Goal: Task Accomplishment & Management: Manage account settings

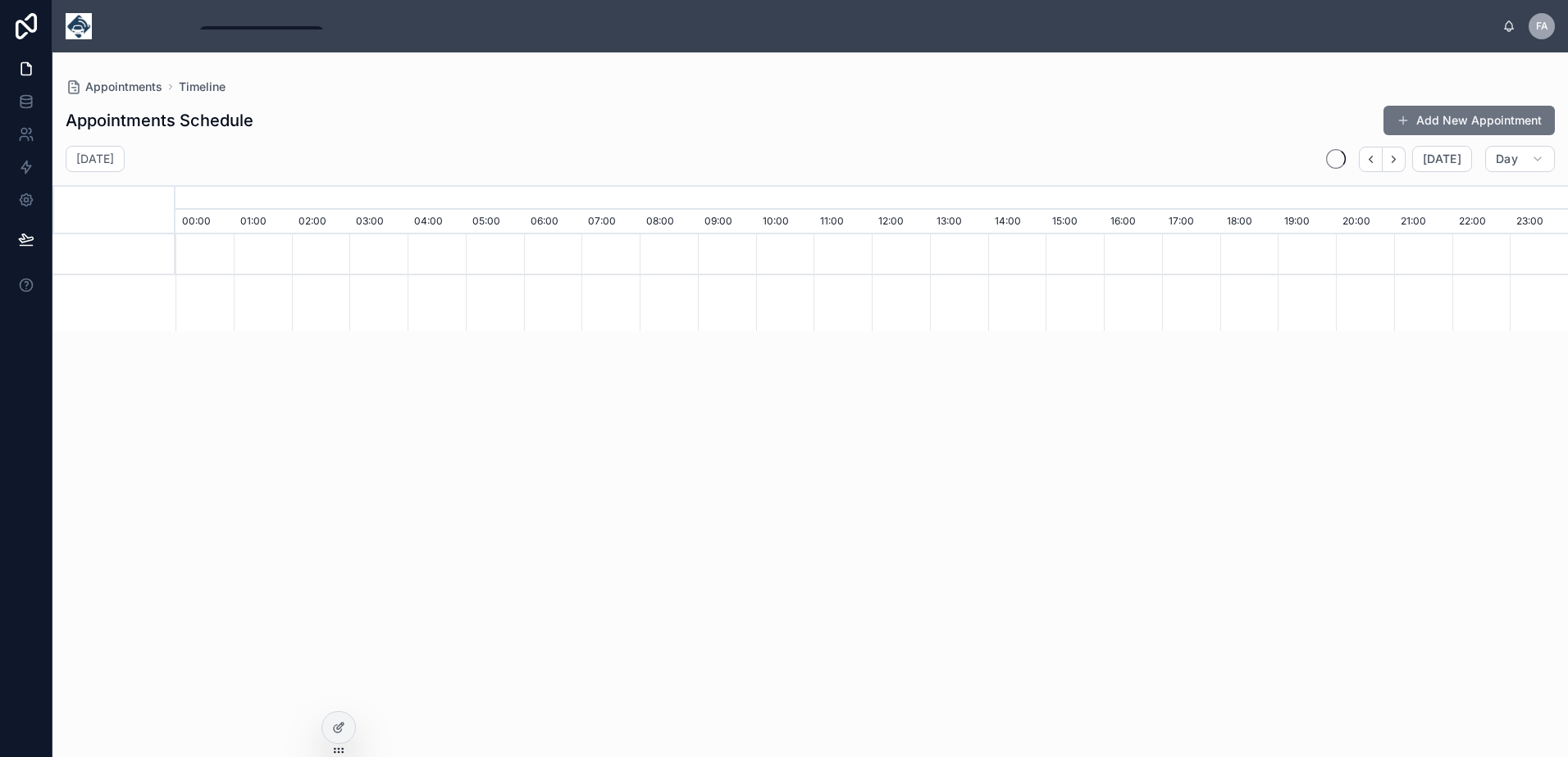
scroll to position [0, 9745]
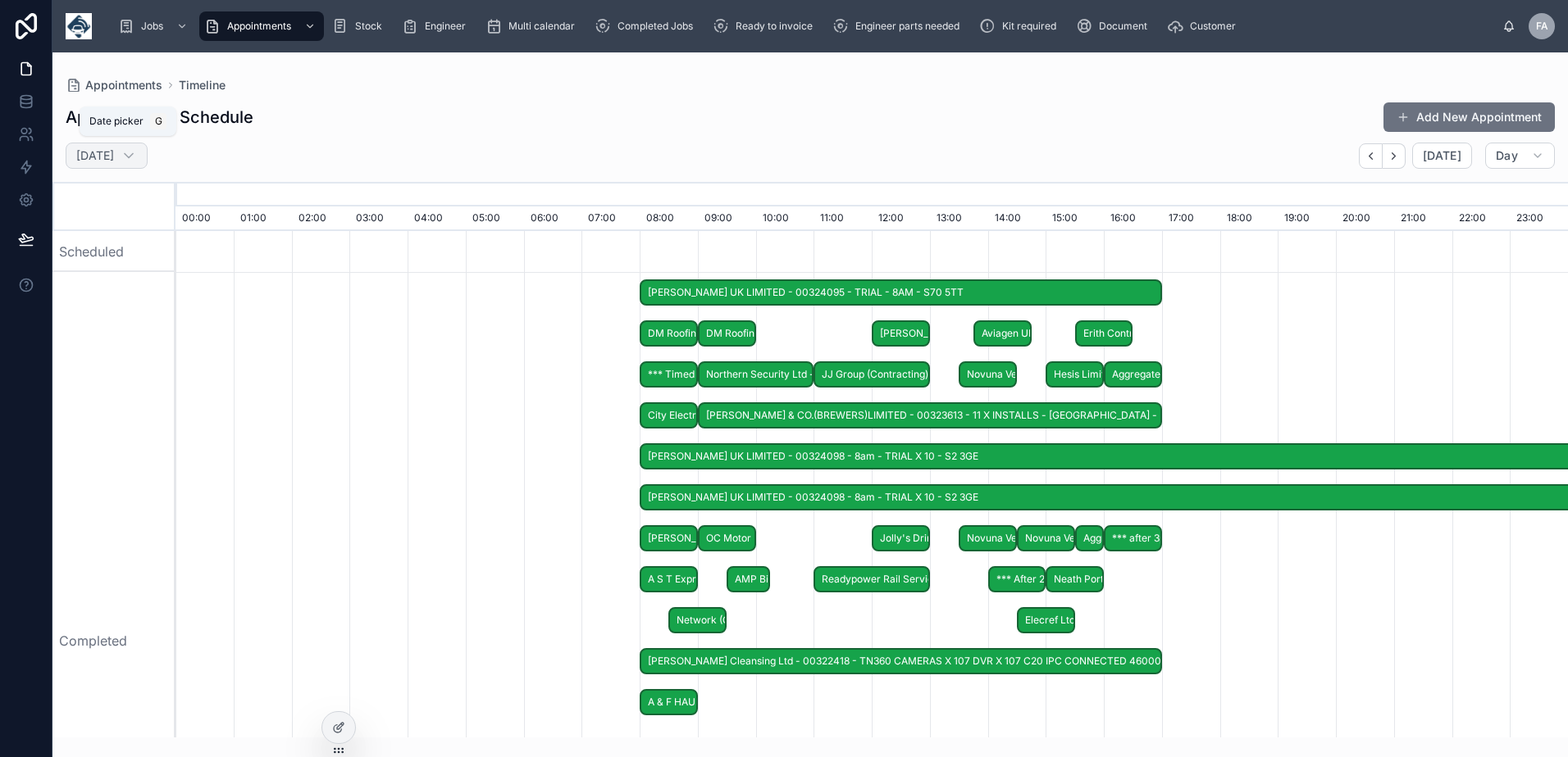
click at [147, 156] on div "Monday 1 Sept" at bounding box center [106, 155] width 82 height 27
select select "****"
select select "*"
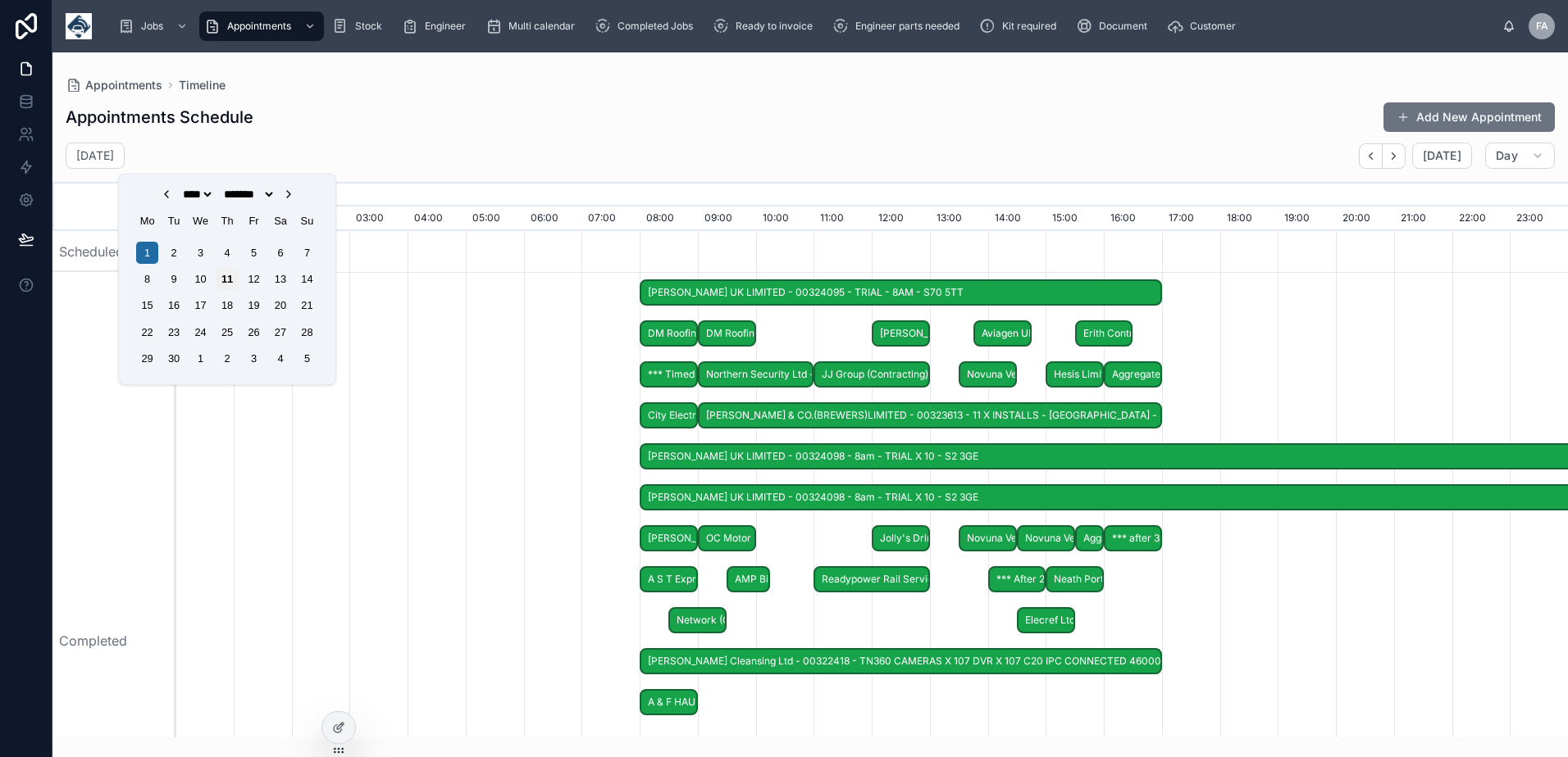
click at [229, 276] on div "11" at bounding box center [227, 279] width 22 height 22
click at [189, 279] on div "10" at bounding box center [200, 279] width 22 height 22
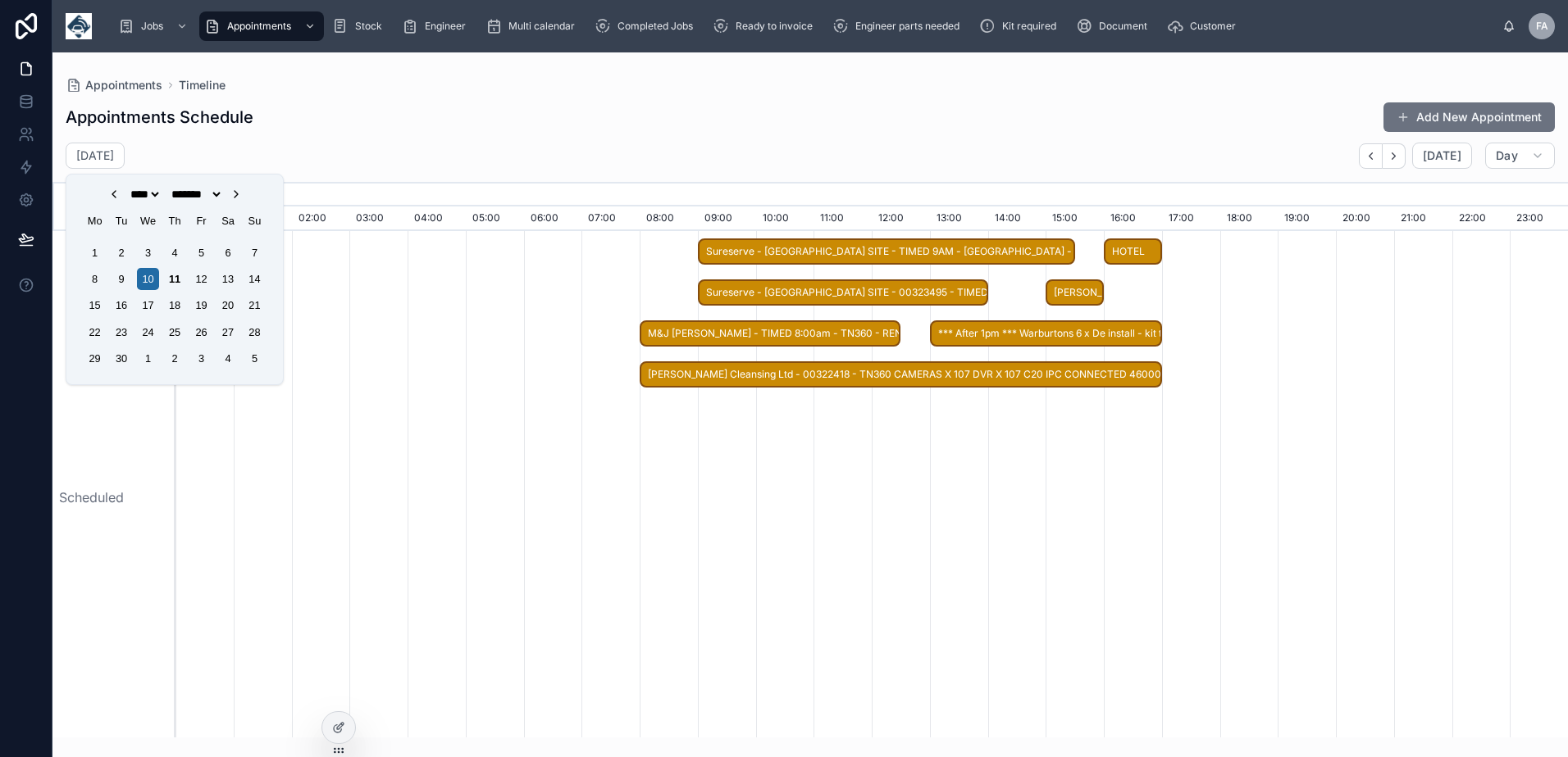
click at [1086, 288] on span "AMEY UK LIMITED - 1 x svc - 3.30 > 4pm - s2 3ge" at bounding box center [1074, 292] width 54 height 27
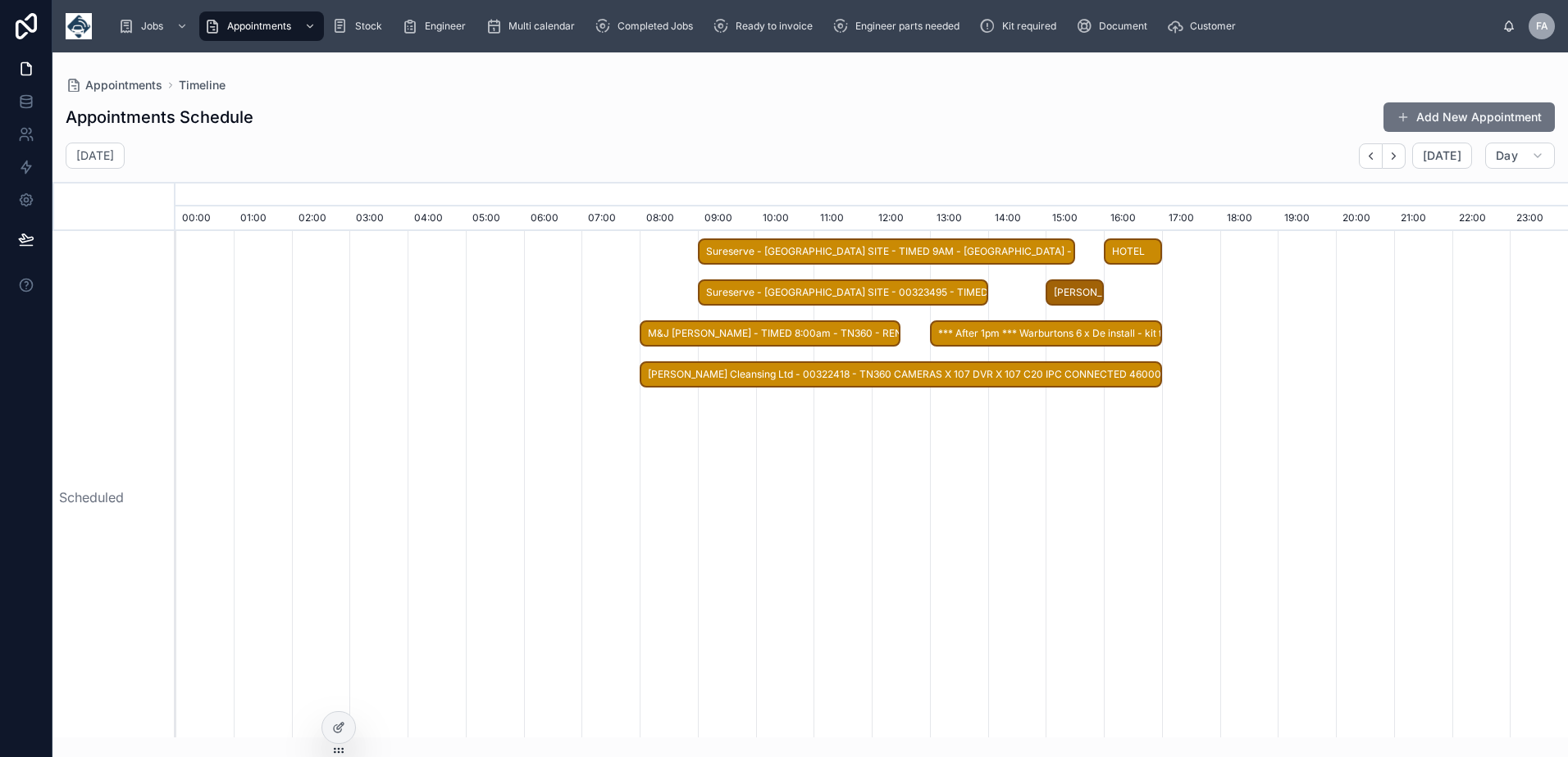
click at [1085, 295] on span "AMEY UK LIMITED - 1 x svc - 3.30 > 4pm - s2 3ge" at bounding box center [1074, 292] width 54 height 27
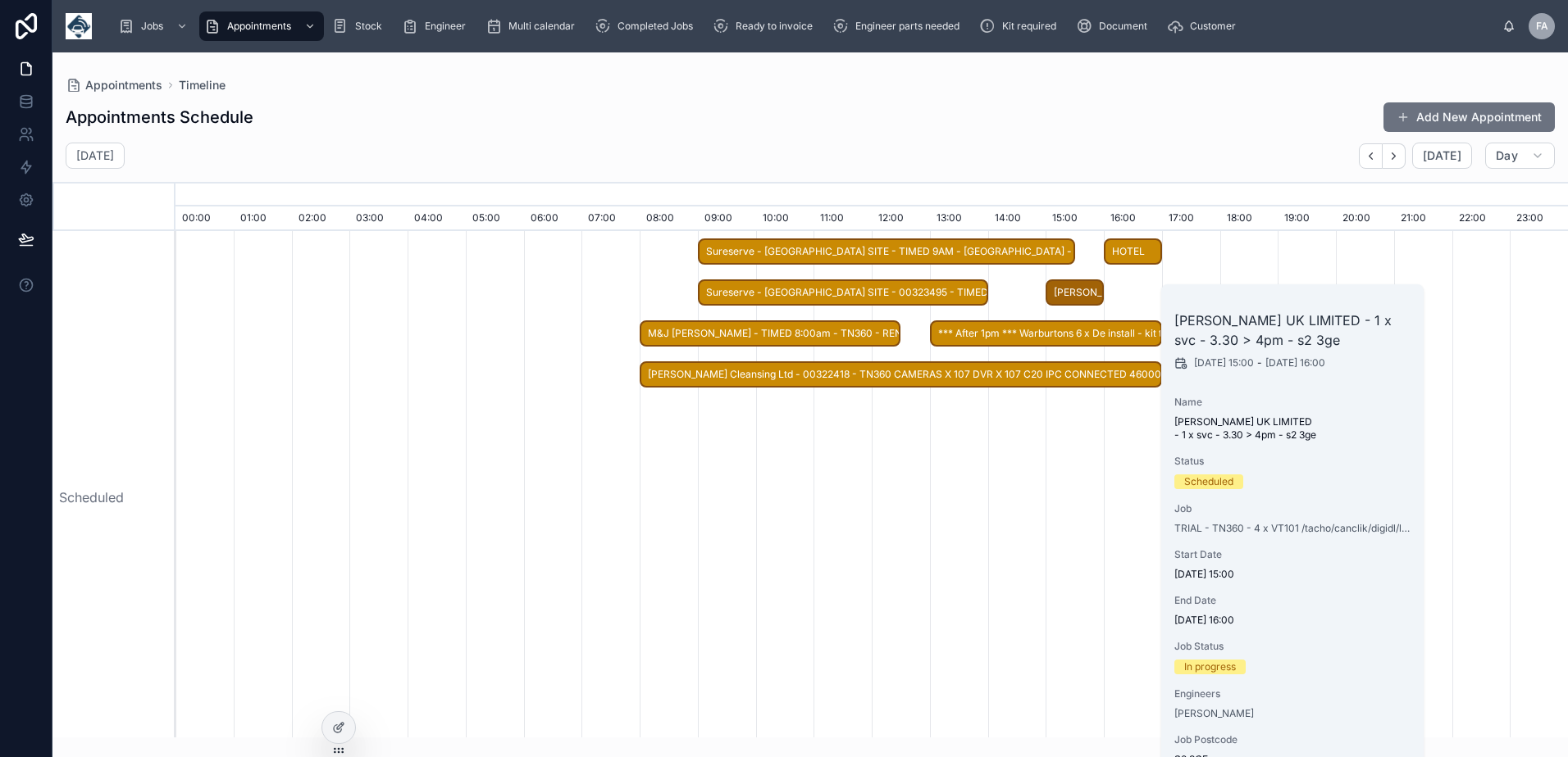
click at [1047, 287] on div "AMEY UK LIMITED - 1 x svc - 3.30 > 4pm - s2 3ge" at bounding box center [1074, 292] width 58 height 27
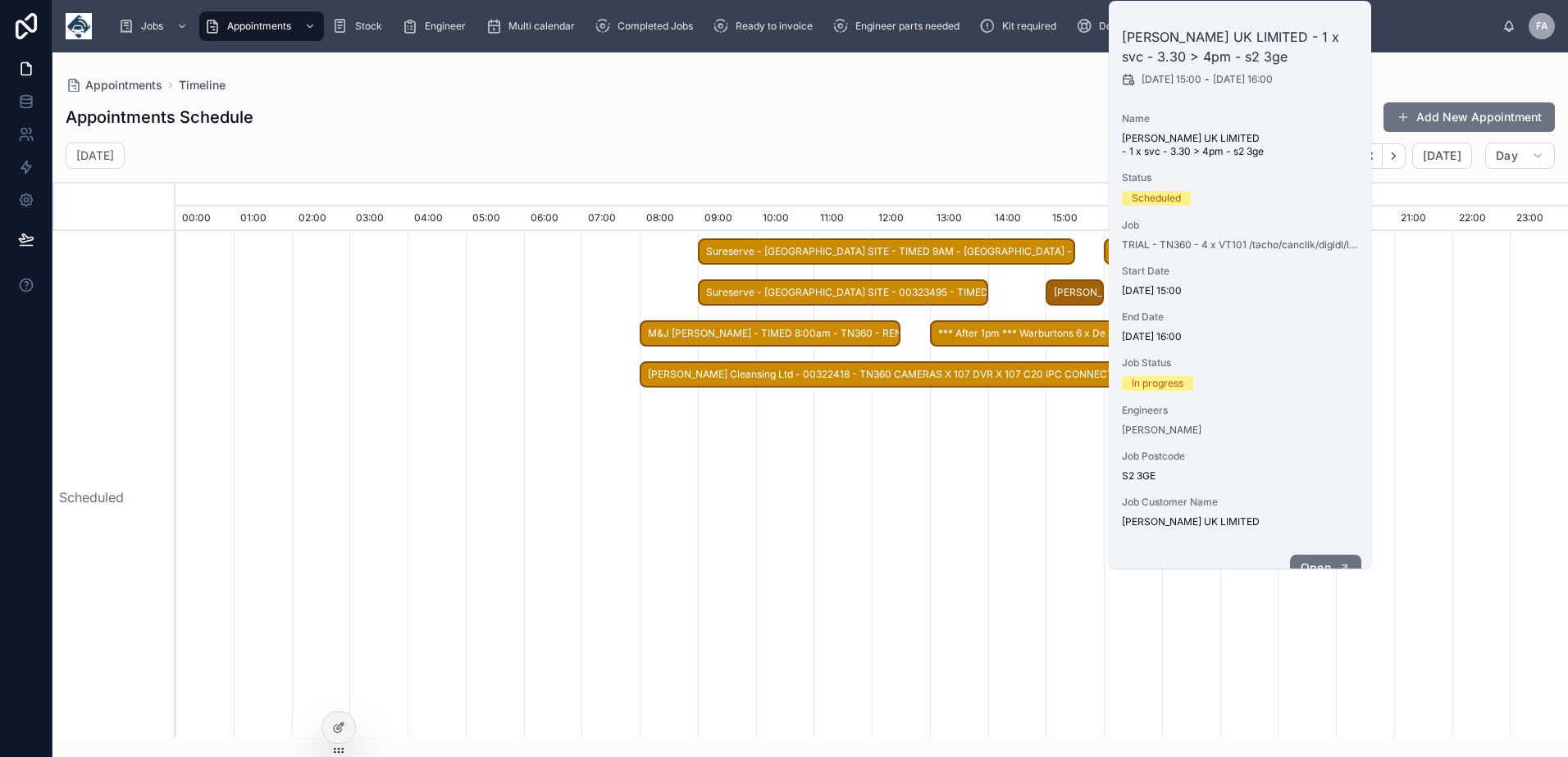
click at [1313, 561] on span "Open" at bounding box center [1316, 568] width 31 height 15
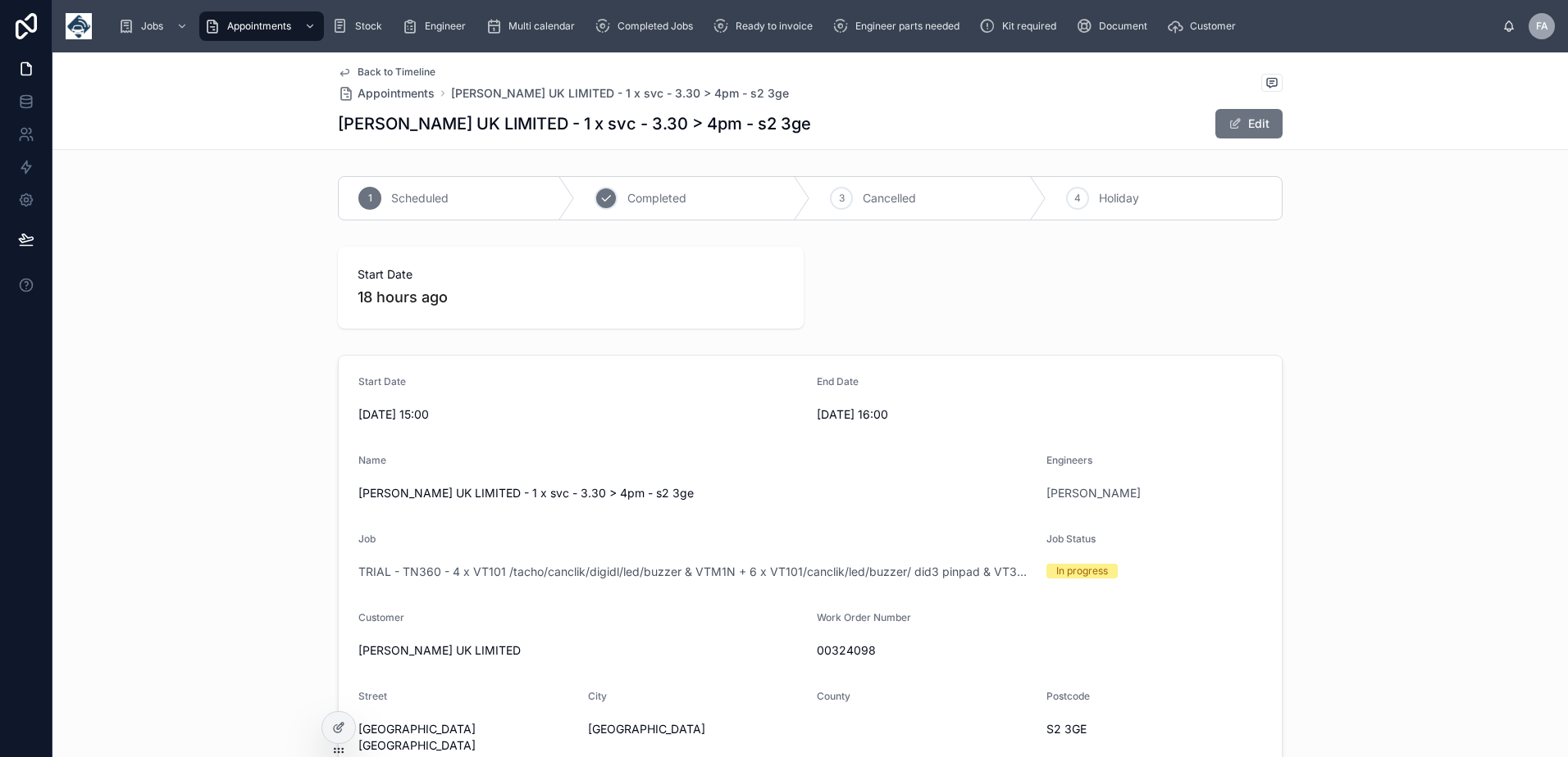
click at [641, 192] on span "Completed" at bounding box center [657, 198] width 59 height 17
click at [456, 570] on span "TRIAL - TN360 - 4 x VT101 /tacho/canclik/digidl/led/buzzer & VTM1N + 6 x VT101/…" at bounding box center [696, 572] width 675 height 17
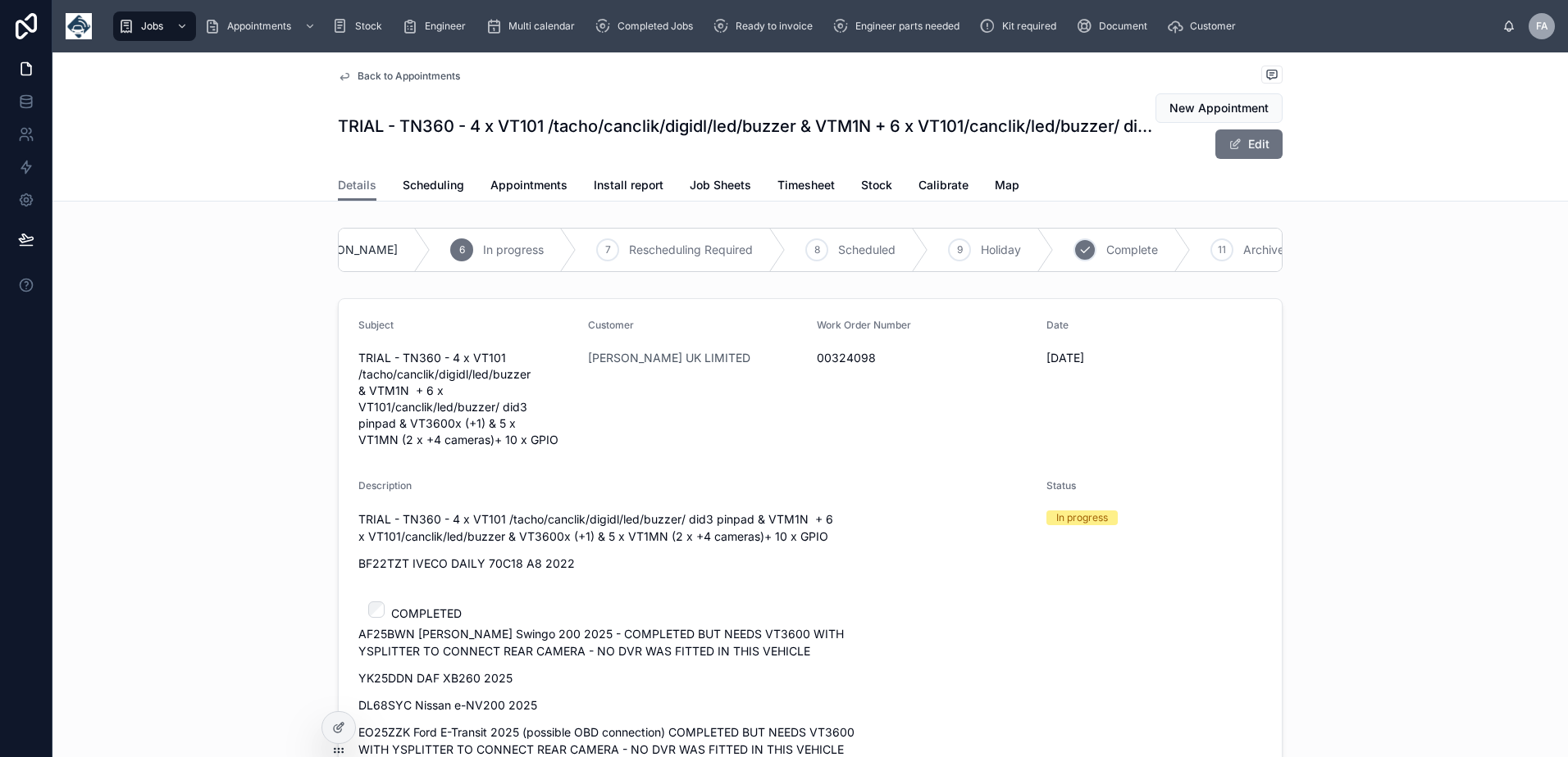
click at [1106, 247] on span "Complete" at bounding box center [1131, 249] width 51 height 17
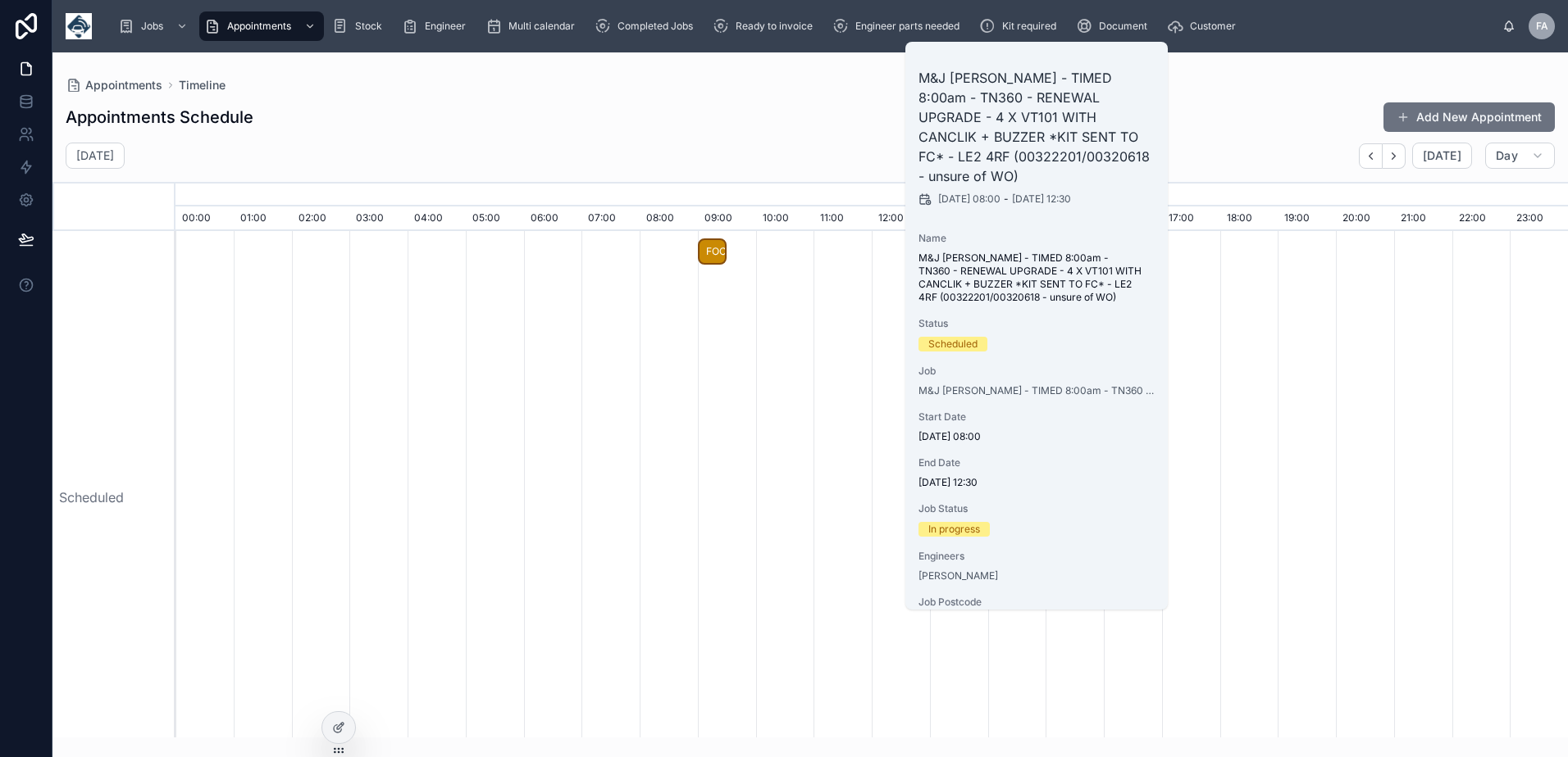
scroll to position [118, 0]
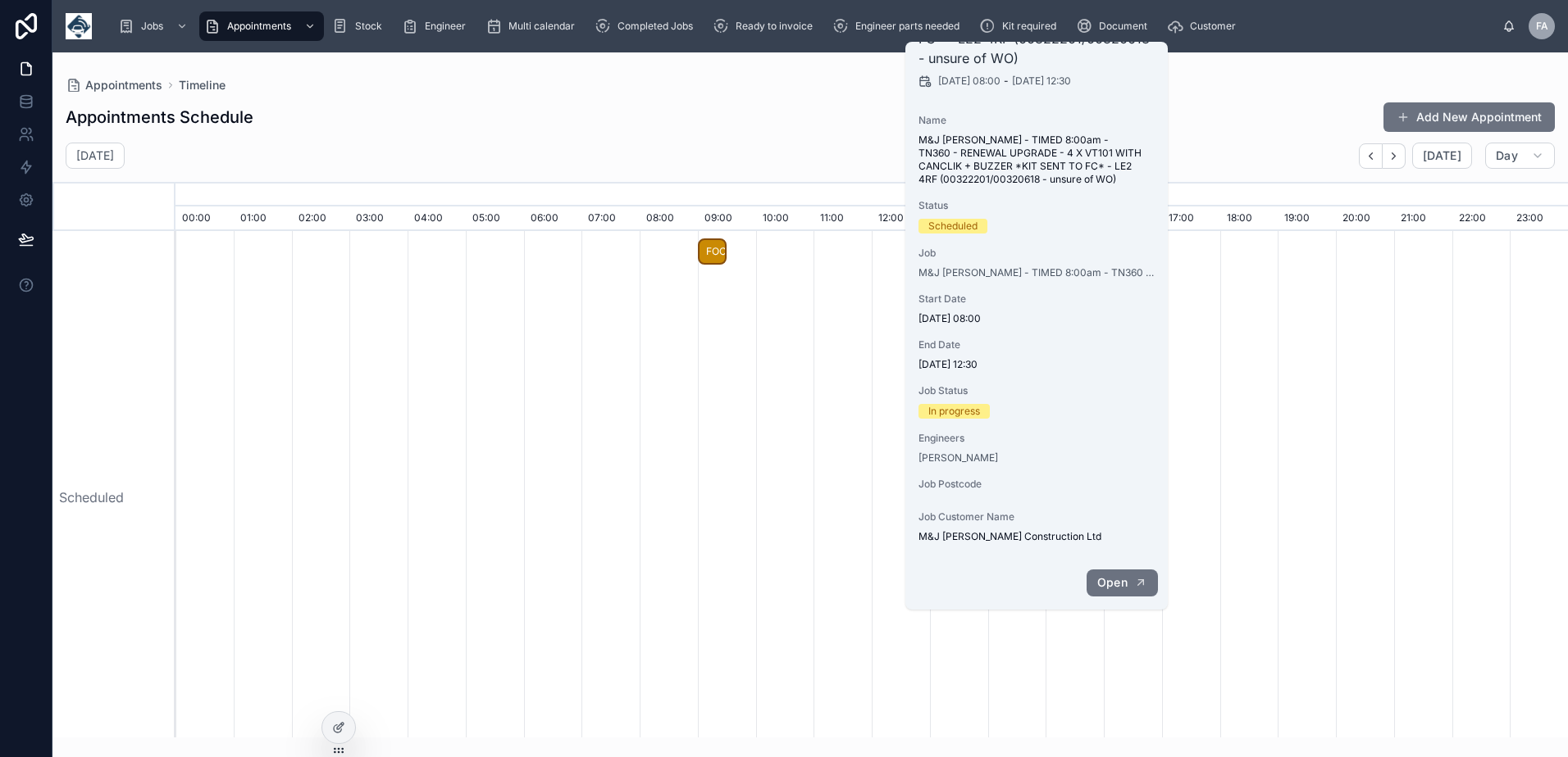
click at [1110, 579] on span "Open" at bounding box center [1112, 582] width 31 height 15
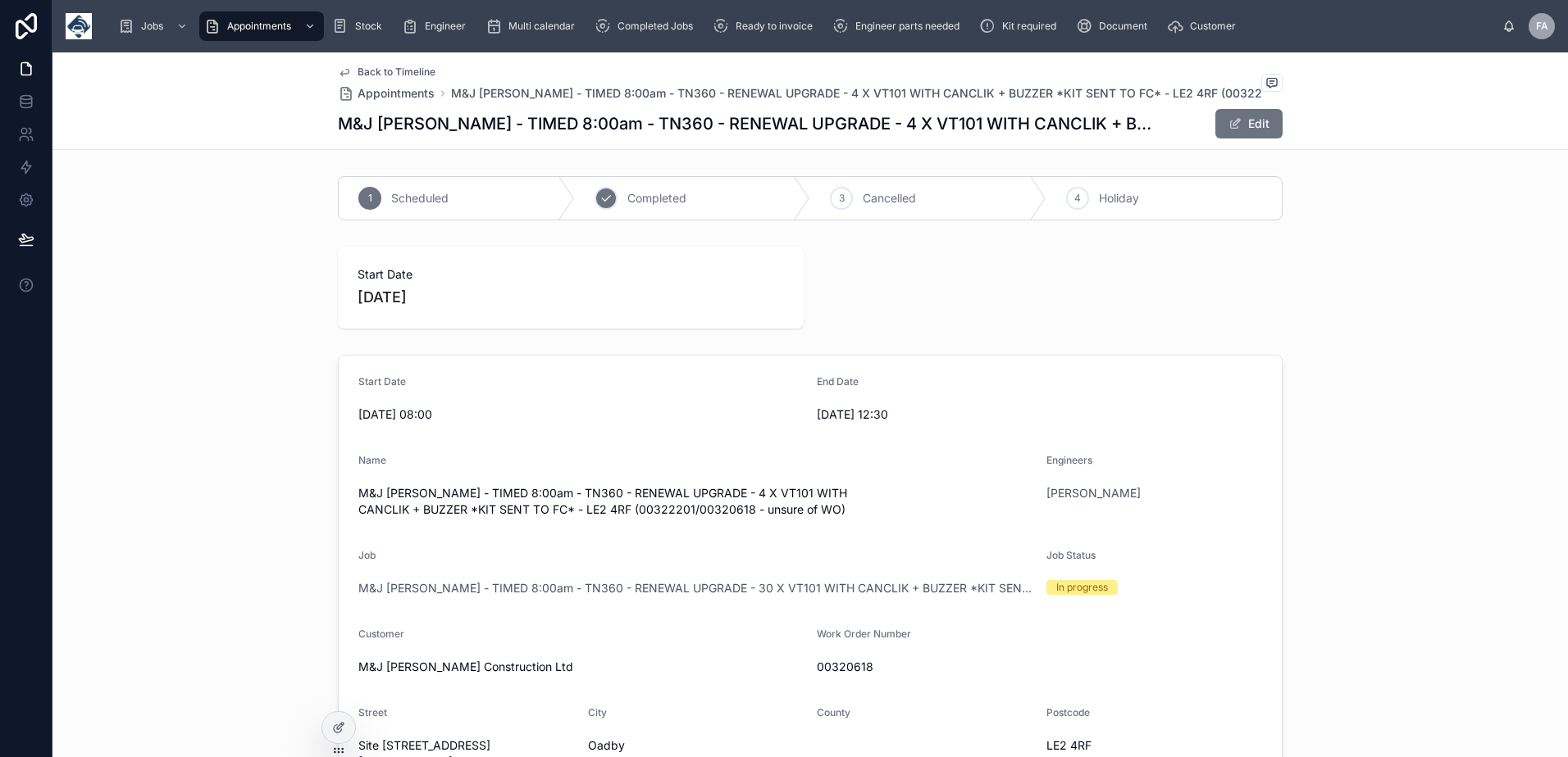
click at [648, 197] on span "Completed" at bounding box center [657, 198] width 59 height 17
click at [1257, 133] on button "Edit" at bounding box center [1248, 124] width 67 height 30
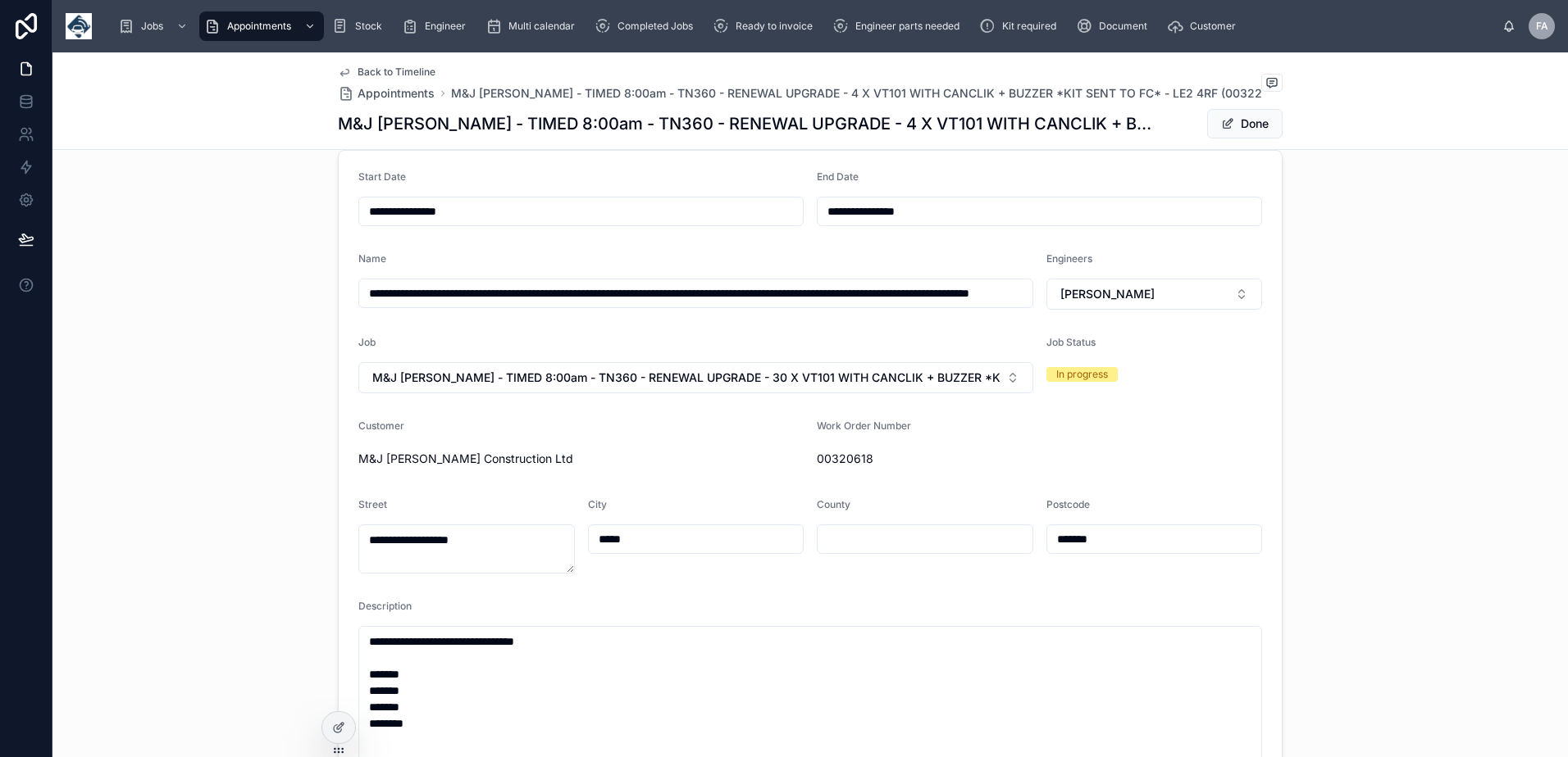
scroll to position [656, 0]
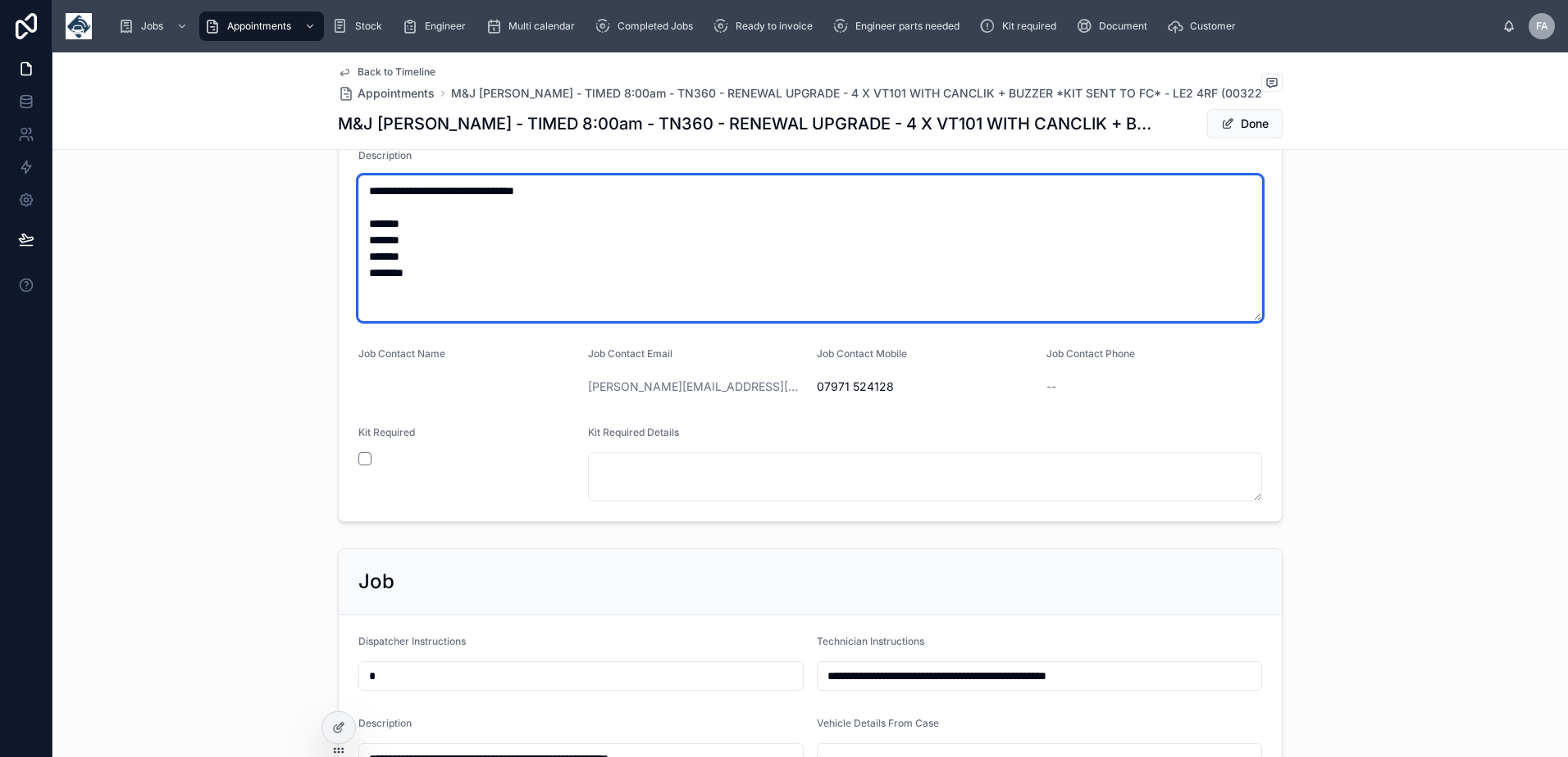
click at [418, 226] on textarea "**********" at bounding box center [810, 247] width 904 height 145
click at [481, 269] on textarea "**********" at bounding box center [810, 247] width 904 height 145
drag, startPoint x: 461, startPoint y: 227, endPoint x: 417, endPoint y: 225, distance: 44.0
click at [417, 225] on textarea "**********" at bounding box center [810, 247] width 904 height 145
click at [422, 241] on textarea "**********" at bounding box center [810, 247] width 904 height 145
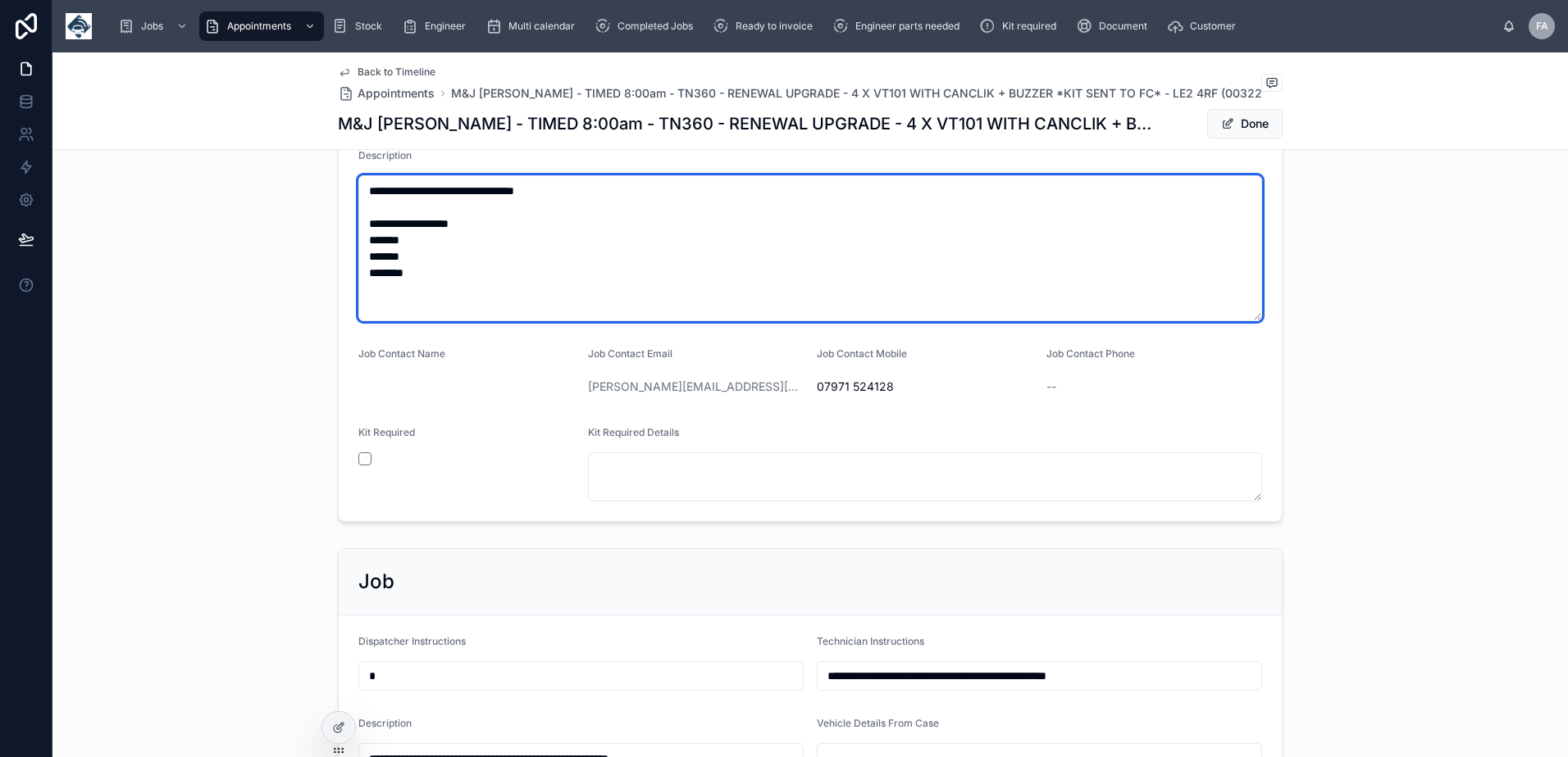
paste textarea "**********"
click at [422, 247] on textarea "**********" at bounding box center [810, 247] width 904 height 145
paste textarea "**********"
click at [434, 250] on textarea "**********" at bounding box center [810, 247] width 904 height 145
paste textarea "**********"
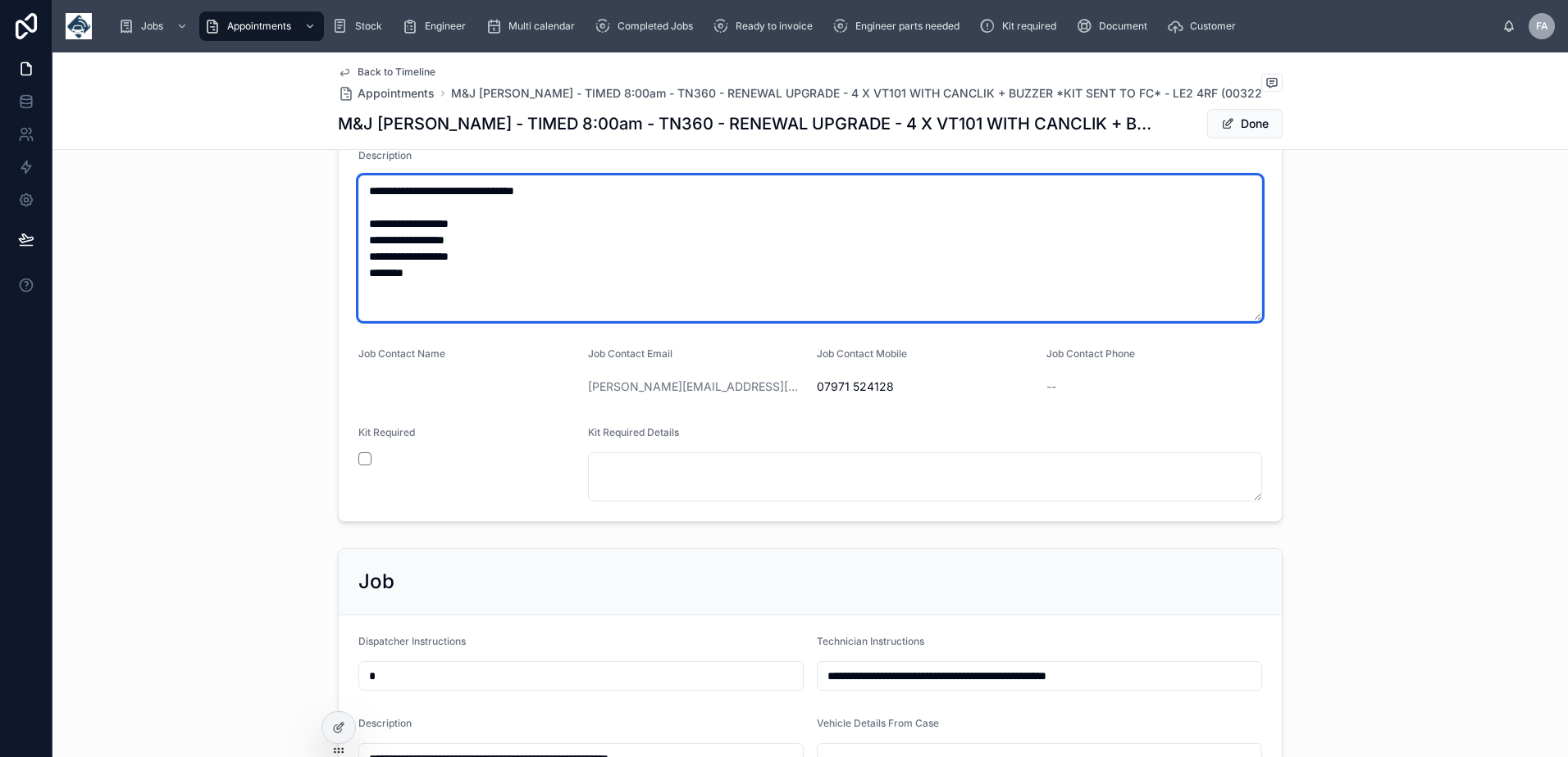
click at [429, 260] on textarea "**********" at bounding box center [810, 247] width 904 height 145
click at [429, 269] on textarea "**********" at bounding box center [810, 247] width 904 height 145
paste textarea "**********"
type textarea "**********"
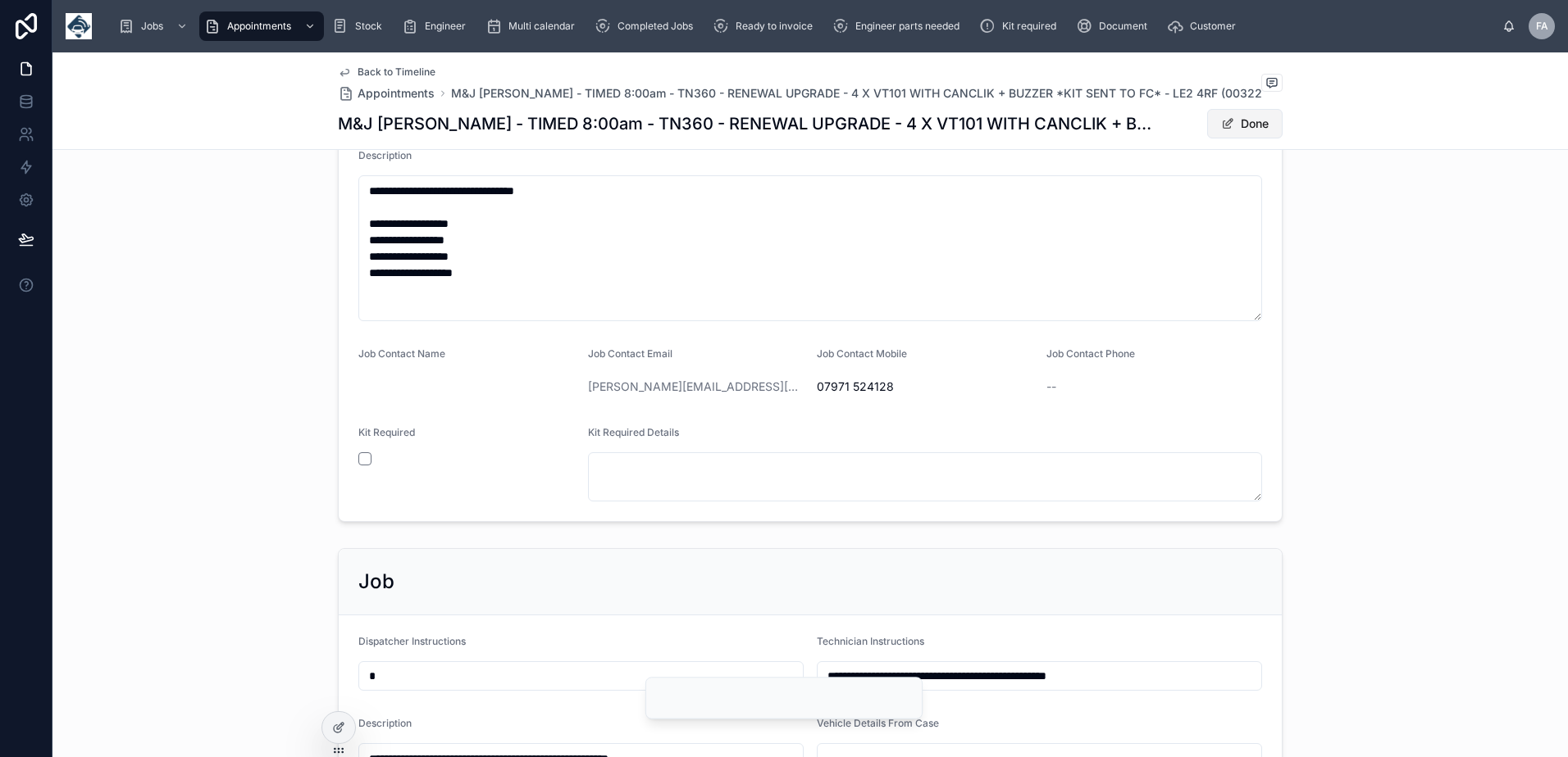
click at [1235, 123] on button "Done" at bounding box center [1244, 124] width 75 height 30
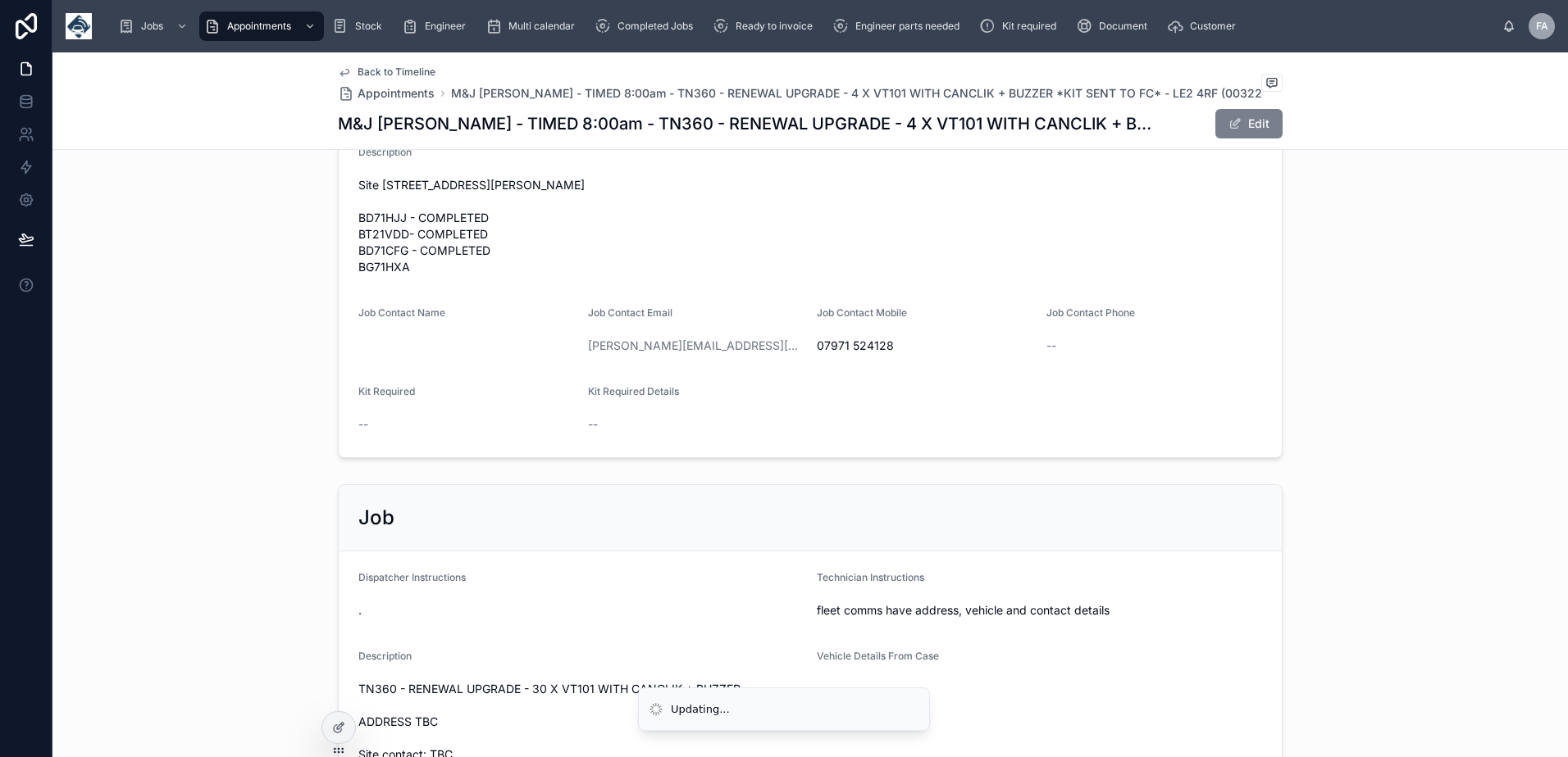
scroll to position [659, 0]
click at [1232, 122] on span at bounding box center [1234, 123] width 13 height 13
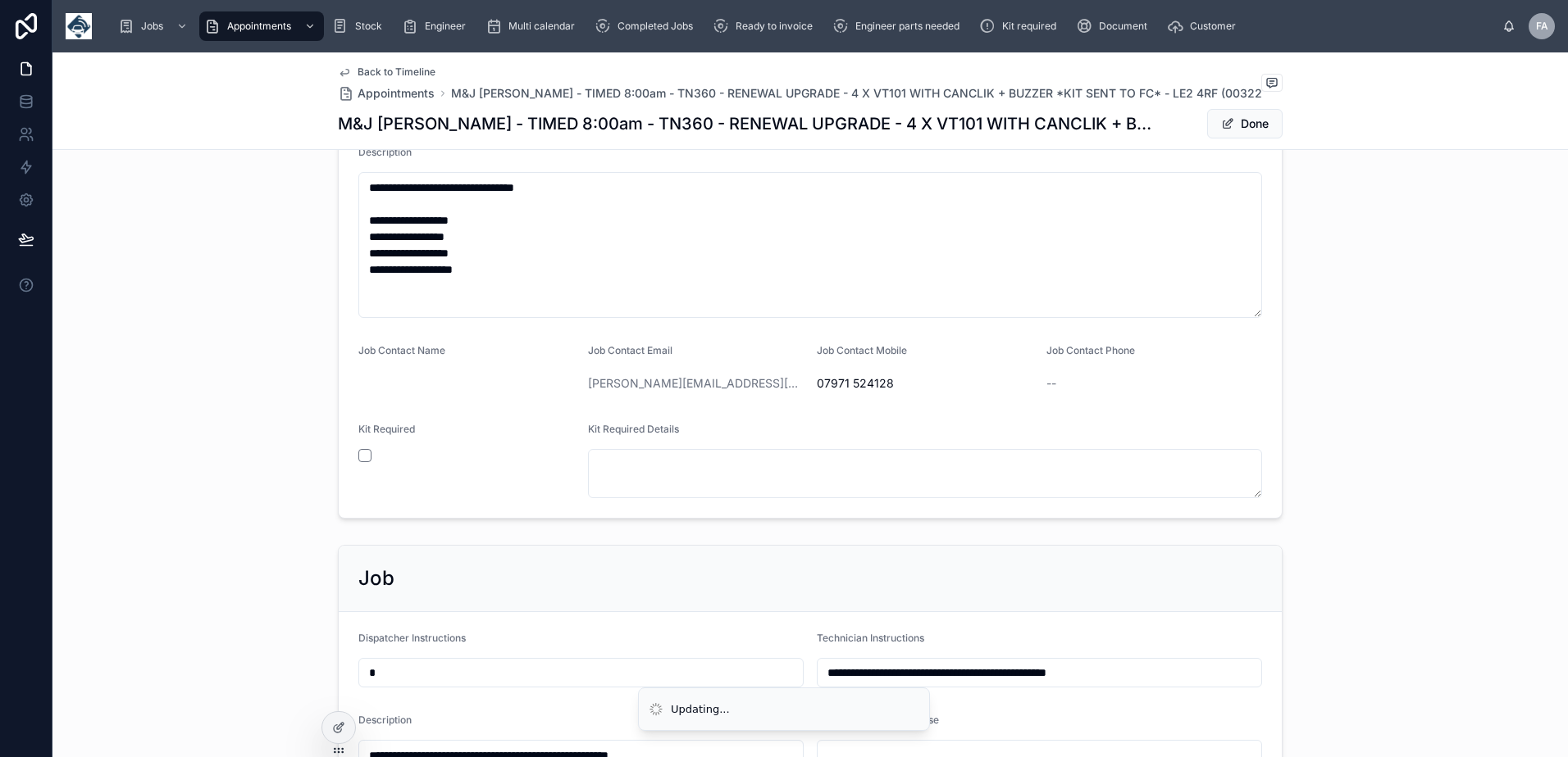
scroll to position [656, 0]
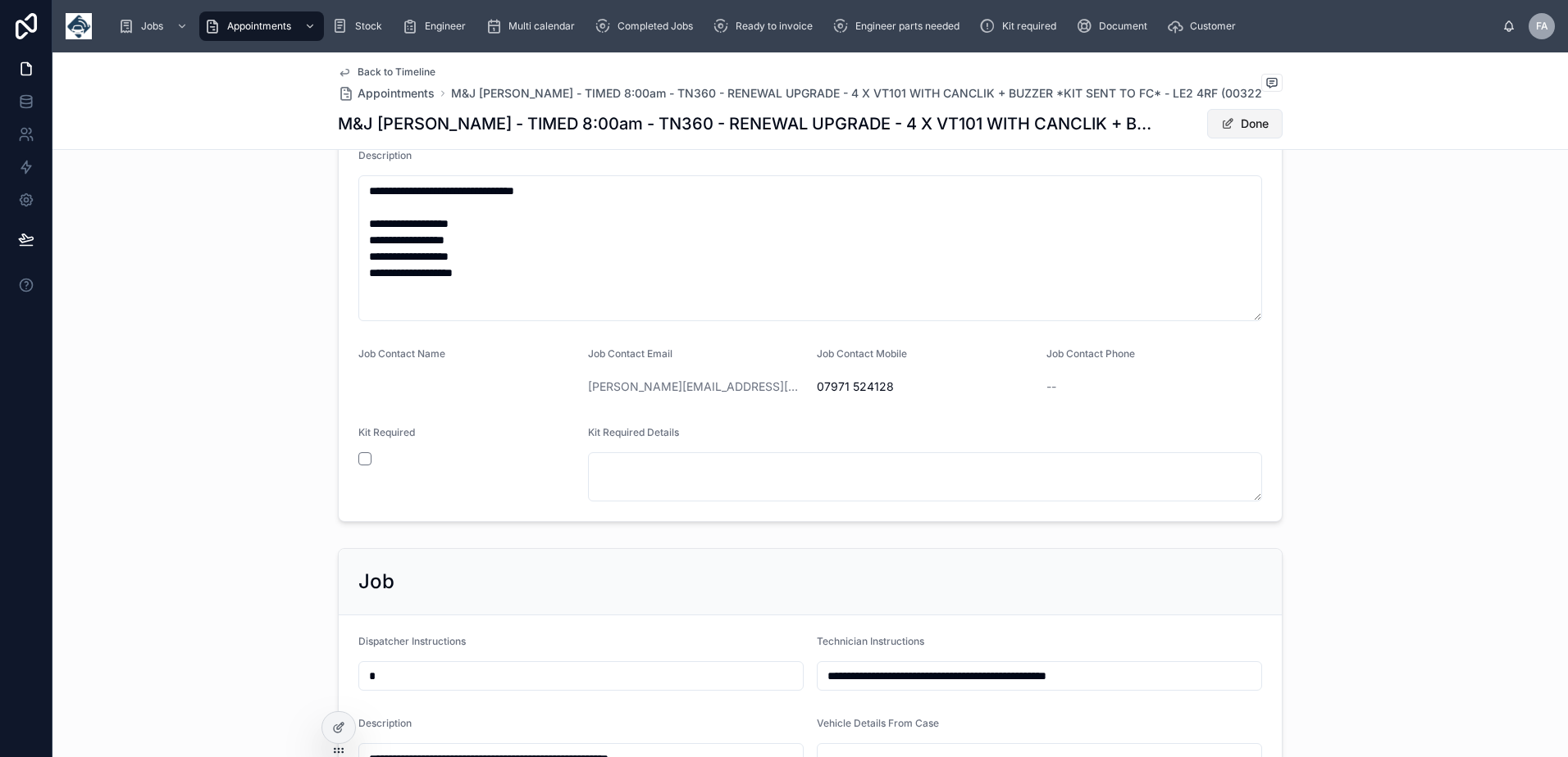
click at [1238, 130] on button "Done" at bounding box center [1244, 124] width 75 height 30
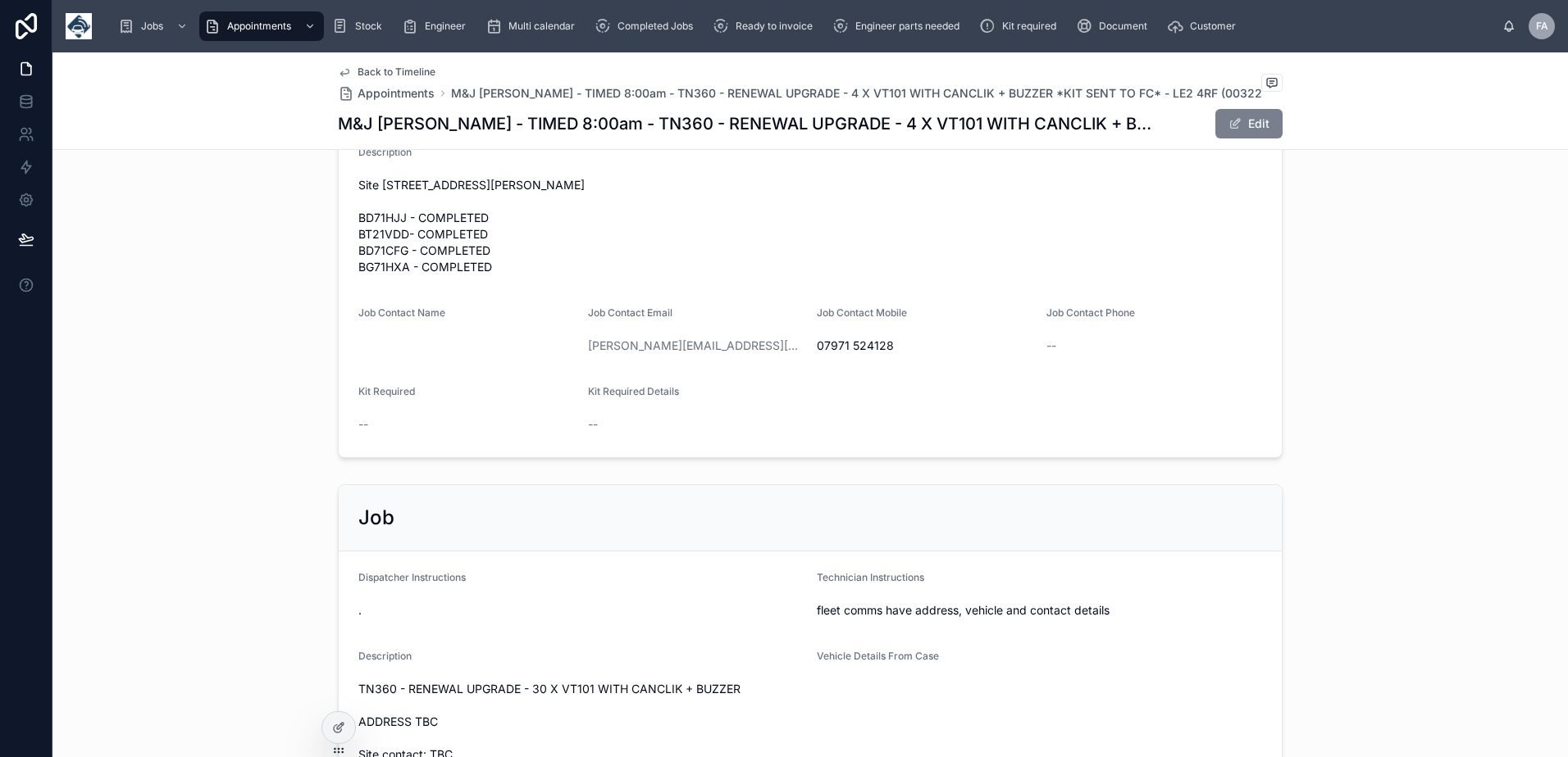
scroll to position [659, 0]
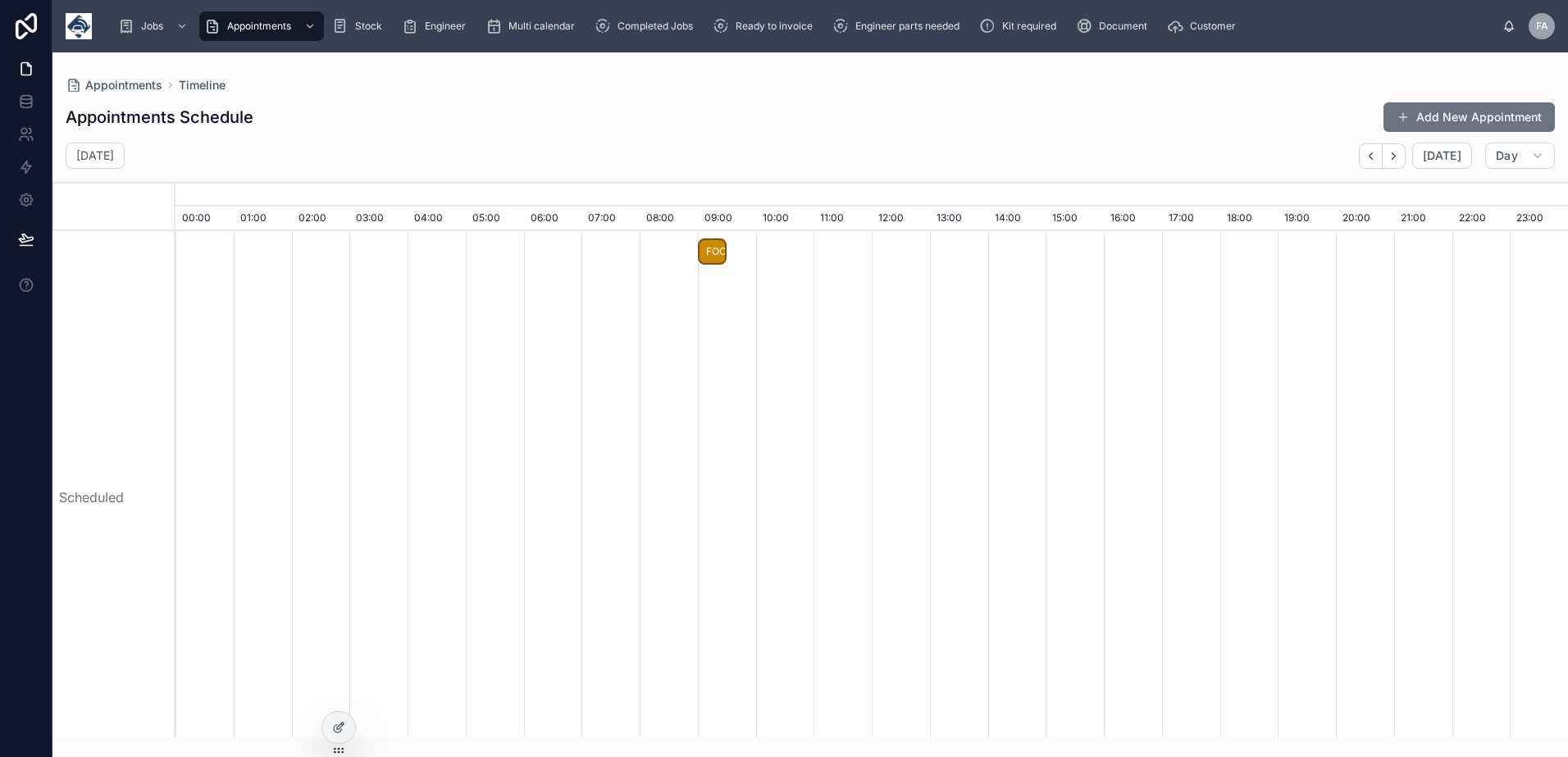
scroll to position [0, 9745]
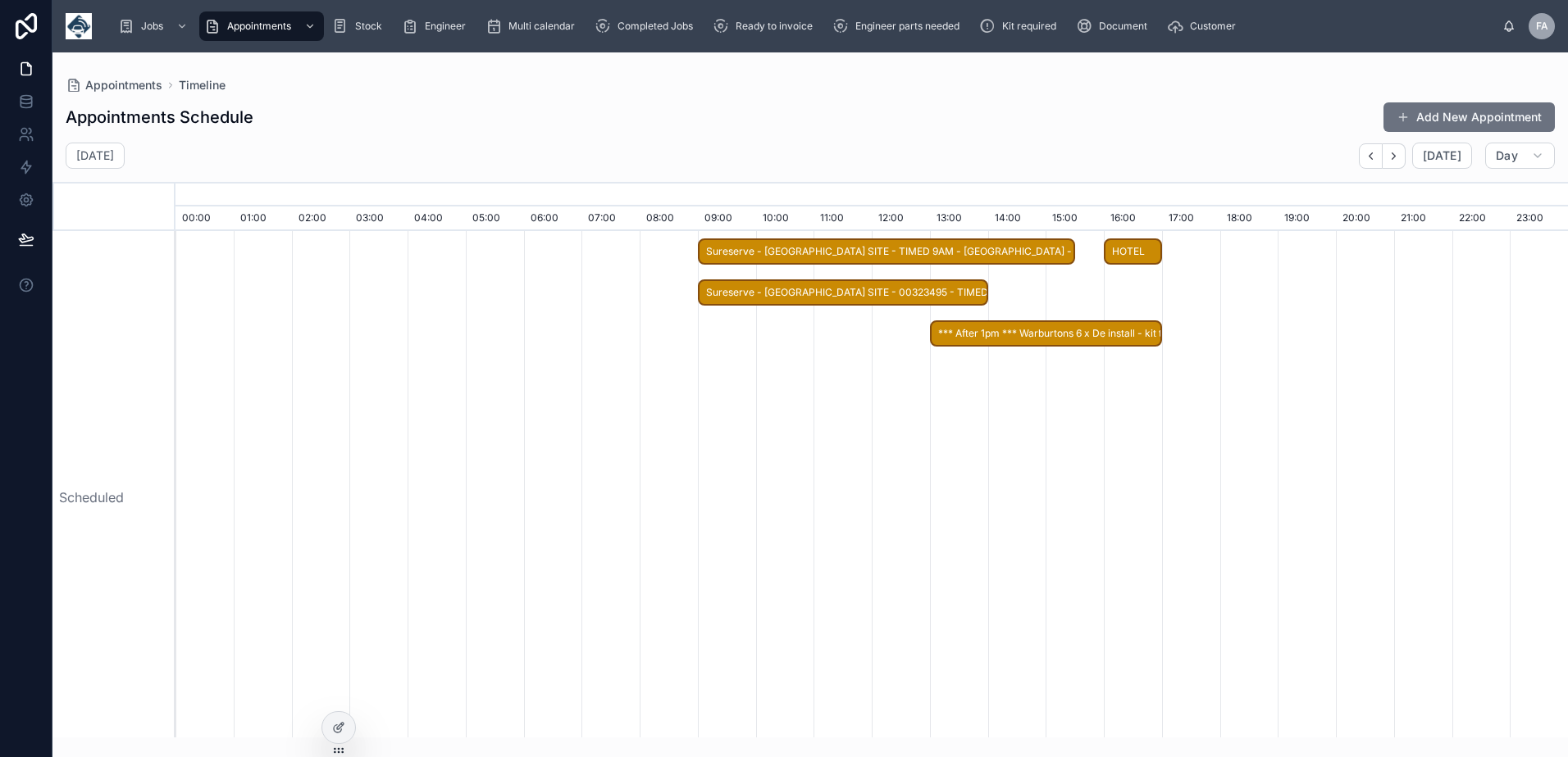
click at [1102, 117] on div "Appointments Schedule Add New Appointment" at bounding box center [810, 117] width 1489 height 31
click at [1398, 157] on icon "button" at bounding box center [1393, 156] width 12 height 12
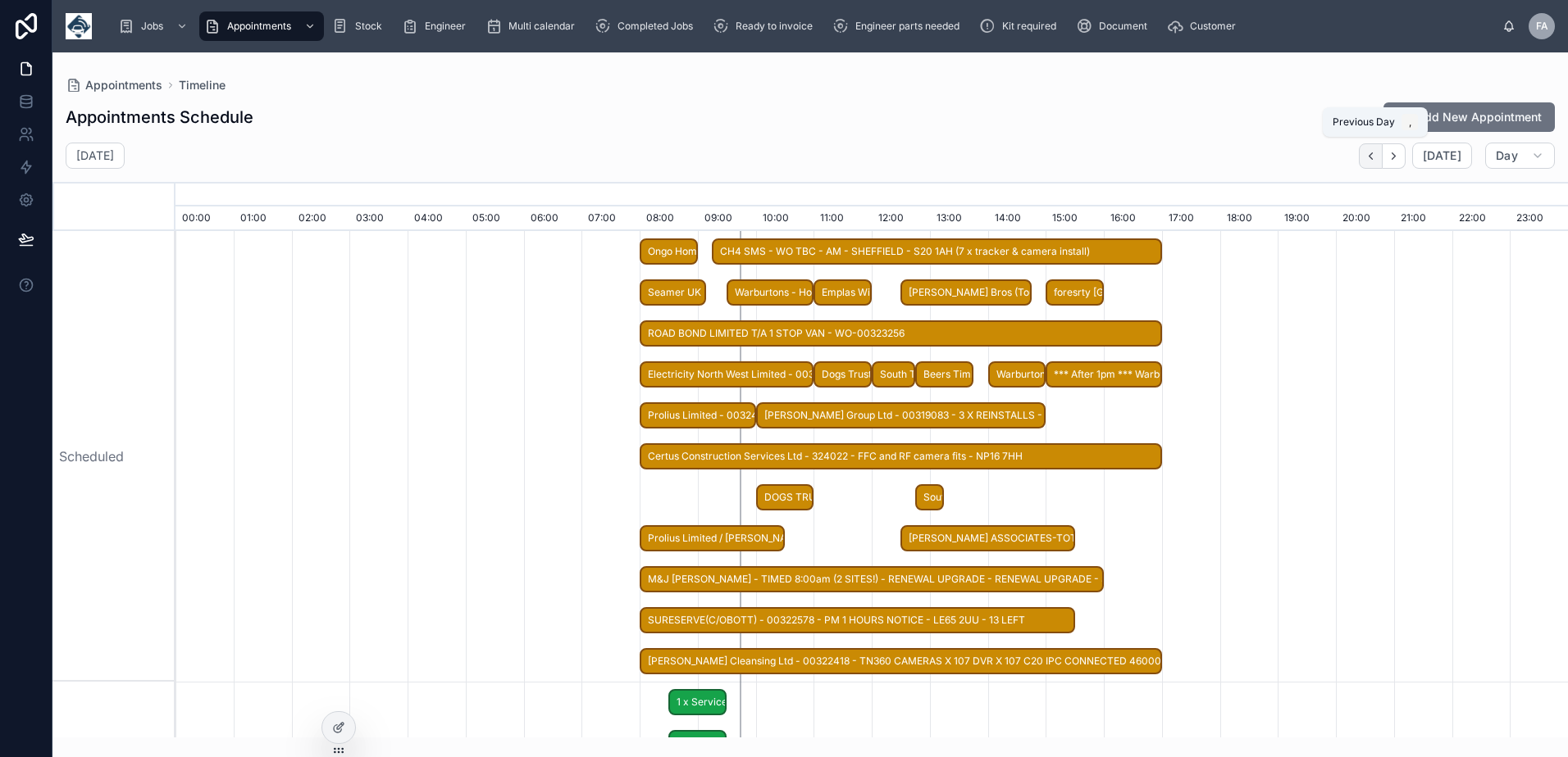
click at [1374, 155] on icon "button" at bounding box center [1370, 156] width 12 height 12
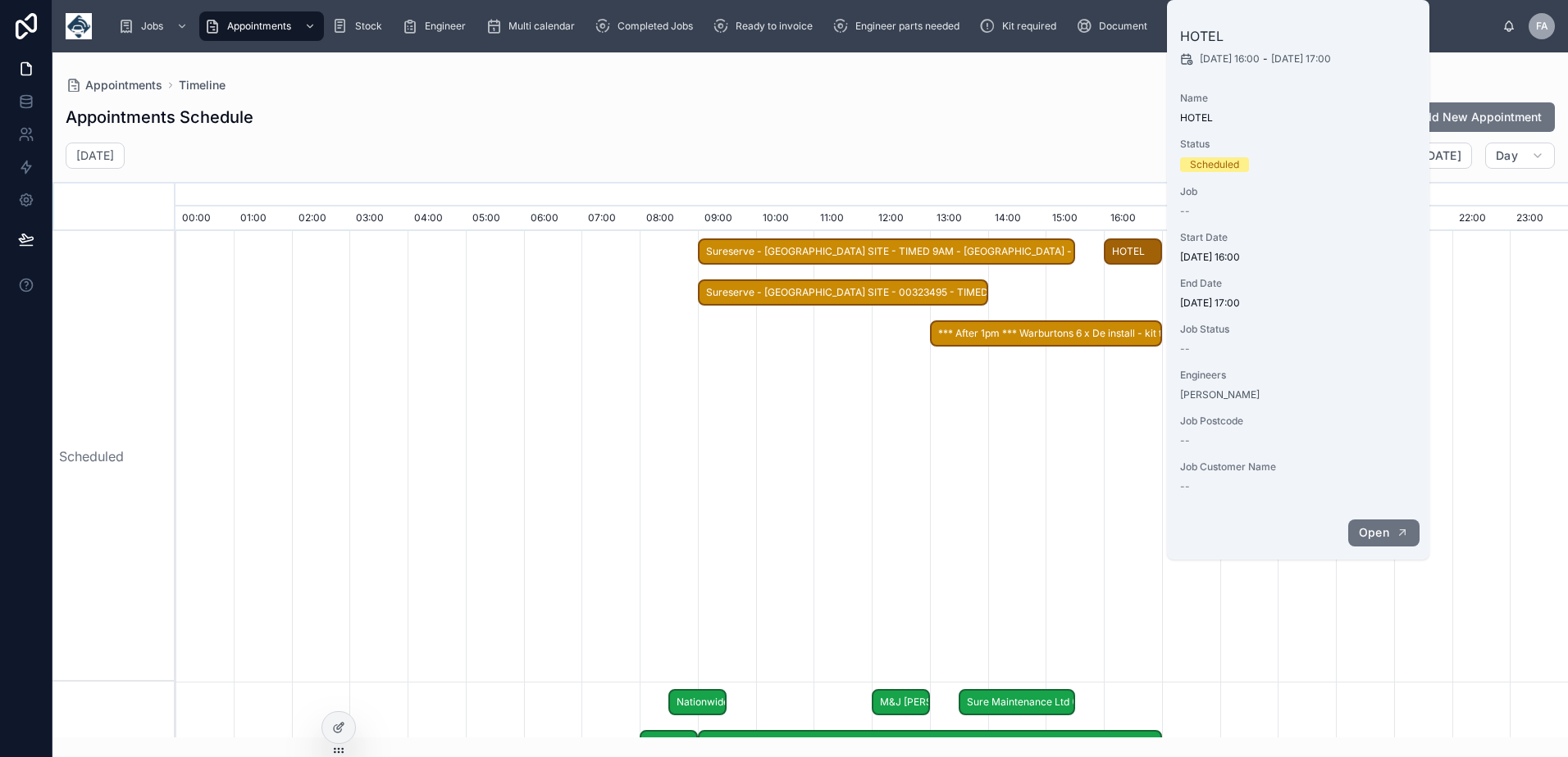
click at [1377, 536] on span "Open" at bounding box center [1373, 532] width 31 height 15
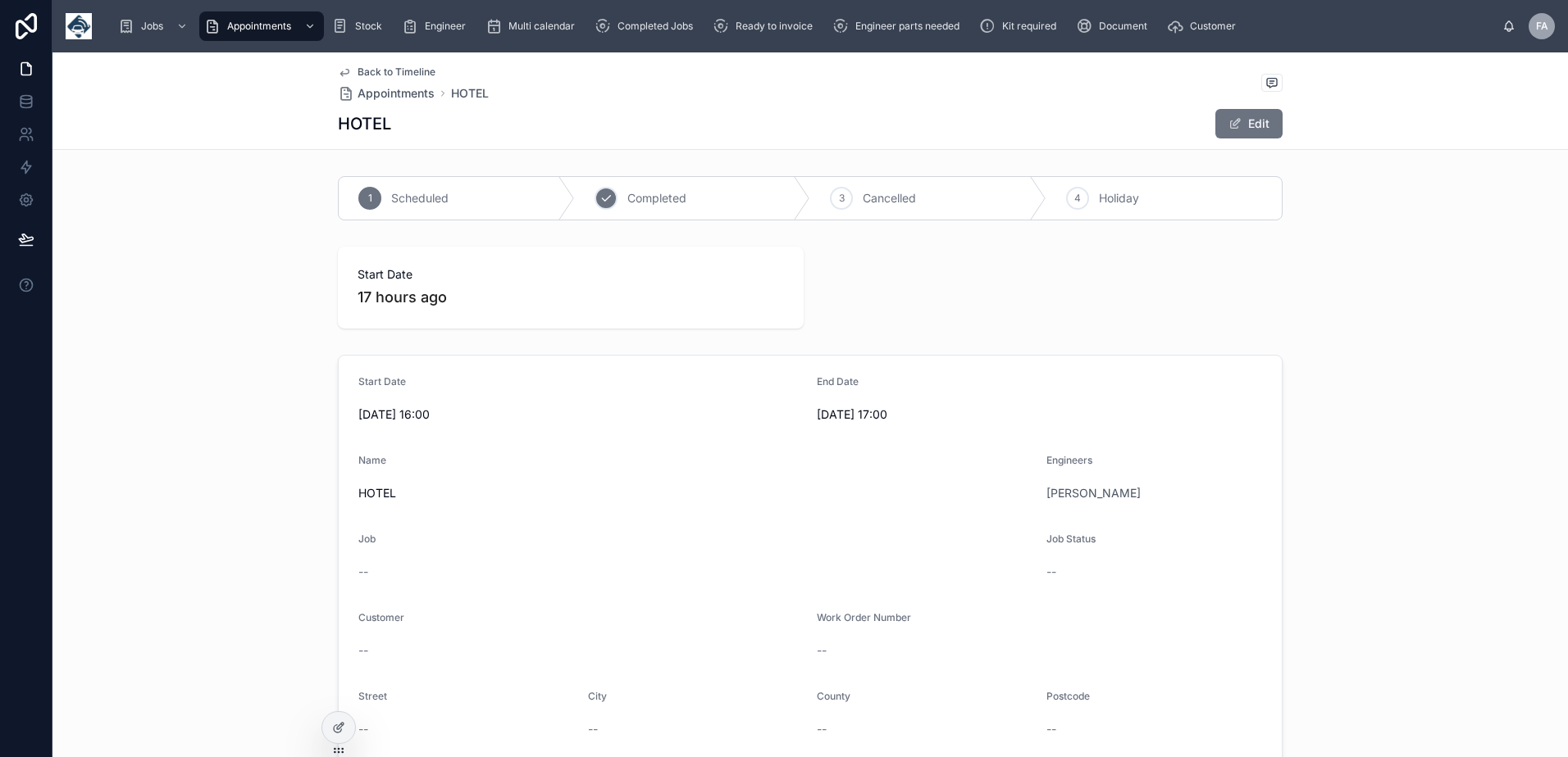
click at [640, 203] on span "Completed" at bounding box center [657, 198] width 59 height 17
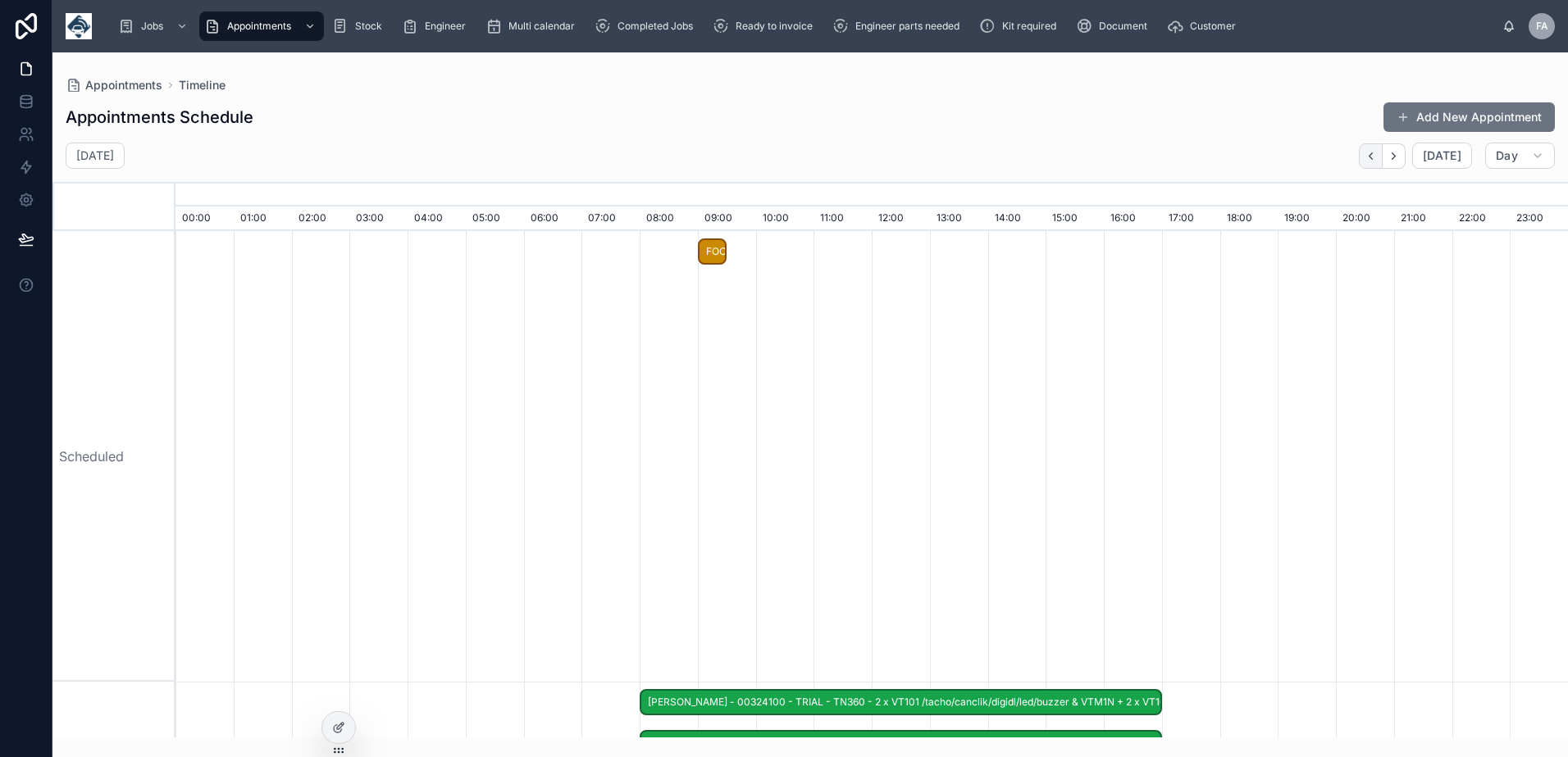
click at [1375, 160] on icon "button" at bounding box center [1370, 156] width 12 height 12
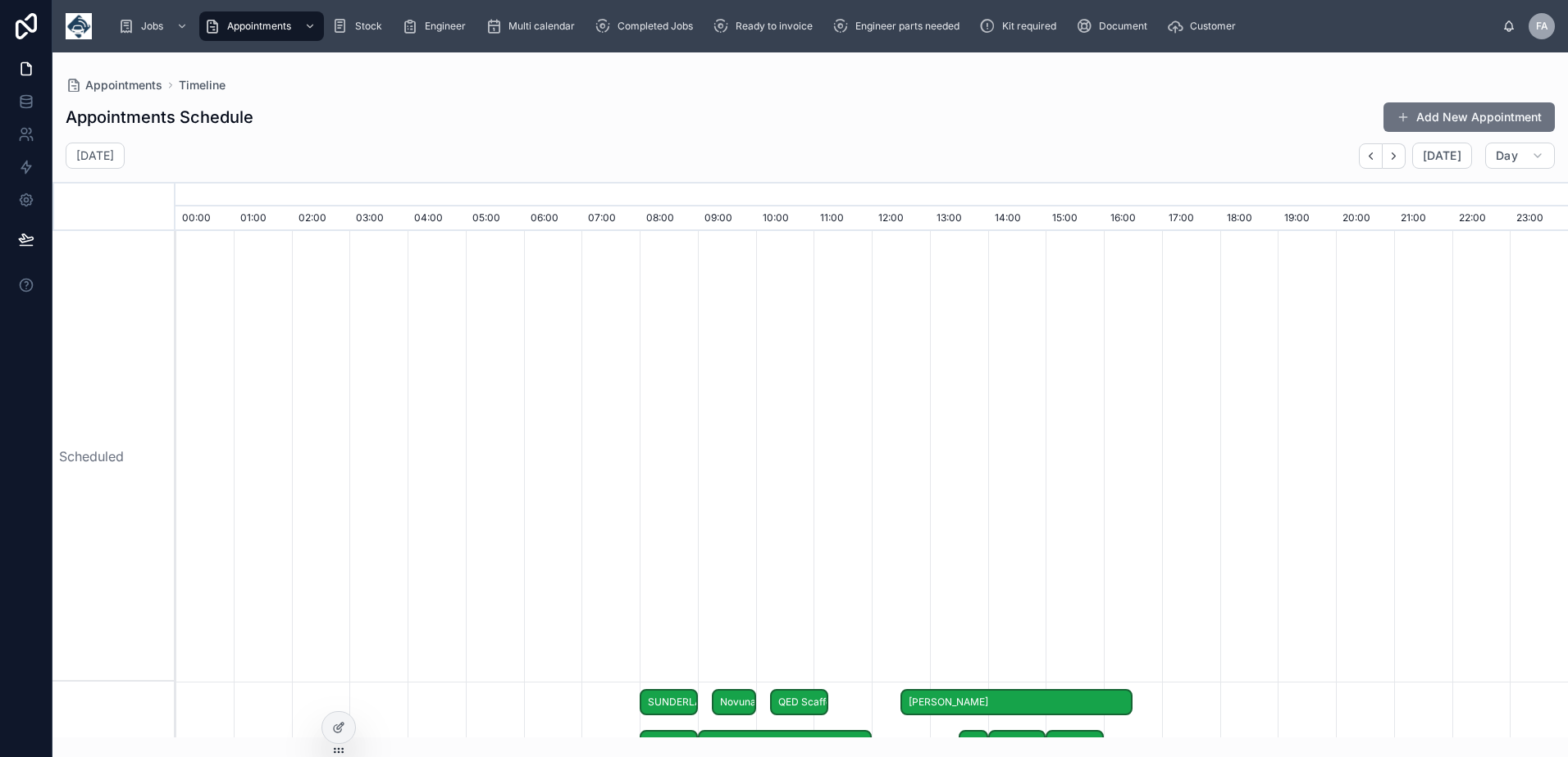
click at [0, 0] on span "Open" at bounding box center [0, 0] width 0 height 0
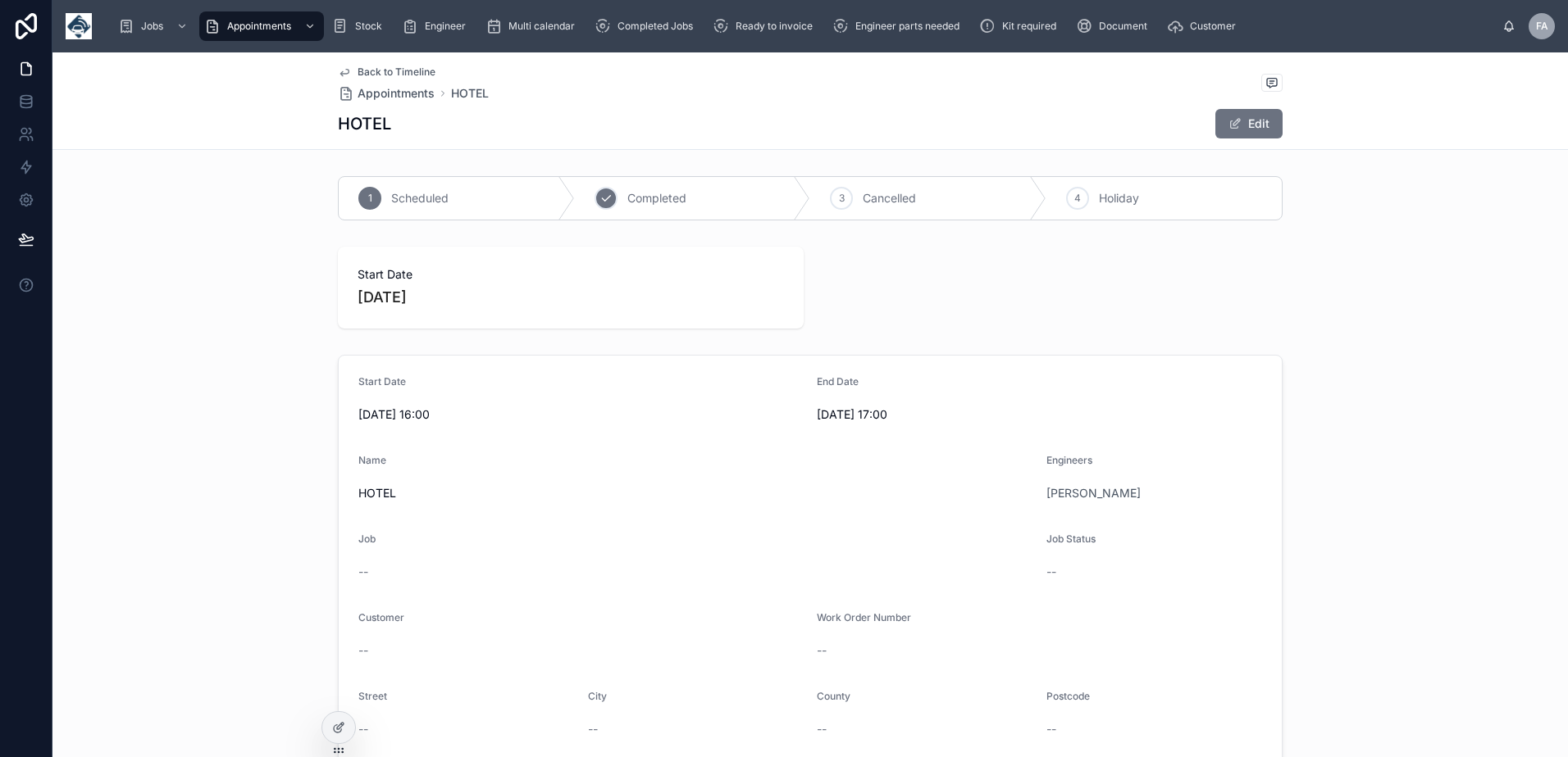
click at [673, 197] on span "Completed" at bounding box center [657, 198] width 59 height 17
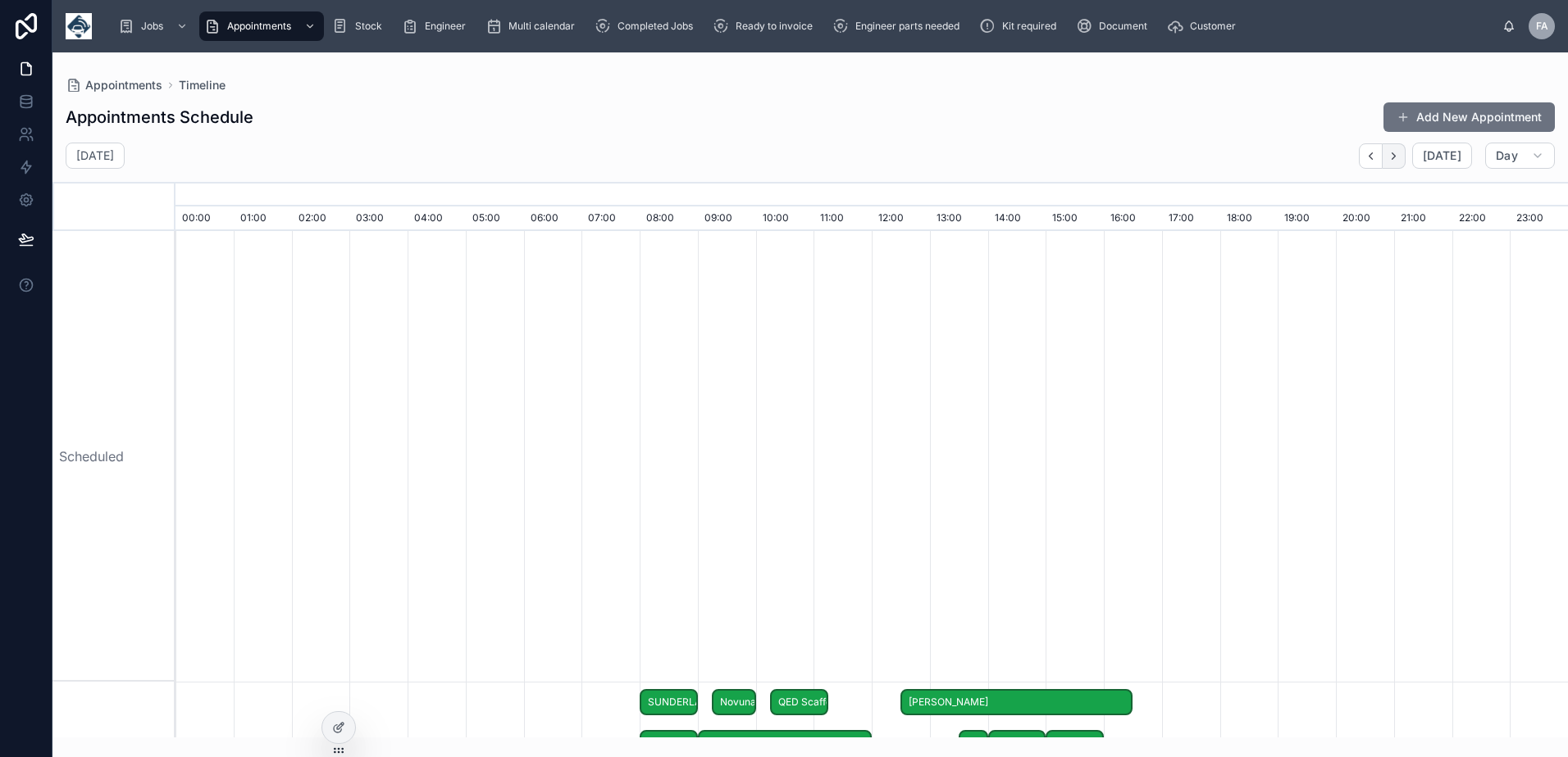
scroll to position [0, 9745]
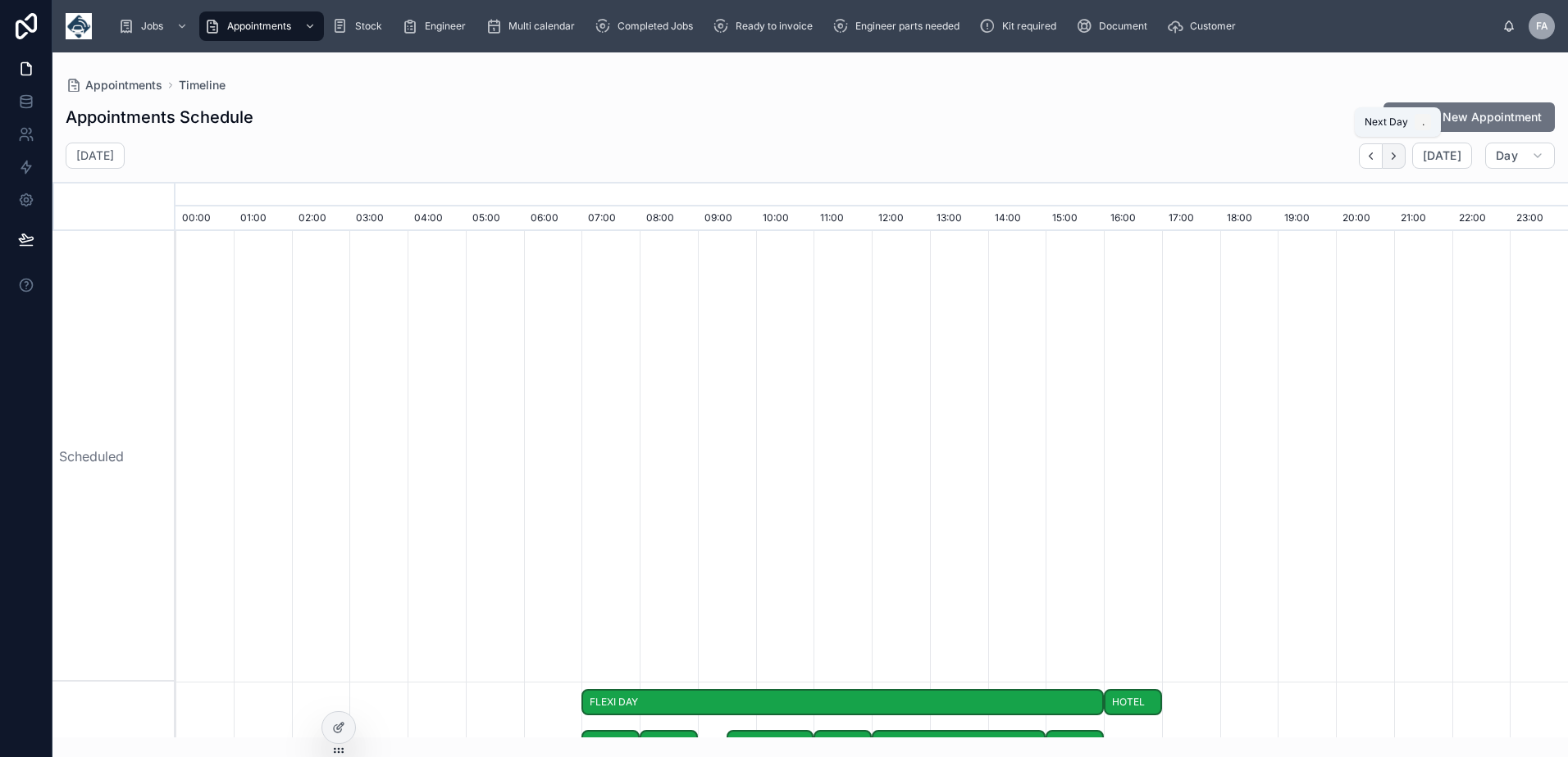
click at [1393, 160] on icon "button" at bounding box center [1393, 156] width 12 height 12
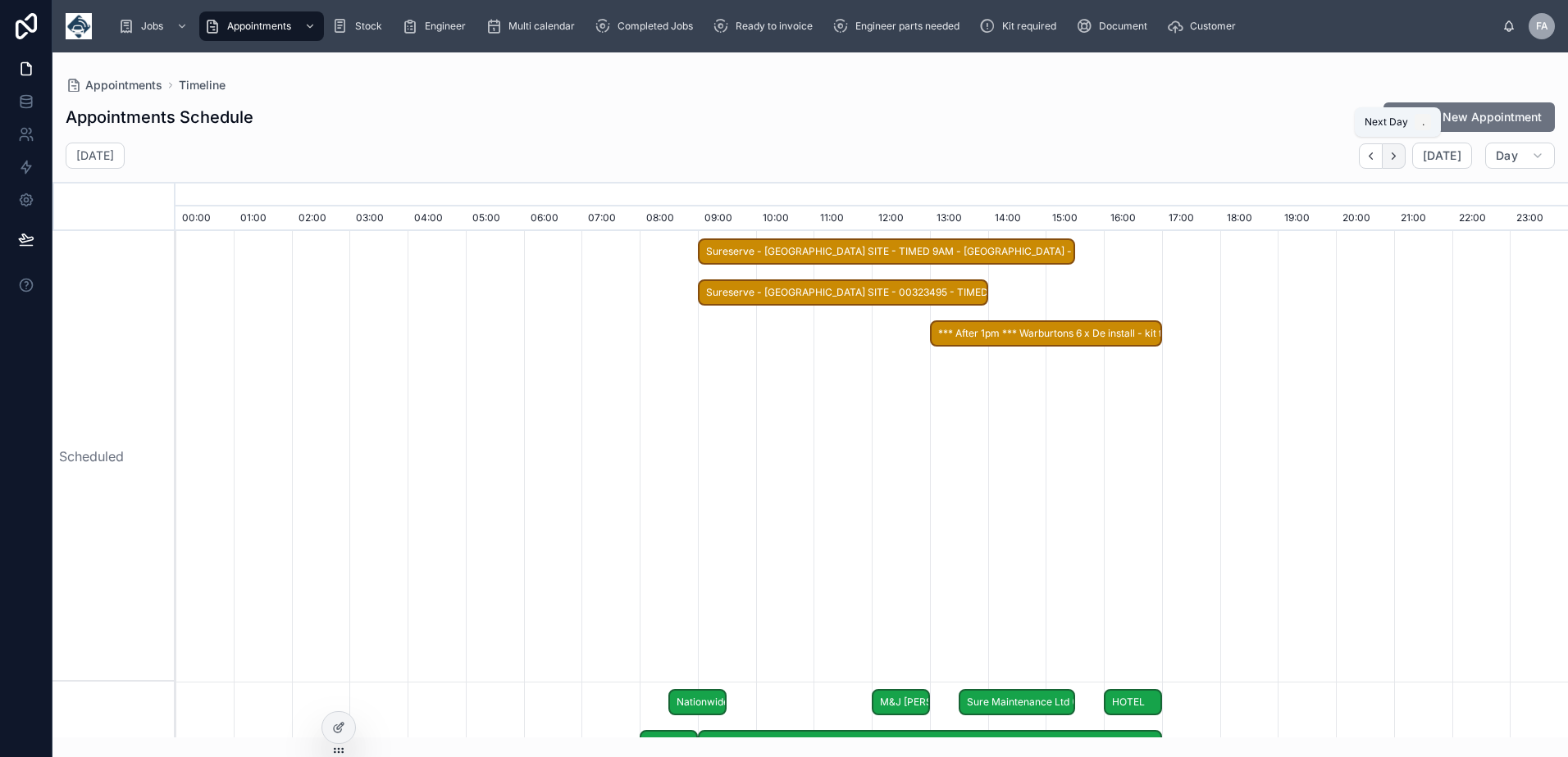
click at [1393, 160] on icon "button" at bounding box center [1393, 156] width 12 height 12
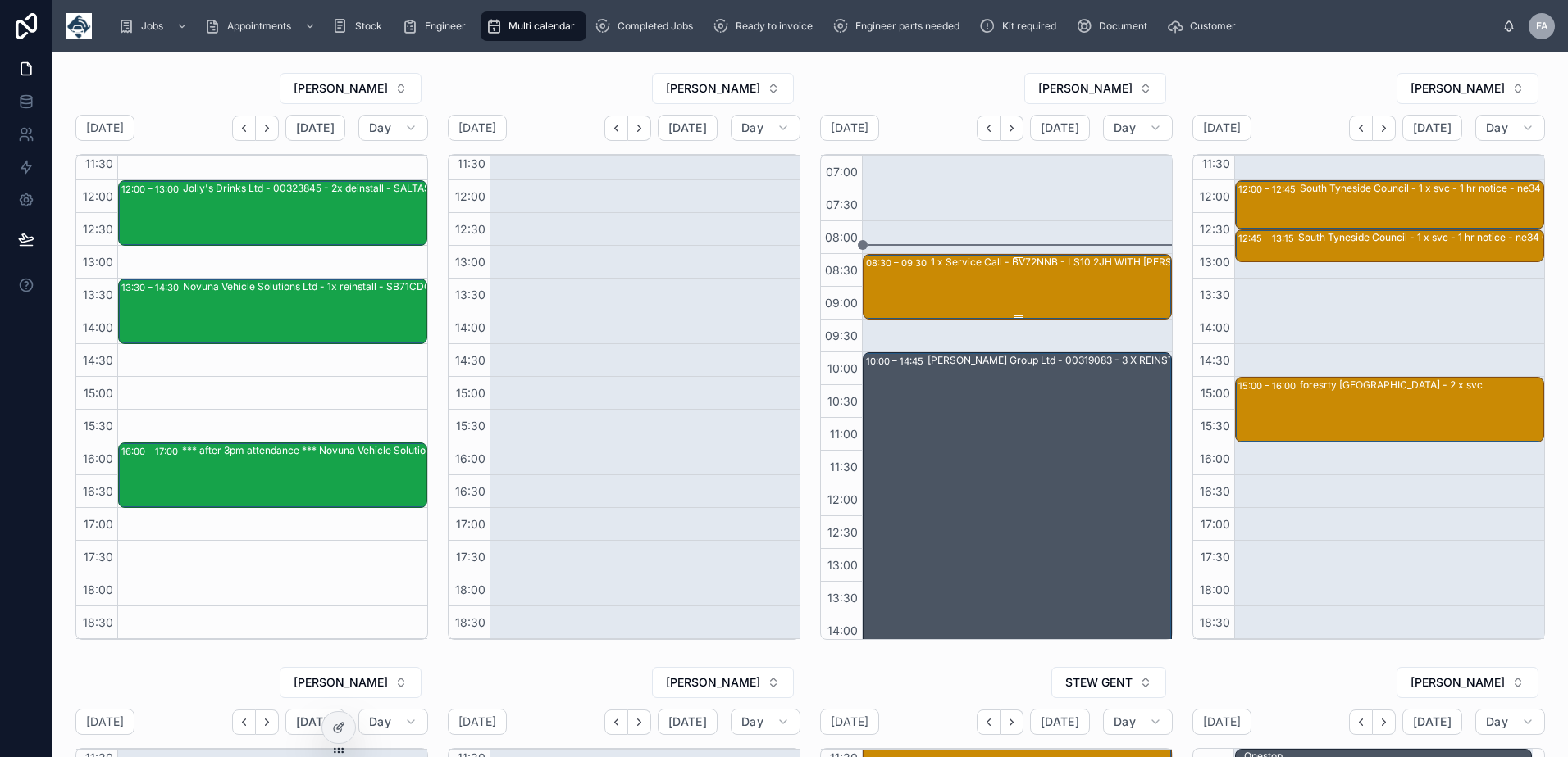
click at [1005, 288] on div "1 x Service Call - BV72NNB - LS10 2JH WITH NICK" at bounding box center [1076, 286] width 292 height 62
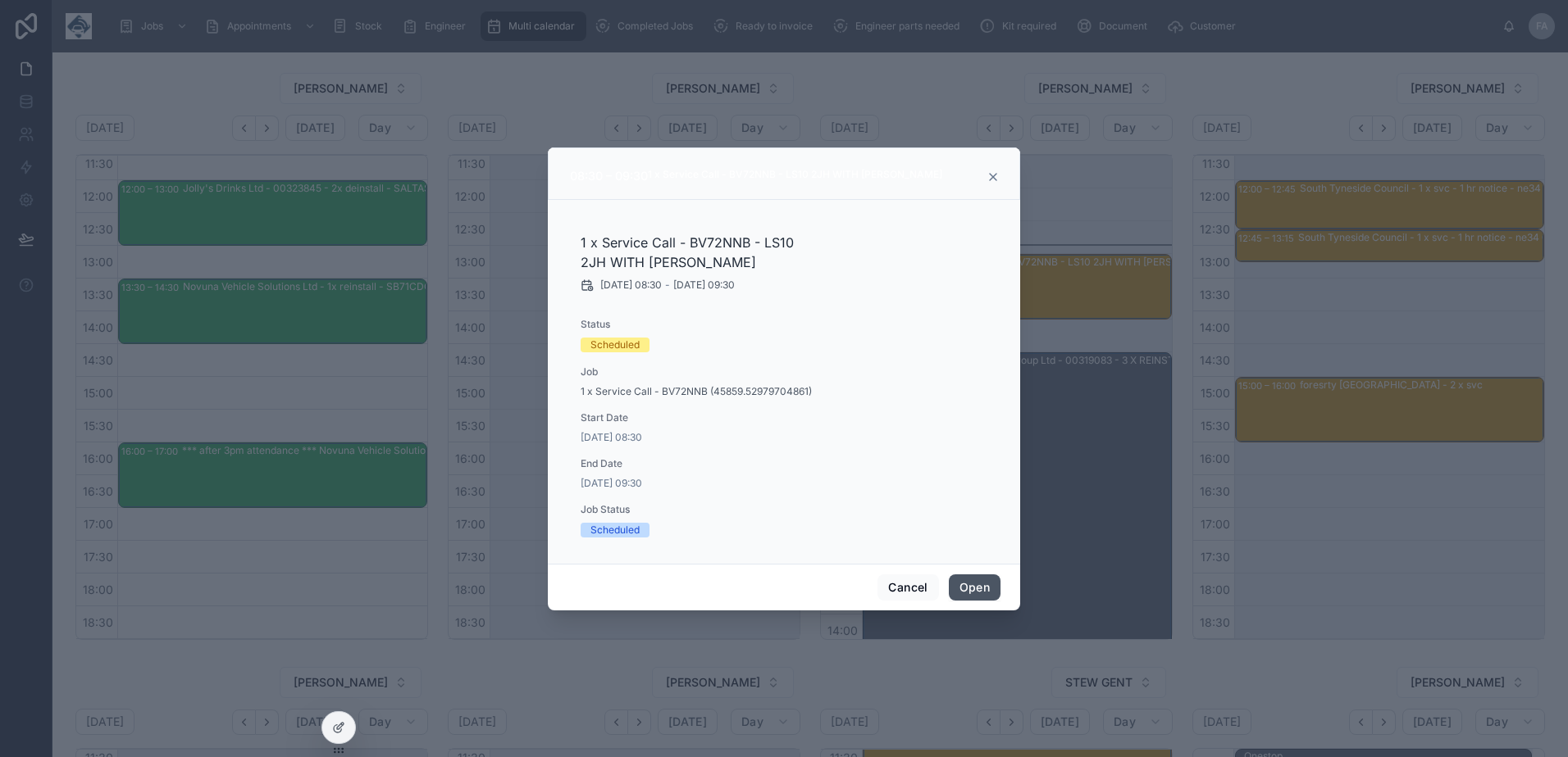
click at [966, 591] on button "Open" at bounding box center [974, 588] width 51 height 27
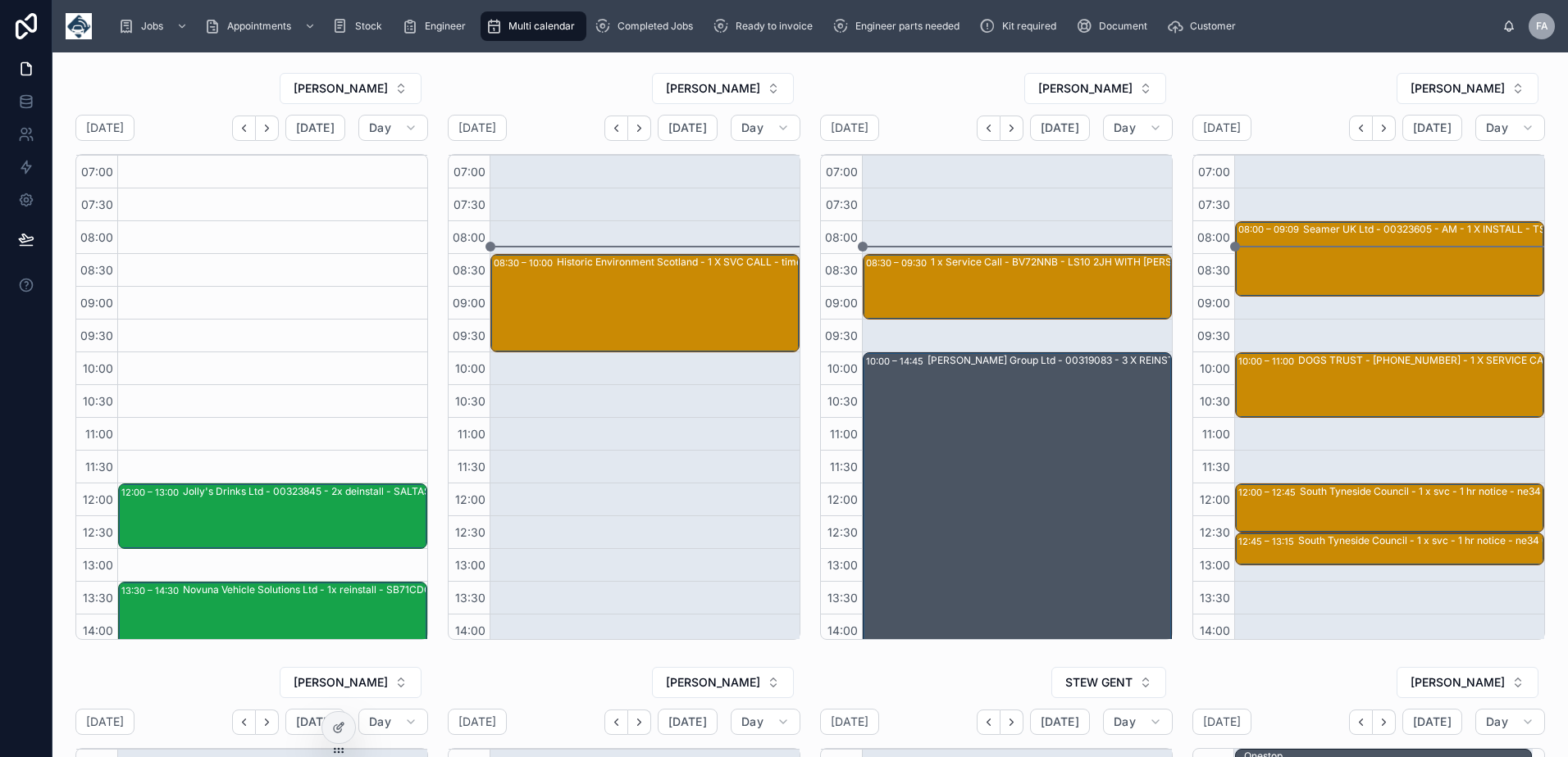
scroll to position [320, 0]
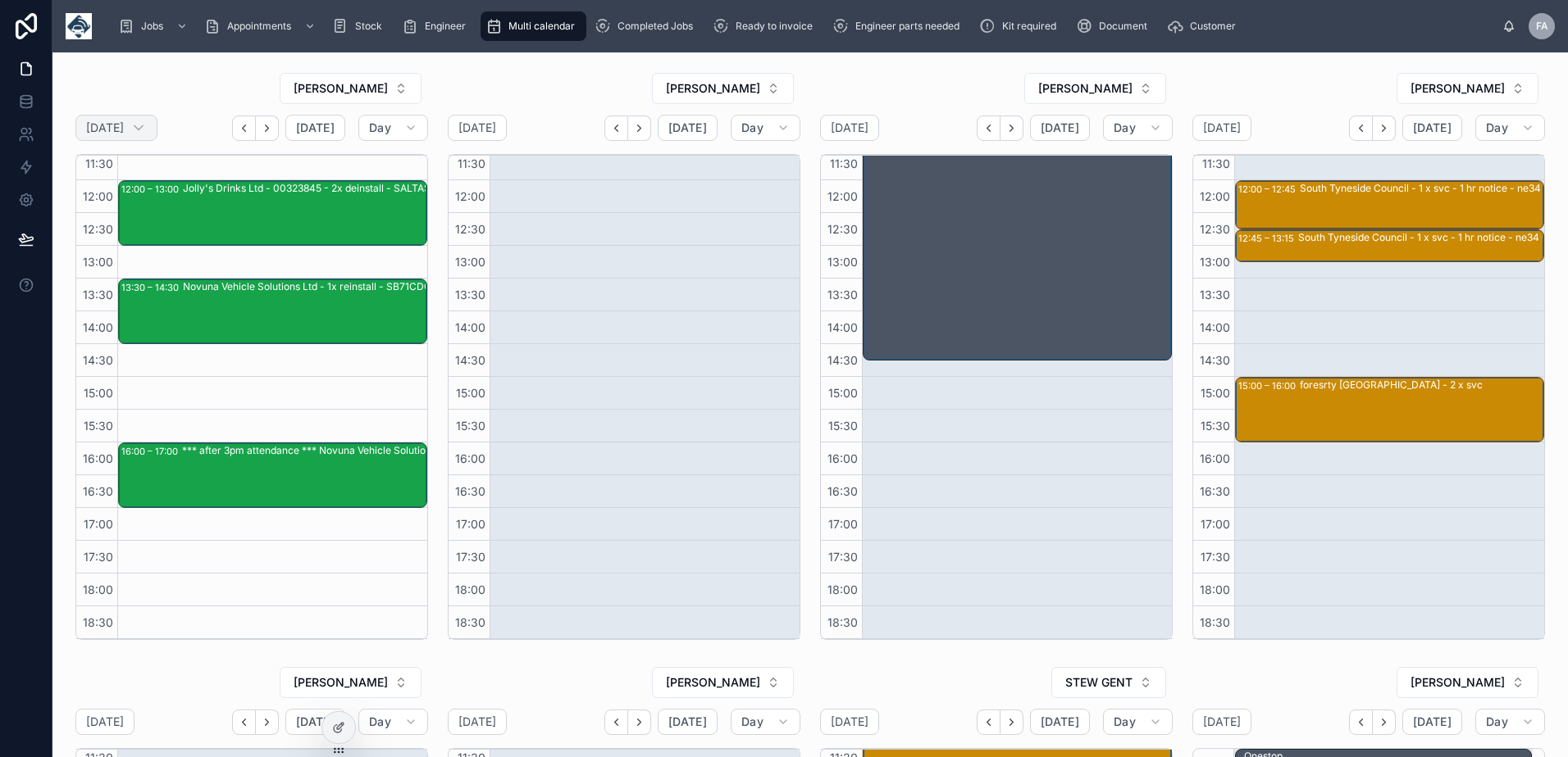
click at [124, 135] on h2 "[DATE]" at bounding box center [105, 128] width 38 height 17
select select "****"
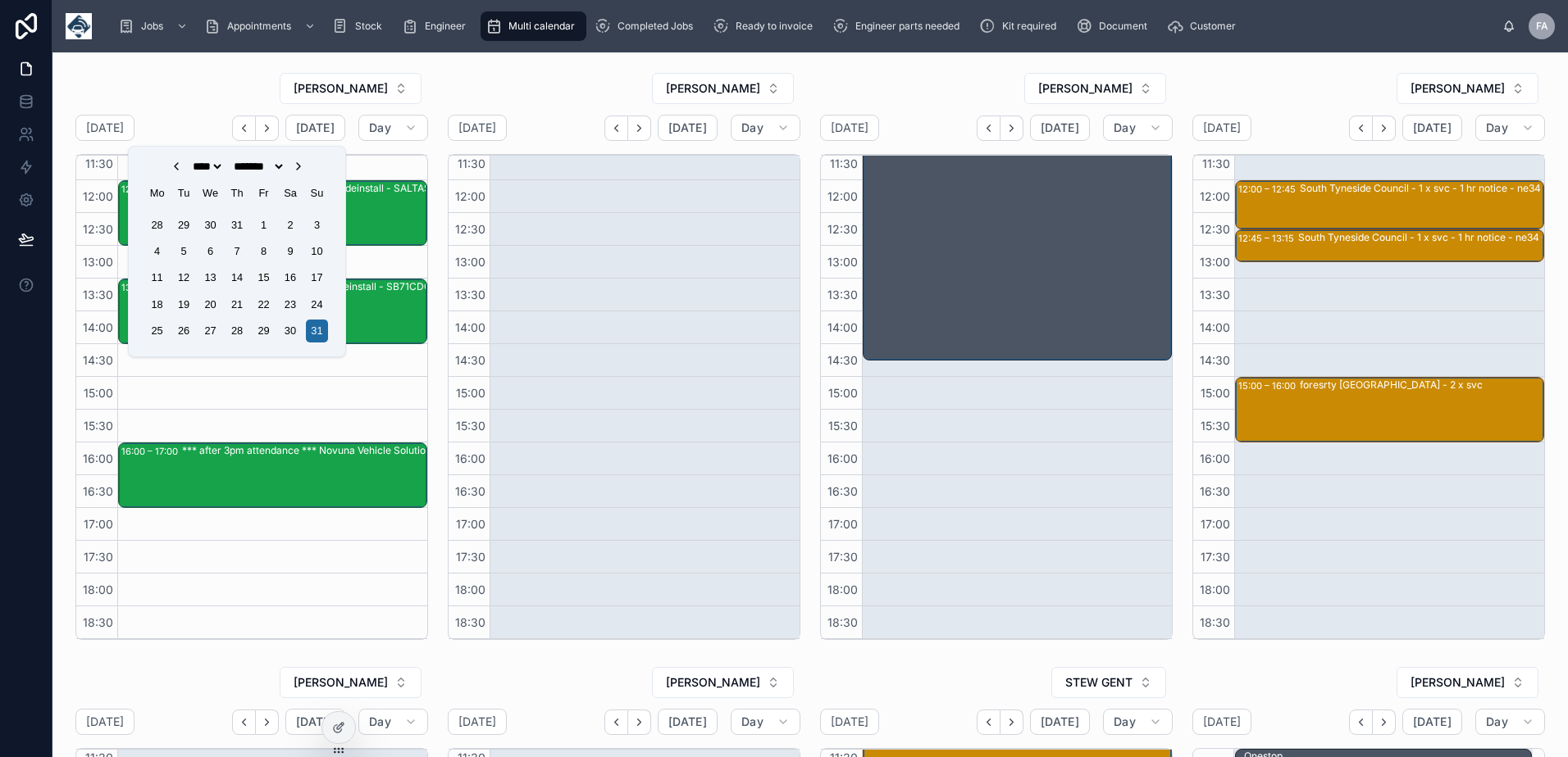
click at [305, 165] on icon "Choose Date" at bounding box center [298, 166] width 13 height 13
select select "*"
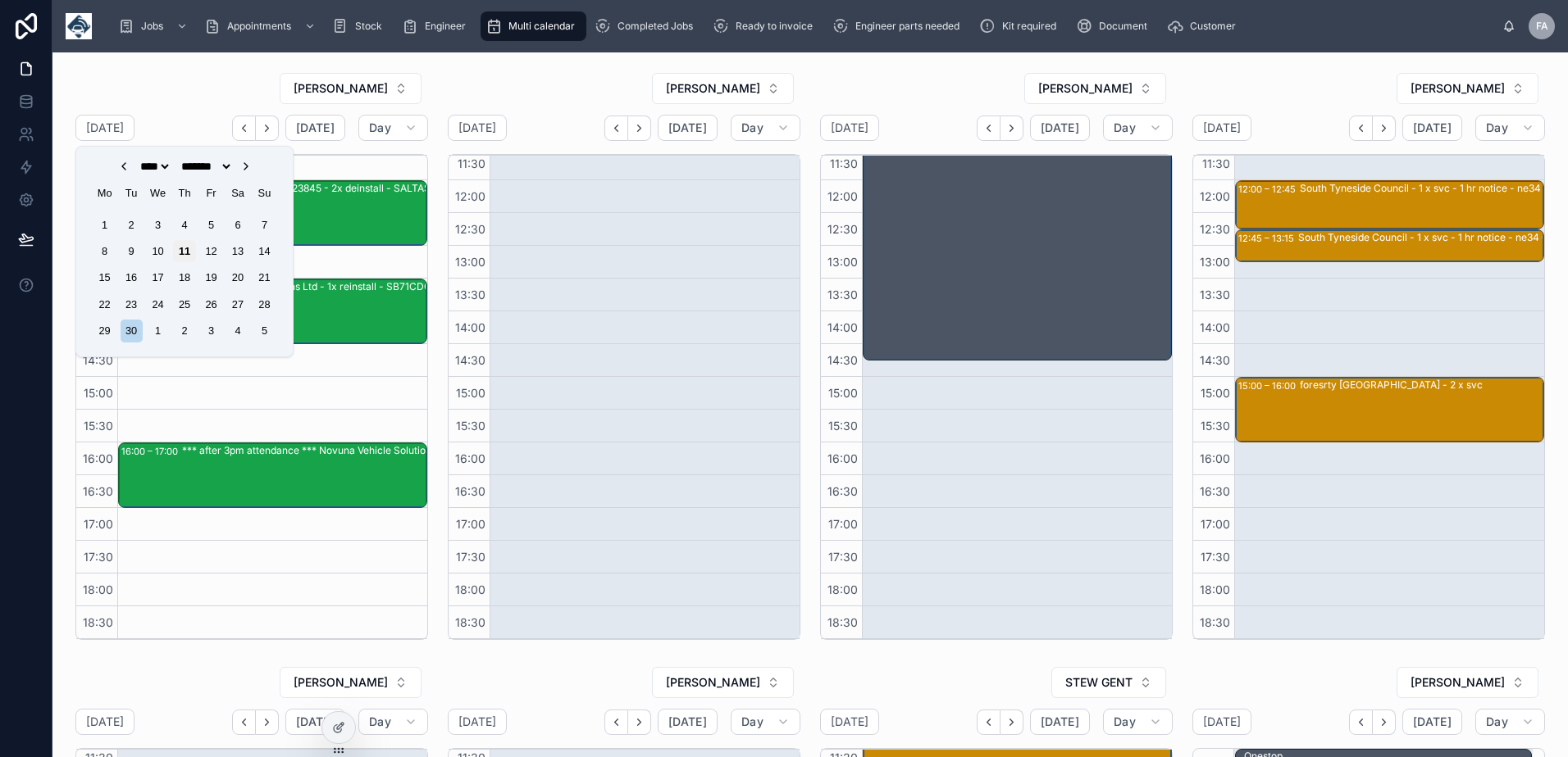
click at [181, 250] on div "11" at bounding box center [184, 251] width 22 height 22
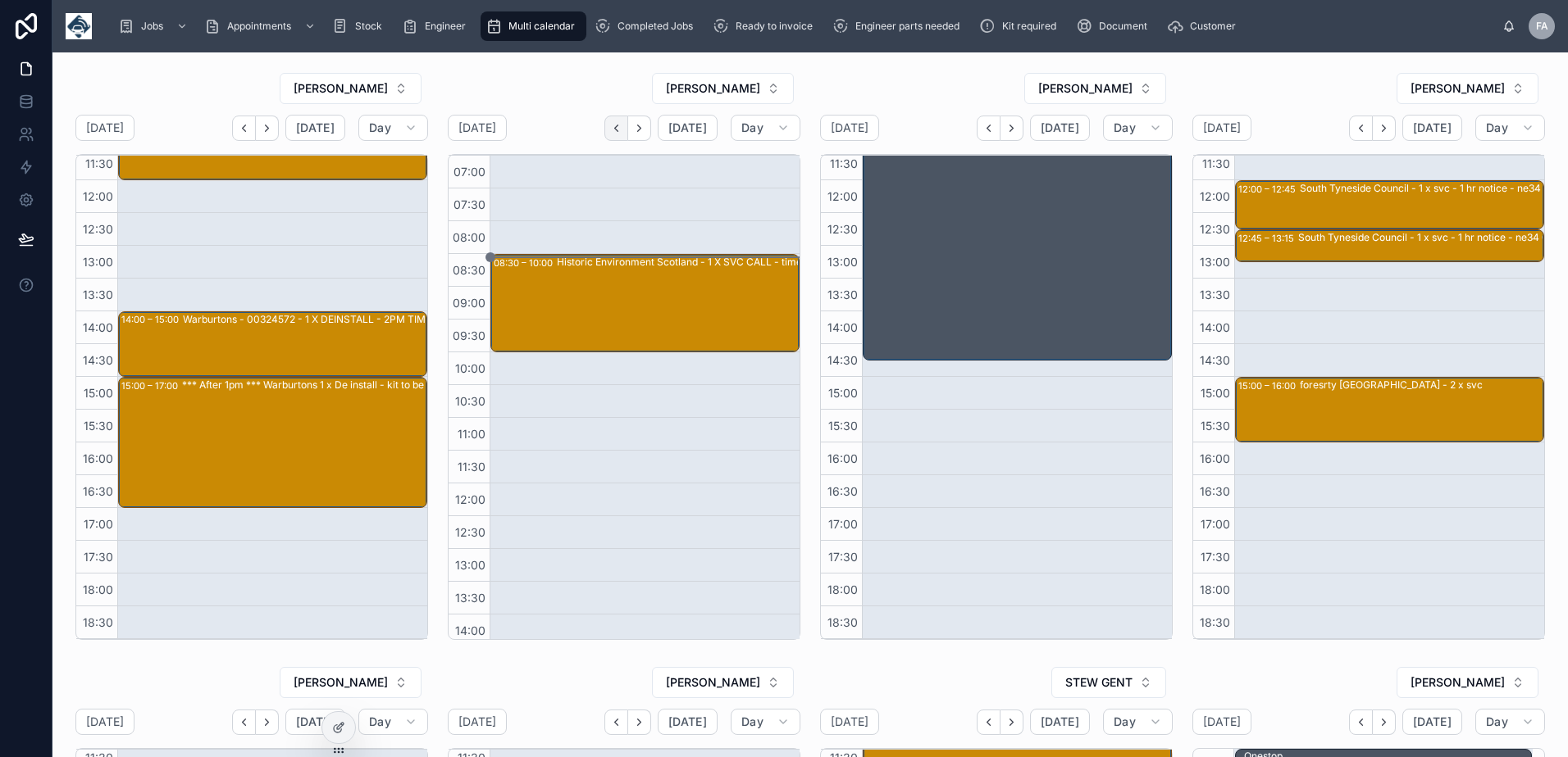
click at [618, 128] on icon "Back" at bounding box center [616, 128] width 12 height 12
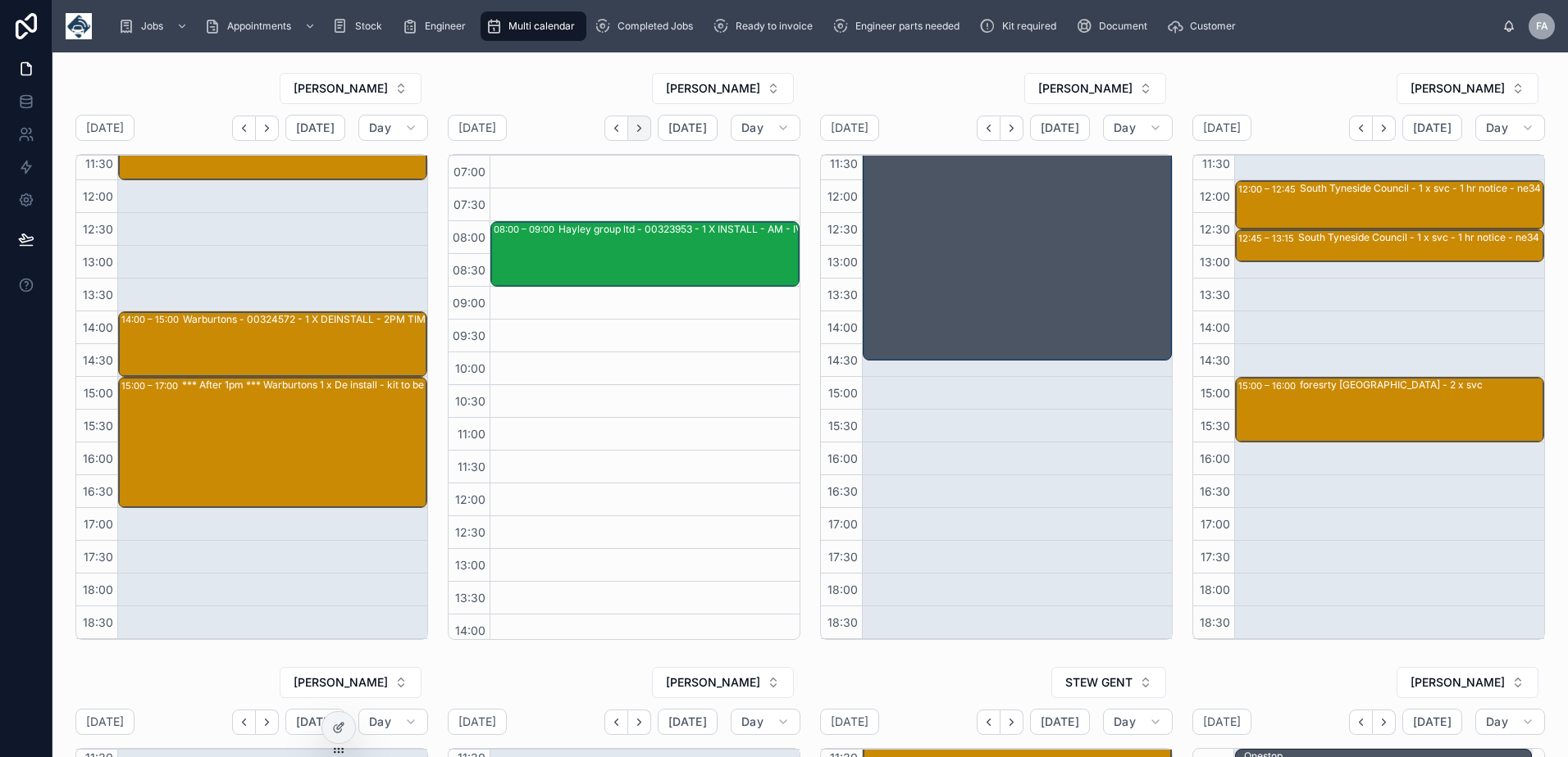
click at [636, 133] on icon "Next" at bounding box center [638, 128] width 12 height 12
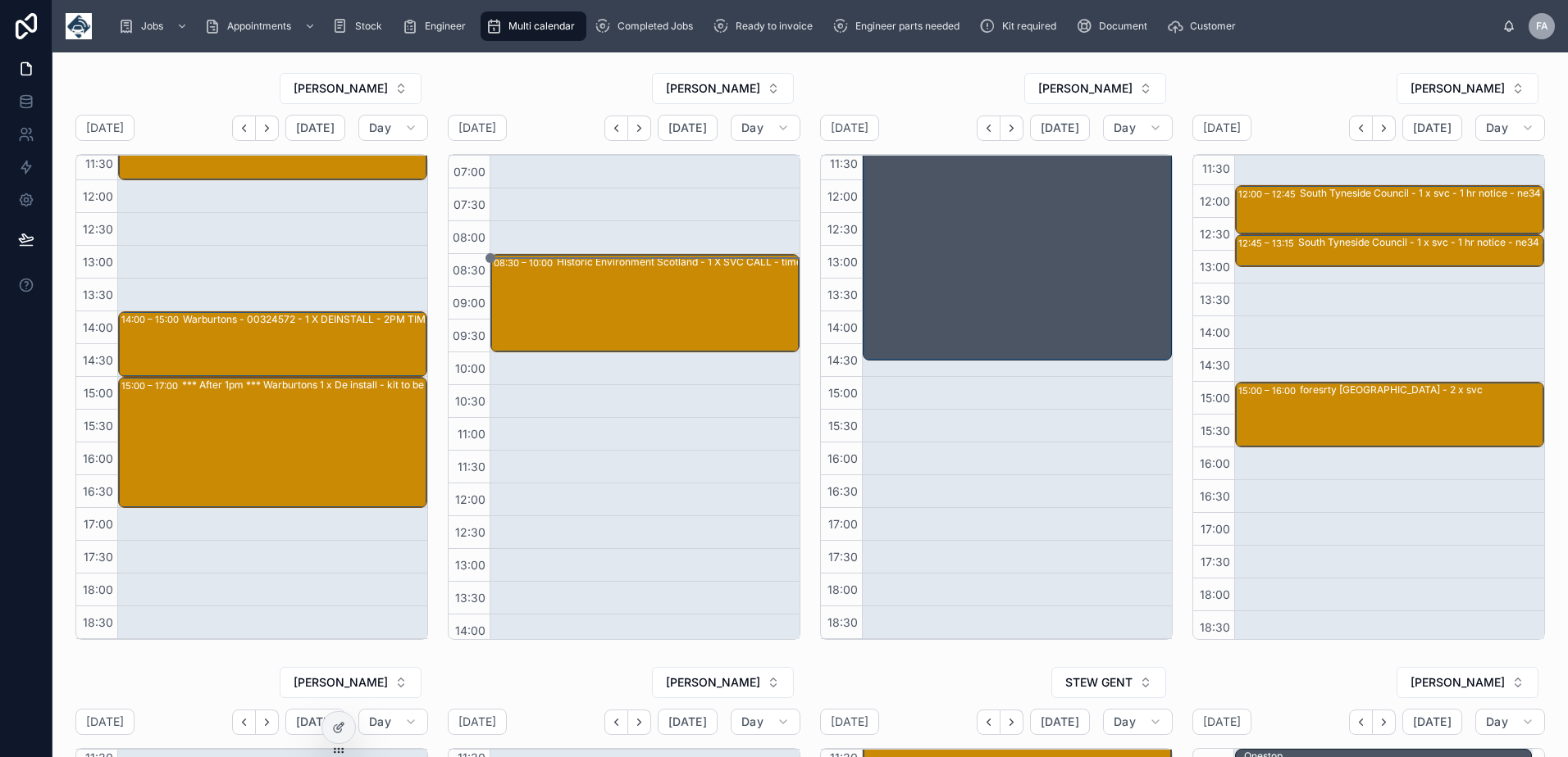
scroll to position [303, 0]
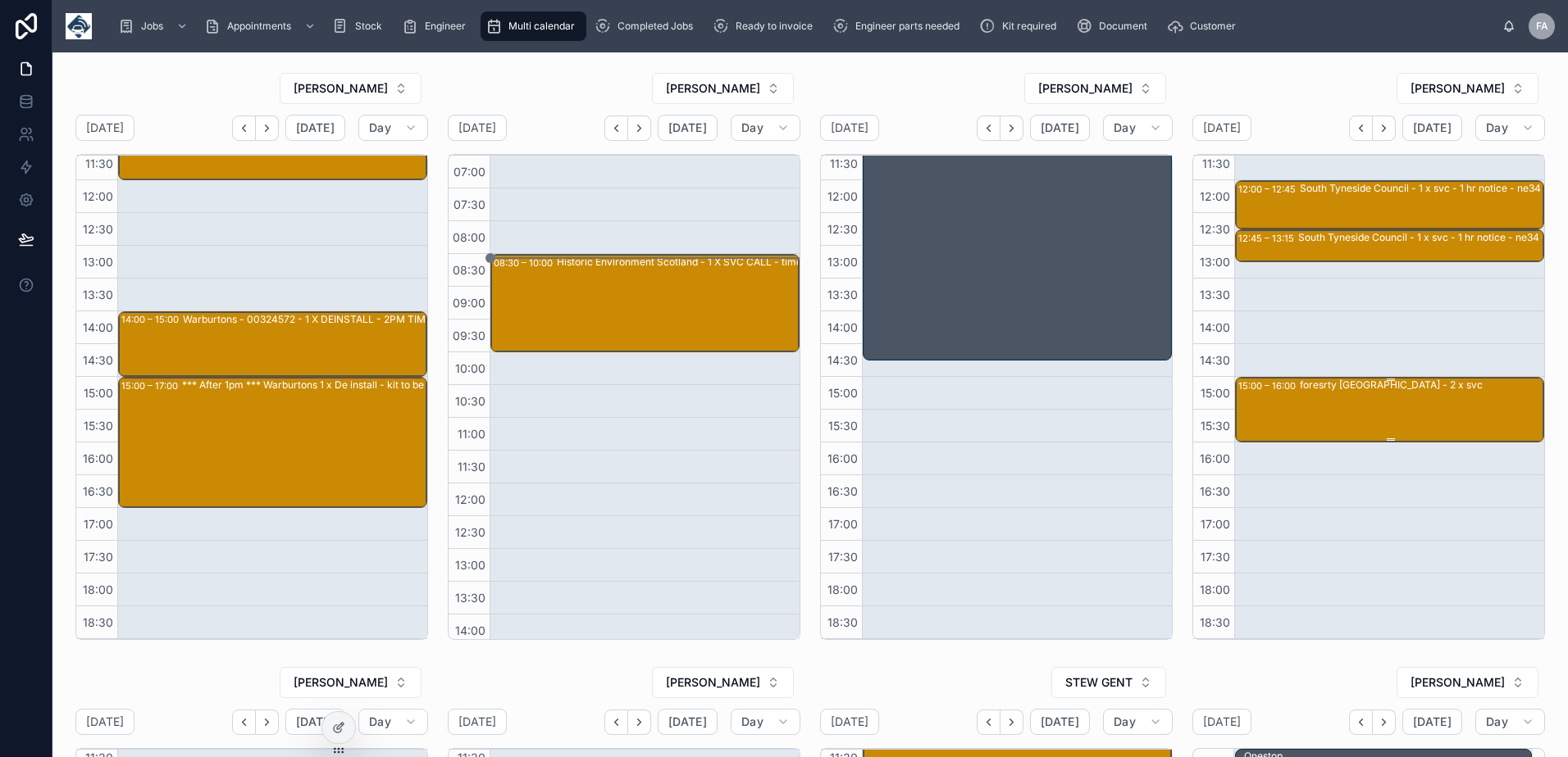
click at [1309, 404] on div "foresrty [GEOGRAPHIC_DATA] - 2 x svc" at bounding box center [1421, 409] width 243 height 62
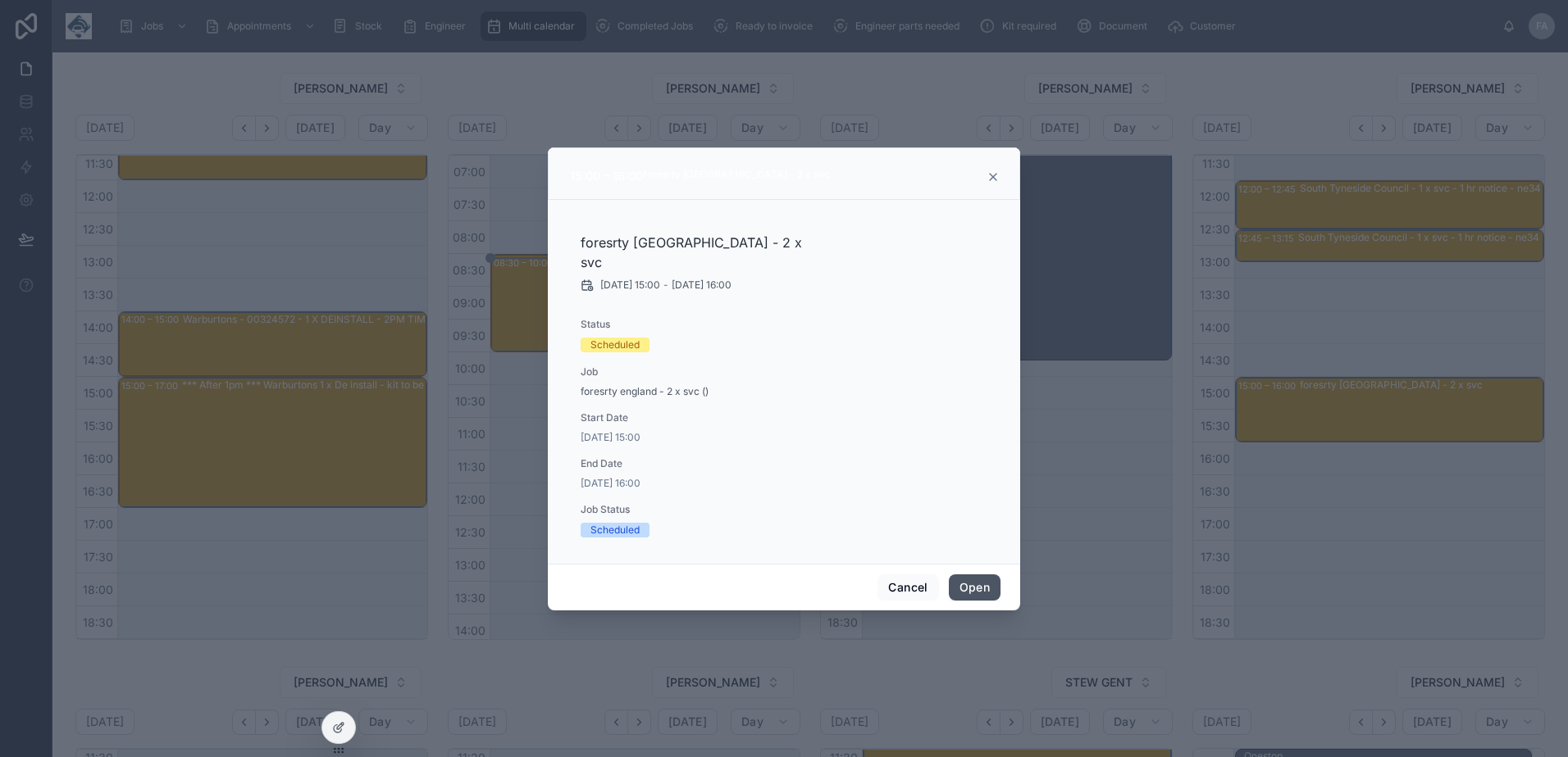
click at [981, 575] on button "Open" at bounding box center [974, 588] width 51 height 27
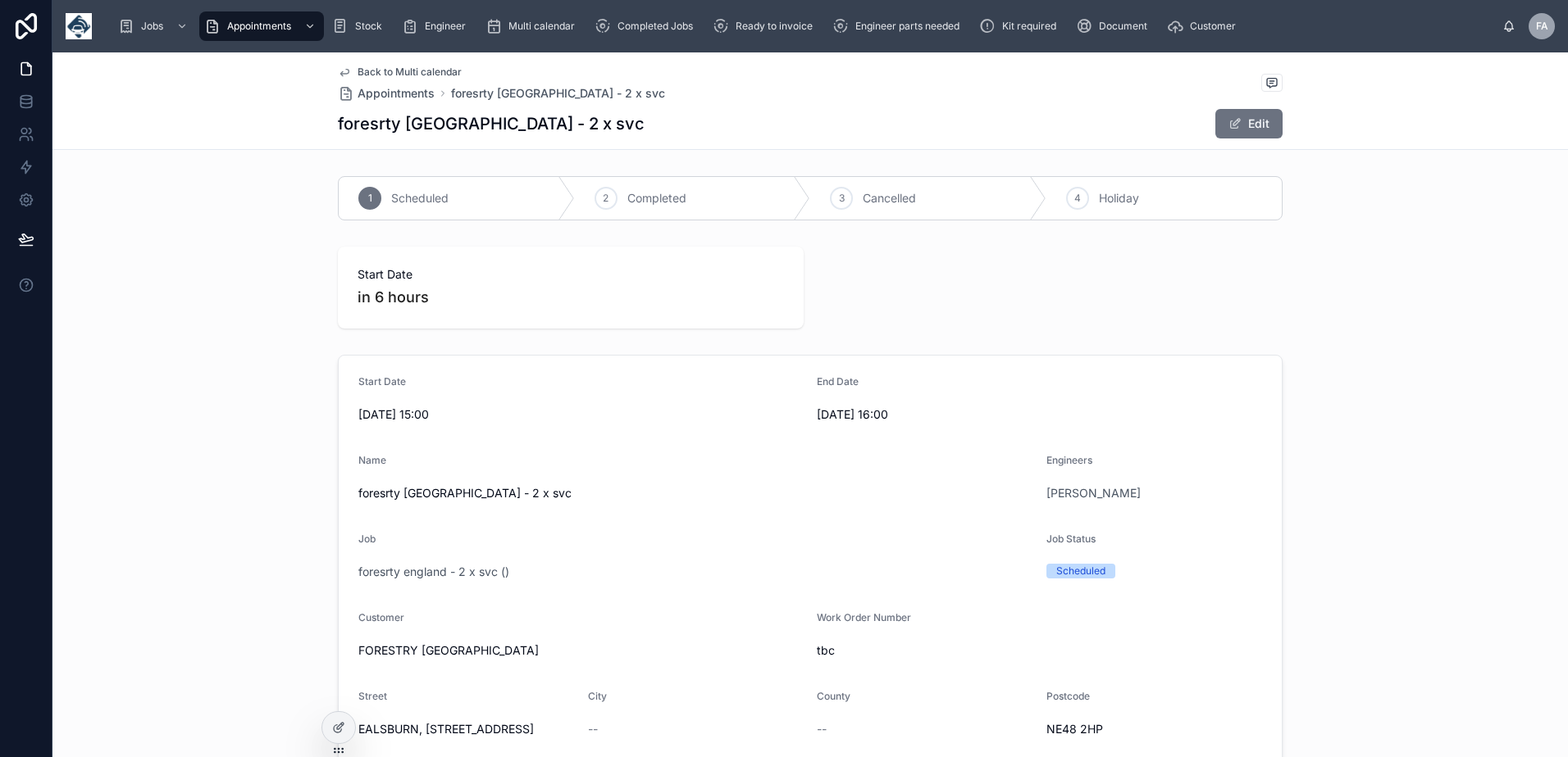
click at [384, 70] on span "Back to Multi calendar" at bounding box center [409, 71] width 104 height 13
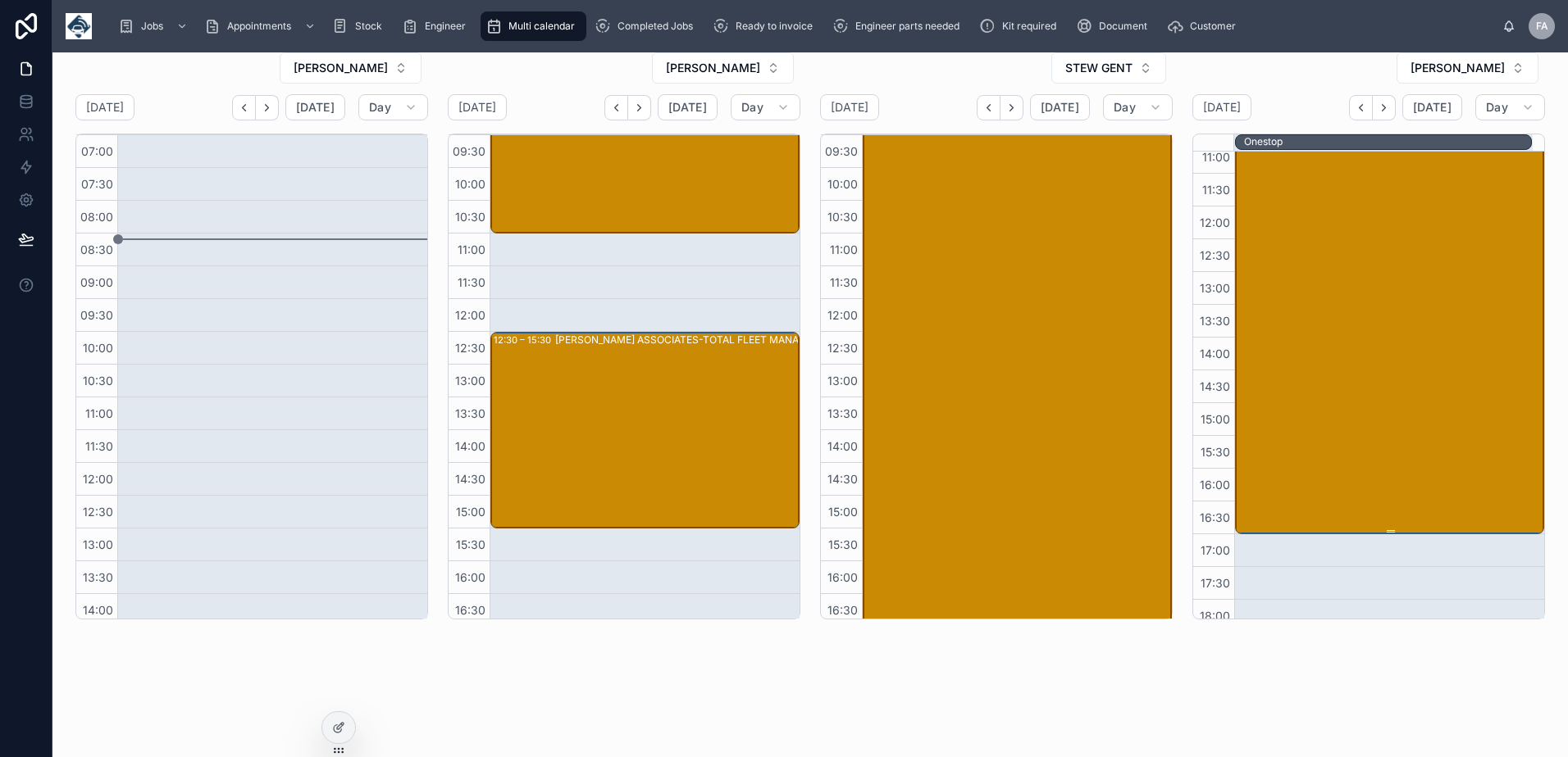
scroll to position [320, 0]
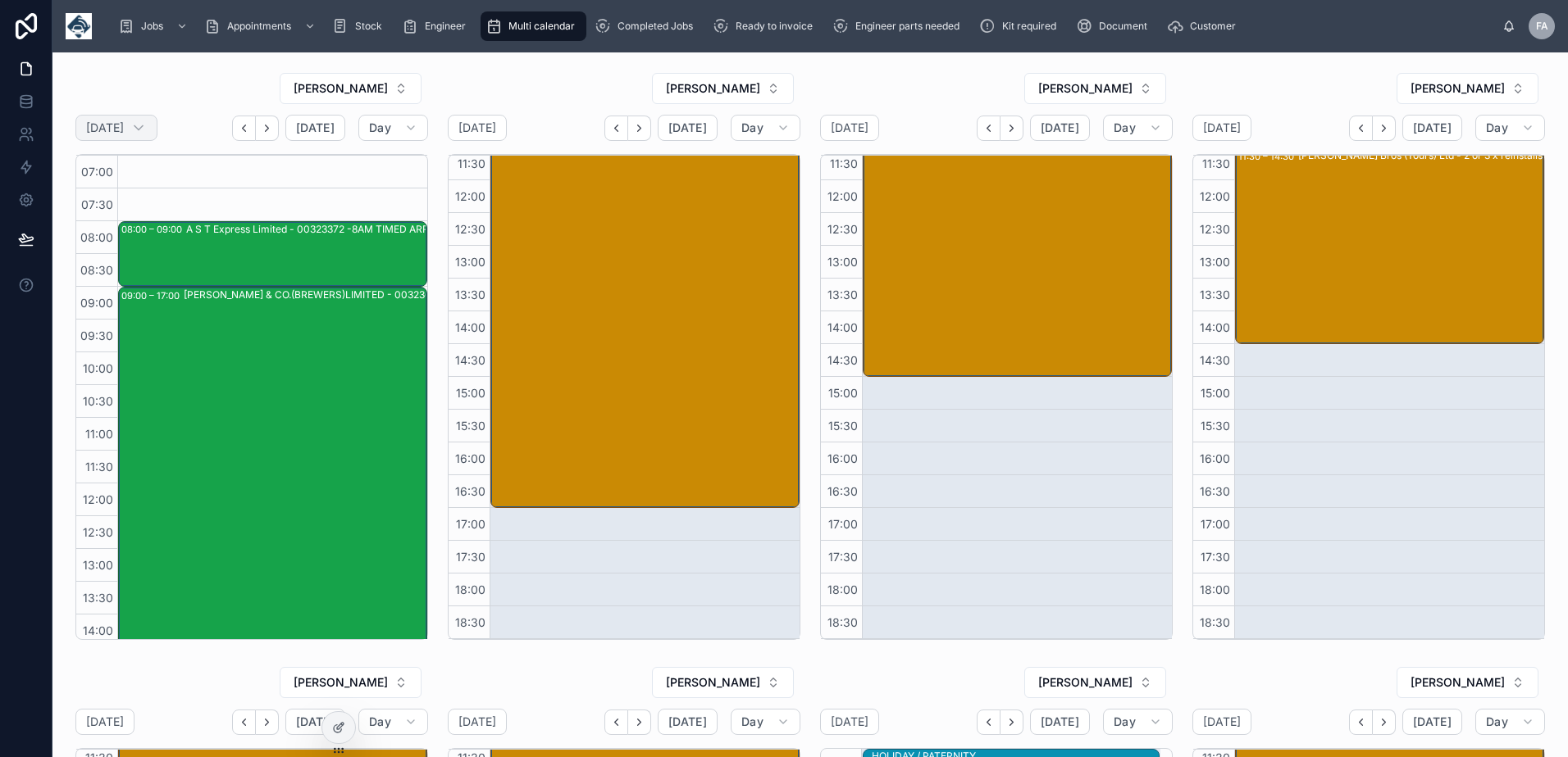
click at [124, 130] on h2 "[DATE]" at bounding box center [105, 128] width 38 height 17
select select "****"
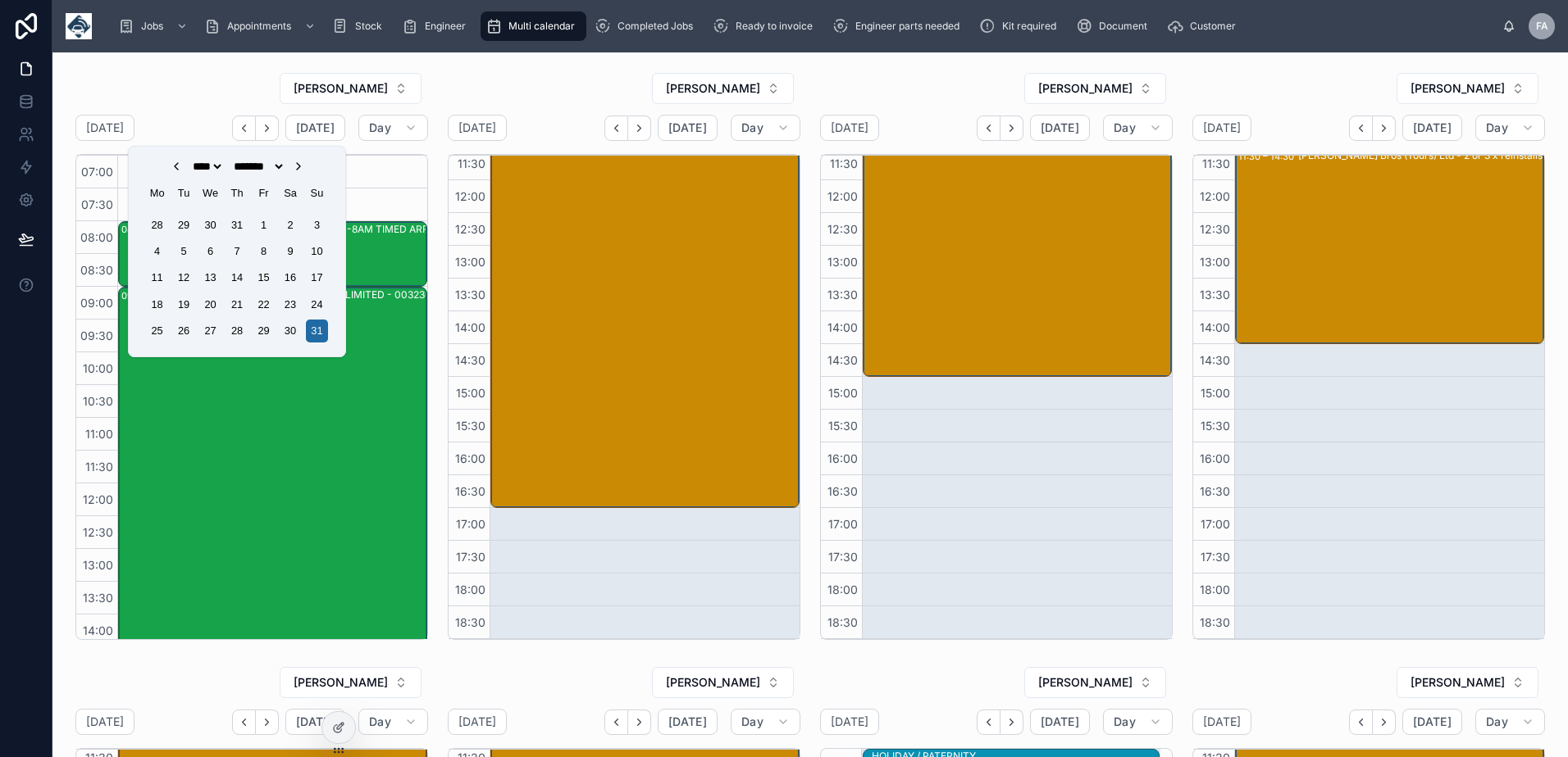
click at [305, 169] on icon "Choose Date" at bounding box center [298, 166] width 13 height 13
select select "*"
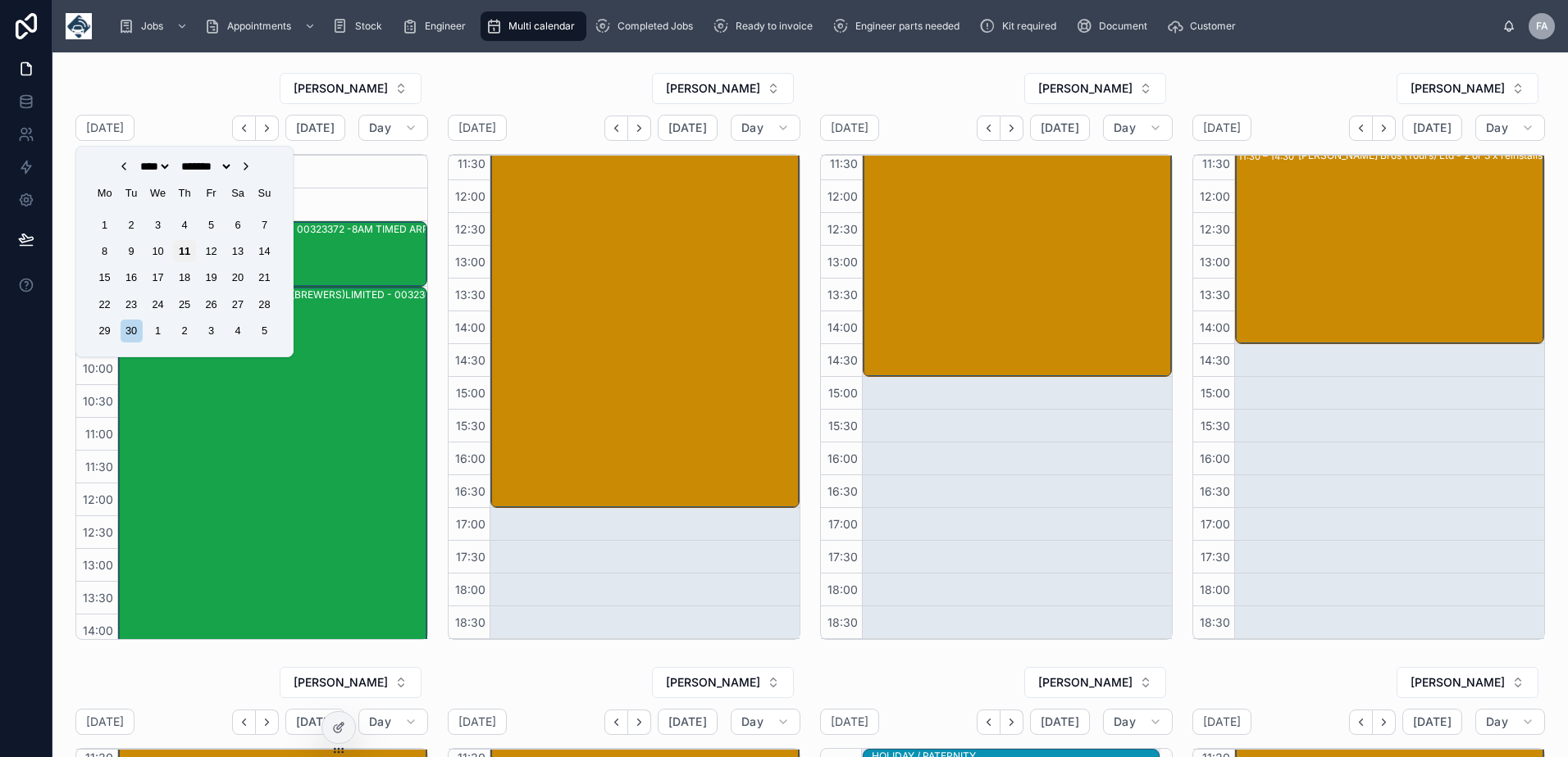
click at [183, 245] on div "11" at bounding box center [184, 251] width 22 height 22
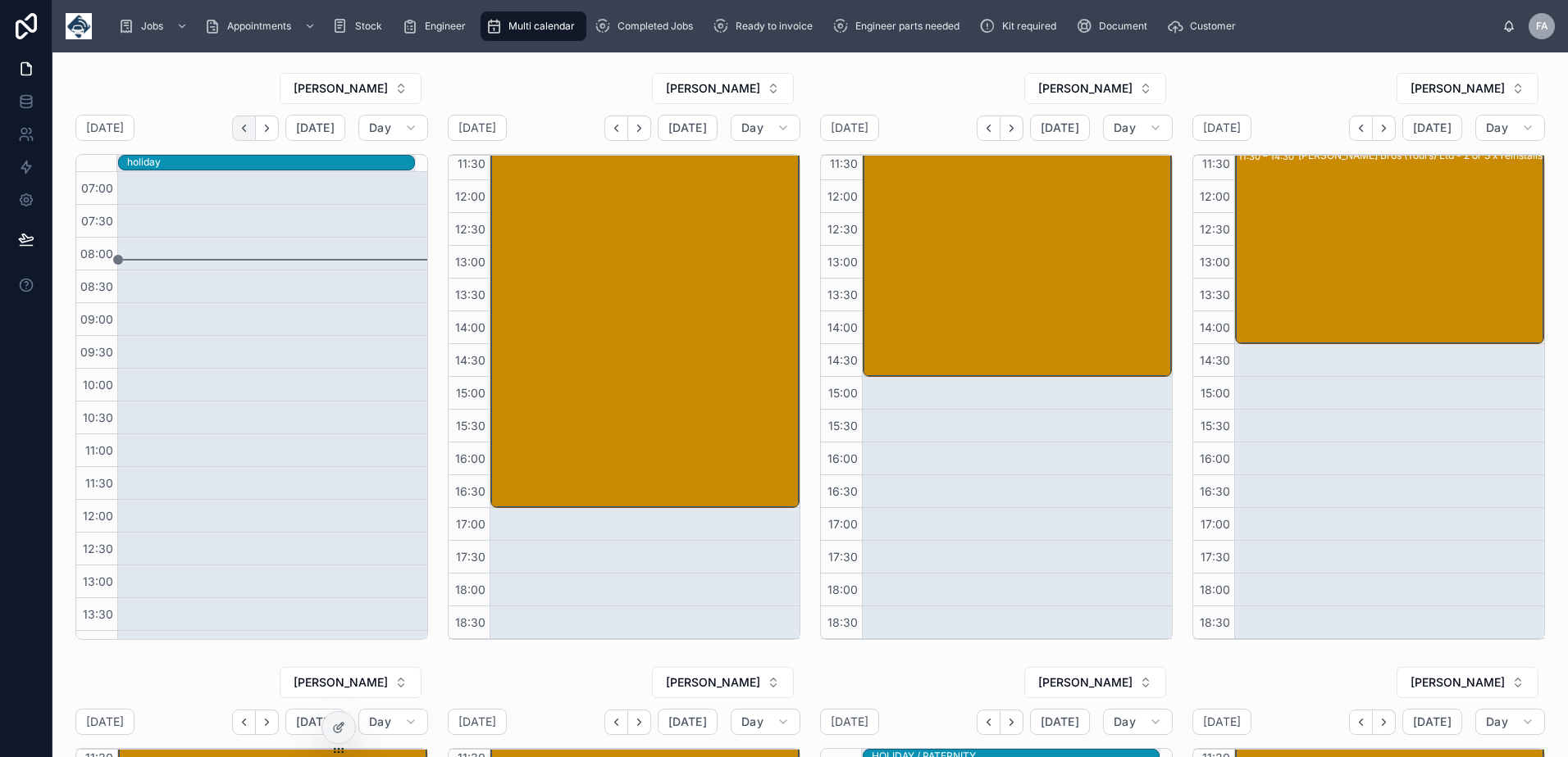
click at [245, 122] on icon "Back" at bounding box center [244, 128] width 12 height 12
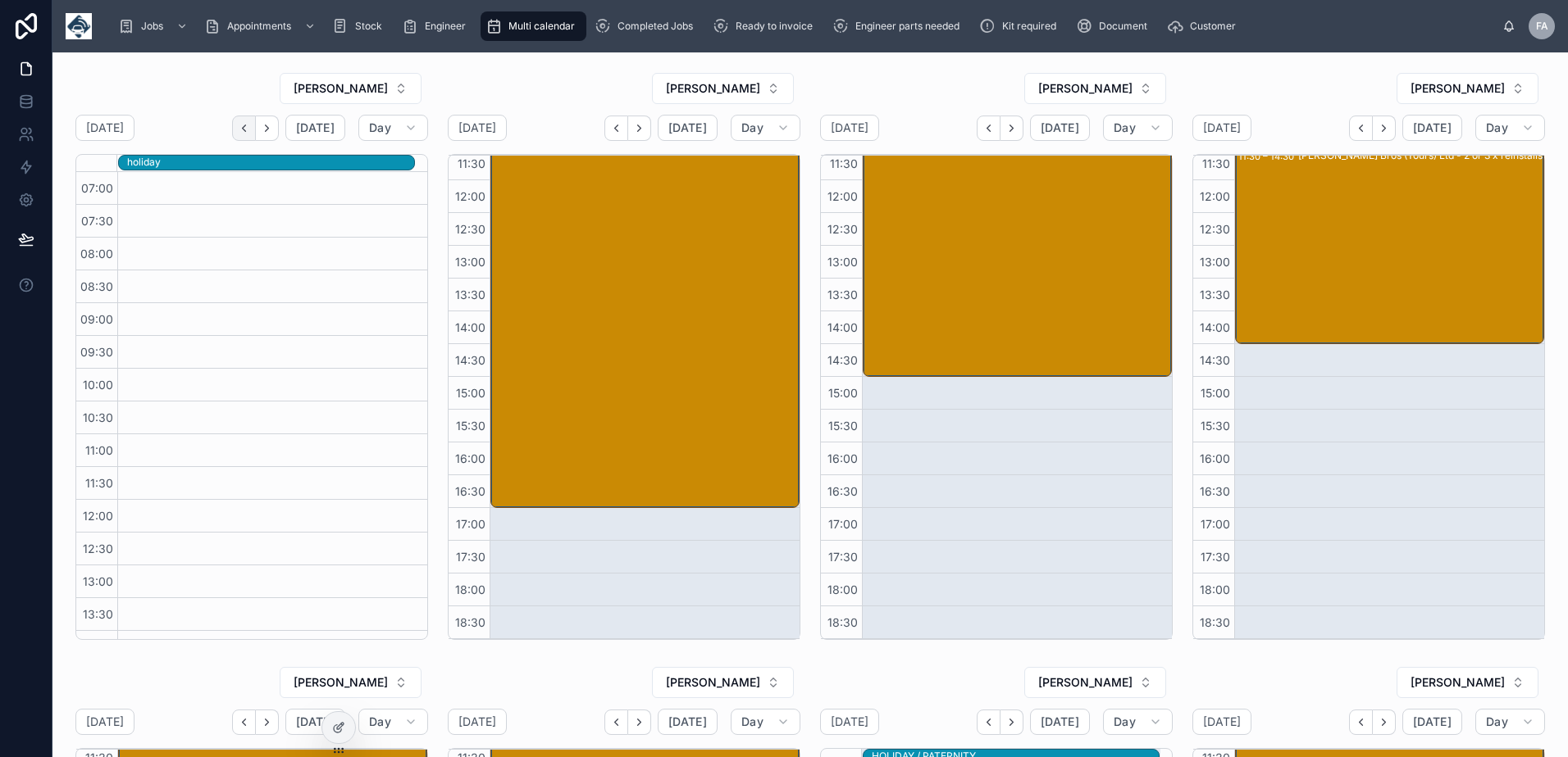
click at [241, 130] on icon "Back" at bounding box center [244, 128] width 12 height 12
click at [269, 128] on icon "Next" at bounding box center [266, 128] width 12 height 12
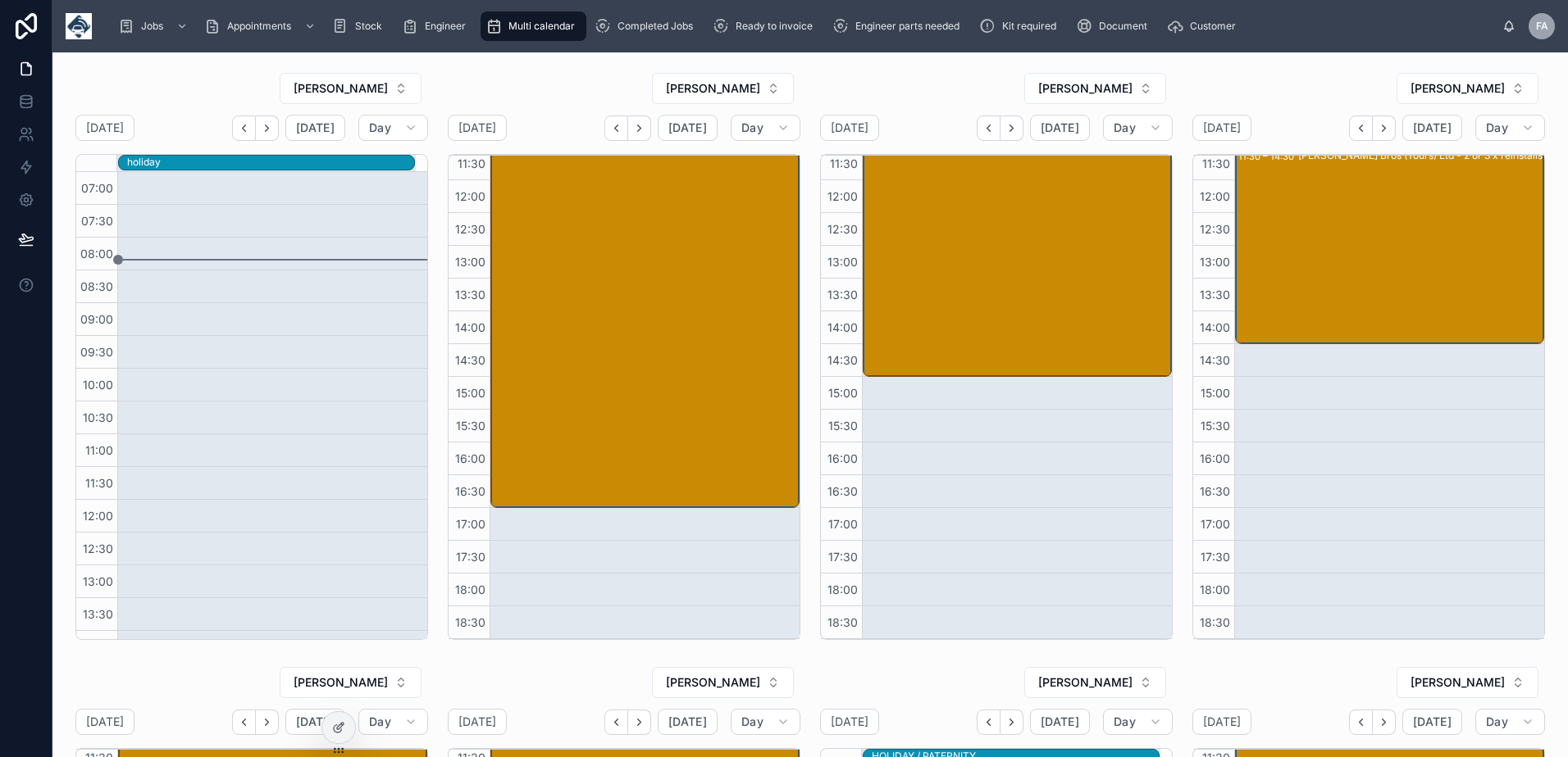
click at [269, 128] on icon "Next" at bounding box center [266, 128] width 12 height 12
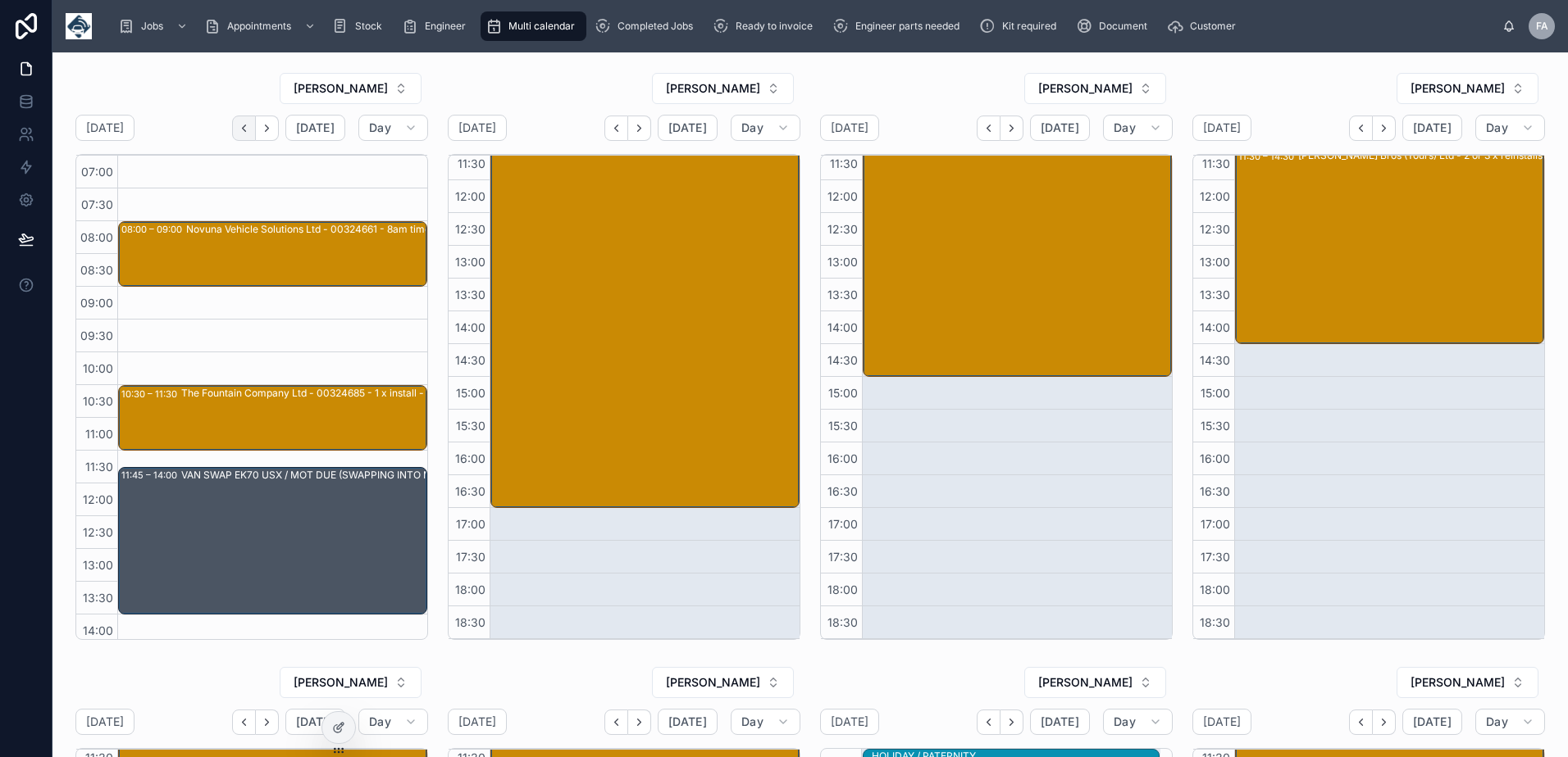
click at [241, 131] on icon "Back" at bounding box center [244, 128] width 12 height 12
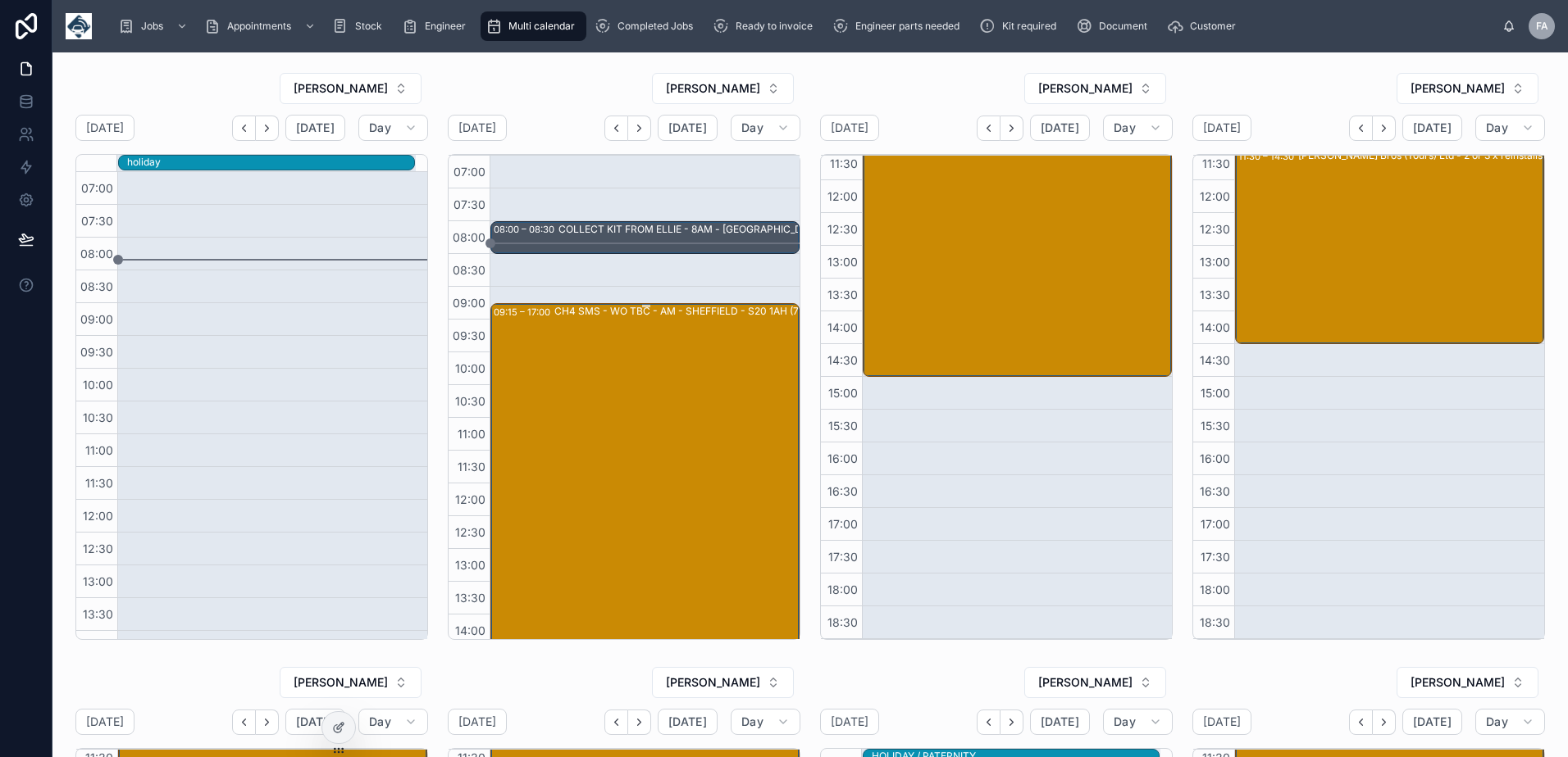
click at [689, 335] on div "CH4 SMS - WO TBC - AM - SHEFFIELD - S20 1AH (7 x tracker & camera install)" at bounding box center [706, 556] width 304 height 505
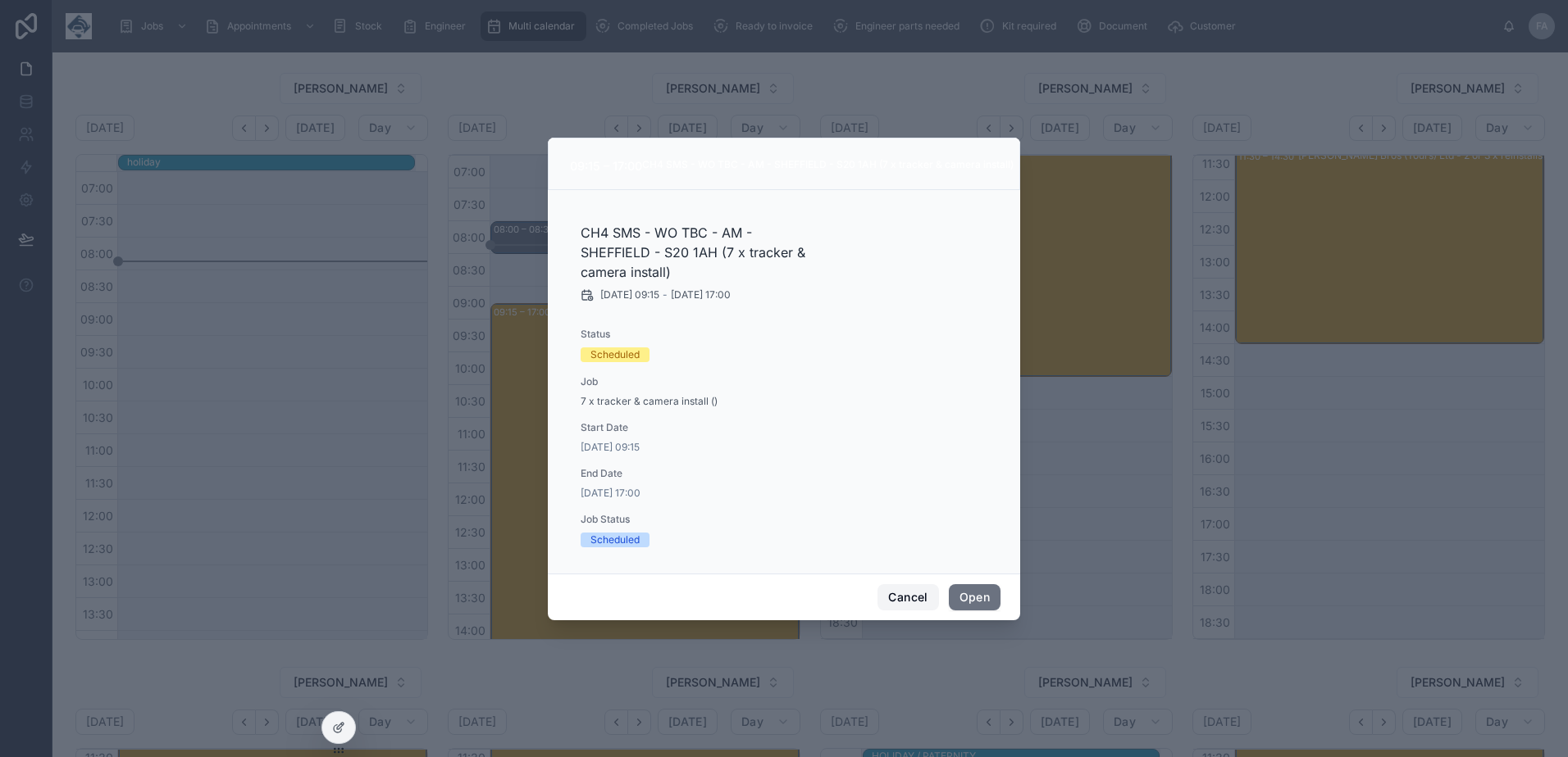
click at [917, 588] on button "Cancel" at bounding box center [907, 598] width 60 height 27
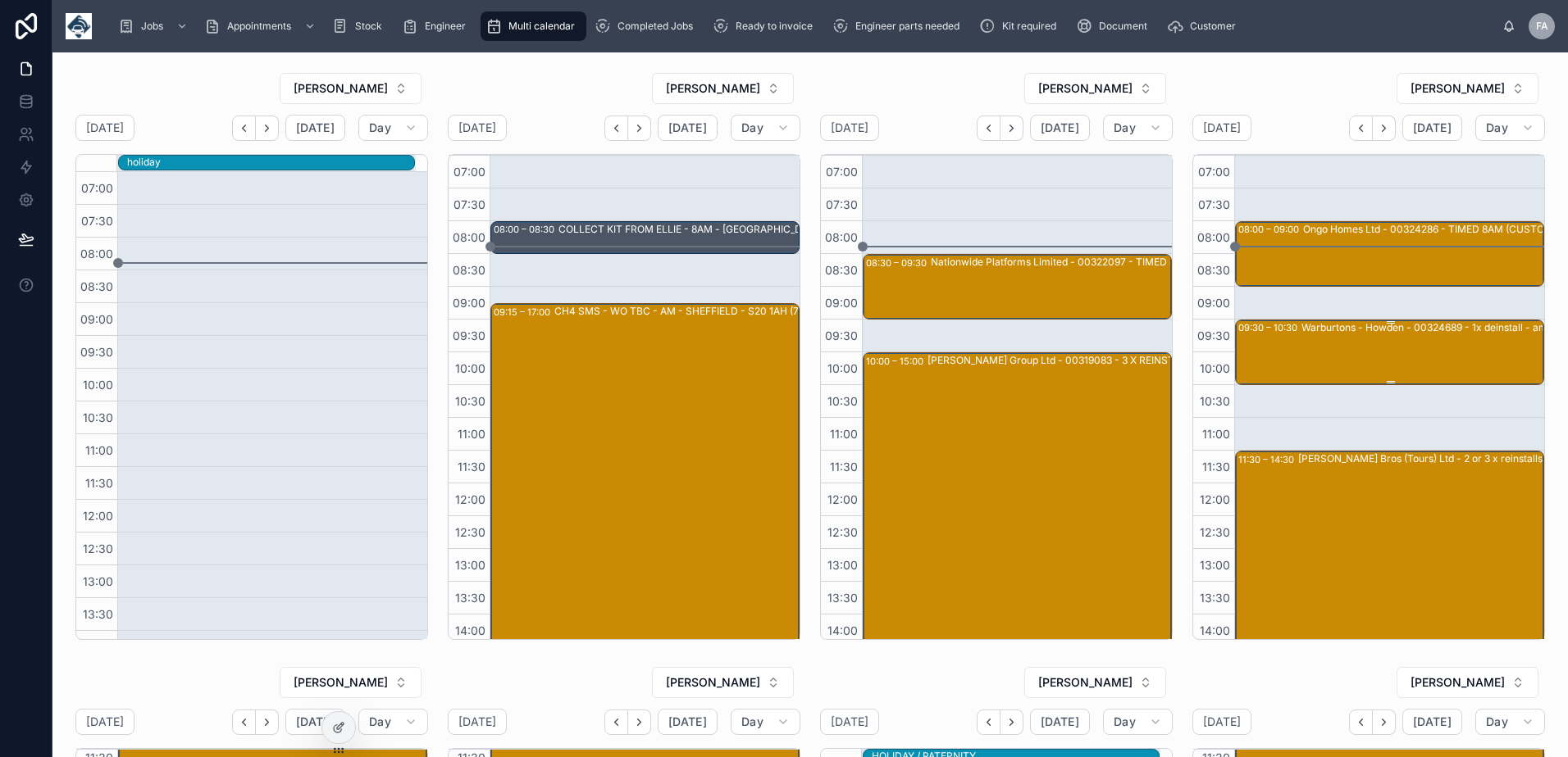
click at [1311, 359] on div "Warburtons - Howden - 00324689 - 1x deinstall - am - DN14 7EA" at bounding box center [1451, 351] width 302 height 62
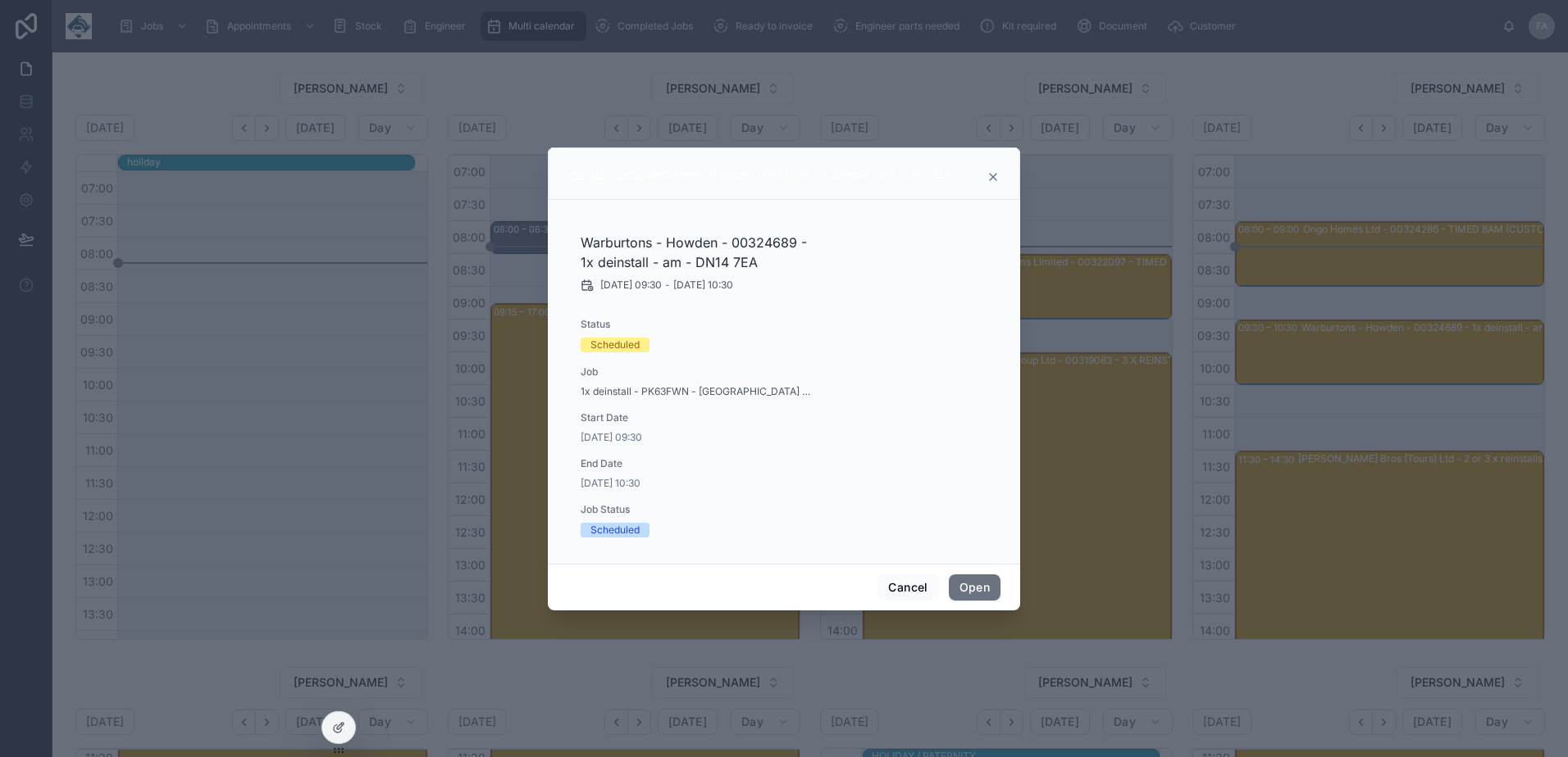
click at [1371, 440] on div at bounding box center [784, 378] width 1568 height 757
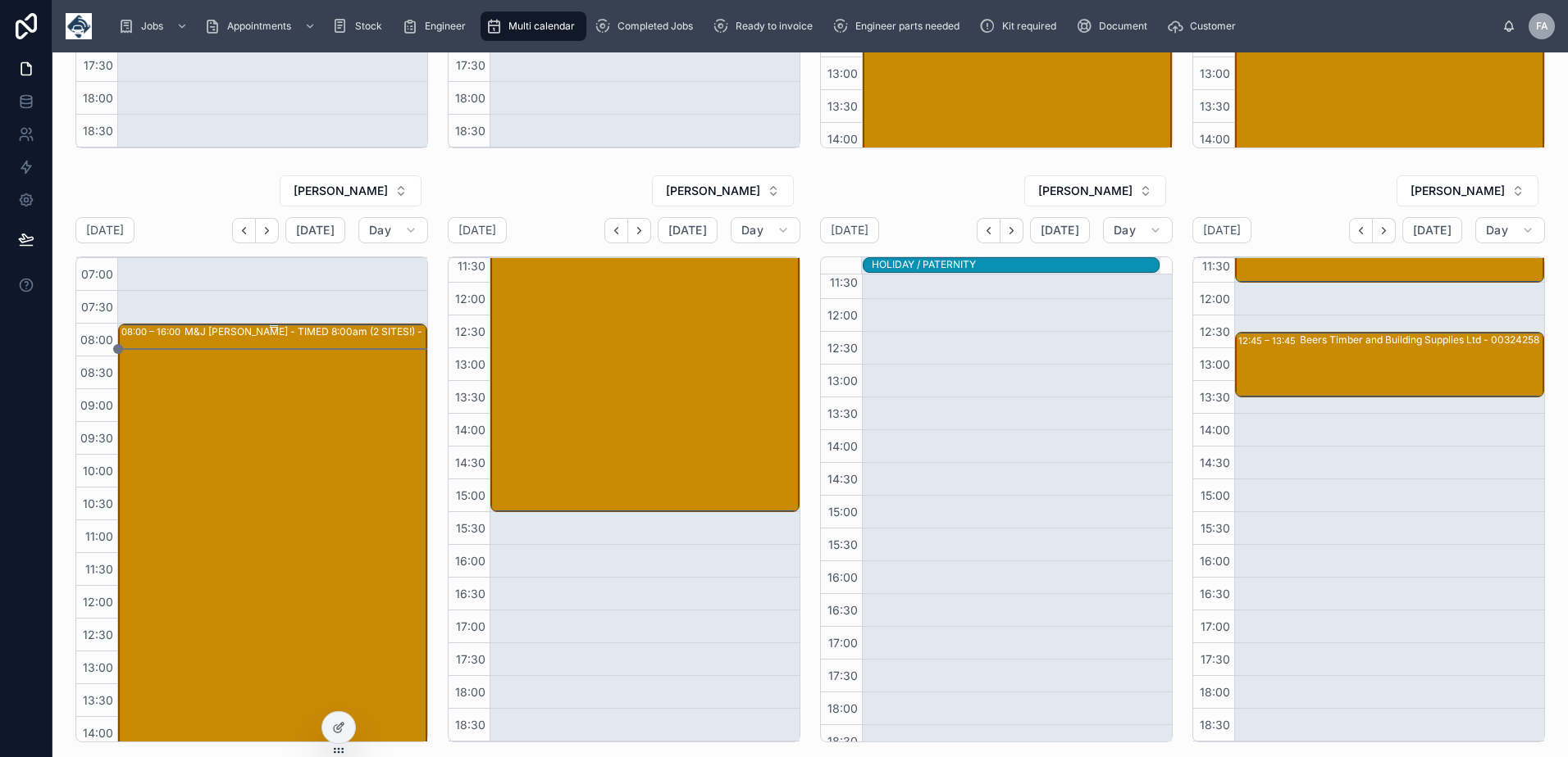
click at [248, 457] on div "M&J Evans - TIMED 8:00am (2 SITES!) - RENEWAL UPGRADE - RENEWAL UPGRADE - 30 X …" at bounding box center [336, 585] width 304 height 521
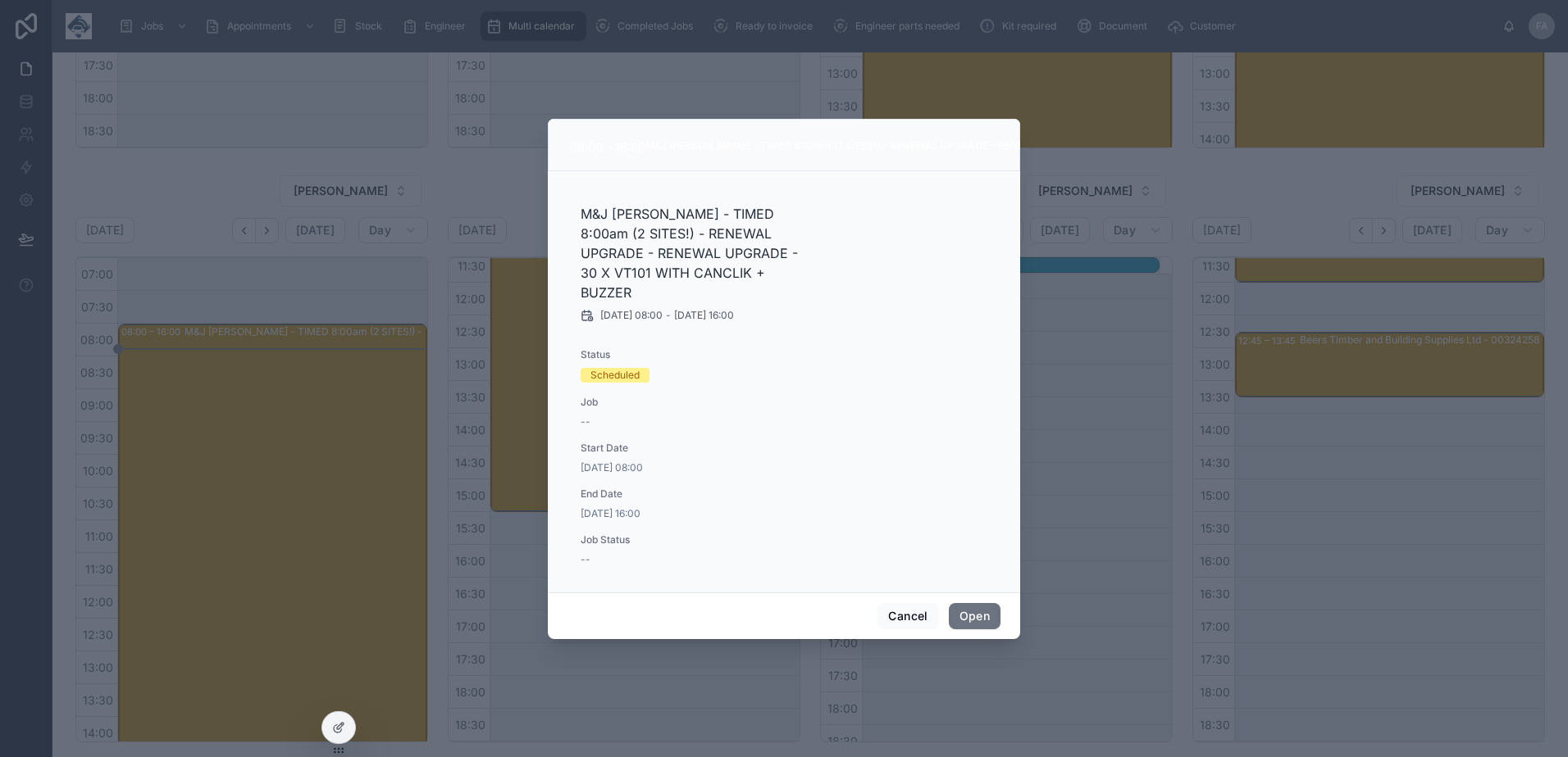
click at [980, 593] on div "Cancel Open" at bounding box center [783, 615] width 472 height 47
click at [981, 607] on button "Open" at bounding box center [974, 616] width 51 height 27
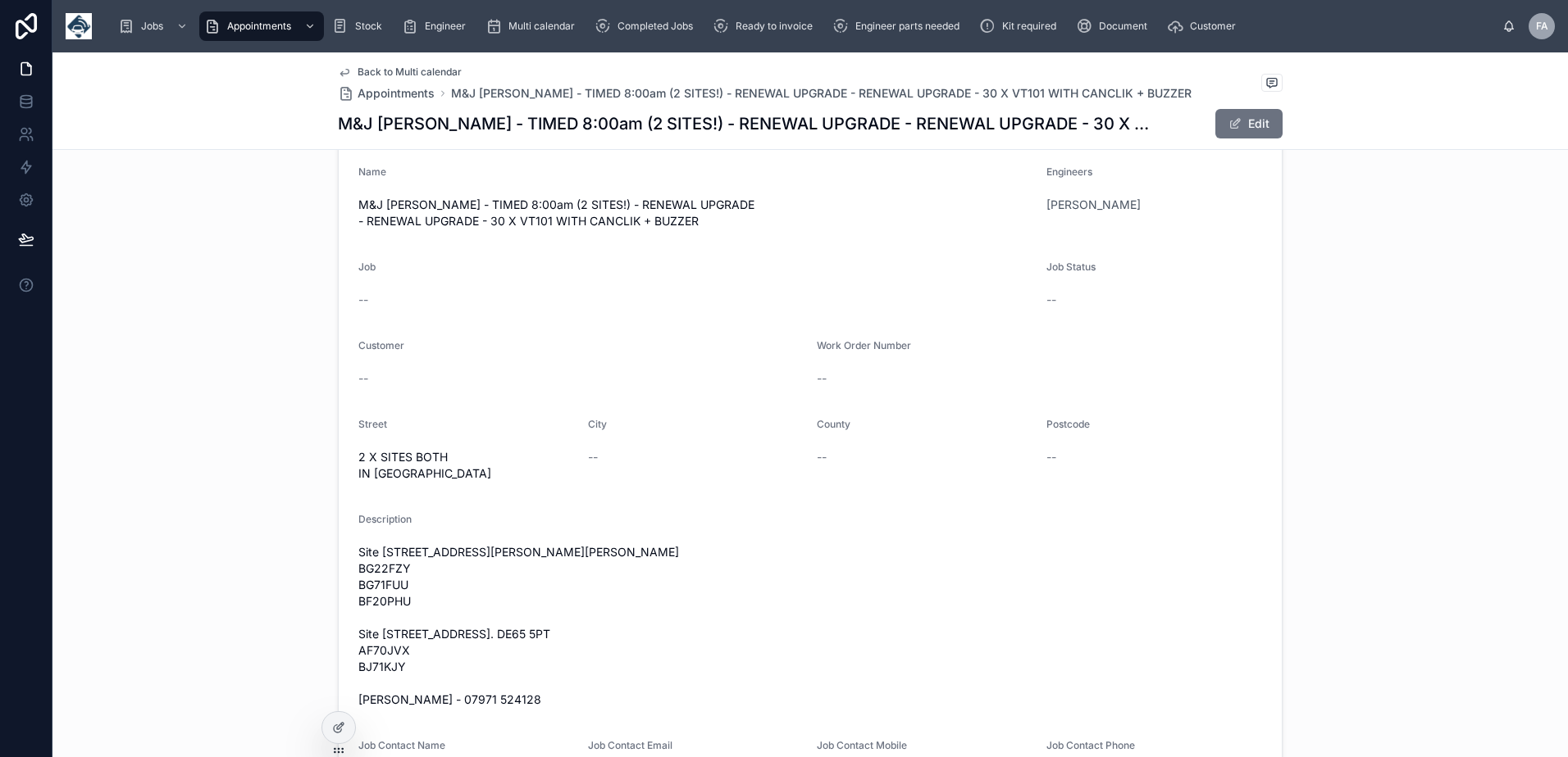
scroll to position [328, 0]
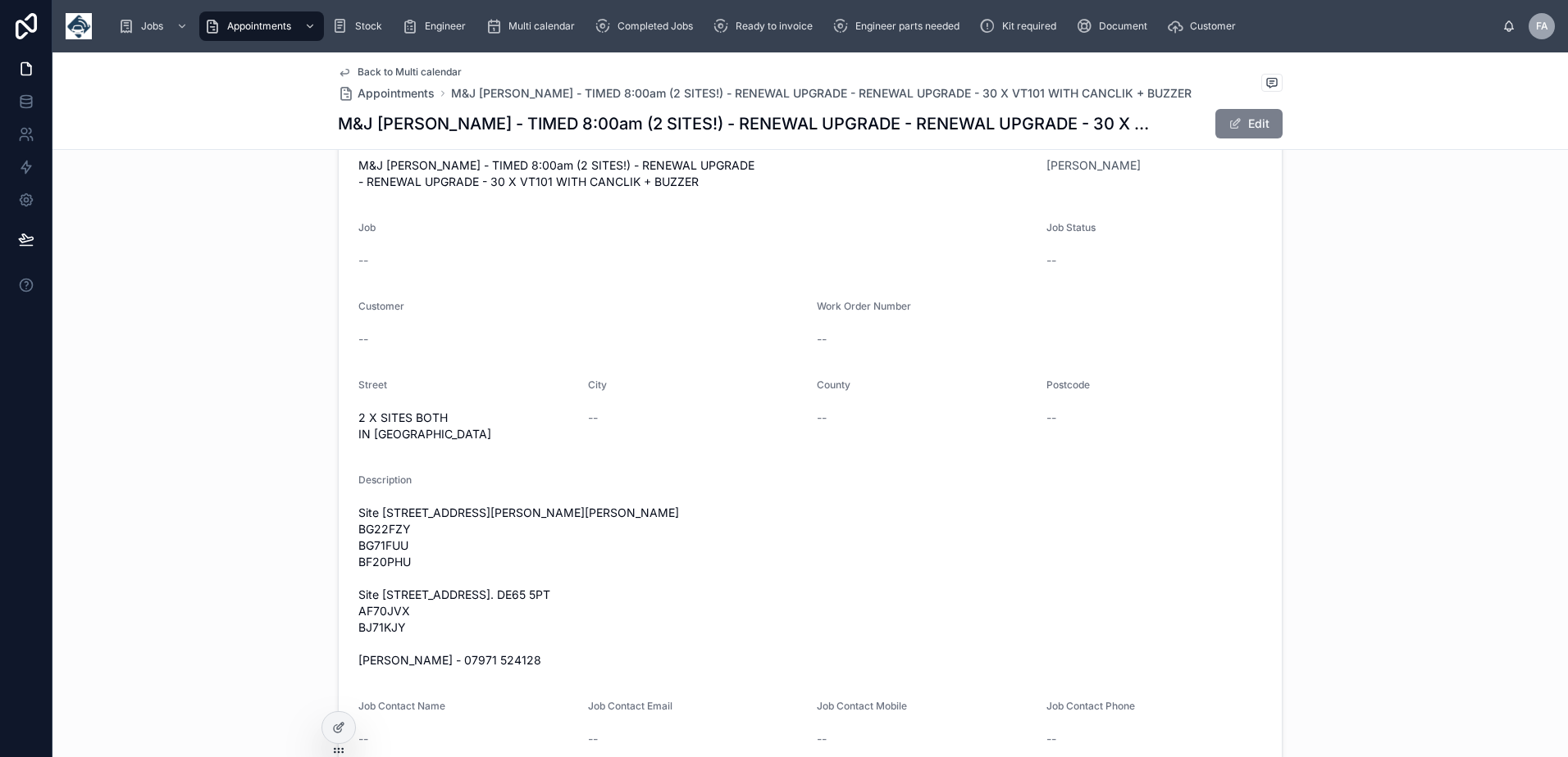
click at [1255, 136] on button "Edit" at bounding box center [1248, 124] width 67 height 30
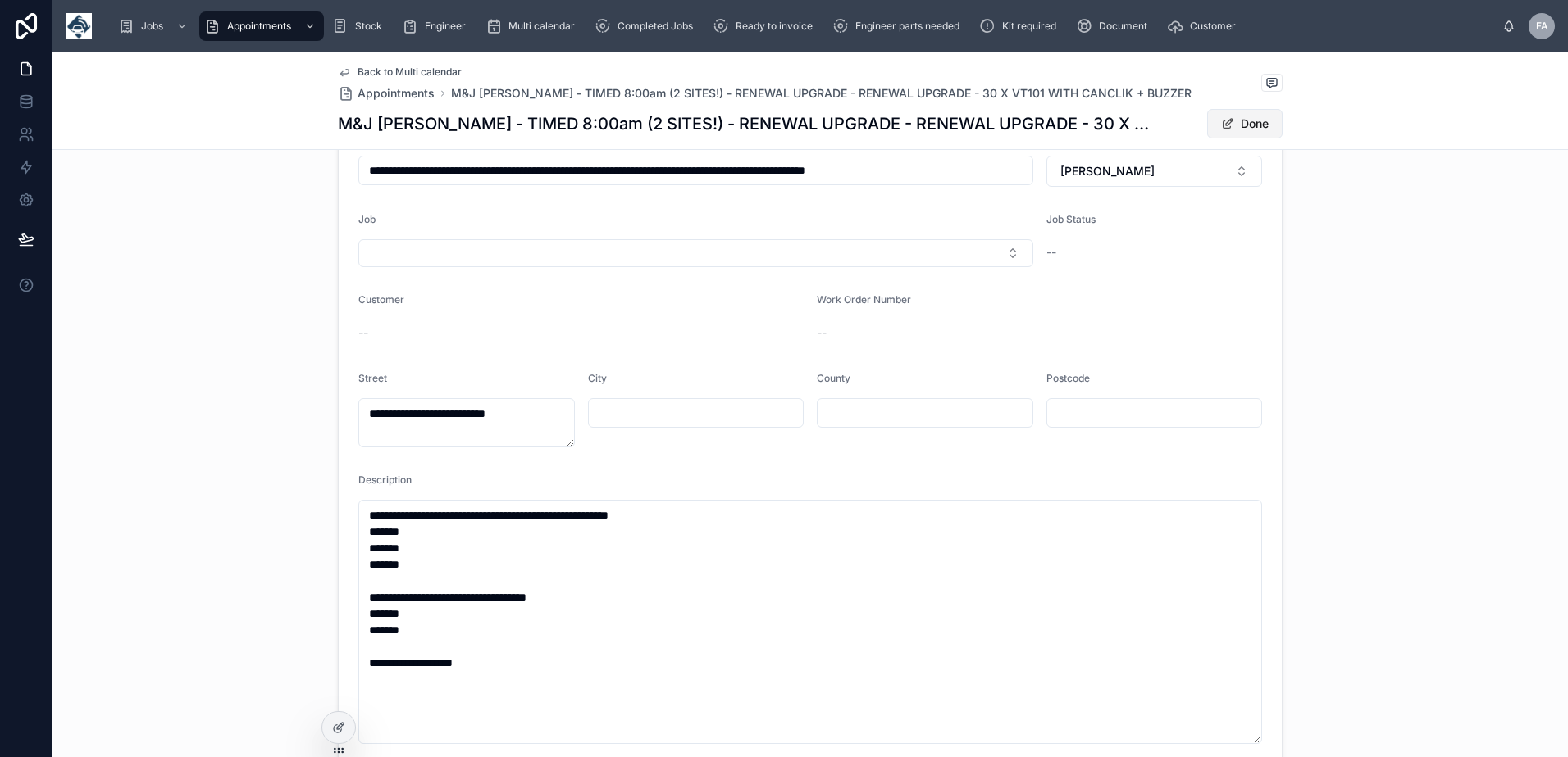
click at [1243, 125] on button "Done" at bounding box center [1244, 124] width 75 height 30
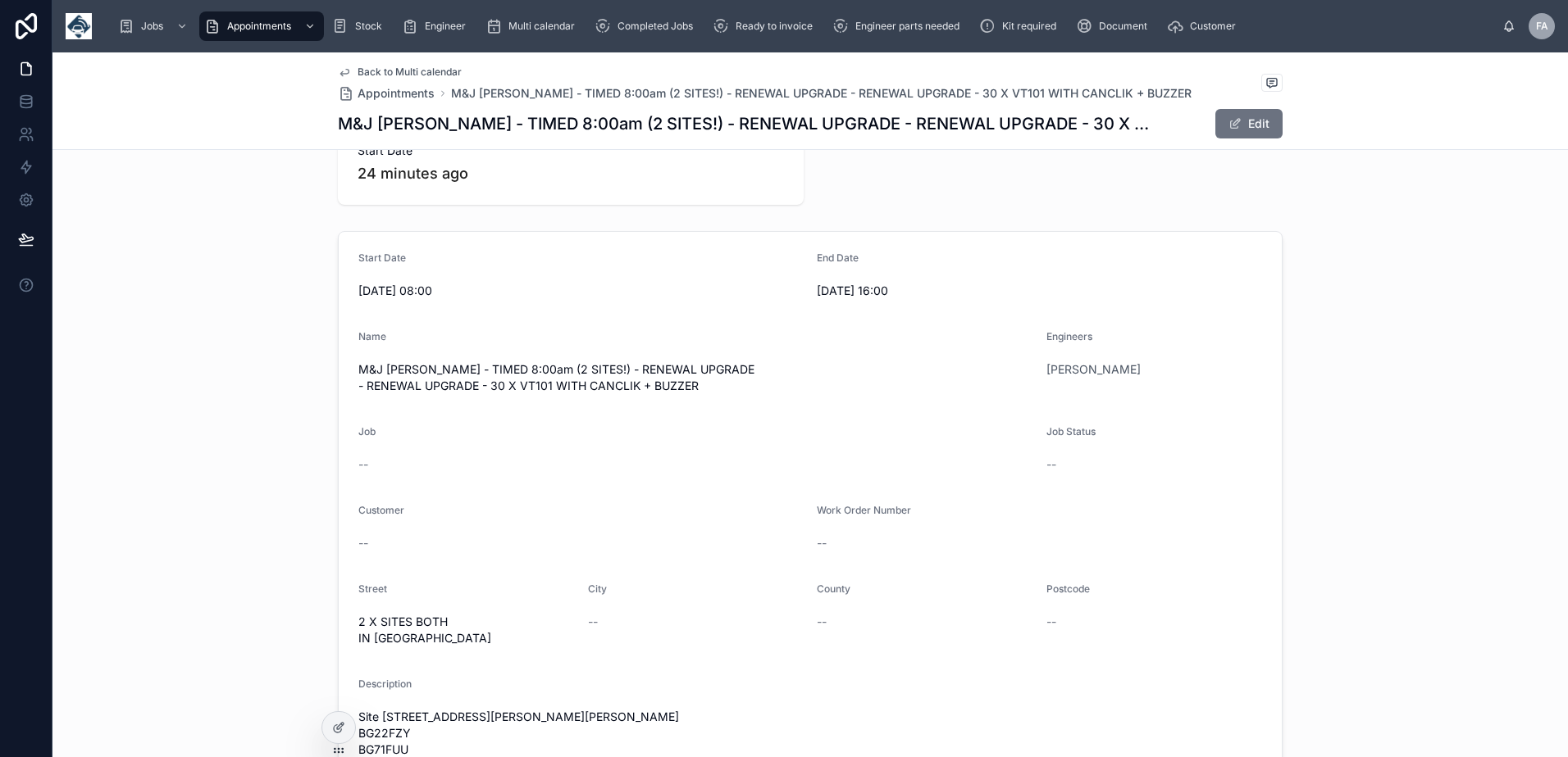
scroll to position [164, 0]
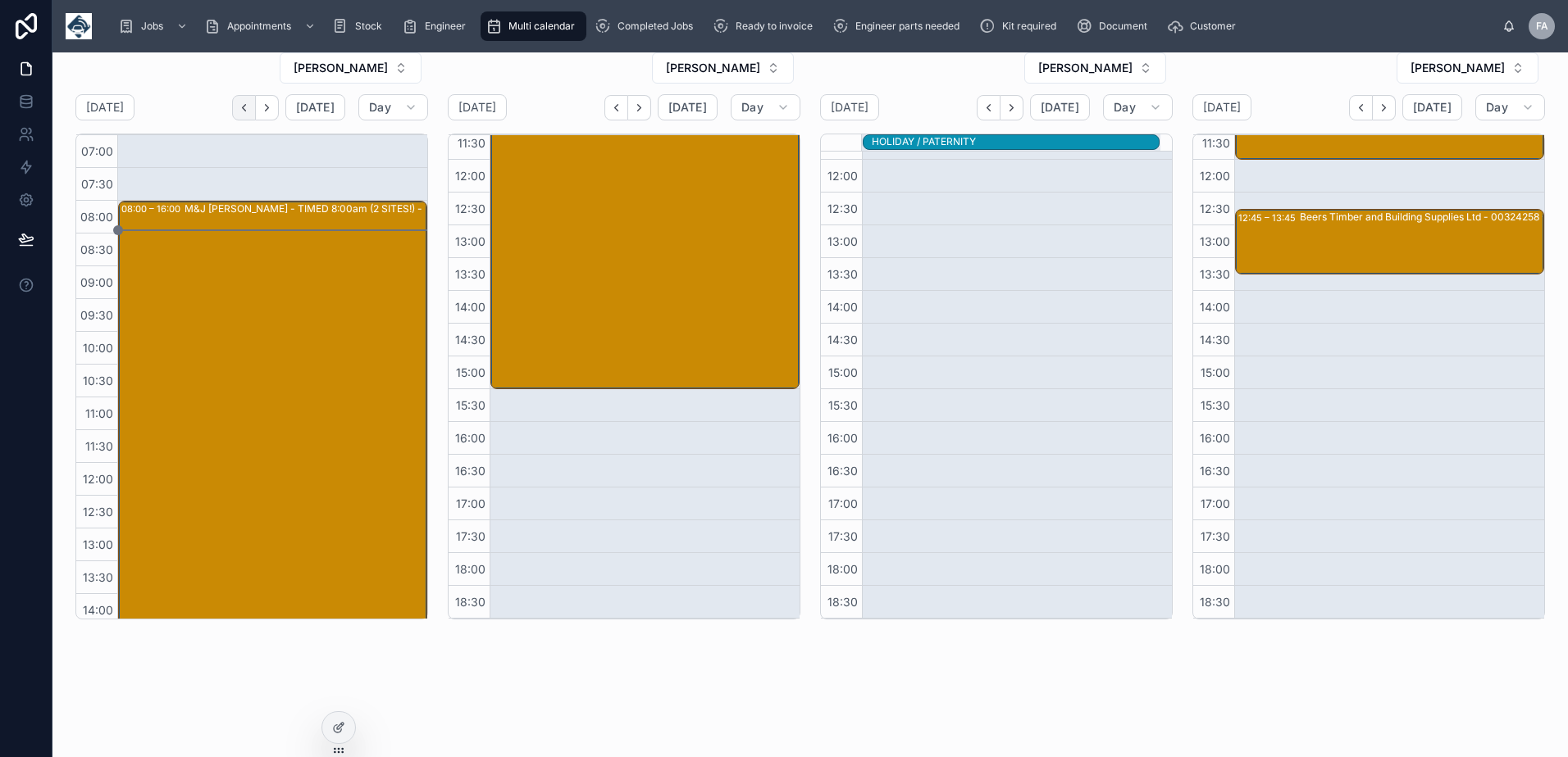
click at [244, 111] on icon "Back" at bounding box center [244, 108] width 12 height 12
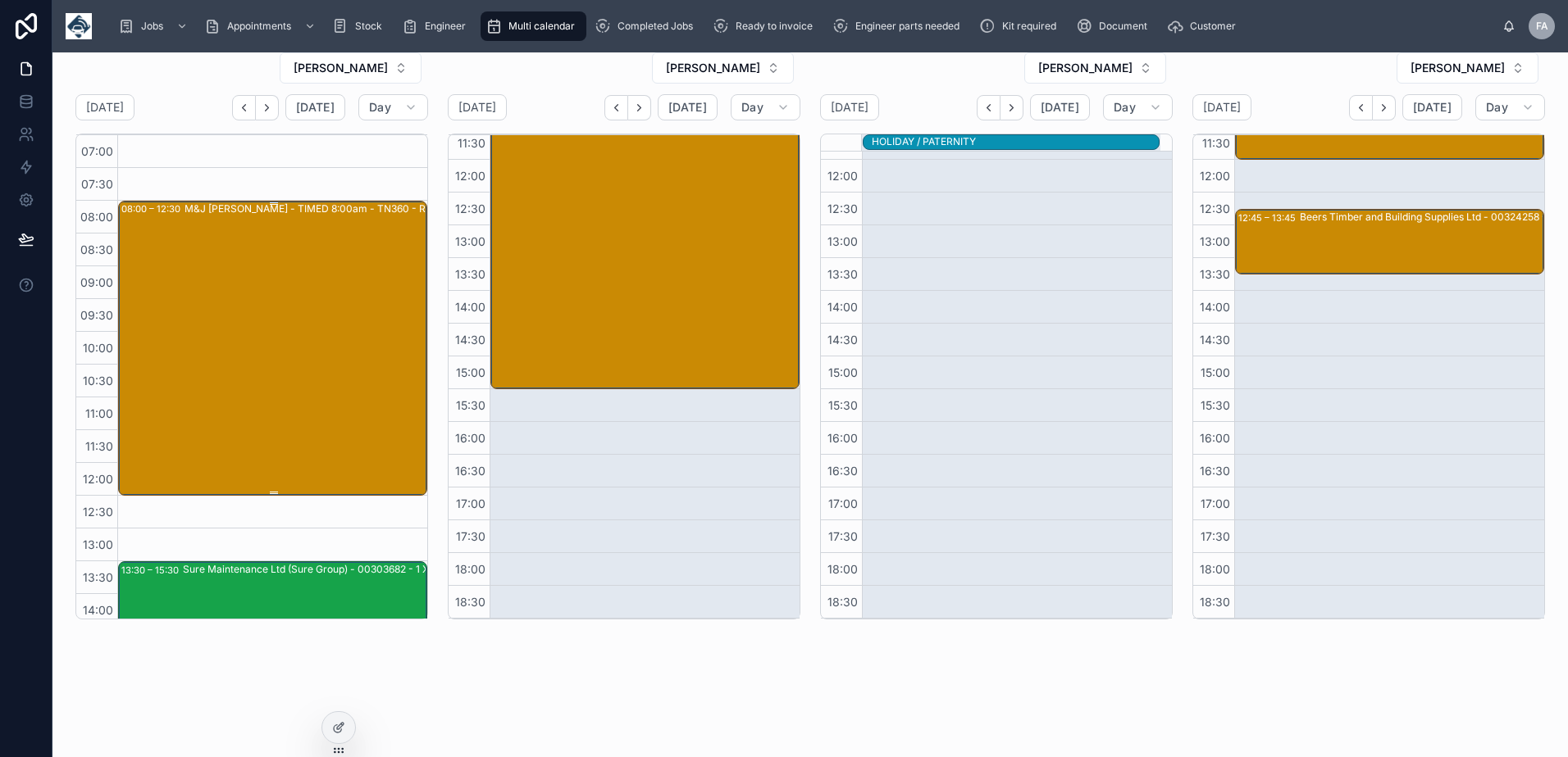
click at [240, 334] on div "M&J Evans - TIMED 8:00am - TN360 - RENEWAL UPGRADE - 4 X VT101 WITH CANCLIK + B…" at bounding box center [336, 347] width 304 height 292
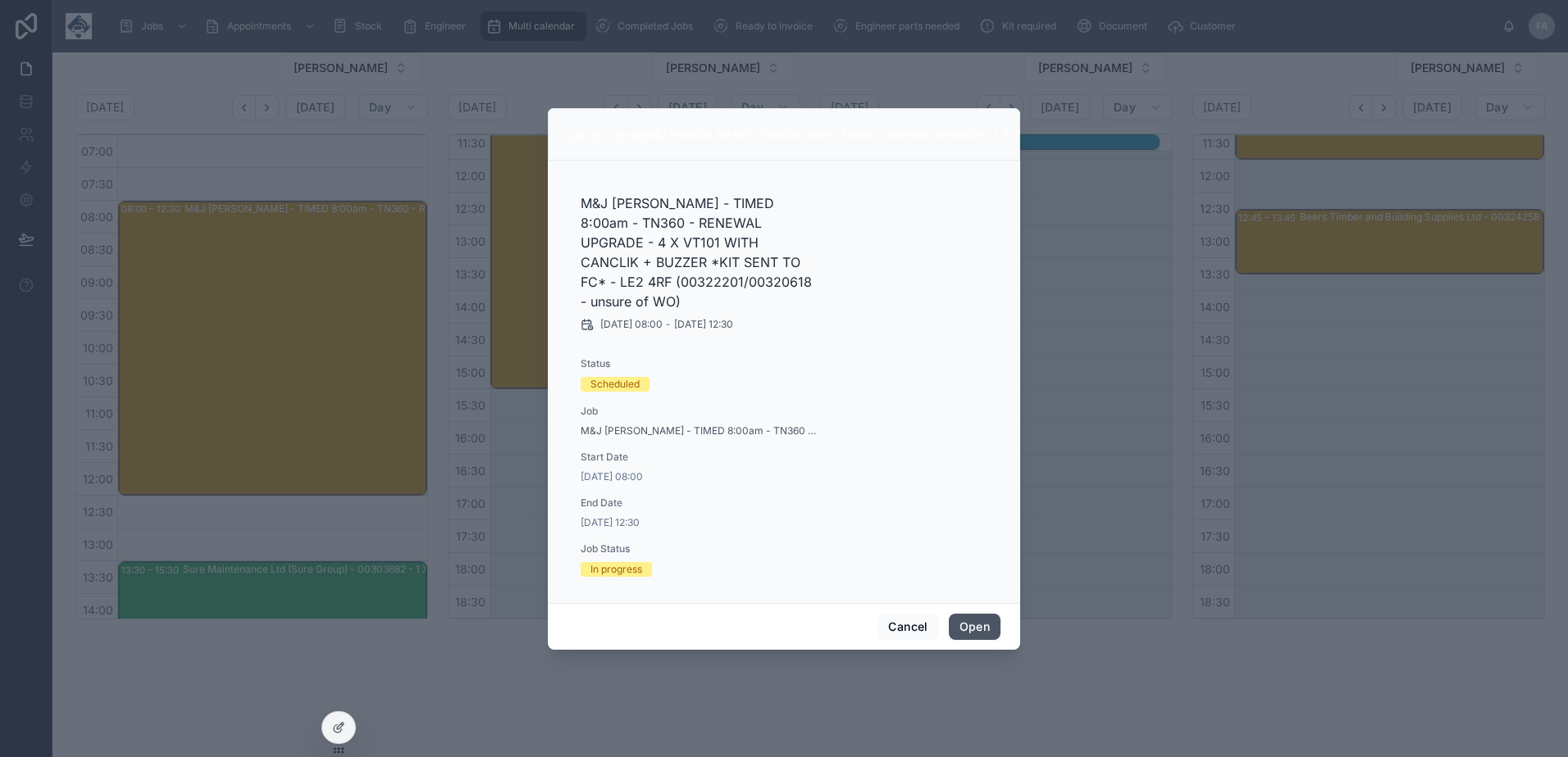
click at [971, 622] on button "Open" at bounding box center [974, 626] width 51 height 27
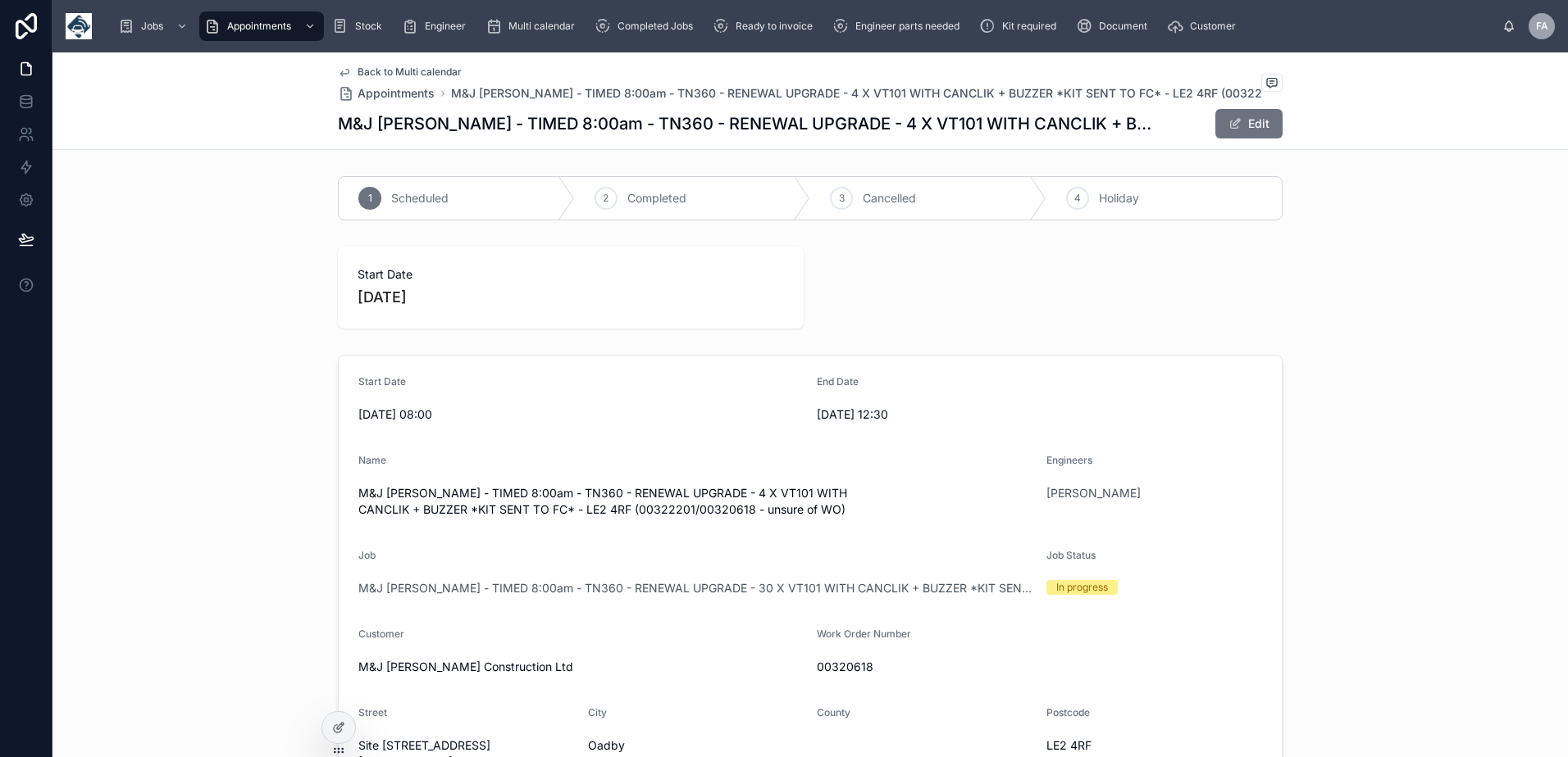
scroll to position [164, 0]
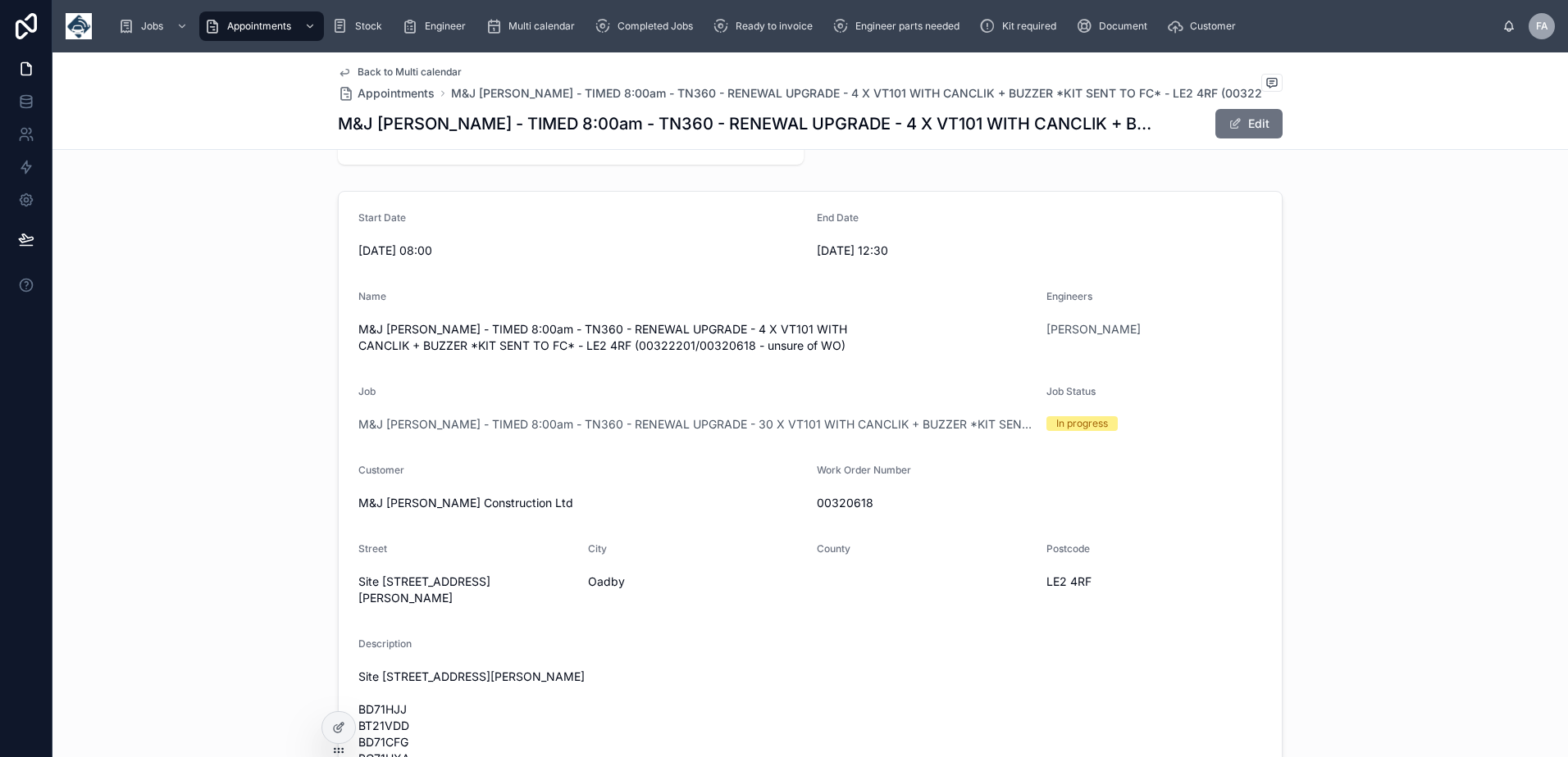
click at [357, 72] on span "Back to Multi calendar" at bounding box center [409, 71] width 104 height 13
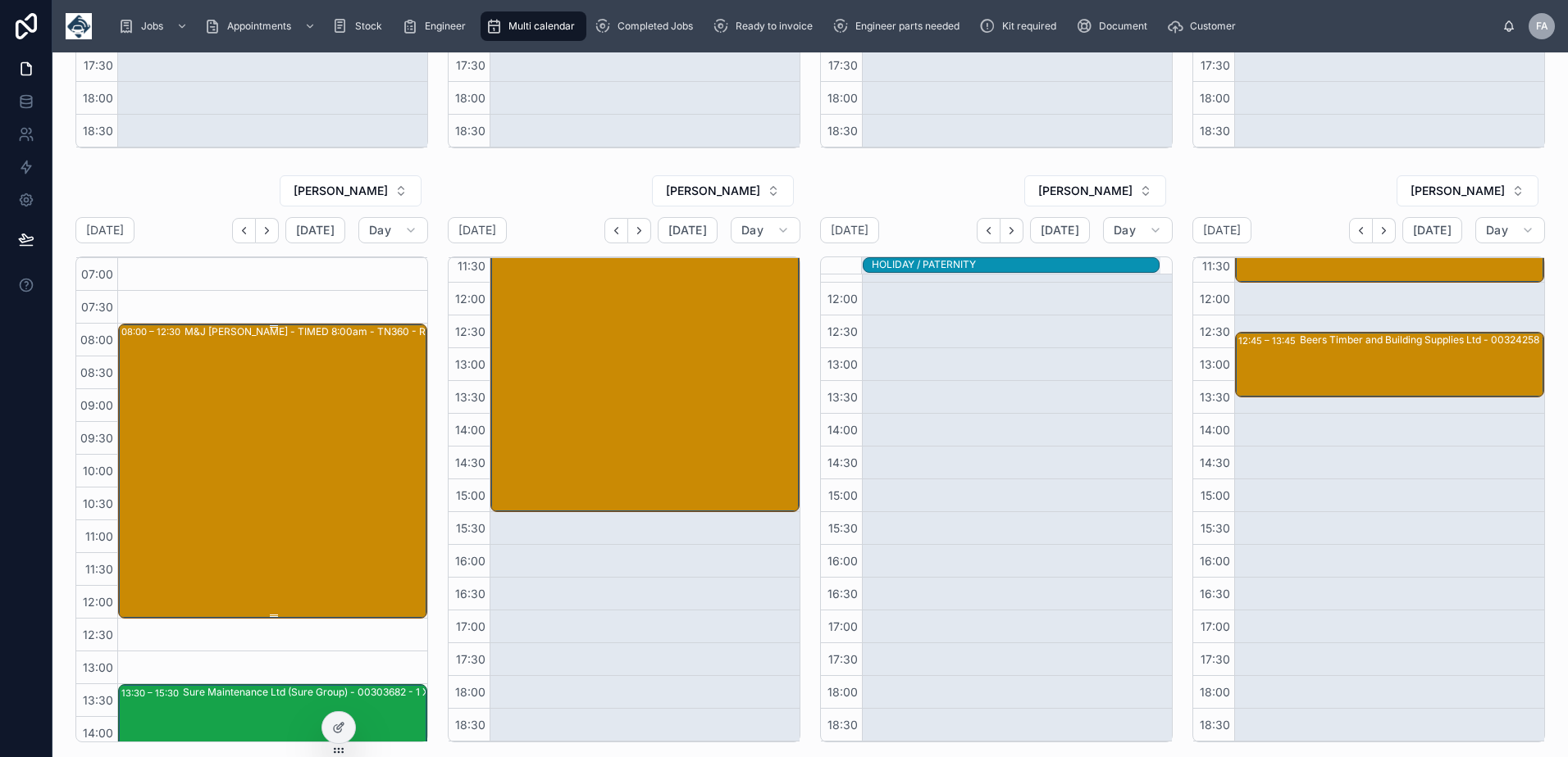
click at [267, 431] on div "M&J Evans - TIMED 8:00am - TN360 - RENEWAL UPGRADE - 4 X VT101 WITH CANCLIK + B…" at bounding box center [336, 470] width 304 height 292
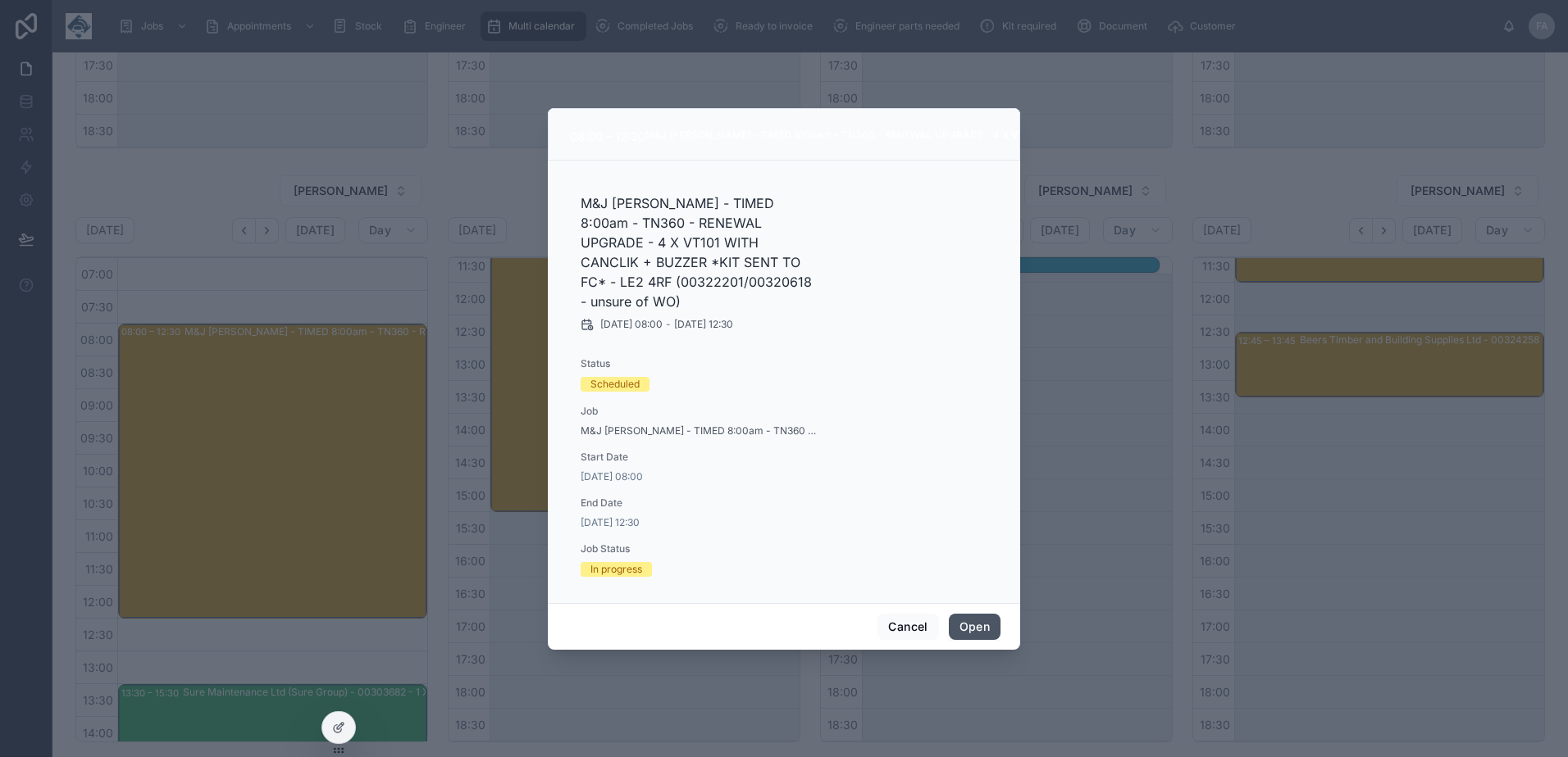
click at [977, 623] on button "Open" at bounding box center [974, 626] width 51 height 27
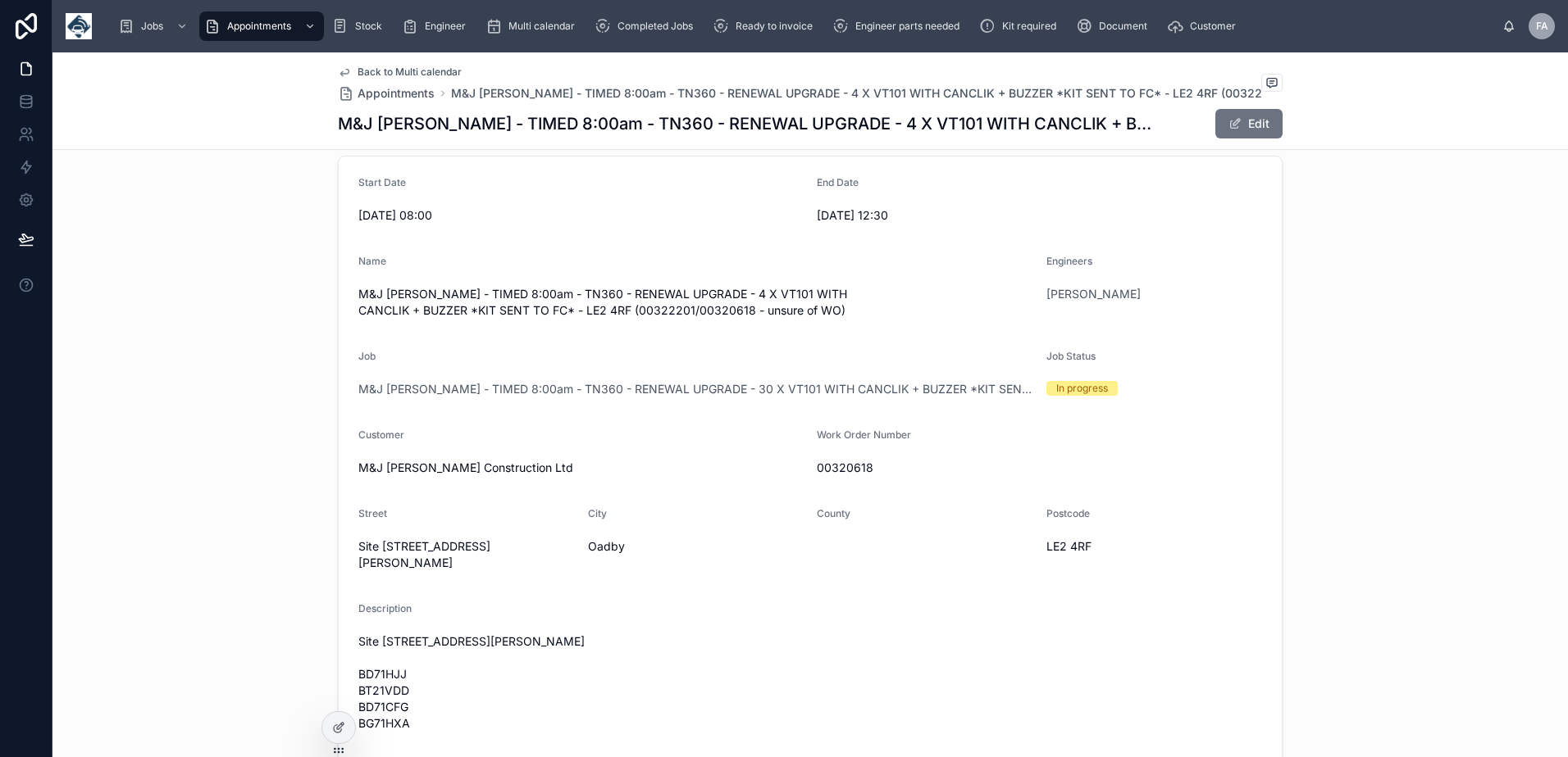
scroll to position [164, 0]
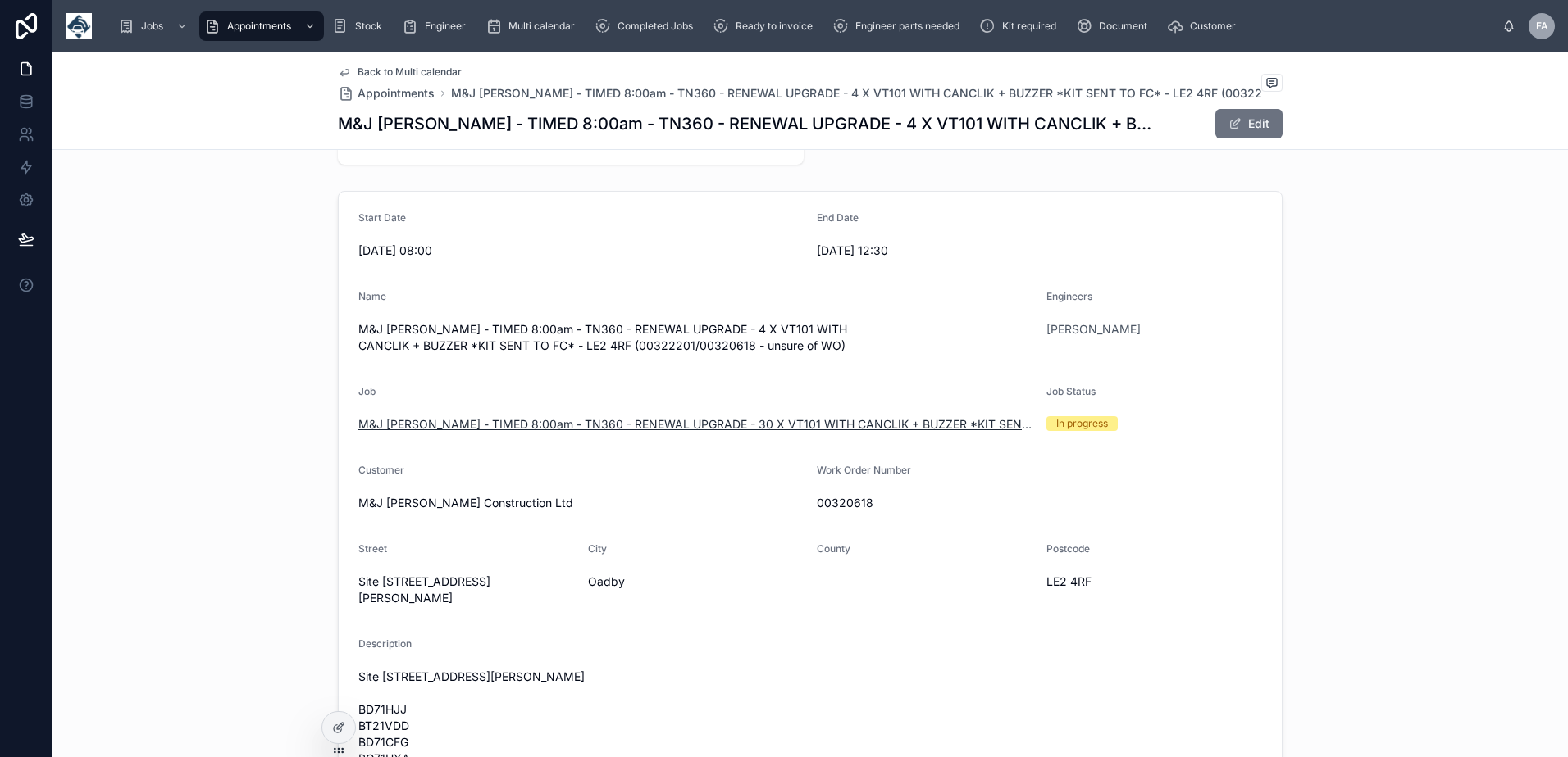
click at [551, 422] on span "M&J [PERSON_NAME] - TIMED 8:00am - TN360 - RENEWAL UPGRADE - 30 X VT101 WITH CA…" at bounding box center [696, 425] width 675 height 17
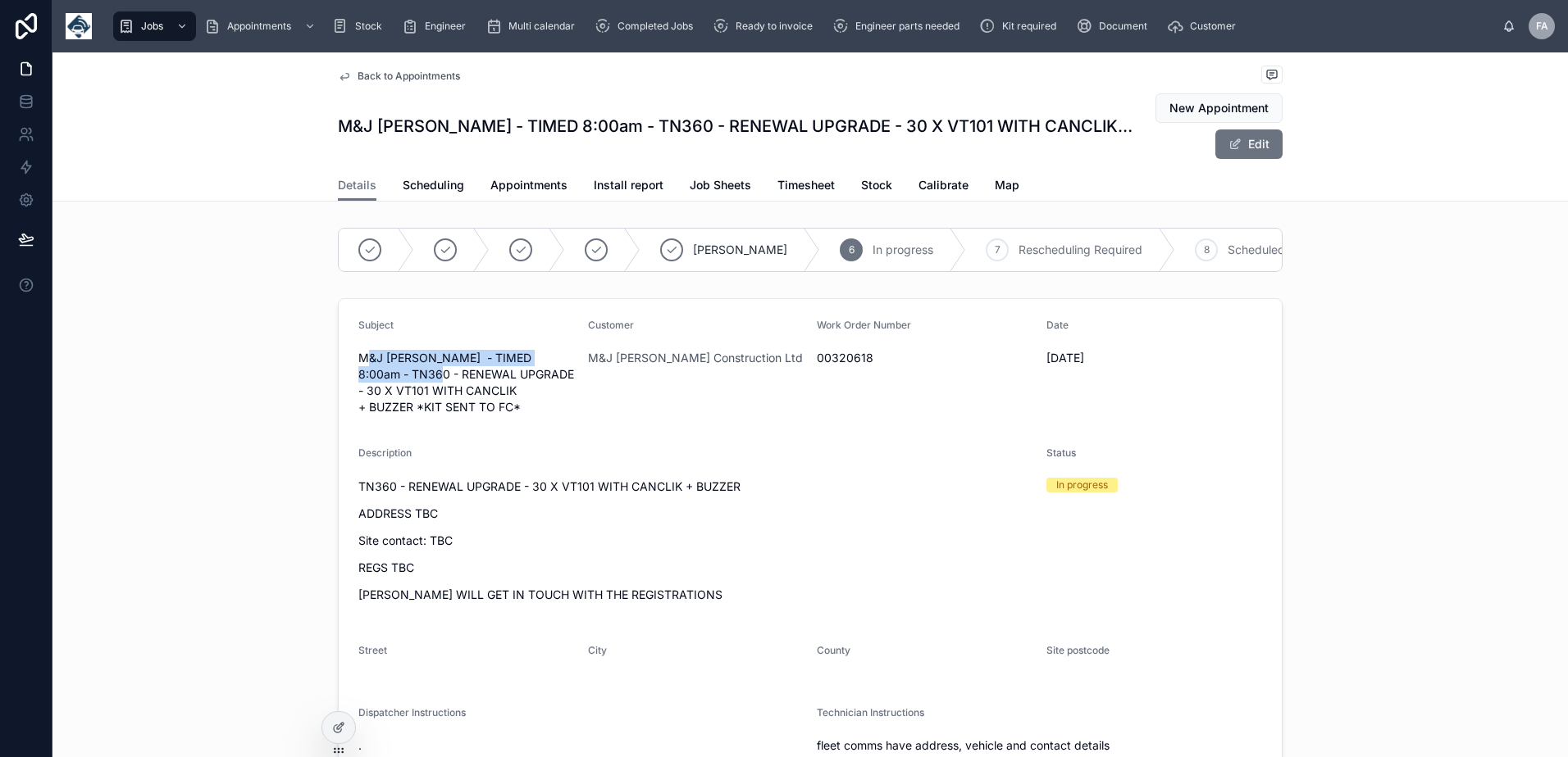
drag, startPoint x: 357, startPoint y: 366, endPoint x: 435, endPoint y: 382, distance: 79.6
click at [435, 382] on span "M&J Evans - TIMED 8:00am - TN360 - RENEWAL UPGRADE - 30 X VT101 WITH CANCLIK + …" at bounding box center [466, 383] width 217 height 65
drag, startPoint x: 435, startPoint y: 382, endPoint x: 363, endPoint y: 364, distance: 74.2
click at [363, 364] on span "M&J Evans - TIMED 8:00am - TN360 - RENEWAL UPGRADE - 30 X VT101 WITH CANCLIK + …" at bounding box center [466, 383] width 217 height 65
drag, startPoint x: 358, startPoint y: 369, endPoint x: 458, endPoint y: 397, distance: 103.8
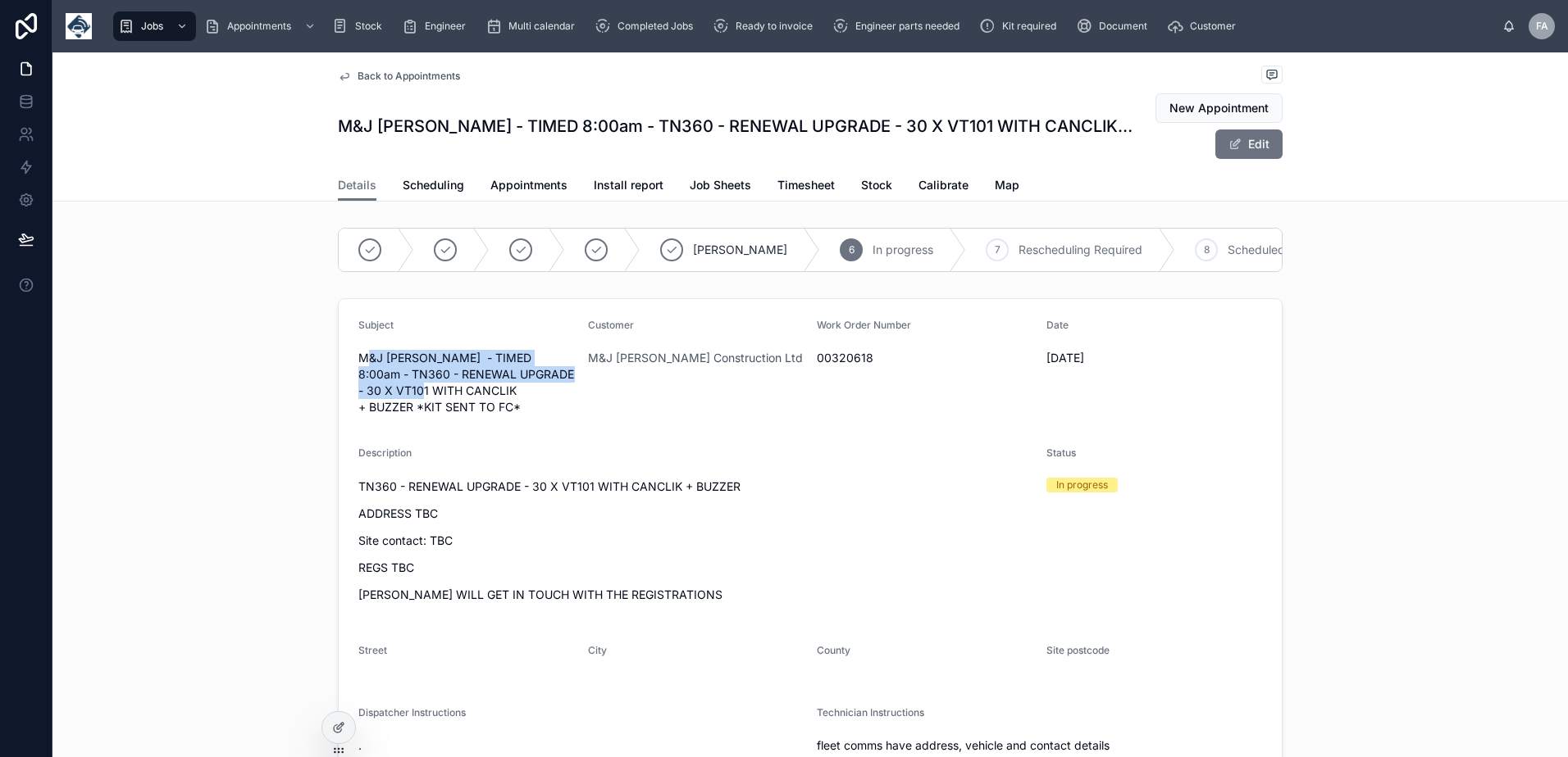
click at [458, 397] on span "M&J Evans - TIMED 8:00am - TN360 - RENEWAL UPGRADE - 30 X VT101 WITH CANCLIK + …" at bounding box center [466, 383] width 217 height 65
drag, startPoint x: 458, startPoint y: 397, endPoint x: 369, endPoint y: 372, distance: 92.4
click at [373, 372] on span "M&J Evans - TIMED 8:00am - TN360 - RENEWAL UPGRADE - 30 X VT101 WITH CANCLIK + …" at bounding box center [466, 383] width 217 height 65
drag, startPoint x: 355, startPoint y: 369, endPoint x: 518, endPoint y: 403, distance: 166.5
click at [518, 403] on span "M&J Evans - TIMED 8:00am - TN360 - RENEWAL UPGRADE - 30 X VT101 WITH CANCLIK + …" at bounding box center [466, 383] width 217 height 65
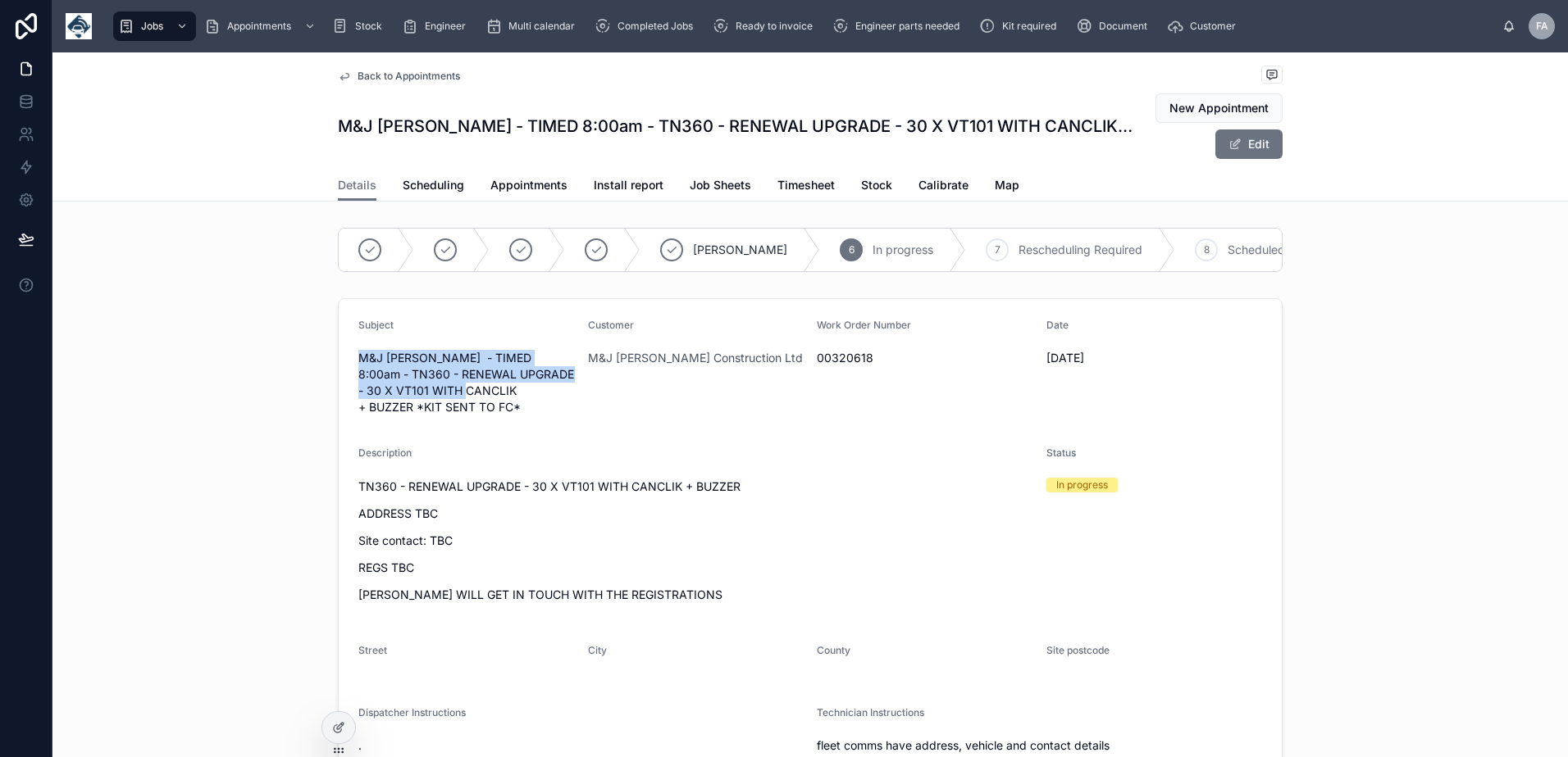
drag, startPoint x: 518, startPoint y: 403, endPoint x: 455, endPoint y: 377, distance: 68.2
copy span "M&J Evans - TIMED 8:00am - TN360 - RENEWAL UPGRADE - 30 X VT101 WITH CANCLIK"
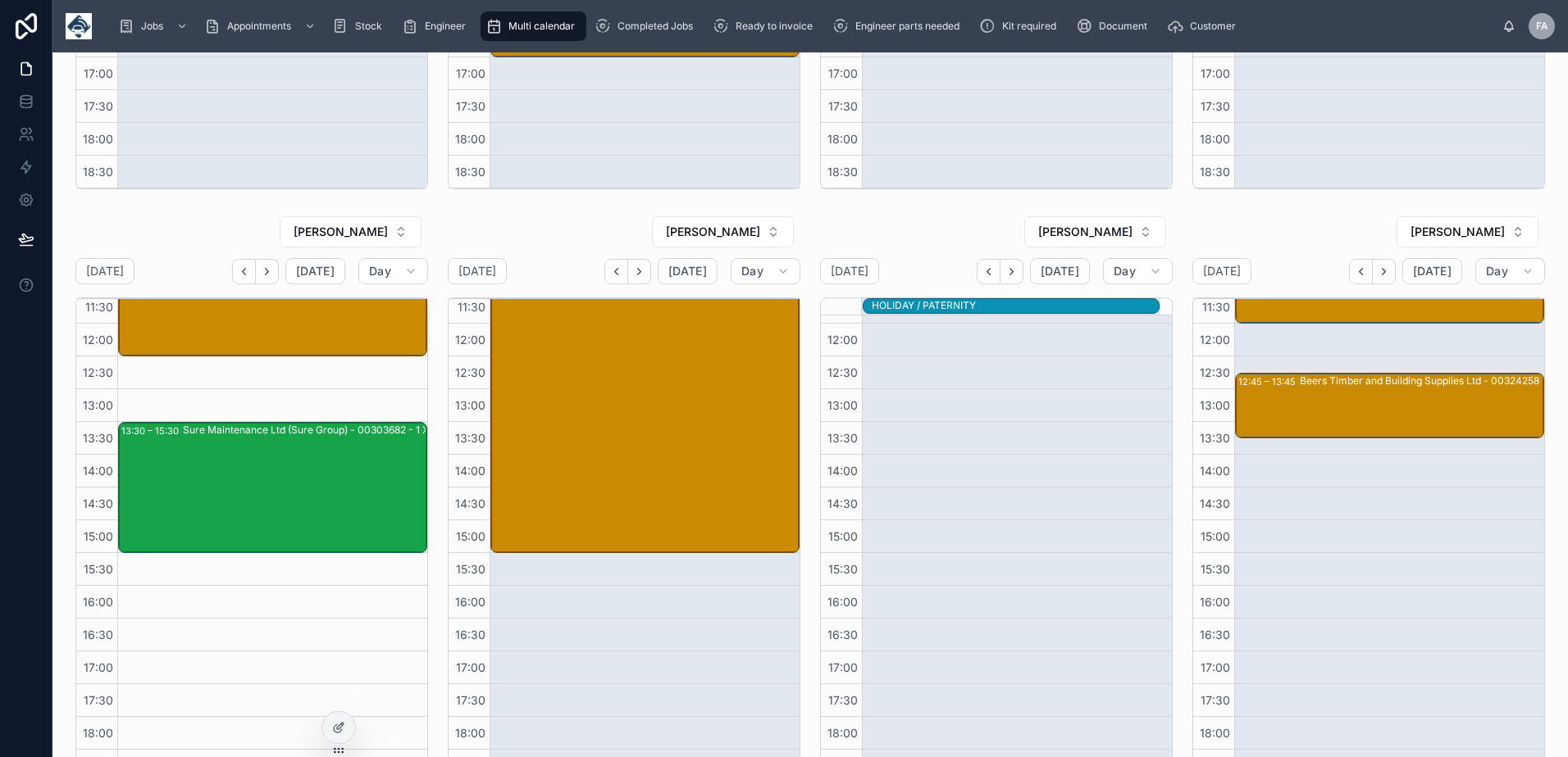
scroll to position [492, 0]
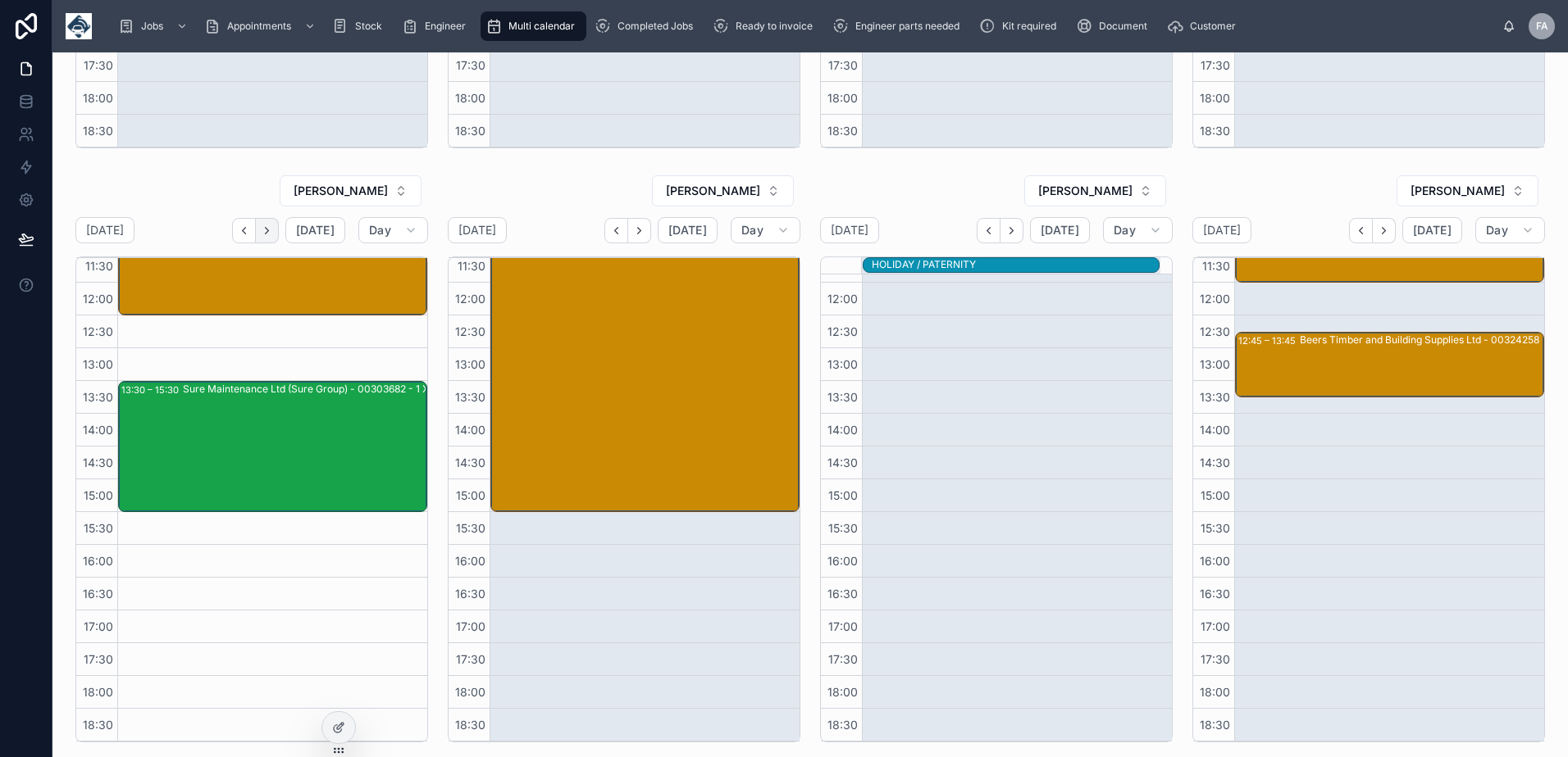
click at [271, 231] on icon "Next" at bounding box center [266, 231] width 12 height 12
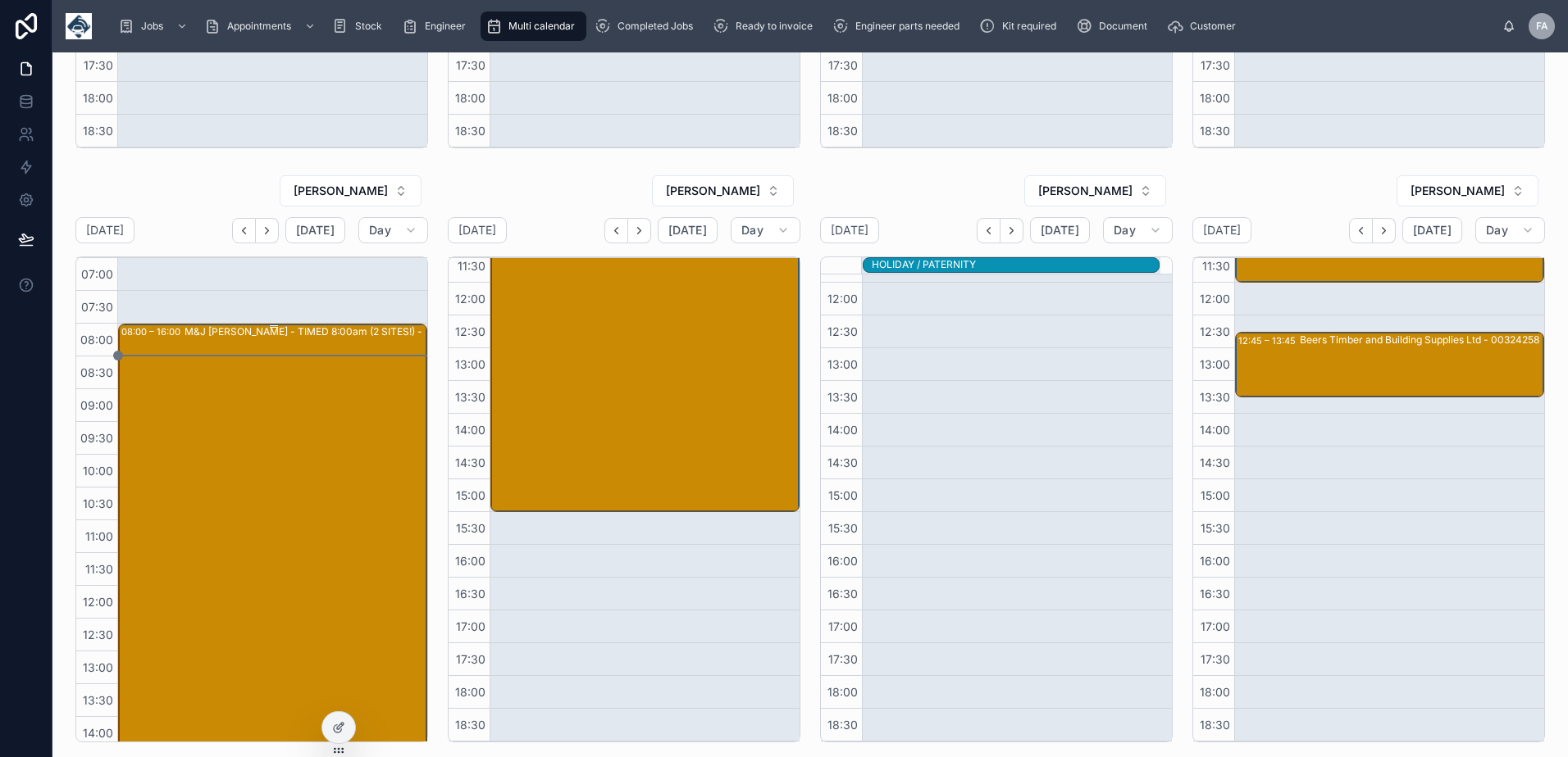
click at [271, 466] on div "M&J Evans - TIMED 8:00am (2 SITES!) - RENEWAL UPGRADE - RENEWAL UPGRADE - 30 X …" at bounding box center [336, 585] width 304 height 521
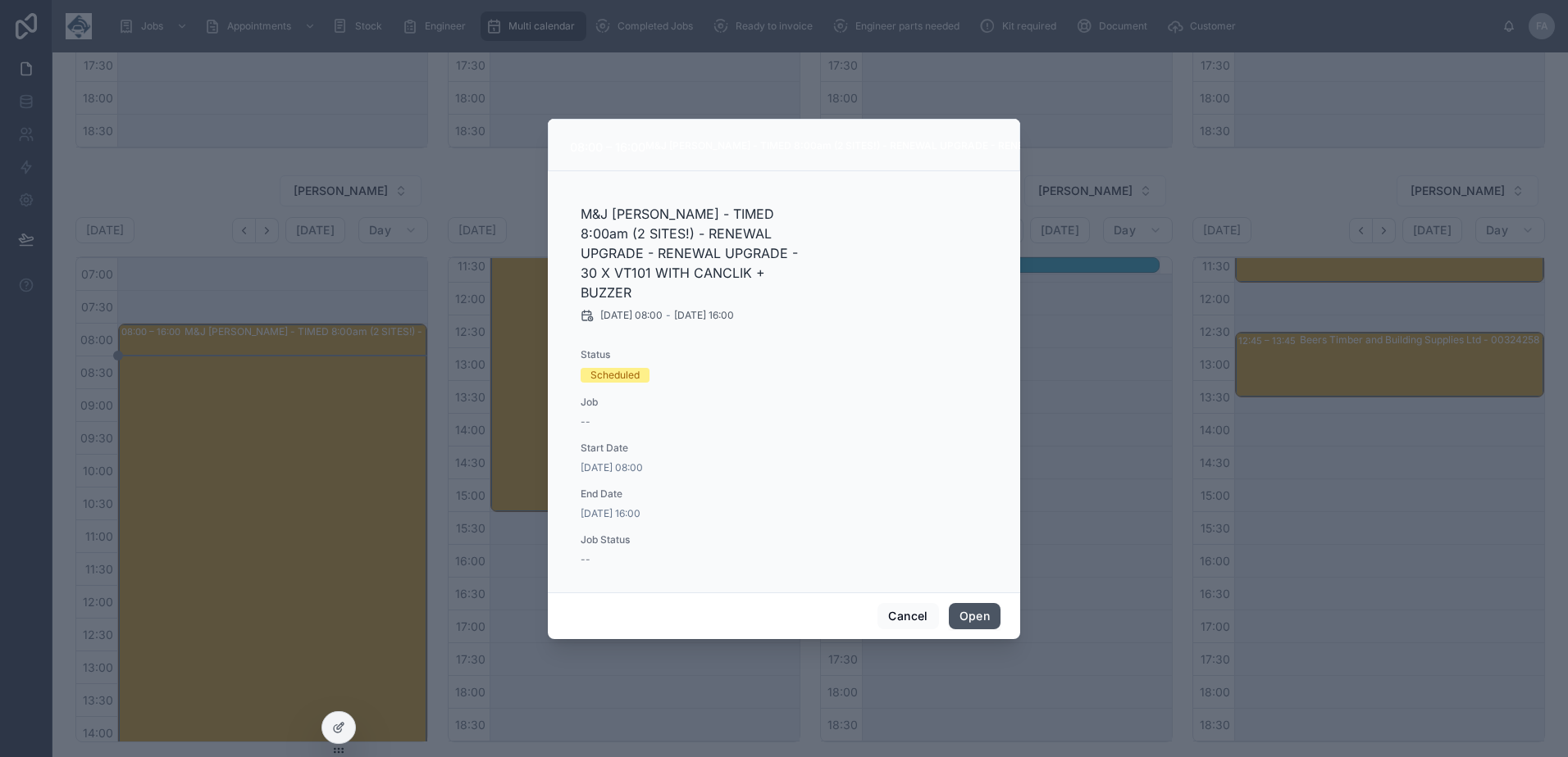
click at [975, 605] on button "Open" at bounding box center [974, 616] width 51 height 27
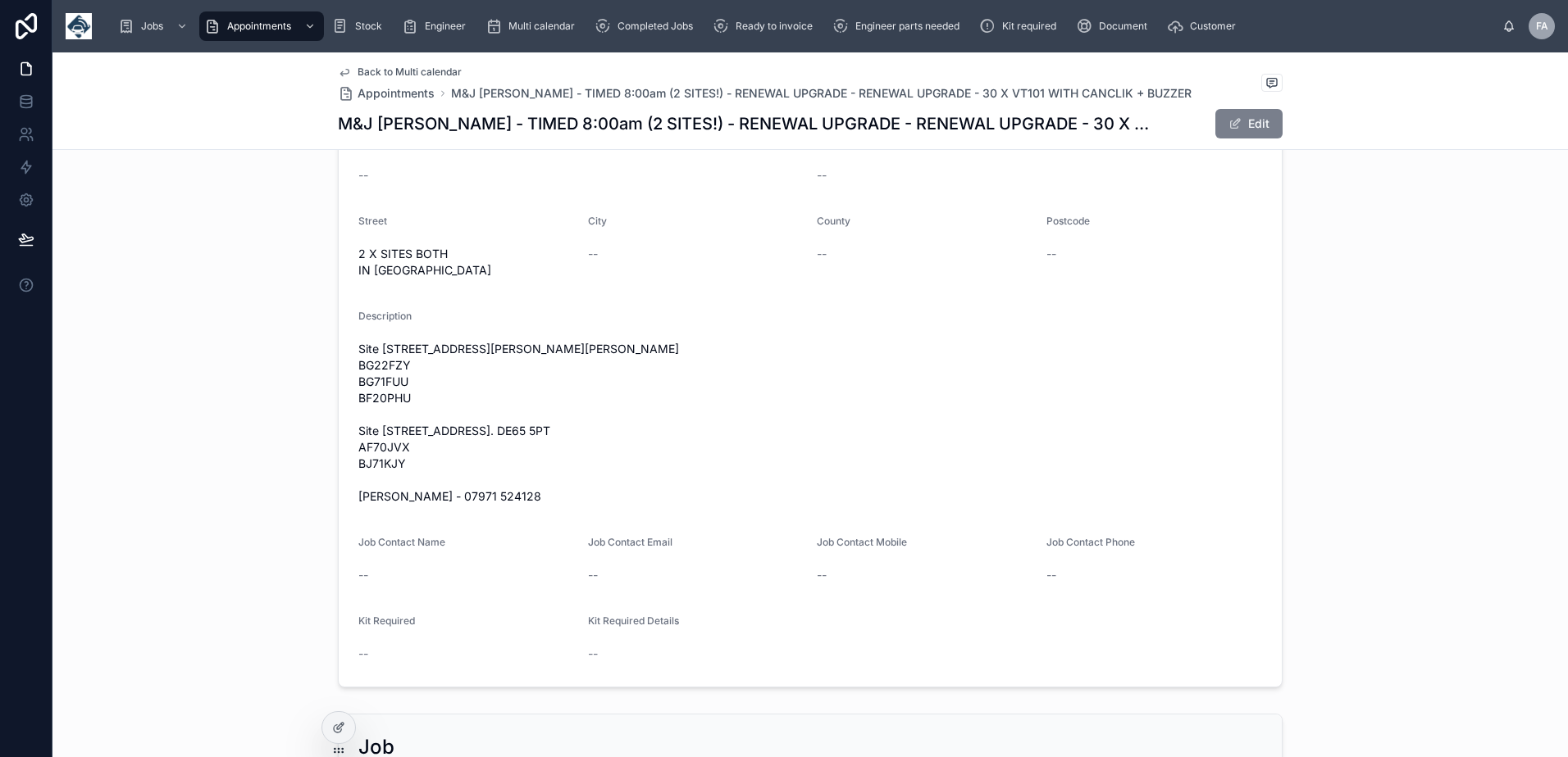
click at [1245, 122] on button "Edit" at bounding box center [1248, 124] width 67 height 30
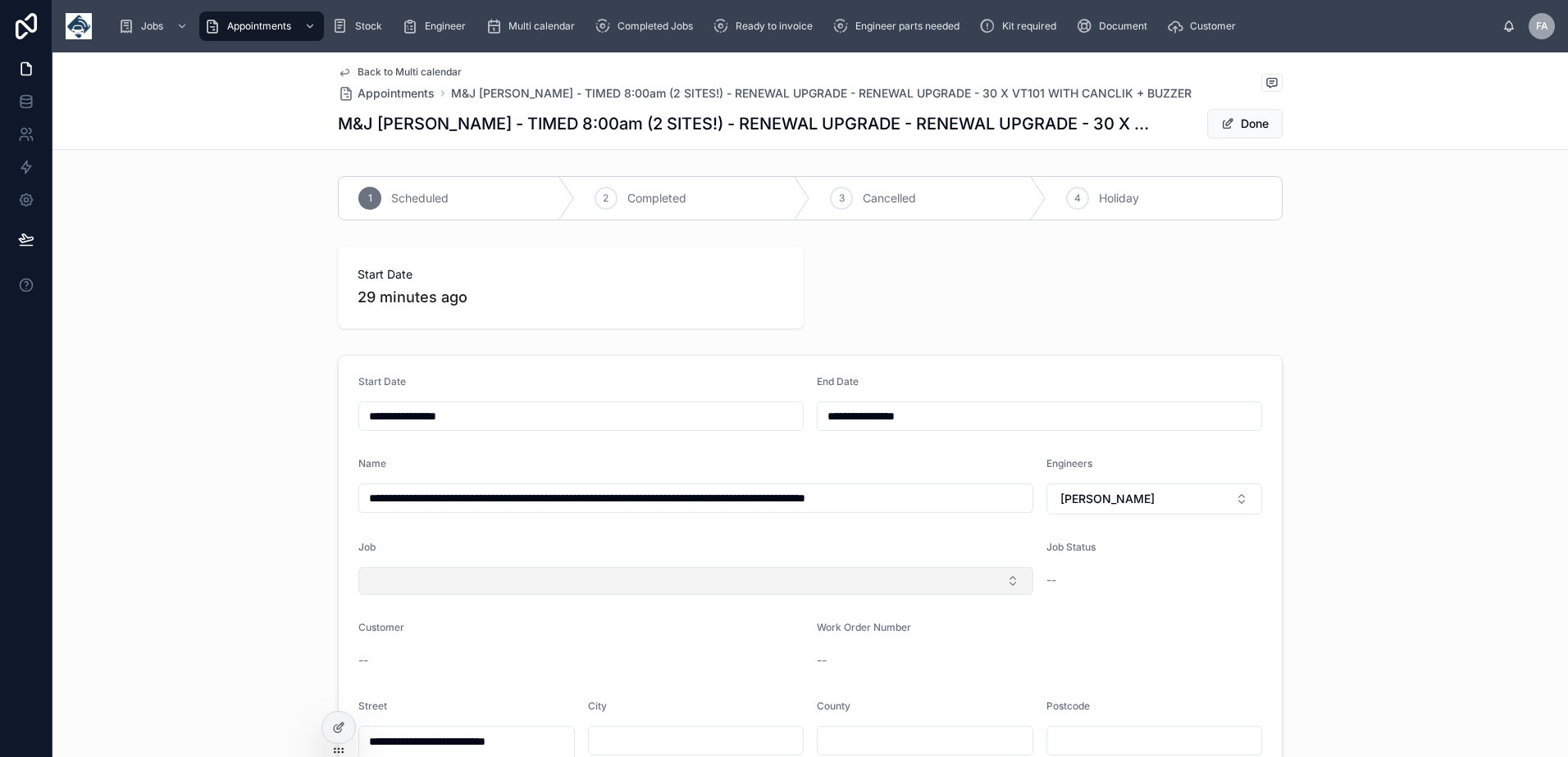
click at [1005, 586] on button "Select Button" at bounding box center [696, 581] width 675 height 28
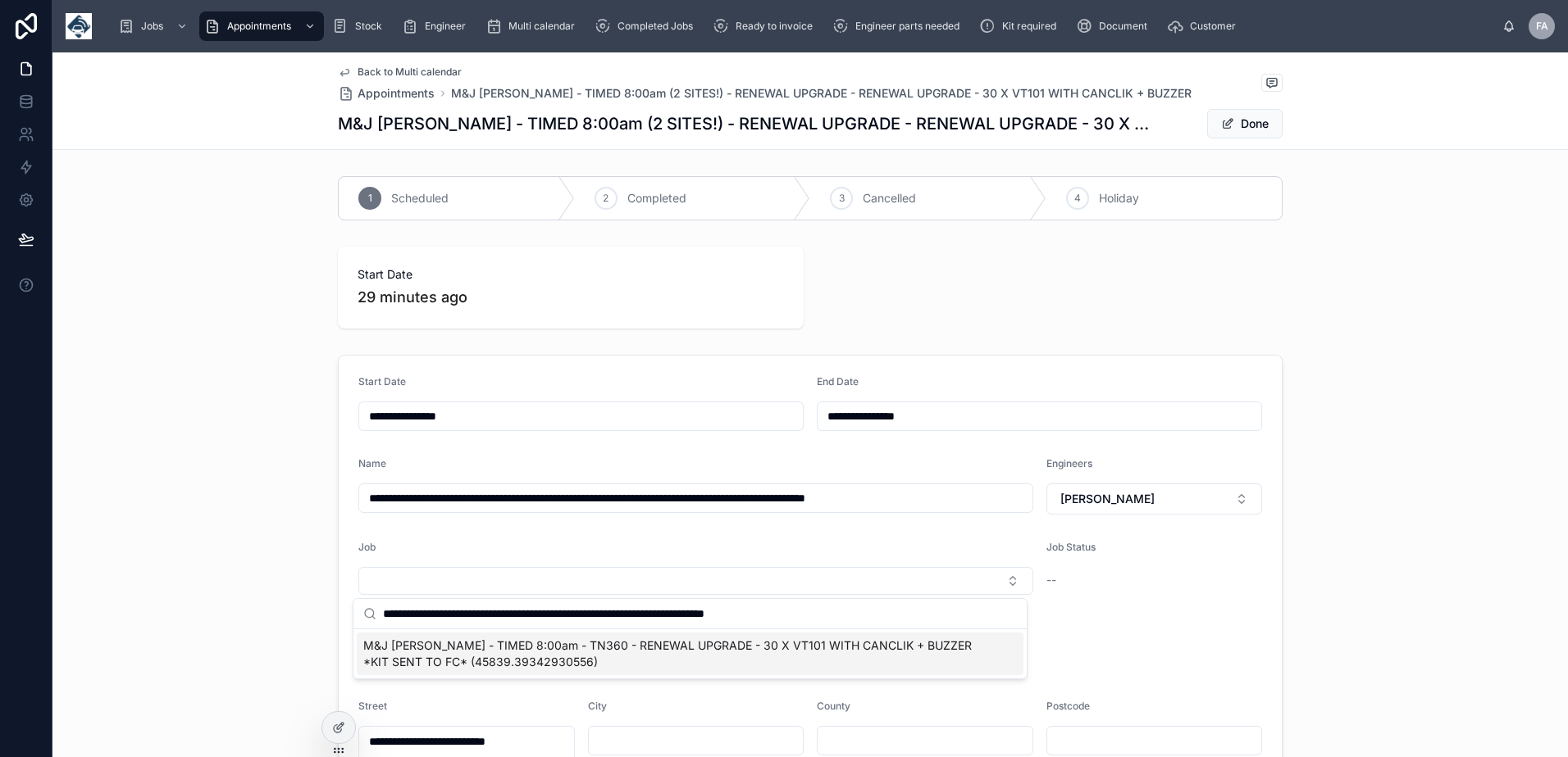
type input "**********"
click at [838, 647] on span "M&J [PERSON_NAME] - TIMED 8:00am - TN360 - RENEWAL UPGRADE - 30 X VT101 WITH CA…" at bounding box center [680, 653] width 634 height 33
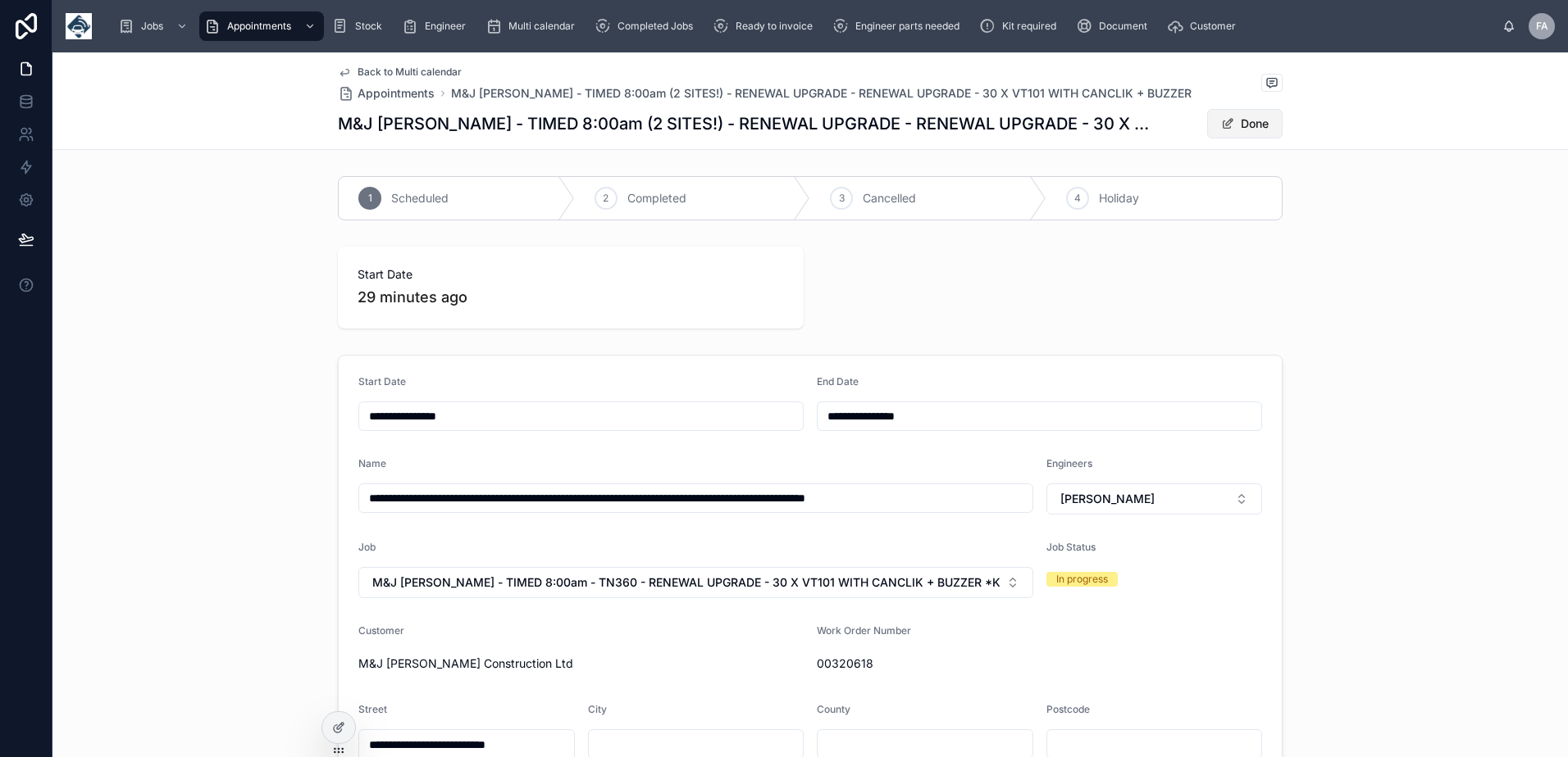
click at [1246, 131] on button "Done" at bounding box center [1244, 124] width 75 height 30
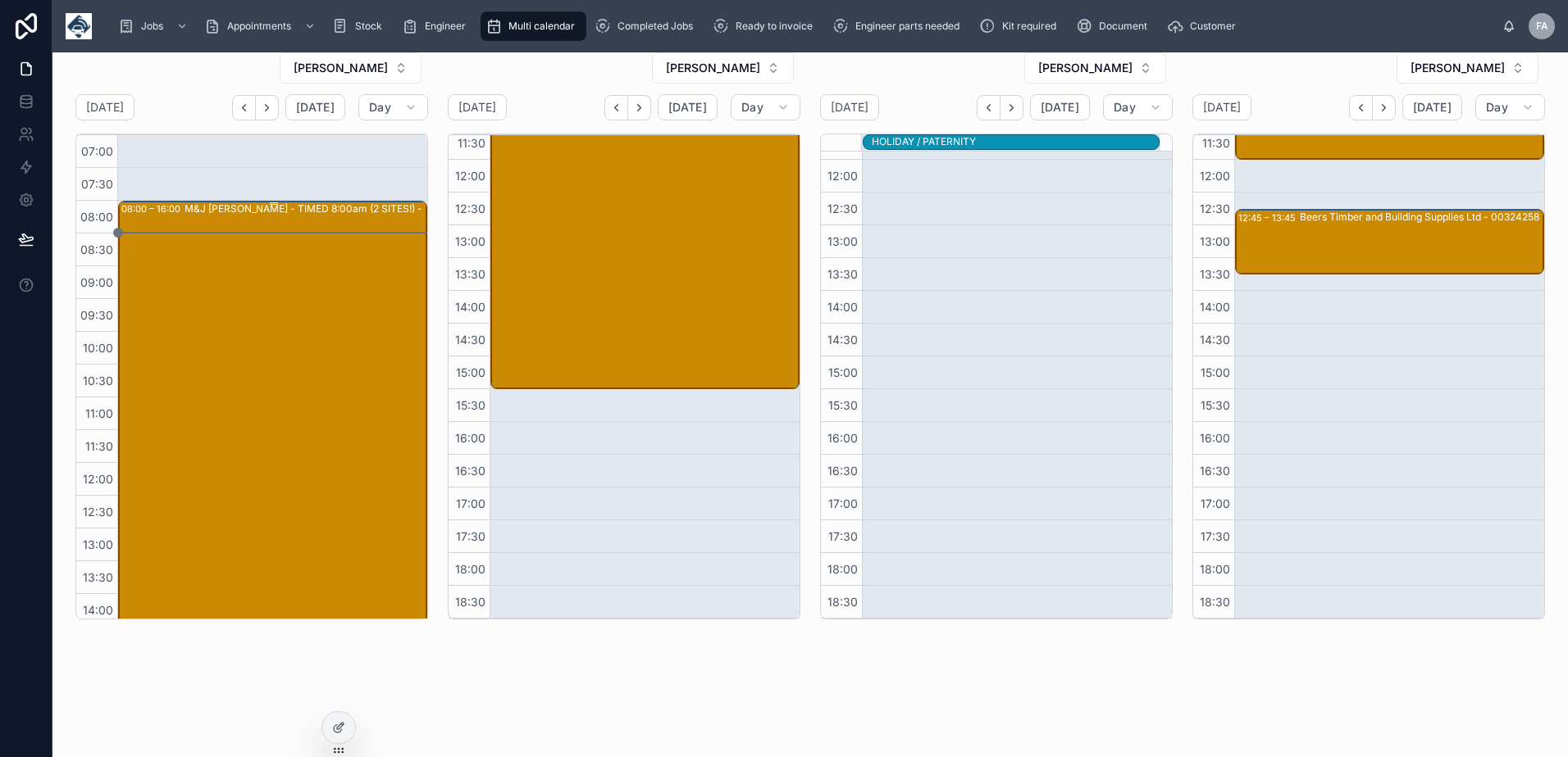
click at [280, 276] on div "M&J Evans - TIMED 8:00am (2 SITES!) - RENEWAL UPGRADE - RENEWAL UPGRADE - 30 X …" at bounding box center [336, 462] width 304 height 521
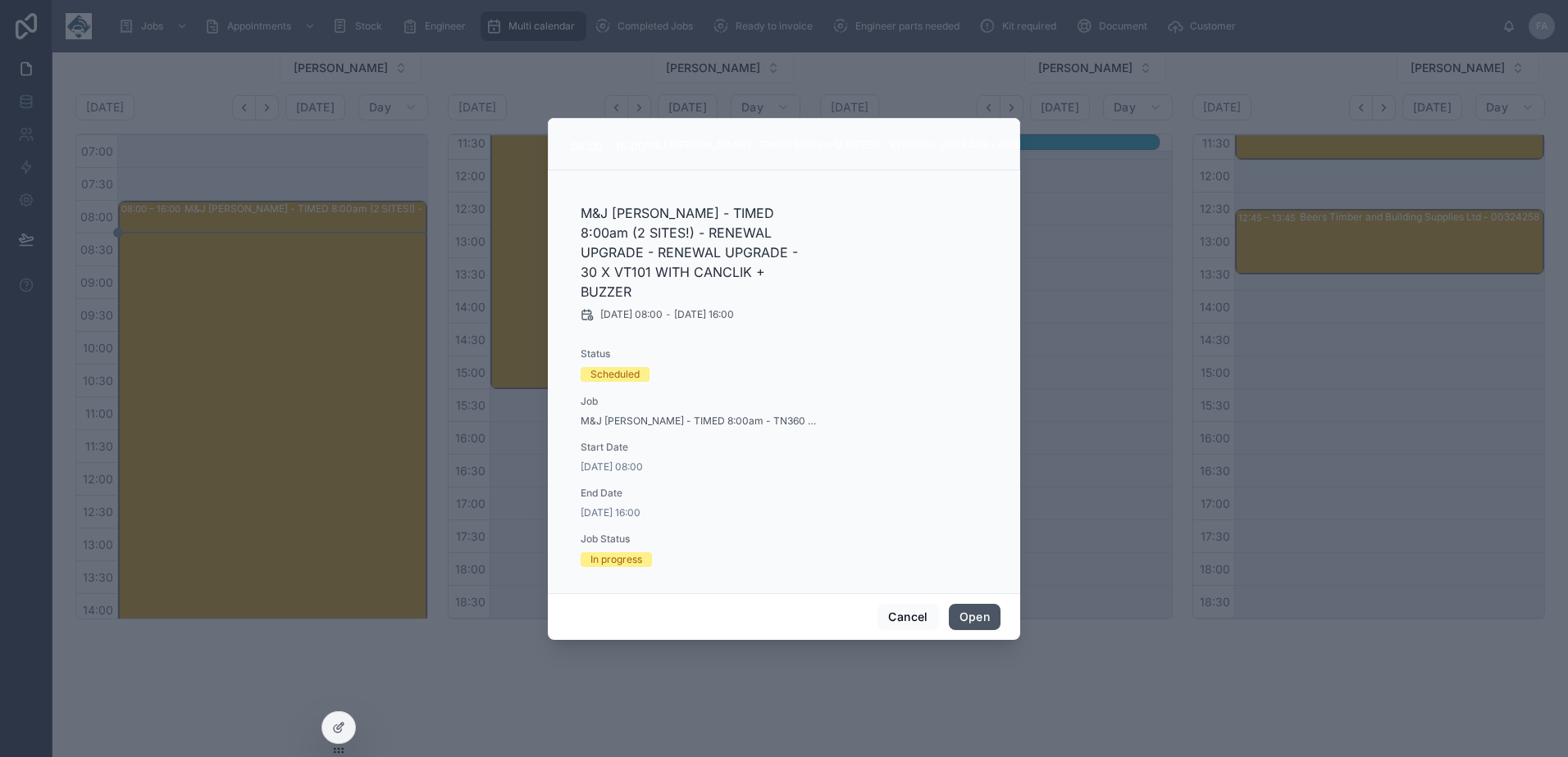
click at [968, 604] on button "Open" at bounding box center [974, 616] width 51 height 27
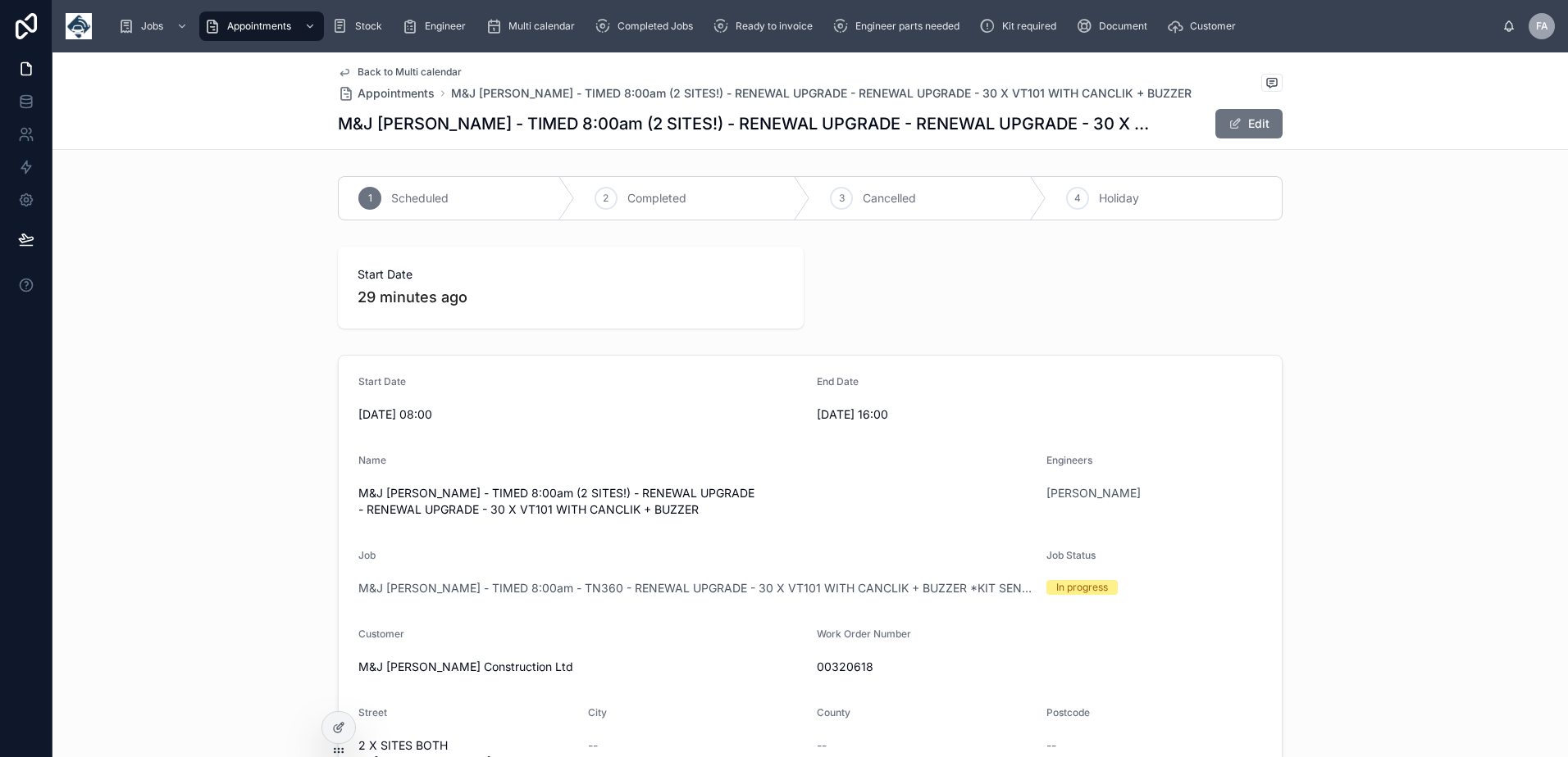
scroll to position [328, 0]
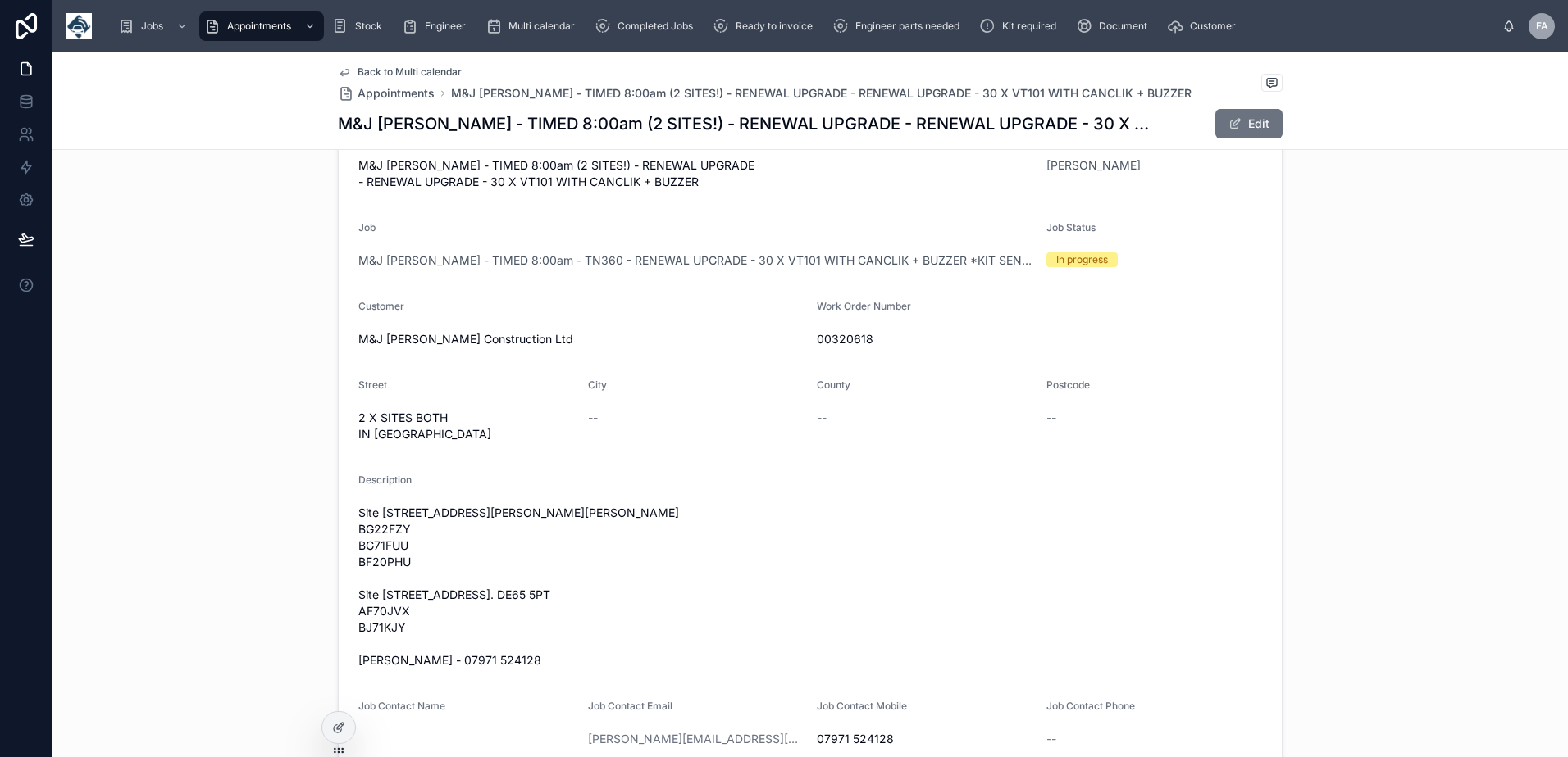
click at [407, 76] on span "Back to Multi calendar" at bounding box center [409, 71] width 104 height 13
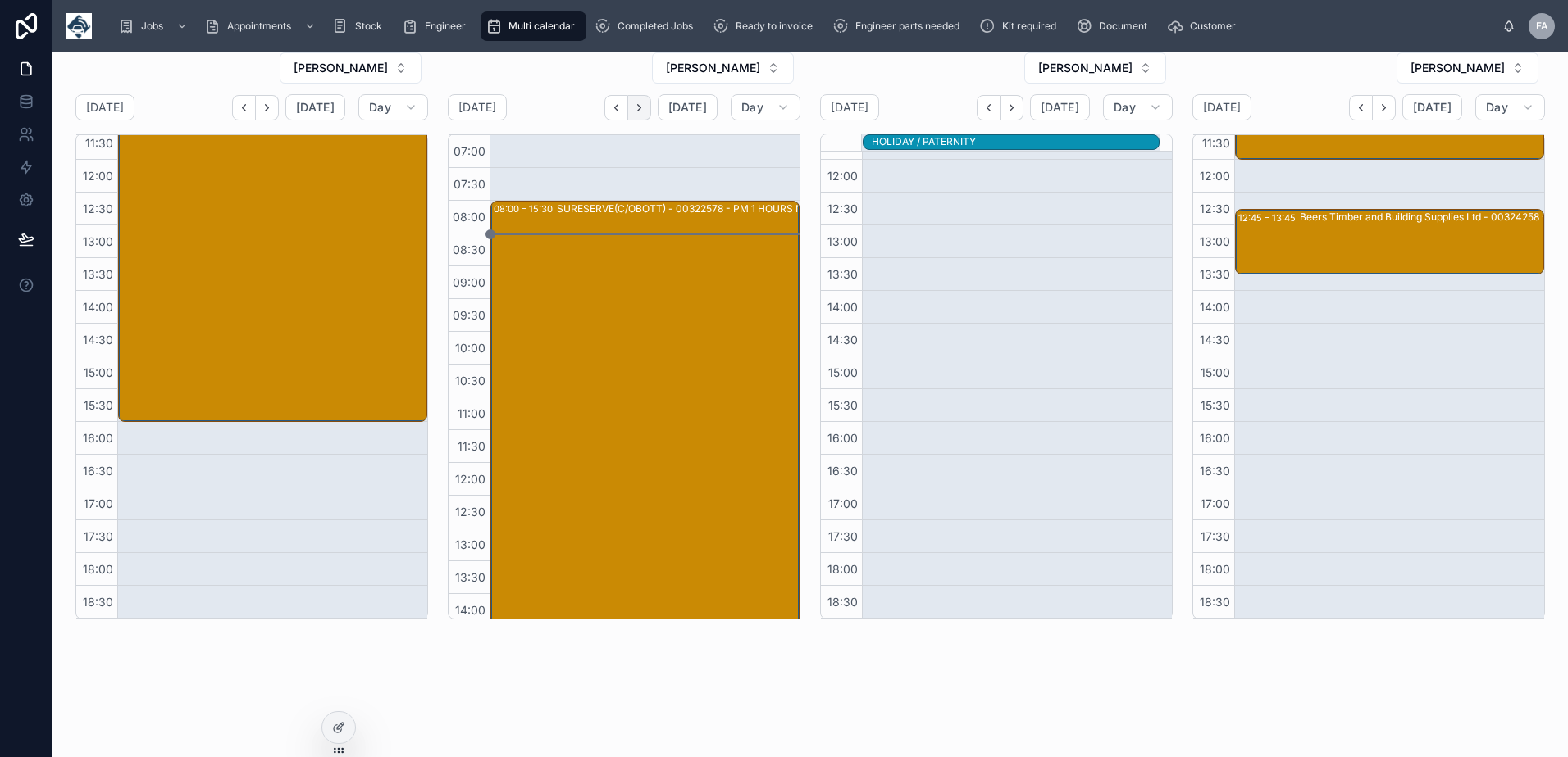
click at [634, 111] on icon "Next" at bounding box center [638, 108] width 12 height 12
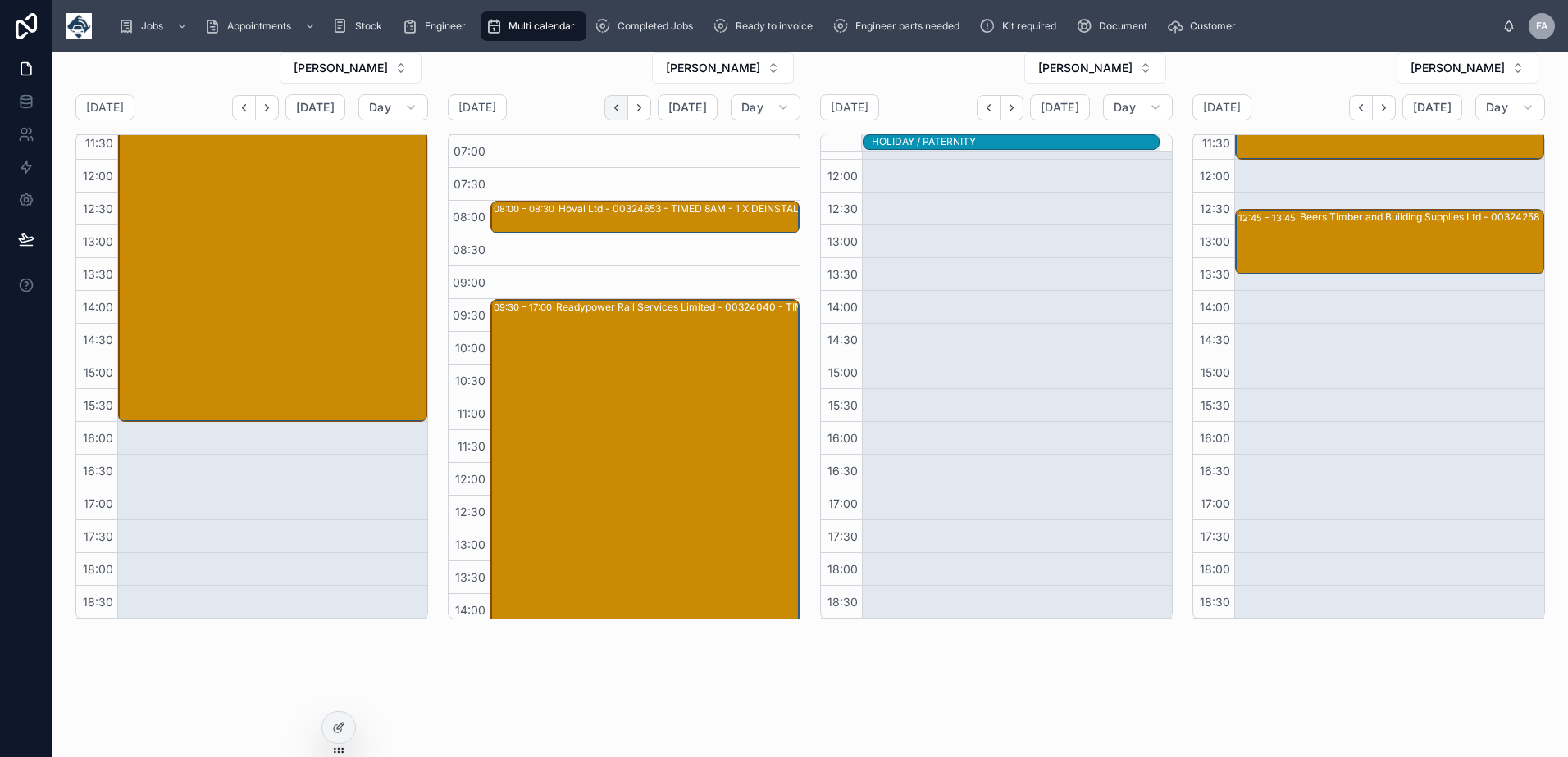
click at [611, 109] on icon "Back" at bounding box center [616, 108] width 12 height 12
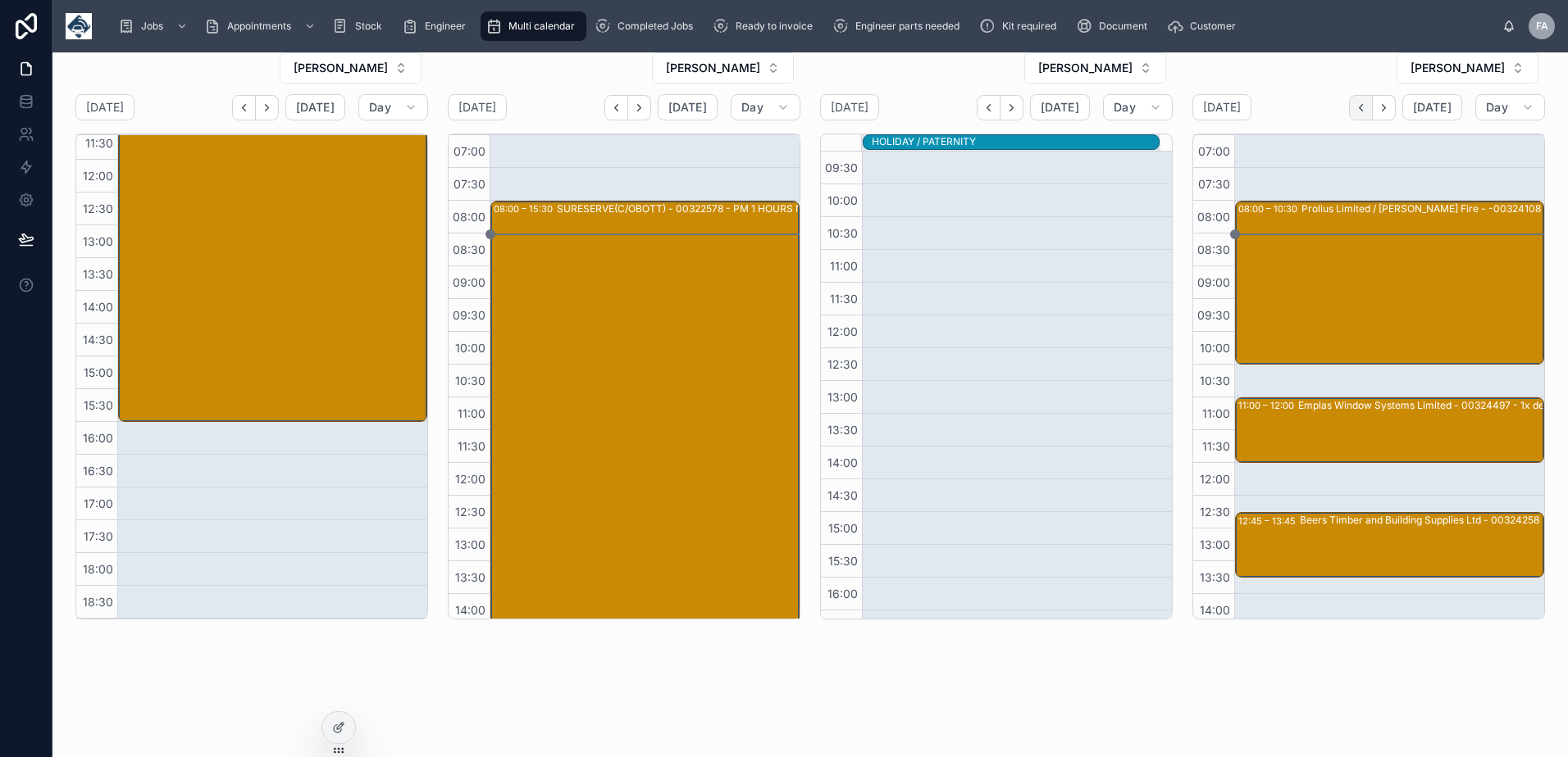
click at [1354, 107] on icon "Back" at bounding box center [1360, 108] width 12 height 12
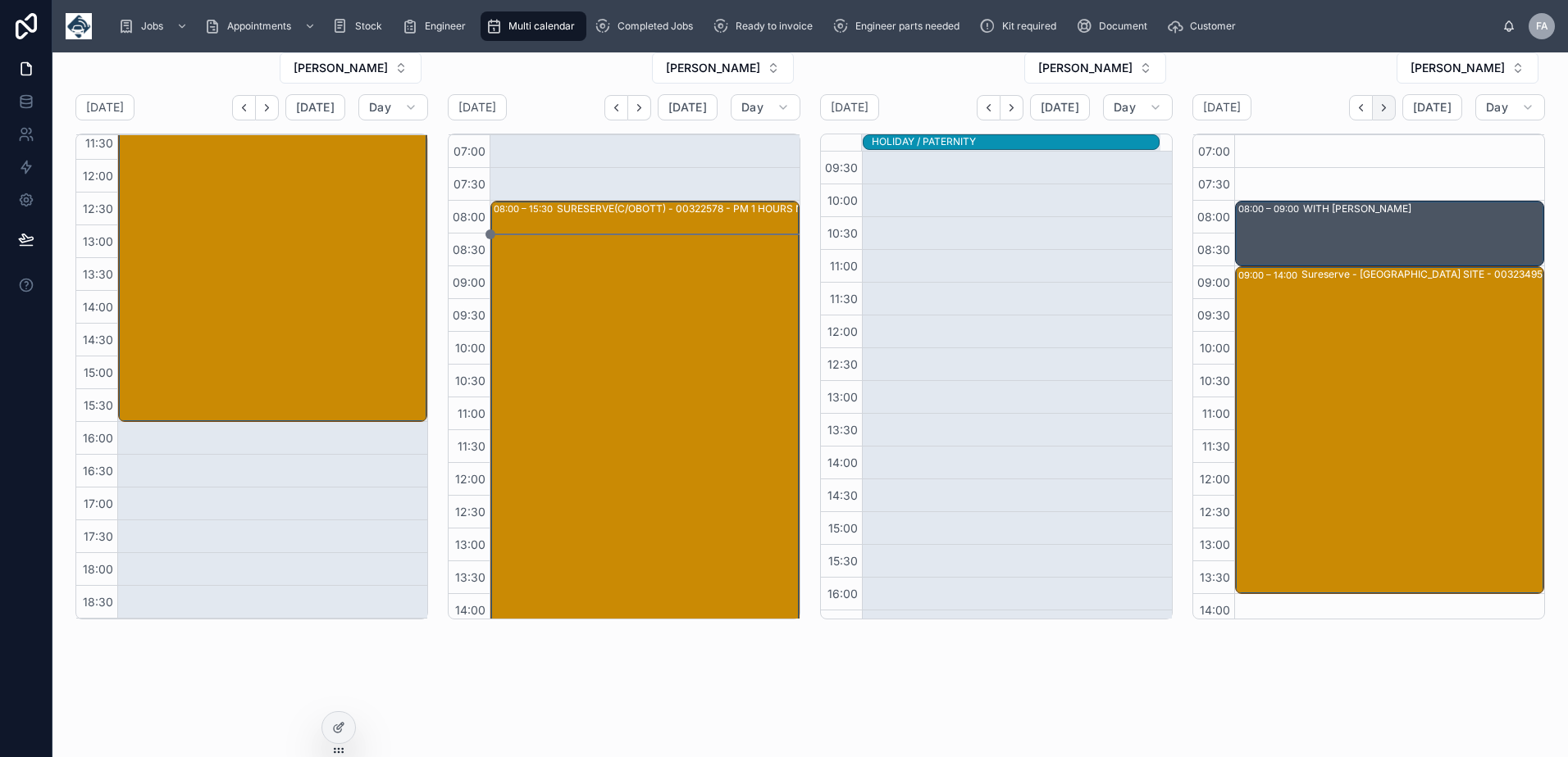
click at [1379, 105] on icon "Next" at bounding box center [1383, 108] width 12 height 12
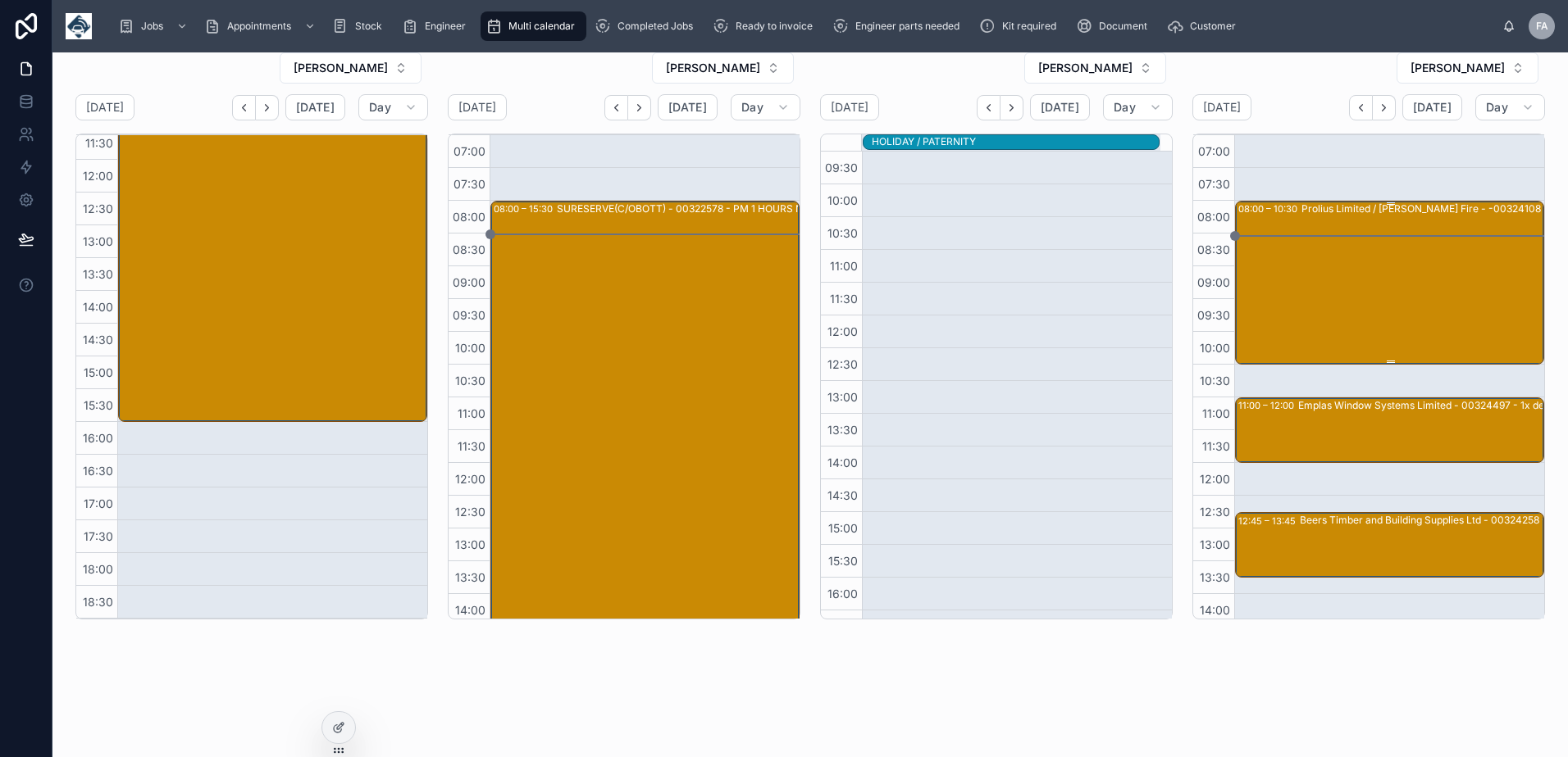
click at [1387, 278] on div "Prolius Limited / Walker Fire - -00324108 - PR2 5BB" at bounding box center [1445, 282] width 289 height 160
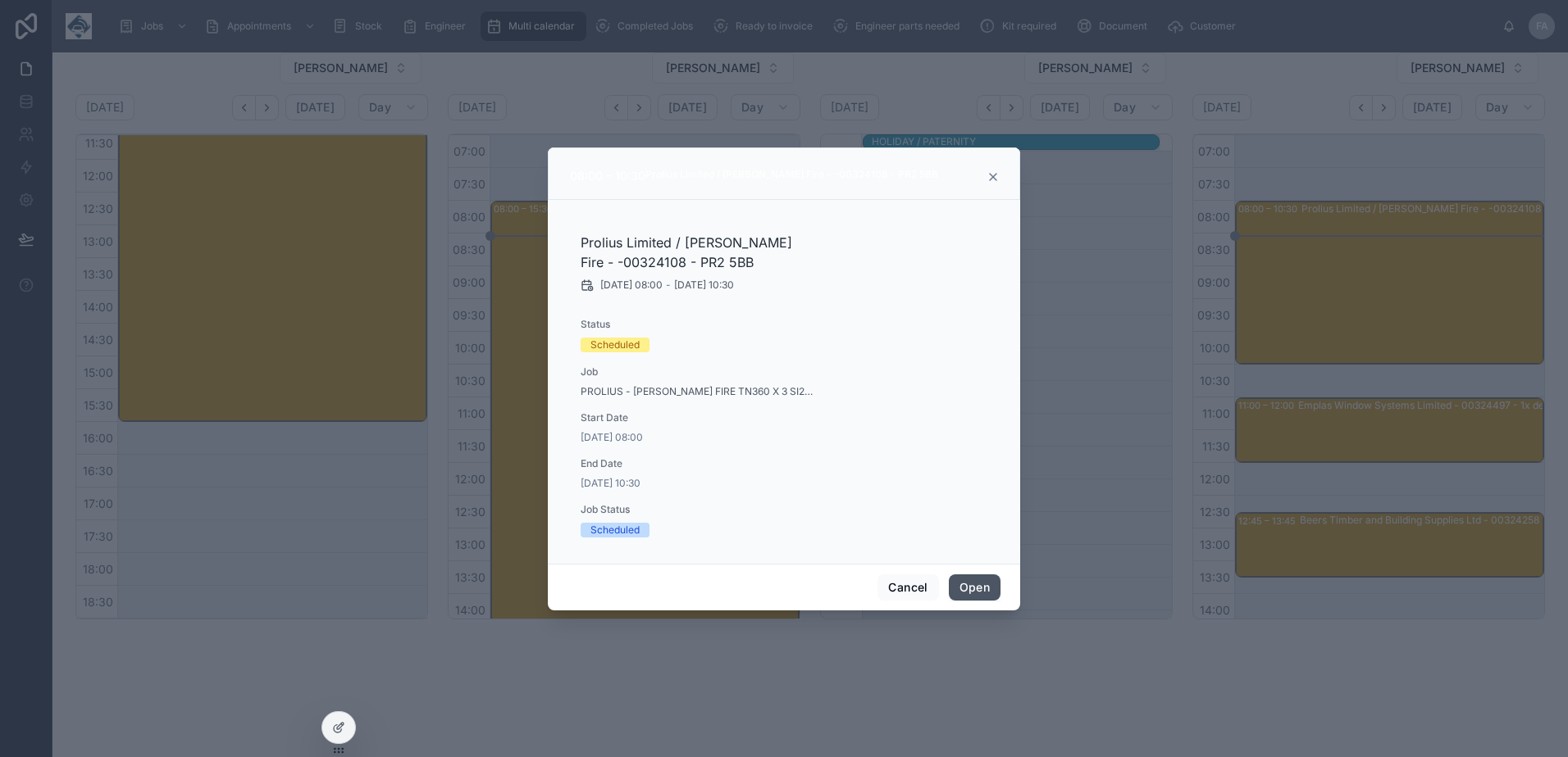
click at [976, 589] on button "Open" at bounding box center [974, 588] width 51 height 27
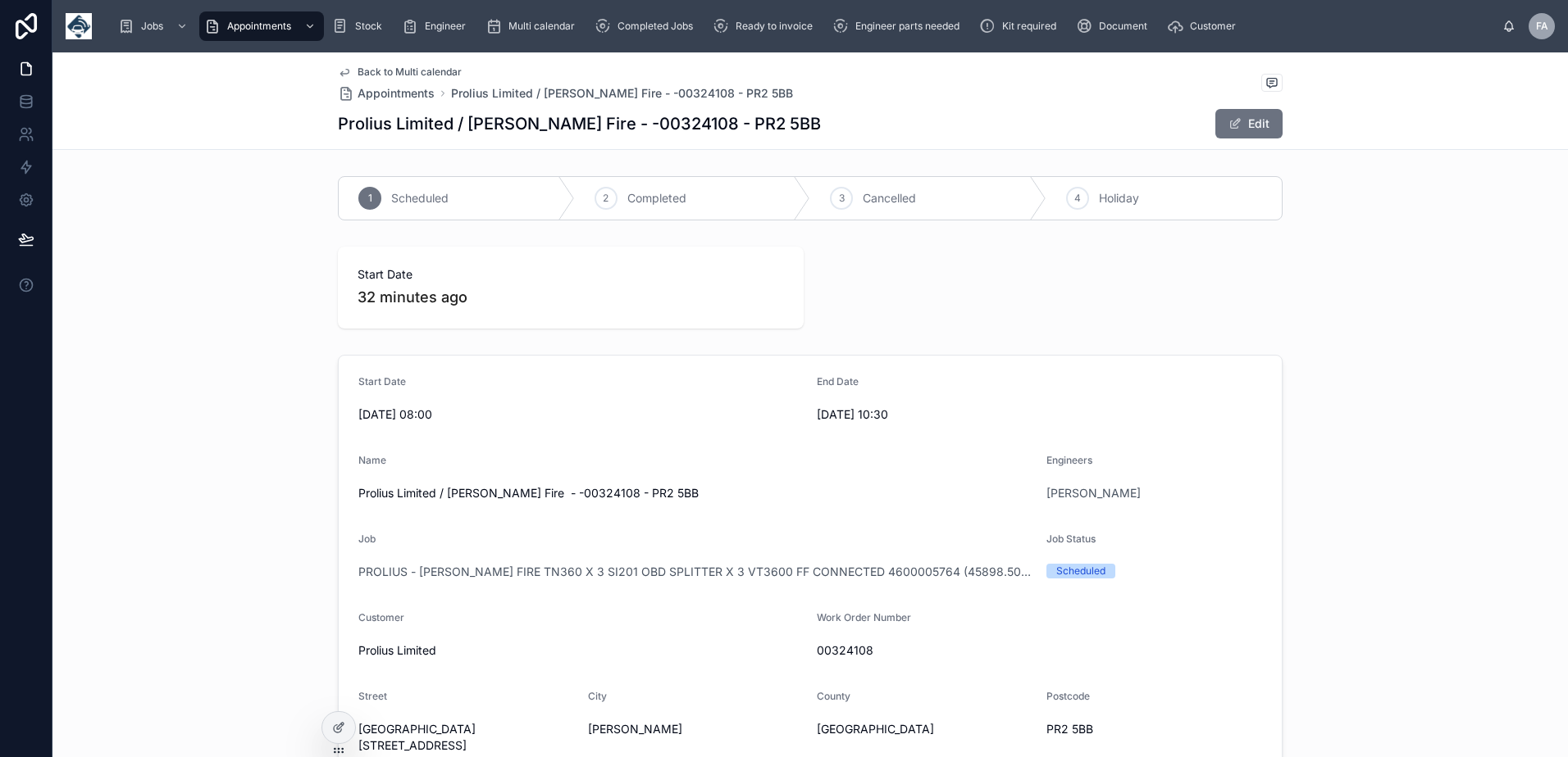
click at [369, 71] on span "Back to Multi calendar" at bounding box center [409, 71] width 104 height 13
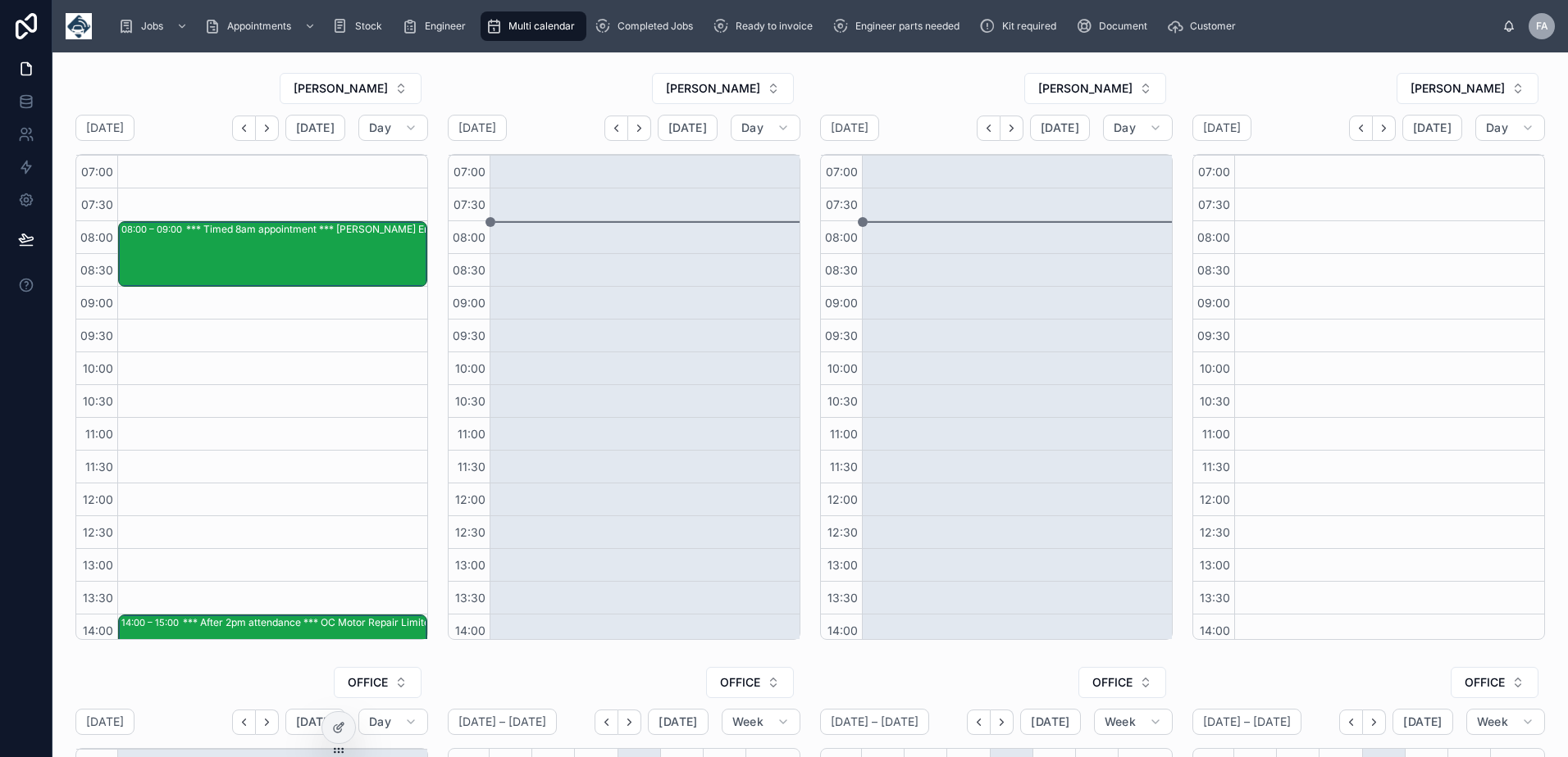
scroll to position [336, 0]
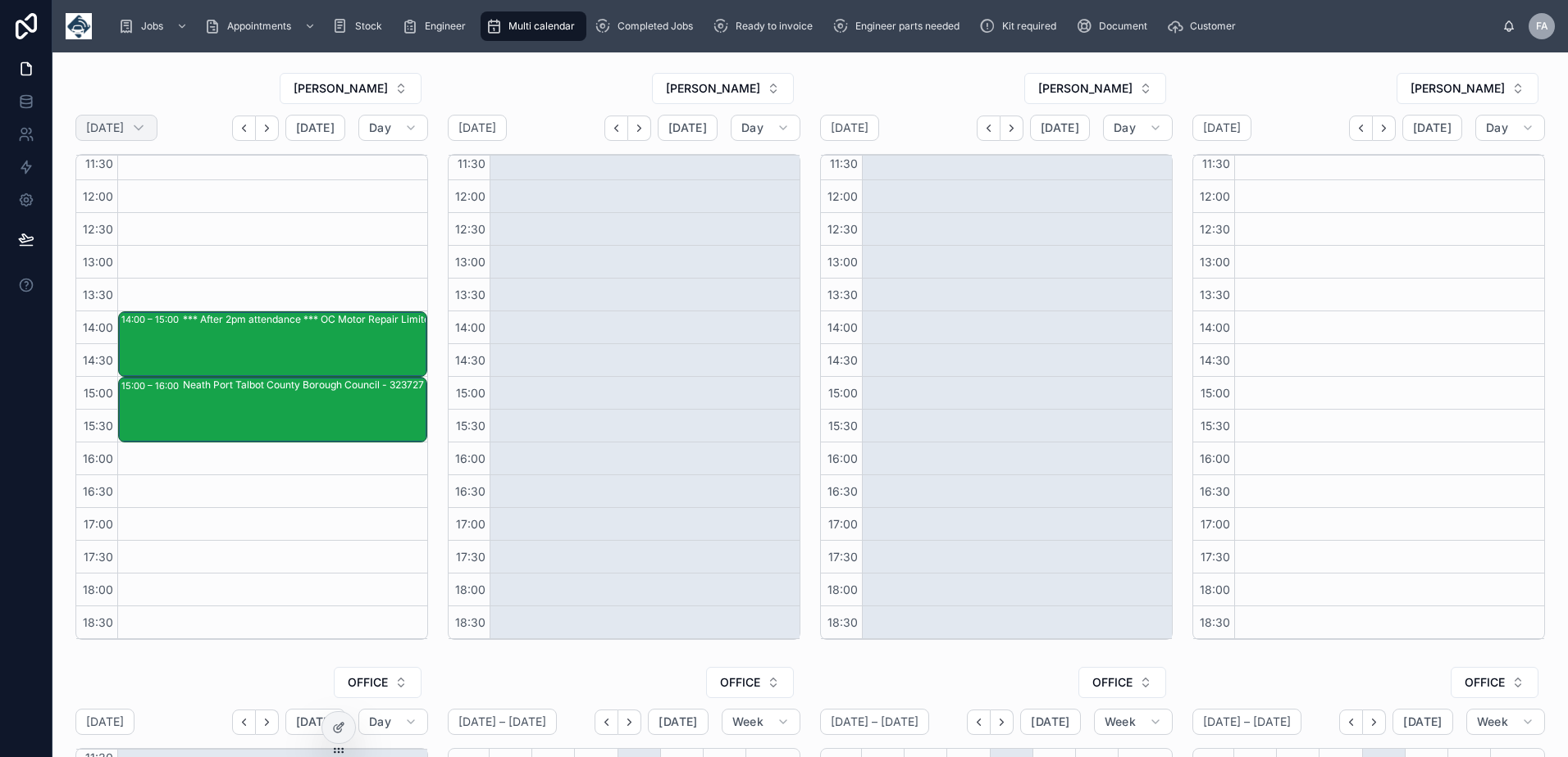
click at [124, 133] on h2 "[DATE]" at bounding box center [105, 128] width 38 height 17
select select "****"
select select "*"
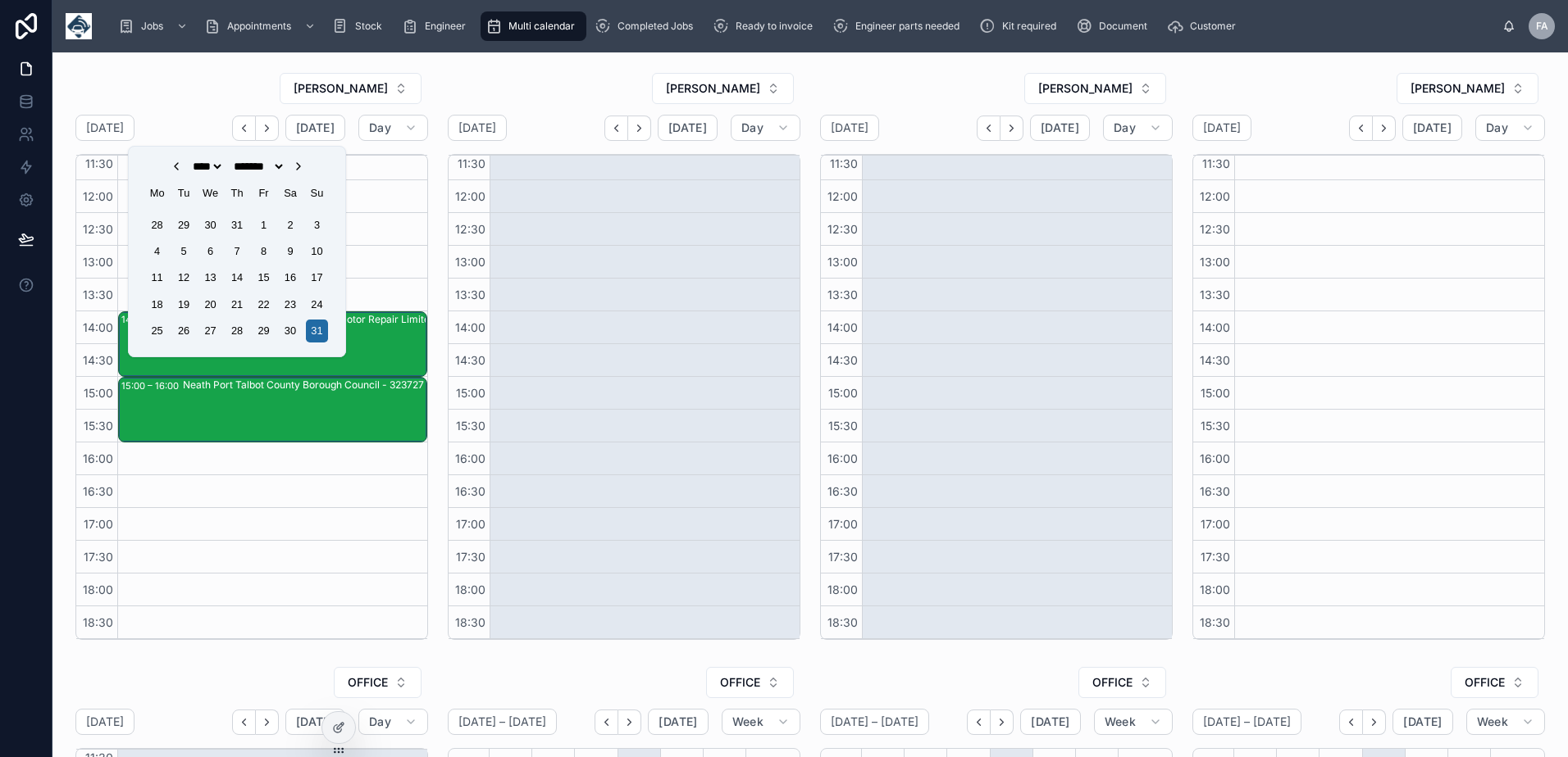
click at [305, 163] on icon "Choose Date" at bounding box center [298, 166] width 13 height 13
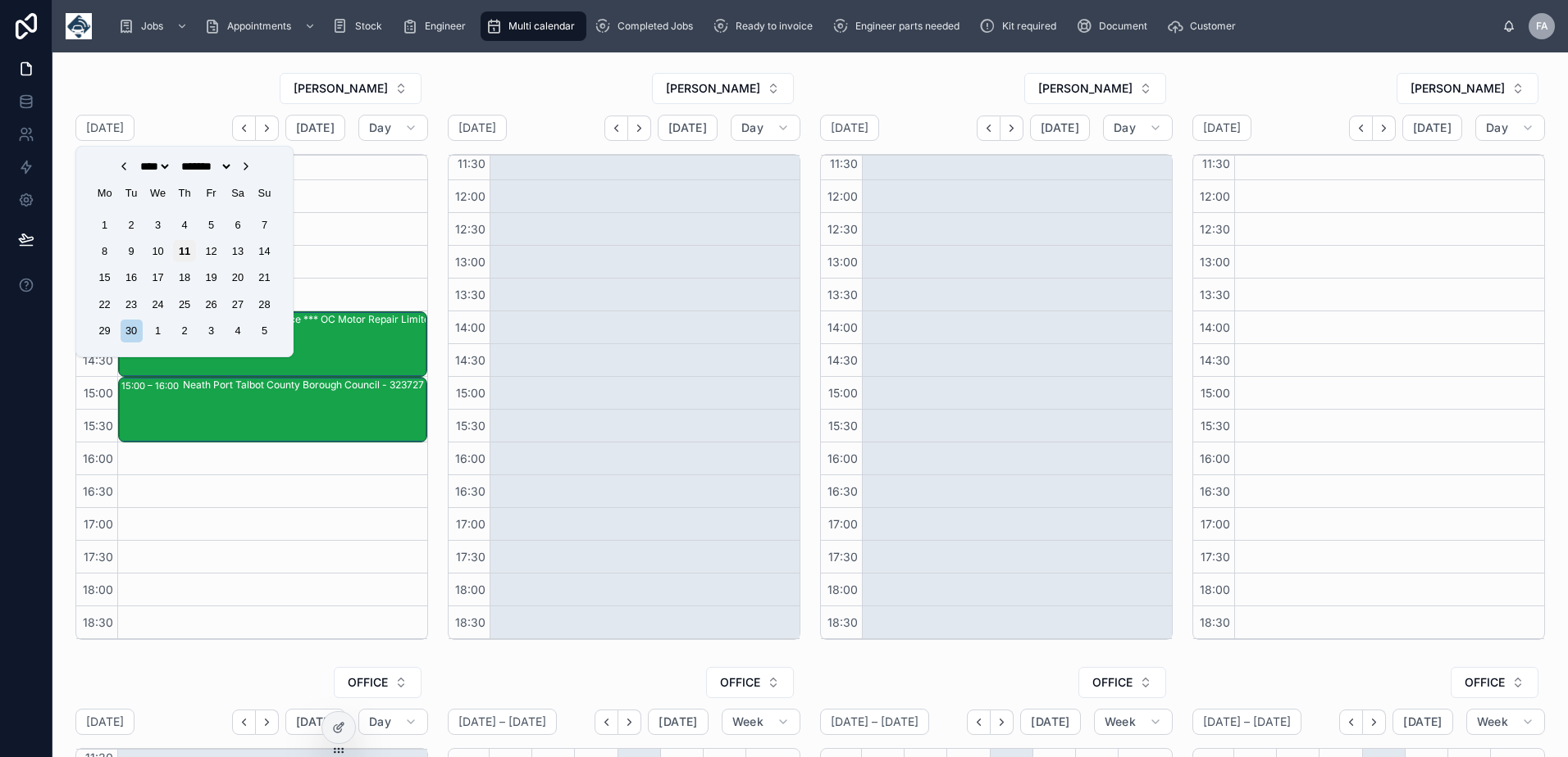
click at [185, 253] on div "11" at bounding box center [184, 251] width 22 height 22
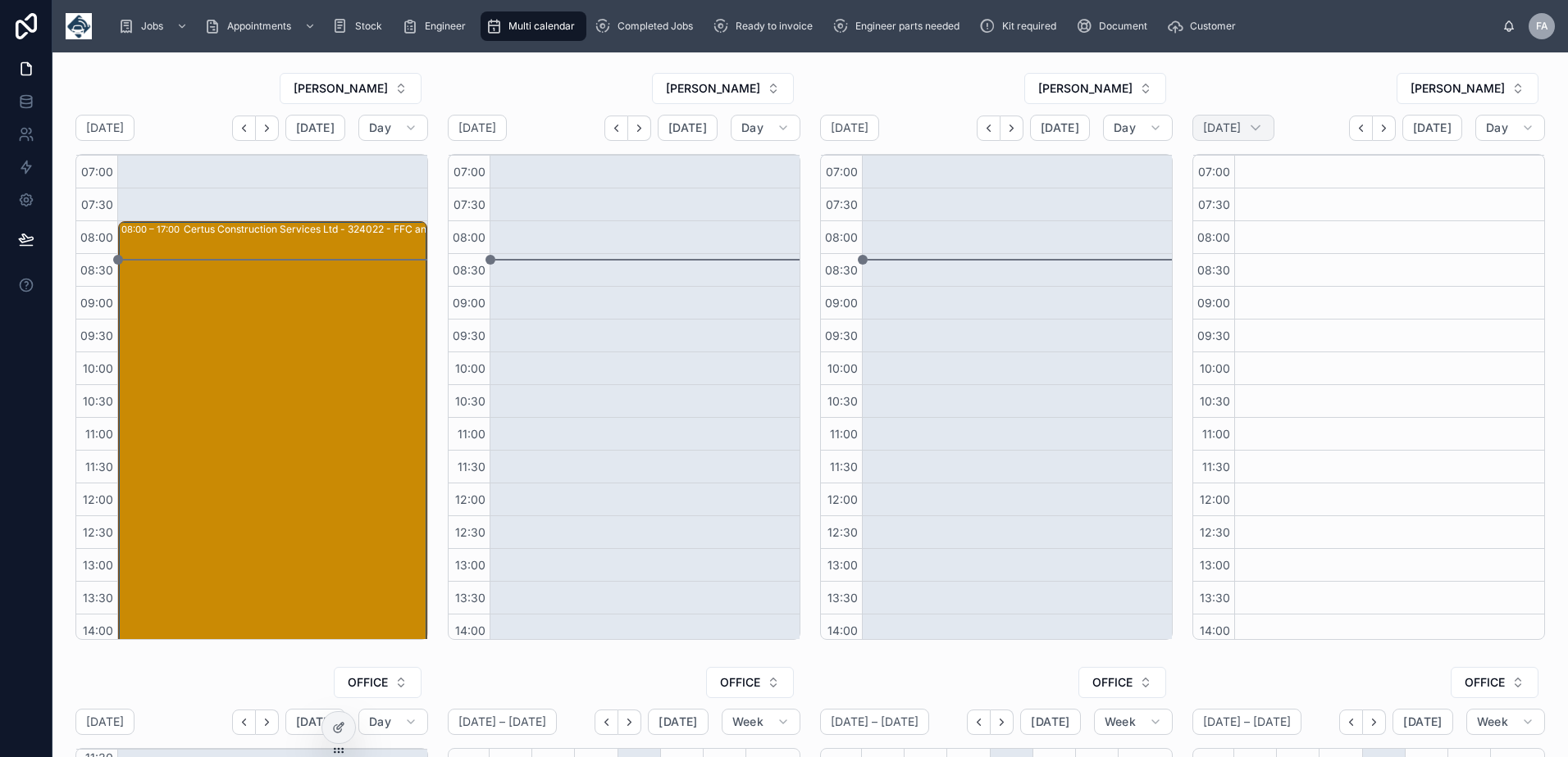
click at [1240, 131] on h2 "[DATE]" at bounding box center [1222, 128] width 38 height 17
select select "****"
select select "*"
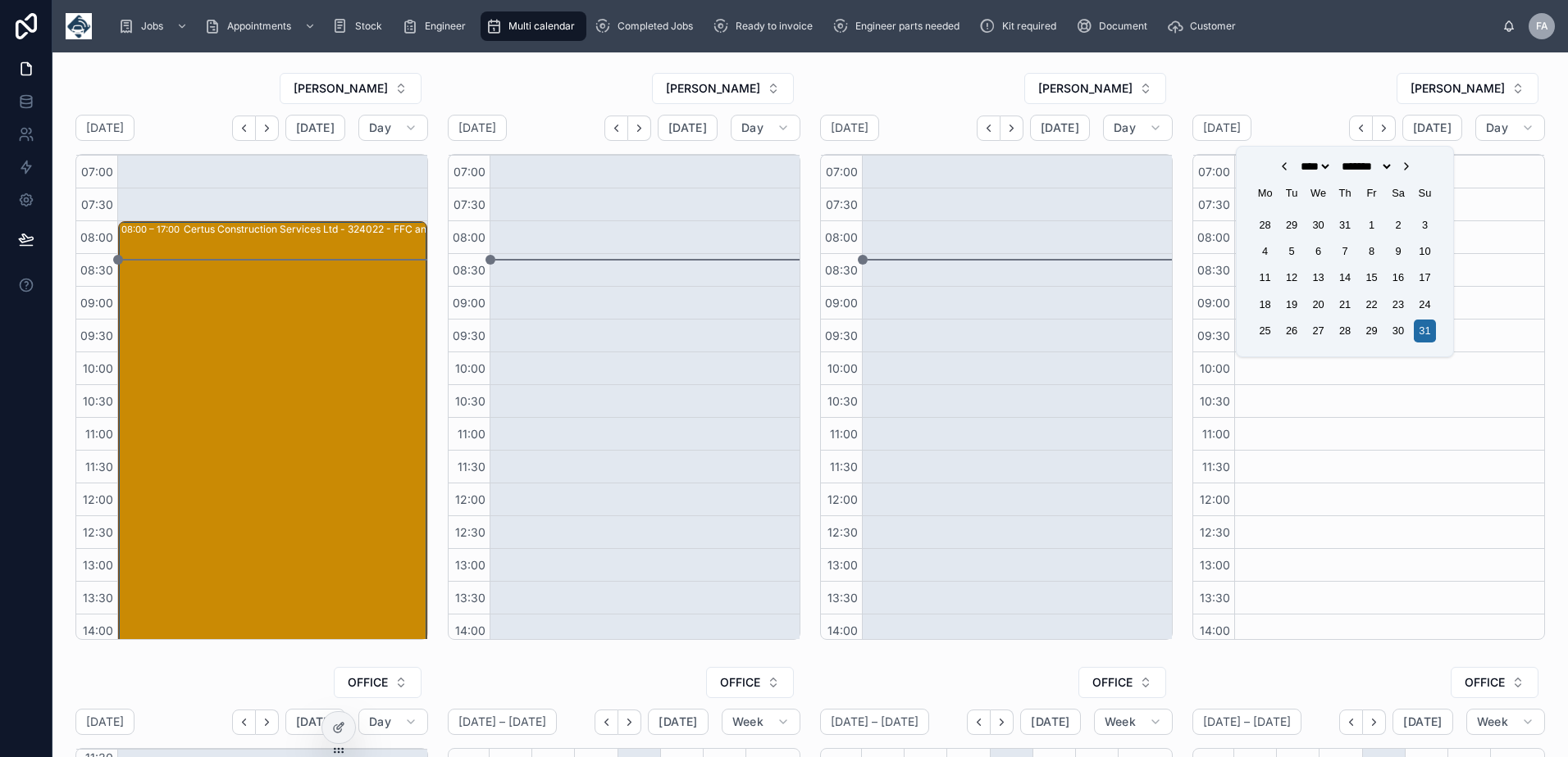
click at [1413, 169] on icon "Choose Date" at bounding box center [1406, 166] width 13 height 13
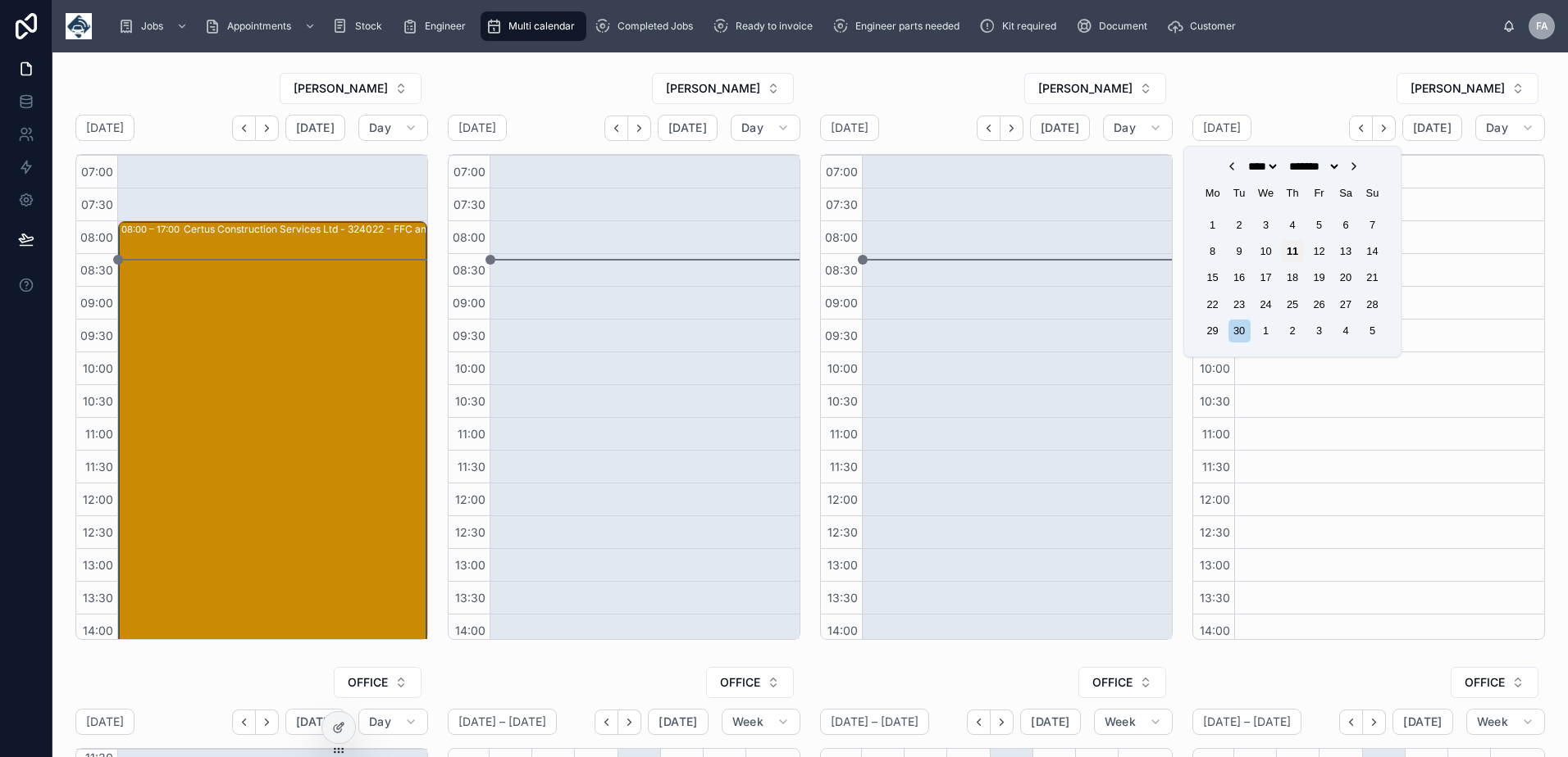
click at [1291, 253] on div "11" at bounding box center [1292, 251] width 22 height 22
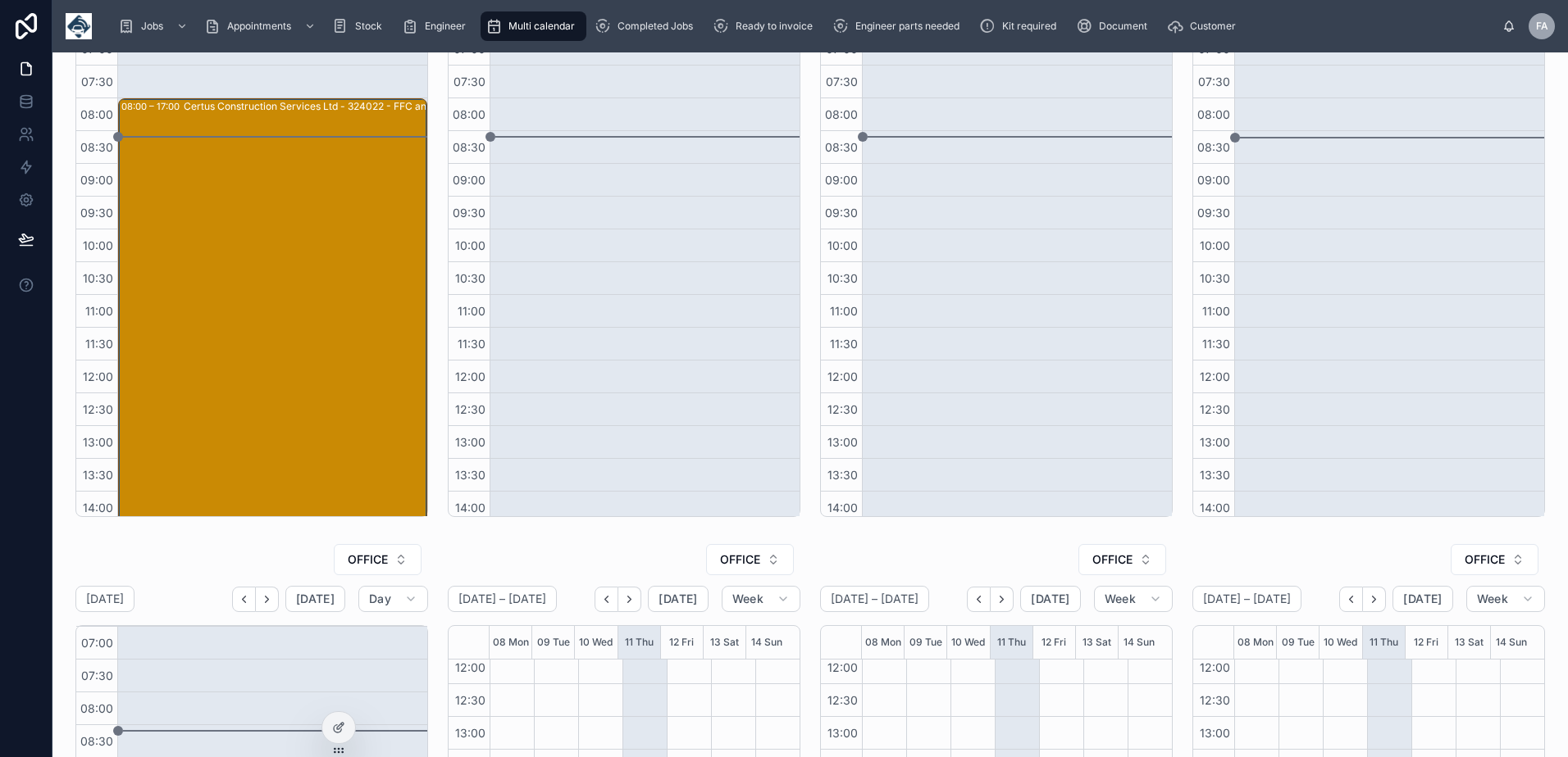
scroll to position [615, 0]
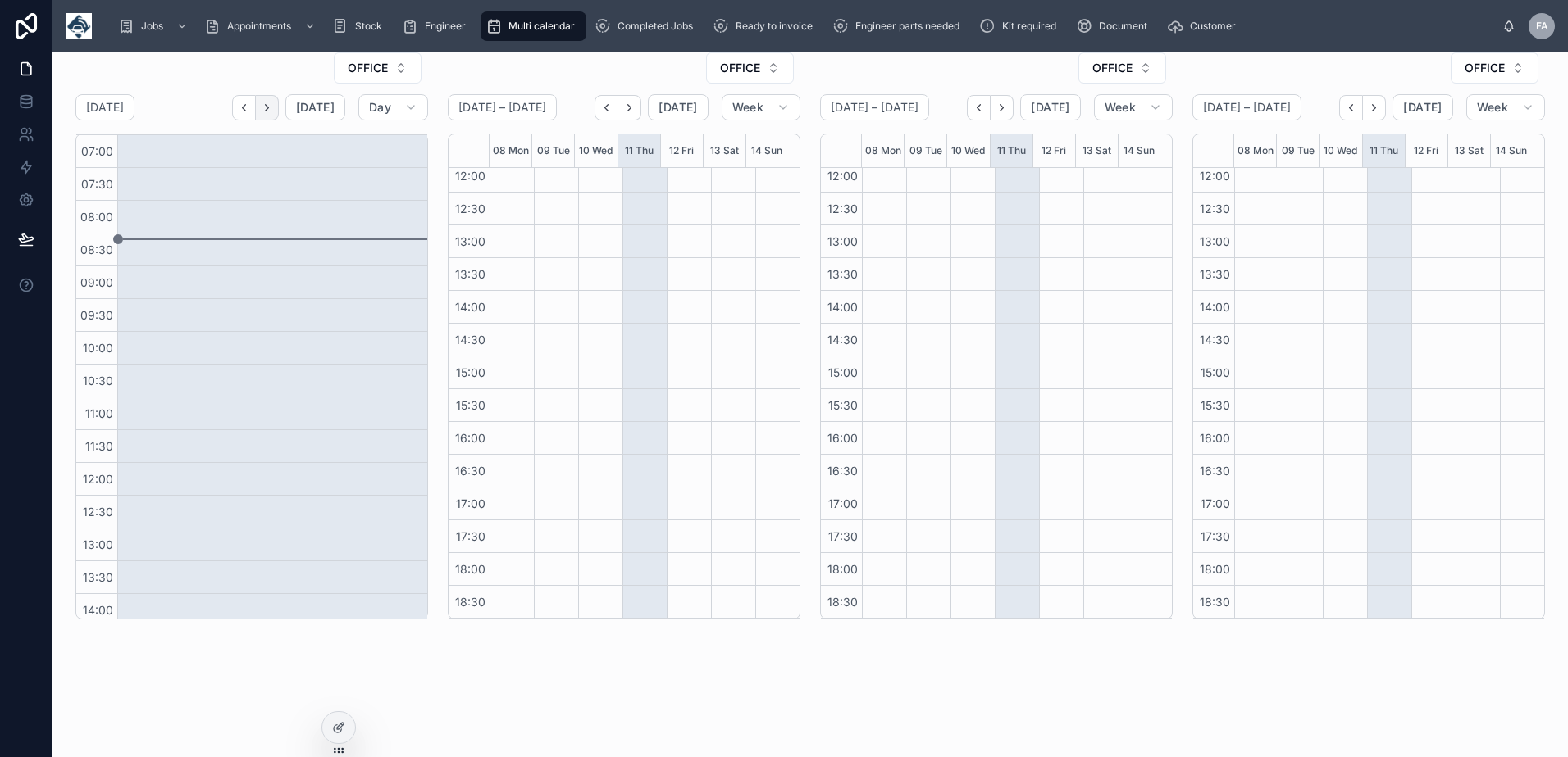
click at [274, 107] on button "Next" at bounding box center [266, 108] width 23 height 26
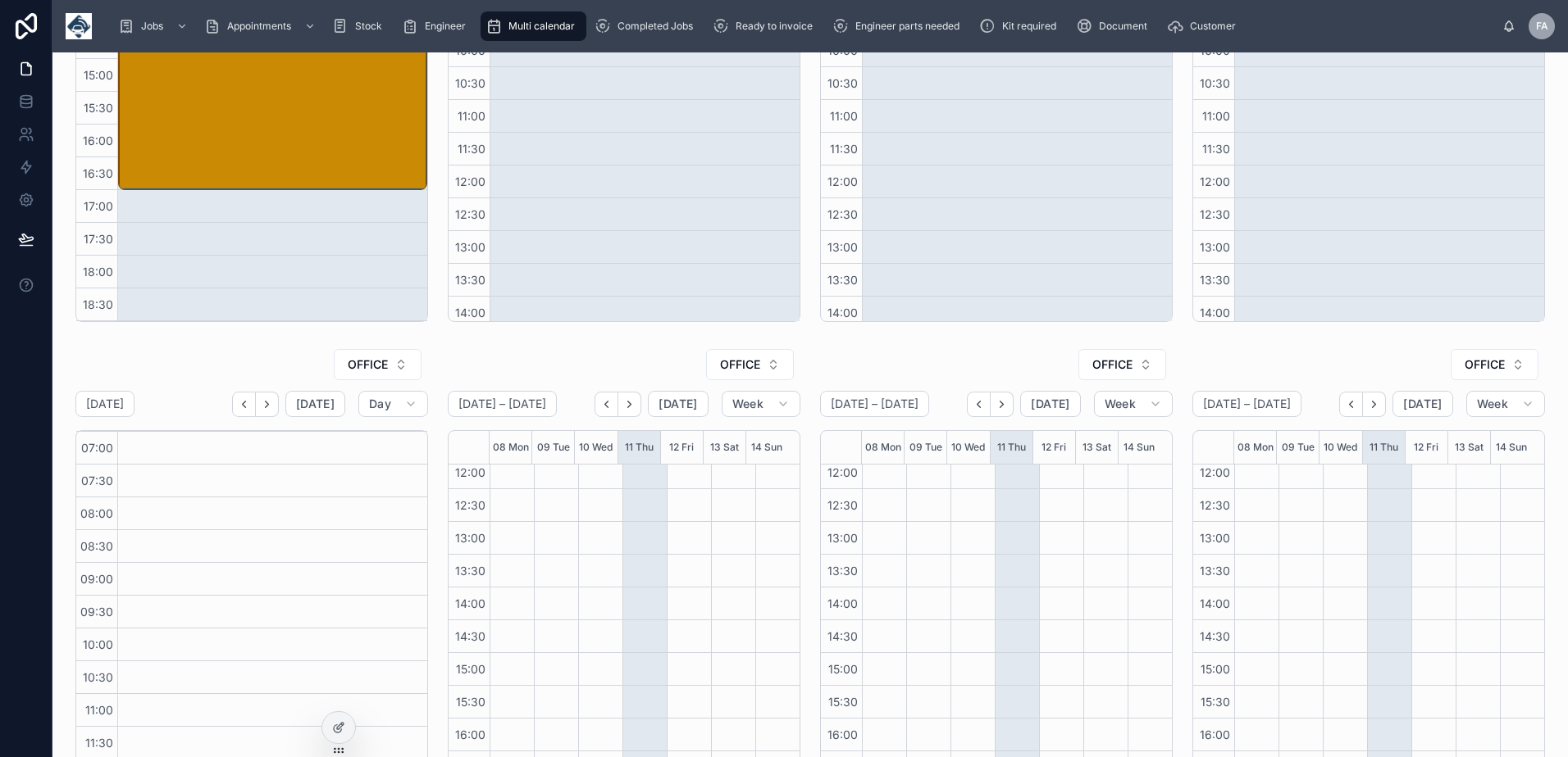
scroll to position [328, 0]
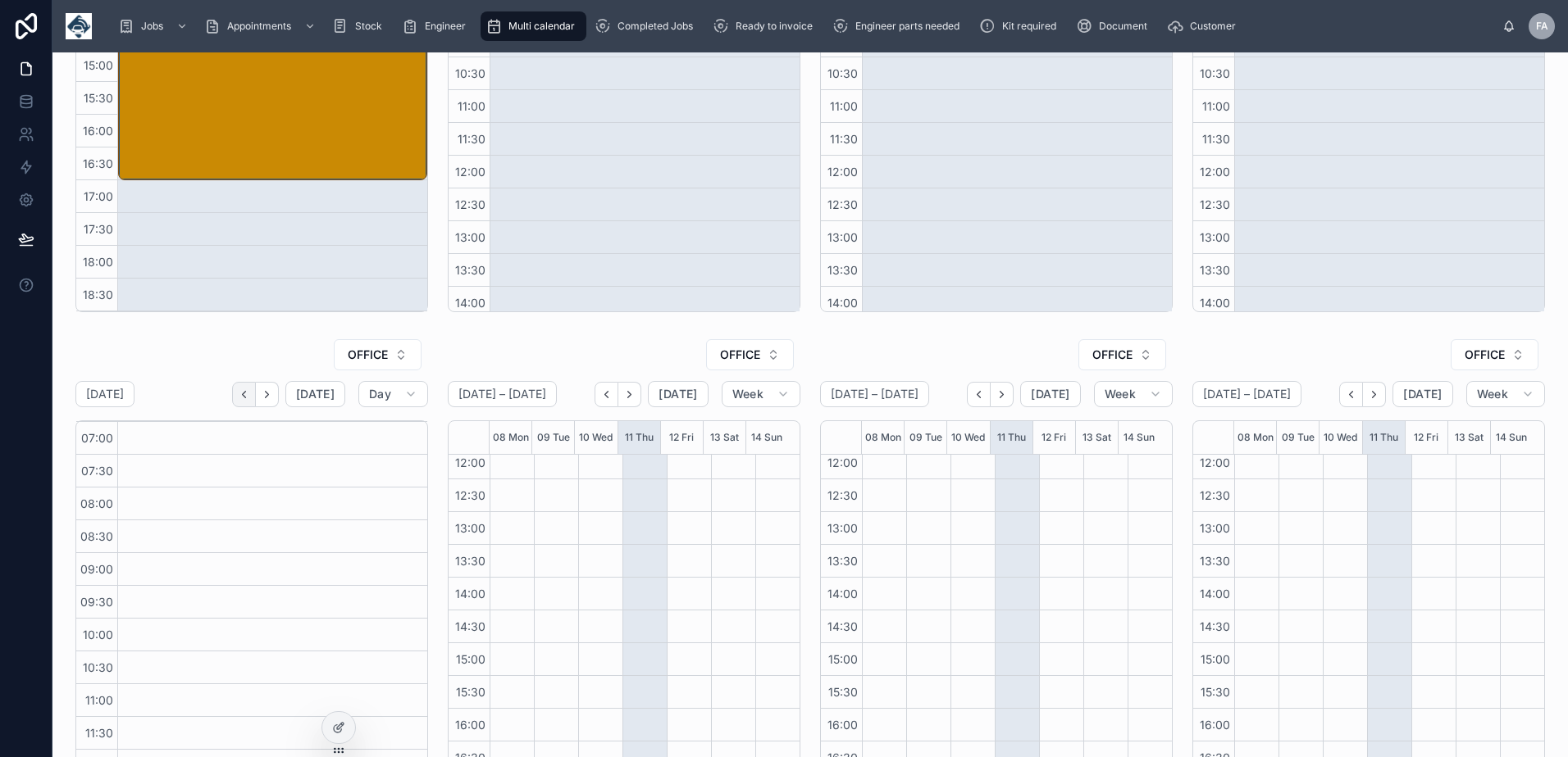
click at [242, 394] on icon "Back" at bounding box center [244, 395] width 12 height 12
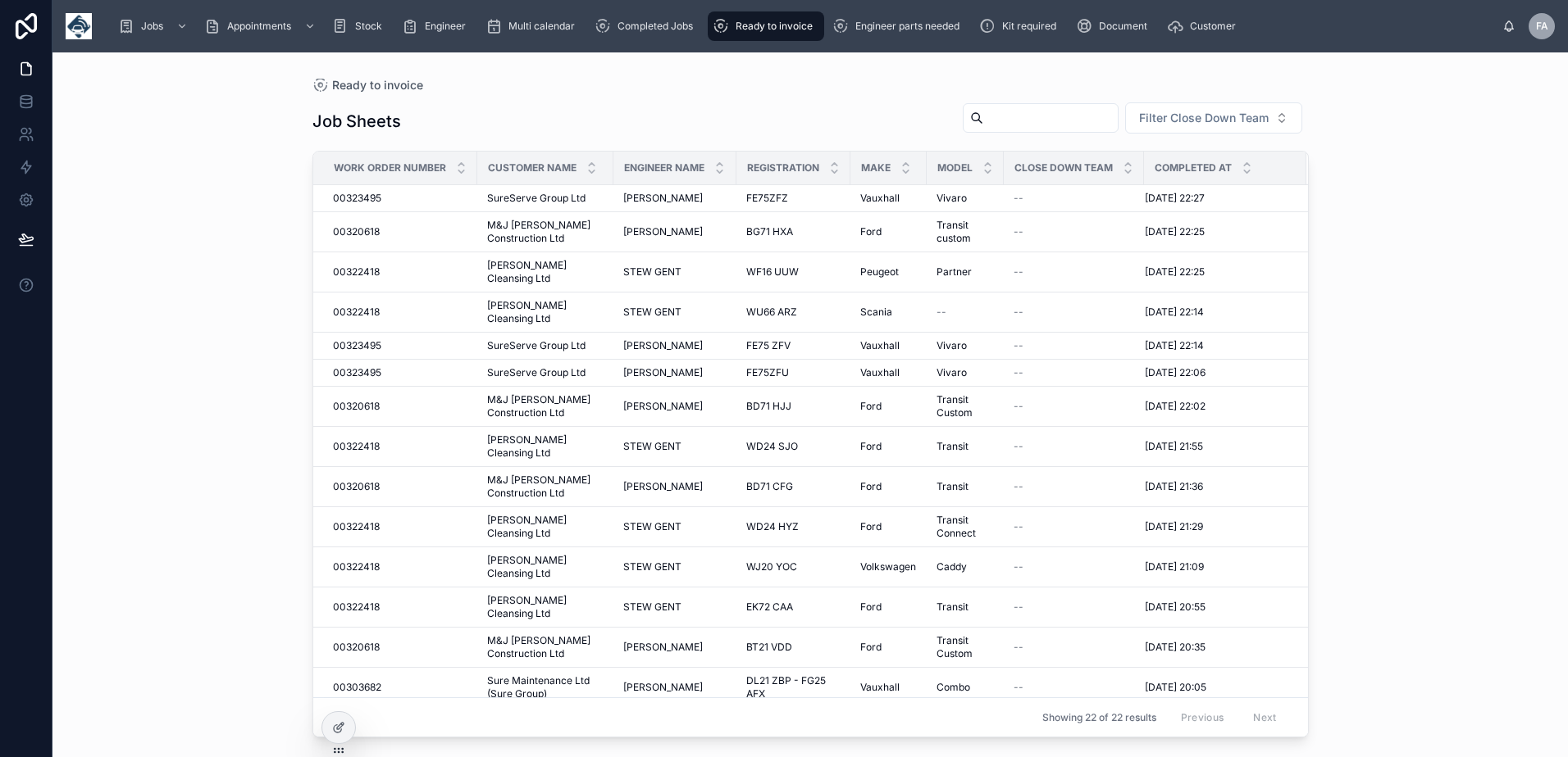
click at [985, 120] on input "text" at bounding box center [1050, 118] width 135 height 23
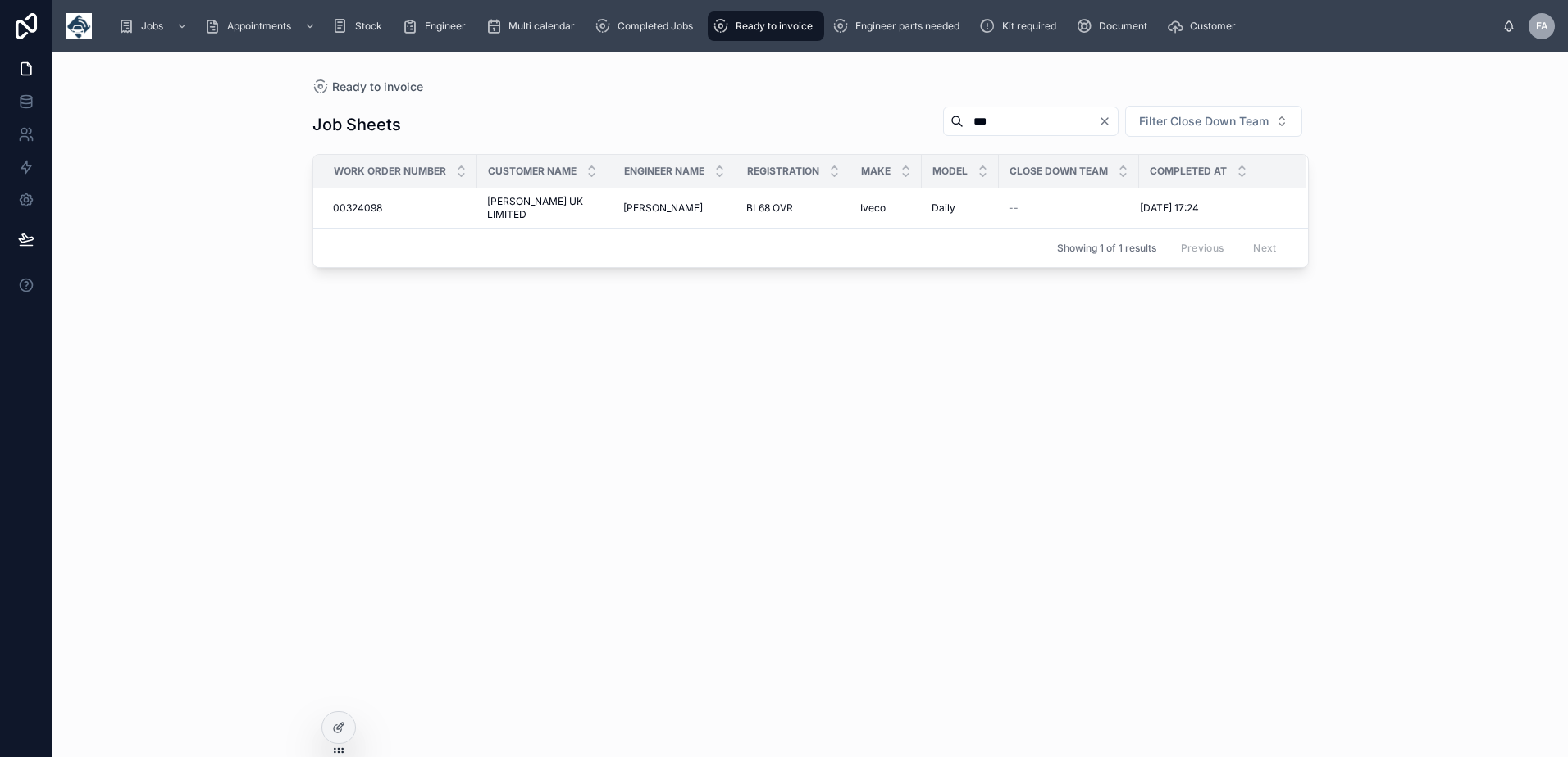
drag, startPoint x: 962, startPoint y: 115, endPoint x: 825, endPoint y: 103, distance: 137.5
click at [829, 109] on div "Job Sheets *** Filter Close Down Team" at bounding box center [811, 125] width 996 height 40
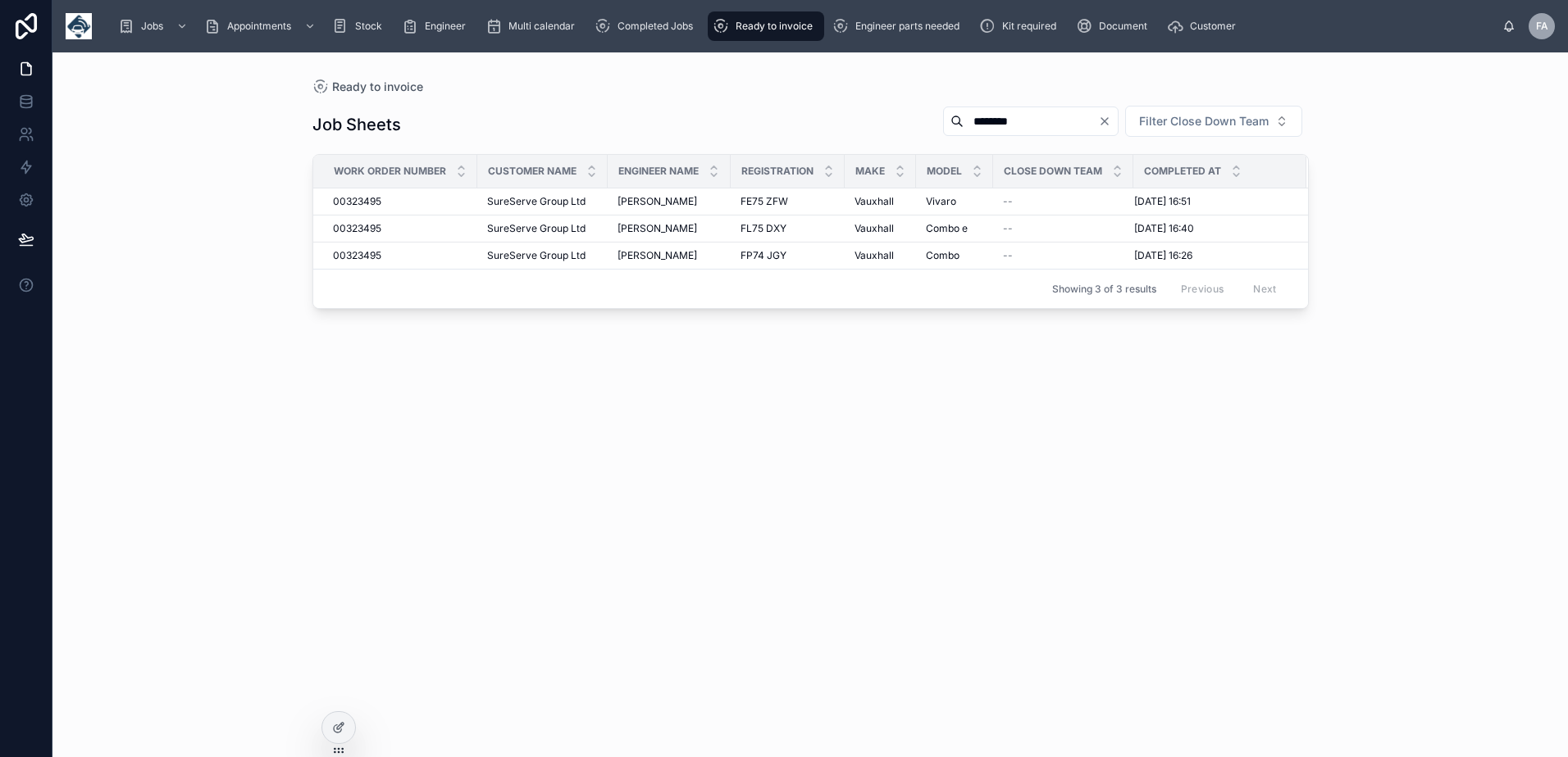
drag, startPoint x: 842, startPoint y: 116, endPoint x: 556, endPoint y: 112, distance: 286.0
click at [758, 119] on div "Job Sheets ******** Filter Close Down Team" at bounding box center [811, 125] width 996 height 40
drag, startPoint x: 911, startPoint y: 116, endPoint x: 754, endPoint y: 104, distance: 157.5
click at [759, 104] on div "Job Sheets ****** Filter Close Down Team Work Order Number Customer Name Engine…" at bounding box center [811, 416] width 996 height 642
type input "******"
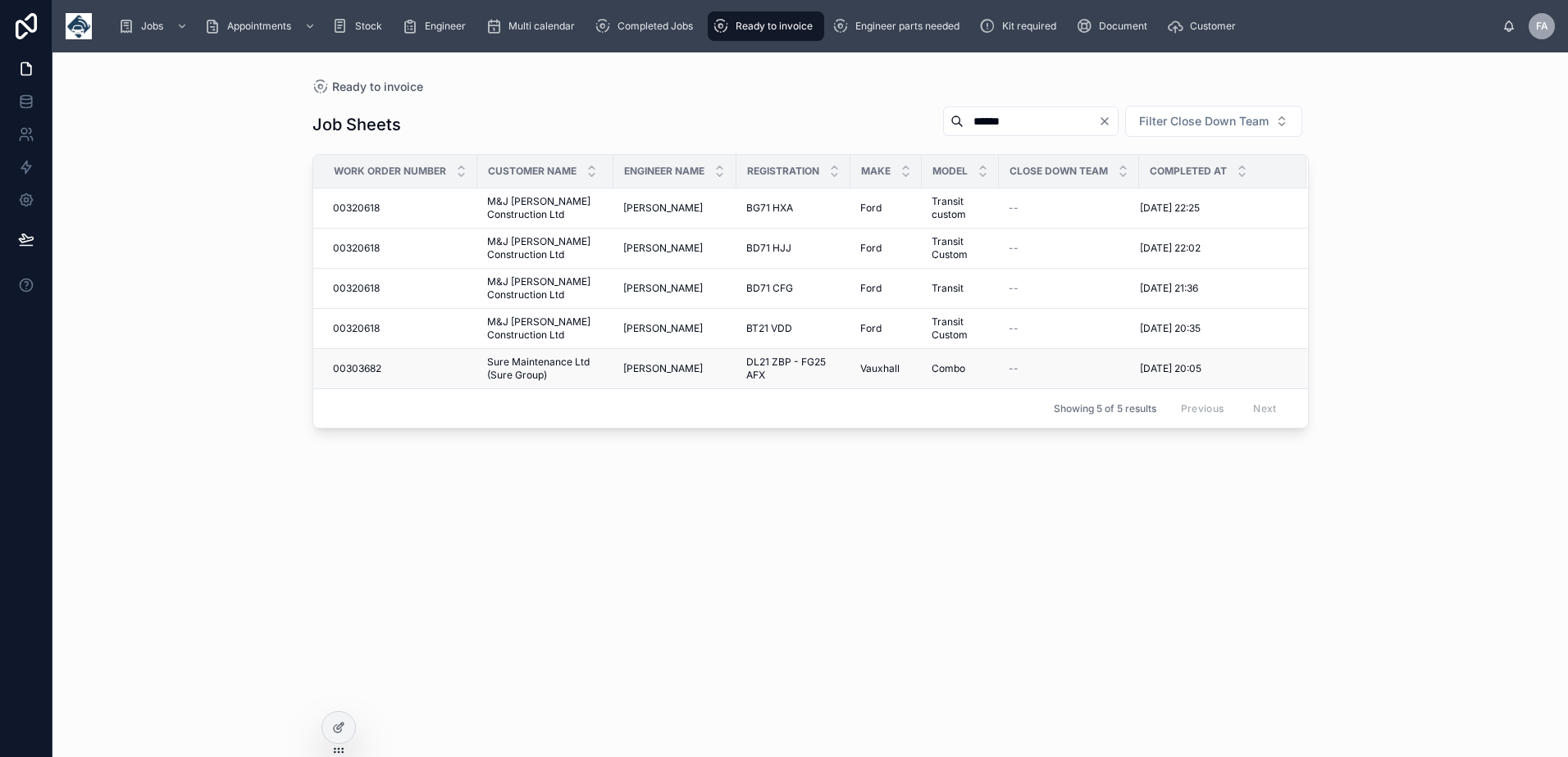
click at [369, 367] on span "00303682" at bounding box center [356, 368] width 49 height 13
click at [639, 32] on span "Completed Jobs" at bounding box center [655, 26] width 75 height 13
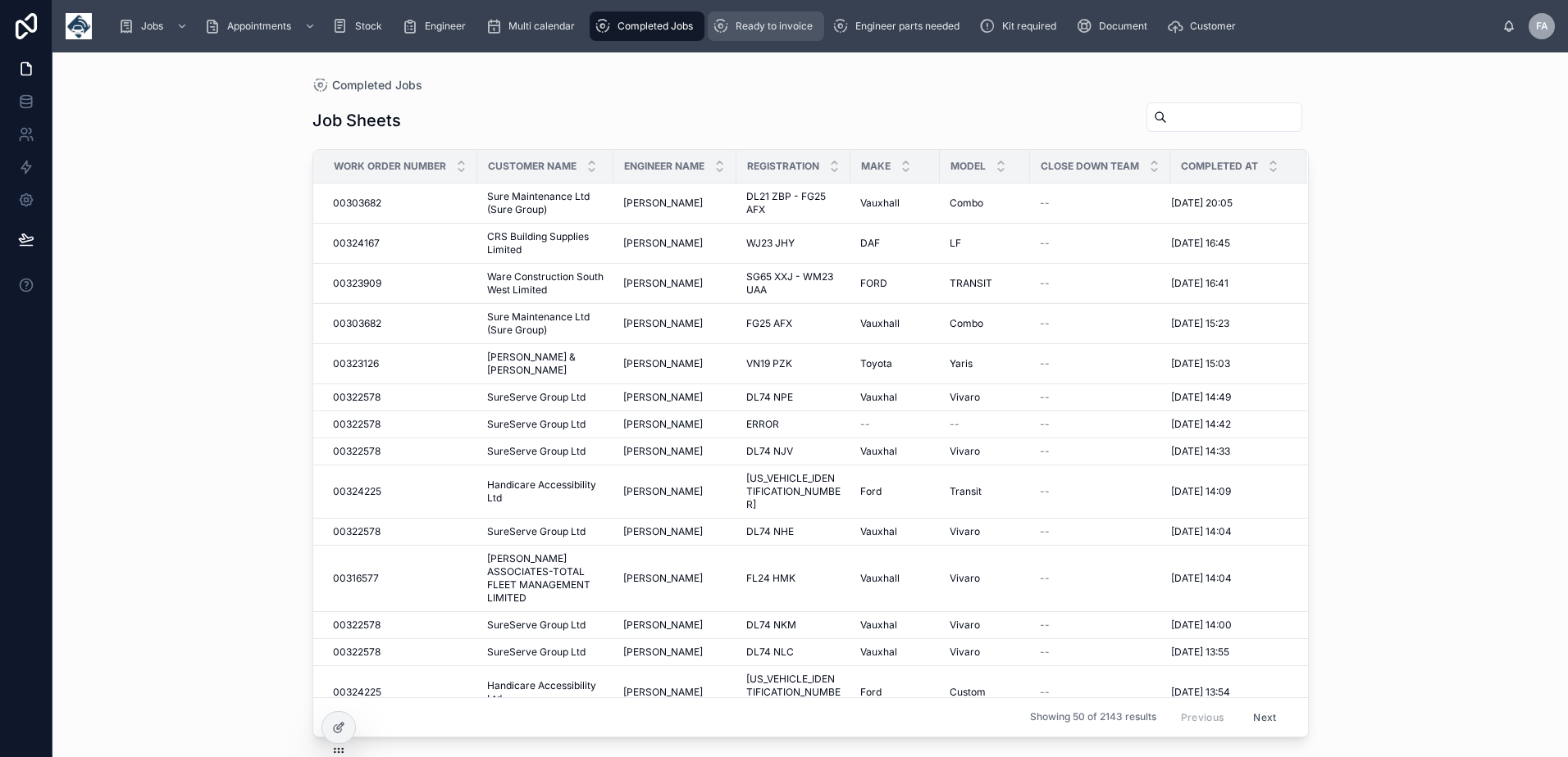
click at [768, 25] on span "Ready to invoice" at bounding box center [774, 26] width 77 height 13
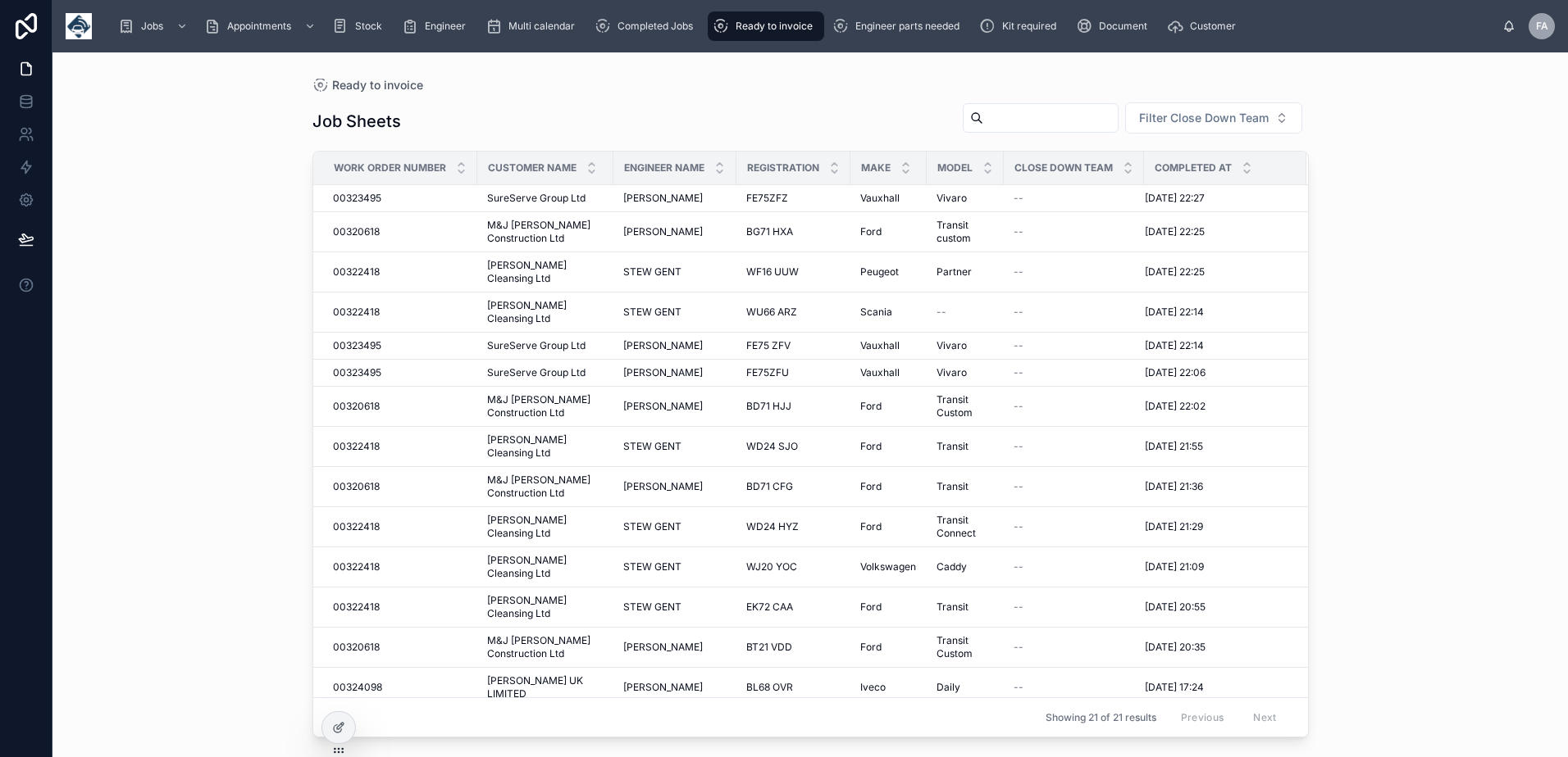
click at [1009, 114] on input "text" at bounding box center [1050, 118] width 135 height 23
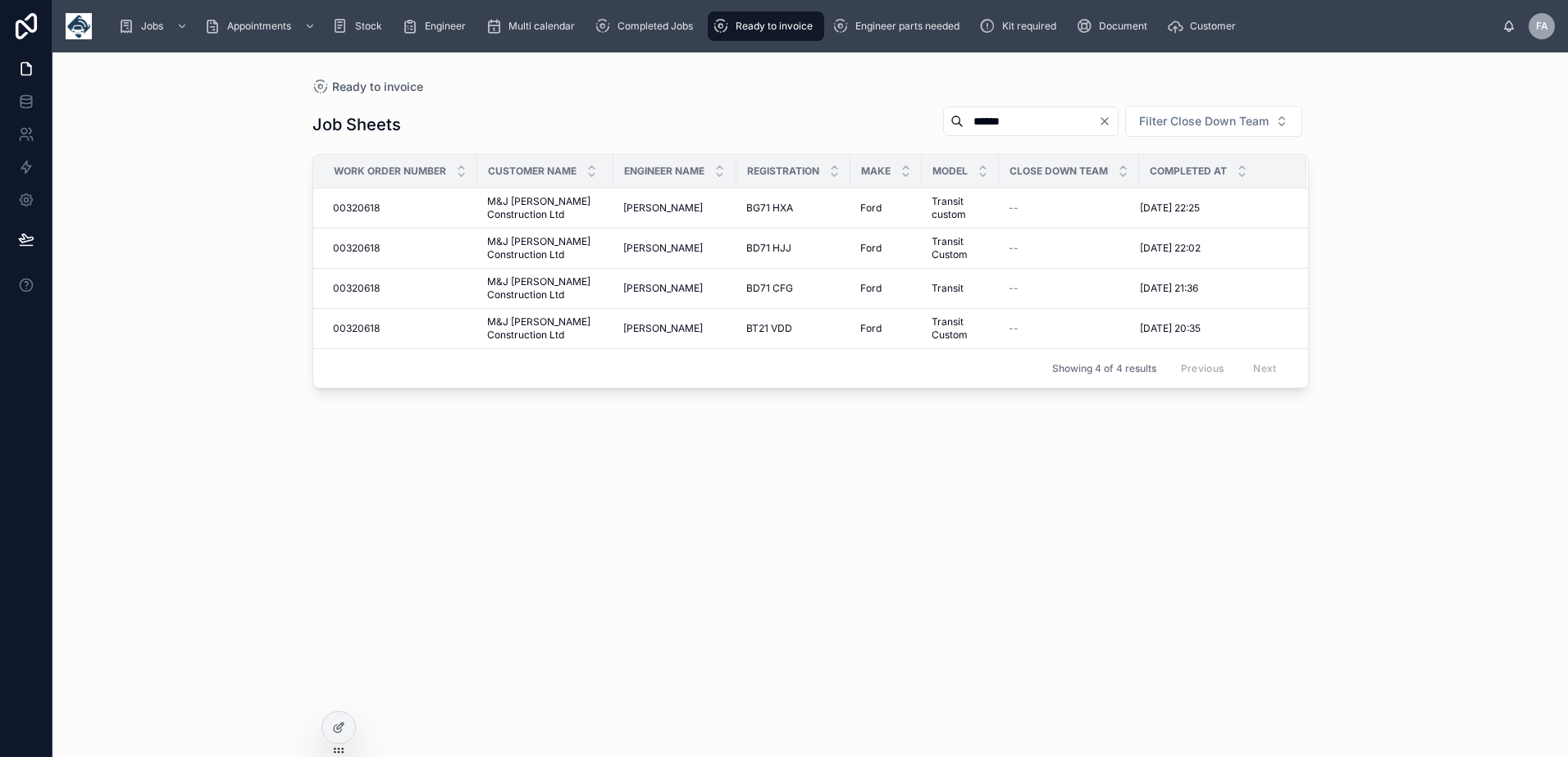
drag, startPoint x: 988, startPoint y: 116, endPoint x: 611, endPoint y: 100, distance: 377.3
click at [704, 100] on div "Job Sheets ****** Filter Close Down Team Work Order Number Customer Name Engine…" at bounding box center [811, 416] width 996 height 642
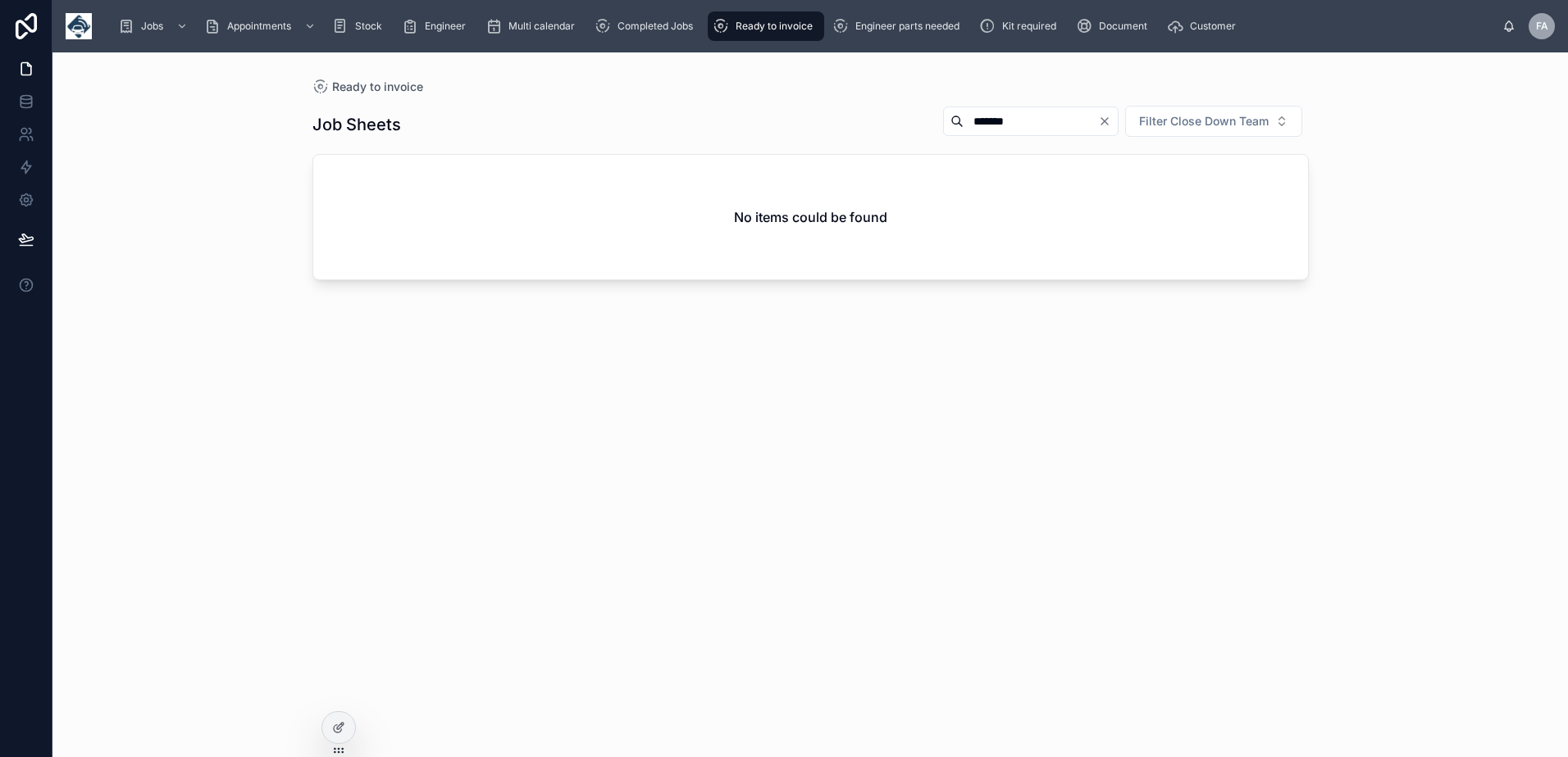
drag, startPoint x: 788, startPoint y: 95, endPoint x: 648, endPoint y: 83, distance: 140.5
click at [722, 88] on div "Ready to invoice Job Sheets ******* Filter Close Down Team No items could be fo…" at bounding box center [810, 395] width 1048 height 685
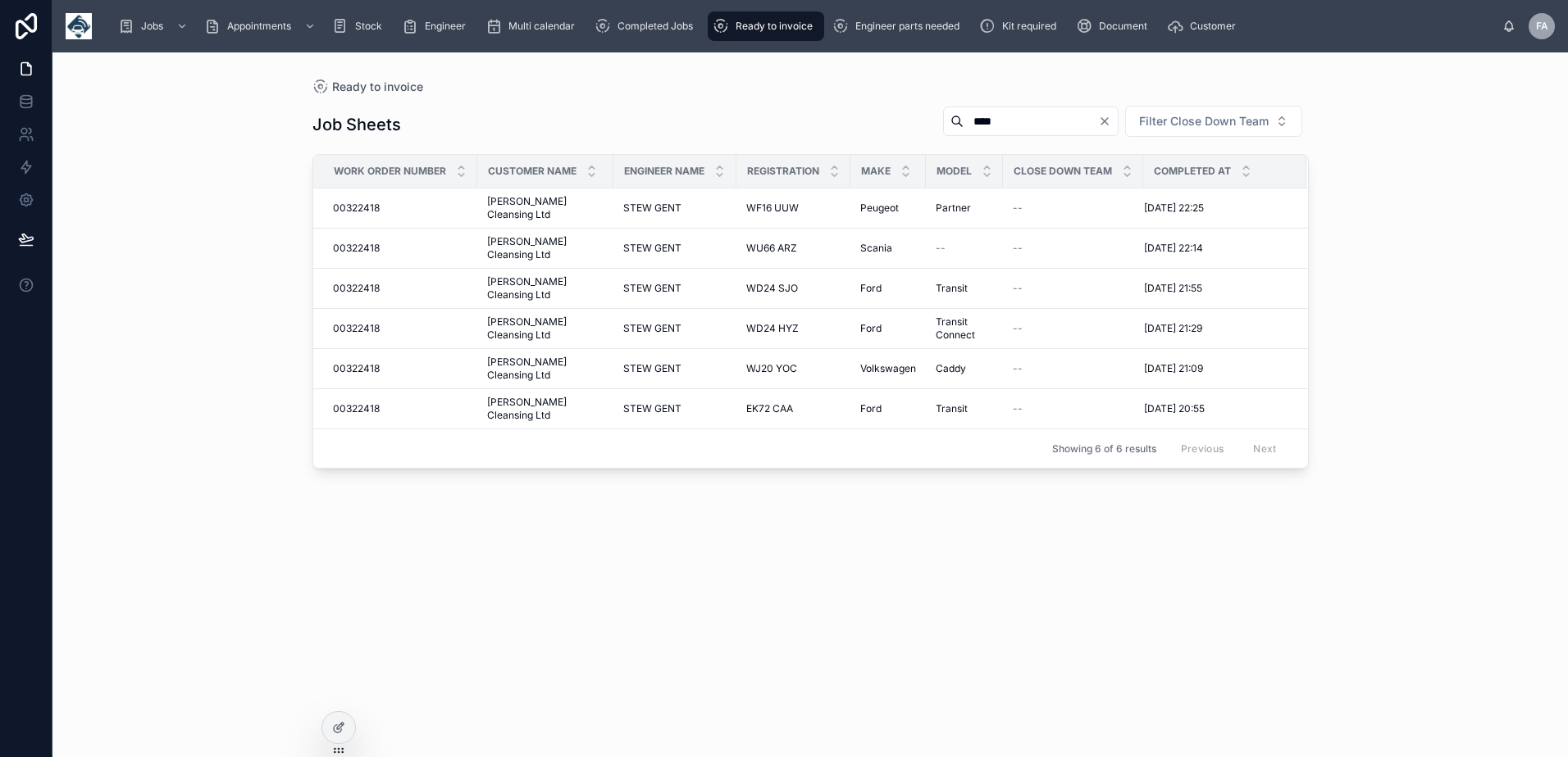
drag, startPoint x: 978, startPoint y: 131, endPoint x: 837, endPoint y: 110, distance: 142.6
click at [837, 110] on div "Job Sheets **** Filter Close Down Team" at bounding box center [811, 125] width 996 height 40
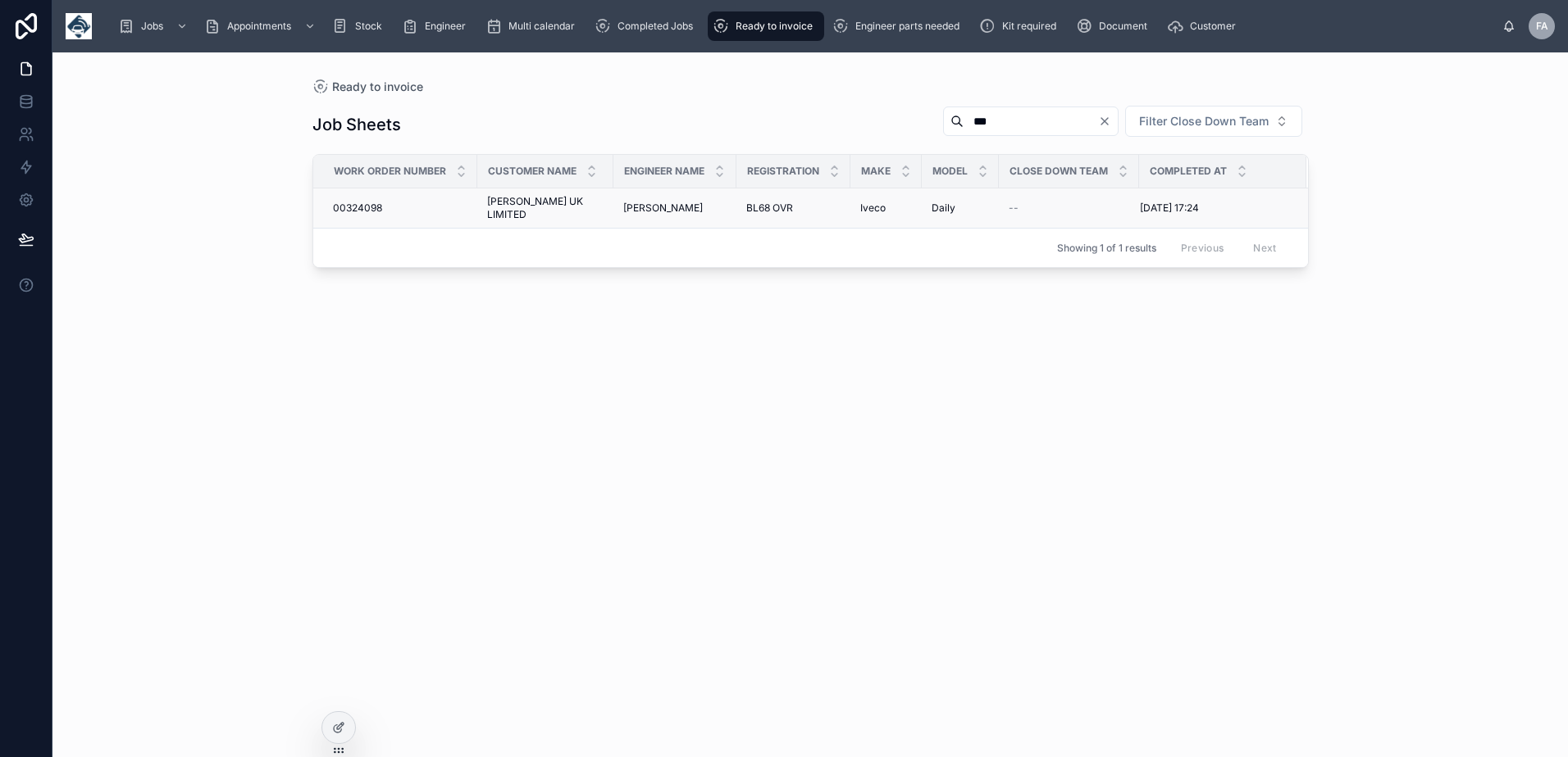
click at [371, 202] on span "00324098" at bounding box center [357, 208] width 49 height 13
drag, startPoint x: 907, startPoint y: 119, endPoint x: 584, endPoint y: 120, distance: 323.0
click at [637, 119] on div "Job Sheets *** Filter Close Down Team" at bounding box center [811, 125] width 996 height 40
type input "******"
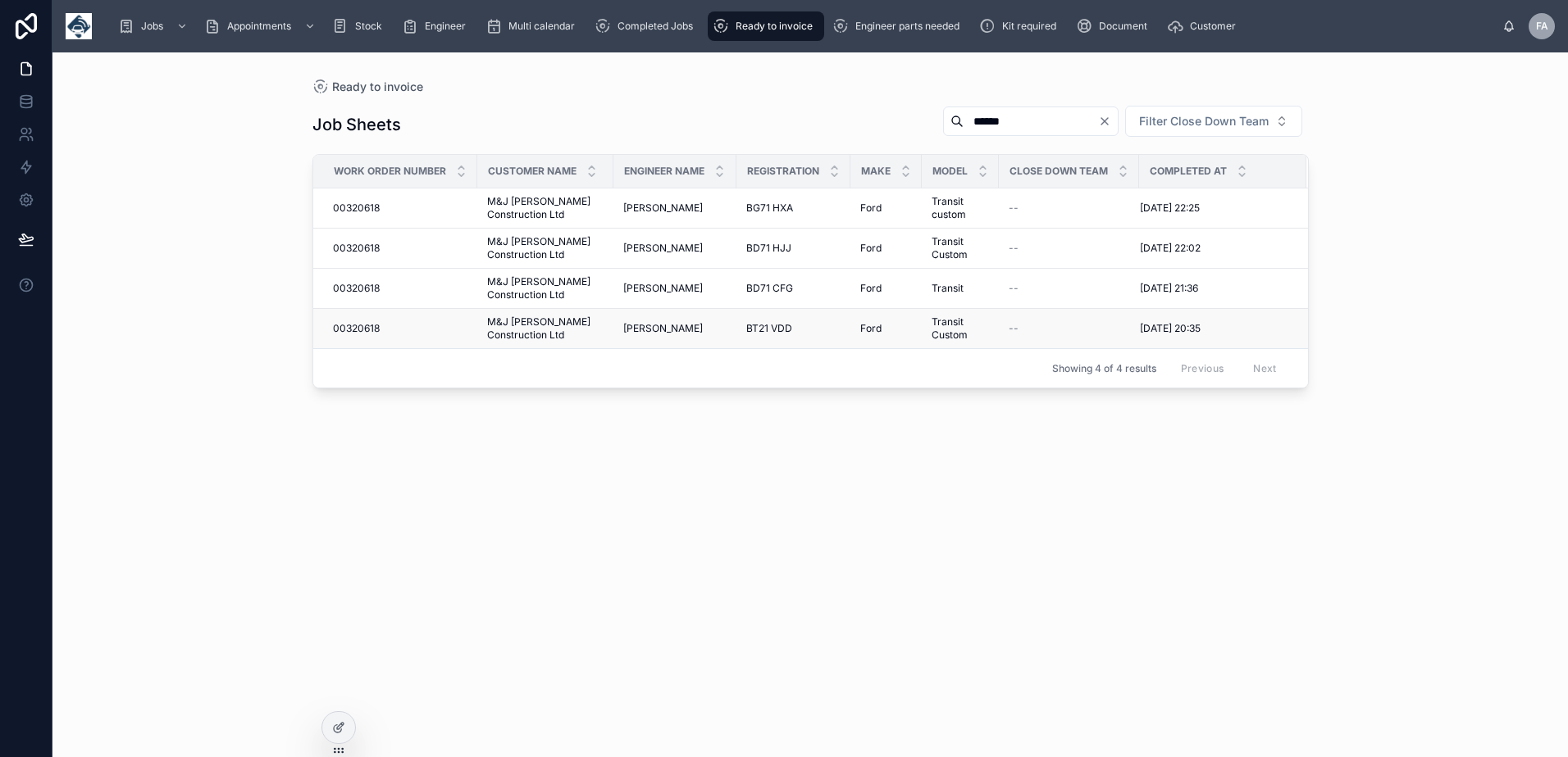
click at [368, 330] on span "00320618" at bounding box center [355, 328] width 47 height 13
click at [367, 283] on span "00320618" at bounding box center [355, 288] width 47 height 13
click at [366, 245] on span "00320618" at bounding box center [355, 247] width 47 height 13
click at [367, 207] on span "00320618" at bounding box center [355, 208] width 47 height 13
click at [364, 324] on span "00320618" at bounding box center [355, 328] width 47 height 13
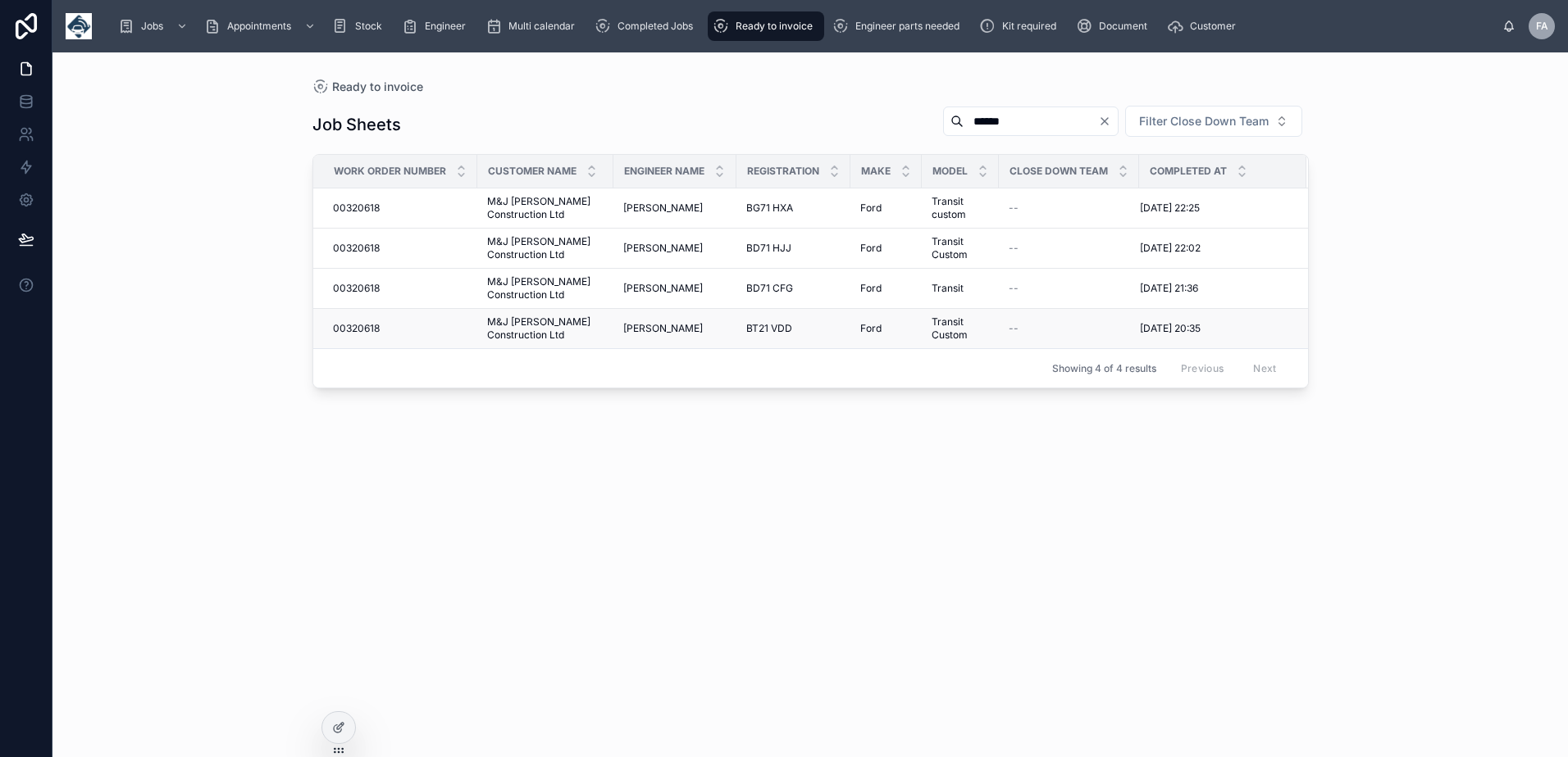
click at [350, 327] on span "00320618" at bounding box center [355, 328] width 47 height 13
click at [355, 287] on span "00320618" at bounding box center [355, 288] width 47 height 13
click at [360, 240] on td "00320618 00320618" at bounding box center [395, 248] width 164 height 41
click at [360, 241] on span "00320618" at bounding box center [355, 247] width 47 height 13
click at [360, 211] on span "00320618" at bounding box center [355, 208] width 47 height 13
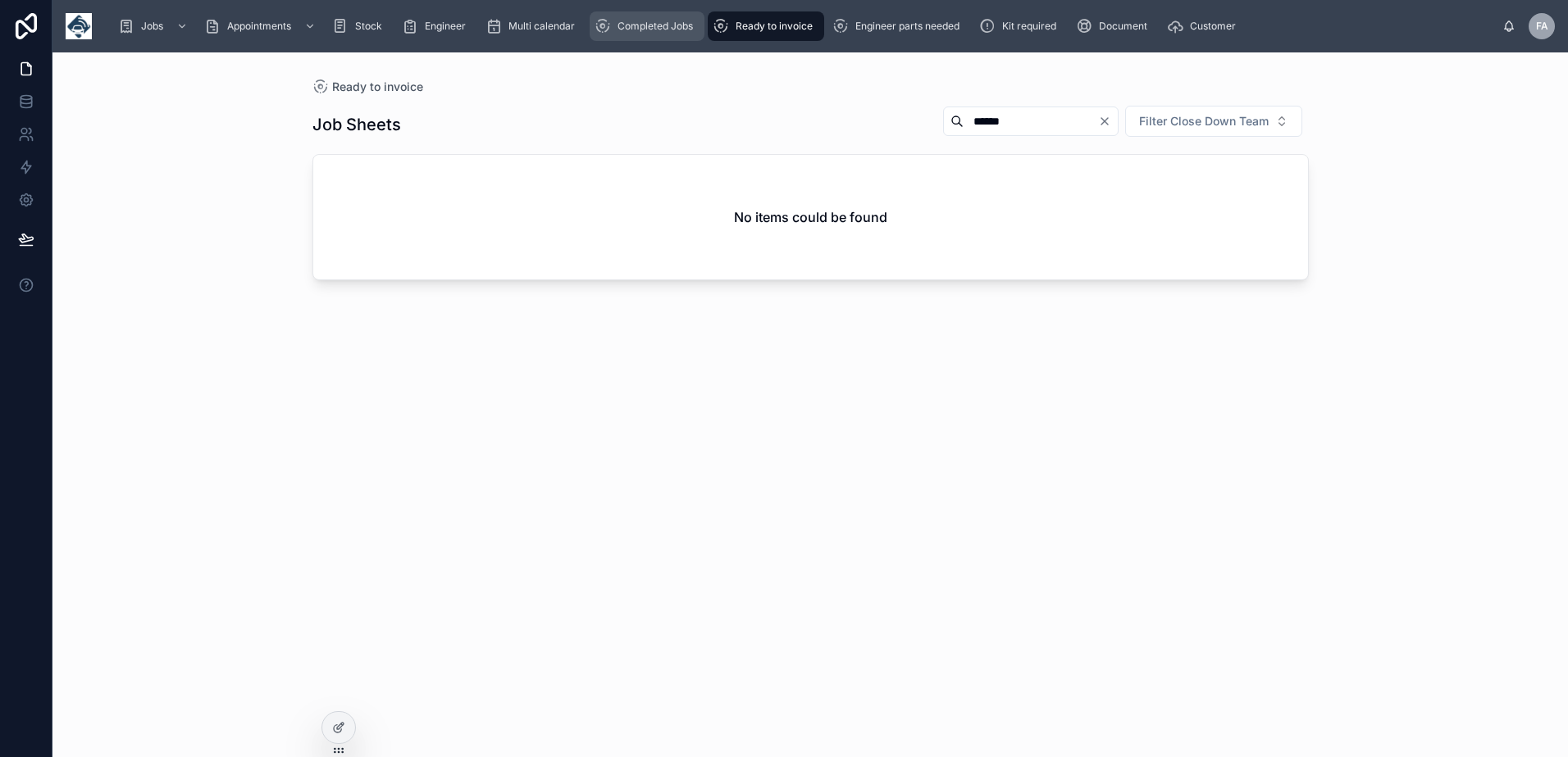
click at [651, 37] on div "Completed Jobs" at bounding box center [646, 26] width 105 height 27
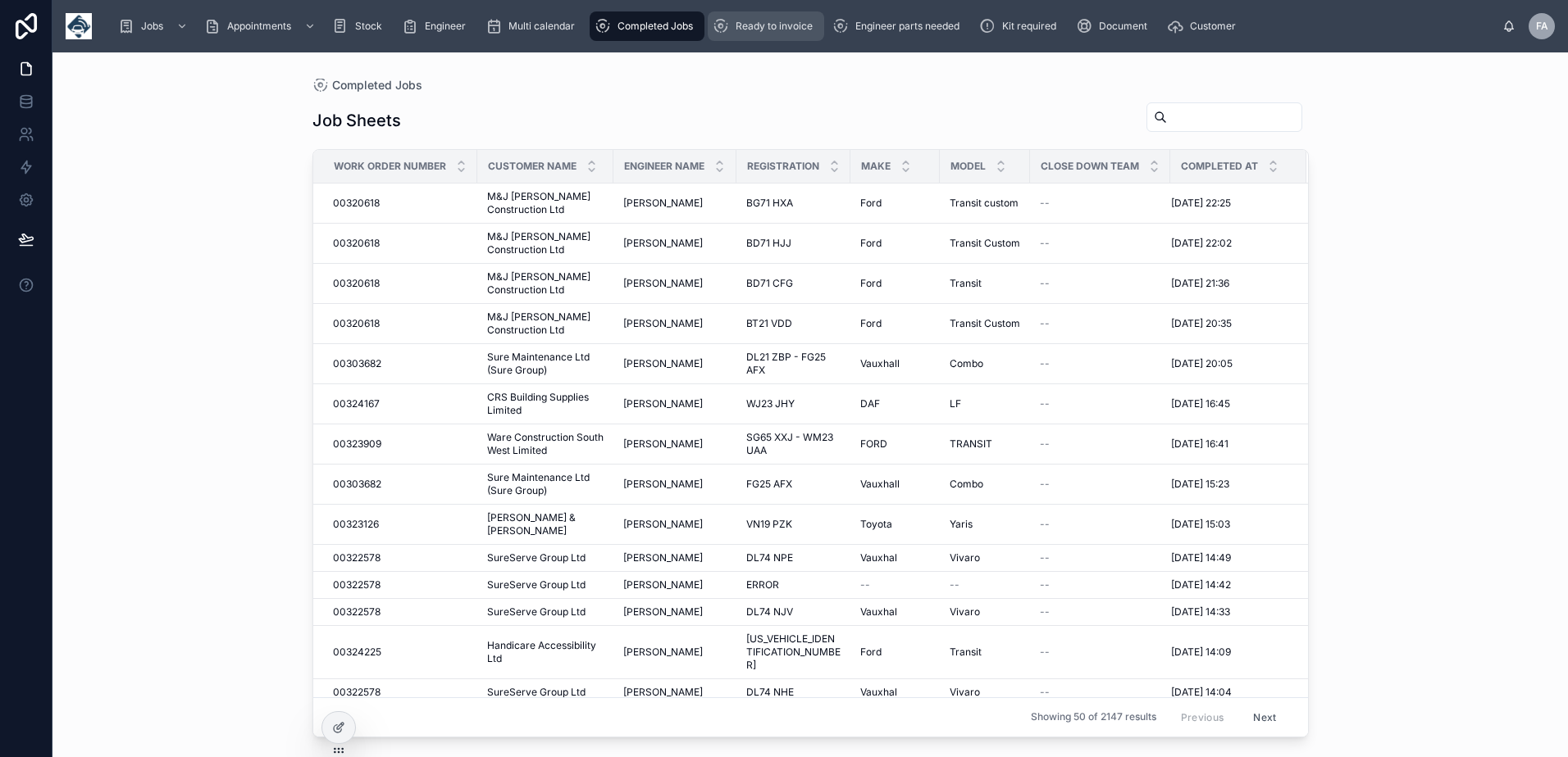
click at [785, 31] on span "Ready to invoice" at bounding box center [774, 26] width 77 height 13
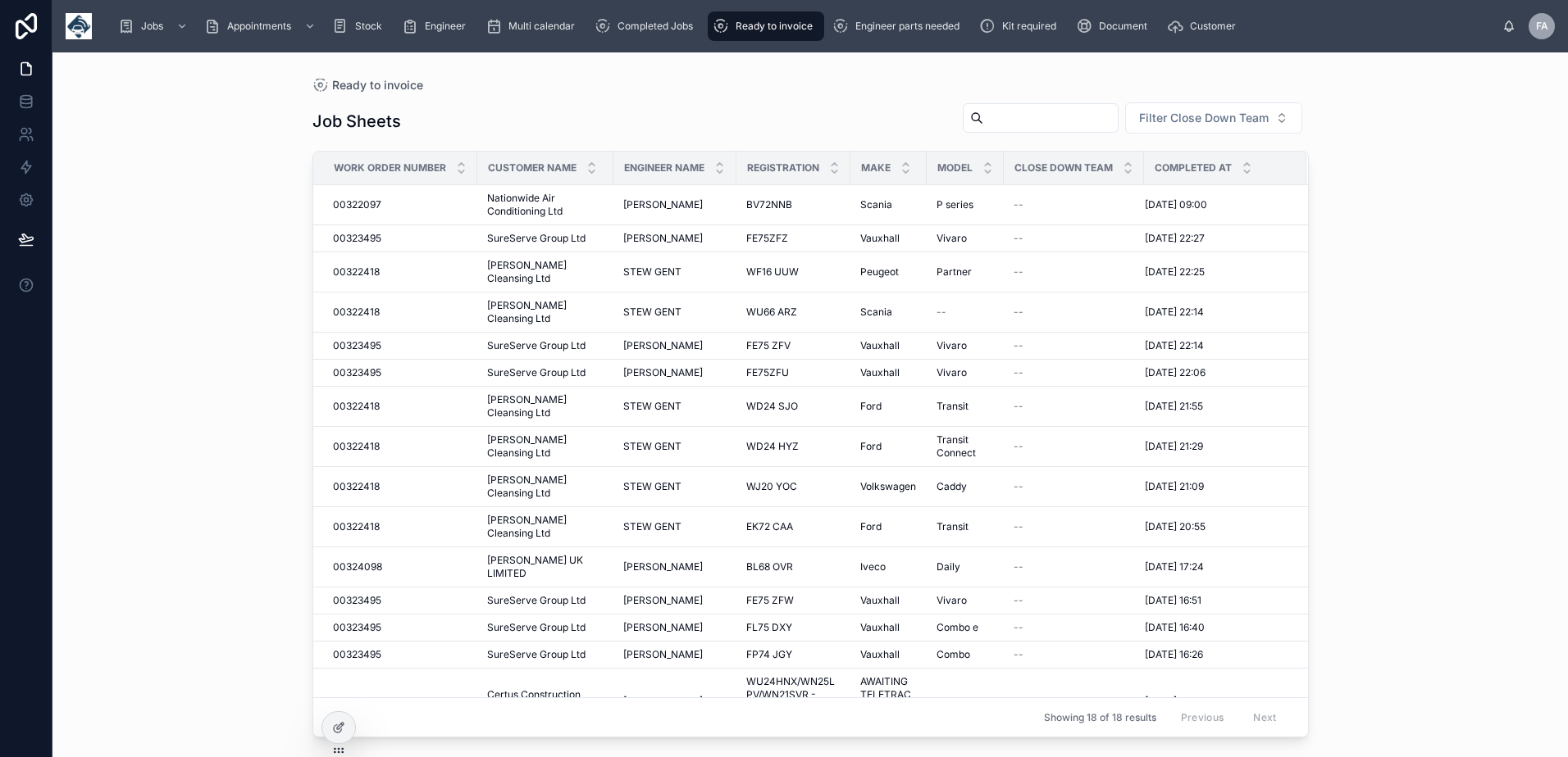
click at [666, 77] on div "Ready to invoice Job Sheets Filter Close Down Team Work Order Number Customer N…" at bounding box center [810, 395] width 1048 height 685
click at [1007, 127] on input "text" at bounding box center [1050, 118] width 135 height 23
type input "****"
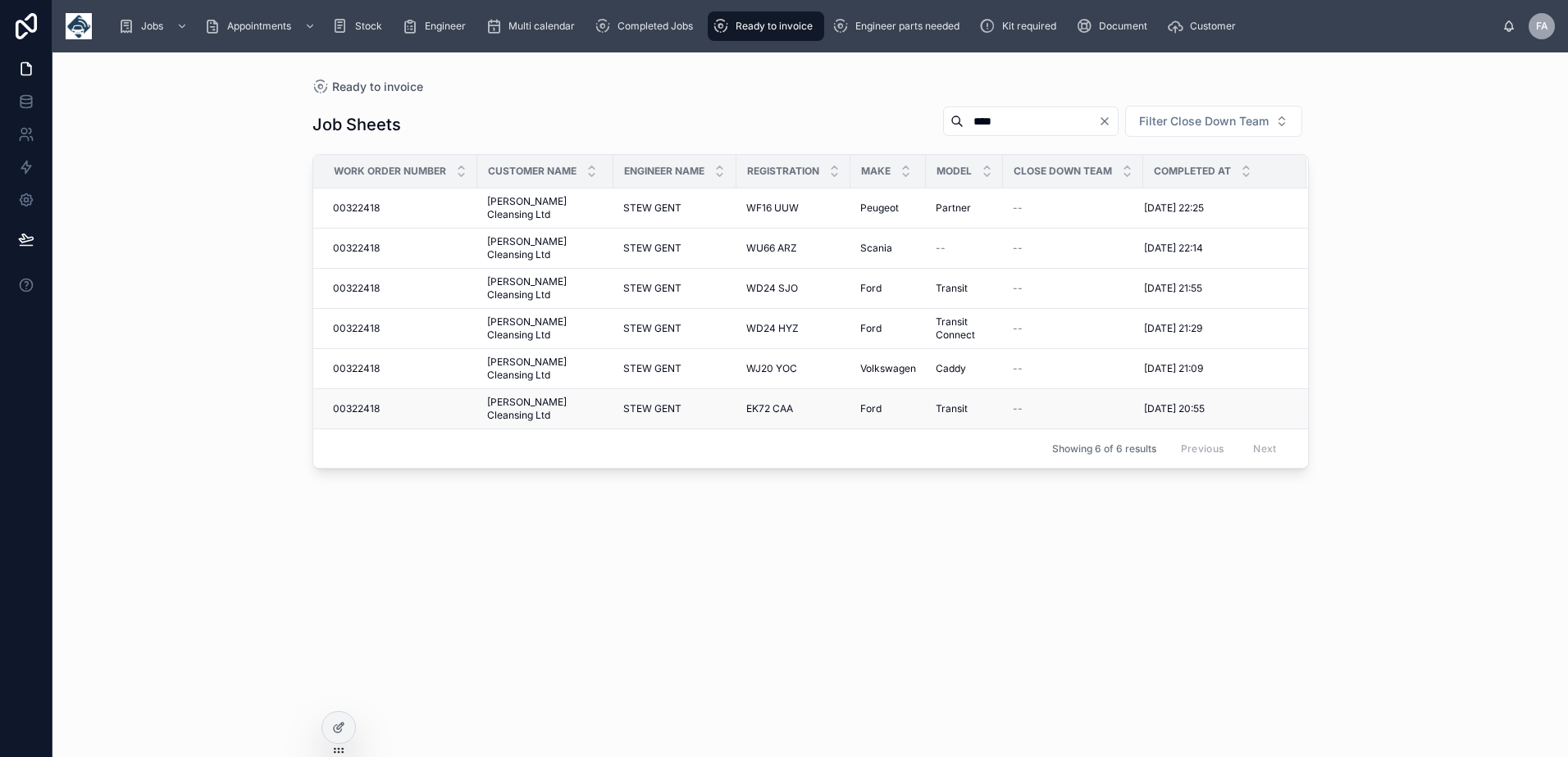
click at [358, 403] on span "00322418" at bounding box center [355, 409] width 47 height 13
click at [360, 362] on span "00322418" at bounding box center [355, 368] width 47 height 13
click at [363, 322] on span "00322418" at bounding box center [355, 328] width 47 height 13
click at [366, 282] on span "00322418" at bounding box center [355, 288] width 47 height 13
click at [369, 241] on span "00322418" at bounding box center [355, 247] width 47 height 13
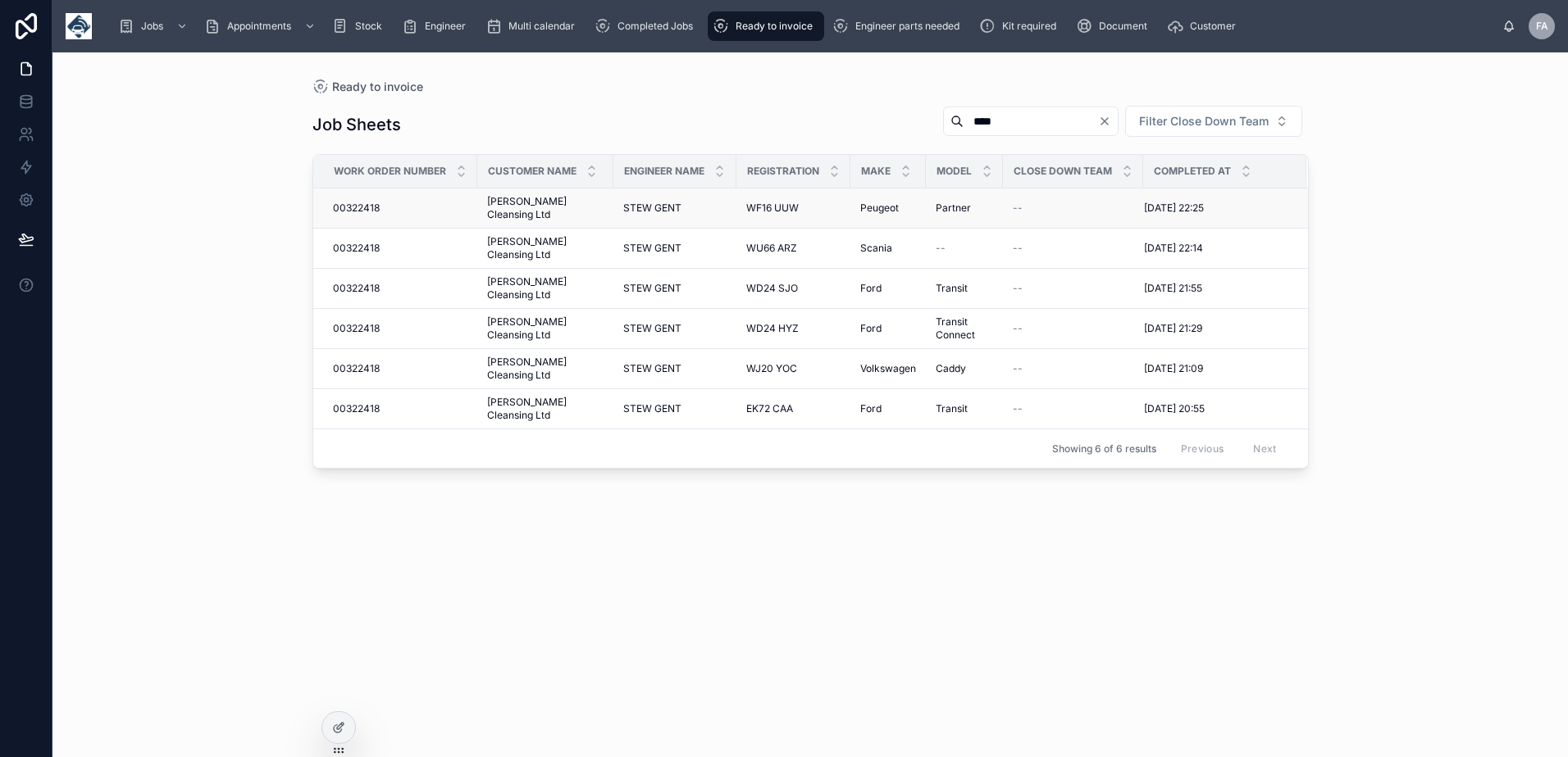
click at [365, 202] on span "00322418" at bounding box center [355, 208] width 47 height 13
click at [659, 28] on span "Completed Jobs" at bounding box center [655, 26] width 75 height 13
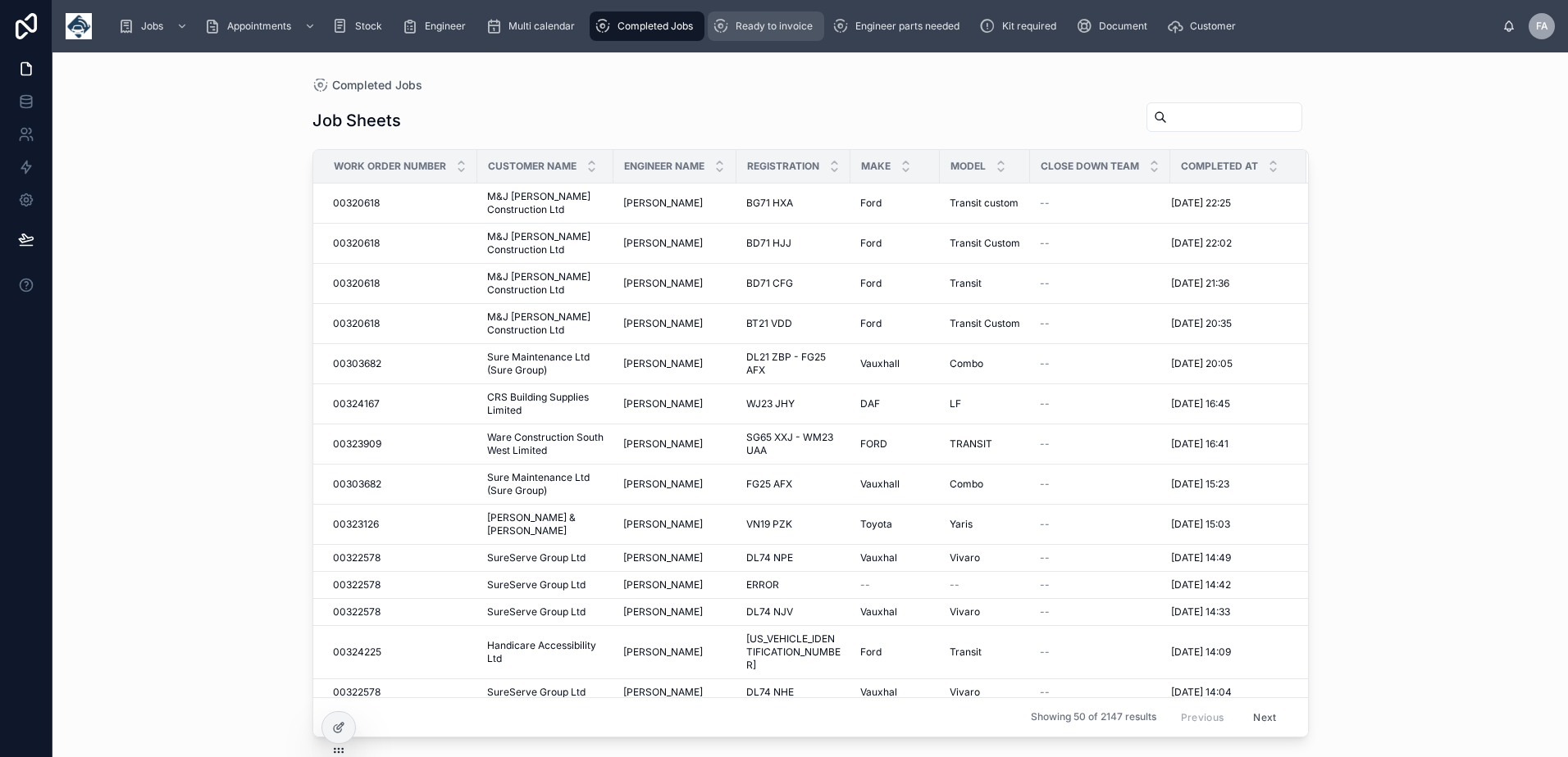
click at [754, 19] on div "Ready to invoice" at bounding box center [766, 26] width 107 height 27
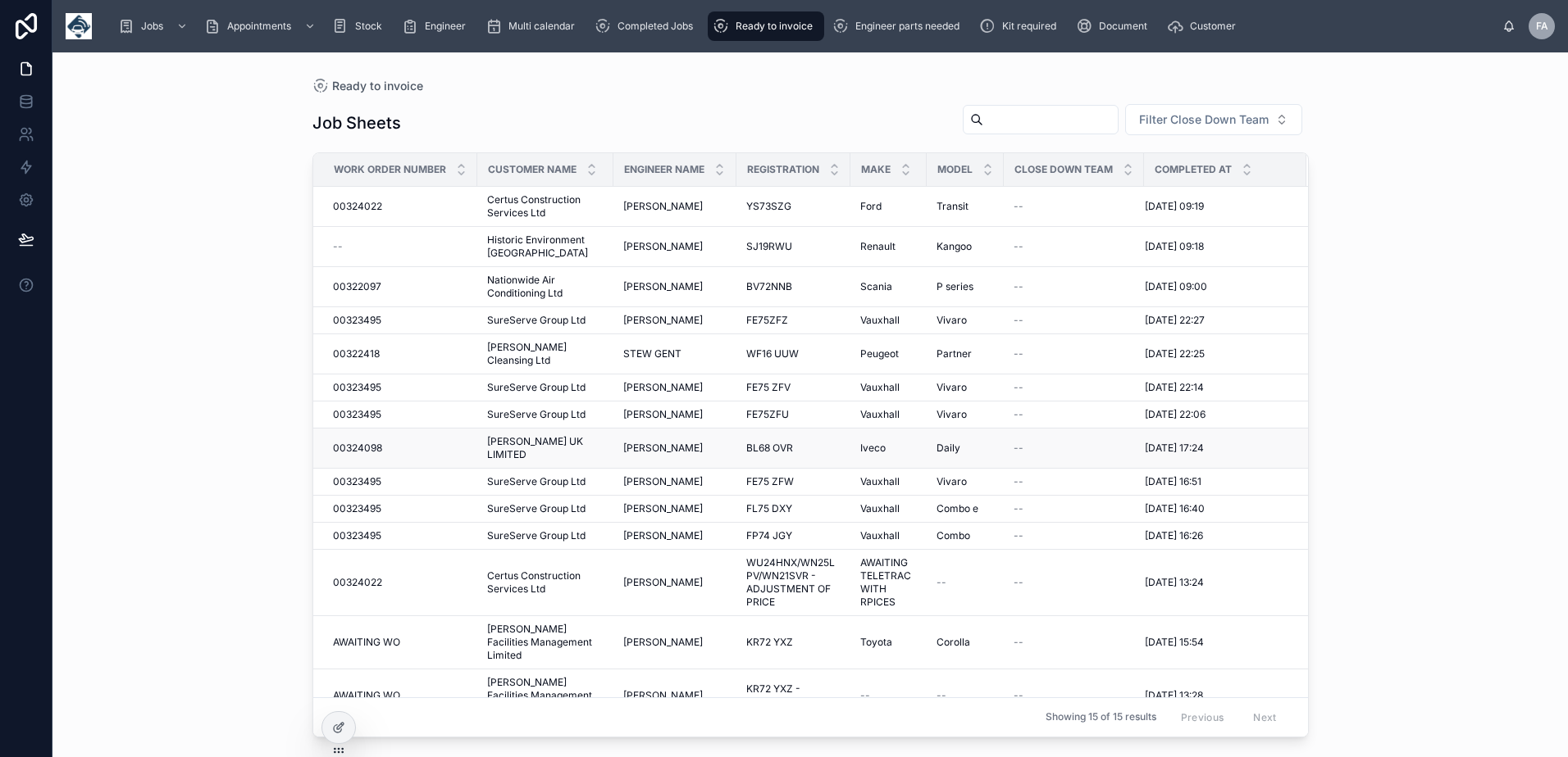
click at [367, 441] on span "00324098" at bounding box center [357, 447] width 49 height 13
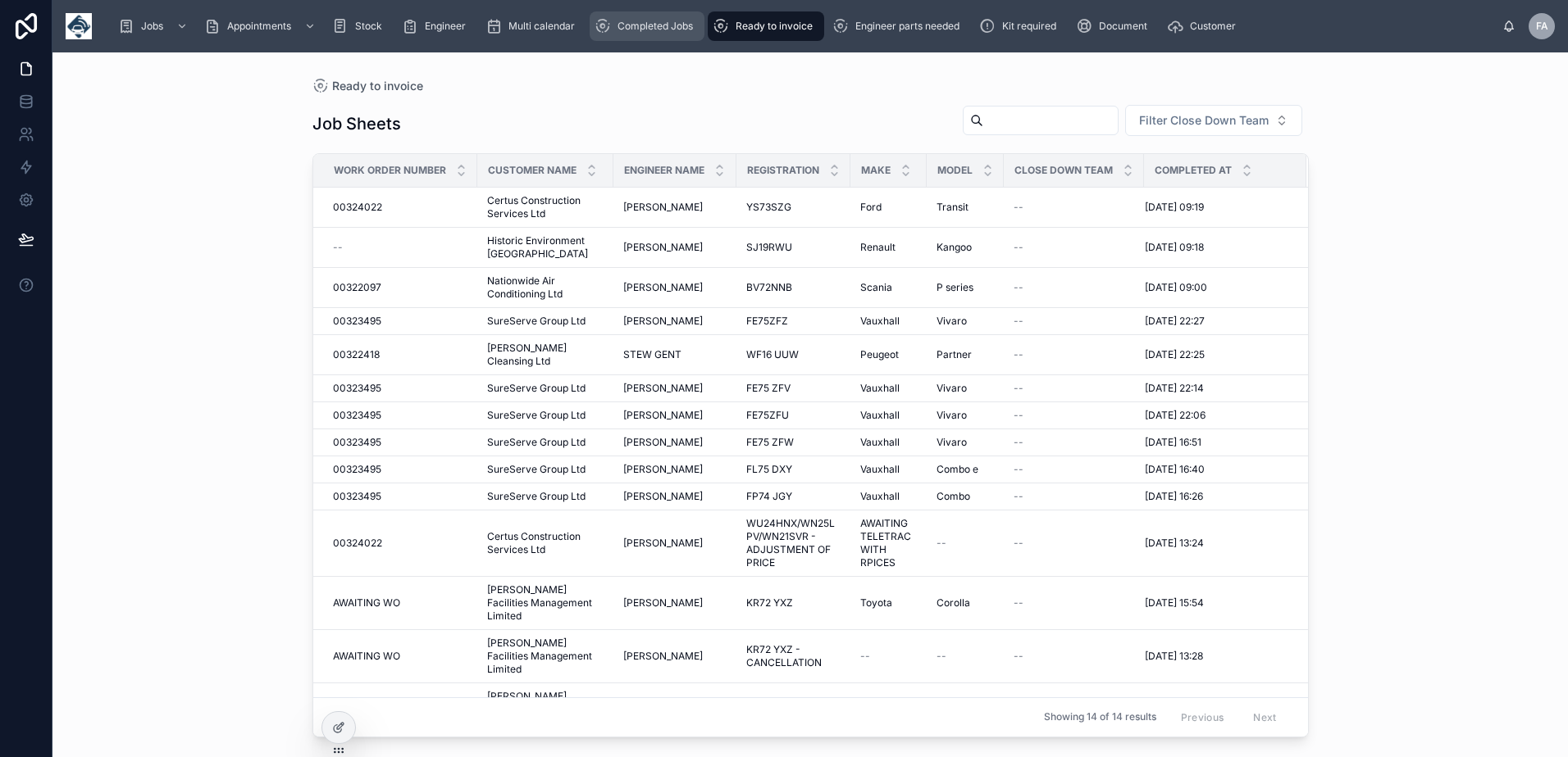
click at [633, 29] on span "Completed Jobs" at bounding box center [655, 26] width 75 height 13
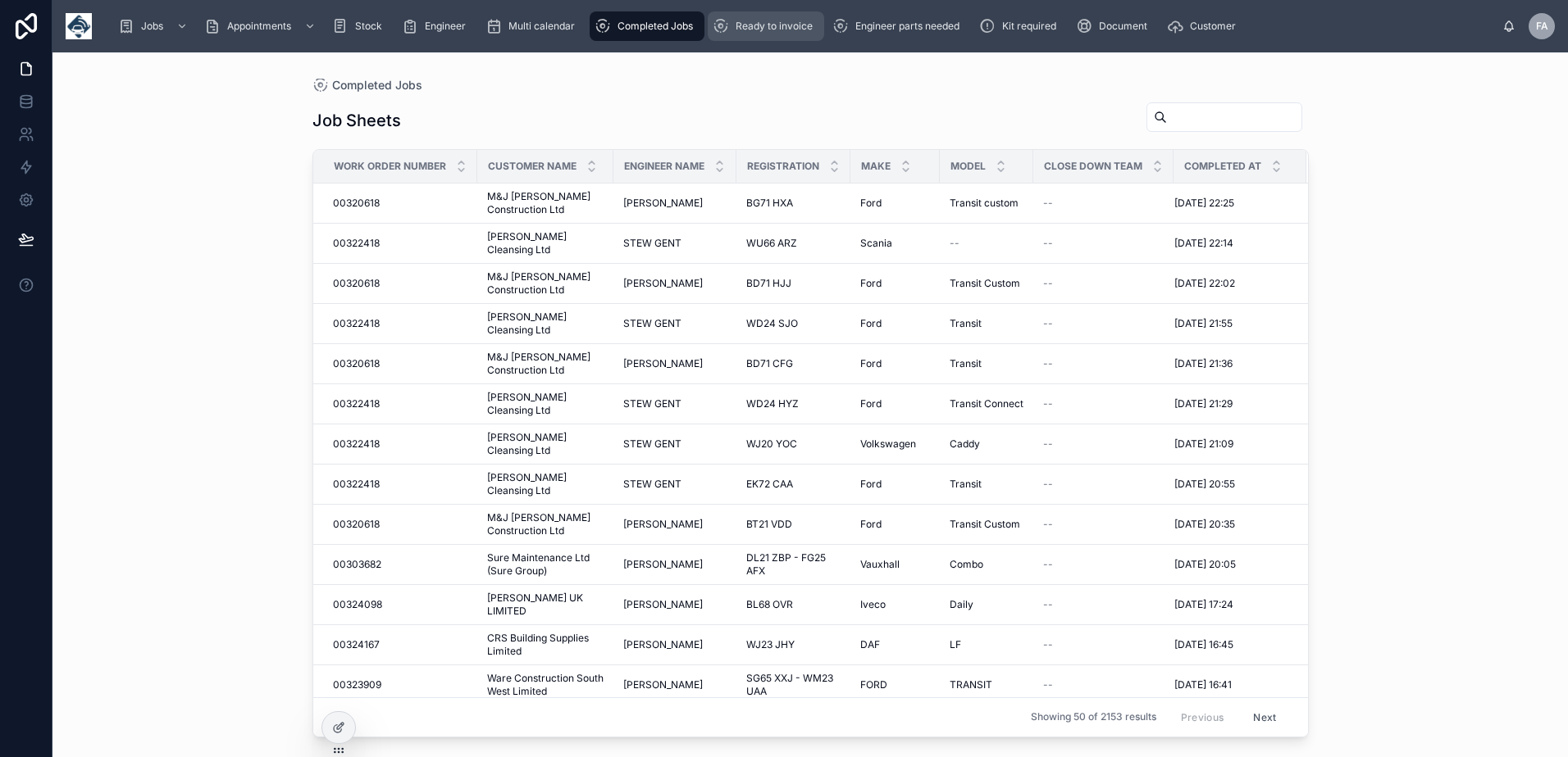
click at [756, 25] on span "Ready to invoice" at bounding box center [774, 26] width 77 height 13
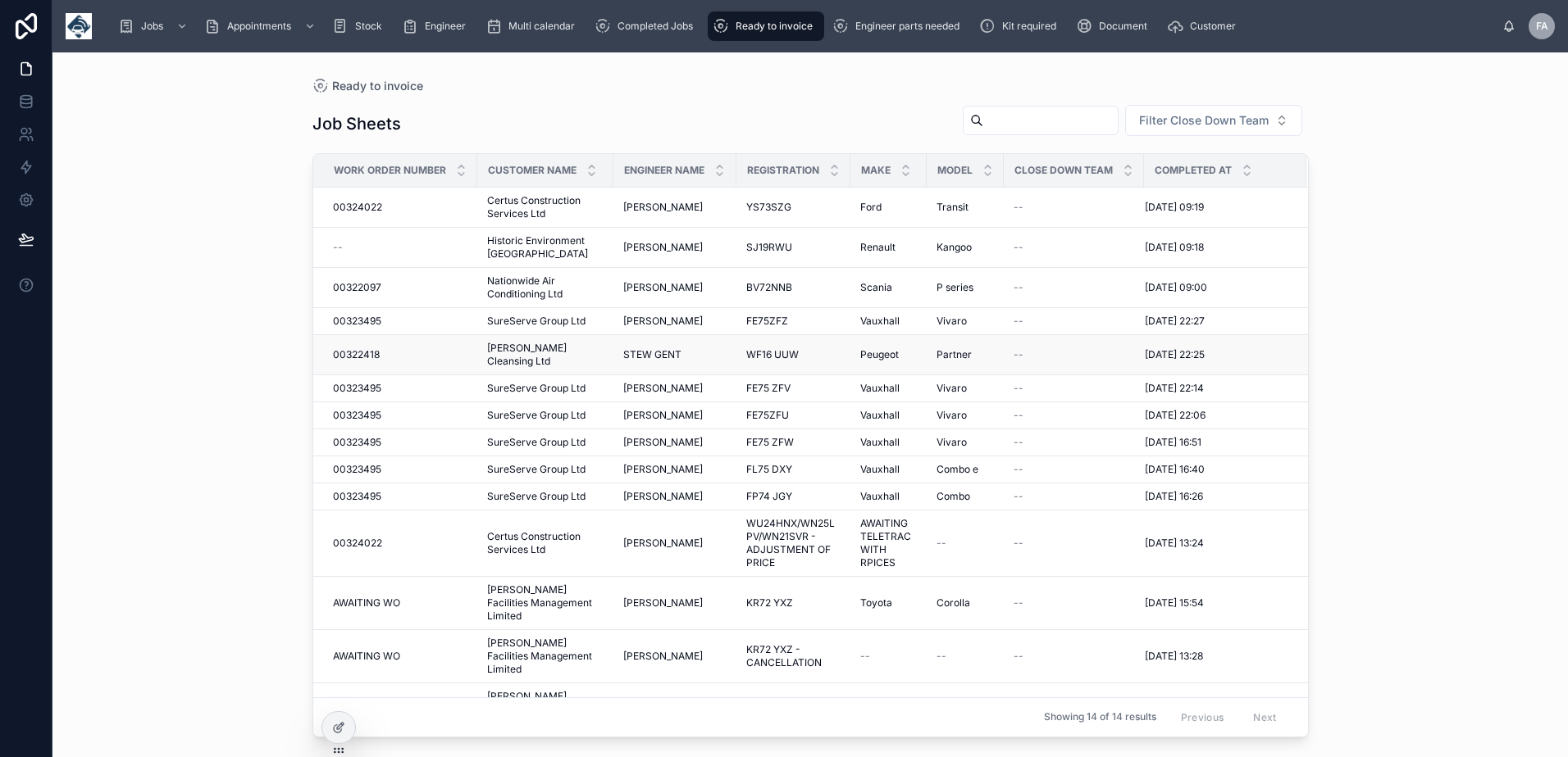
click at [363, 348] on span "00322418" at bounding box center [355, 354] width 47 height 13
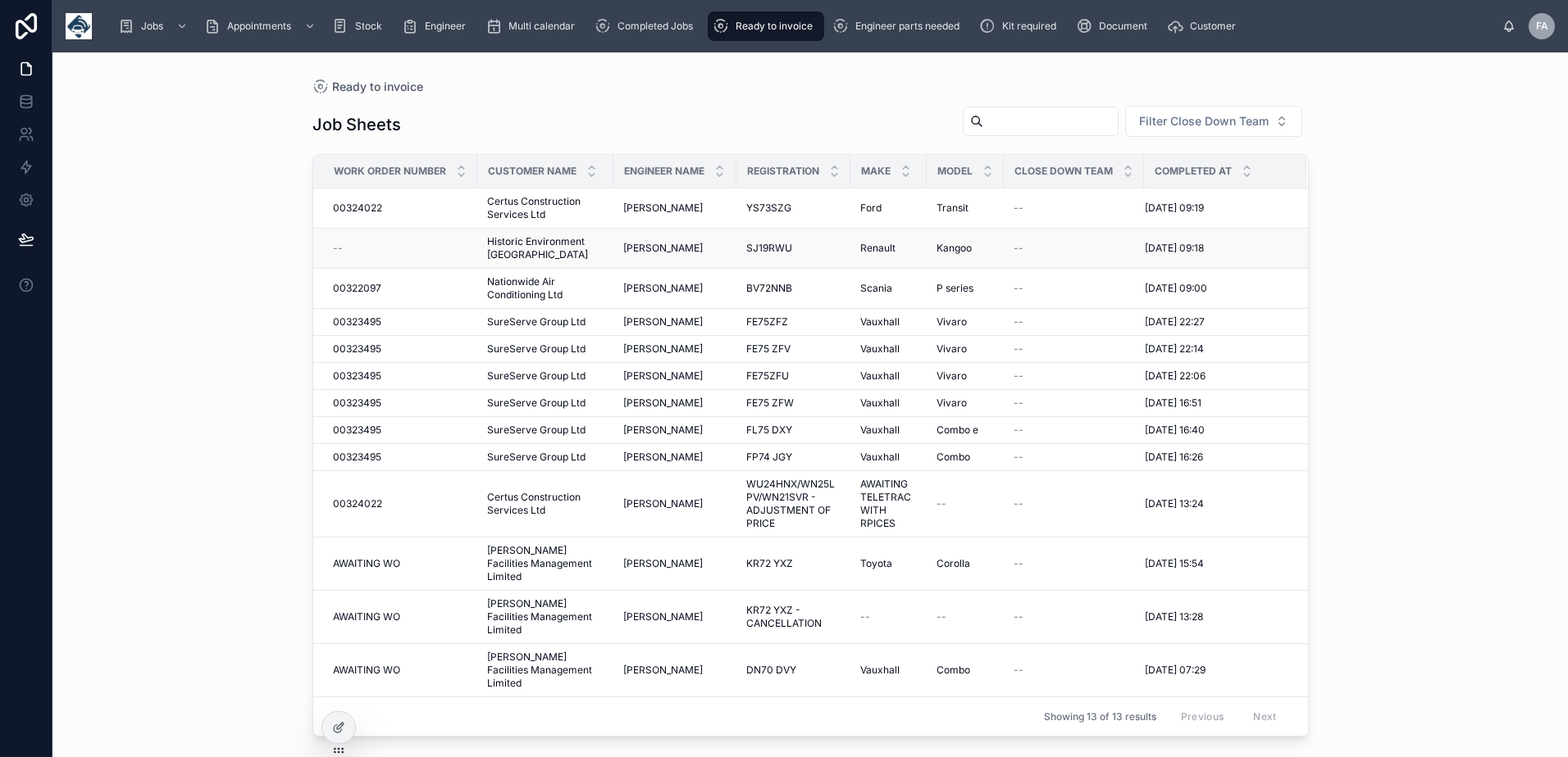
click at [355, 245] on div "--" at bounding box center [400, 247] width 135 height 13
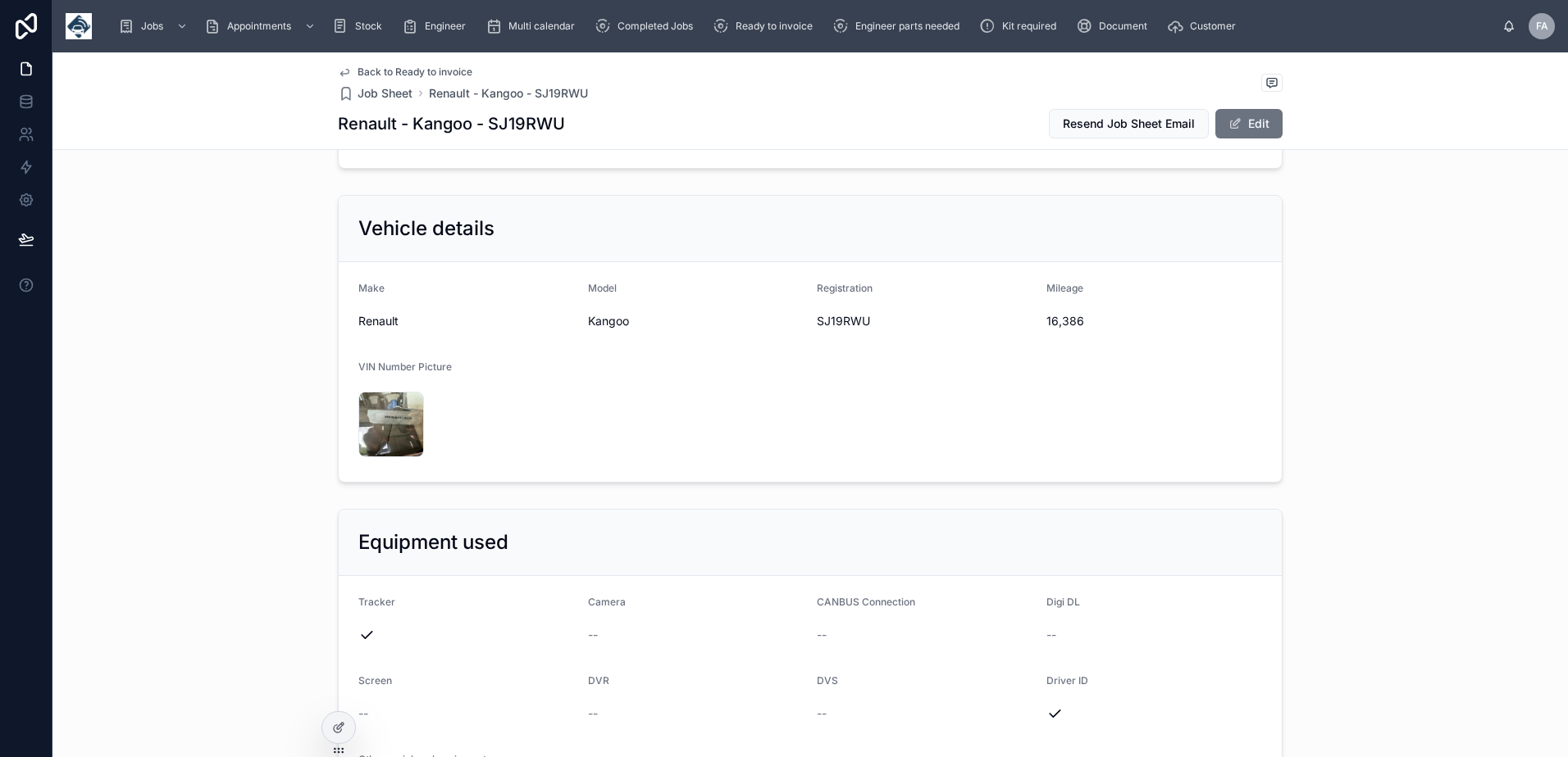
scroll to position [164, 0]
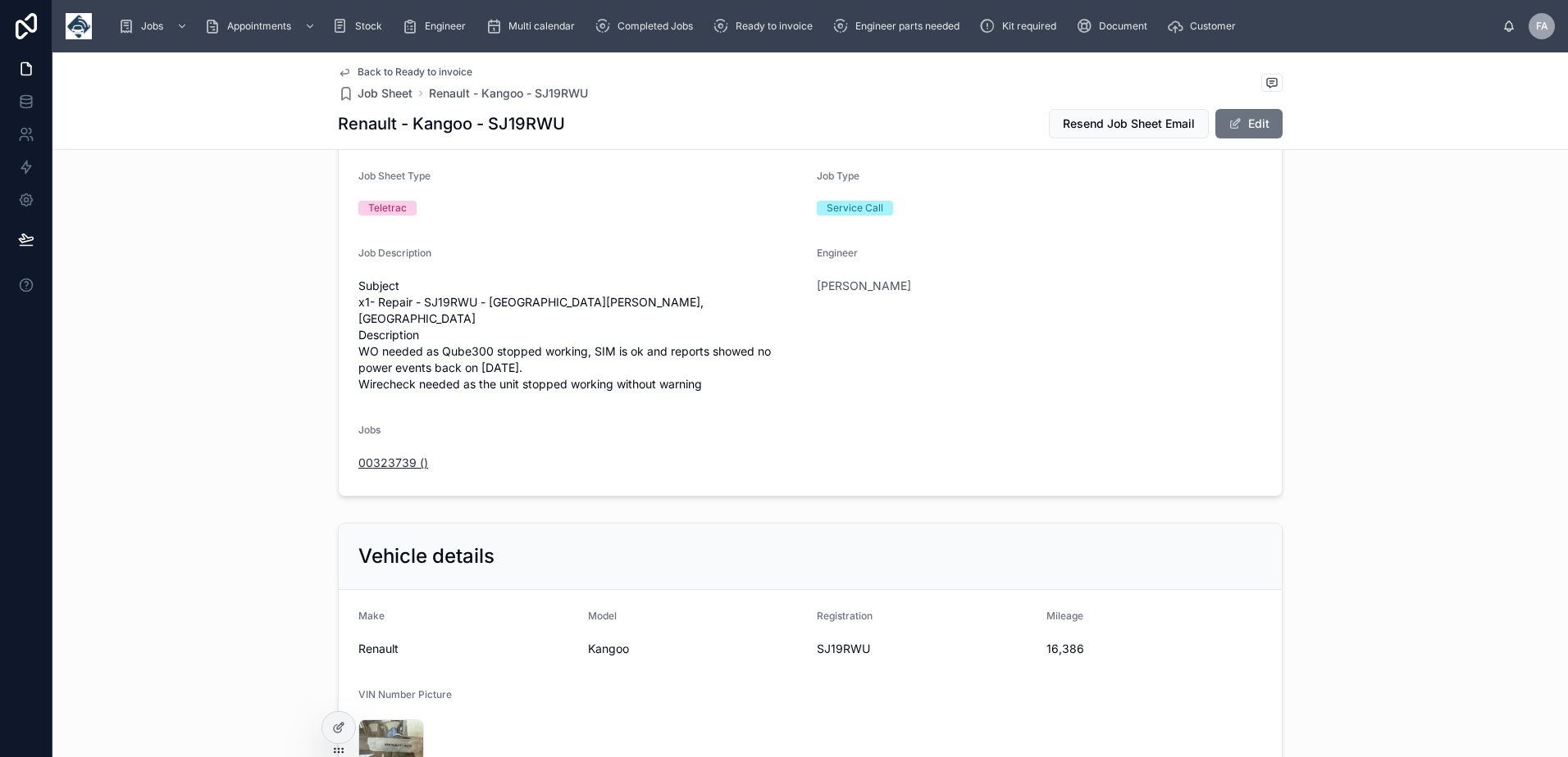
click at [379, 455] on span "00323739 ()" at bounding box center [393, 463] width 69 height 17
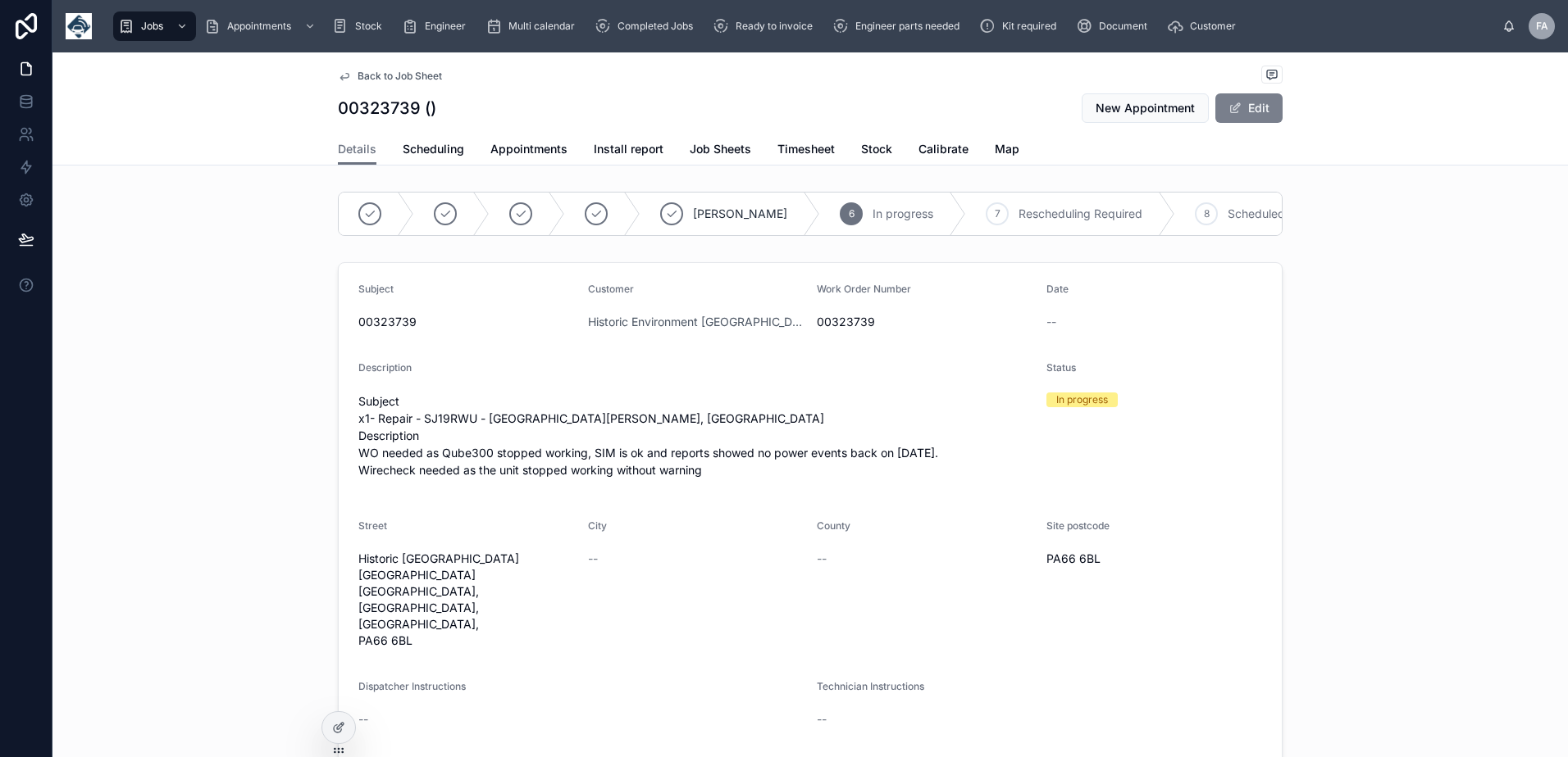
click at [1238, 116] on button "Edit" at bounding box center [1248, 108] width 67 height 30
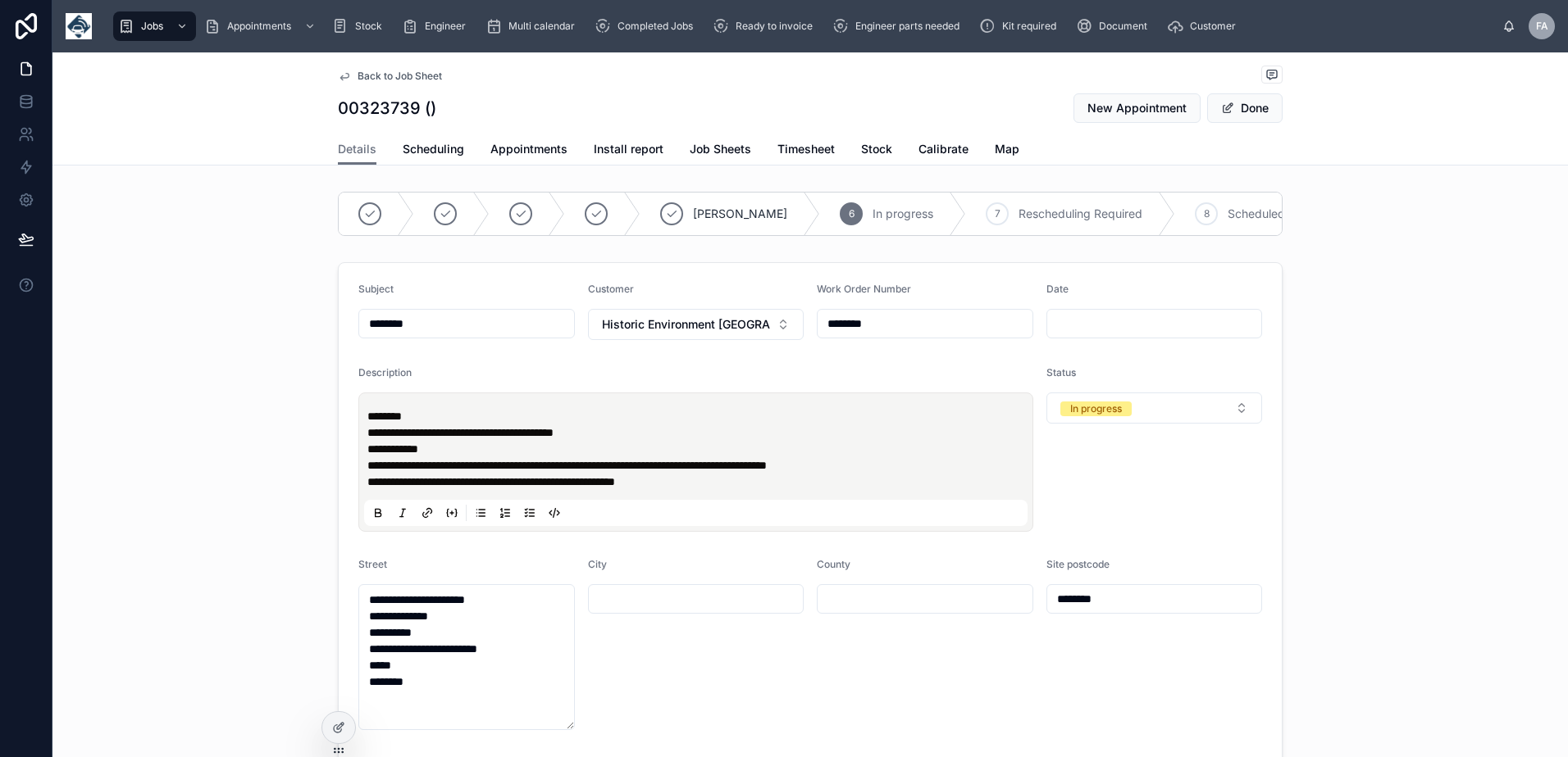
click at [843, 335] on input "********" at bounding box center [925, 324] width 215 height 23
click at [846, 376] on form "**********" at bounding box center [810, 684] width 942 height 841
click at [860, 338] on div at bounding box center [925, 324] width 217 height 30
click at [865, 335] on input "text" at bounding box center [925, 324] width 215 height 23
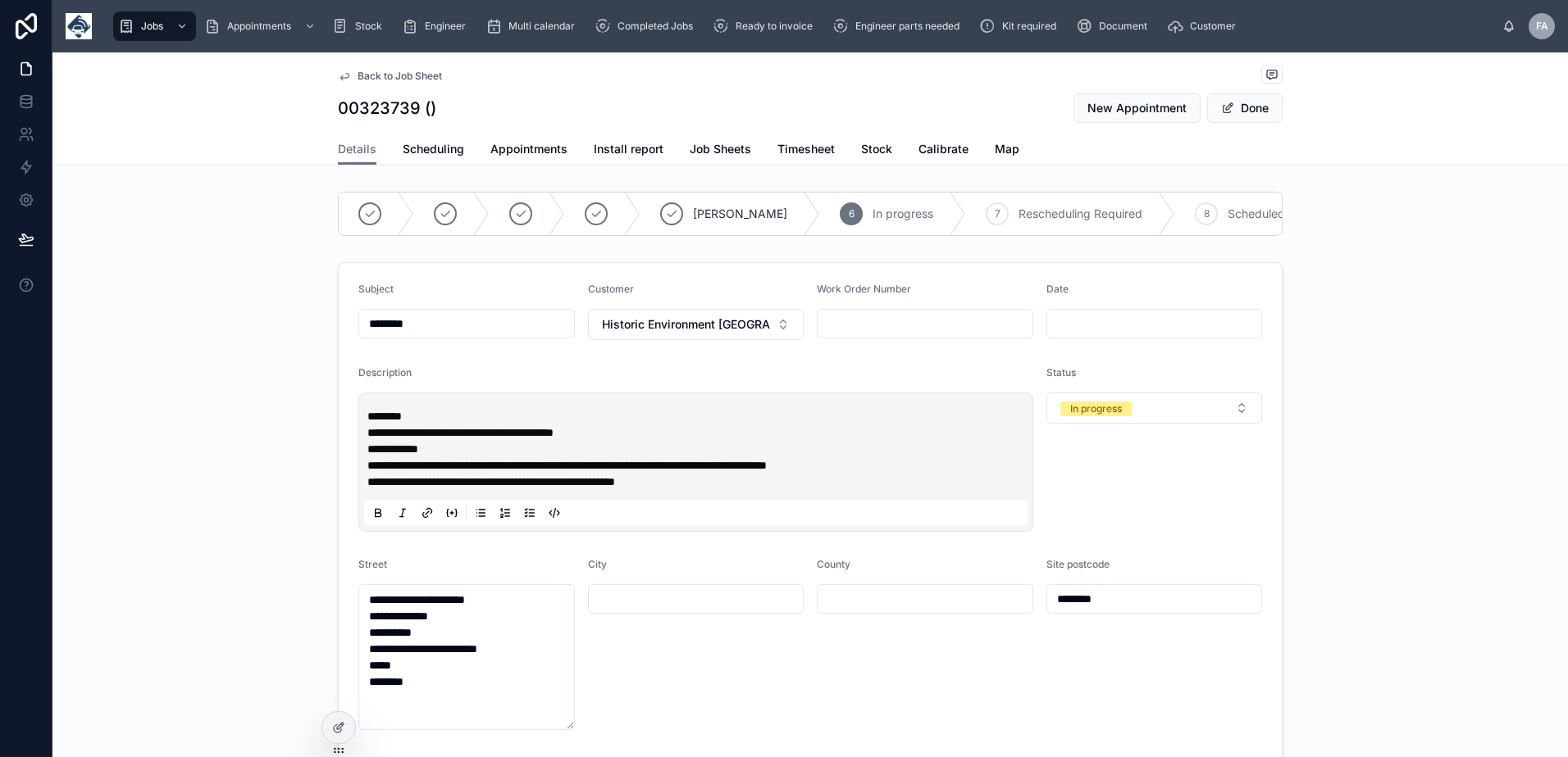
paste input "********"
type input "********"
click at [1329, 314] on div "**********" at bounding box center [810, 683] width 1516 height 856
click at [1233, 109] on button "Done" at bounding box center [1244, 108] width 75 height 30
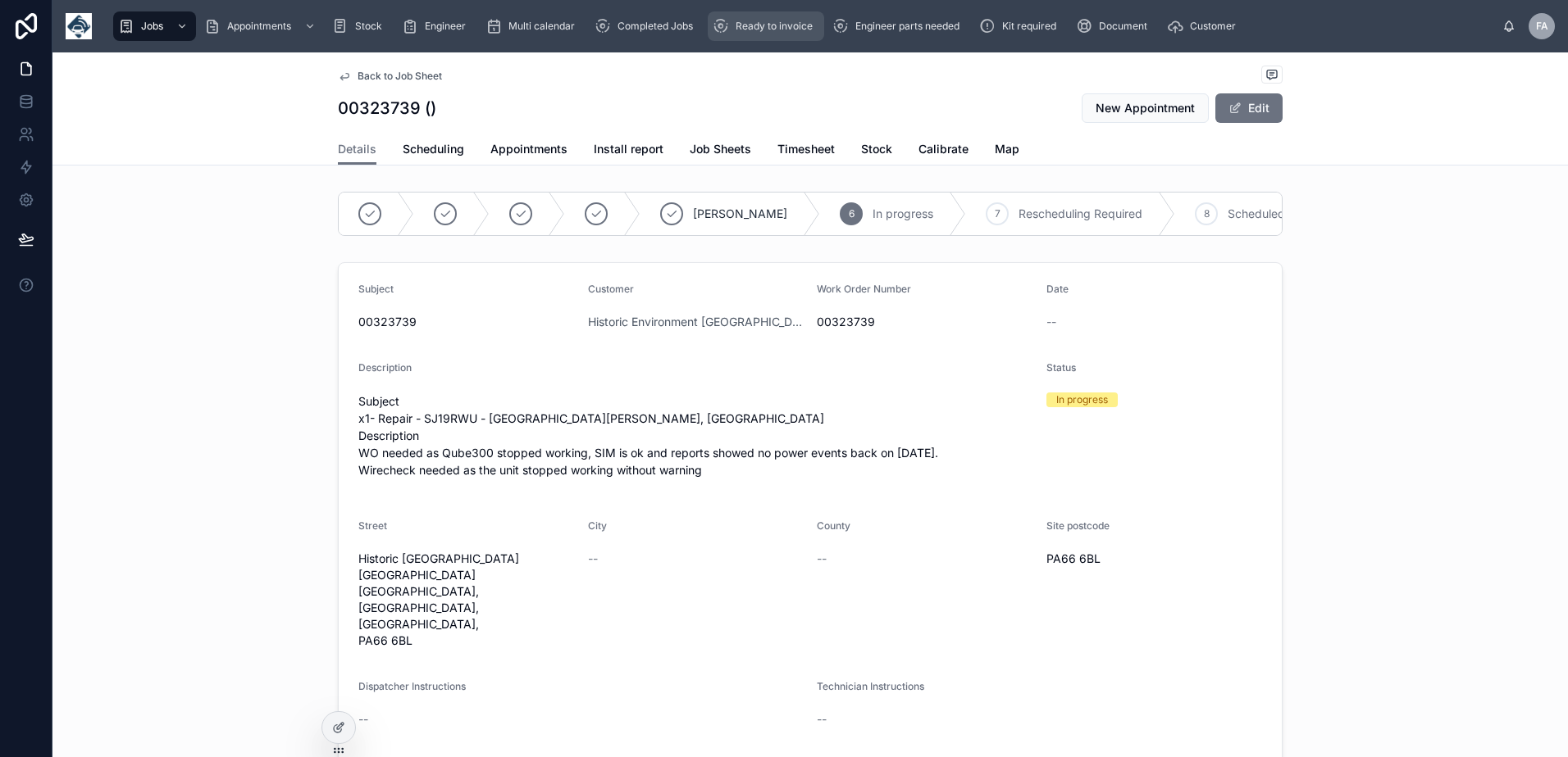
click at [751, 26] on span "Ready to invoice" at bounding box center [774, 26] width 77 height 13
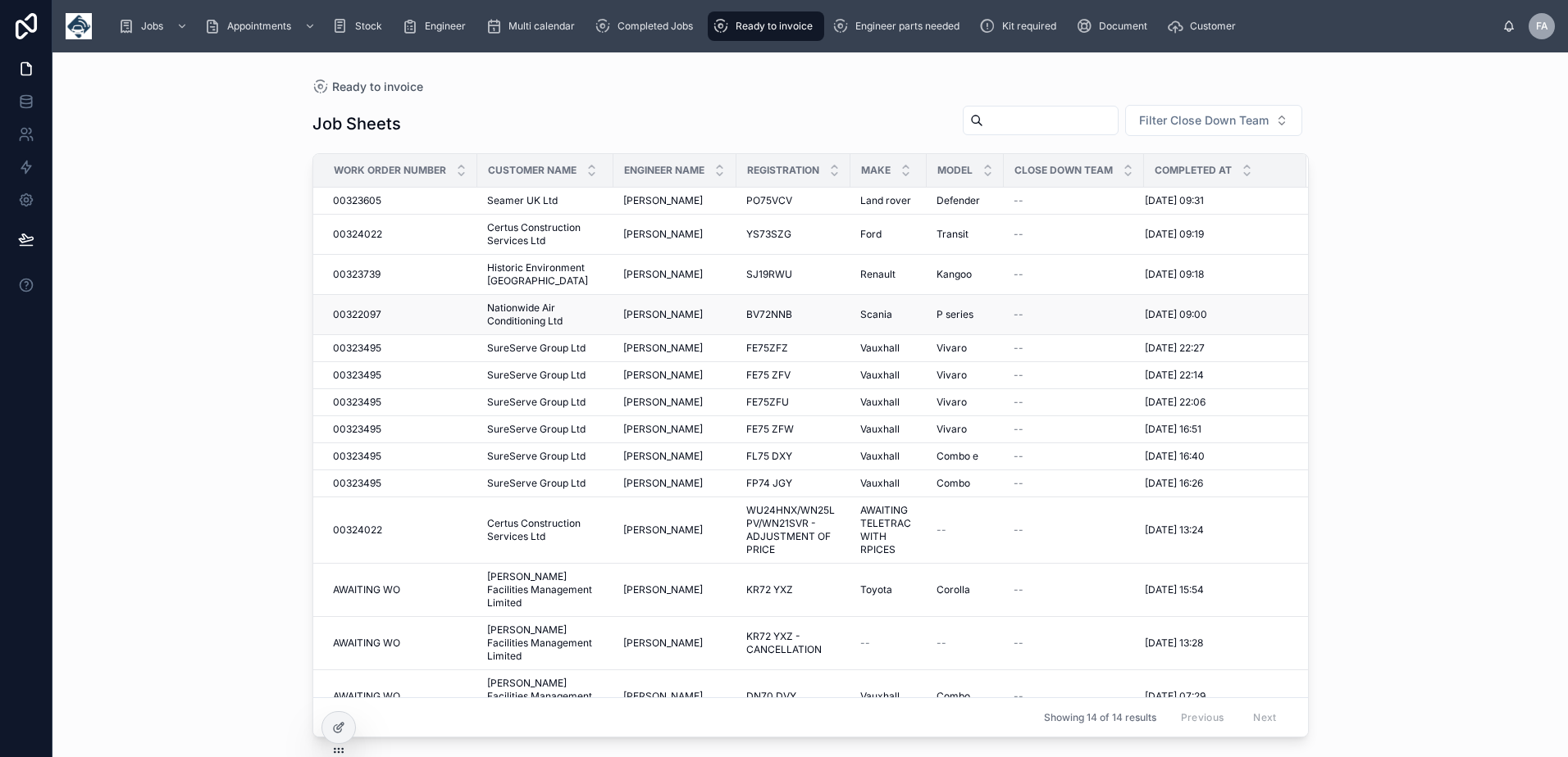
click at [360, 326] on td "00322097 00322097" at bounding box center [395, 315] width 164 height 41
click at [365, 310] on span "00322097" at bounding box center [356, 314] width 49 height 13
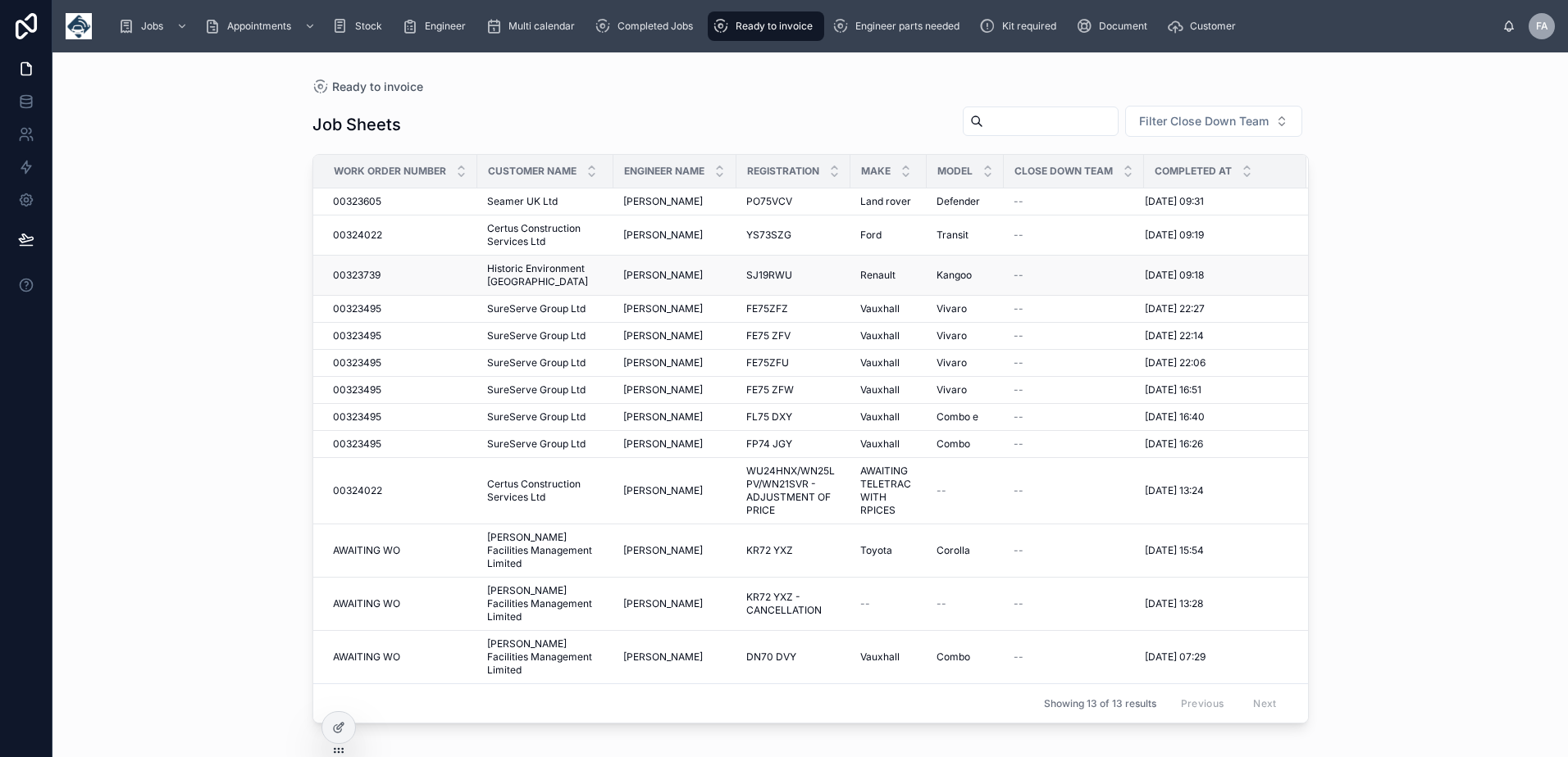
click at [372, 279] on span "00323739" at bounding box center [356, 275] width 48 height 13
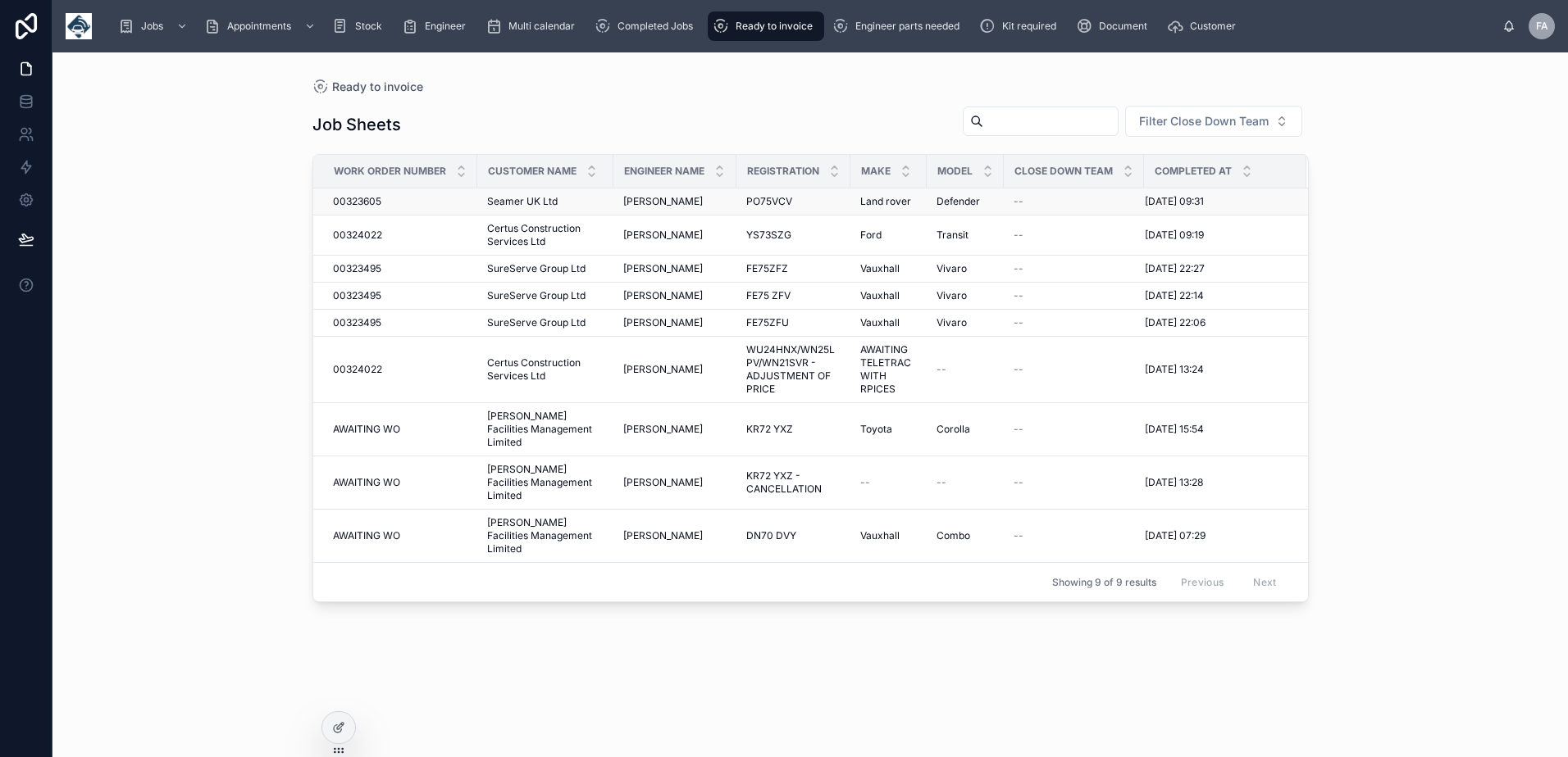
click at [372, 203] on span "00323605" at bounding box center [356, 201] width 49 height 13
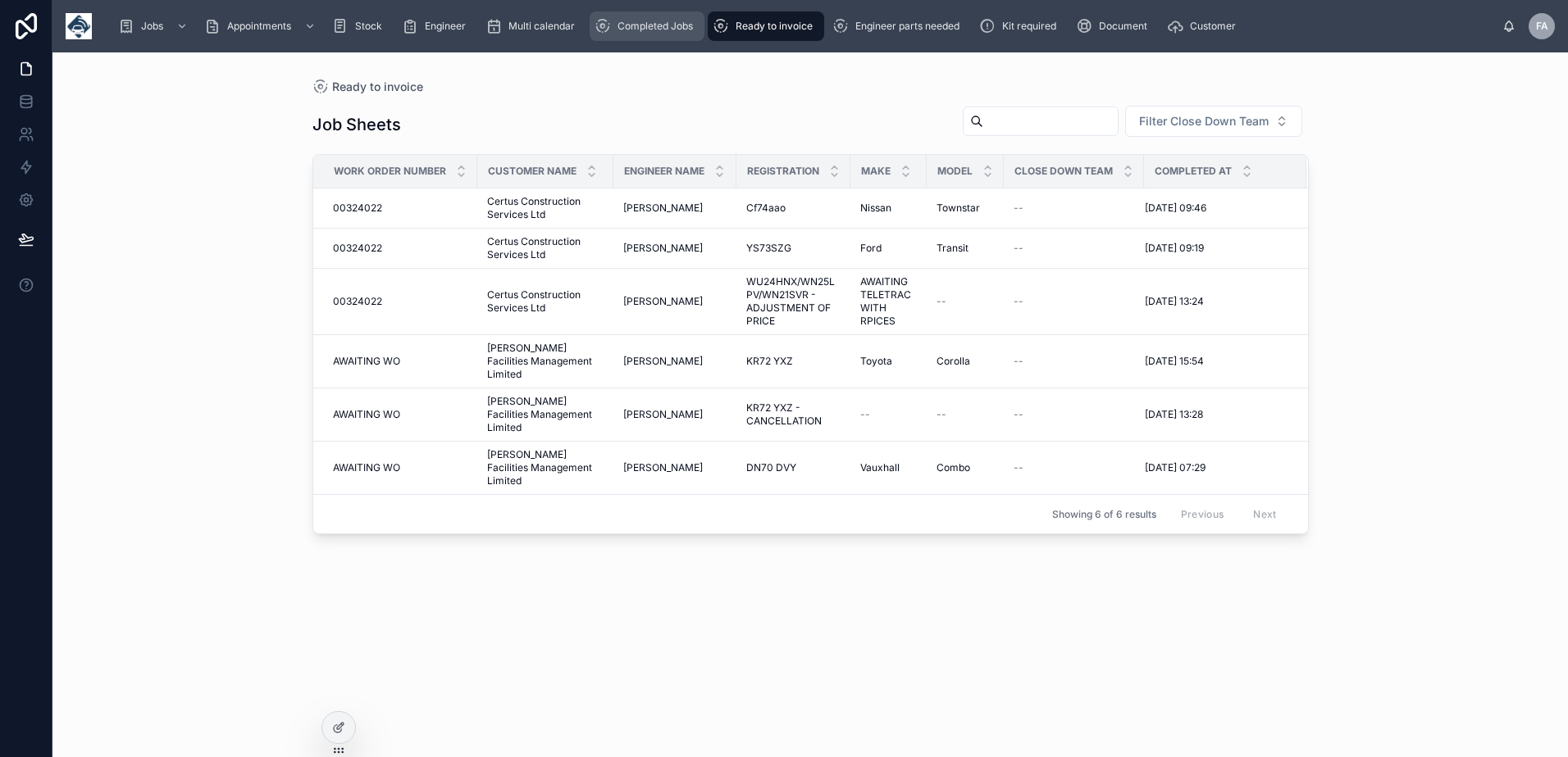
click at [634, 31] on span "Completed Jobs" at bounding box center [655, 26] width 75 height 13
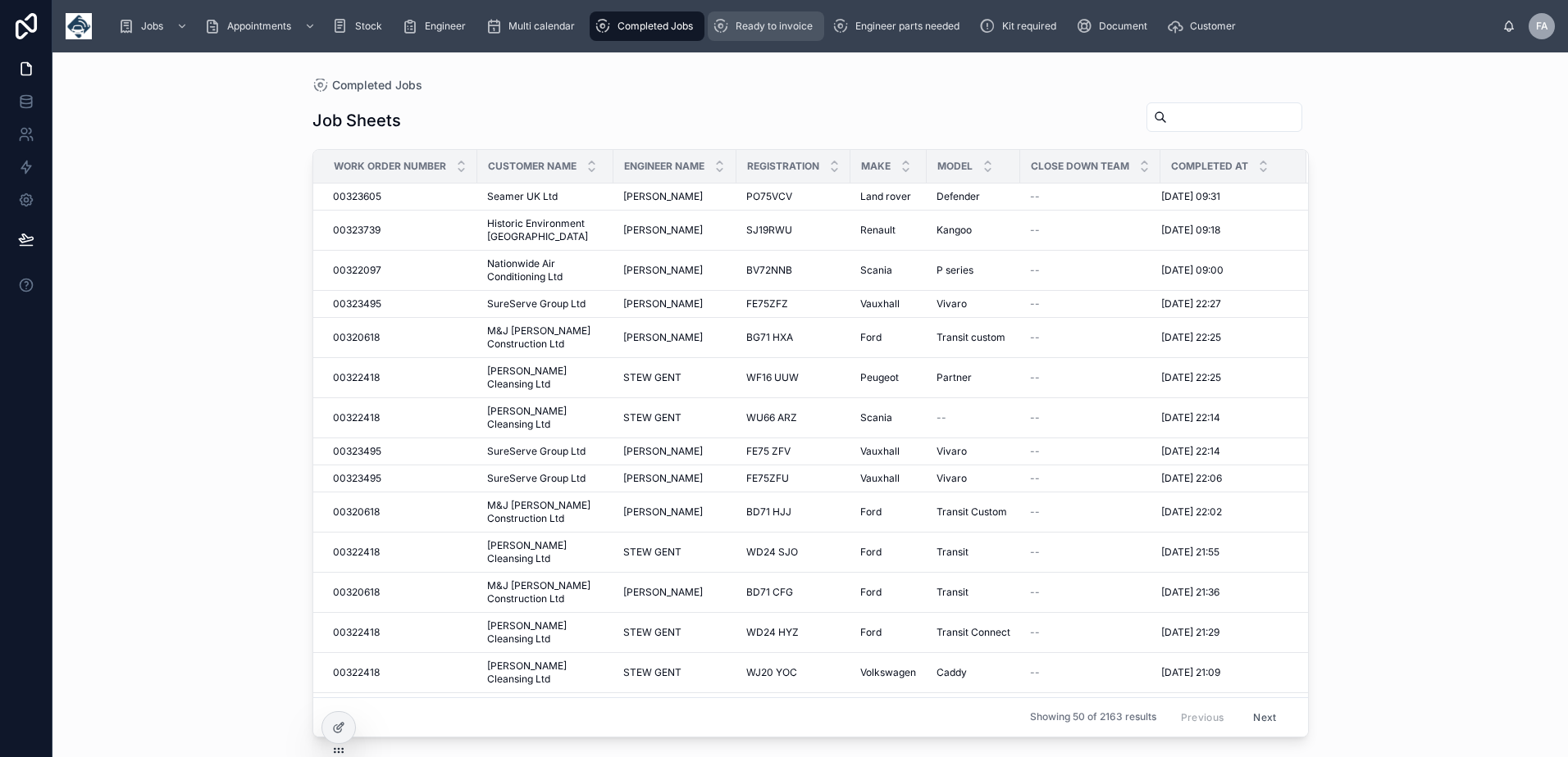
click at [782, 27] on span "Ready to invoice" at bounding box center [774, 26] width 77 height 13
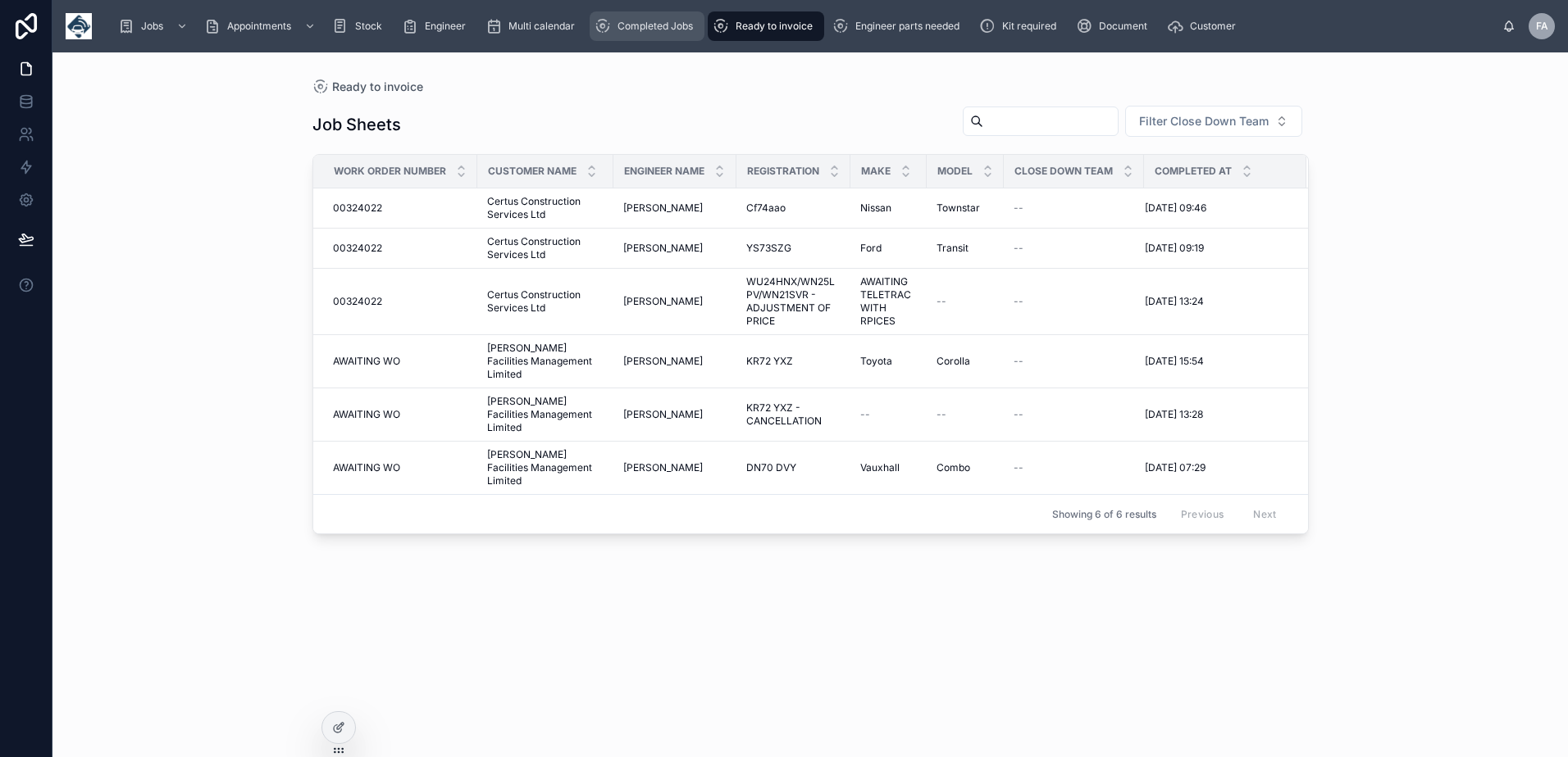
click at [623, 27] on span "Completed Jobs" at bounding box center [655, 26] width 75 height 13
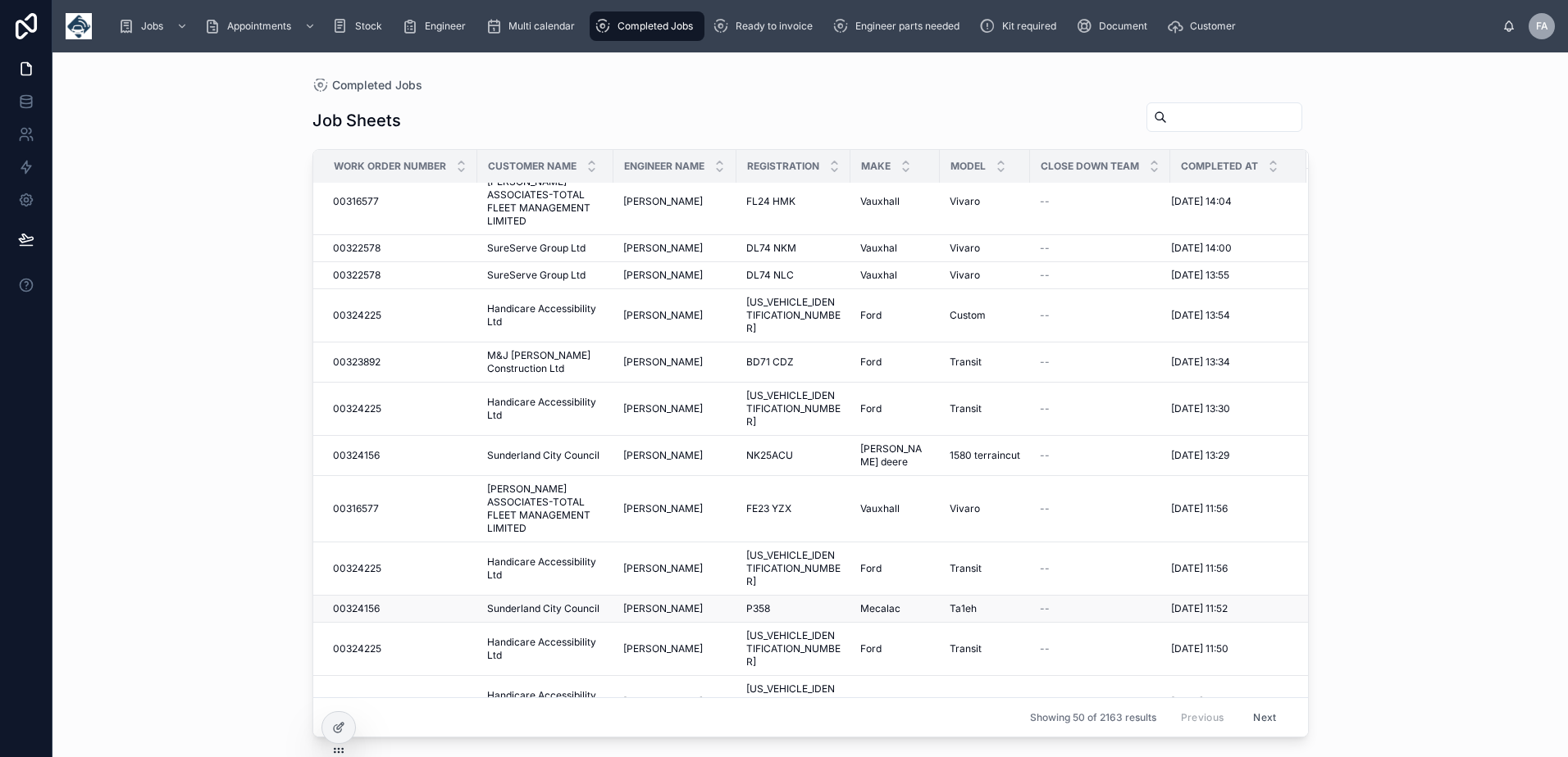
scroll to position [1218, 0]
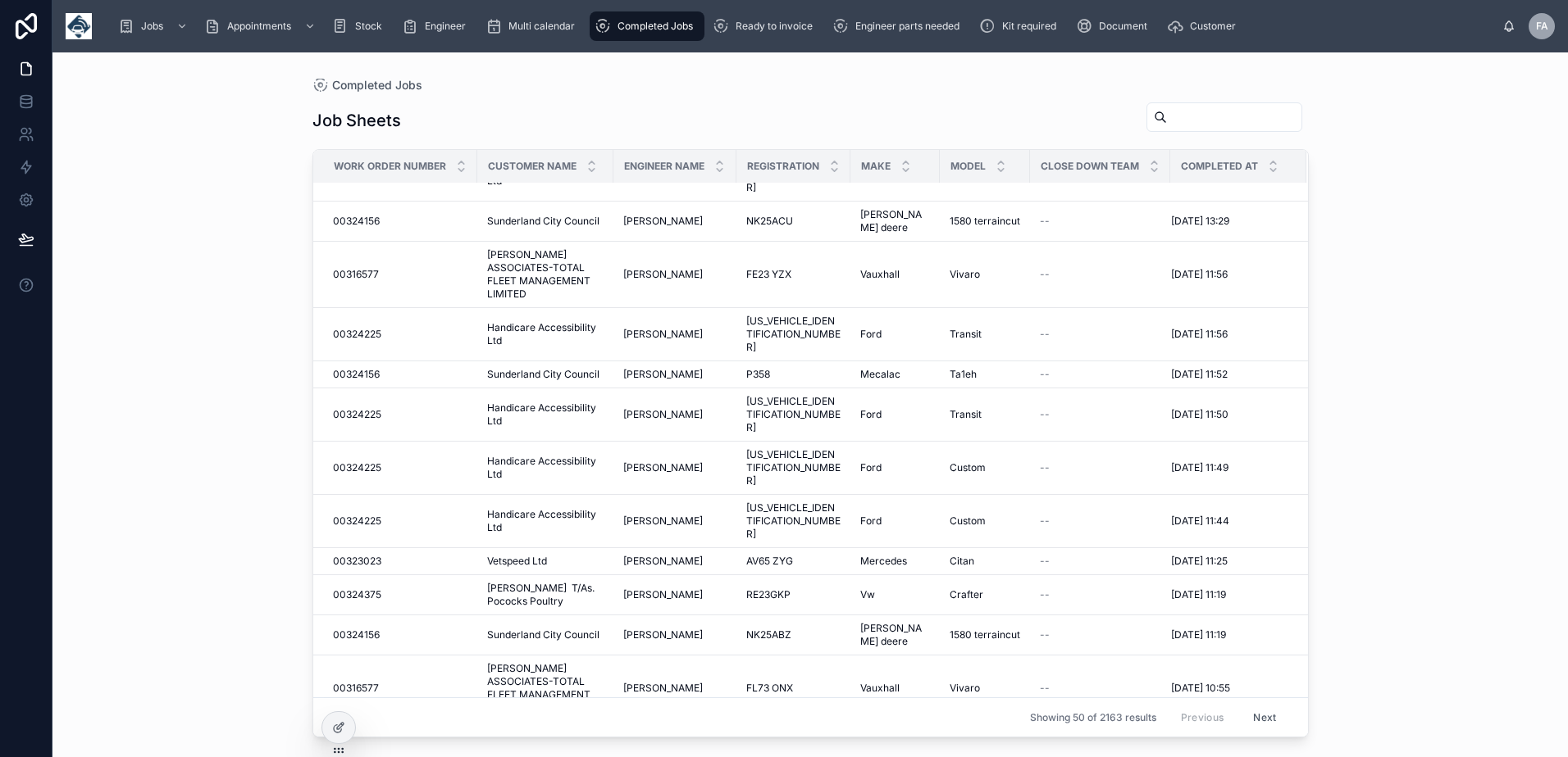
click at [1255, 714] on button "Next" at bounding box center [1264, 717] width 46 height 26
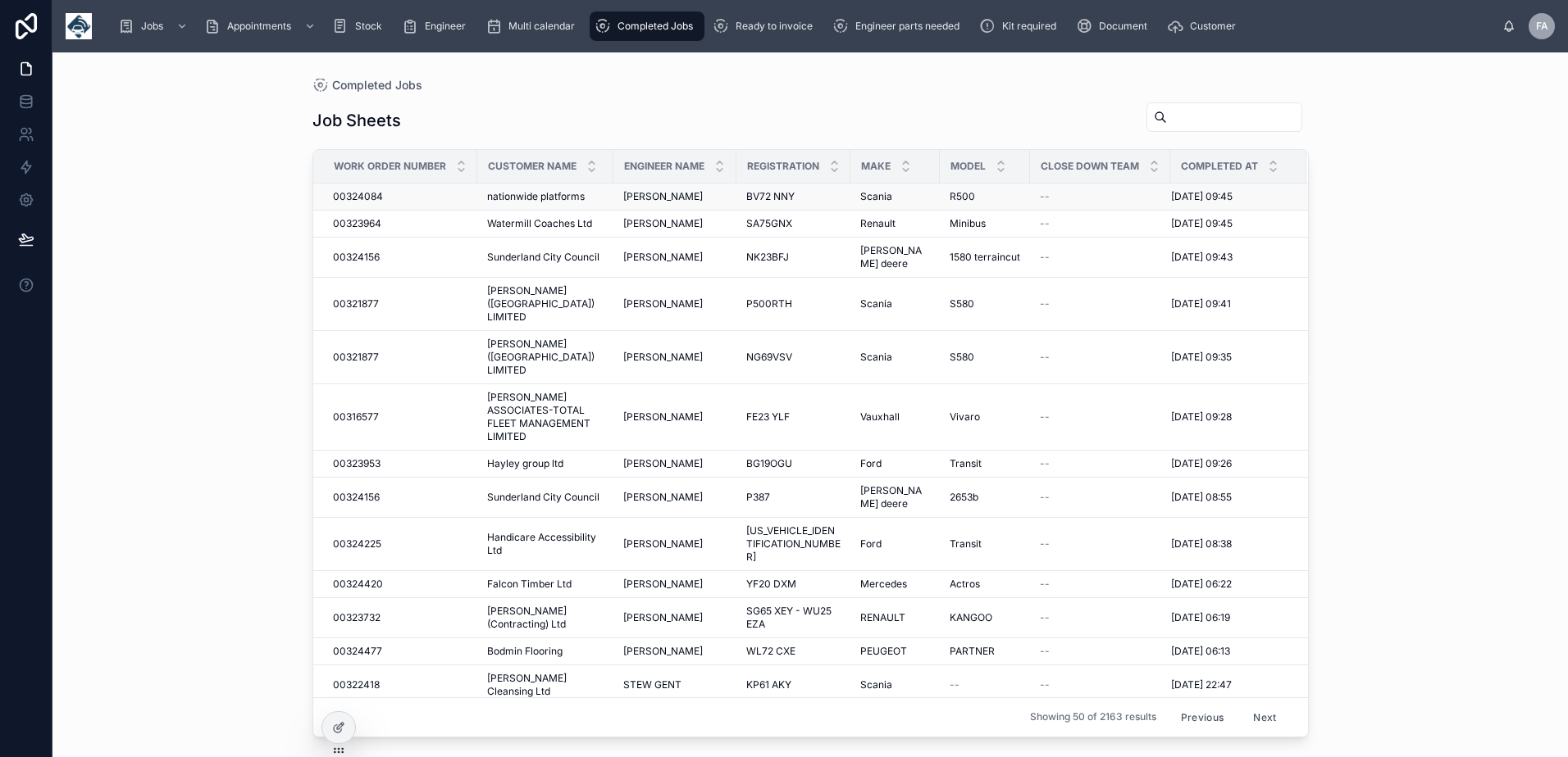
click at [353, 193] on span "00324084" at bounding box center [357, 196] width 50 height 13
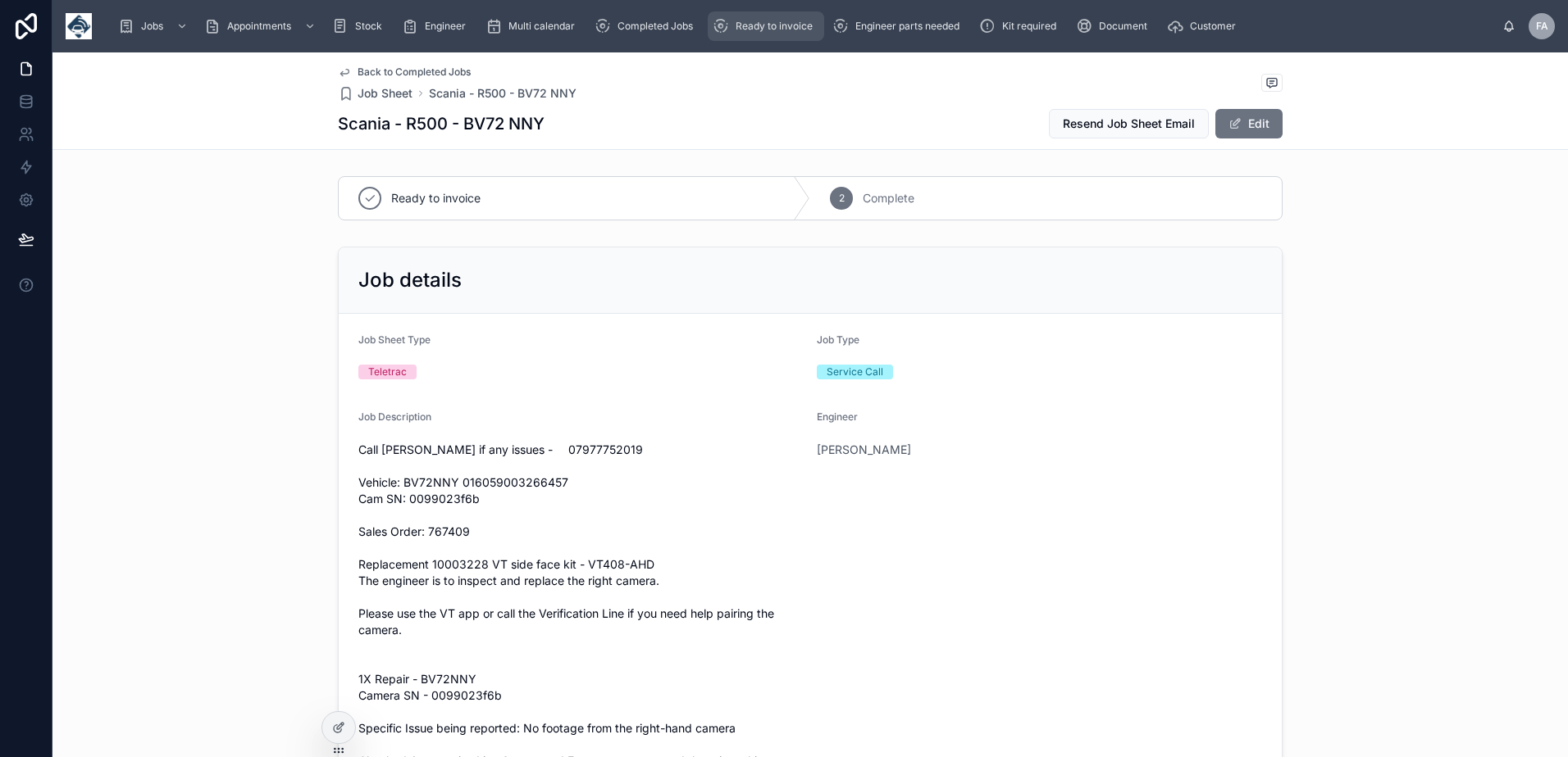
click at [748, 25] on span "Ready to invoice" at bounding box center [774, 26] width 77 height 13
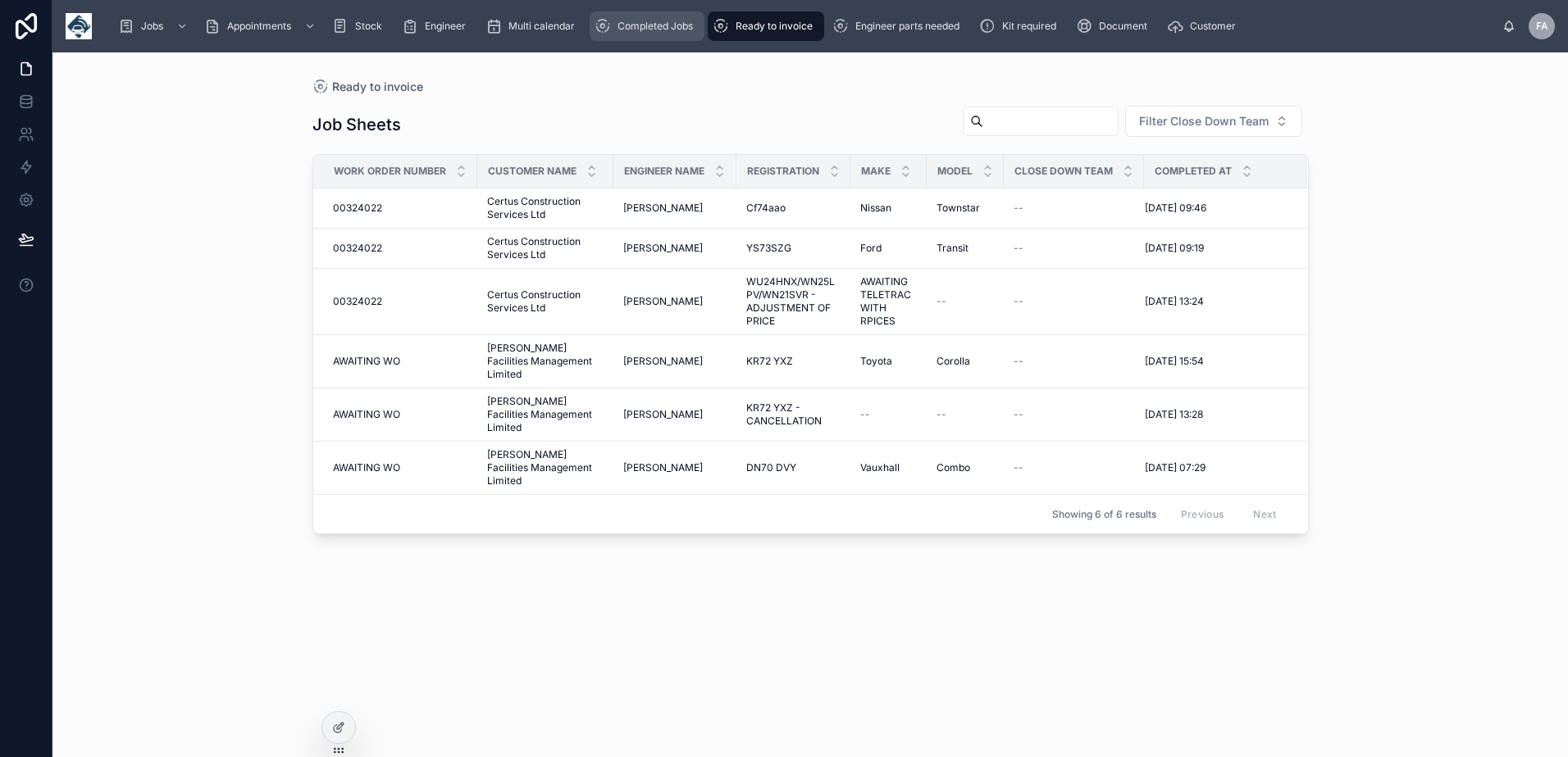
click at [642, 23] on span "Completed Jobs" at bounding box center [655, 26] width 75 height 13
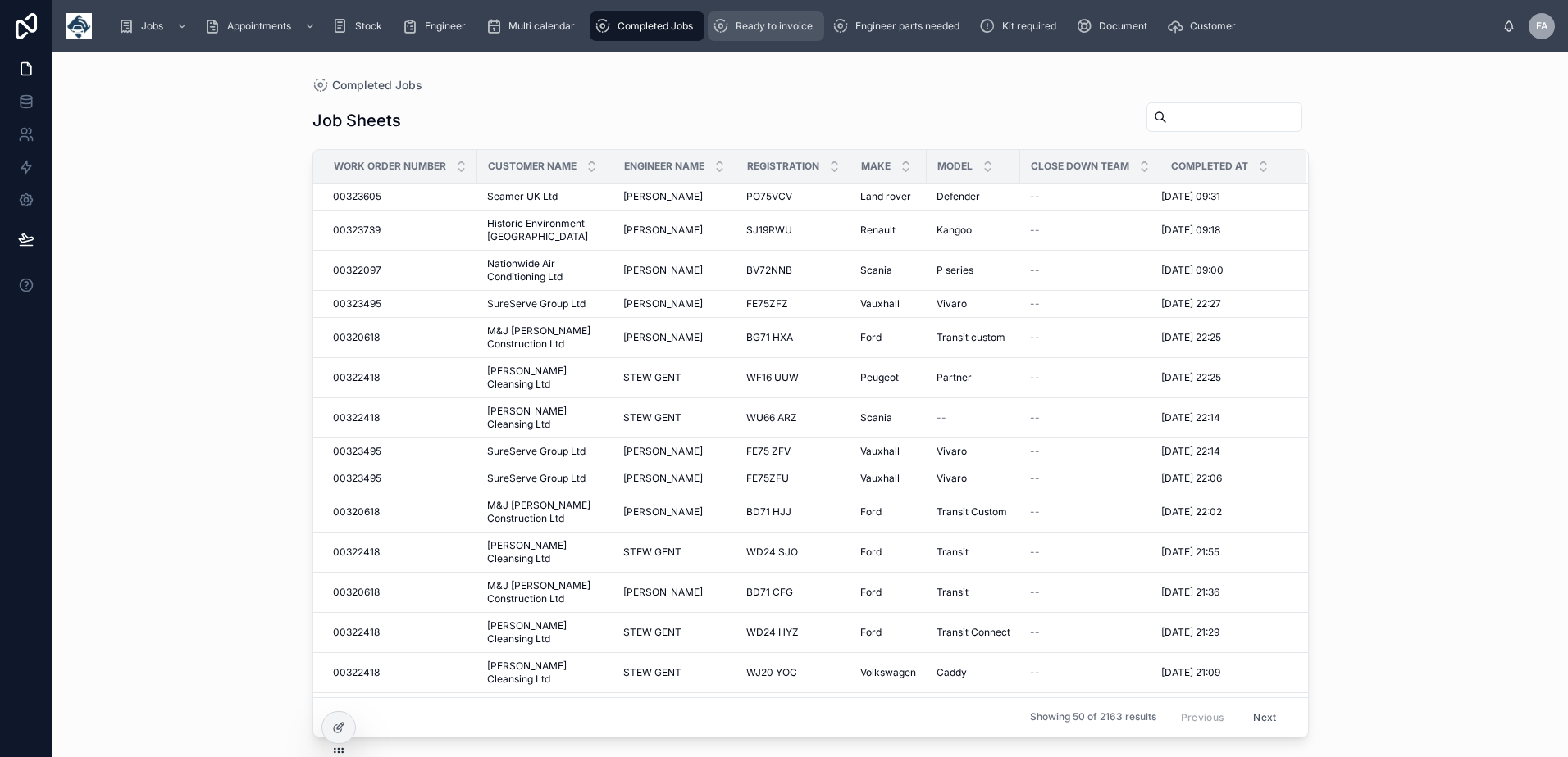
click at [756, 33] on div "Ready to invoice" at bounding box center [766, 26] width 107 height 27
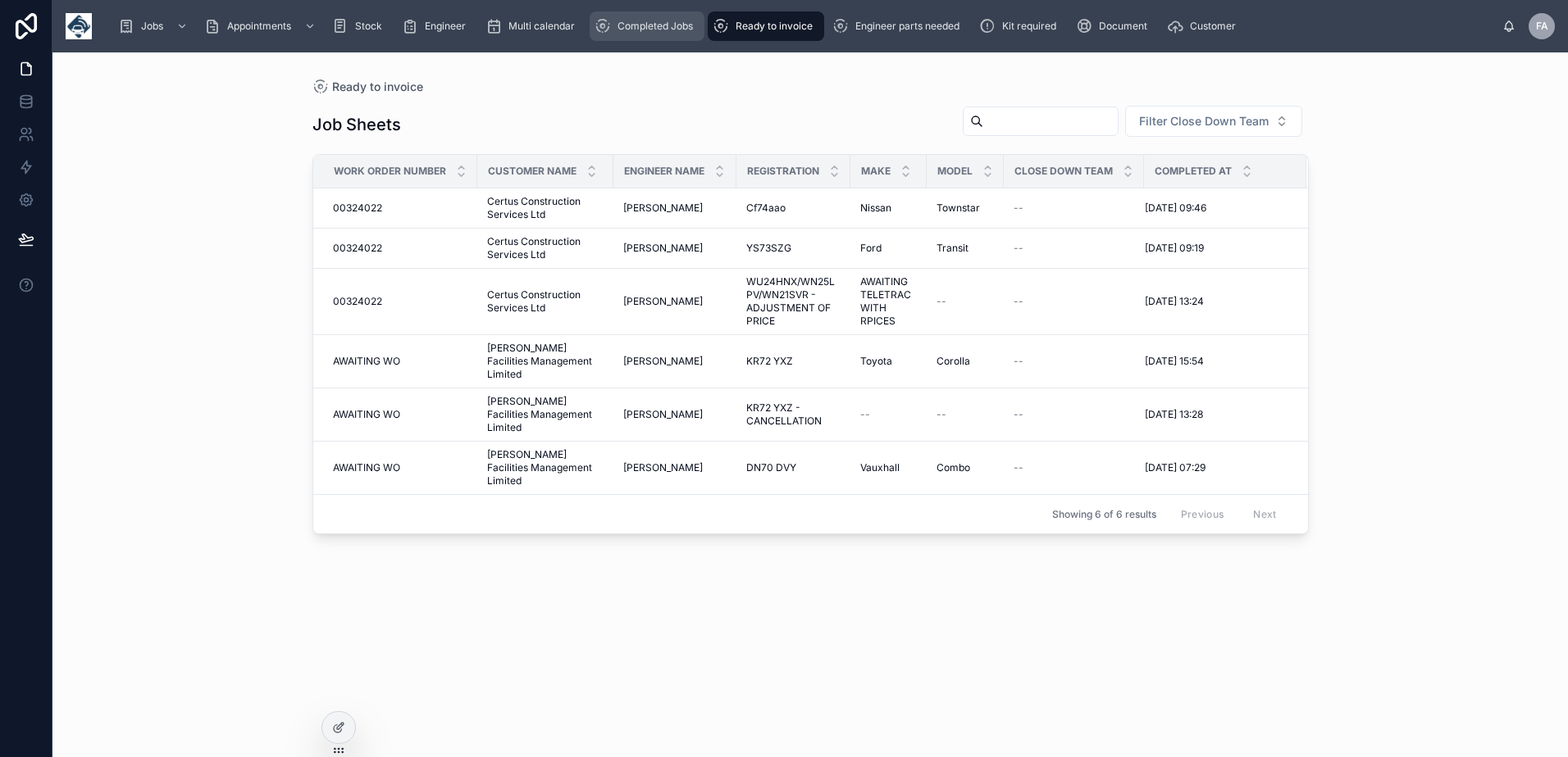
click at [646, 35] on div "Completed Jobs" at bounding box center [646, 26] width 105 height 27
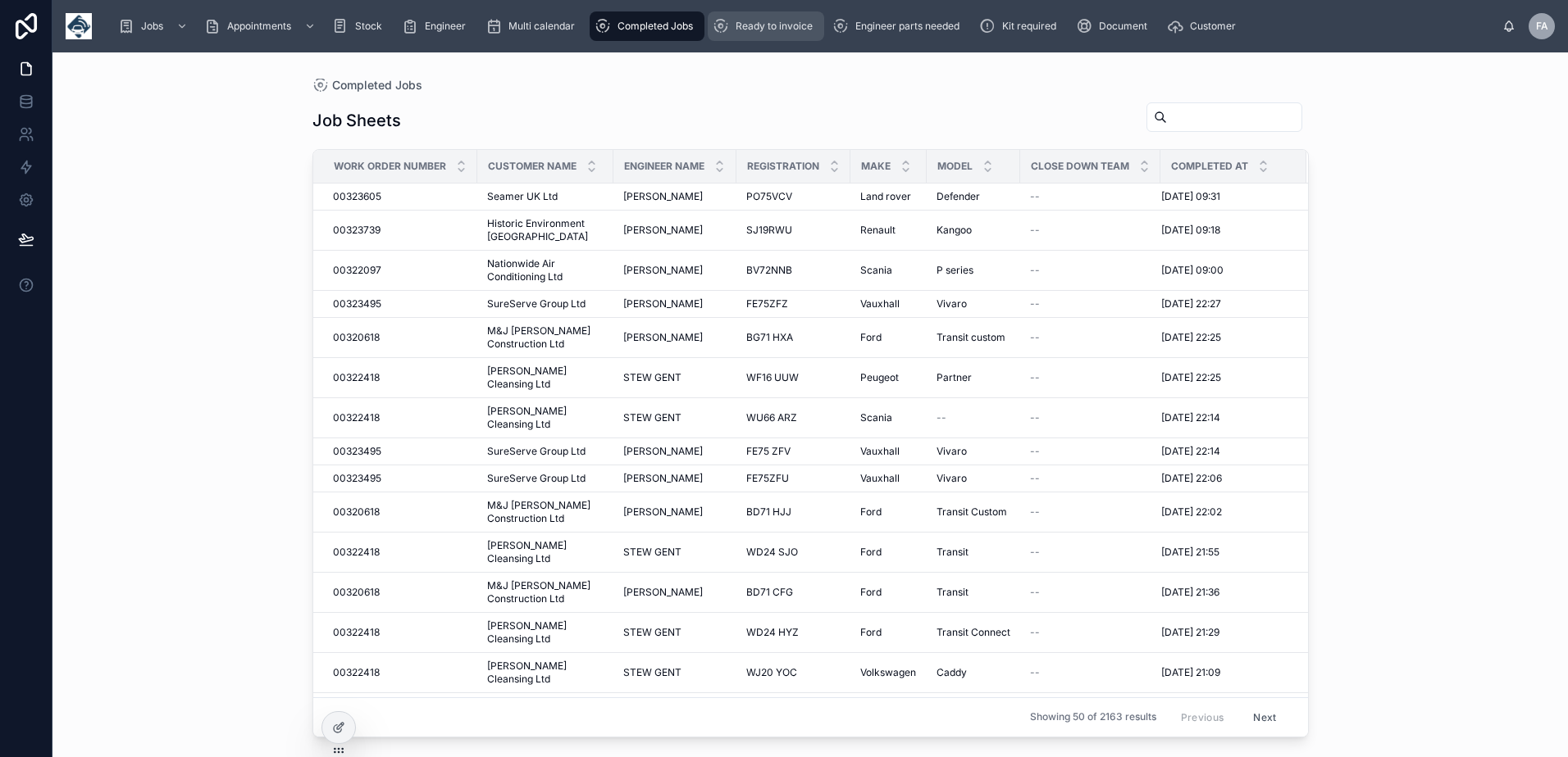
click at [788, 38] on div "Ready to invoice" at bounding box center [766, 26] width 107 height 27
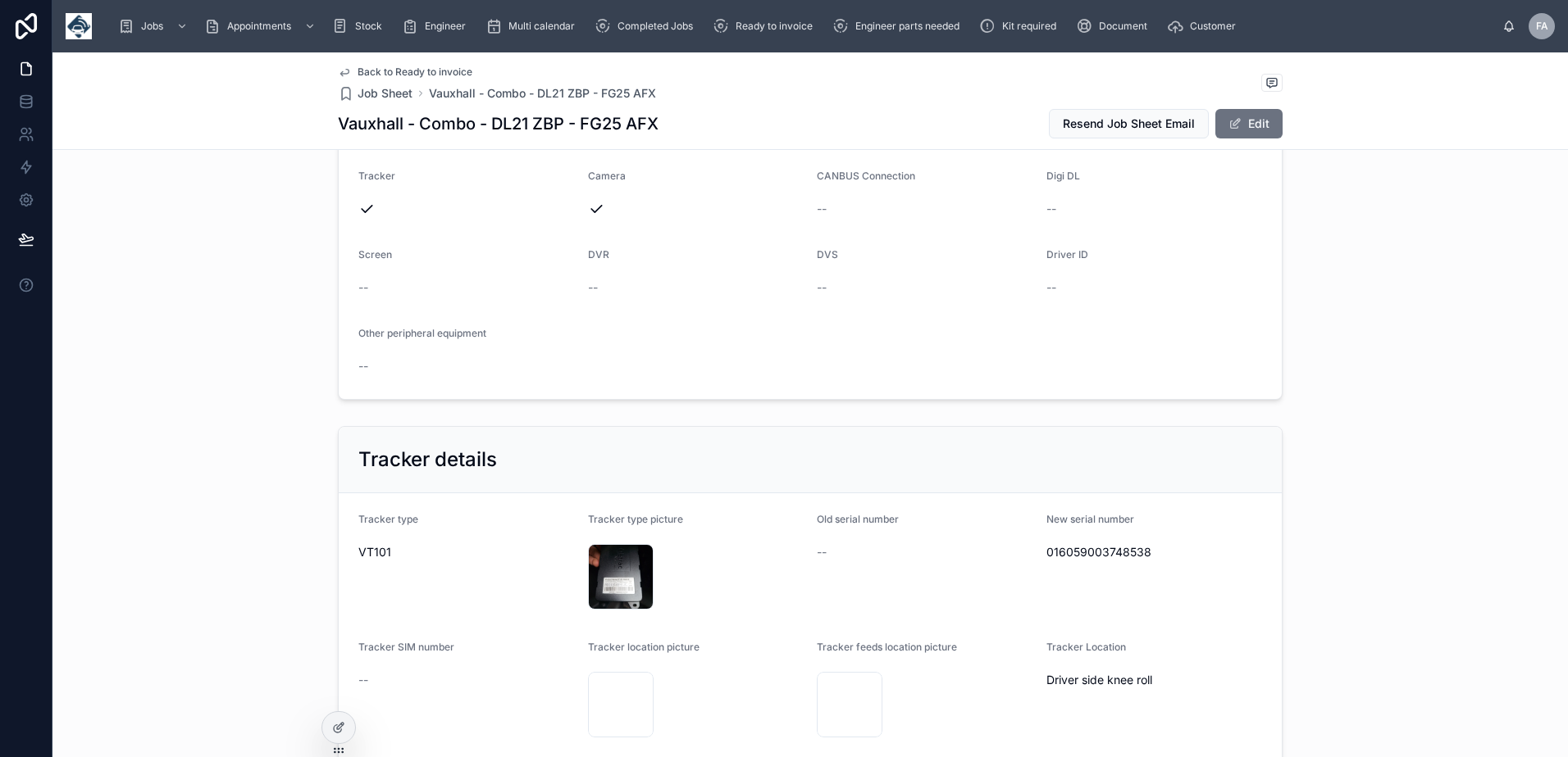
scroll to position [656, 0]
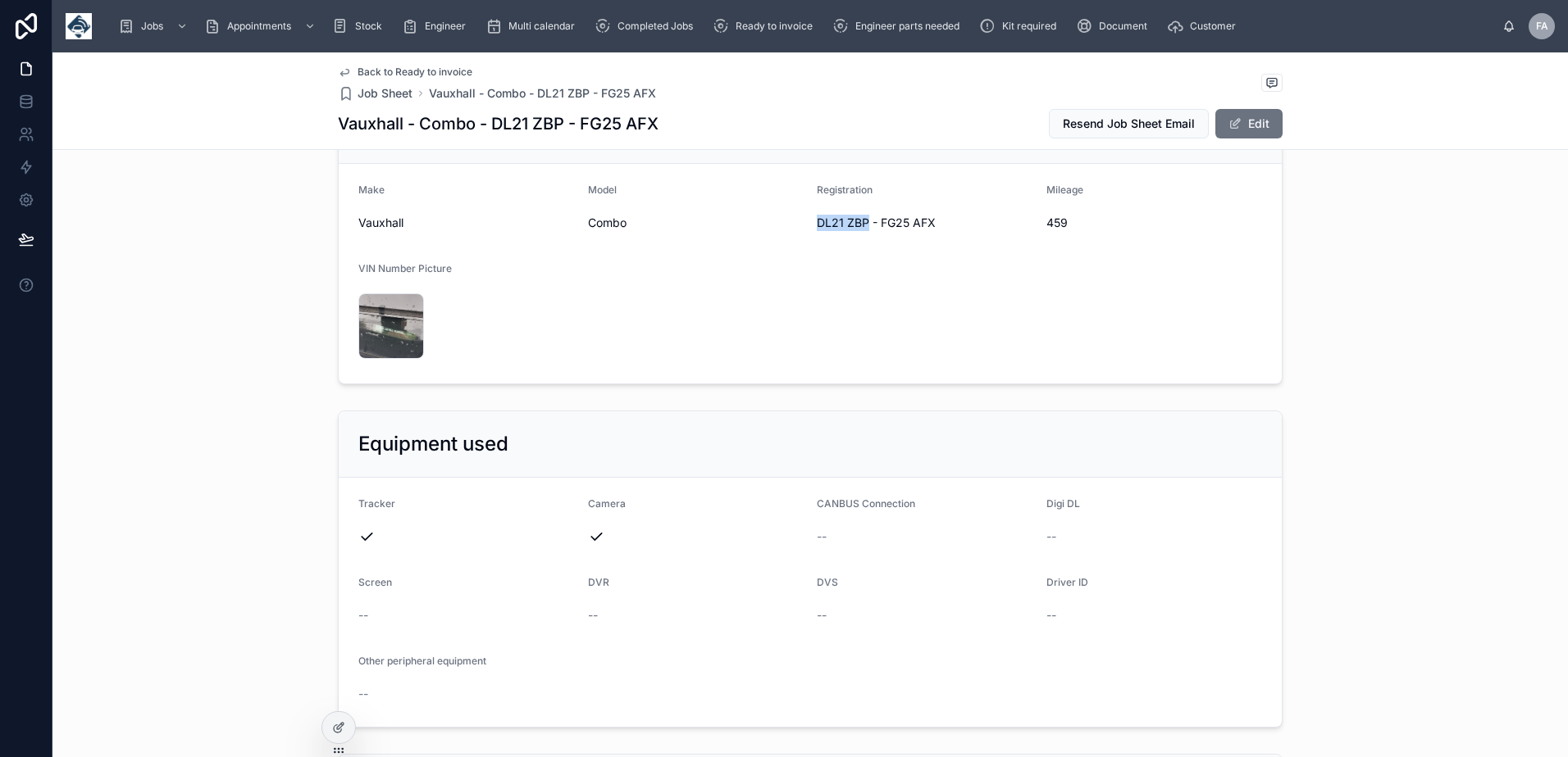
drag, startPoint x: 809, startPoint y: 290, endPoint x: 861, endPoint y: 290, distance: 52.0
click at [861, 290] on form "Make Vauxhall Model Combo Registration DL21 ZBP - FG25 AFX Mileage 459 VIN Numb…" at bounding box center [810, 274] width 942 height 220
copy span "DL21 ZBP"
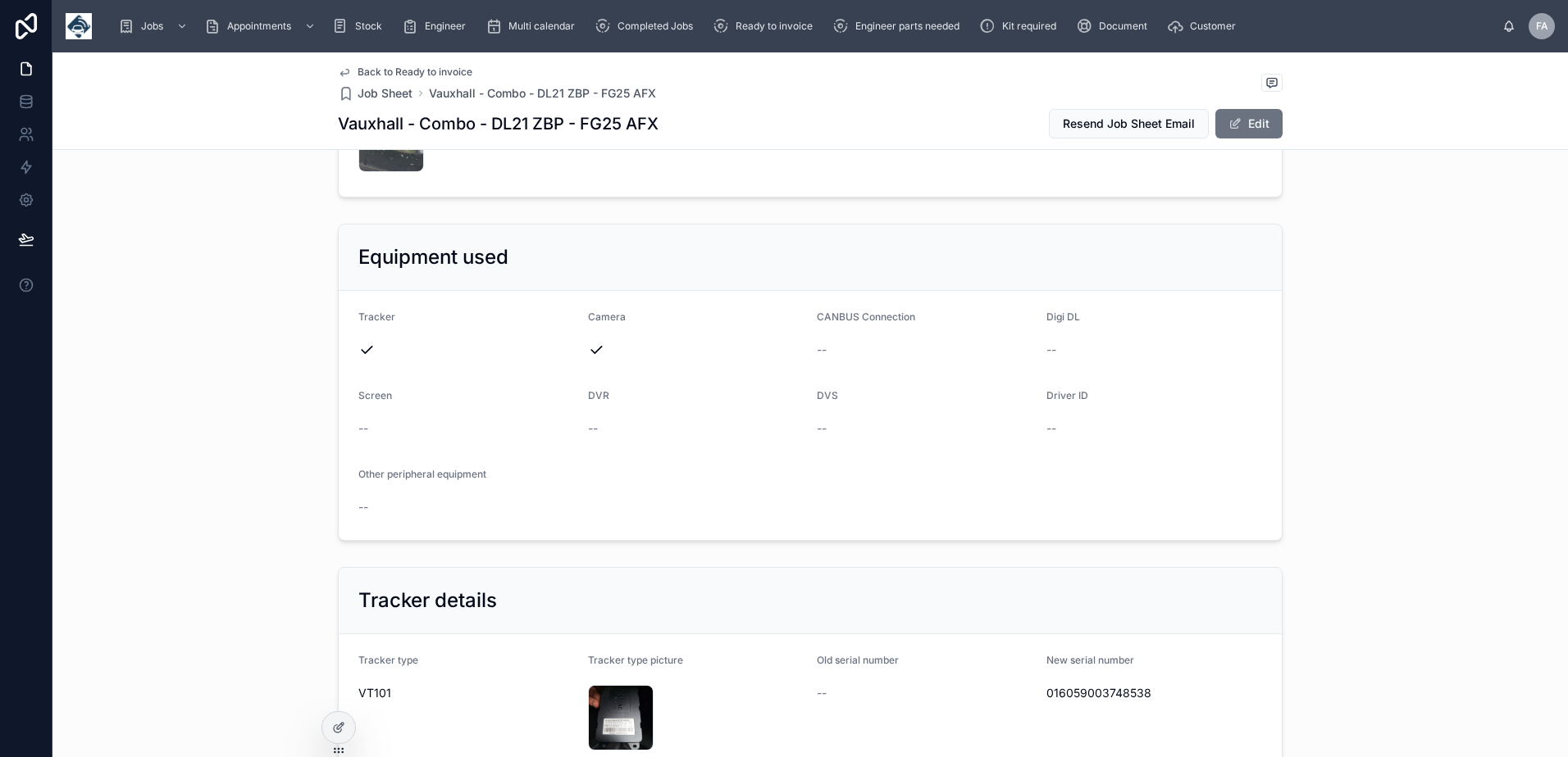
scroll to position [984, 0]
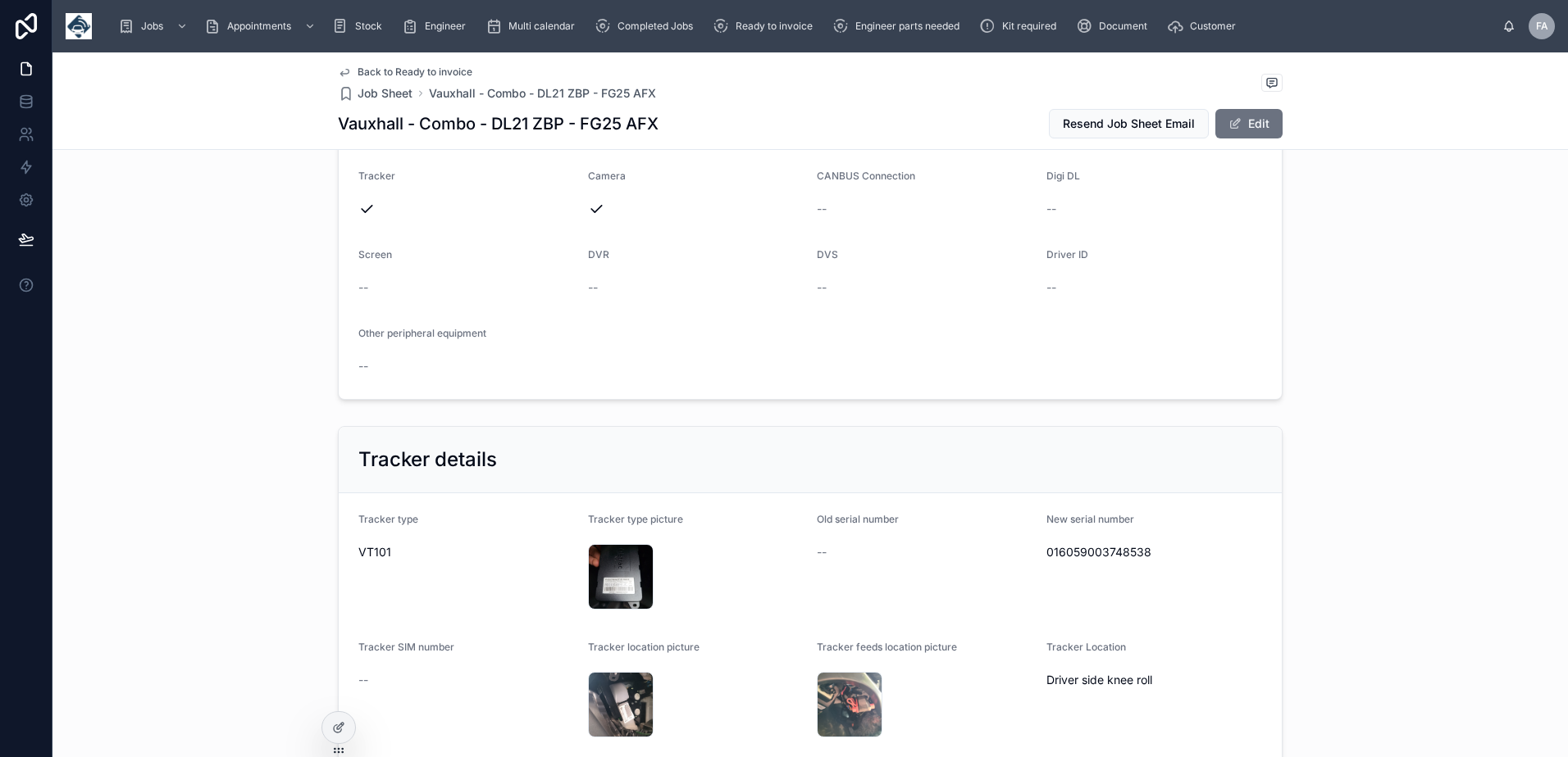
click at [1087, 561] on span "016059003748538" at bounding box center [1154, 552] width 217 height 17
copy span "016059003748538"
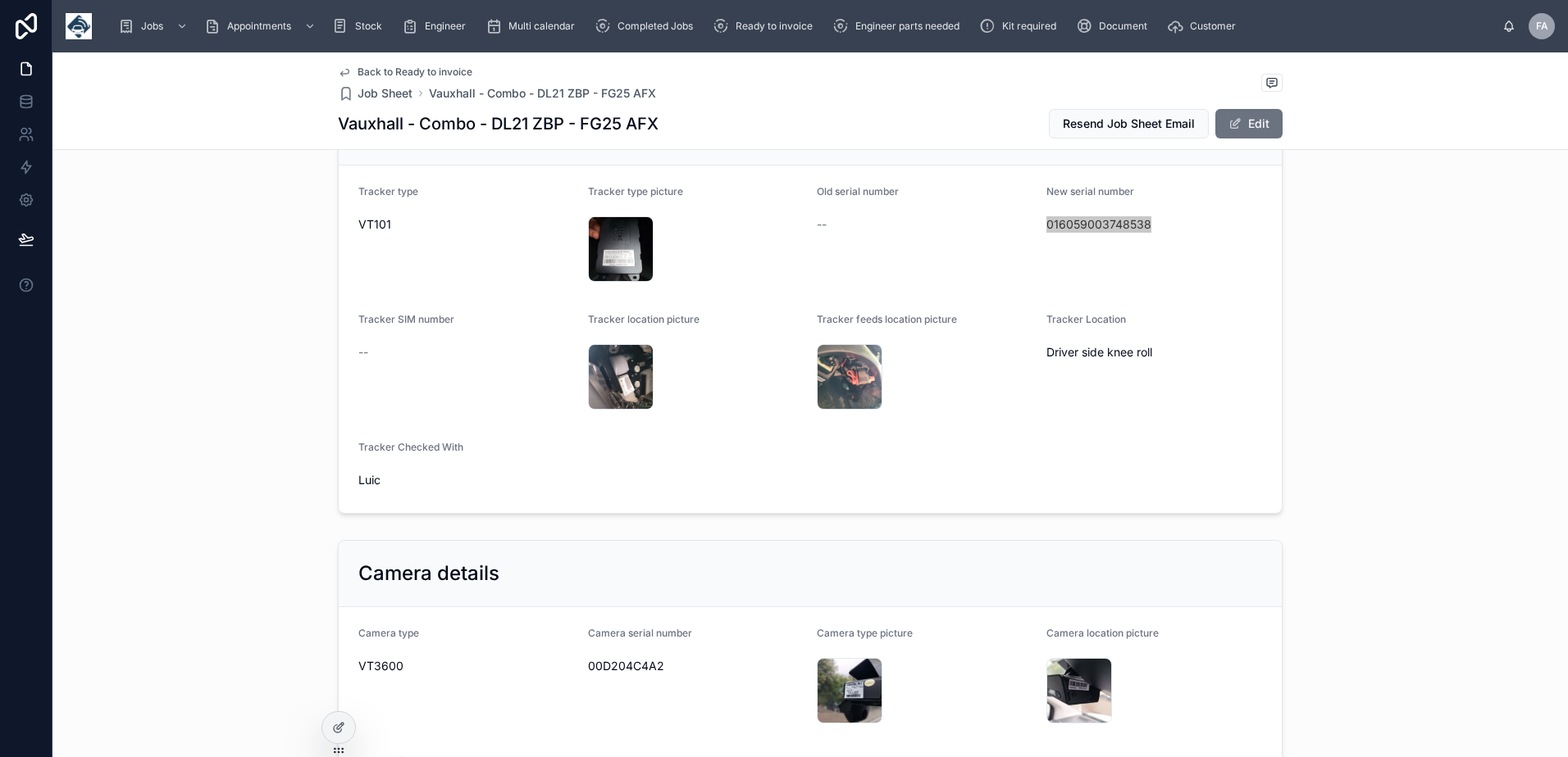
scroll to position [1475, 0]
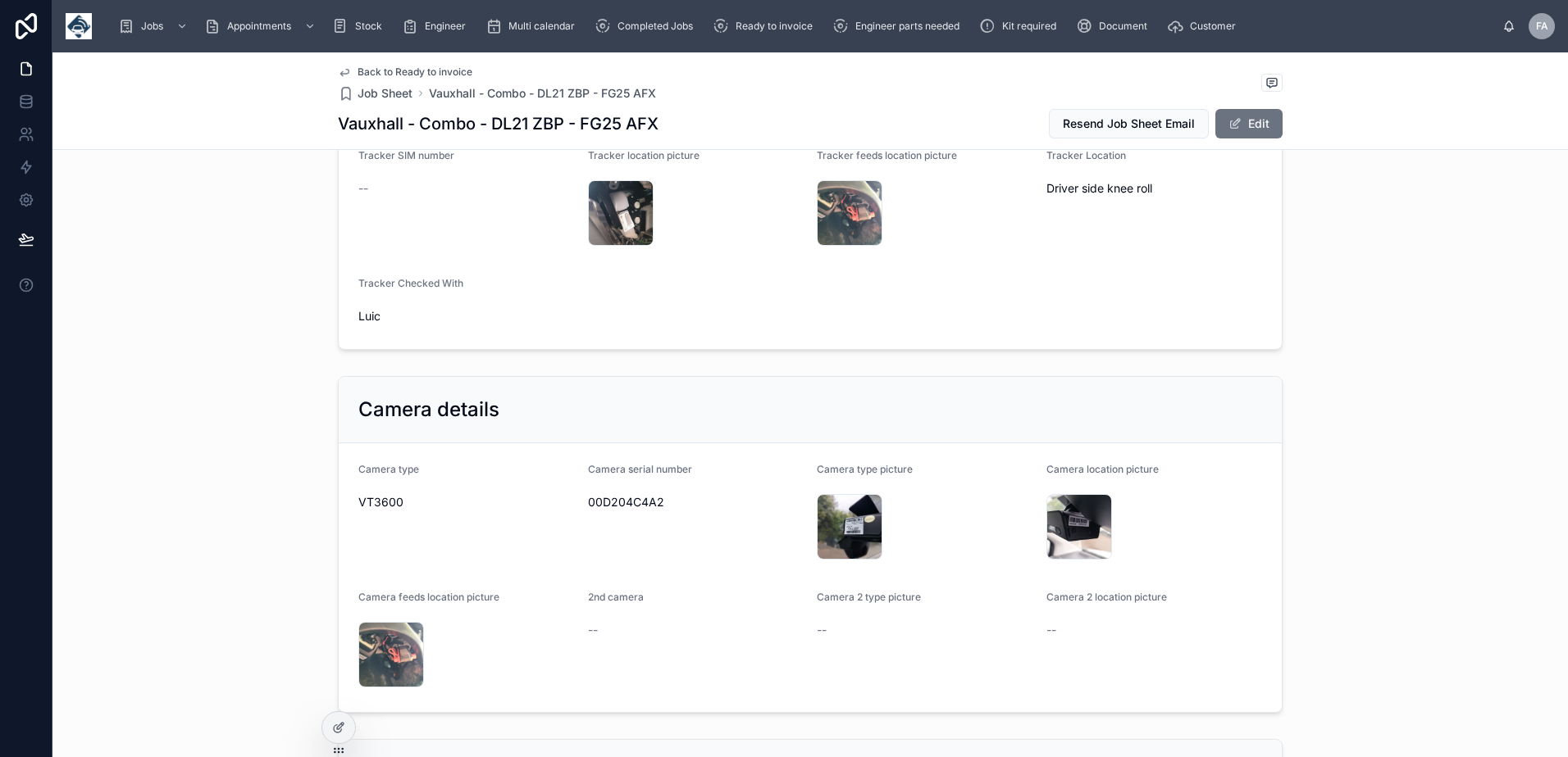
click at [623, 511] on span "00D204C4A2" at bounding box center [696, 502] width 217 height 17
copy span "00D204C4A2"
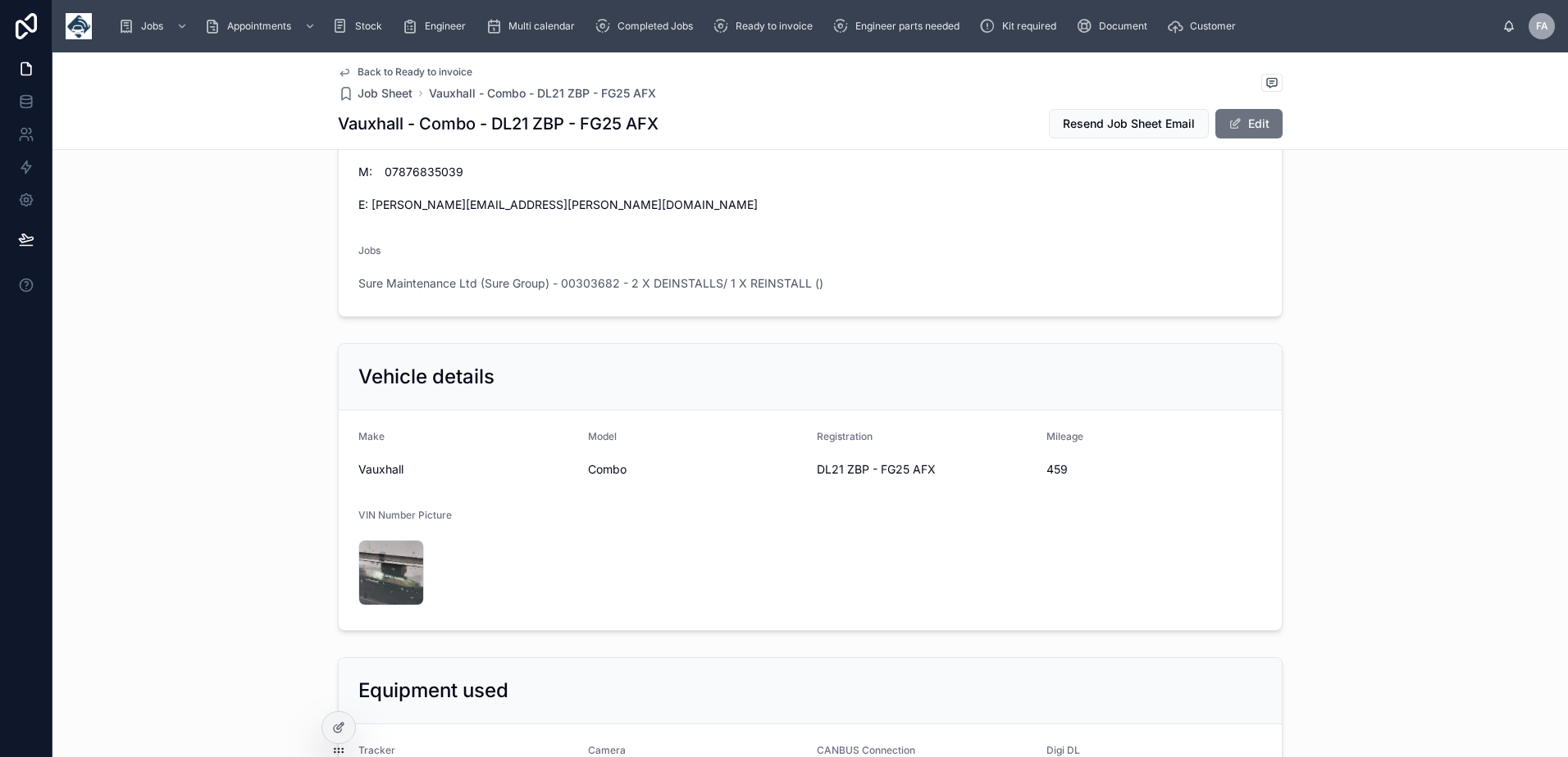
scroll to position [492, 0]
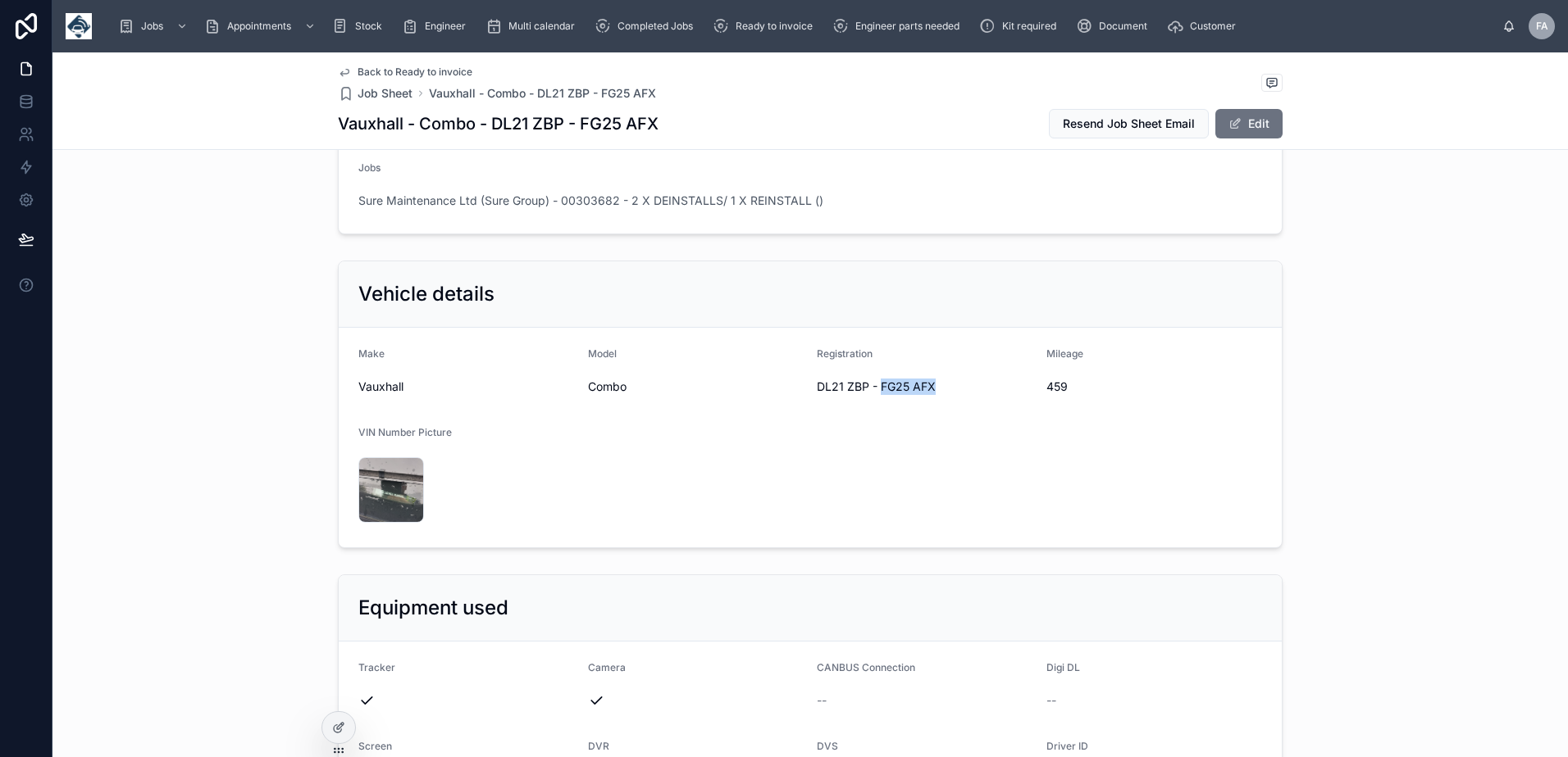
drag, startPoint x: 873, startPoint y: 451, endPoint x: 935, endPoint y: 451, distance: 62.0
click at [935, 395] on span "DL21 ZBP - FG25 AFX" at bounding box center [925, 387] width 217 height 17
copy span "FG25 AFX"
click at [1052, 395] on span "459" at bounding box center [1154, 387] width 217 height 17
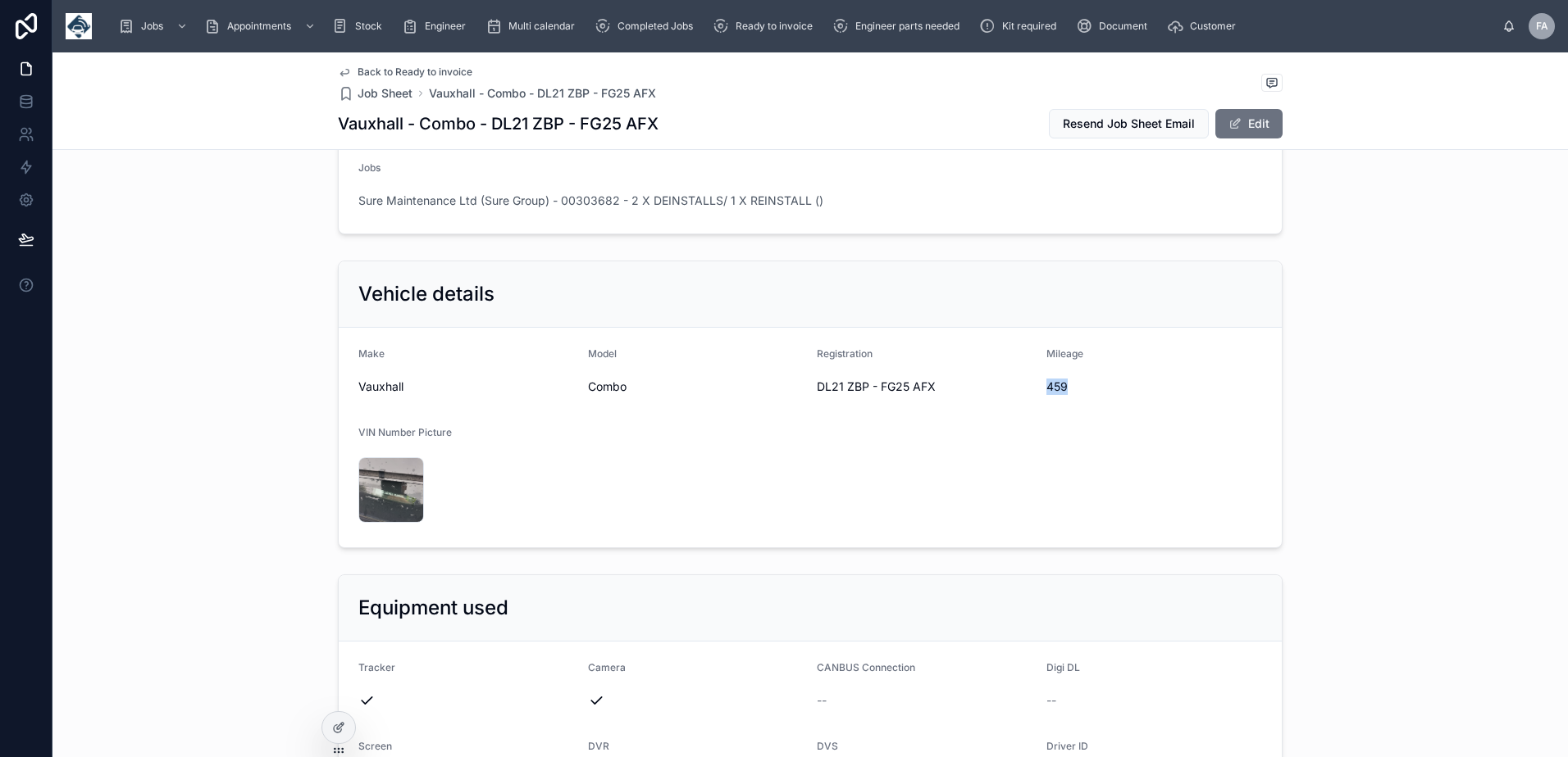
copy span "459"
click at [802, 547] on form "Make Vauxhall Model Combo Registration DL21 ZBP - FG25 AFX Mileage 459 VIN Numb…" at bounding box center [810, 437] width 942 height 220
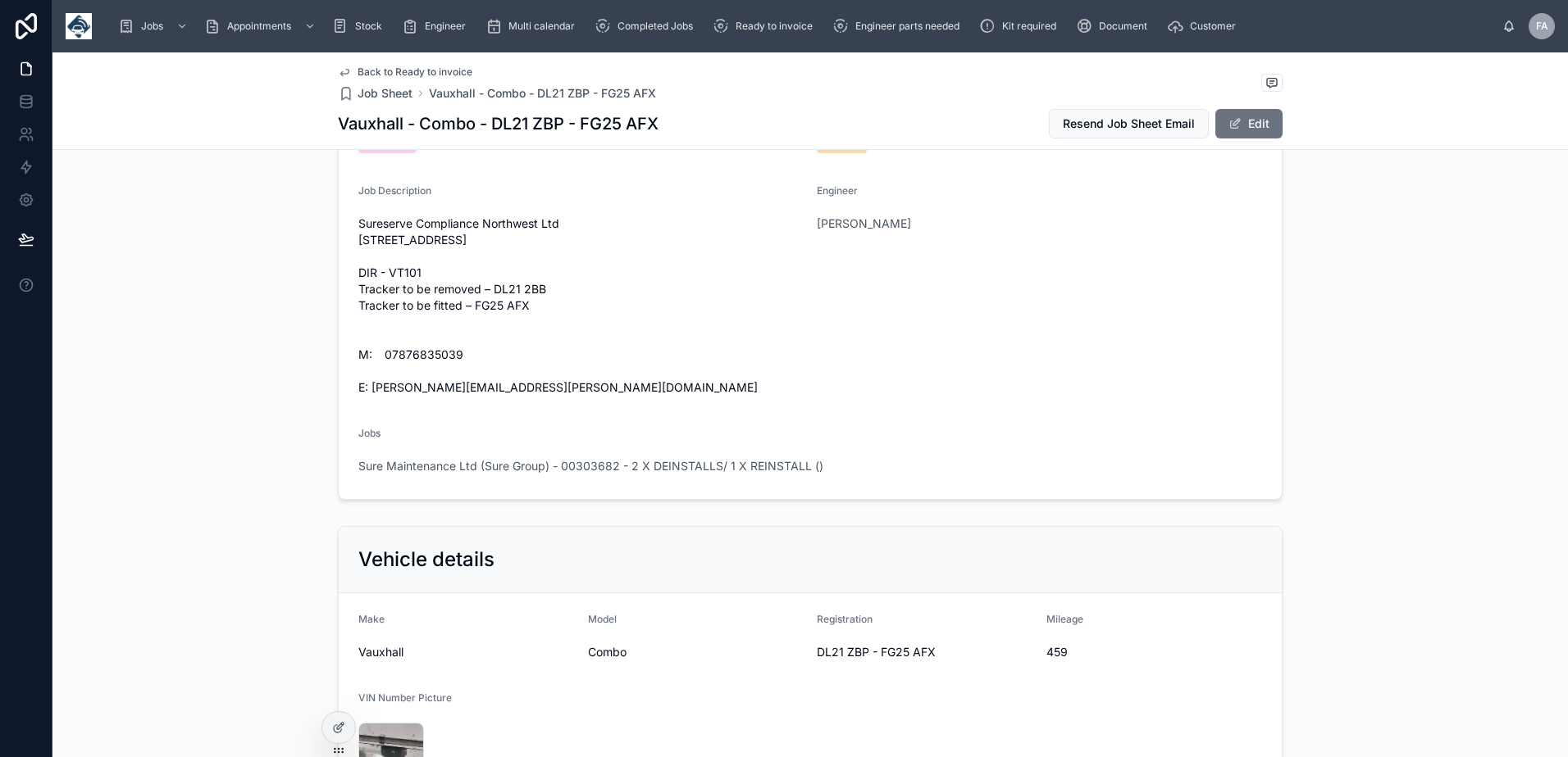
scroll to position [0, 0]
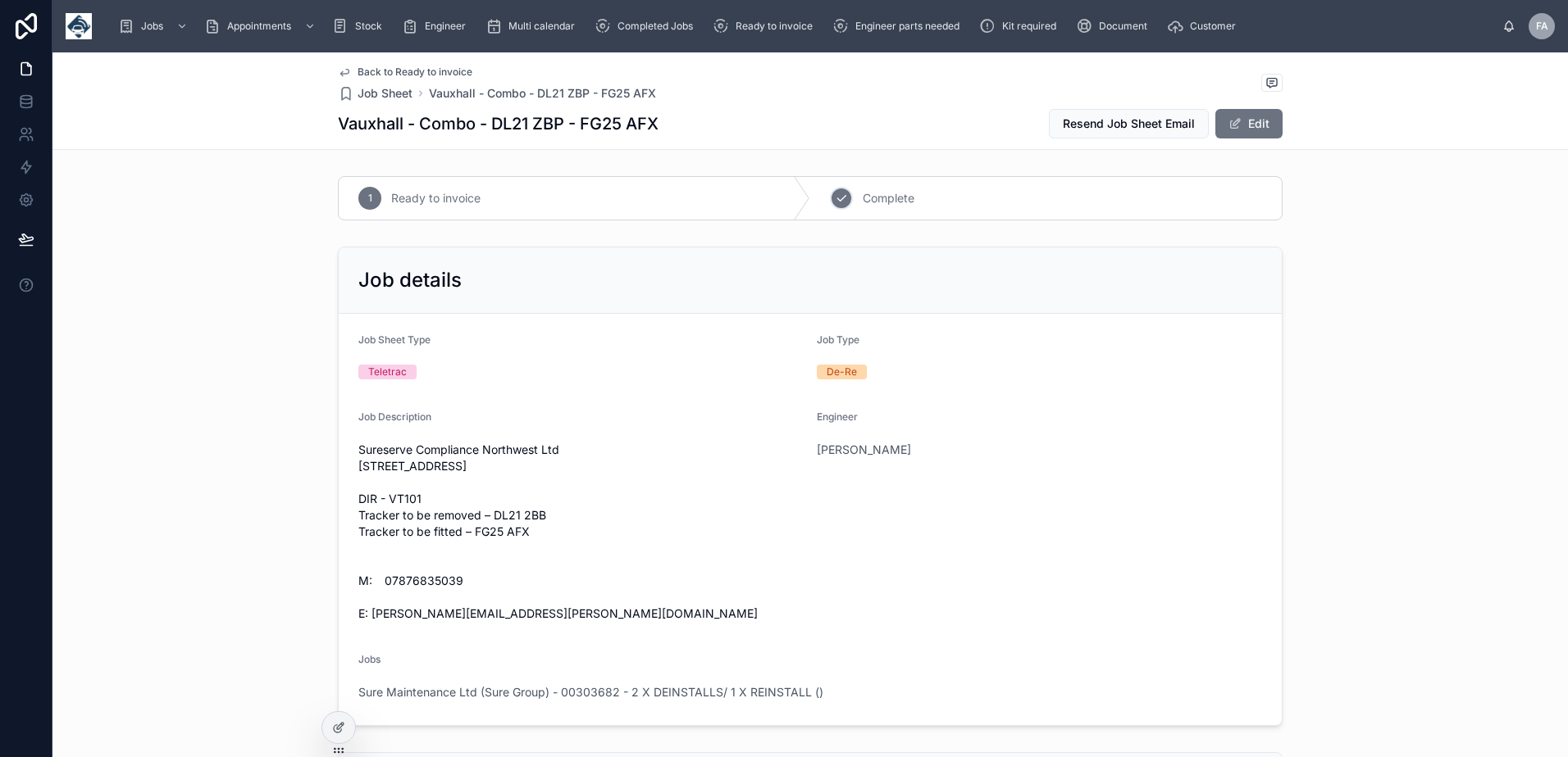
click at [878, 191] on span "Complete" at bounding box center [888, 198] width 51 height 17
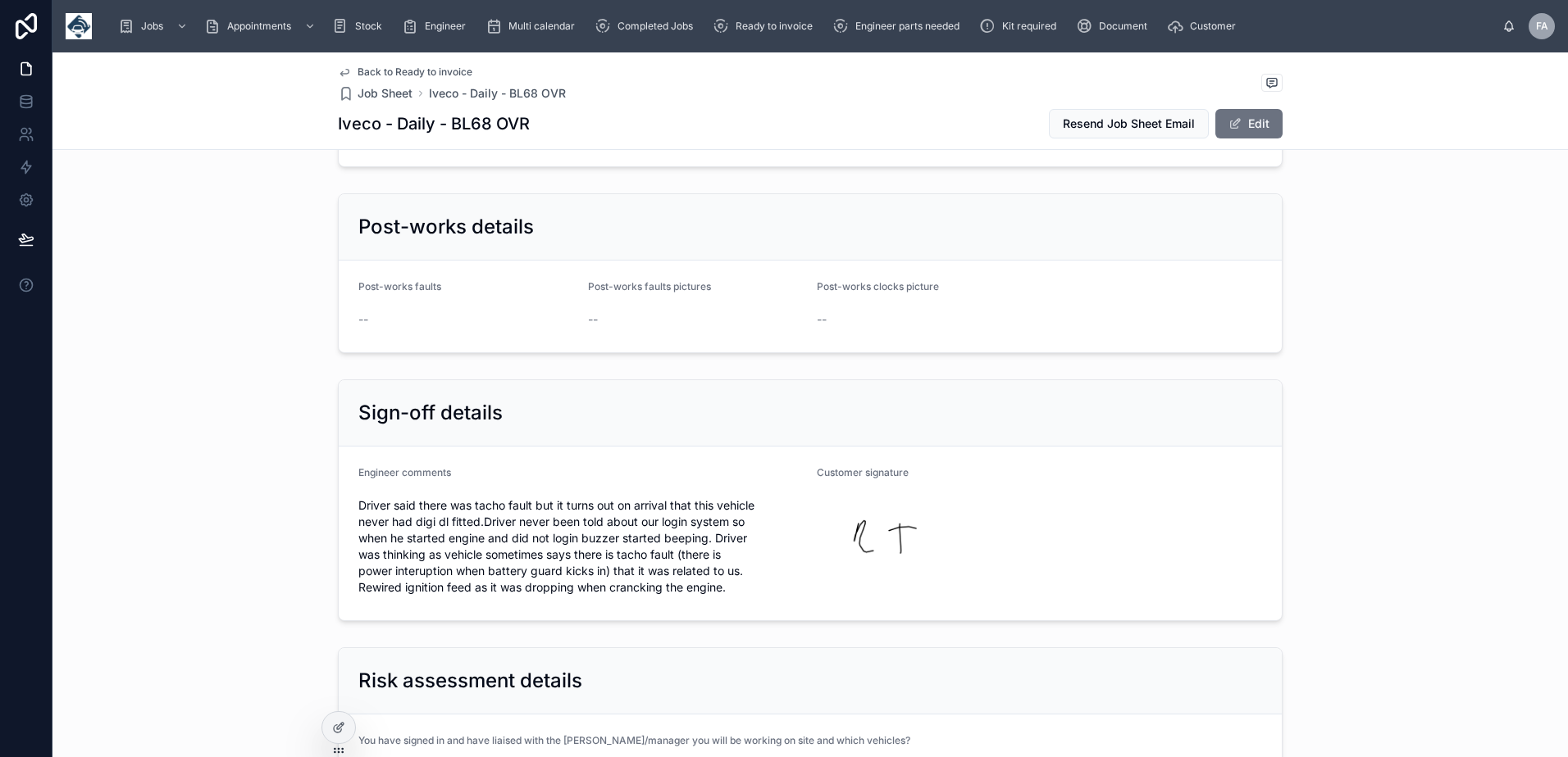
scroll to position [2951, 0]
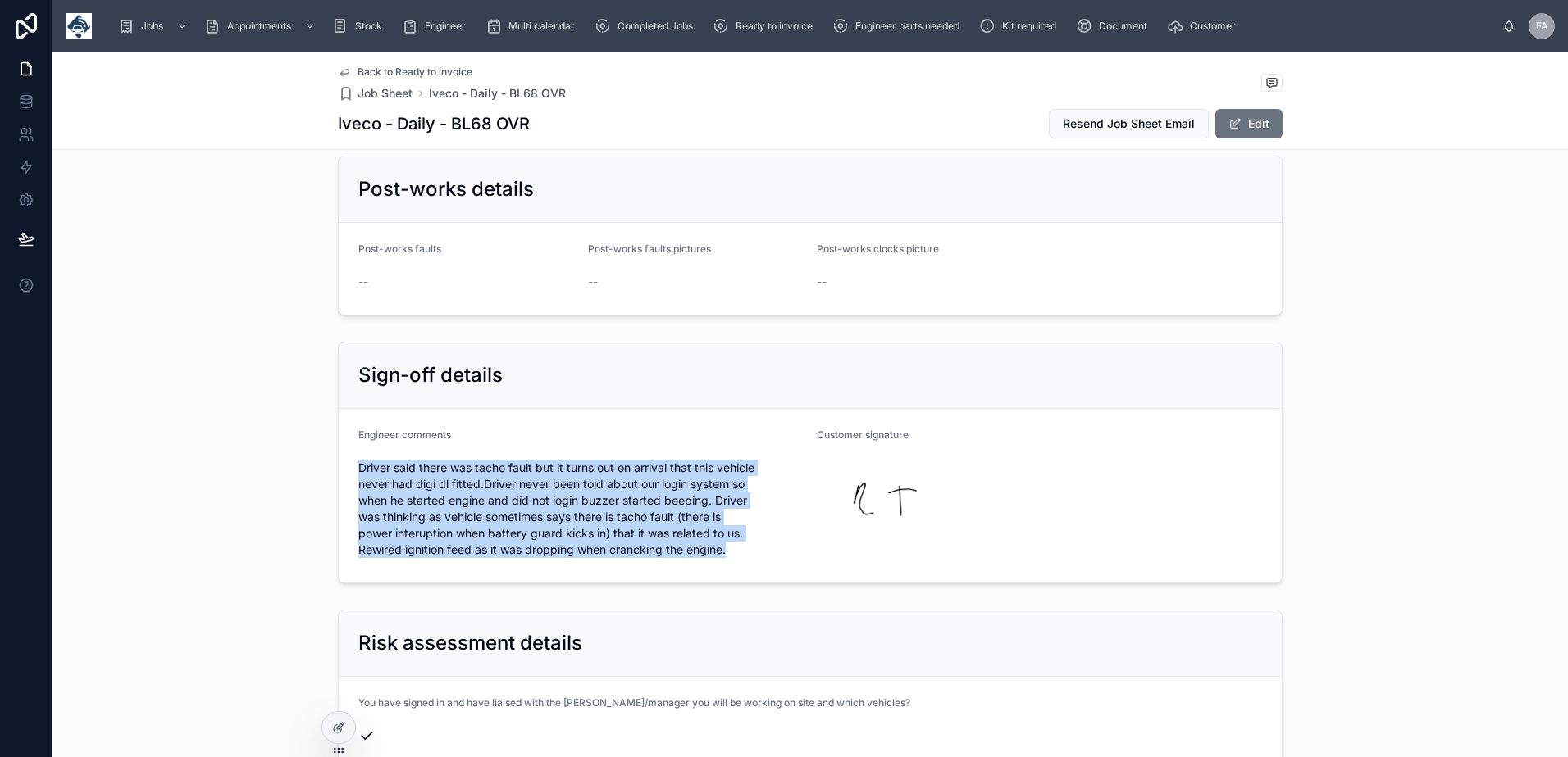
drag, startPoint x: 350, startPoint y: 434, endPoint x: 734, endPoint y: 523, distance: 394.2
click at [734, 523] on form "Engineer comments Driver said there was tacho fault but it turns out on arrival…" at bounding box center [810, 496] width 942 height 174
copy span "Driver said there was tacho fault but it turns out on arrival that this vehicle…"
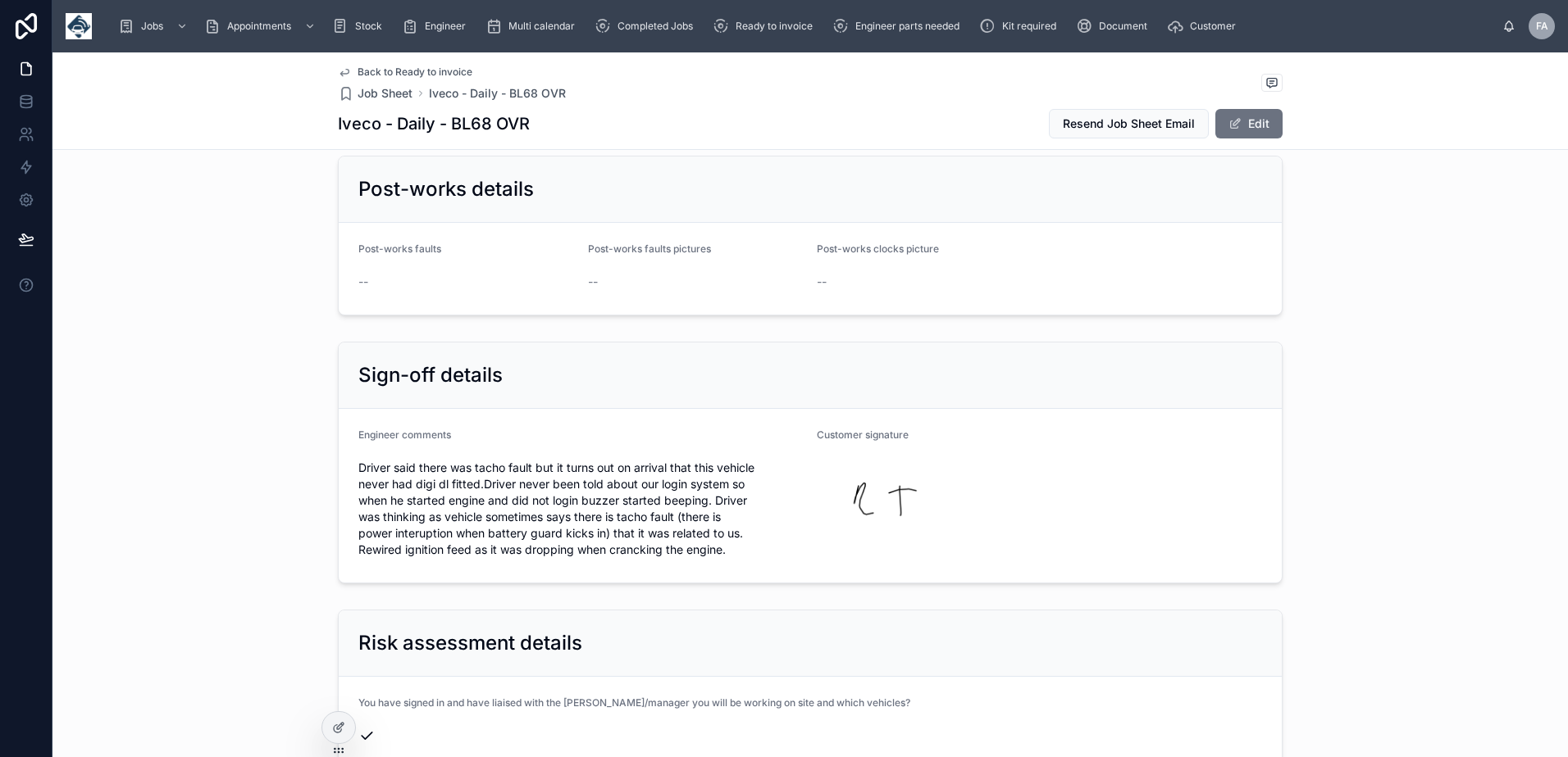
click at [1035, 503] on div "Customer signature" at bounding box center [1039, 496] width 445 height 135
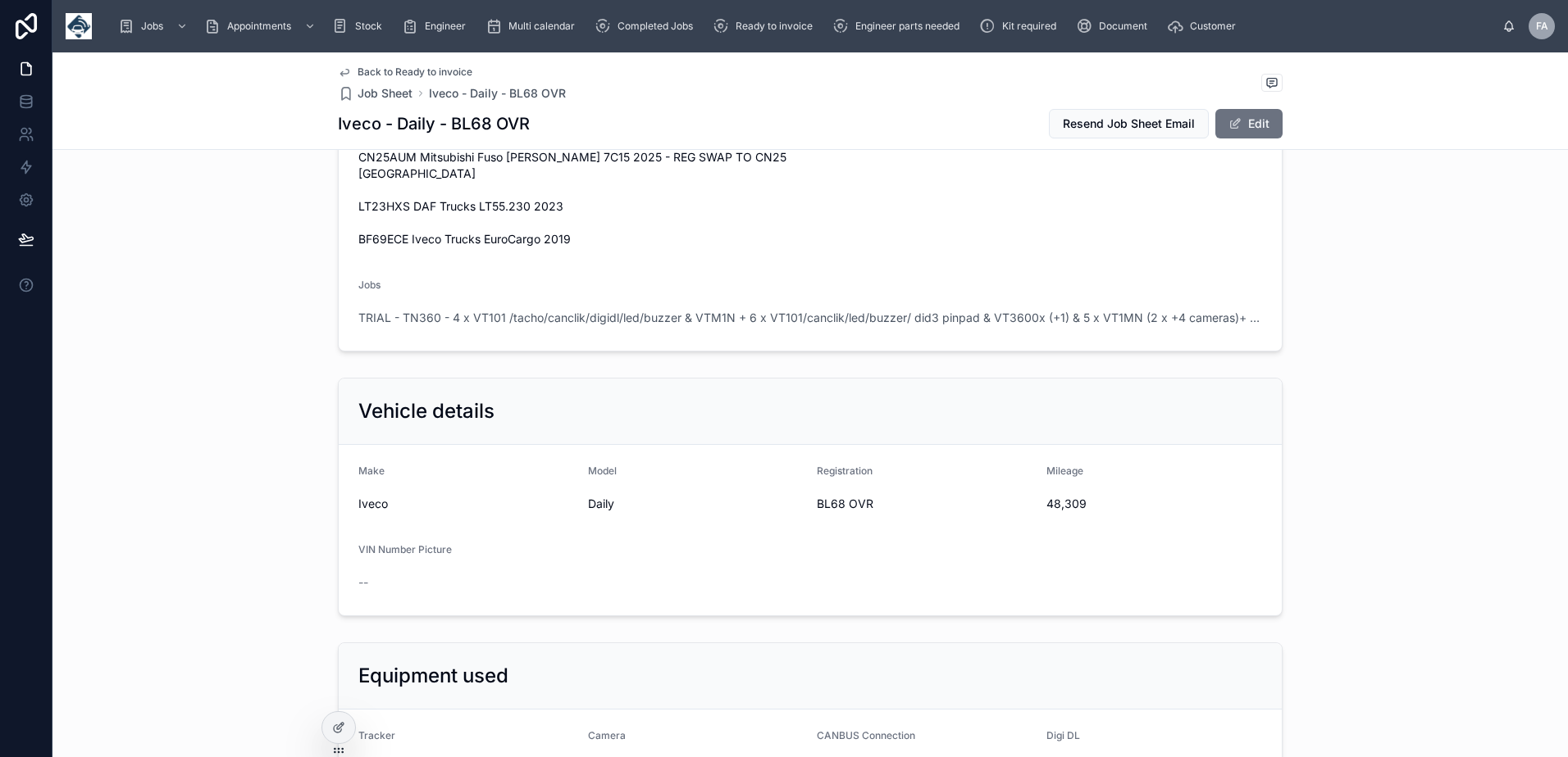
scroll to position [819, 0]
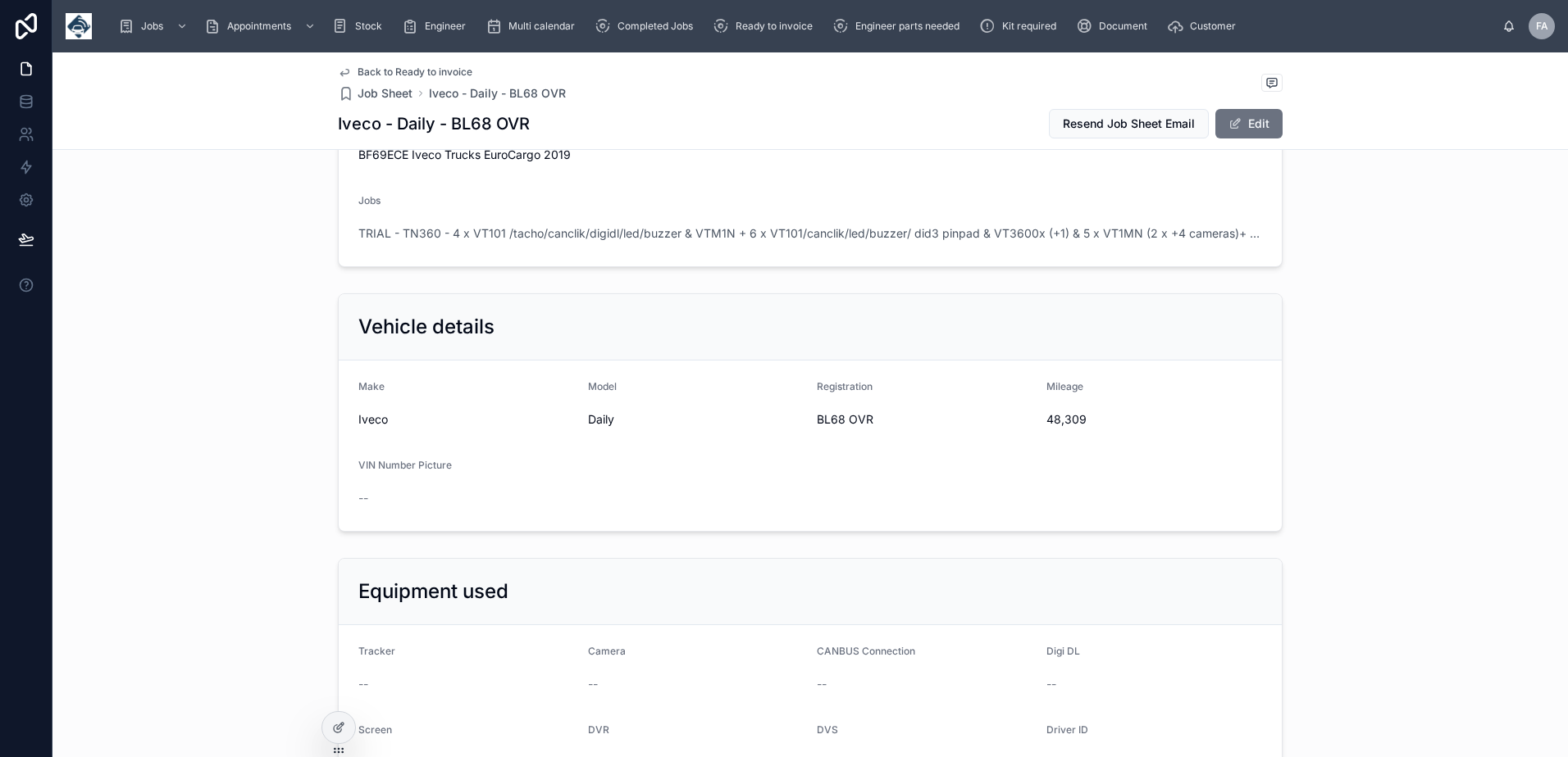
click at [822, 412] on span "BL68 OVR" at bounding box center [925, 420] width 217 height 17
copy span "BL68 OVR"
click at [1048, 412] on span "48,309" at bounding box center [1154, 420] width 217 height 17
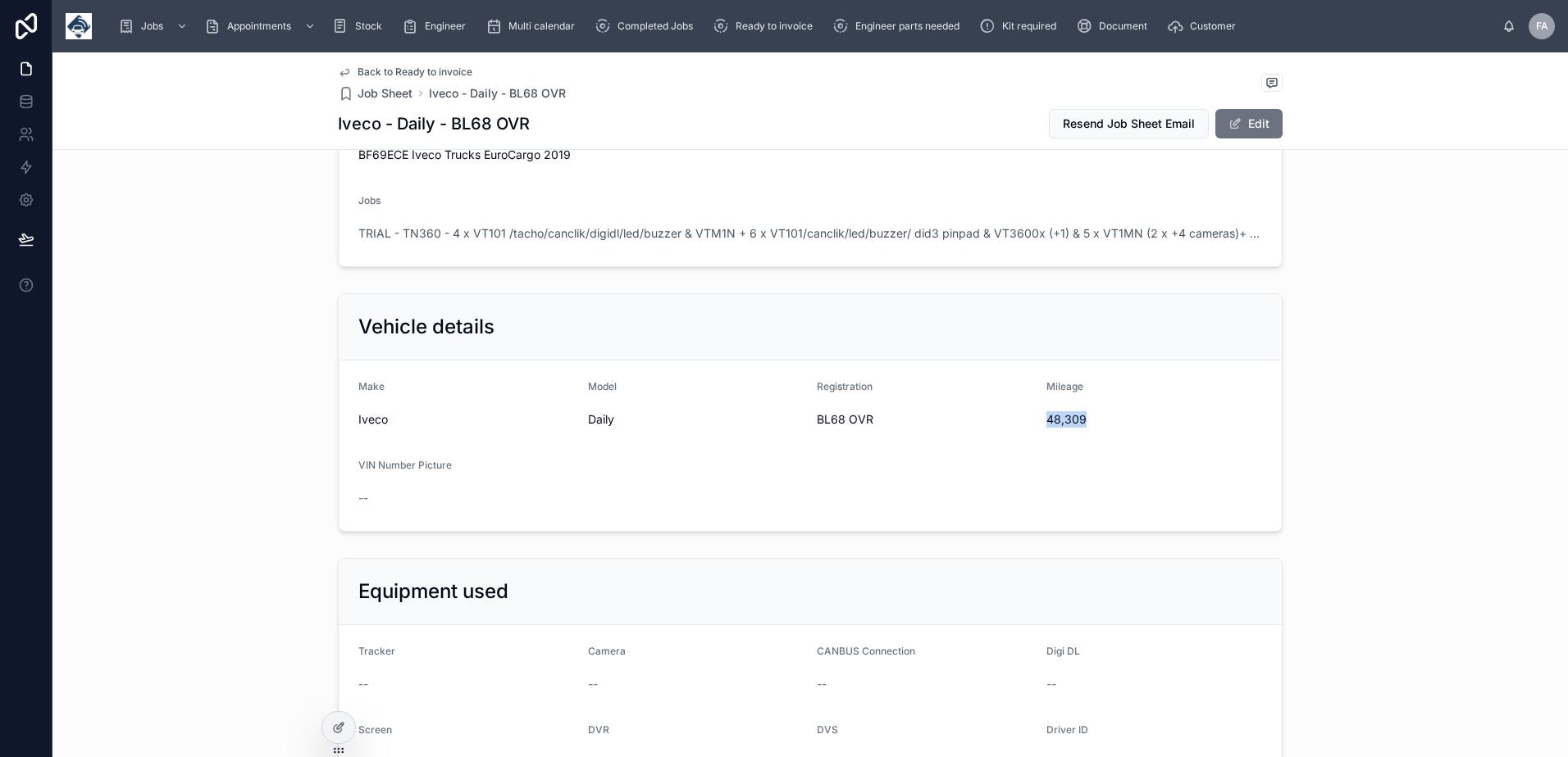
click at [1048, 412] on span "48,309" at bounding box center [1154, 420] width 217 height 17
copy span "48,309"
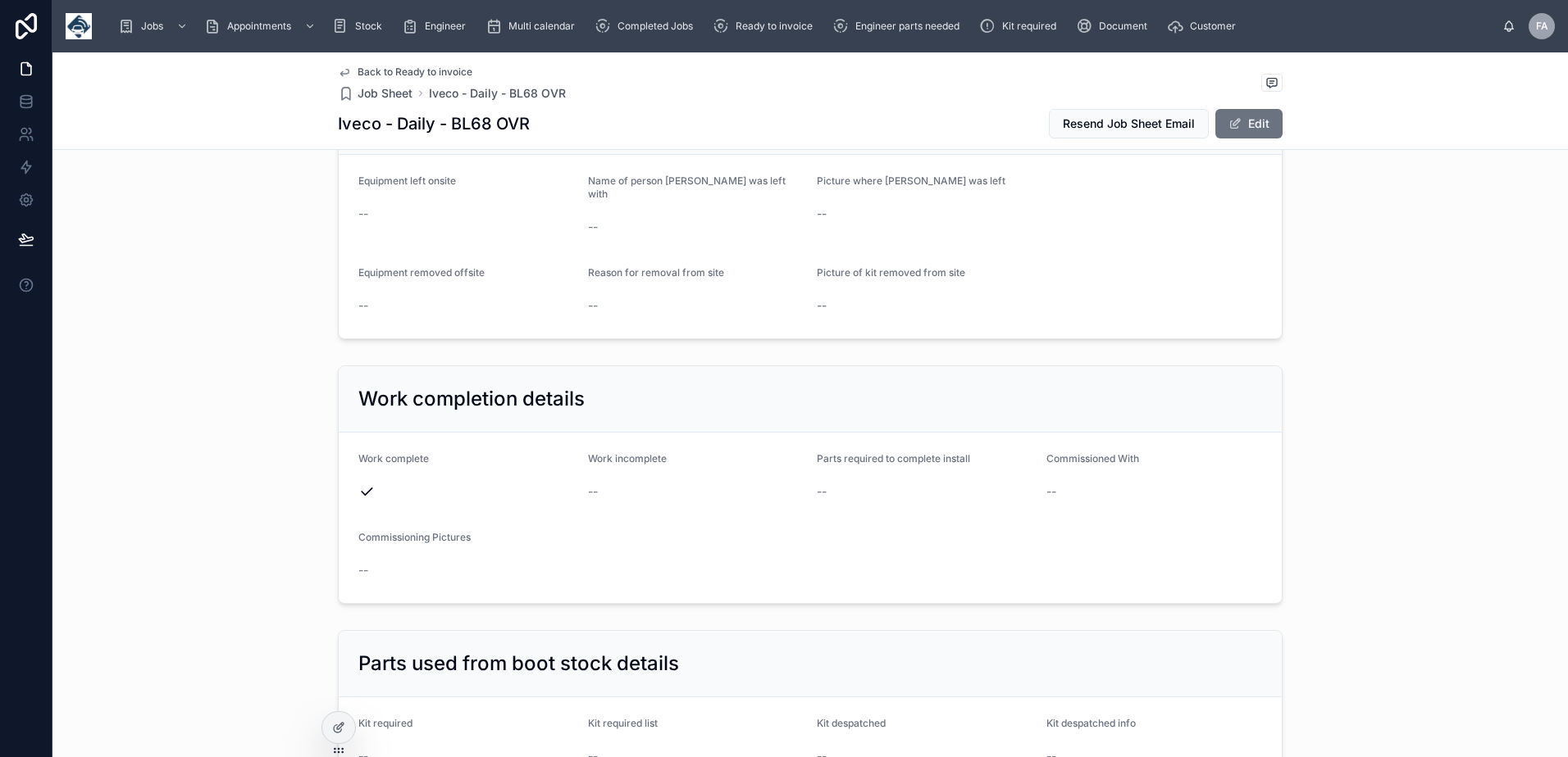
scroll to position [1639, 0]
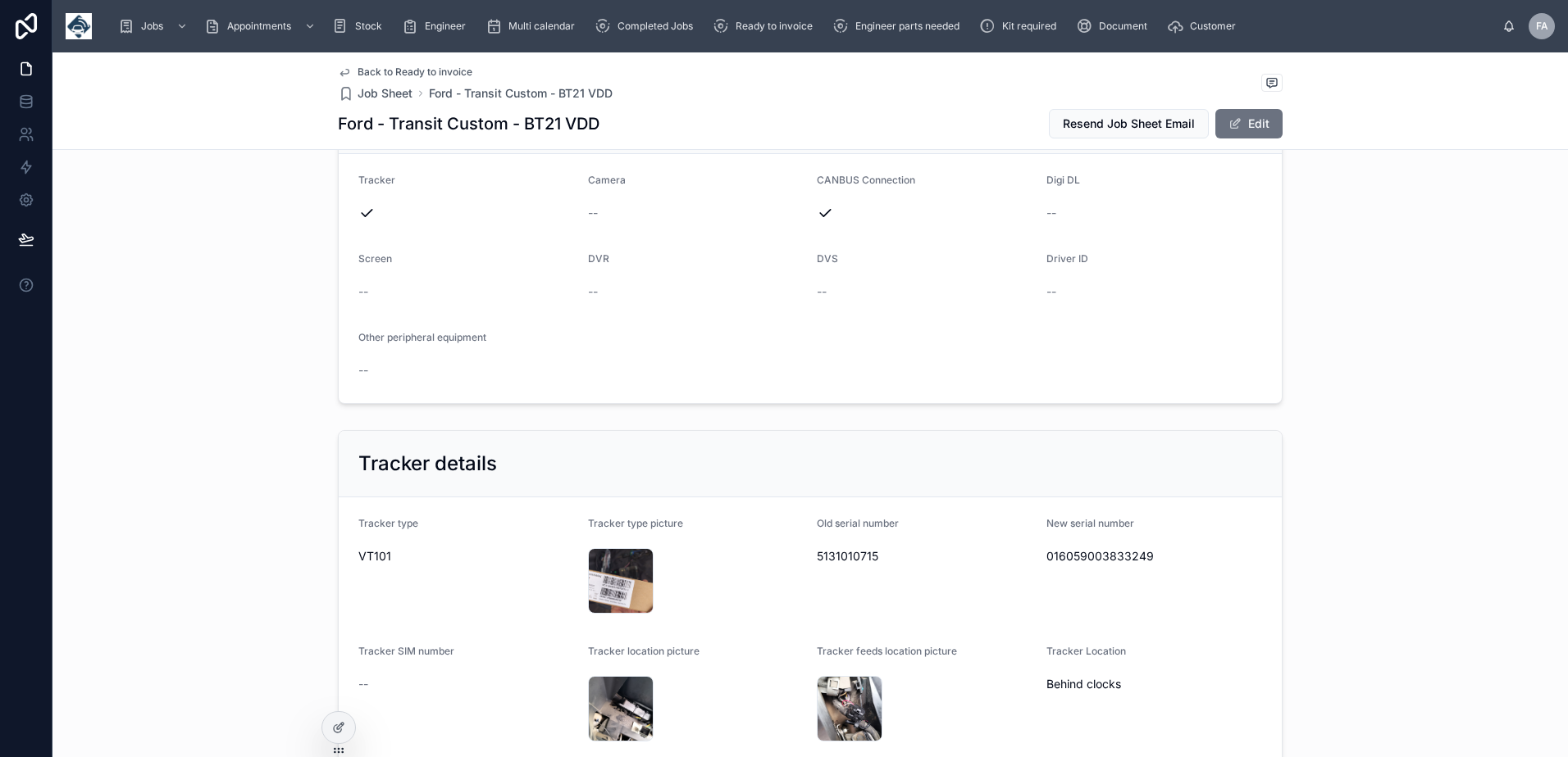
scroll to position [984, 0]
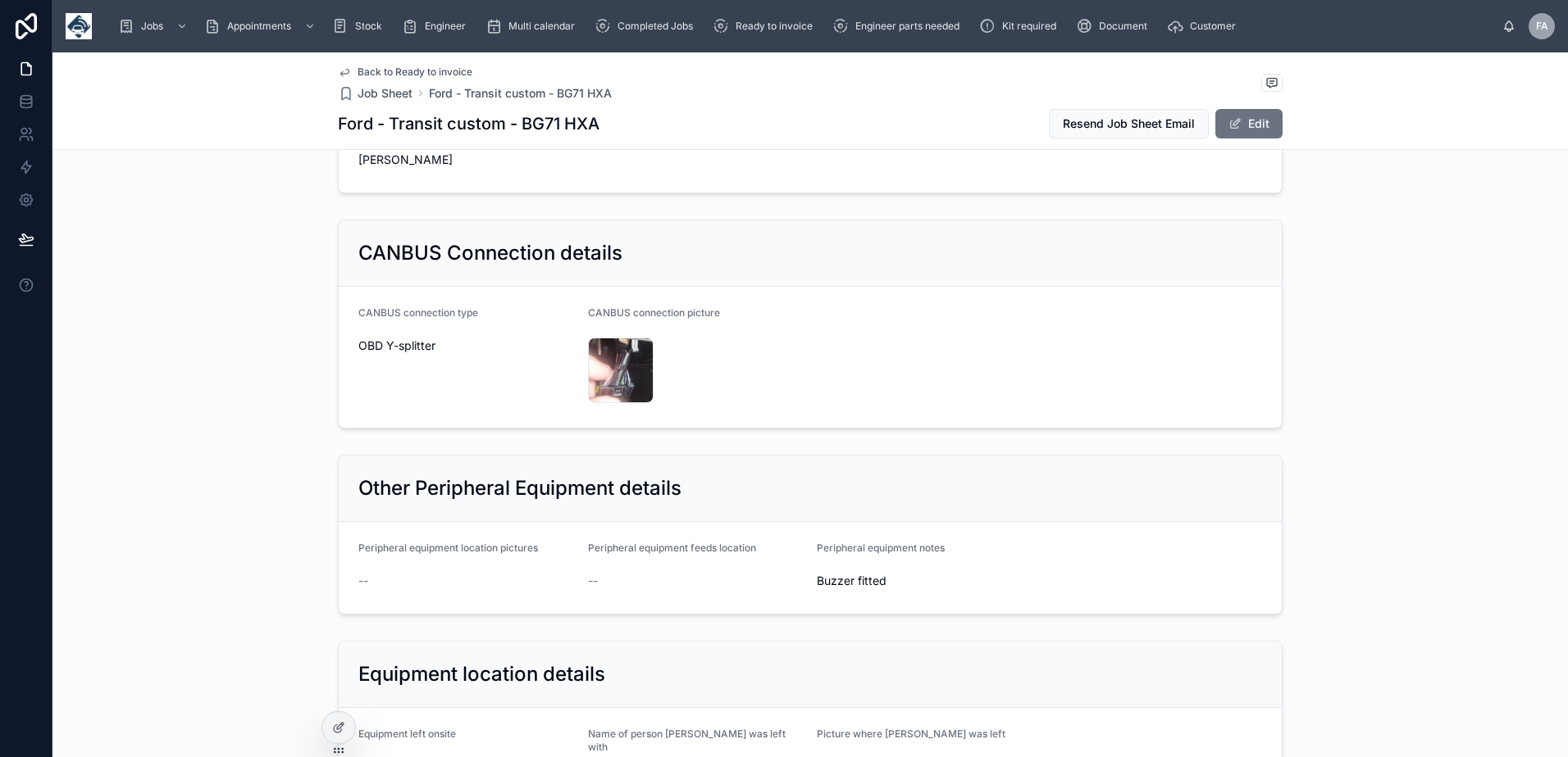
scroll to position [1639, 0]
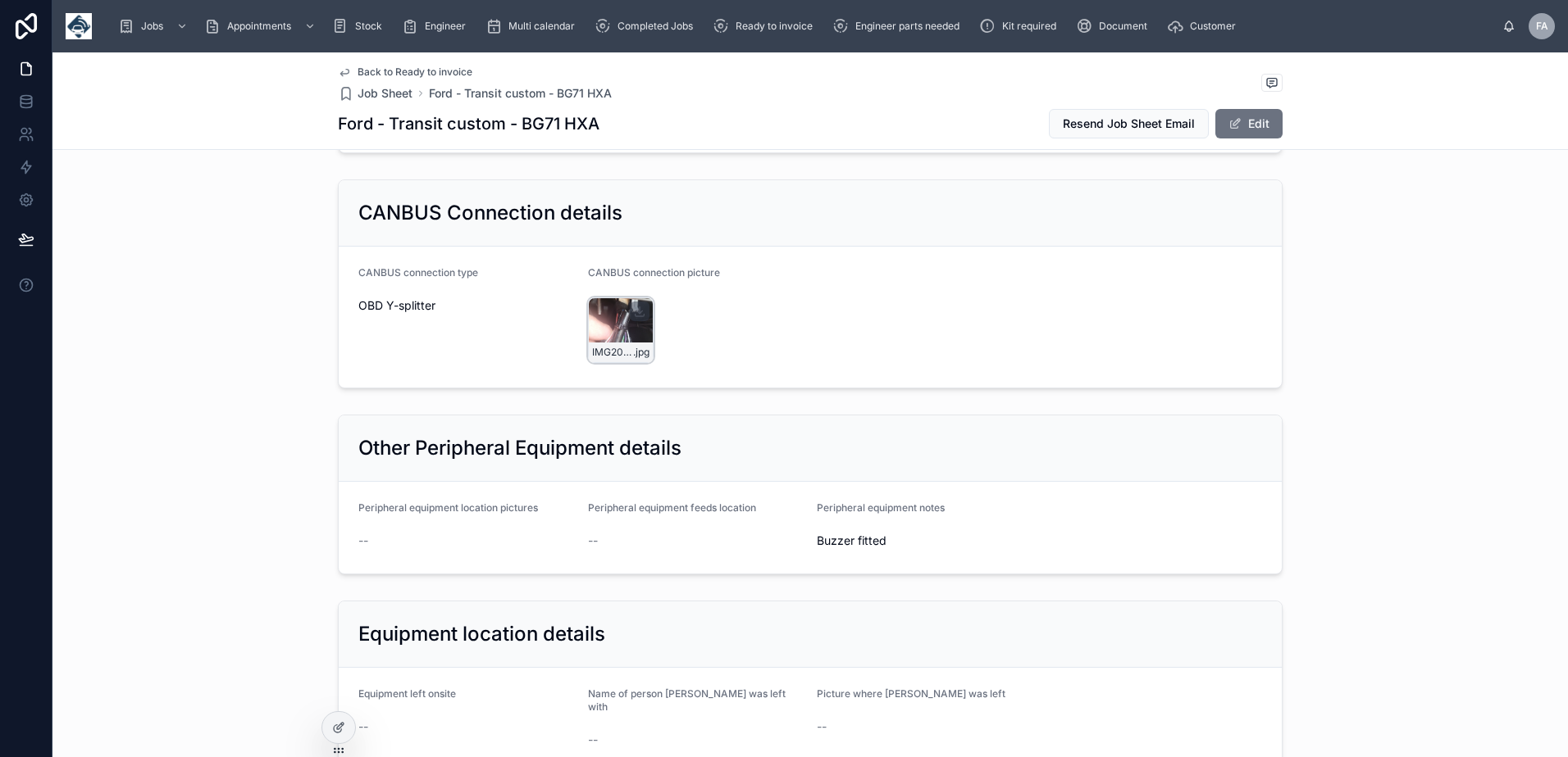
click at [630, 315] on div at bounding box center [639, 312] width 20 height 20
click at [599, 319] on div "IMG20250821103053 .jpg" at bounding box center [621, 331] width 65 height 65
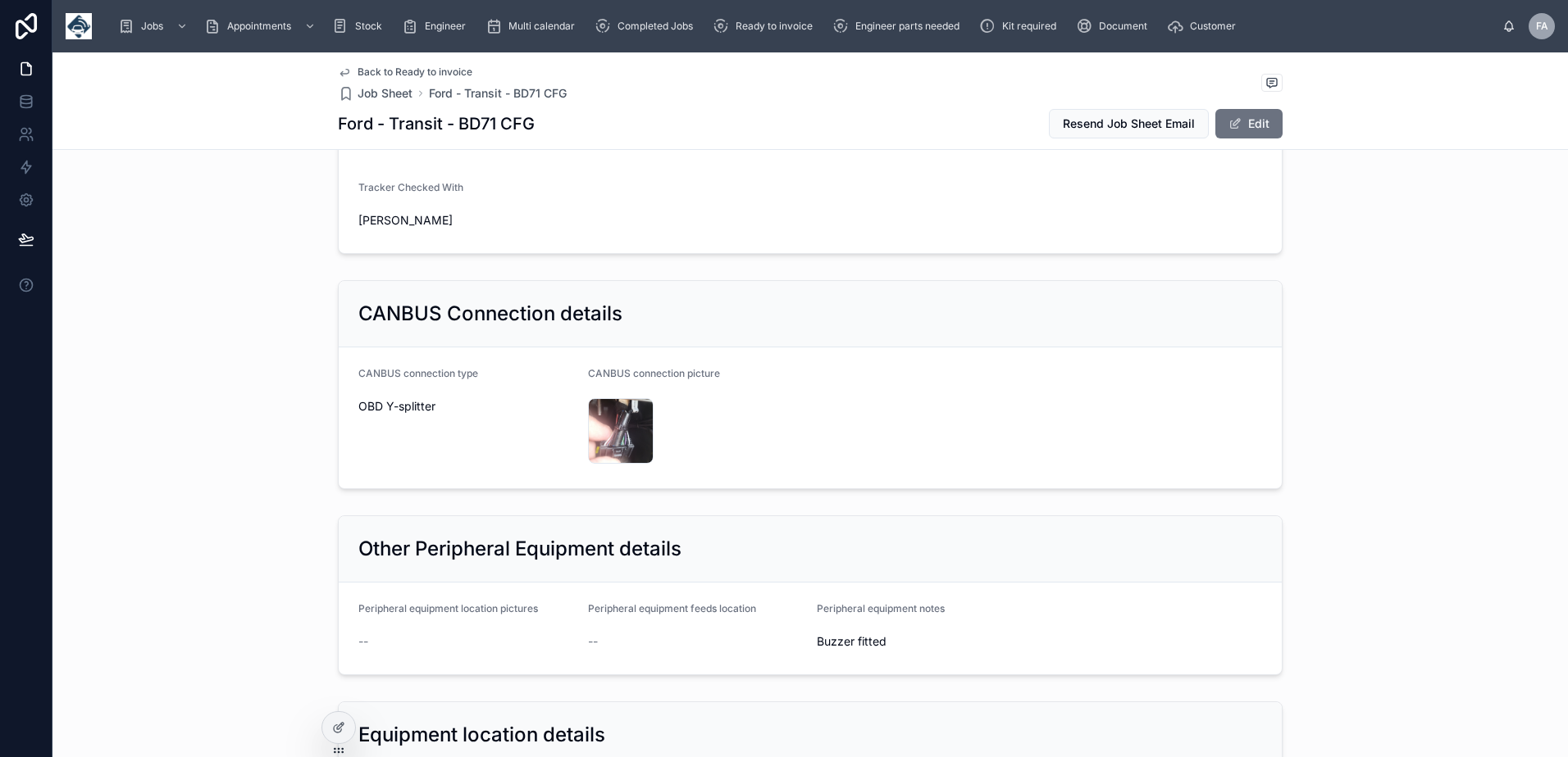
scroll to position [1475, 0]
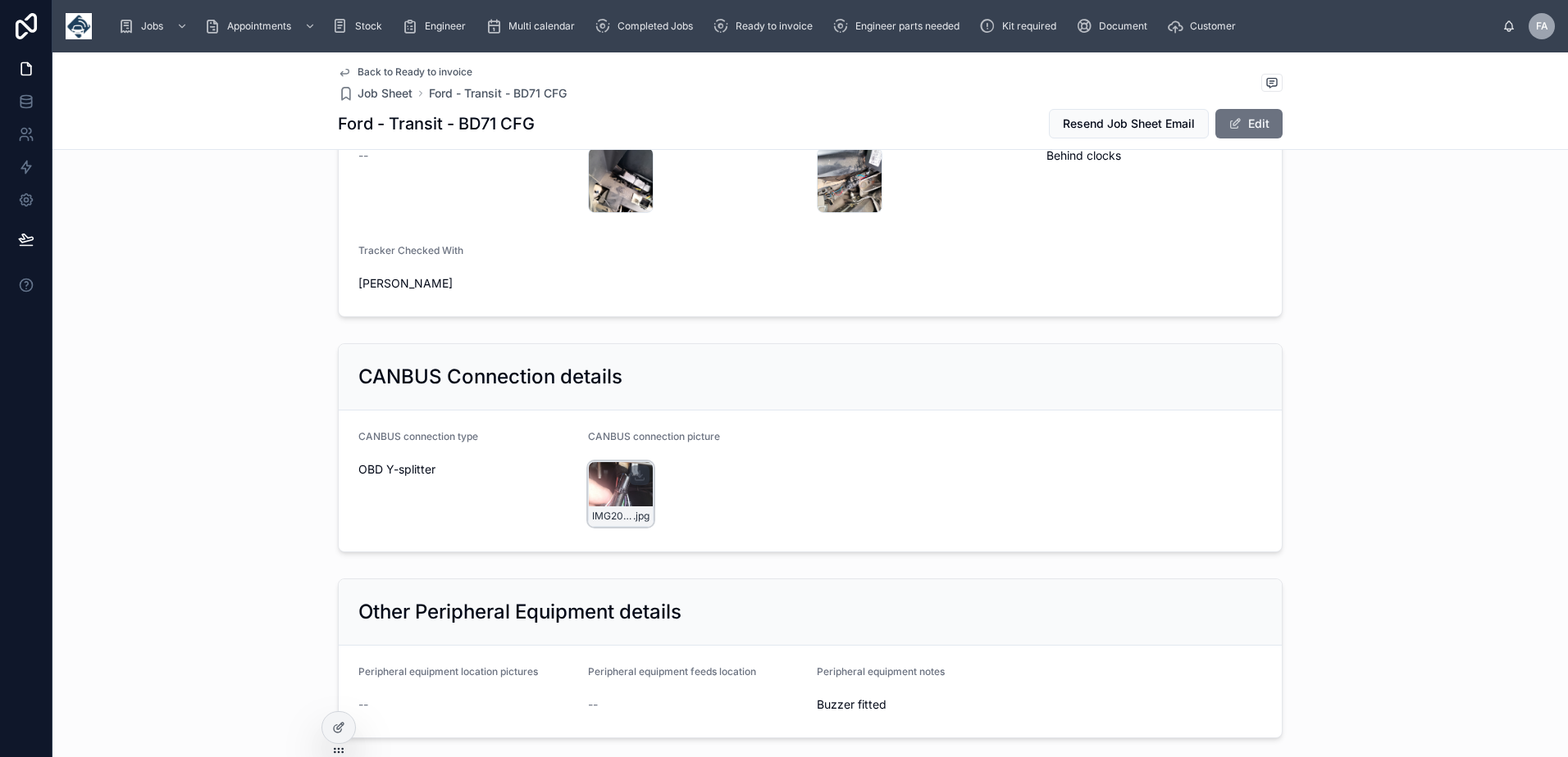
click at [612, 487] on div "IMG20250821103053 .jpg" at bounding box center [621, 494] width 65 height 65
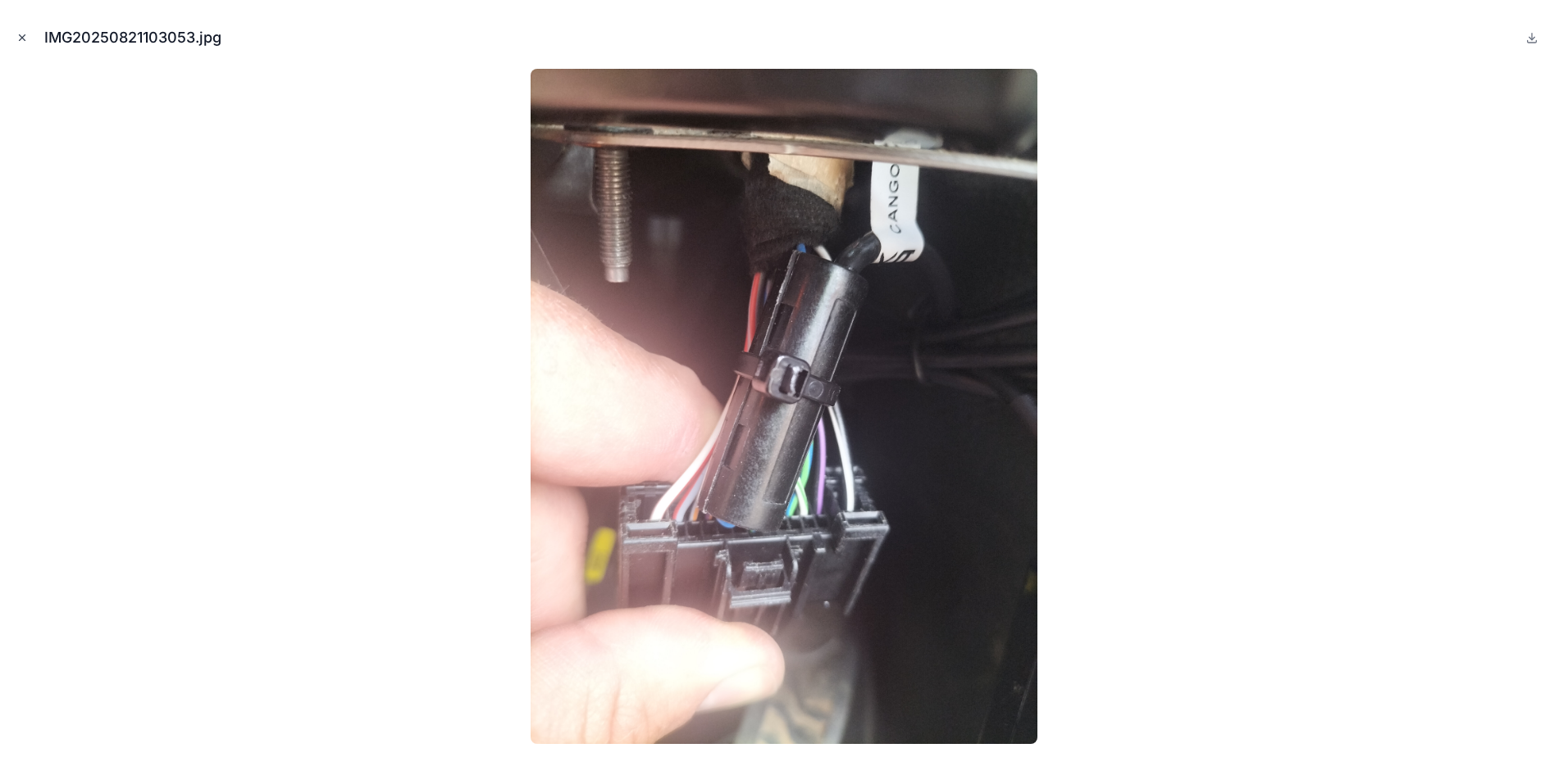
click at [20, 34] on icon "Close modal" at bounding box center [23, 38] width 12 height 12
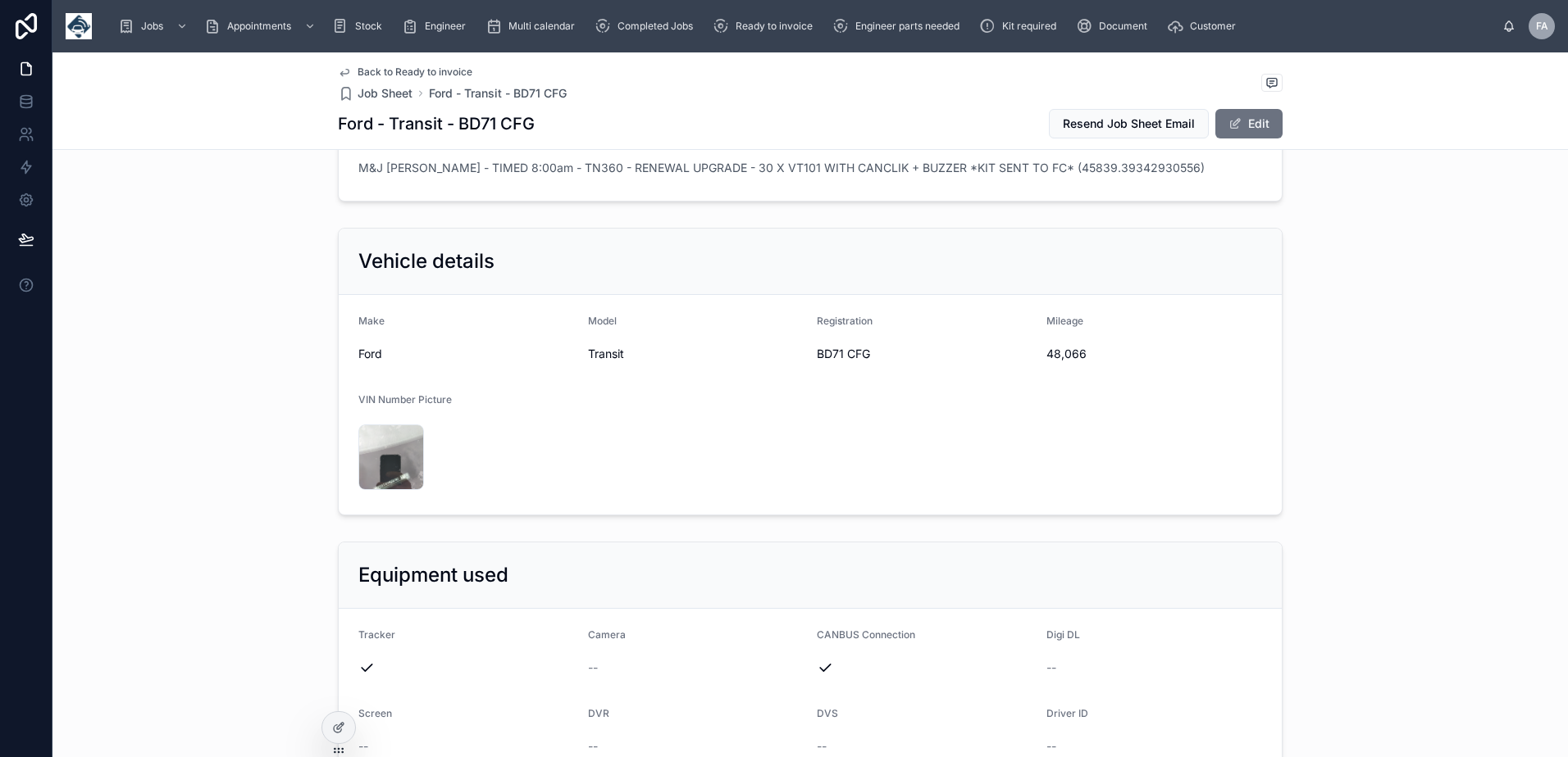
scroll to position [819, 0]
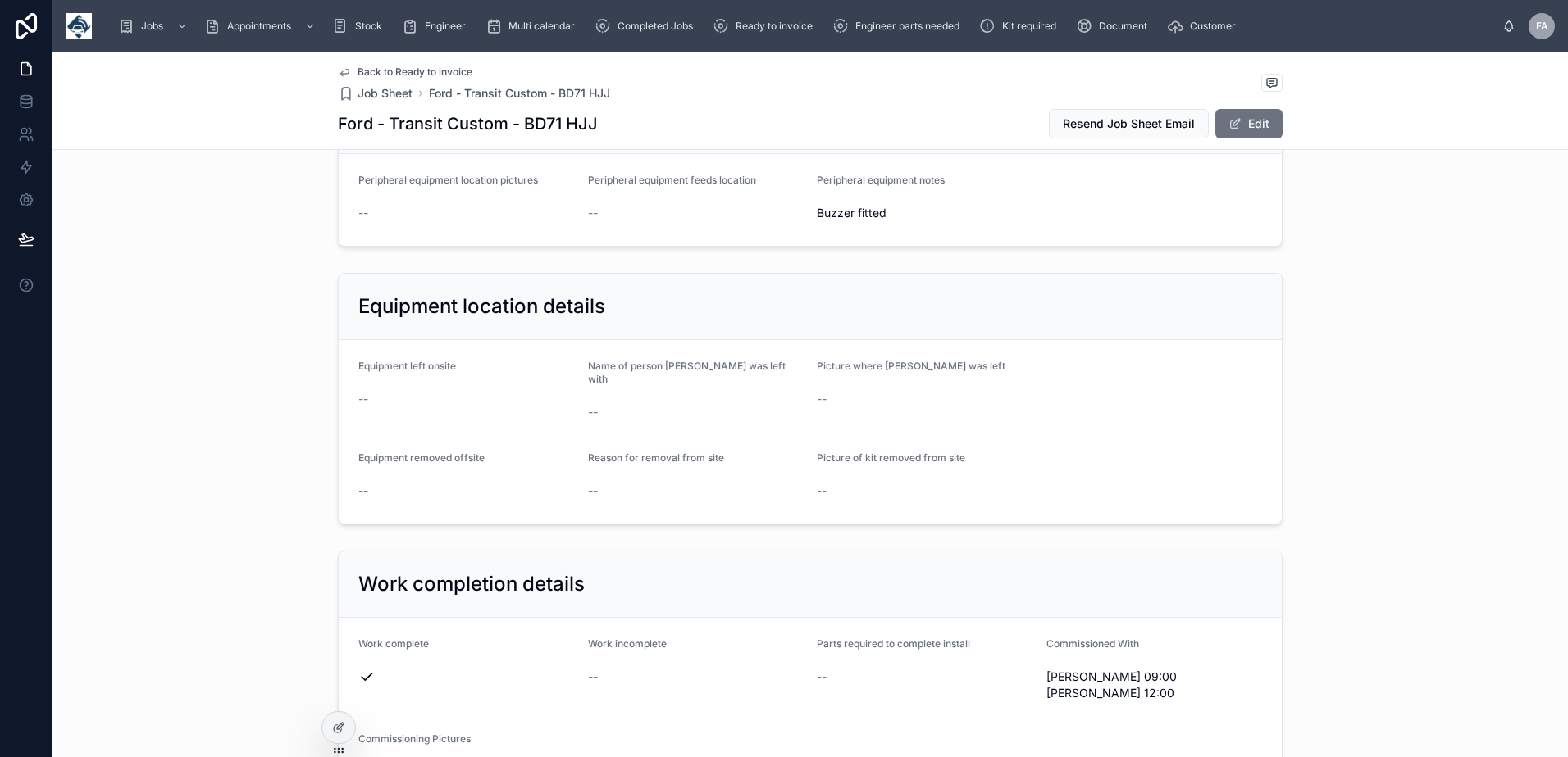
scroll to position [1639, 0]
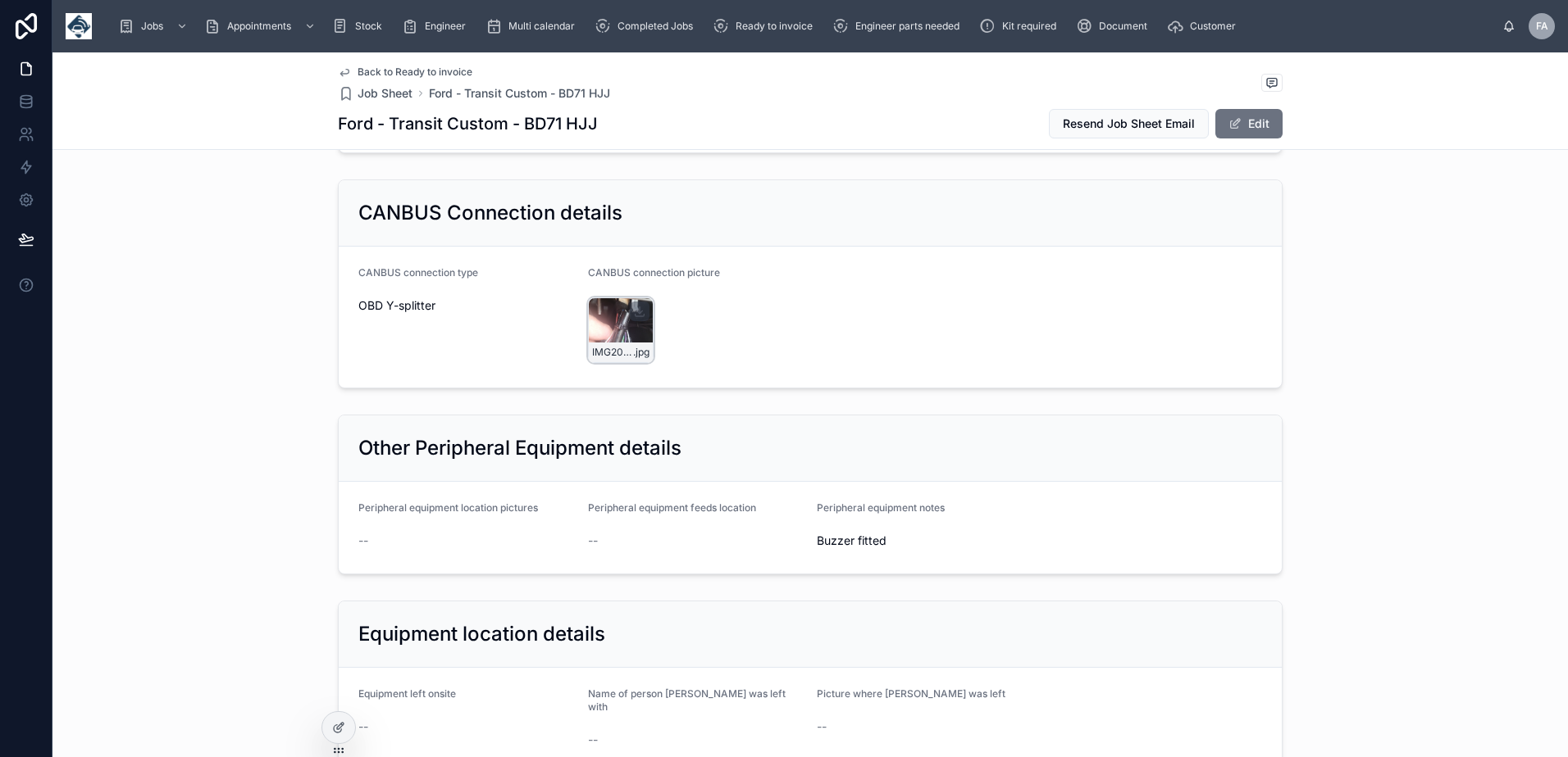
click at [604, 318] on div "IMG20250821103053 .jpg" at bounding box center [621, 331] width 65 height 65
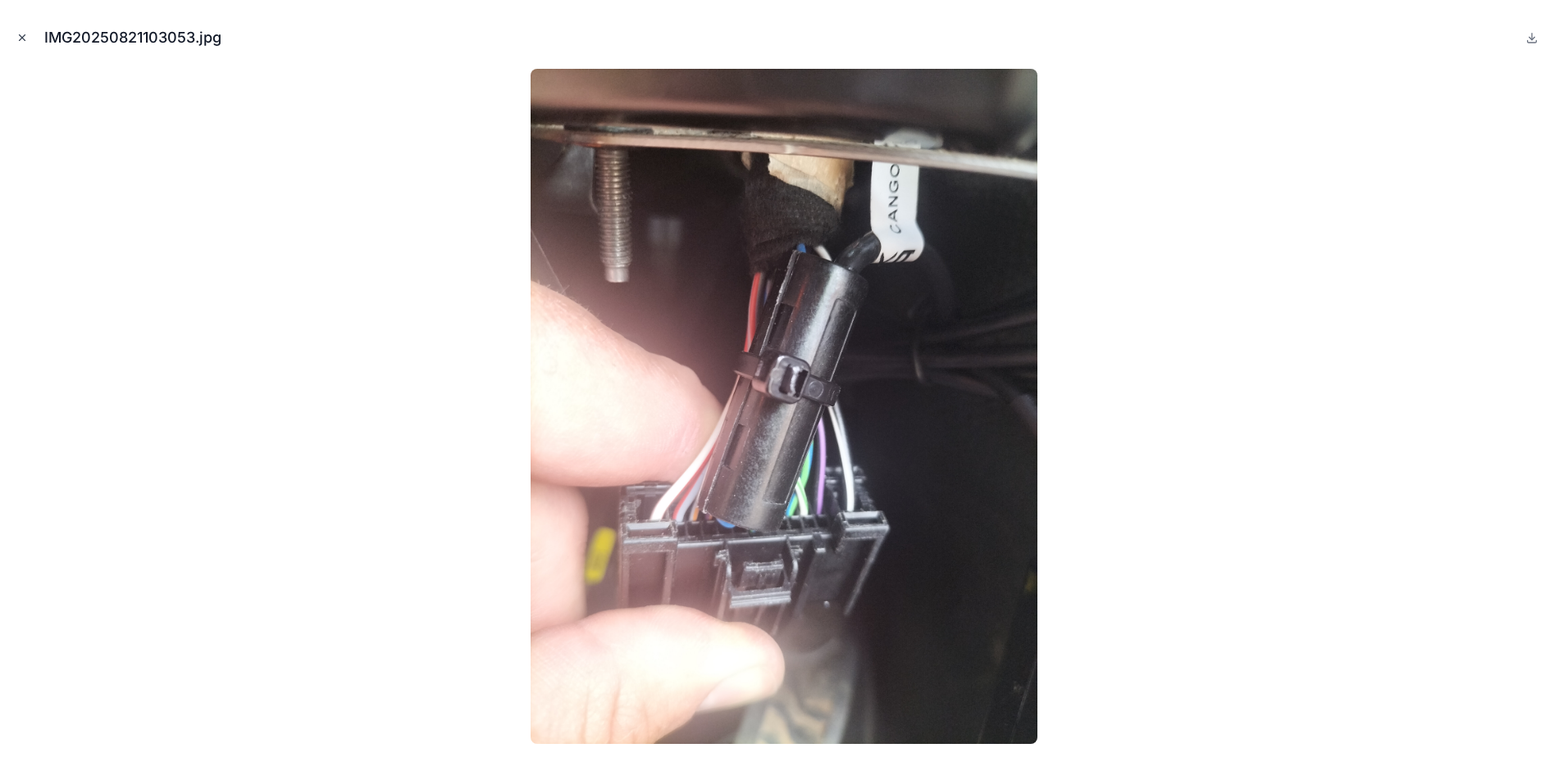
click at [16, 36] on button "Close modal" at bounding box center [22, 38] width 18 height 18
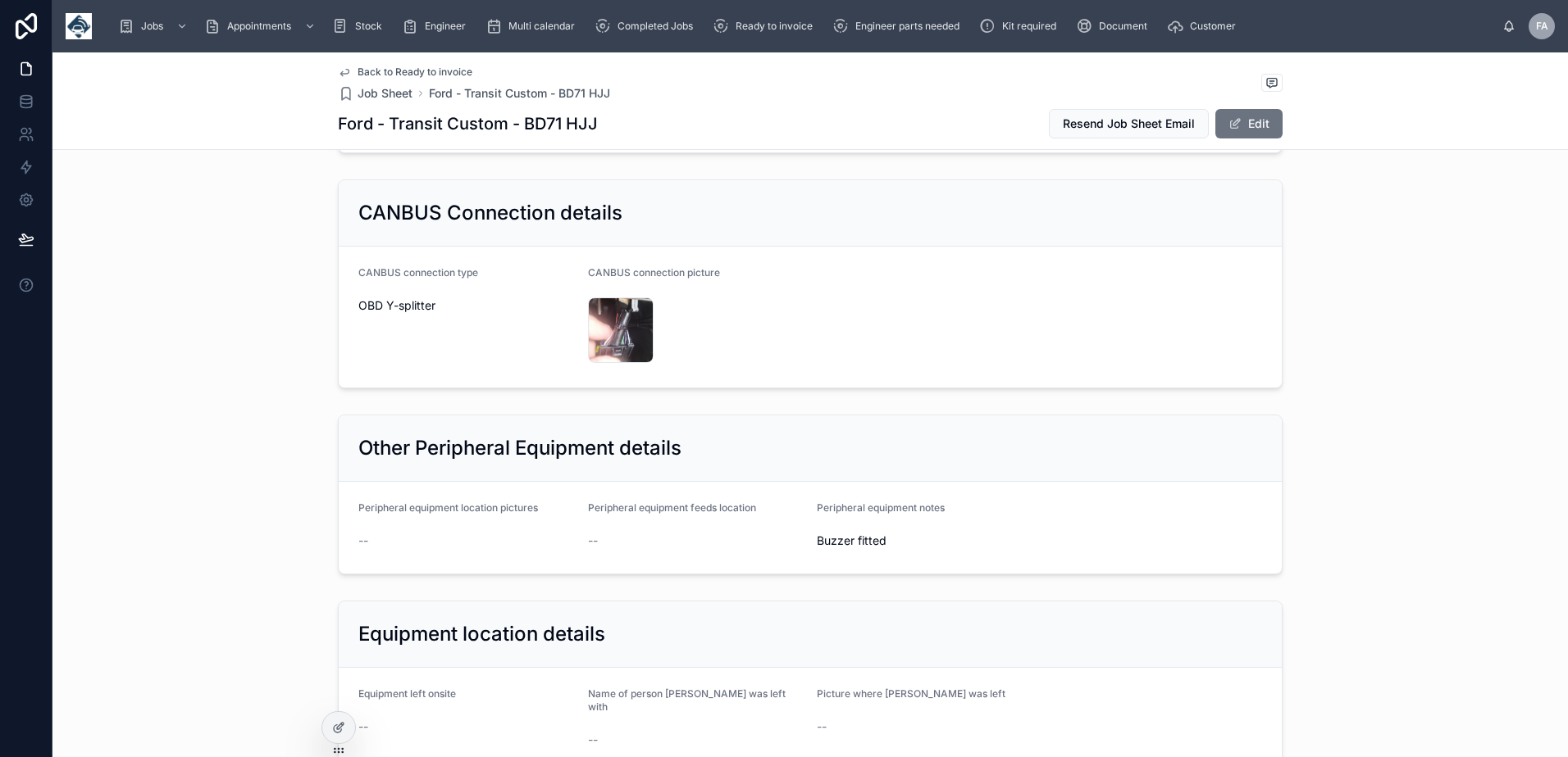
click at [789, 284] on div "CANBUS connection picture" at bounding box center [696, 276] width 217 height 20
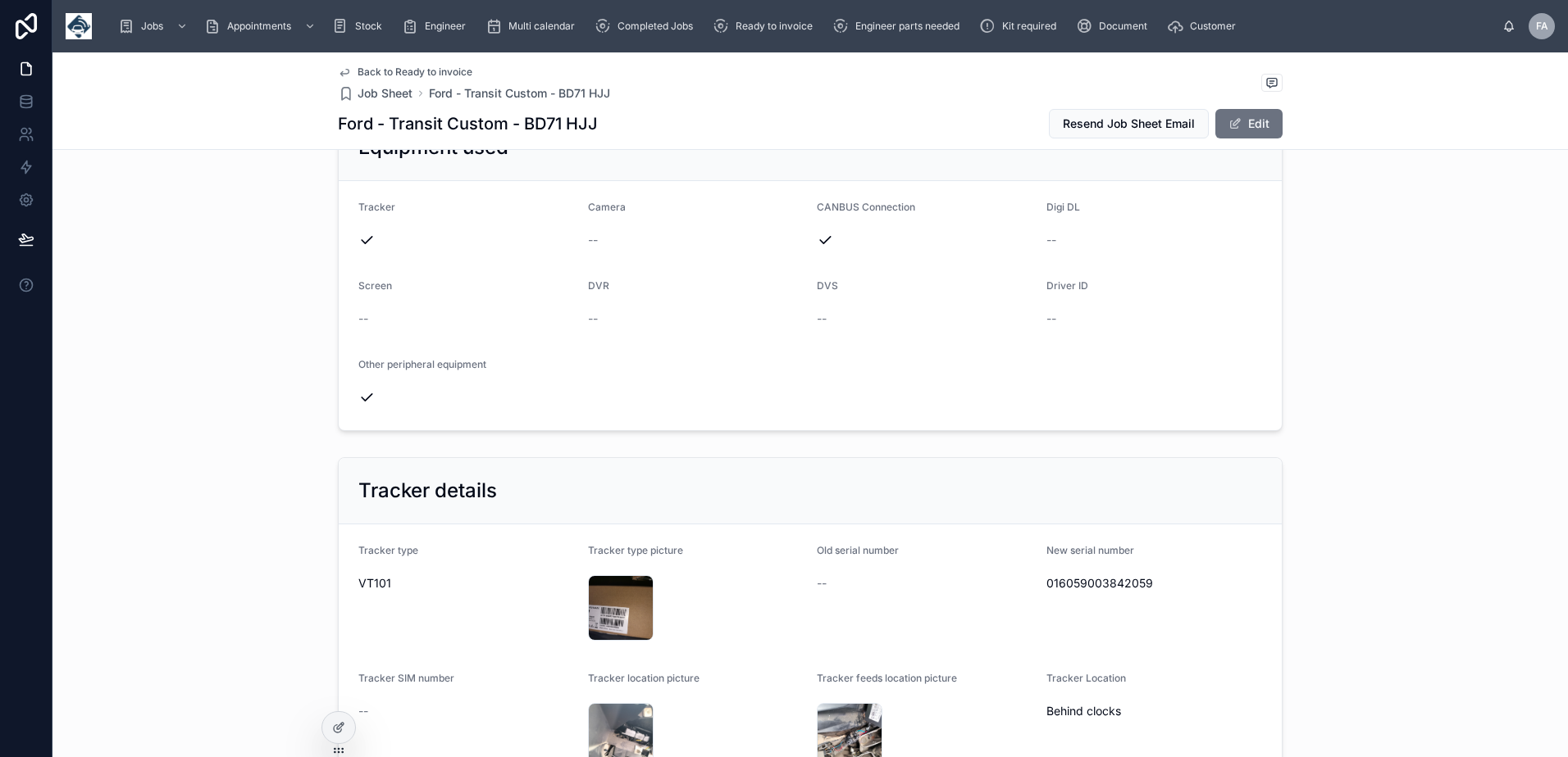
scroll to position [984, 0]
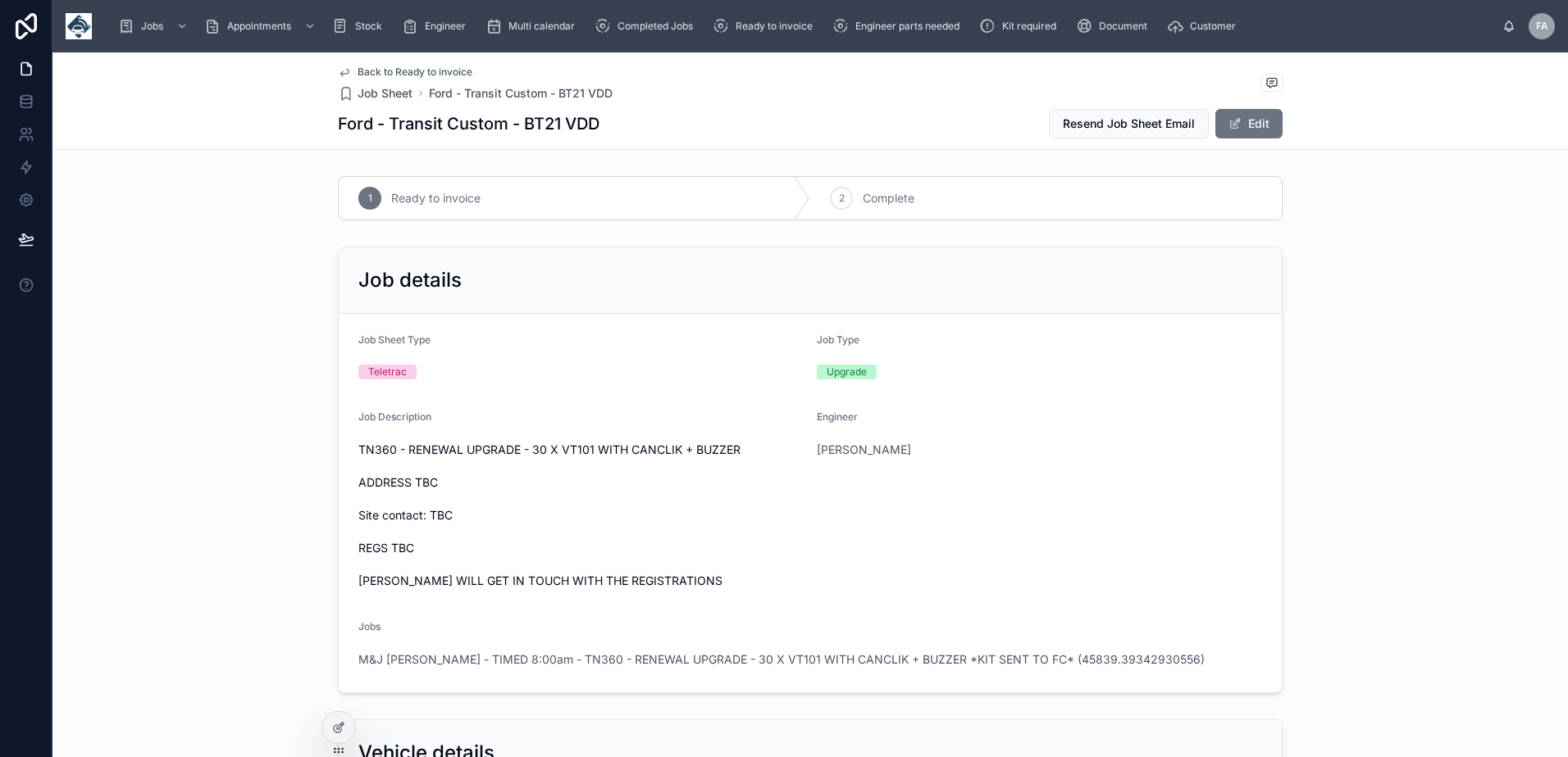
click at [638, 506] on span "TN360 - RENEWAL UPGRADE - 30 X VT101 WITH CANCLIK + BUZZER ADDRESS TBC Site con…" at bounding box center [581, 515] width 445 height 147
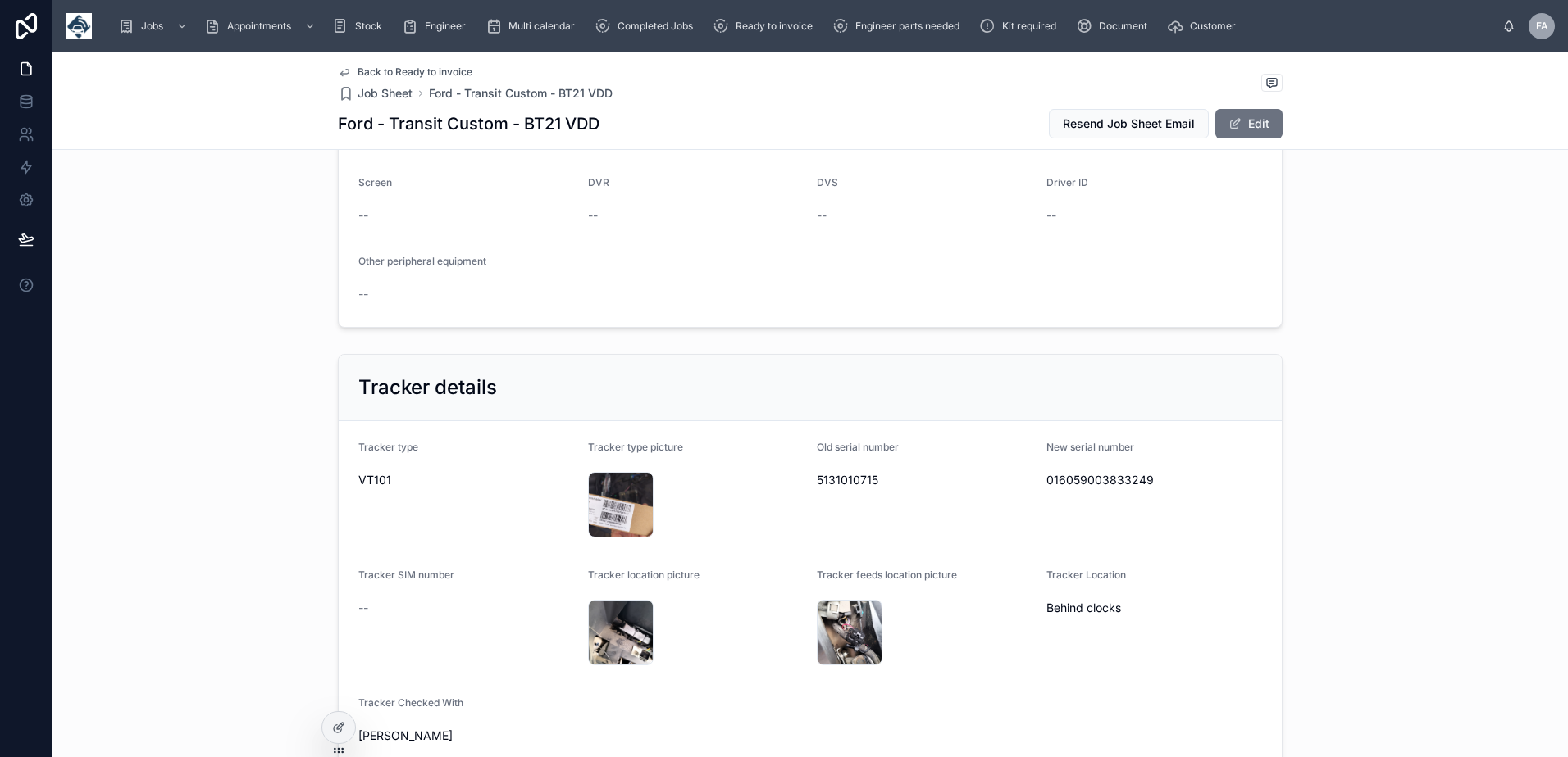
scroll to position [984, 0]
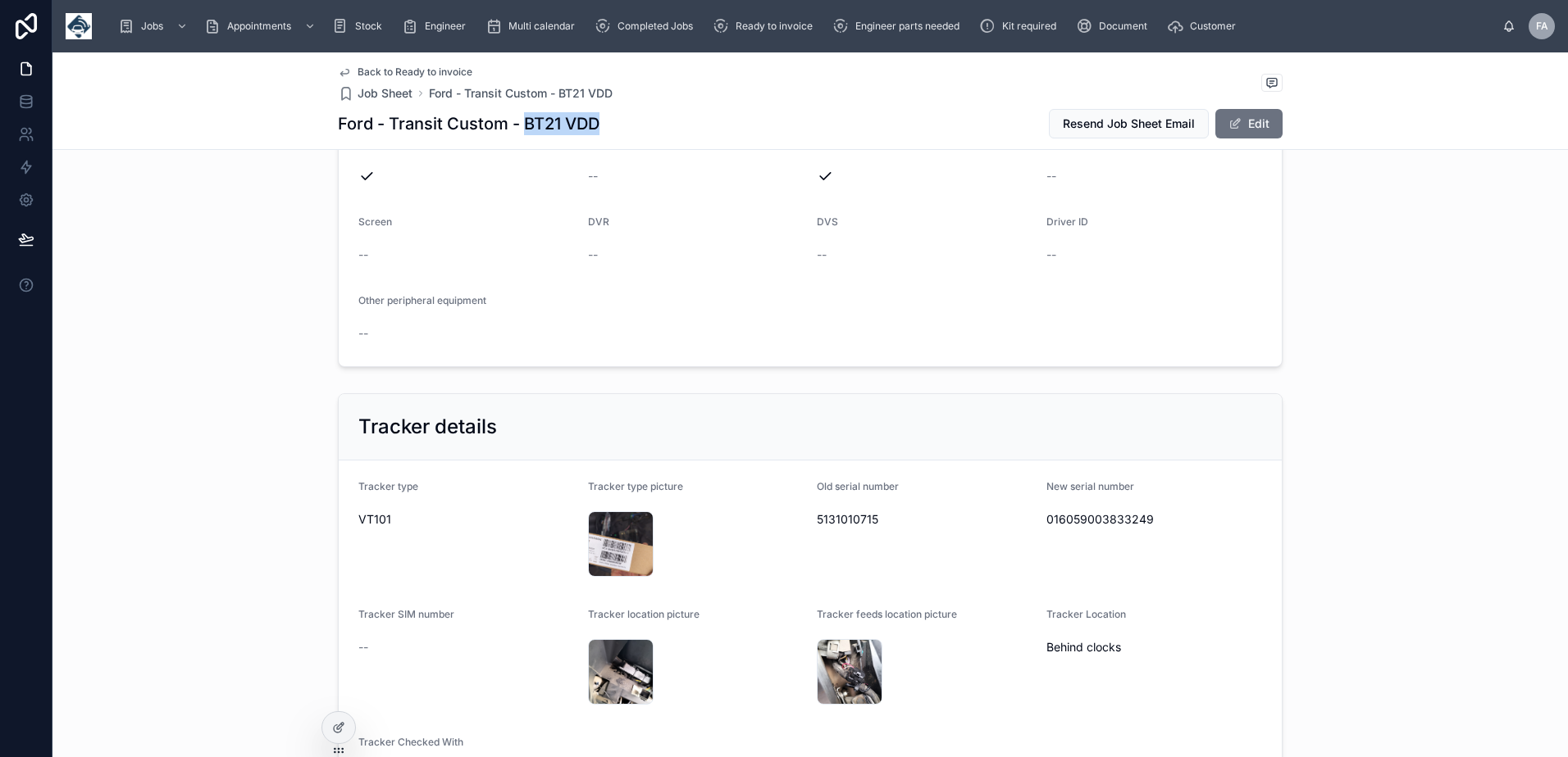
drag, startPoint x: 598, startPoint y: 122, endPoint x: 517, endPoint y: 123, distance: 81.0
click at [517, 123] on div "Ford - Transit Custom - BT21 VDD Resend Job Sheet Email Edit" at bounding box center [810, 123] width 944 height 31
copy h1 "BT21 VDD"
click at [841, 665] on div "IMG20250910110521 .jpg" at bounding box center [849, 672] width 65 height 65
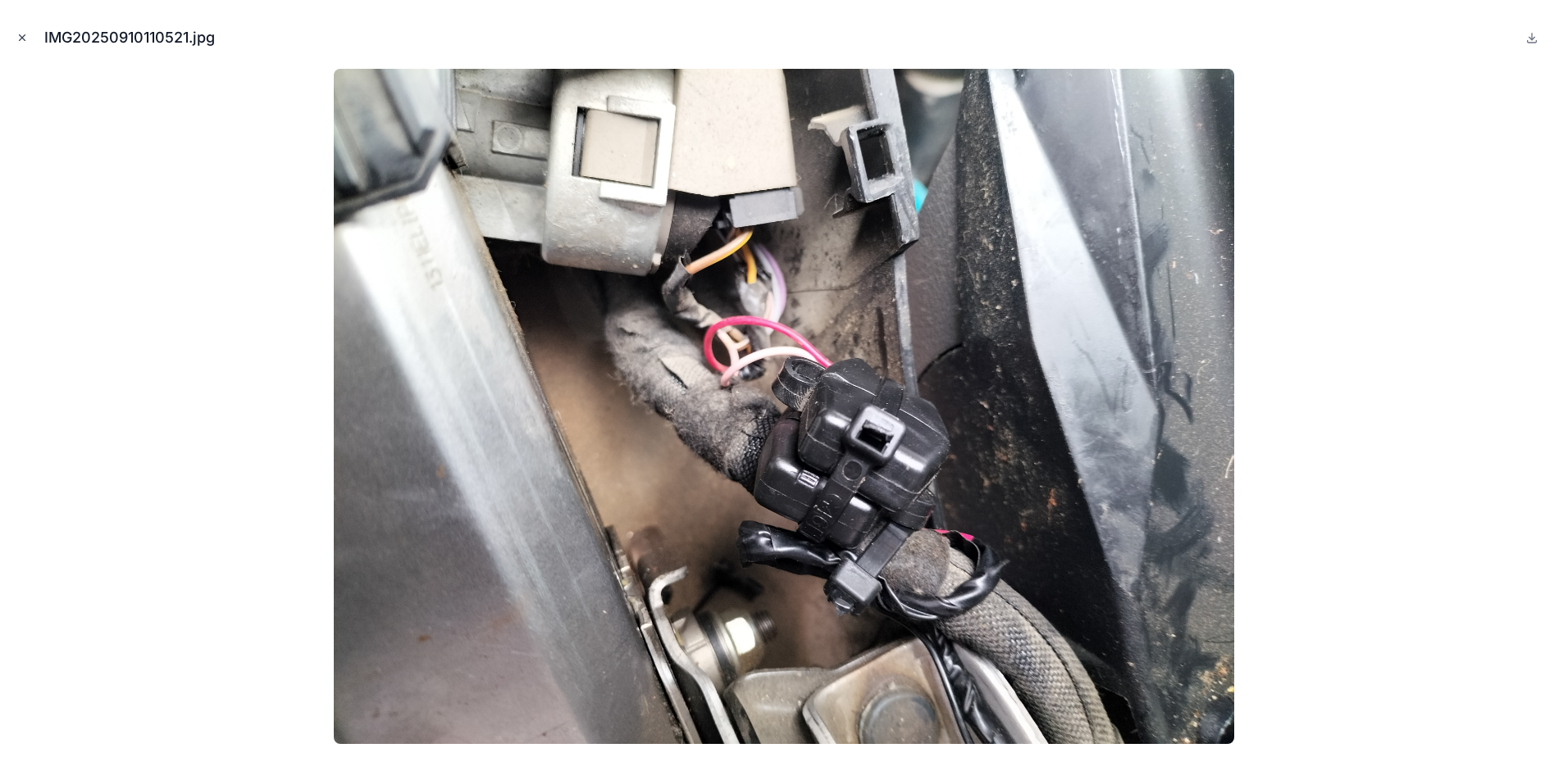
click at [24, 44] on button "Close modal" at bounding box center [22, 38] width 18 height 18
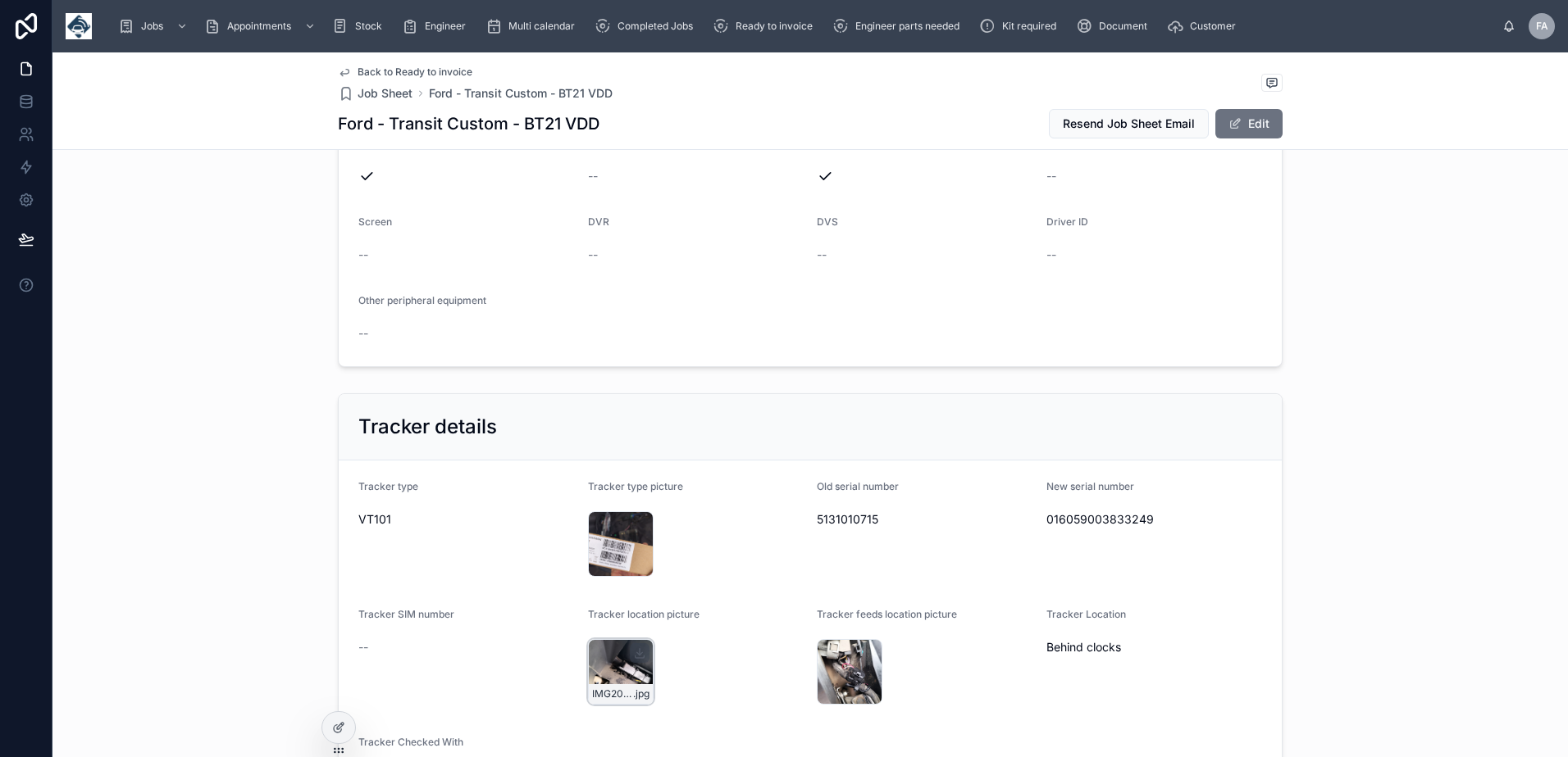
click at [602, 667] on div "IMG20250910110512 .jpg" at bounding box center [621, 672] width 65 height 65
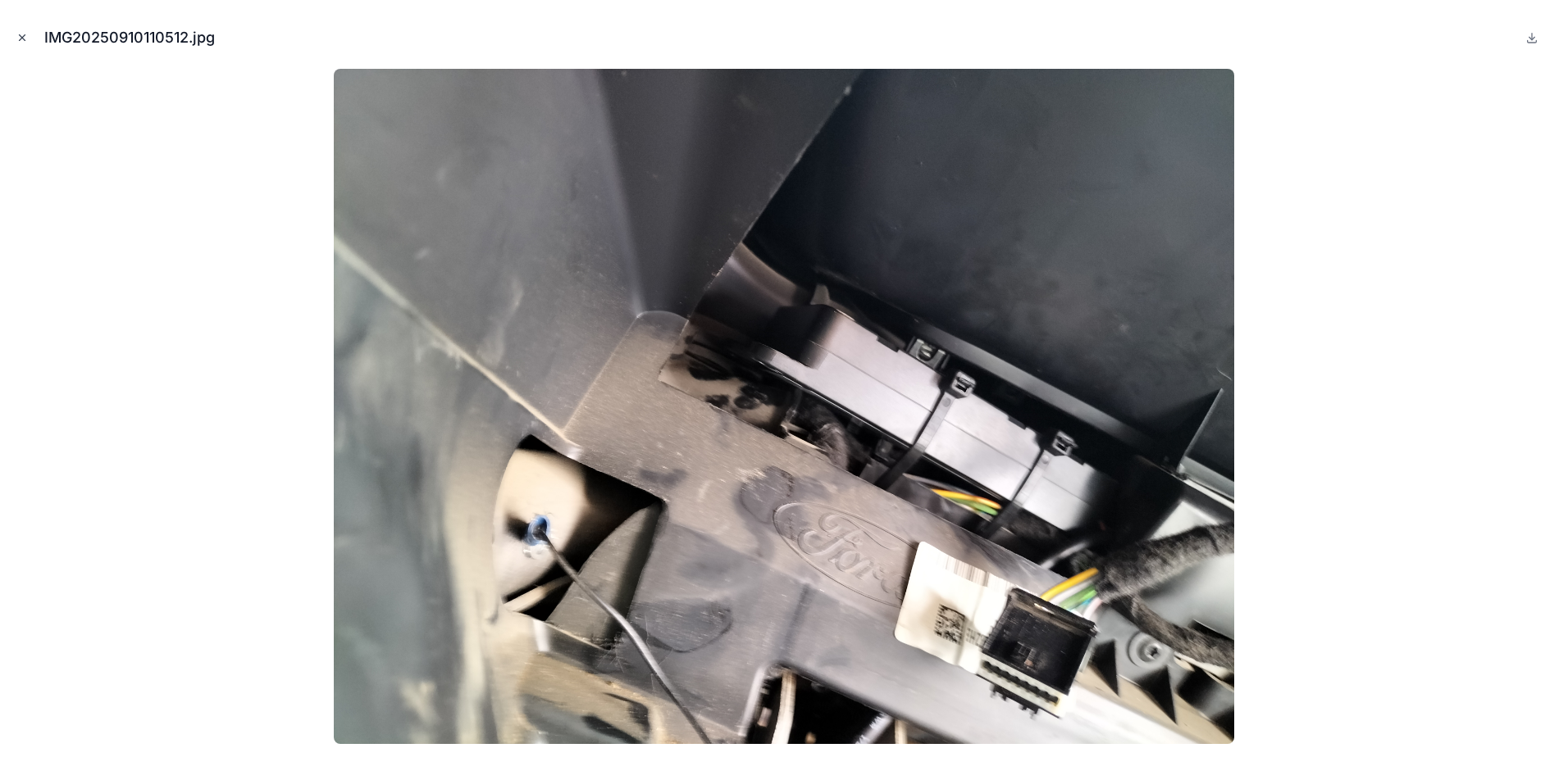
click at [13, 34] on button "Close modal" at bounding box center [22, 38] width 18 height 18
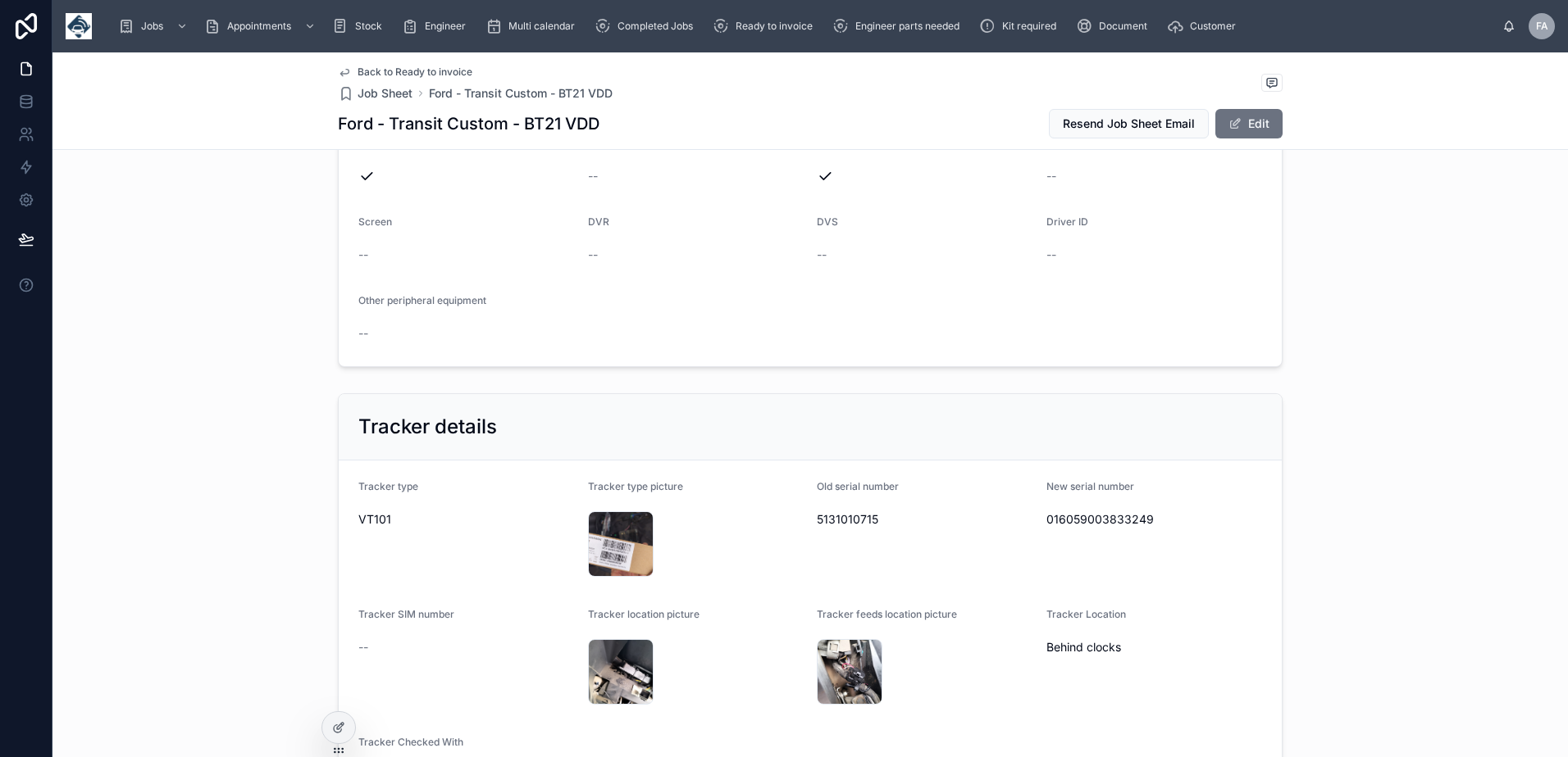
click at [838, 512] on span "5131010715" at bounding box center [925, 520] width 217 height 17
copy span "5131010715"
drag, startPoint x: 519, startPoint y: 120, endPoint x: 600, endPoint y: 118, distance: 81.0
click at [600, 118] on div "Ford - Transit Custom - BT21 VDD Resend Job Sheet Email Edit" at bounding box center [810, 123] width 944 height 31
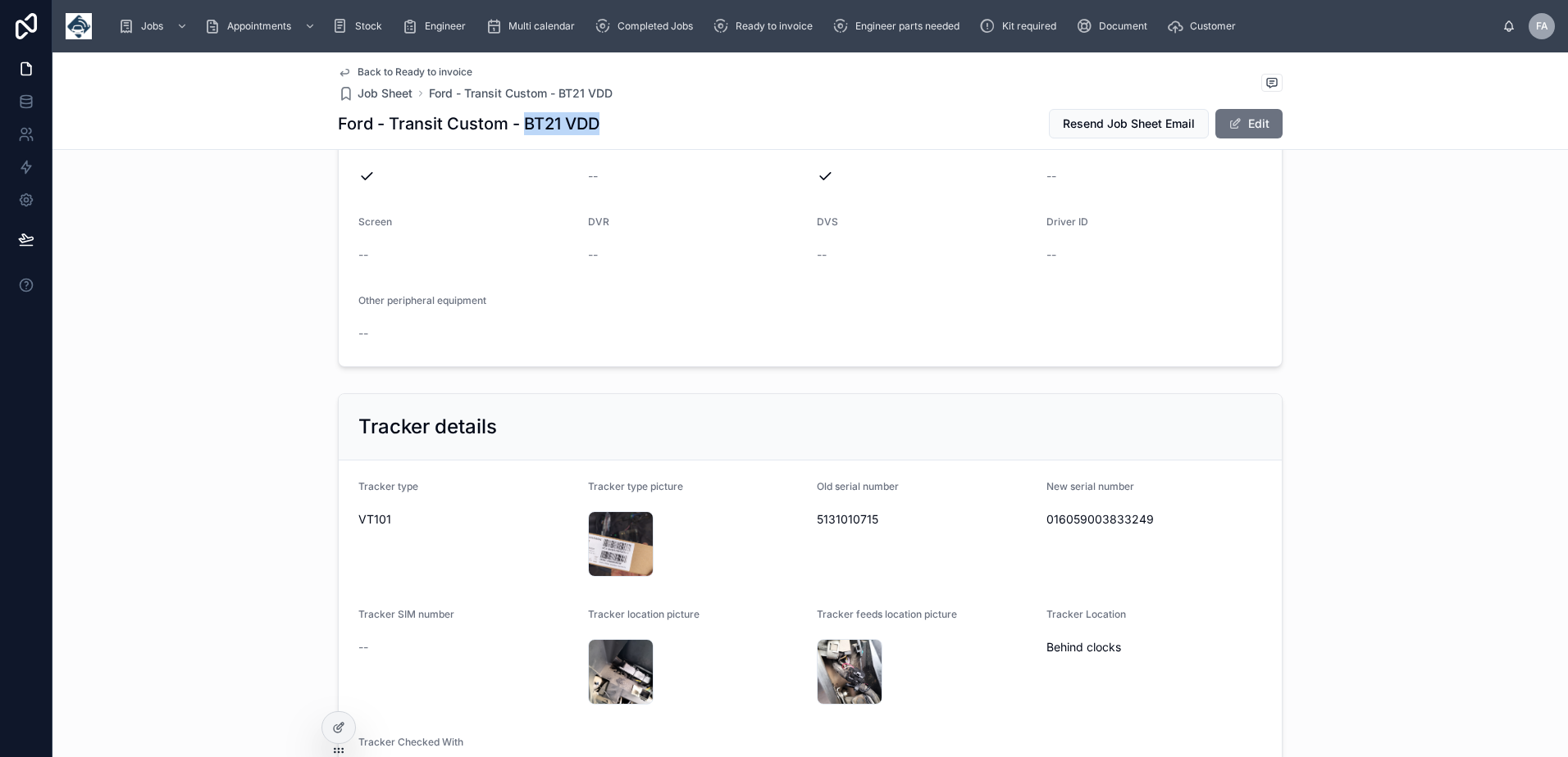
copy h1 "BT21 VDD"
click at [1105, 521] on span "016059003833249" at bounding box center [1154, 520] width 217 height 17
copy span "016059003833249"
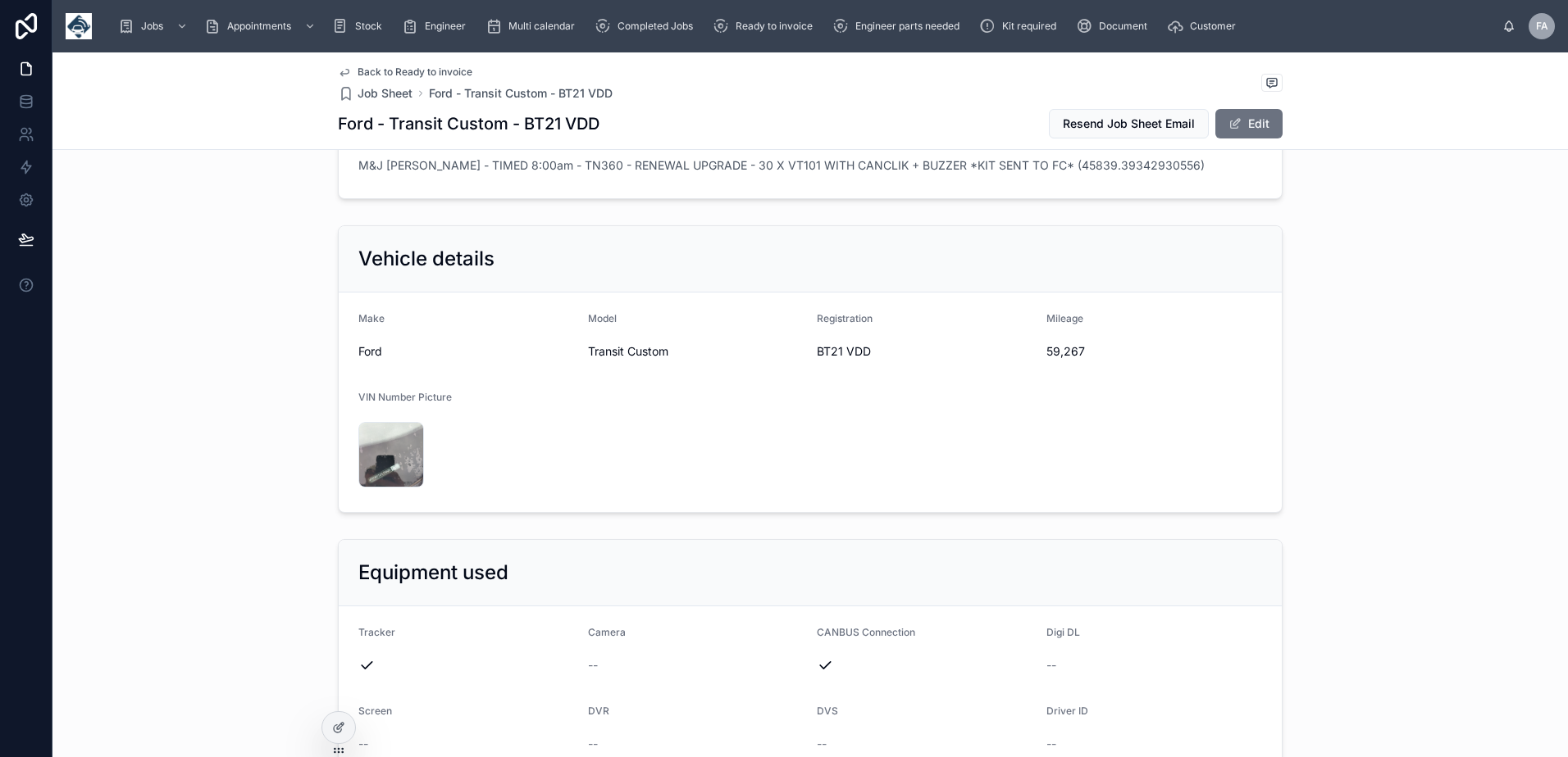
scroll to position [492, 0]
click at [1050, 347] on span "59,267" at bounding box center [1154, 354] width 217 height 17
copy span "59,267"
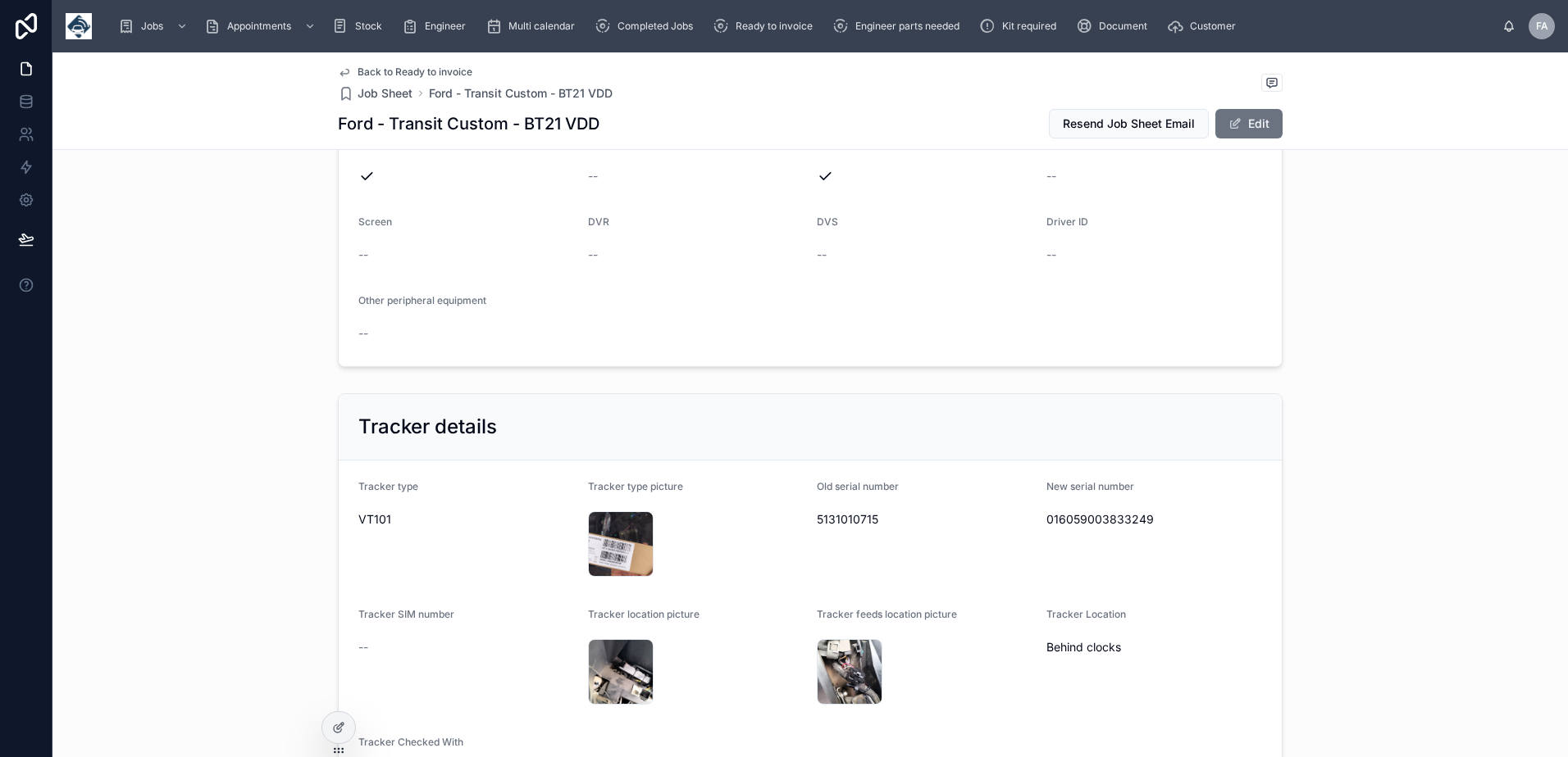
scroll to position [1148, 0]
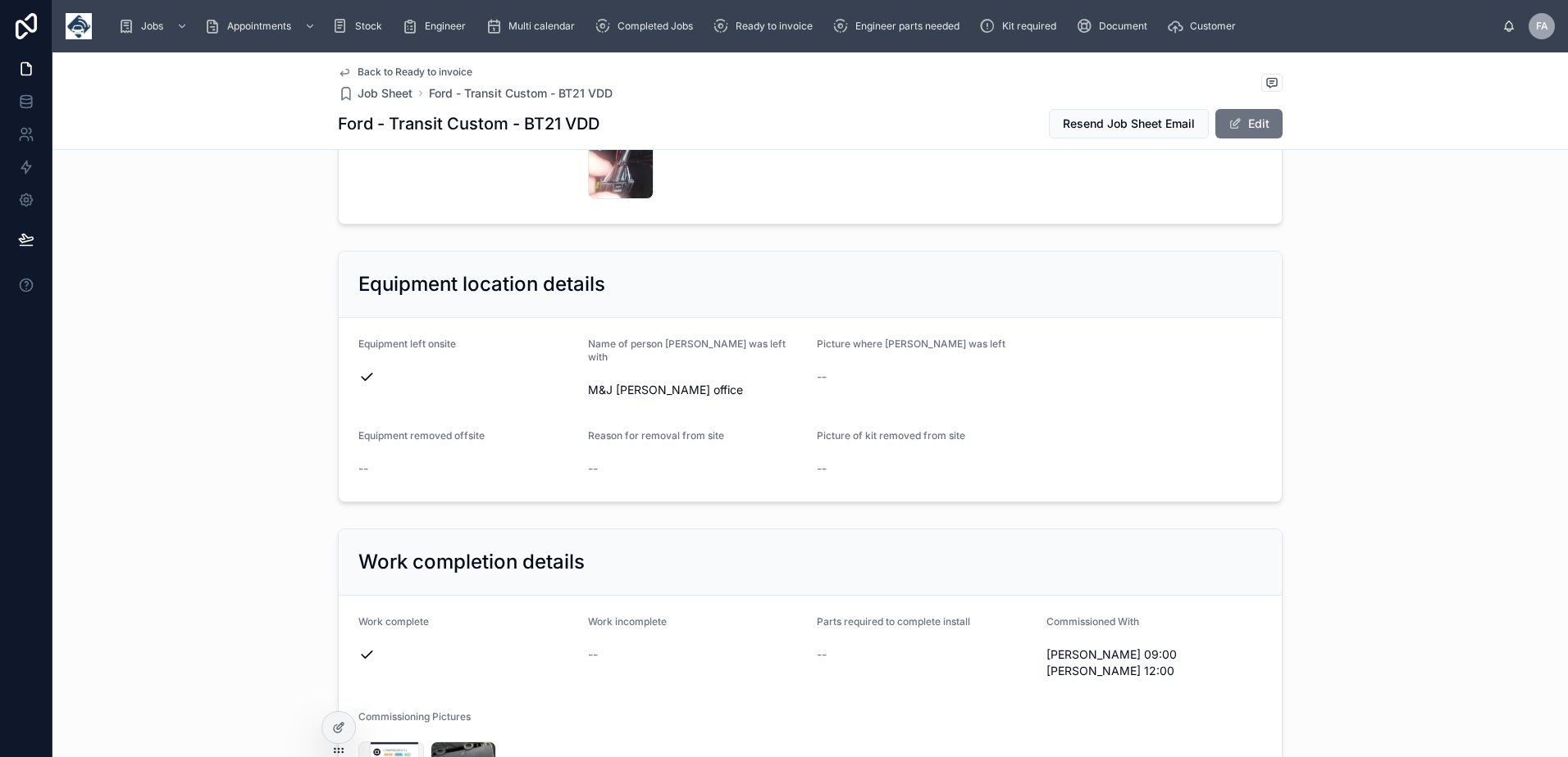
scroll to position [1967, 0]
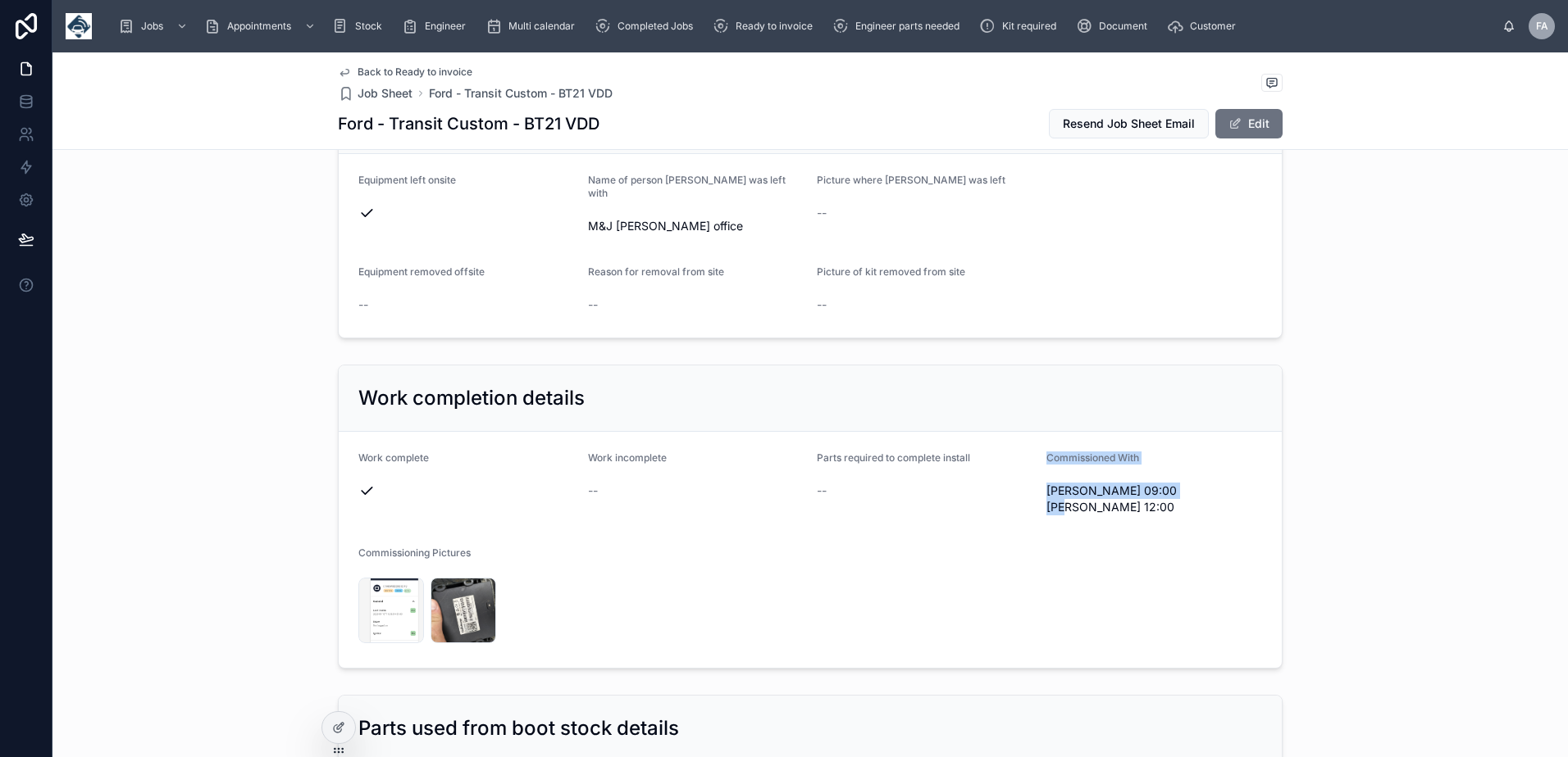
drag, startPoint x: 1179, startPoint y: 481, endPoint x: 1024, endPoint y: 483, distance: 155.0
click at [1024, 483] on form "Work complete Work incomplete -- Parts required to complete install -- Commissi…" at bounding box center [810, 549] width 942 height 237
click at [1024, 483] on div "--" at bounding box center [925, 491] width 217 height 17
click at [1066, 517] on form "Work complete Work incomplete -- Parts required to complete install -- Commissi…" at bounding box center [810, 549] width 942 height 237
drag, startPoint x: 1168, startPoint y: 480, endPoint x: 1041, endPoint y: 477, distance: 127.0
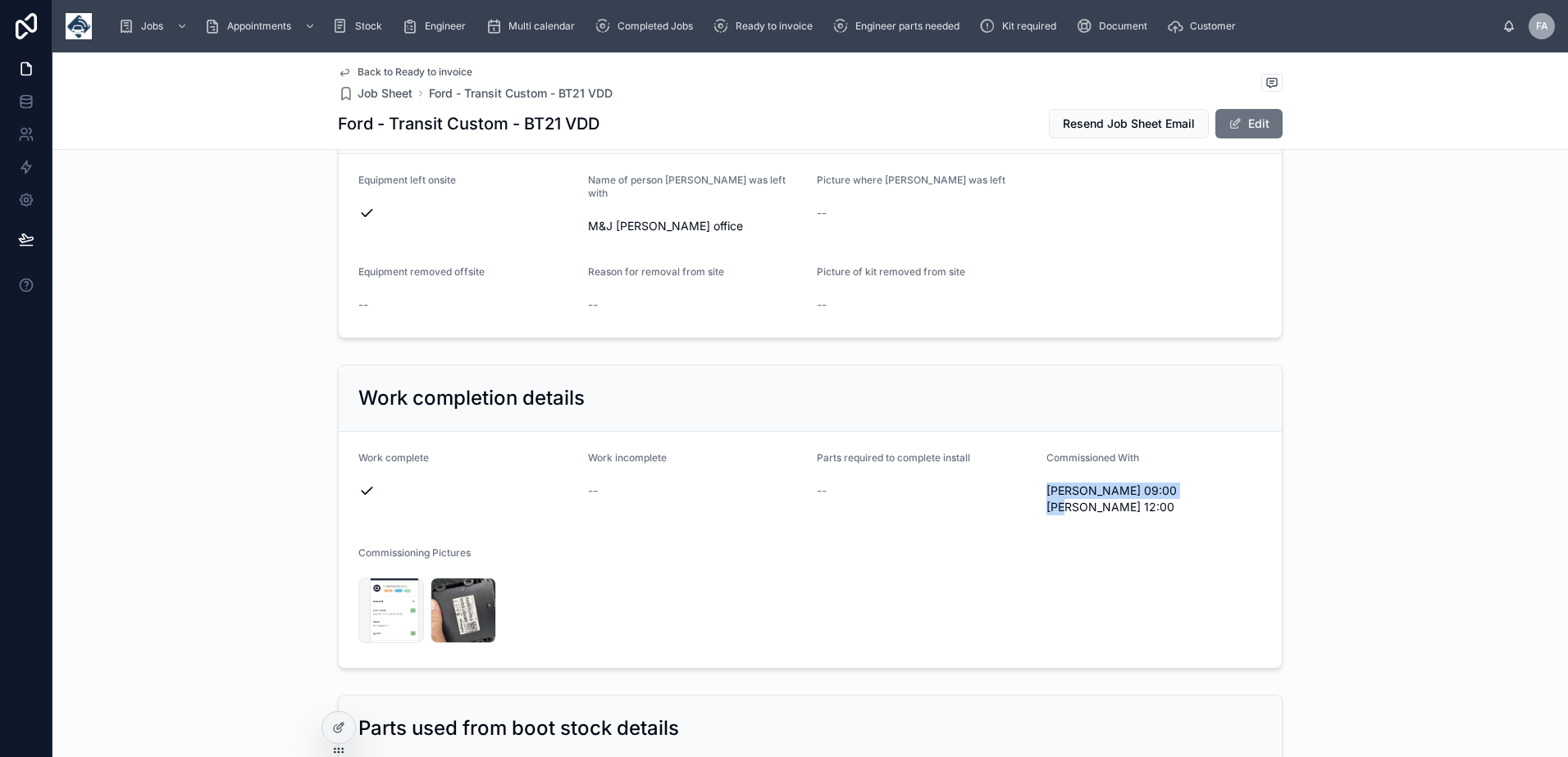
click at [1046, 483] on span "[PERSON_NAME] 09:00 [PERSON_NAME] 12:00" at bounding box center [1154, 499] width 217 height 33
copy span "[PERSON_NAME] 09:00 [PERSON_NAME] 12:00"
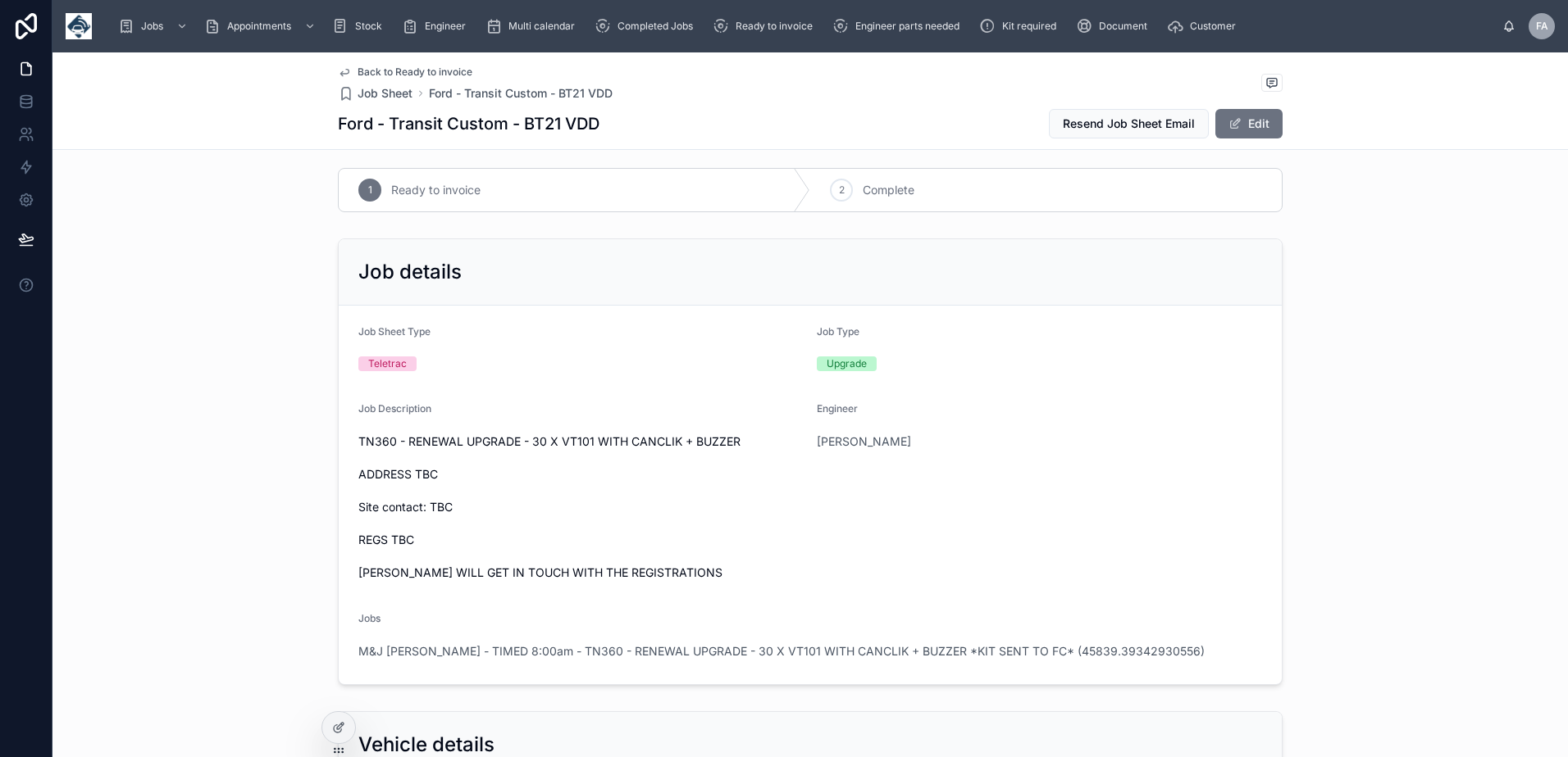
scroll to position [0, 0]
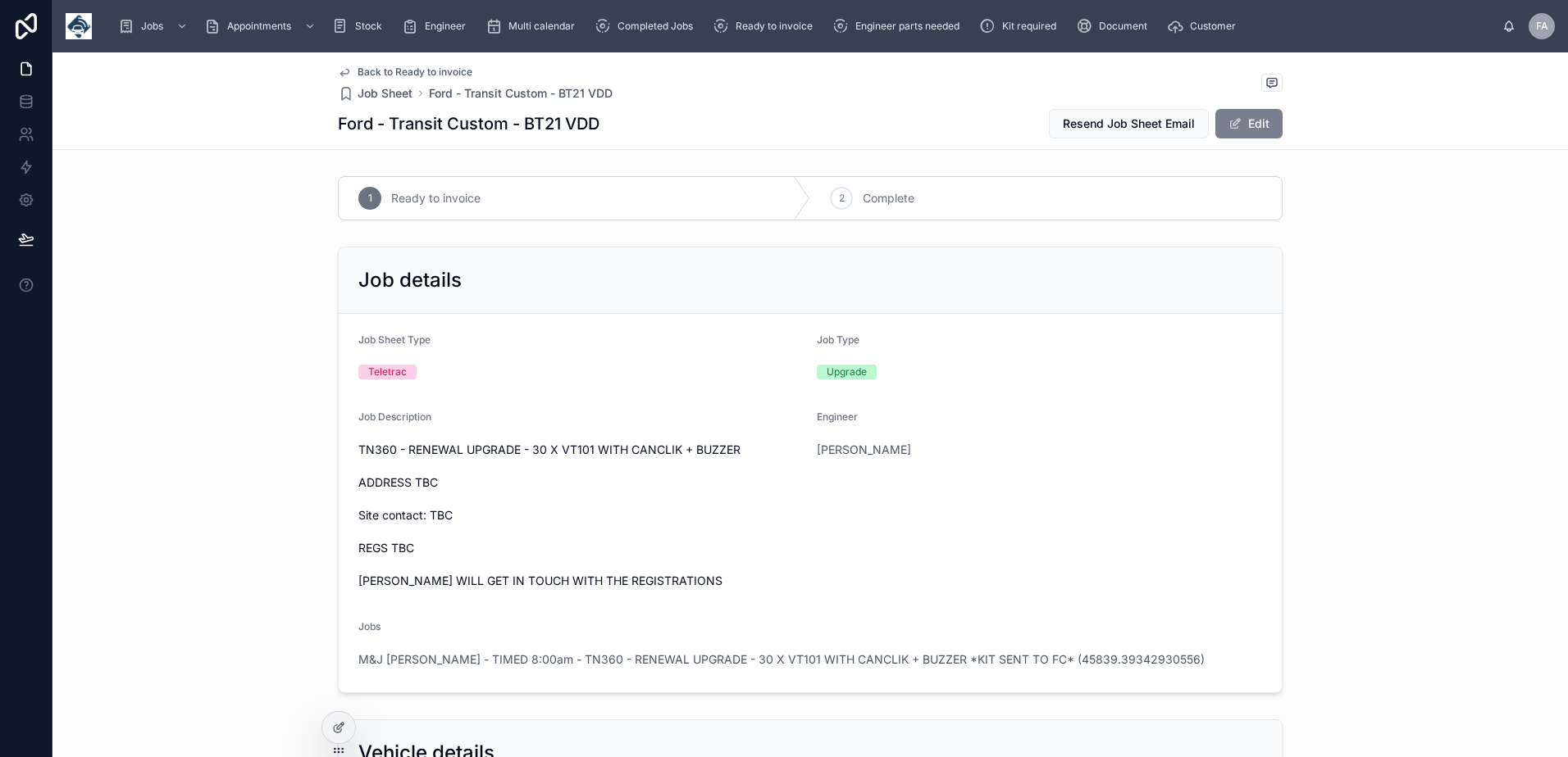
click at [1250, 127] on button "Edit" at bounding box center [1248, 124] width 67 height 30
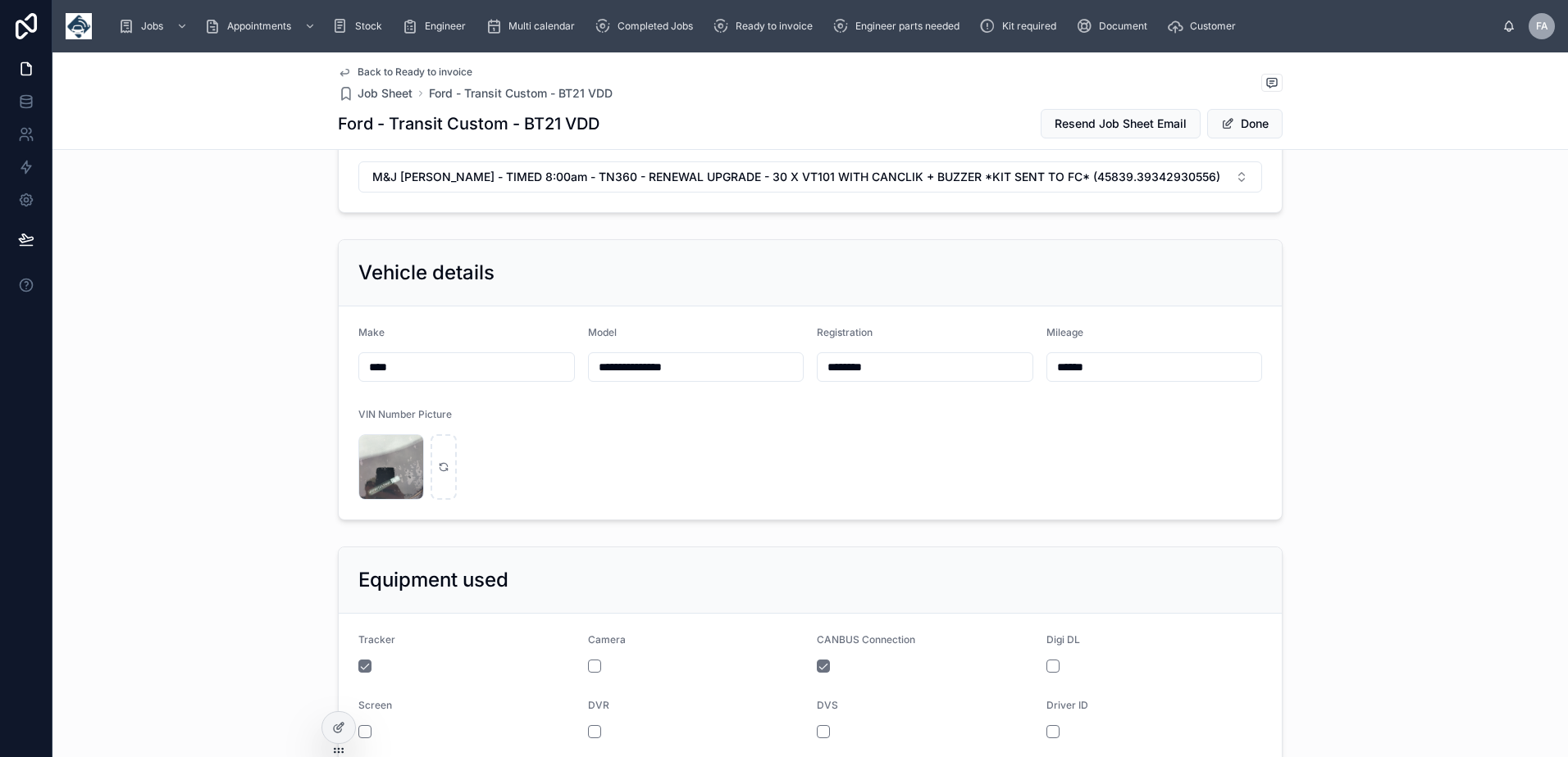
scroll to position [656, 0]
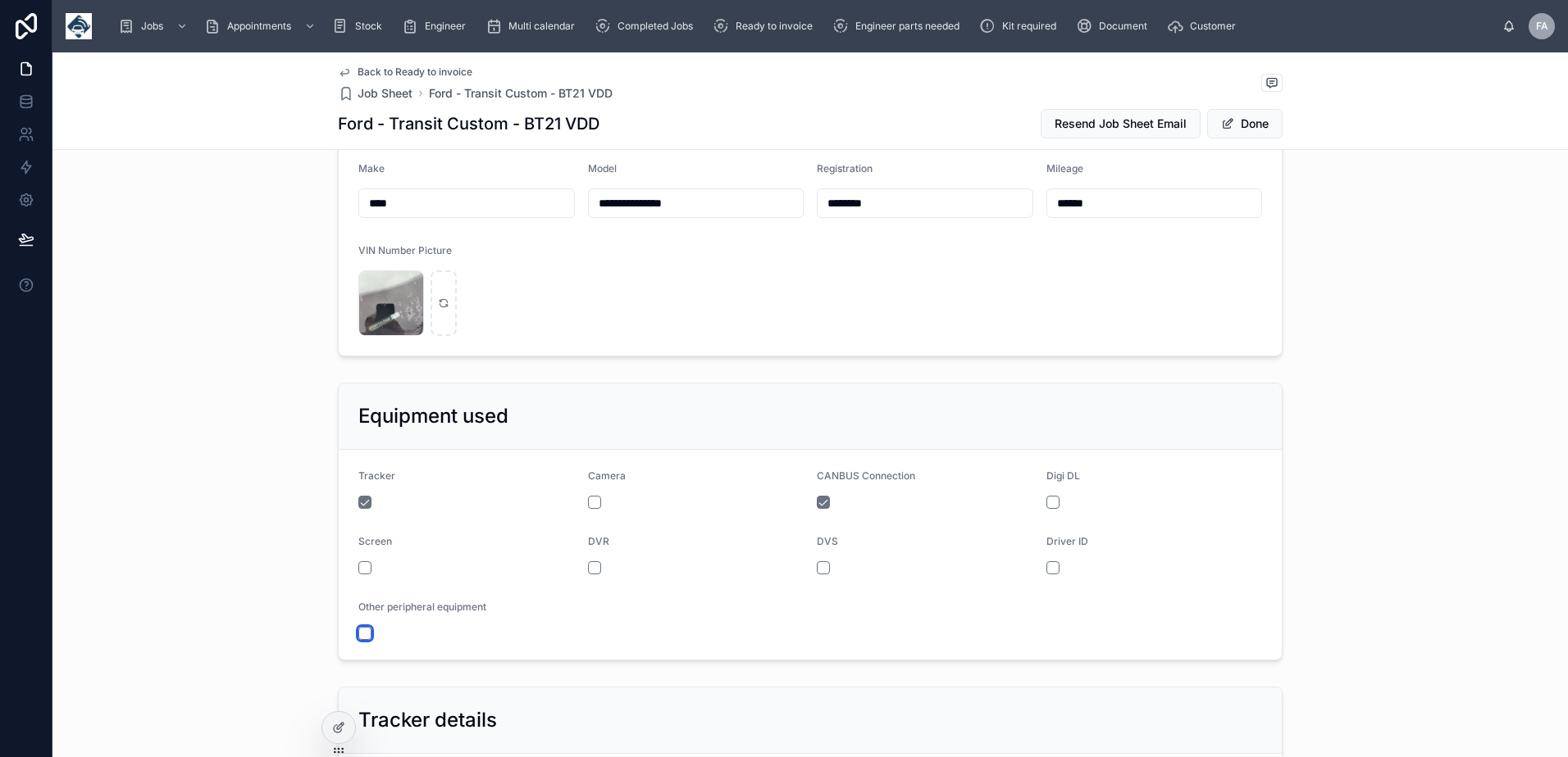
click at [358, 634] on button "button" at bounding box center [364, 633] width 13 height 13
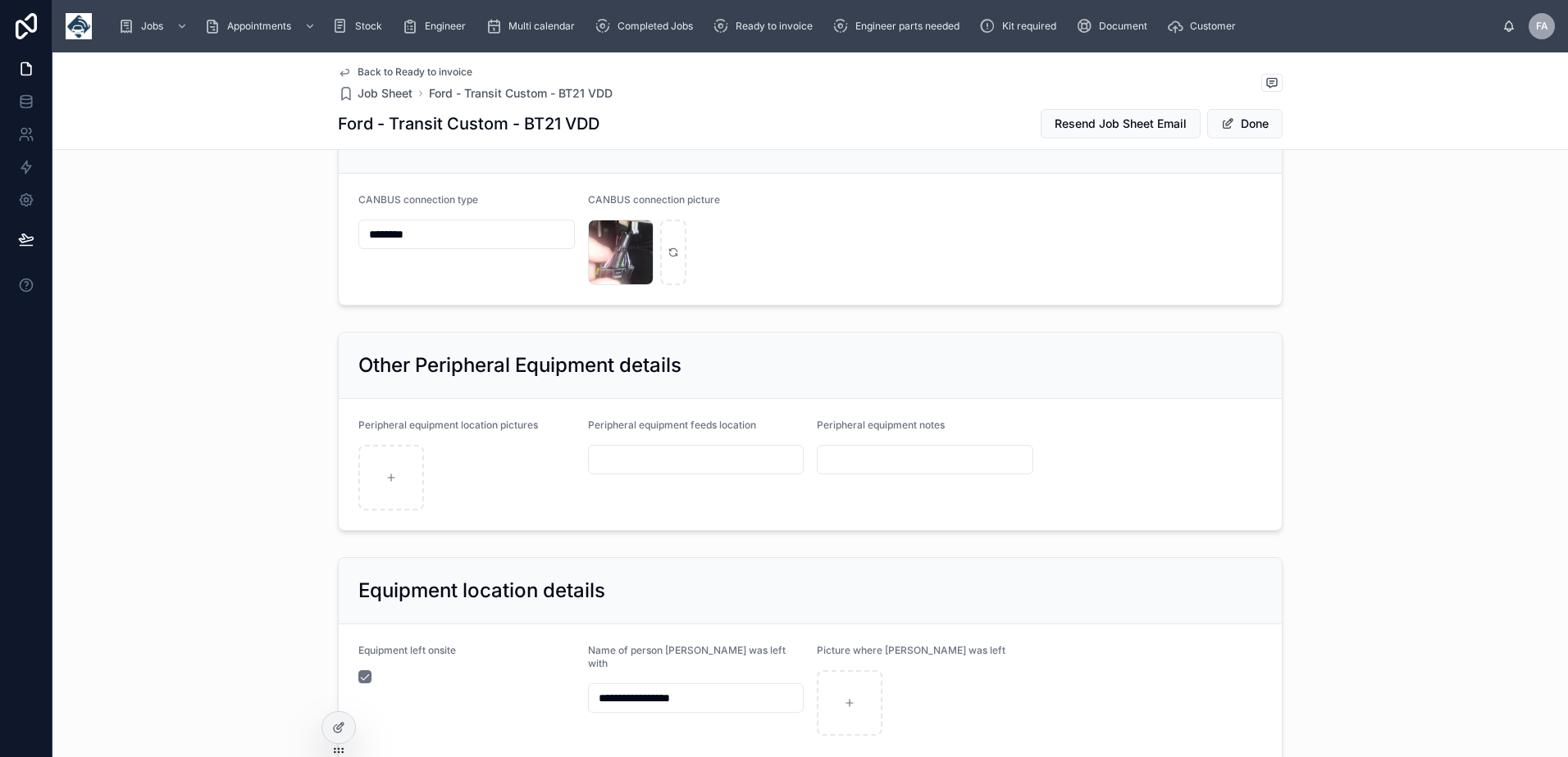
scroll to position [1803, 0]
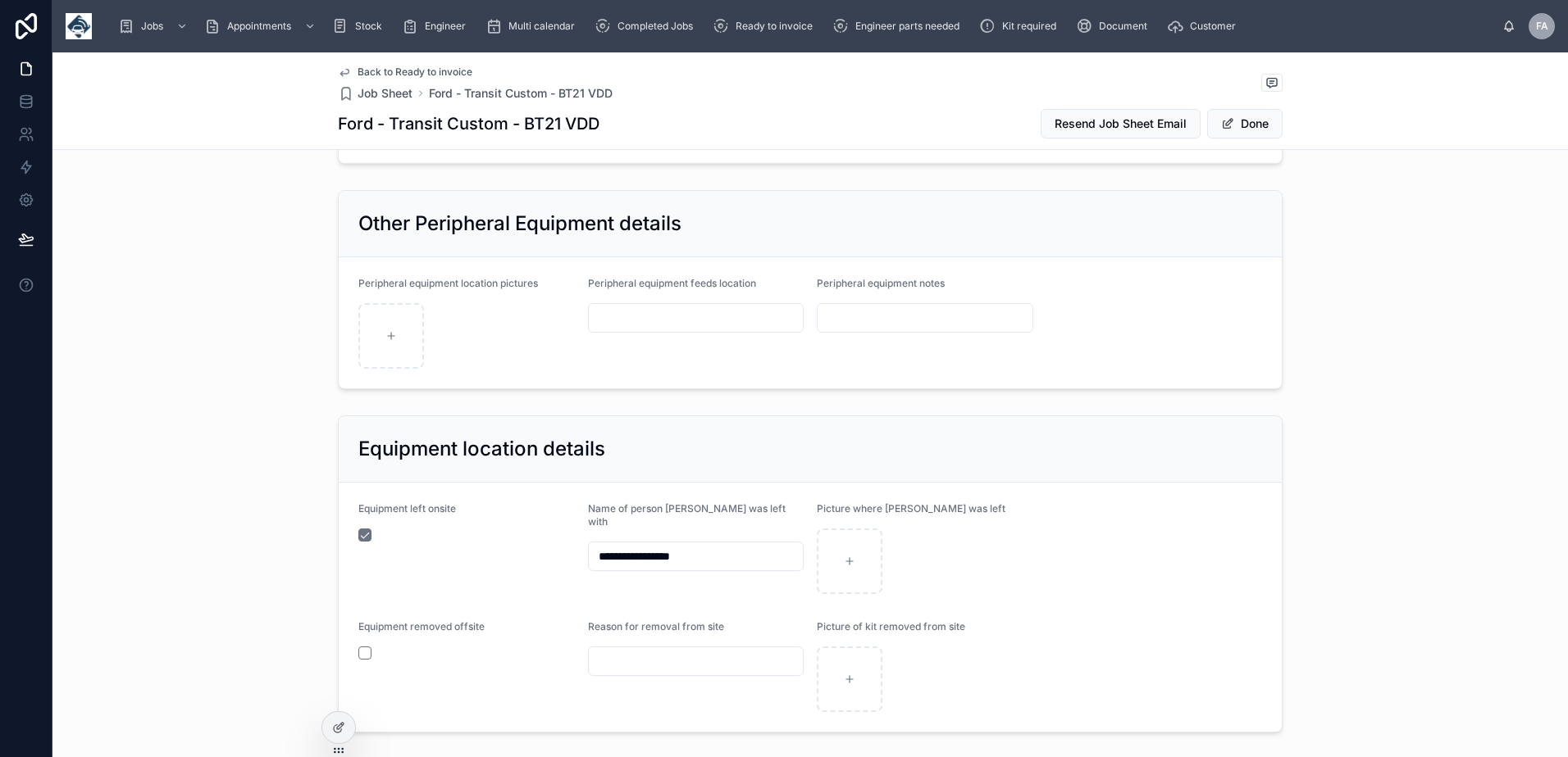
click at [871, 323] on input "text" at bounding box center [925, 318] width 215 height 23
paste input "**********"
type input "**********"
click at [1236, 131] on button "Done" at bounding box center [1244, 124] width 75 height 30
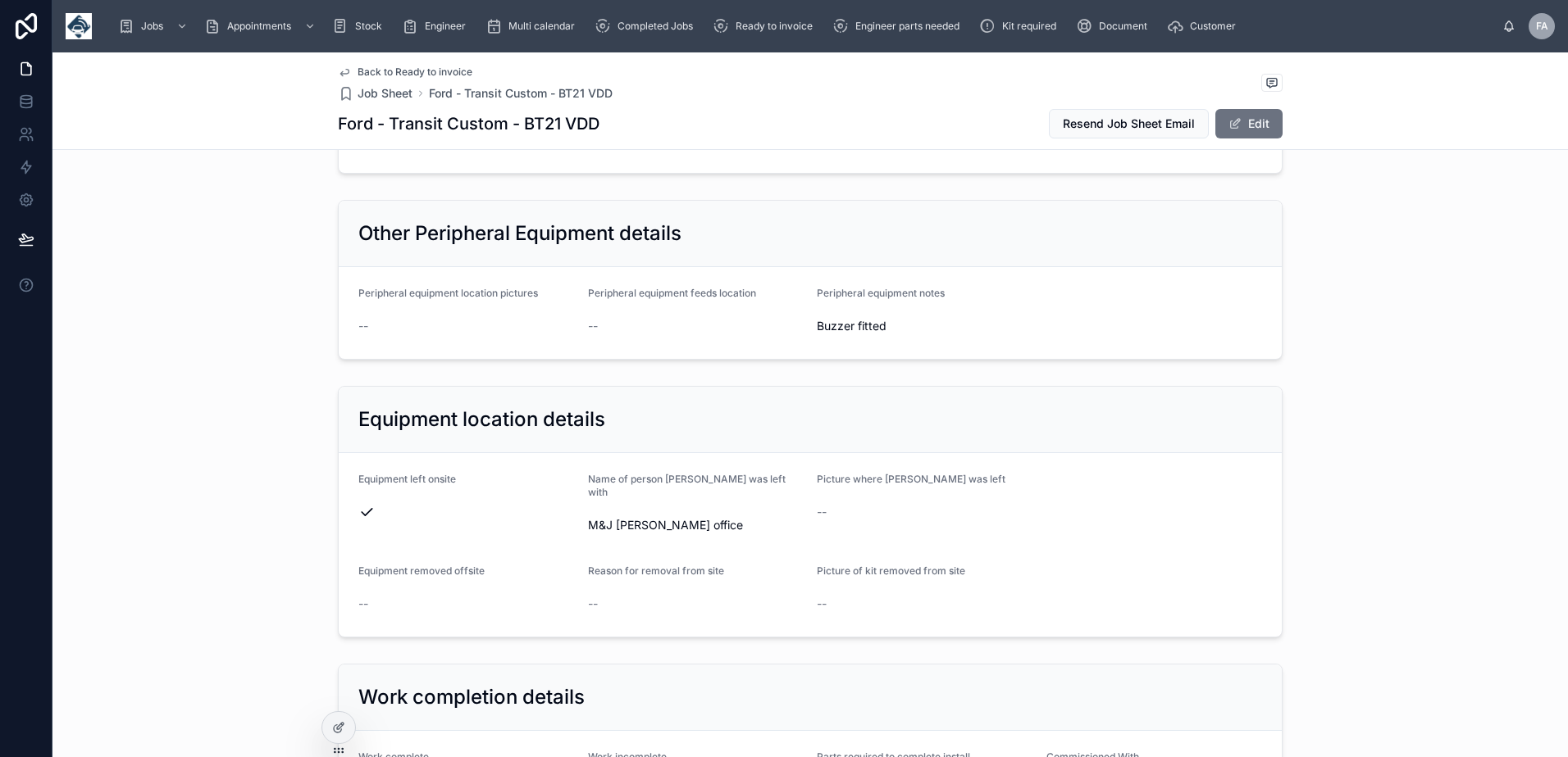
scroll to position [1690, 0]
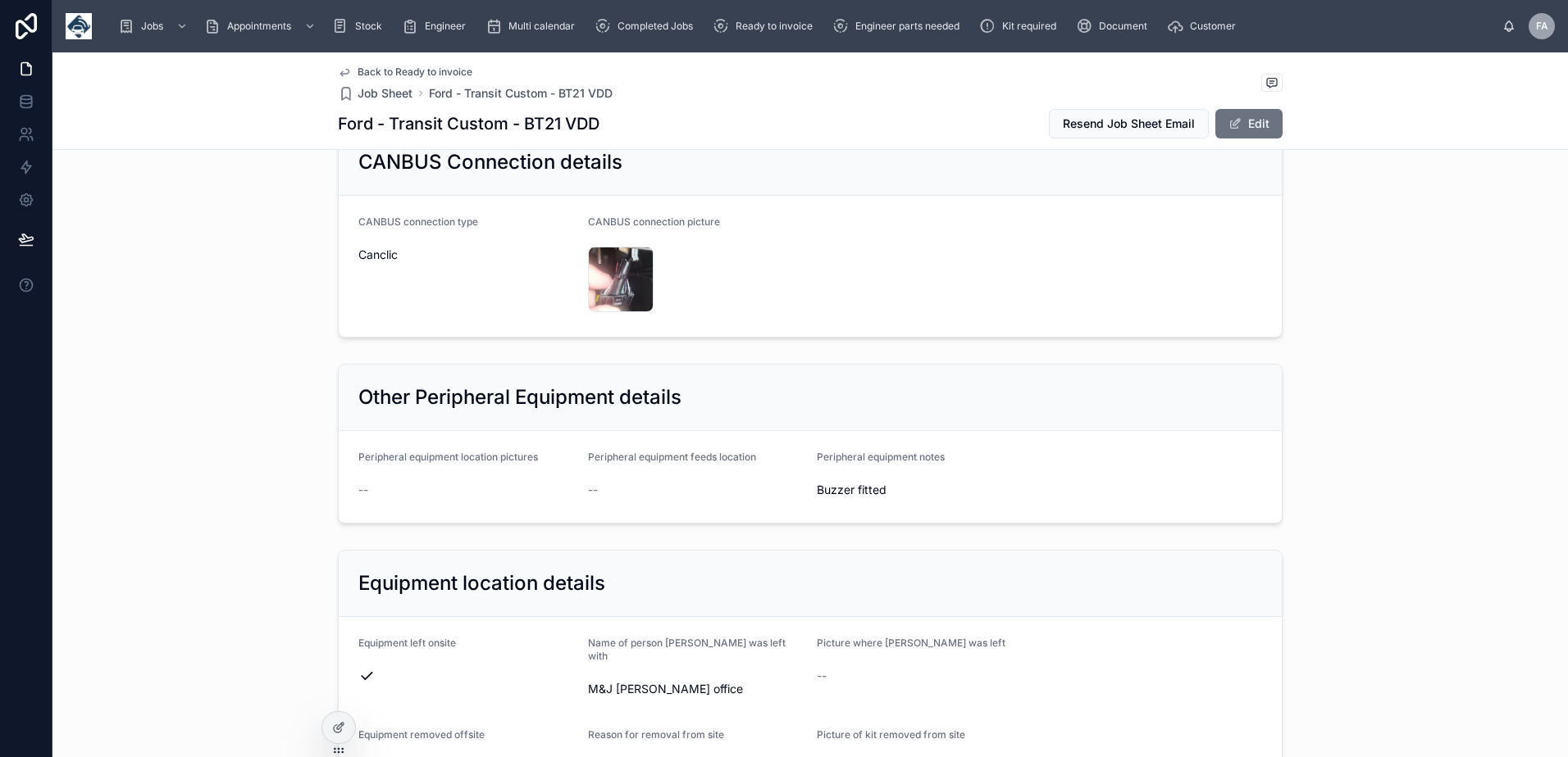
click at [360, 245] on div "Canclic" at bounding box center [466, 254] width 217 height 27
copy span "Canclic"
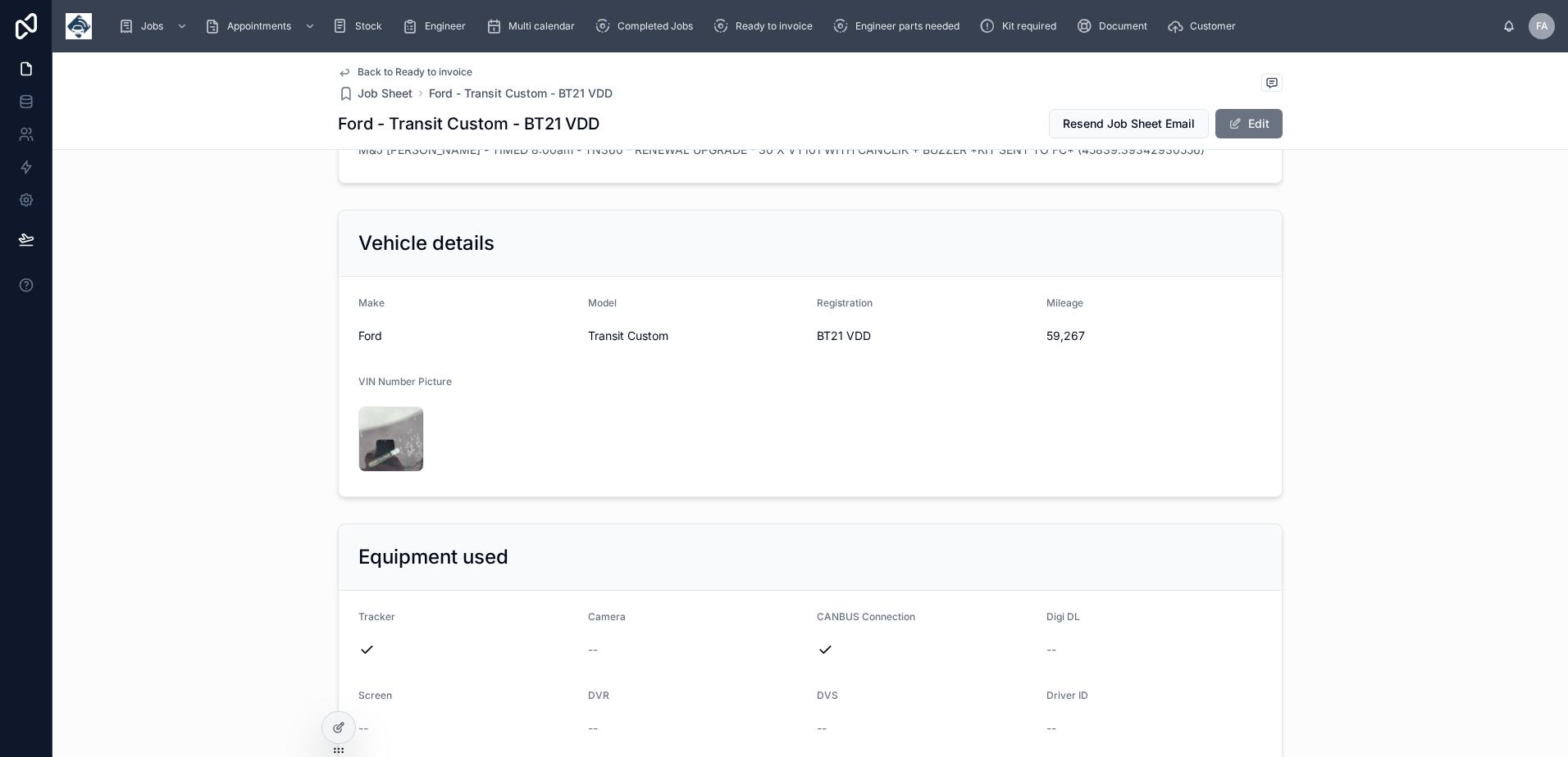
scroll to position [542, 0]
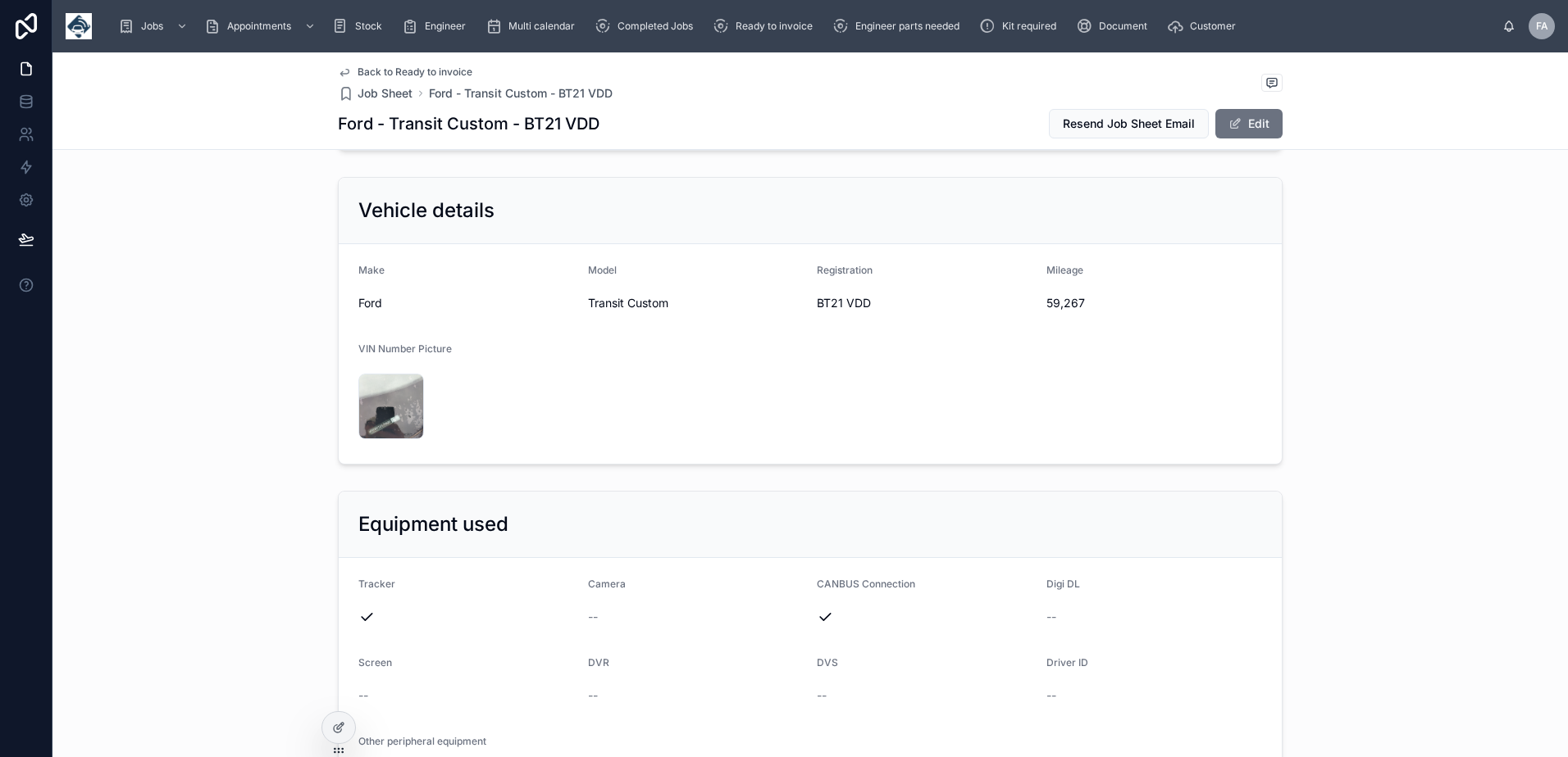
click at [1057, 303] on span "59,267" at bounding box center [1154, 303] width 217 height 17
copy span "59,267"
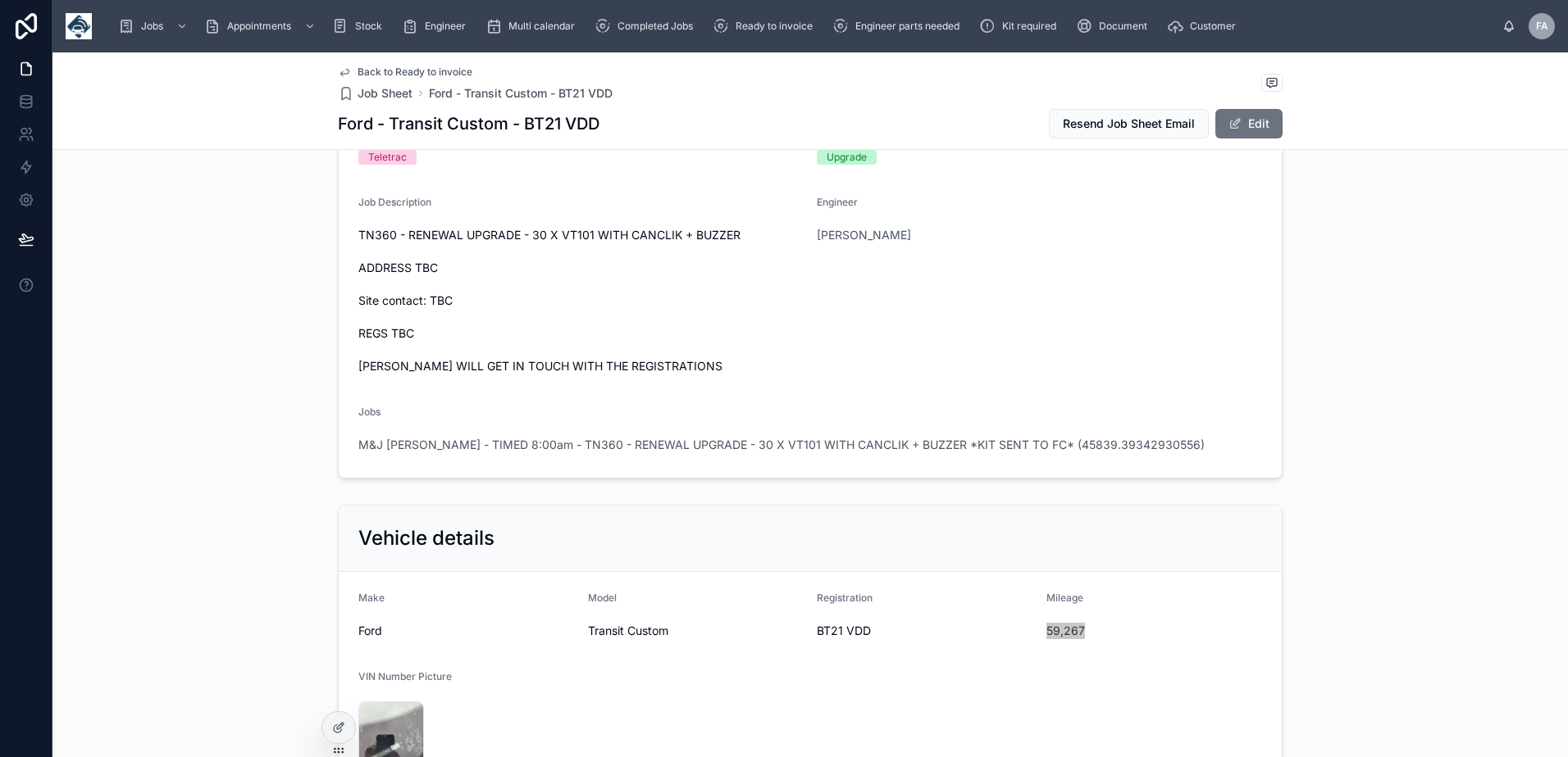
scroll to position [0, 0]
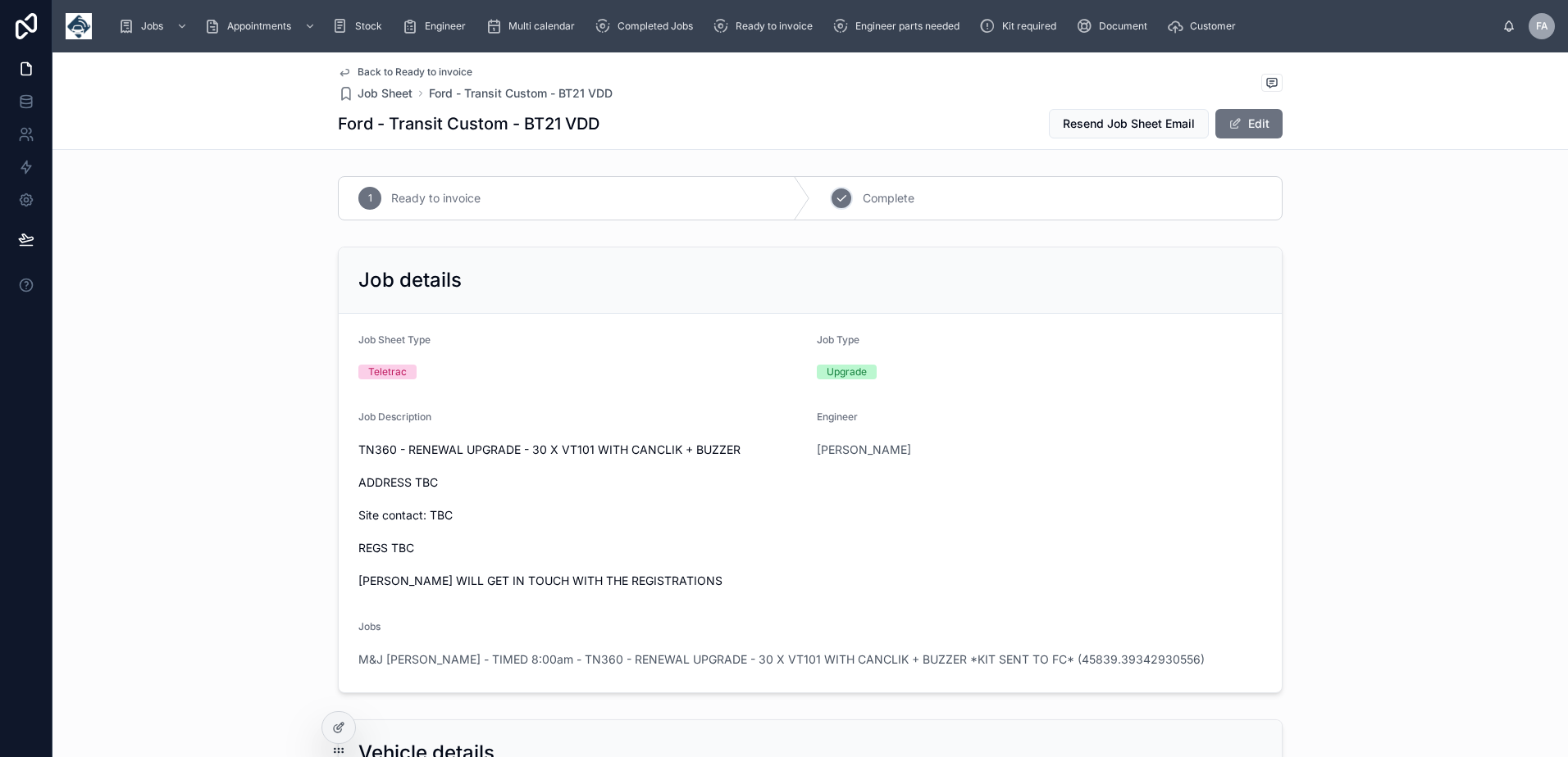
click at [887, 203] on span "Complete" at bounding box center [888, 198] width 51 height 17
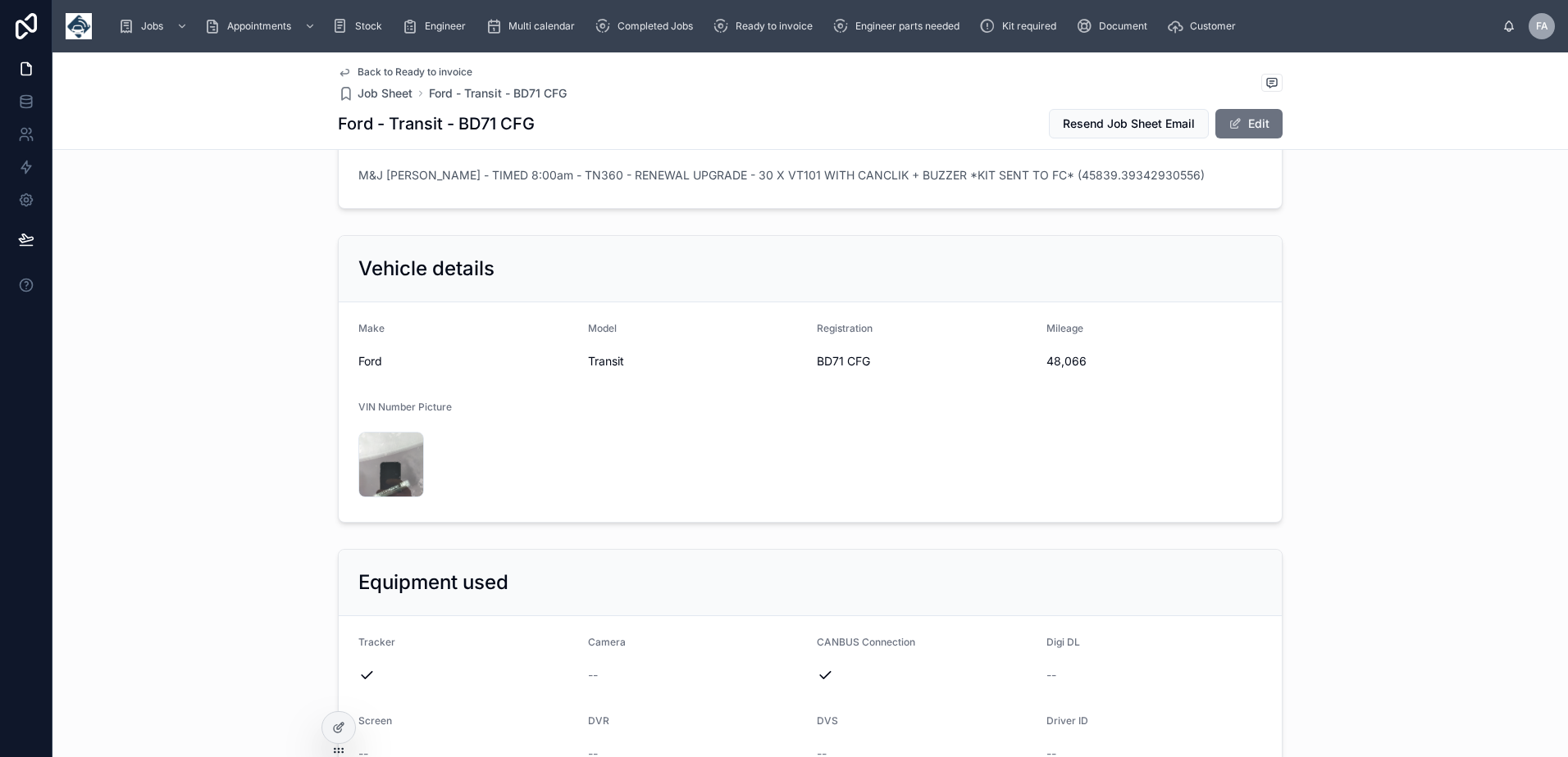
scroll to position [492, 0]
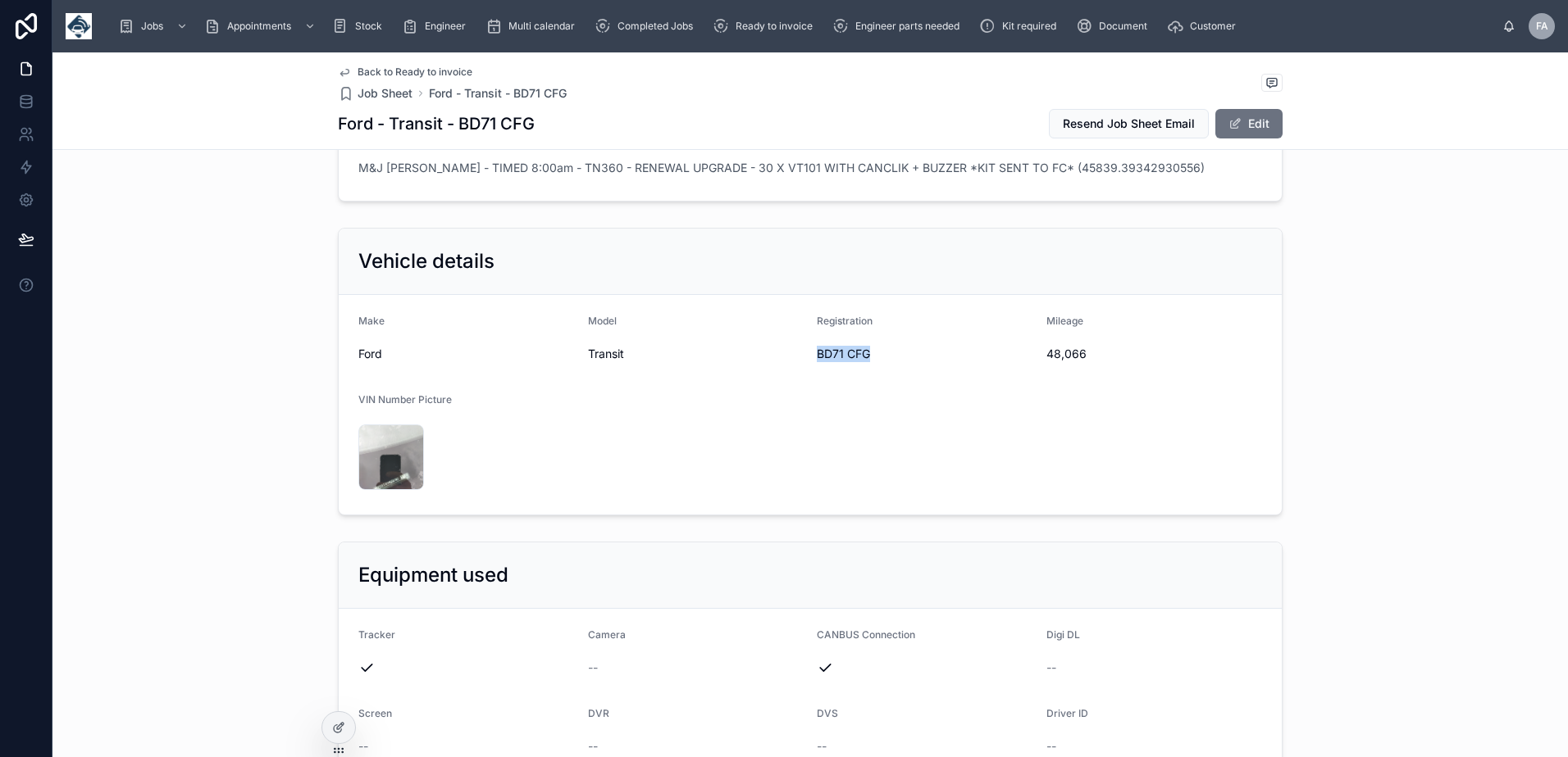
drag, startPoint x: 866, startPoint y: 354, endPoint x: 808, endPoint y: 350, distance: 58.1
click at [808, 350] on form "Make Ford Model Transit Registration BD71 CFG Mileage 48,066 VIN Number Picture…" at bounding box center [810, 405] width 942 height 220
copy span "BD71 CFG"
click at [1058, 350] on span "48,066" at bounding box center [1154, 354] width 217 height 17
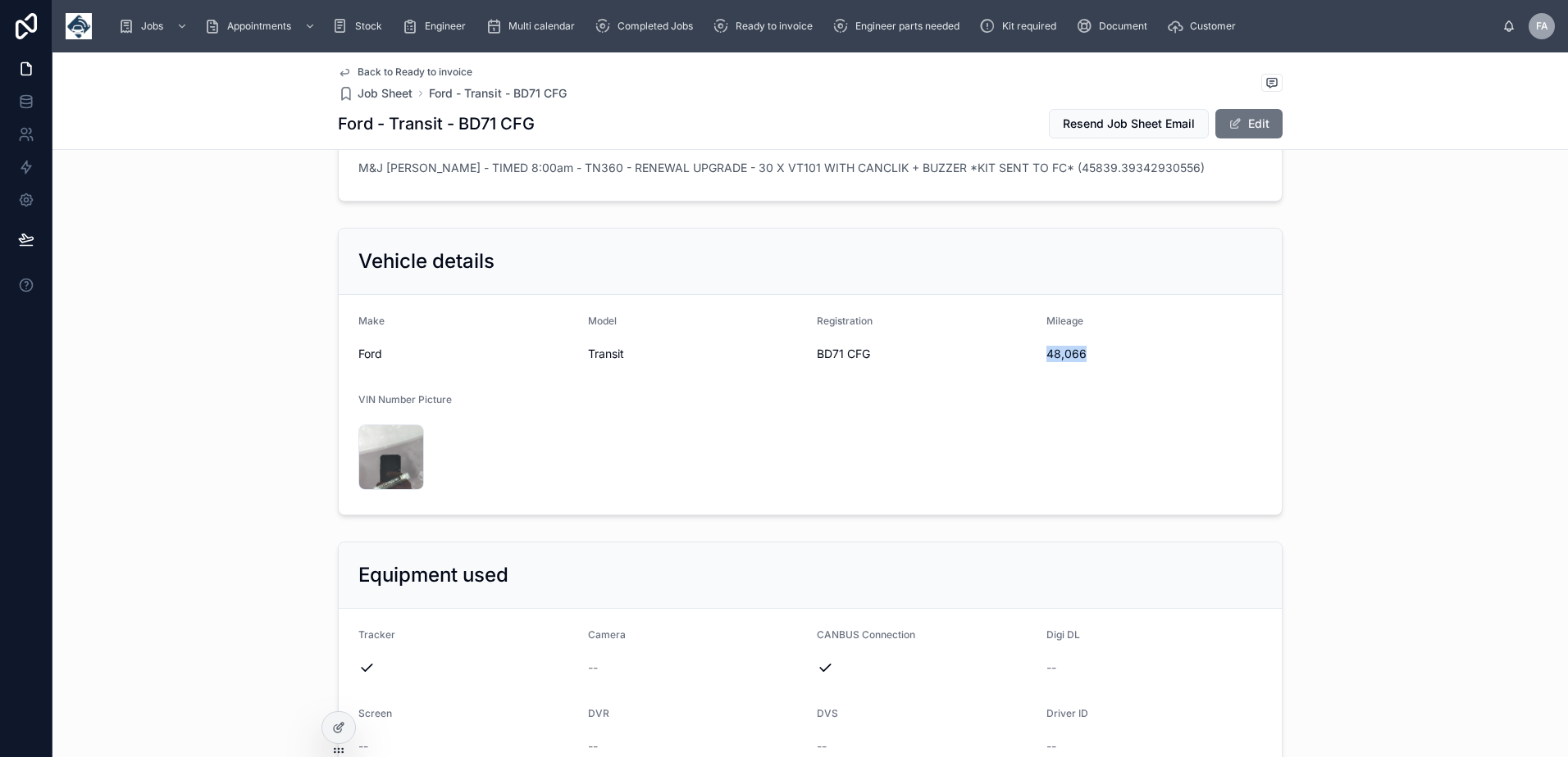
copy span "48,066"
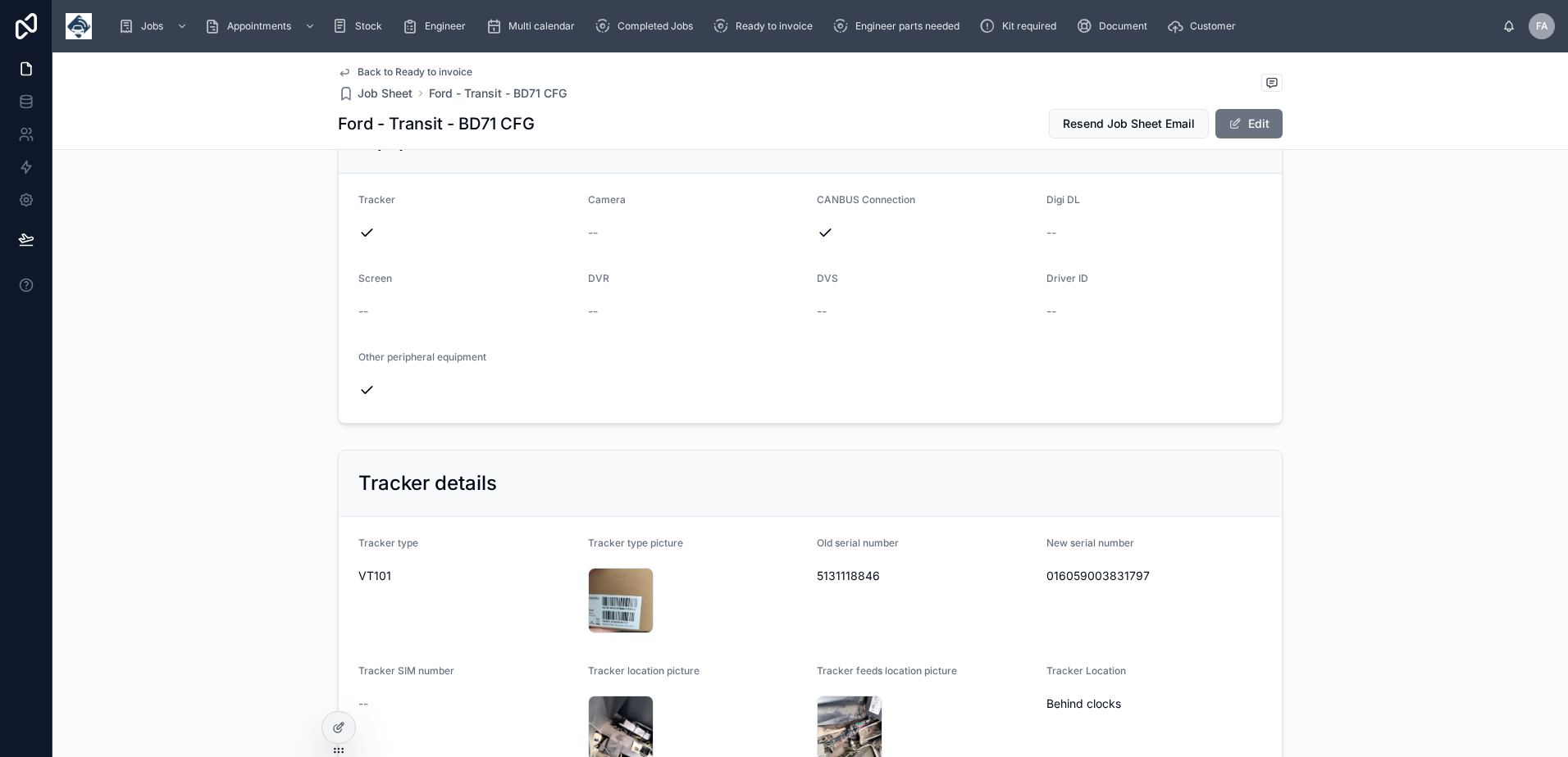
scroll to position [984, 0]
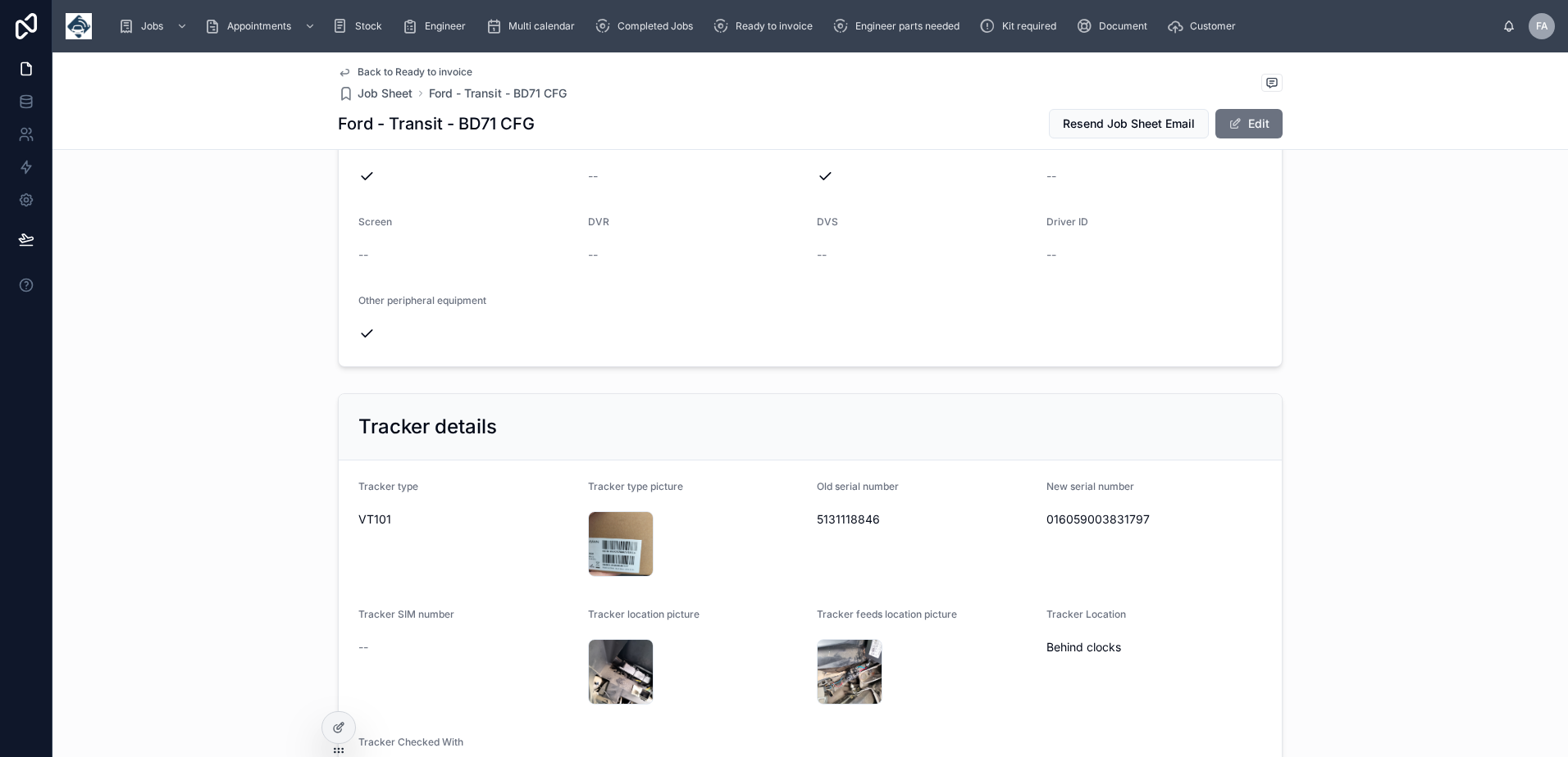
click at [845, 515] on span "5131118846" at bounding box center [925, 520] width 217 height 17
copy span "5131118846"
click at [1111, 525] on span "016059003831797" at bounding box center [1154, 520] width 217 height 17
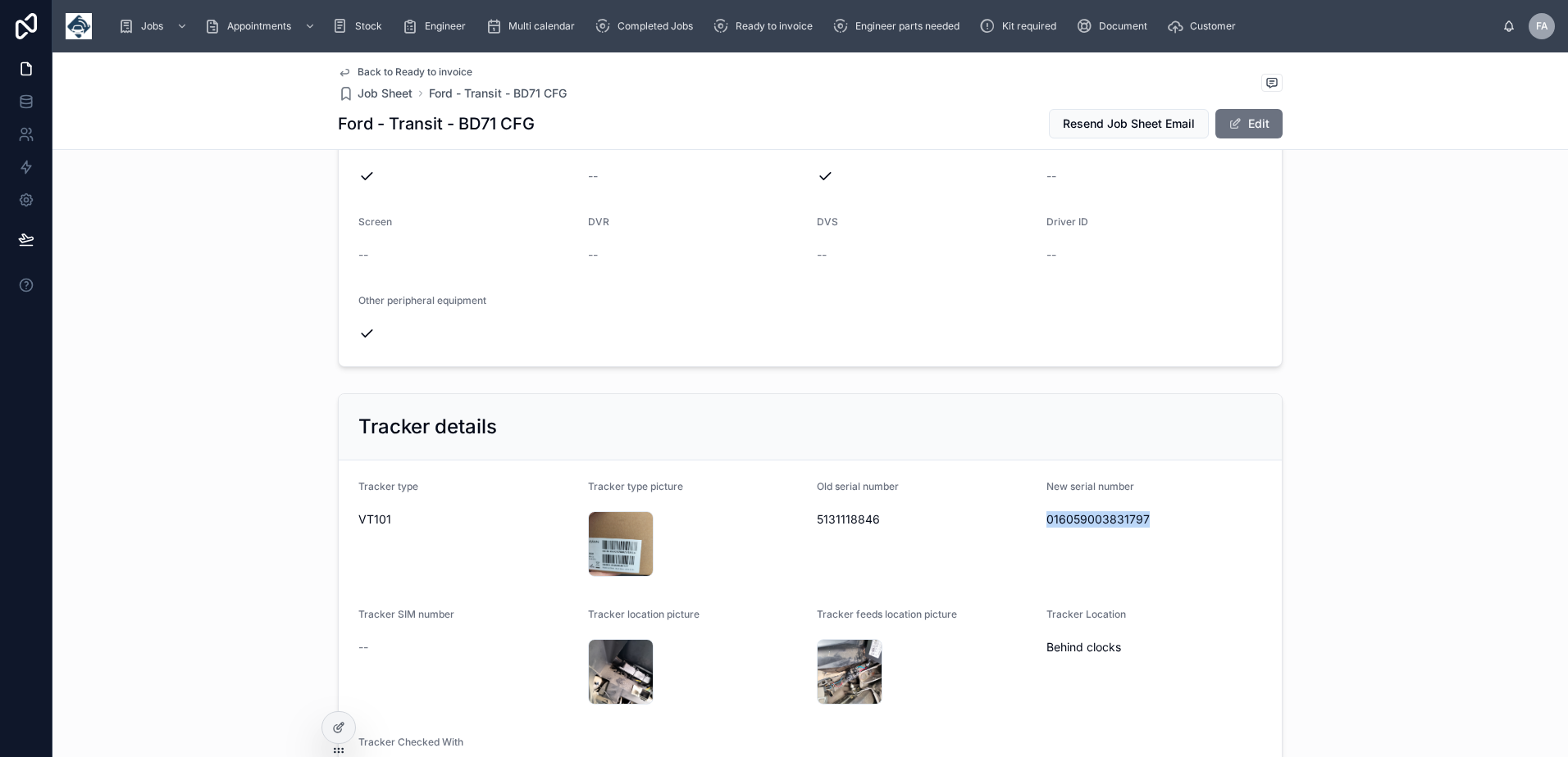
copy span "016059003831797"
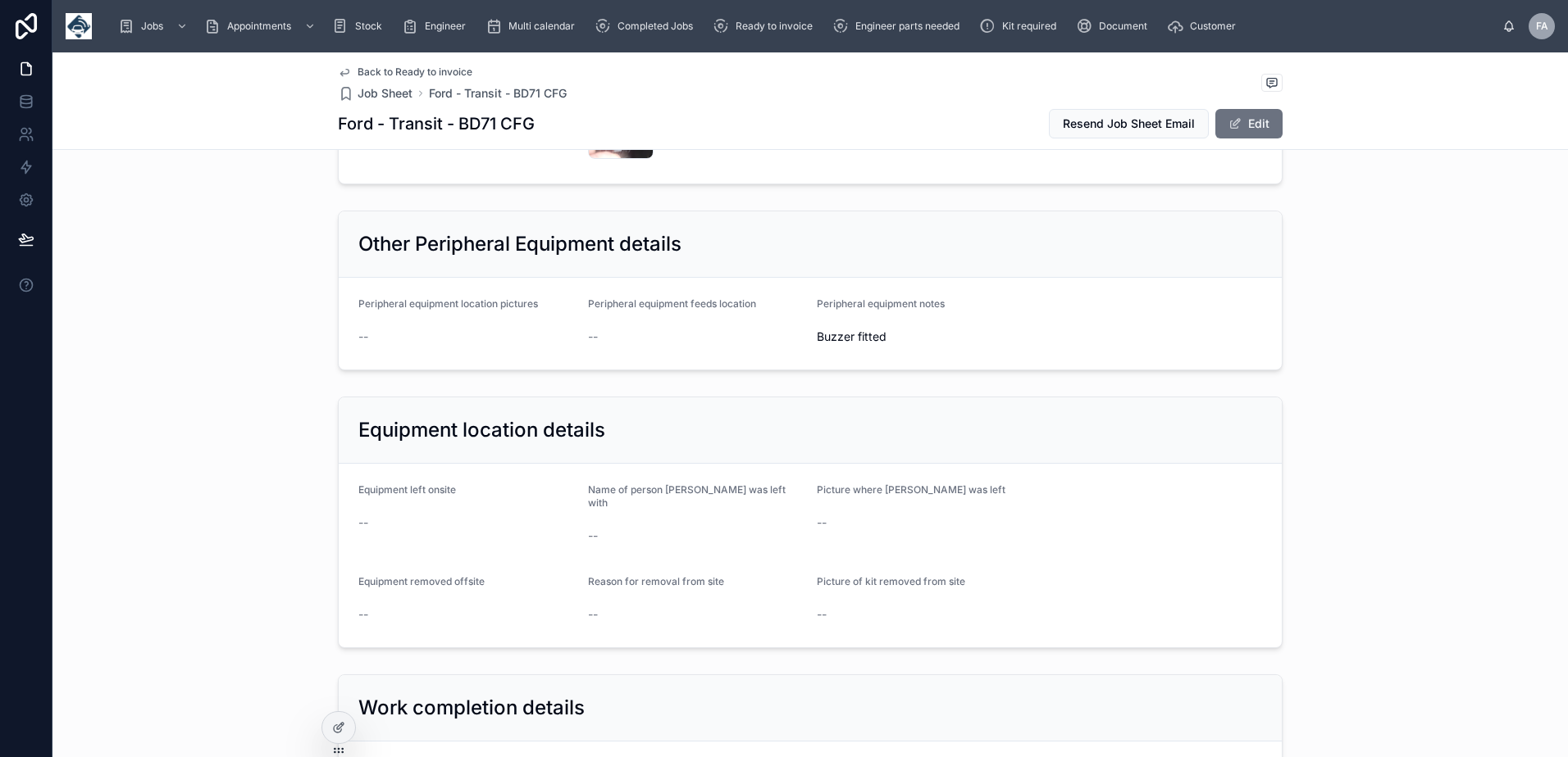
scroll to position [1803, 0]
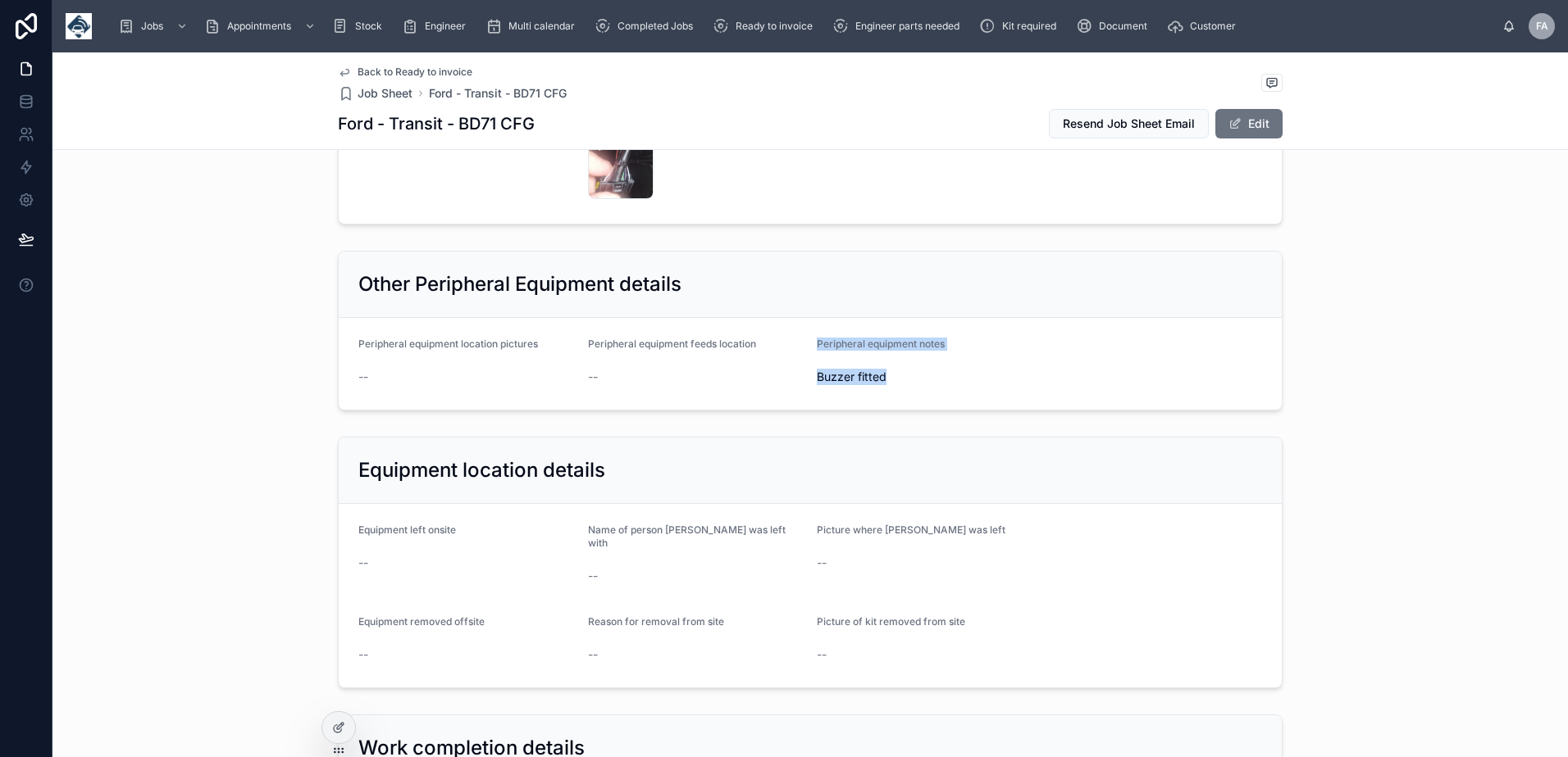
drag, startPoint x: 887, startPoint y: 383, endPoint x: 803, endPoint y: 380, distance: 84.1
click at [803, 380] on form "Peripheral equipment location pictures -- Peripheral equipment feeds location -…" at bounding box center [810, 363] width 942 height 92
click at [937, 384] on span "Buzzer fitted" at bounding box center [925, 377] width 217 height 17
drag, startPoint x: 866, startPoint y: 378, endPoint x: 813, endPoint y: 381, distance: 53.1
click at [817, 381] on span "Buzzer fitted" at bounding box center [925, 377] width 217 height 17
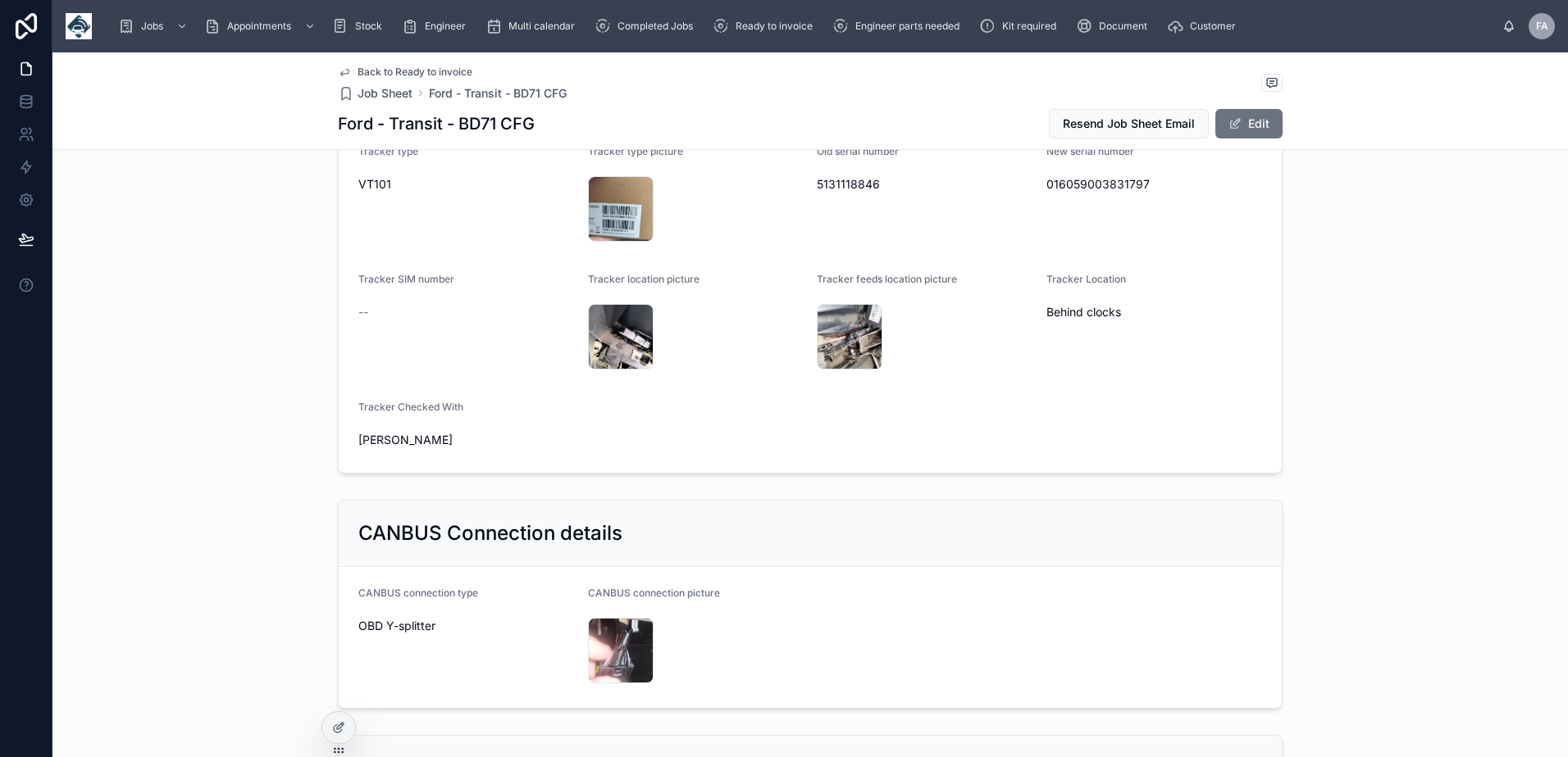
scroll to position [1311, 0]
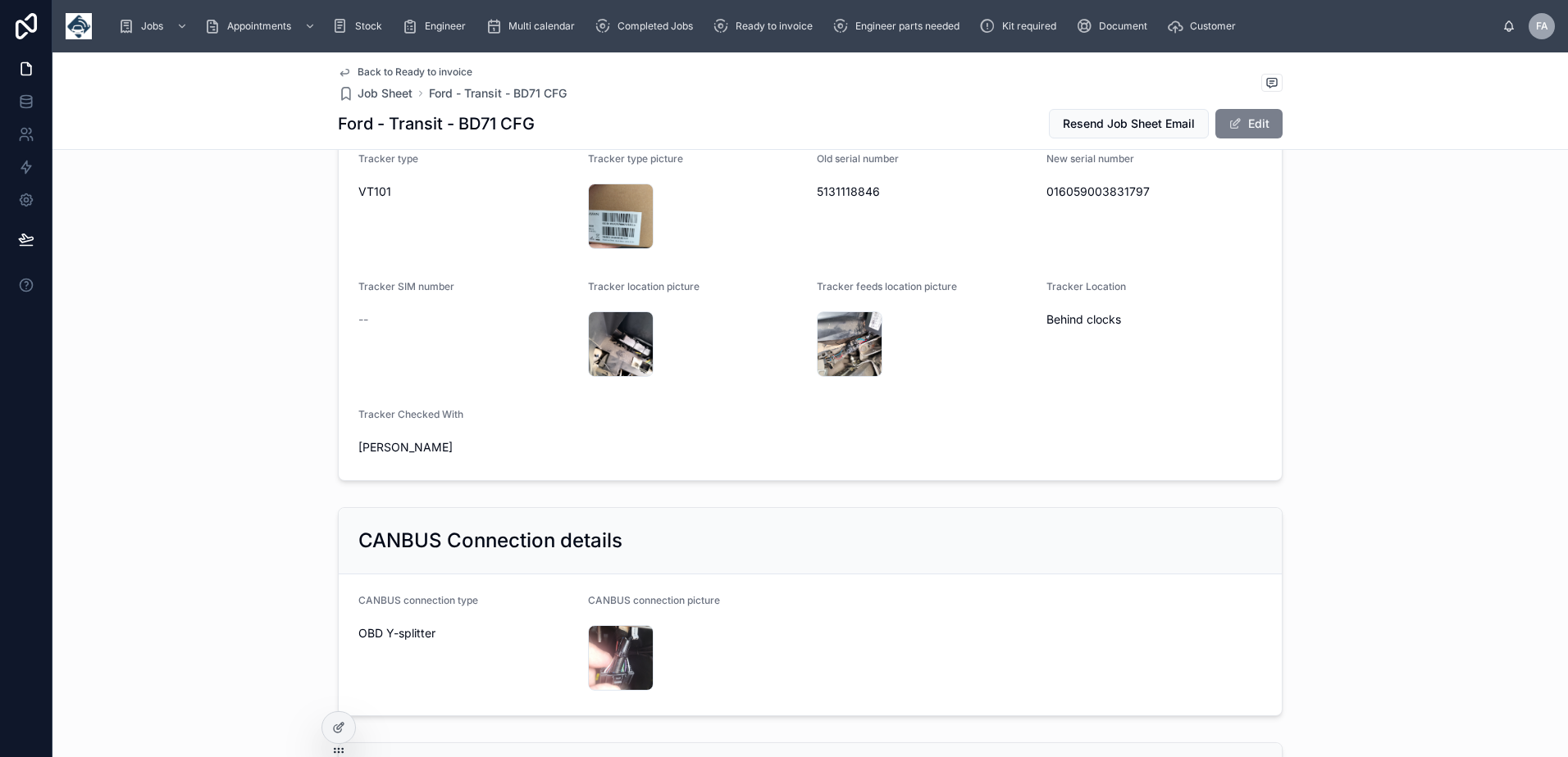
click at [1249, 123] on button "Edit" at bounding box center [1248, 124] width 67 height 30
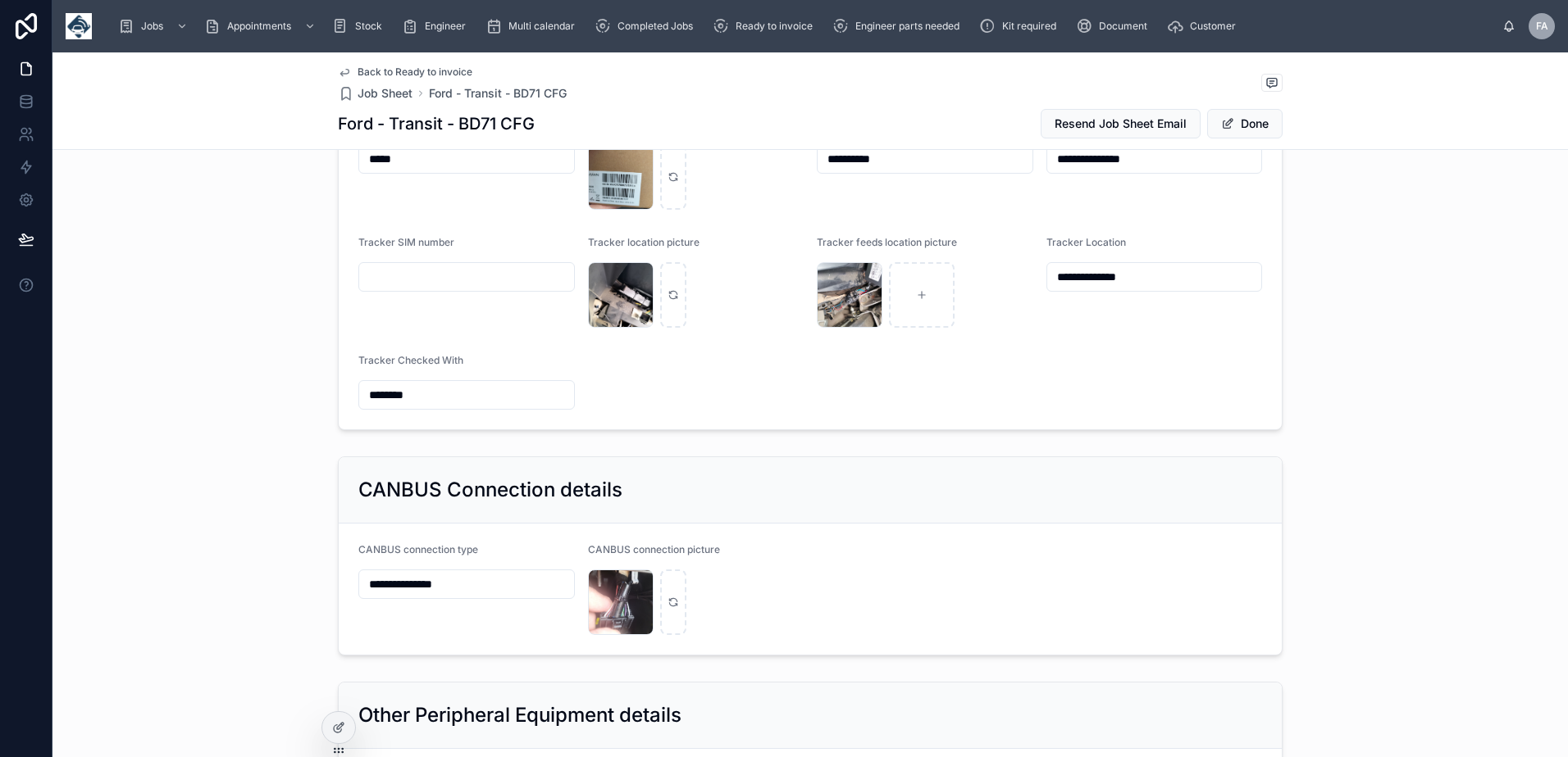
scroll to position [1277, 0]
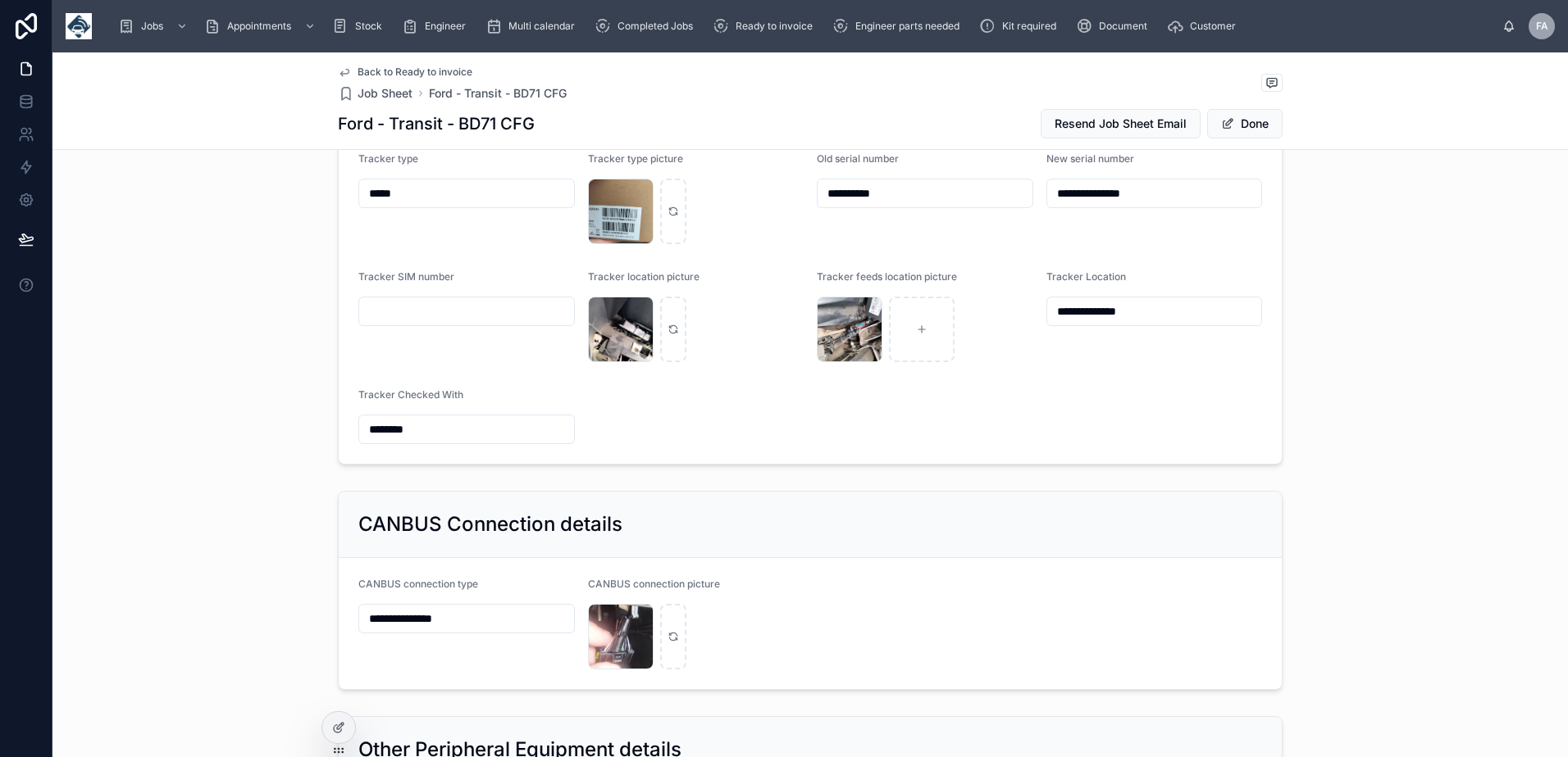
drag, startPoint x: 446, startPoint y: 616, endPoint x: 291, endPoint y: 602, distance: 155.6
click at [277, 610] on div "**********" at bounding box center [810, 590] width 1516 height 213
paste input "text"
type input "*******"
click at [1241, 132] on button "Done" at bounding box center [1244, 124] width 75 height 30
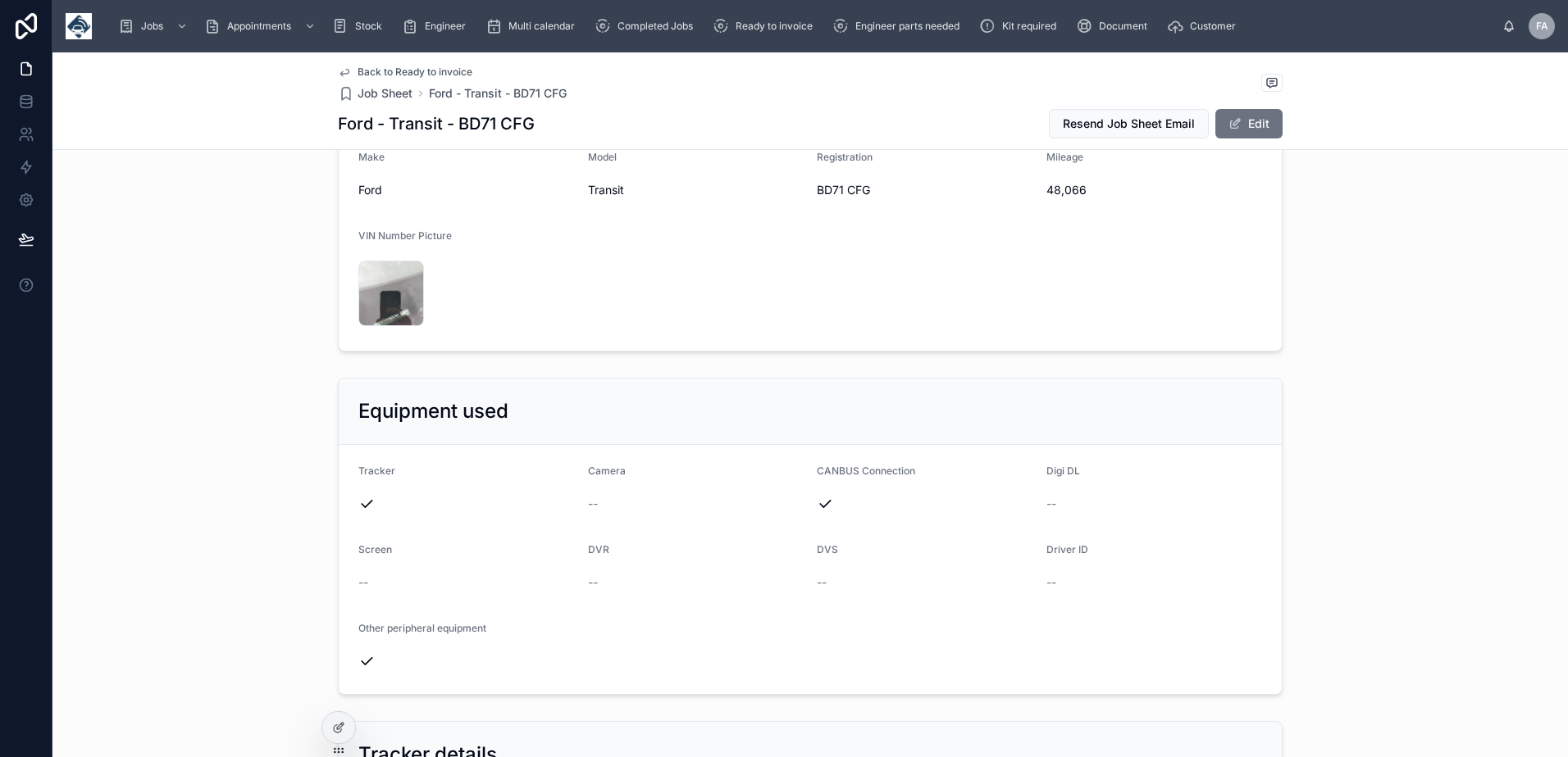
scroll to position [492, 0]
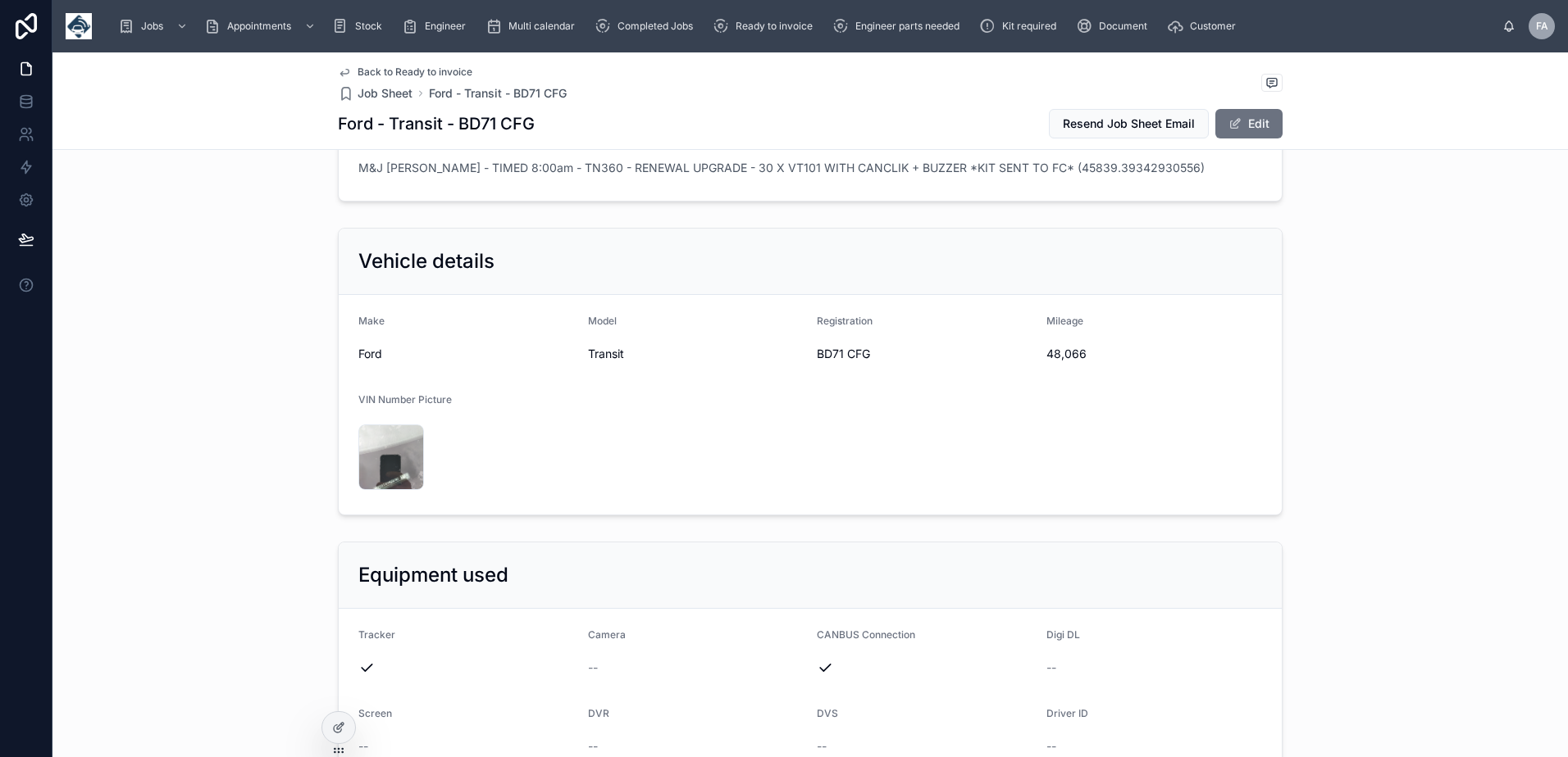
click at [1055, 356] on span "48,066" at bounding box center [1154, 354] width 217 height 17
copy span "48,066"
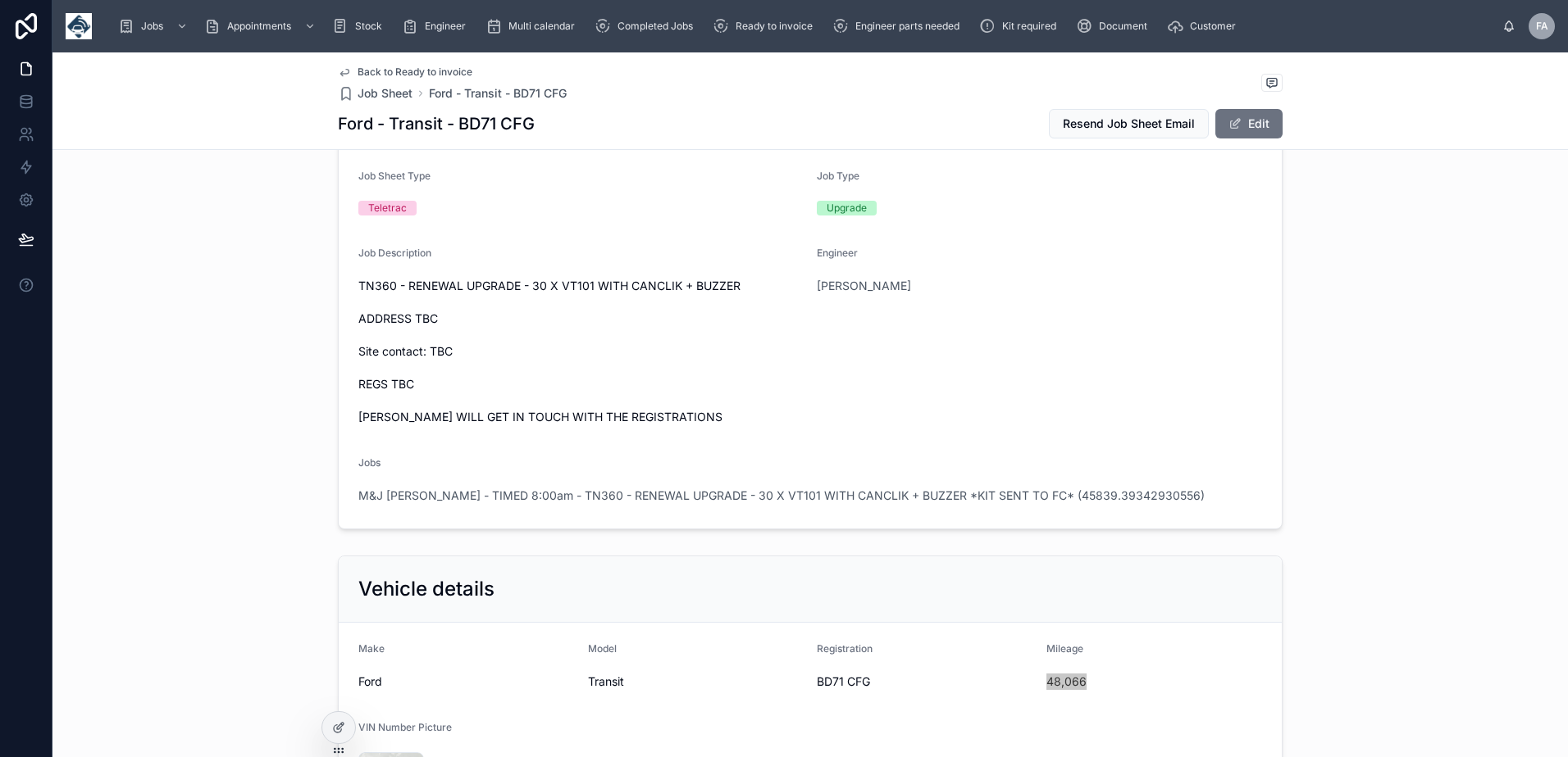
scroll to position [0, 0]
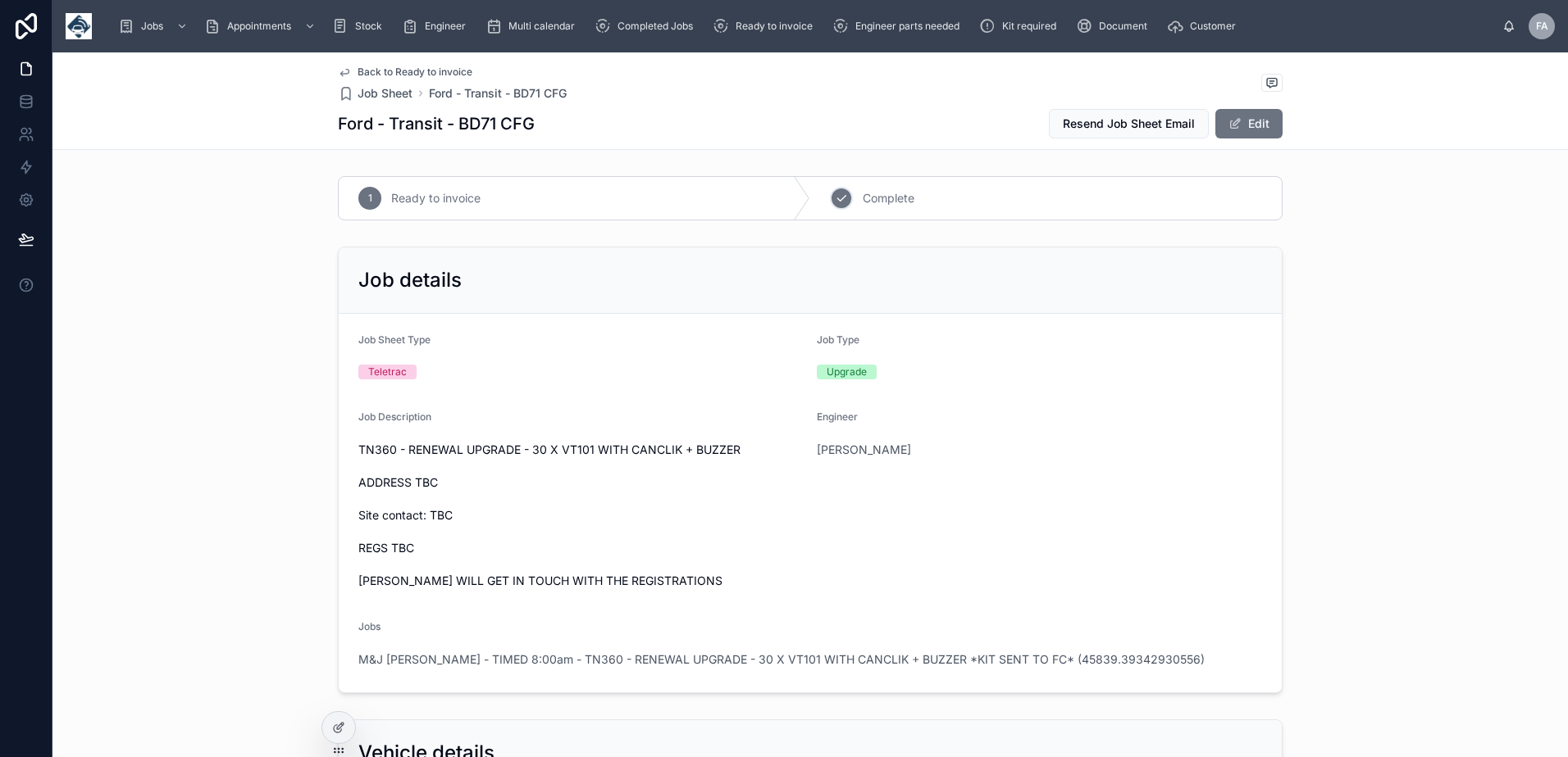
click at [882, 202] on span "Complete" at bounding box center [888, 198] width 51 height 17
drag, startPoint x: 590, startPoint y: 120, endPoint x: 519, endPoint y: 122, distance: 71.0
click at [519, 122] on div "Ford - Transit custom - BG71 HXA Resend Job Sheet Email Edit" at bounding box center [810, 123] width 944 height 31
copy h1 "BG71 HXA"
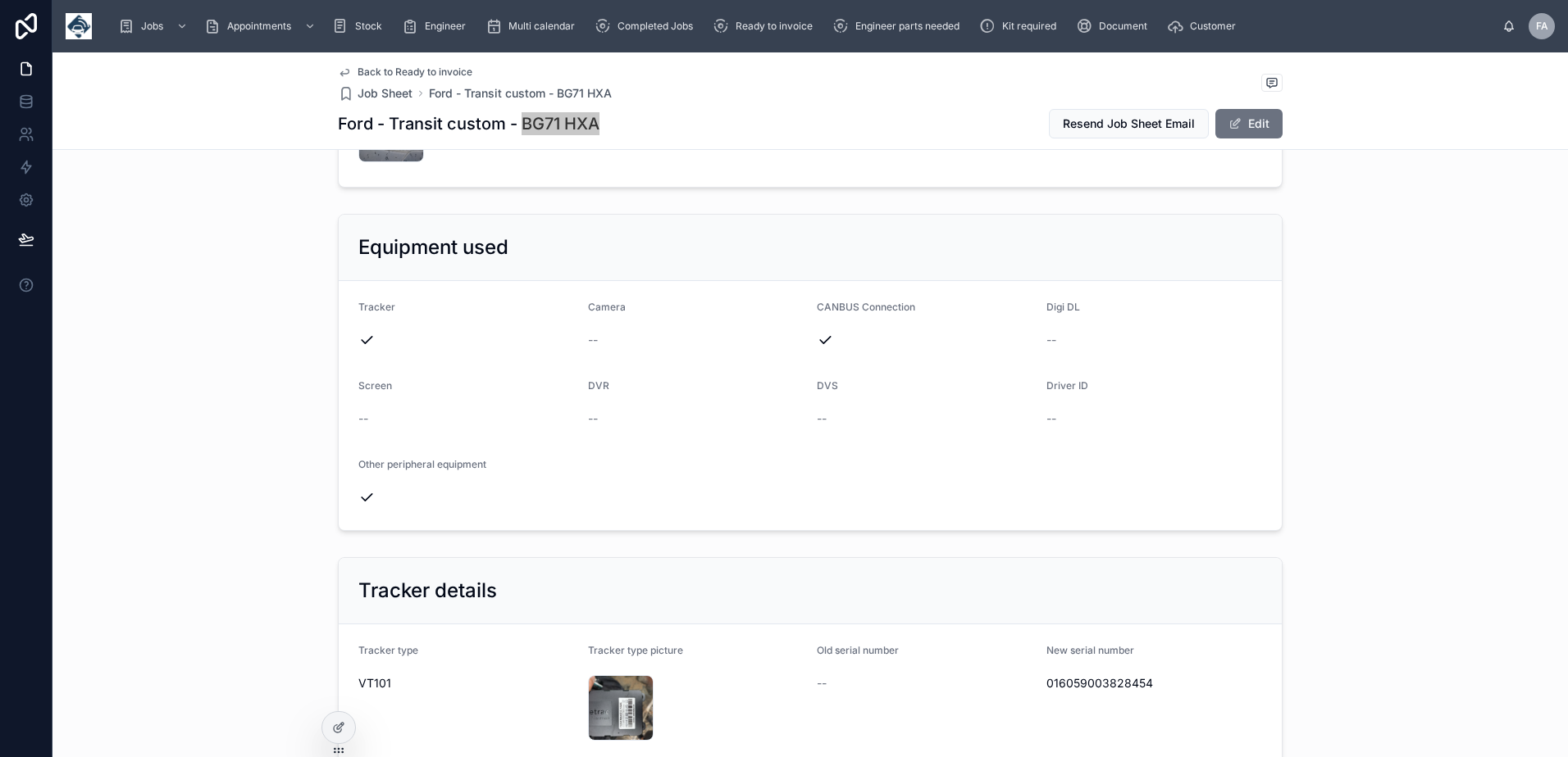
scroll to position [984, 0]
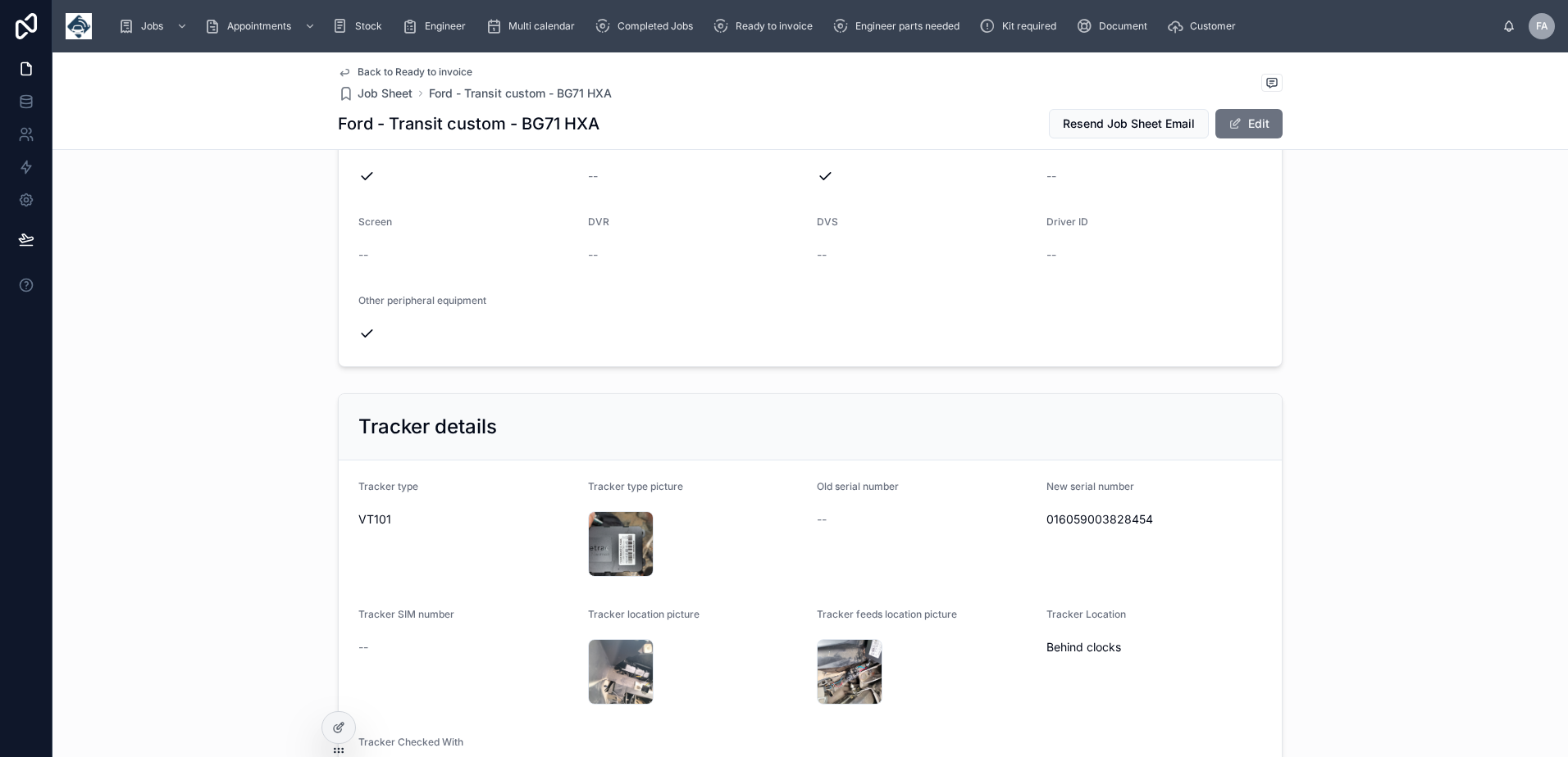
click at [1099, 520] on span "016059003828454" at bounding box center [1154, 520] width 217 height 17
copy span "016059003828454"
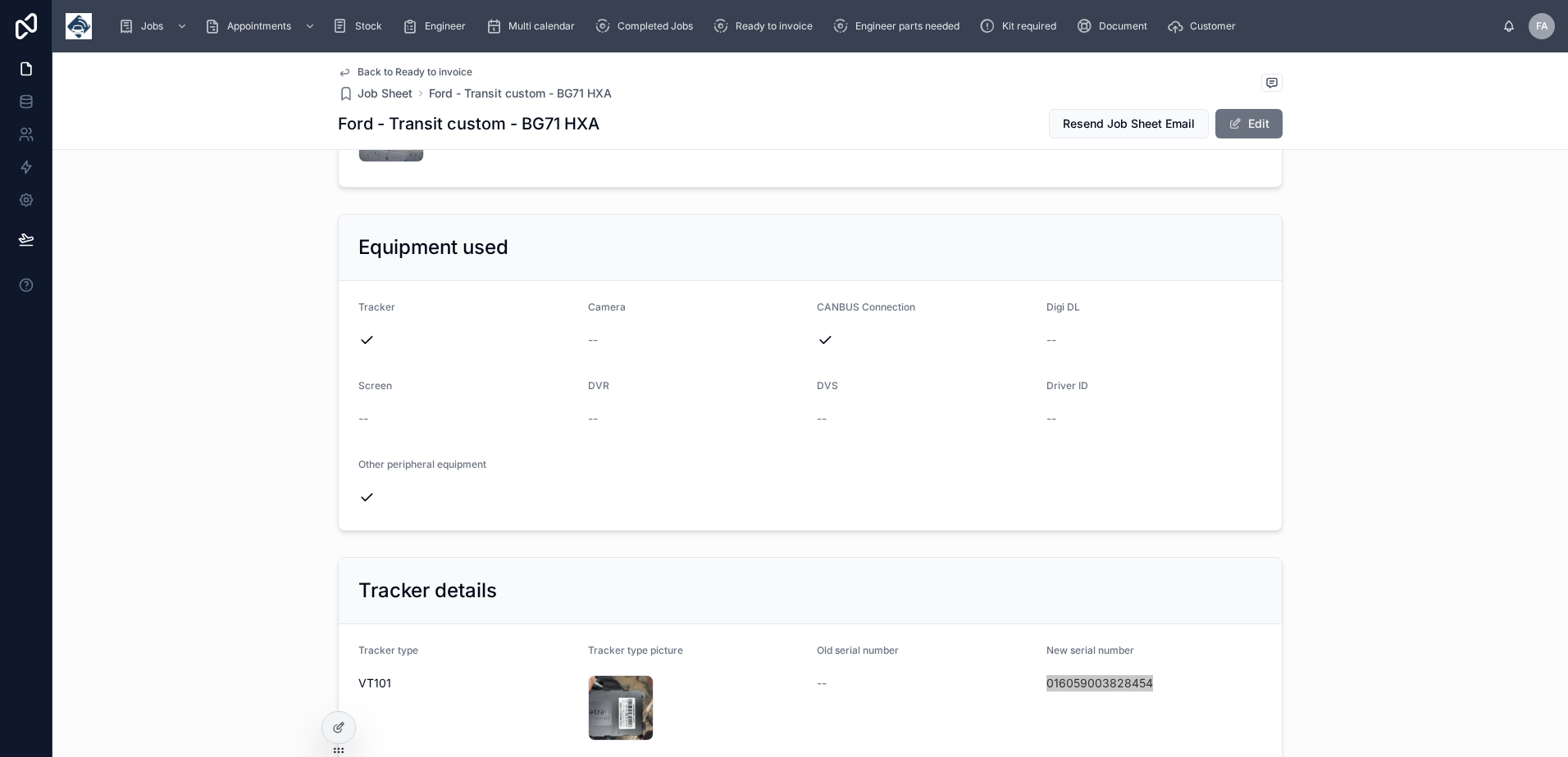
scroll to position [492, 0]
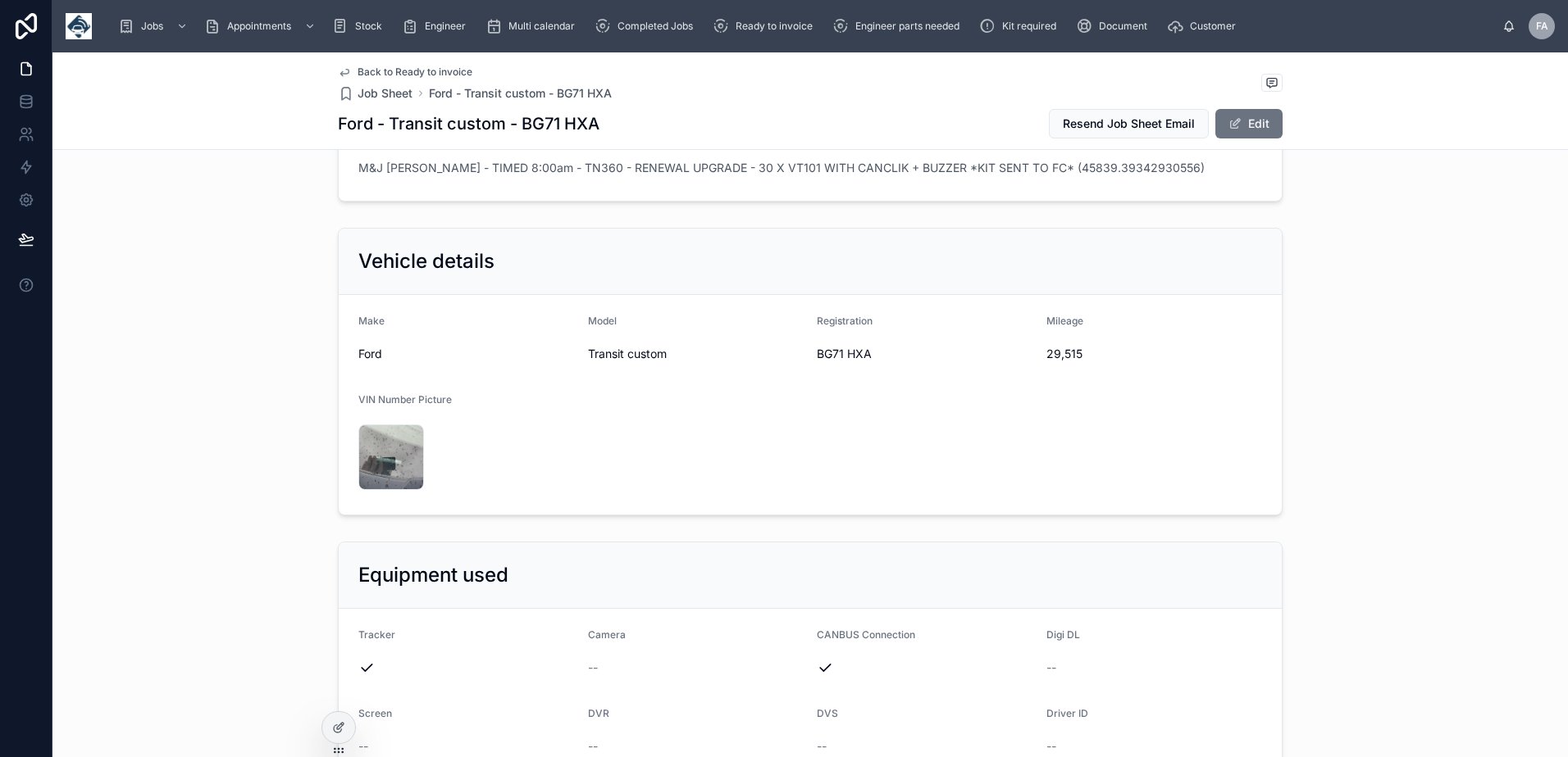
click at [1052, 357] on span "29,515" at bounding box center [1154, 354] width 217 height 17
copy span "29,515"
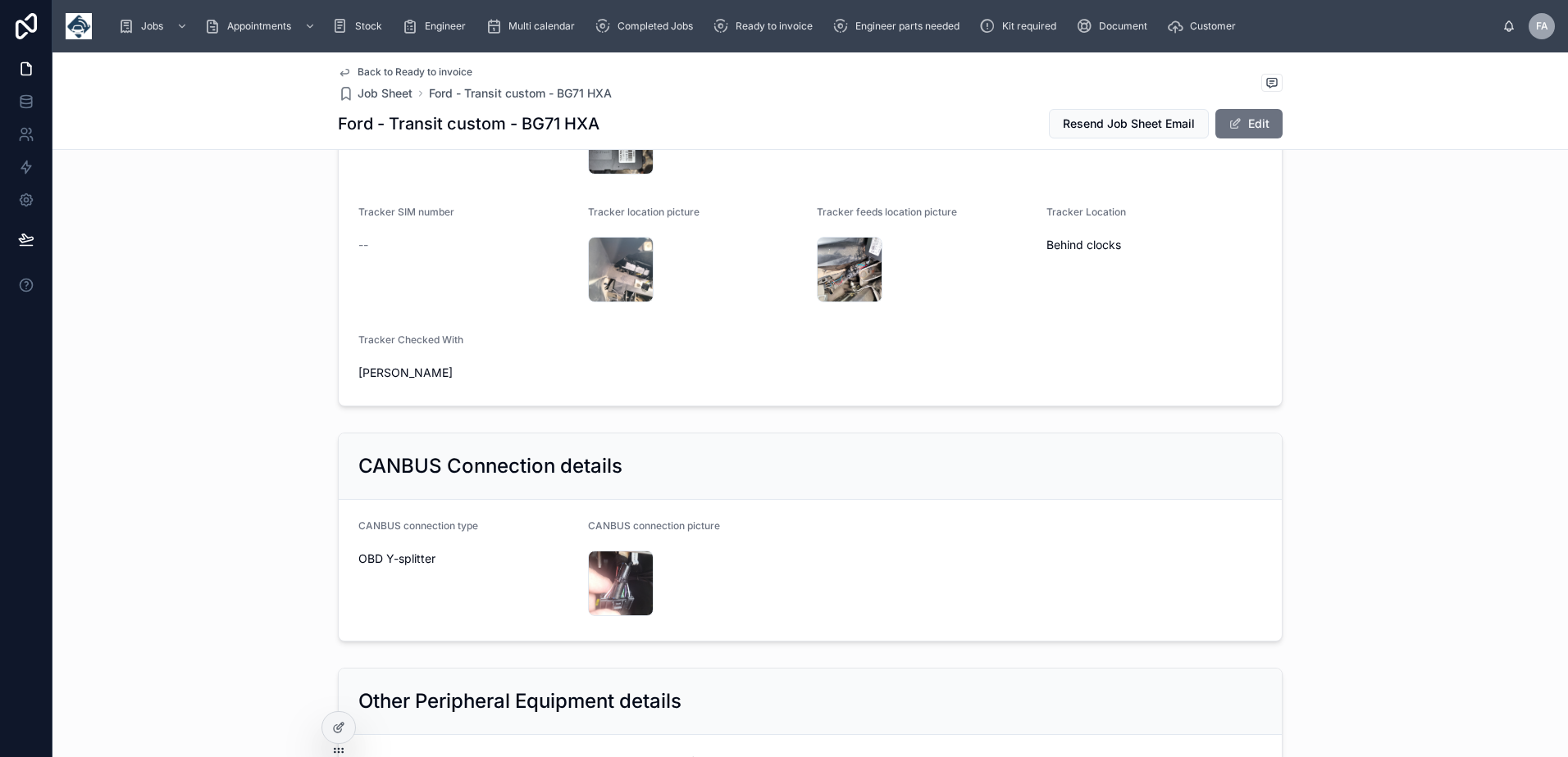
scroll to position [1311, 0]
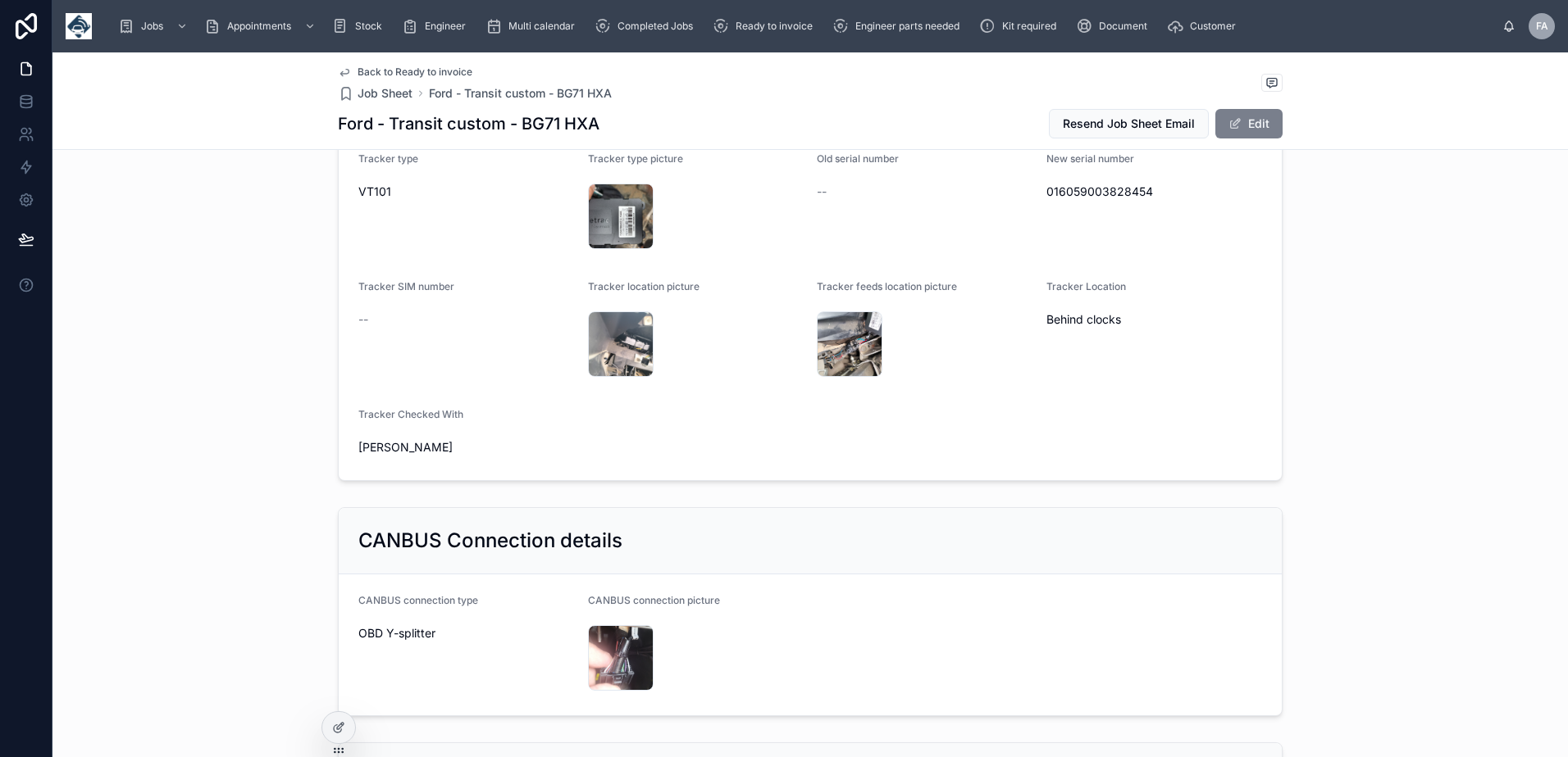
click at [1258, 128] on button "Edit" at bounding box center [1248, 124] width 67 height 30
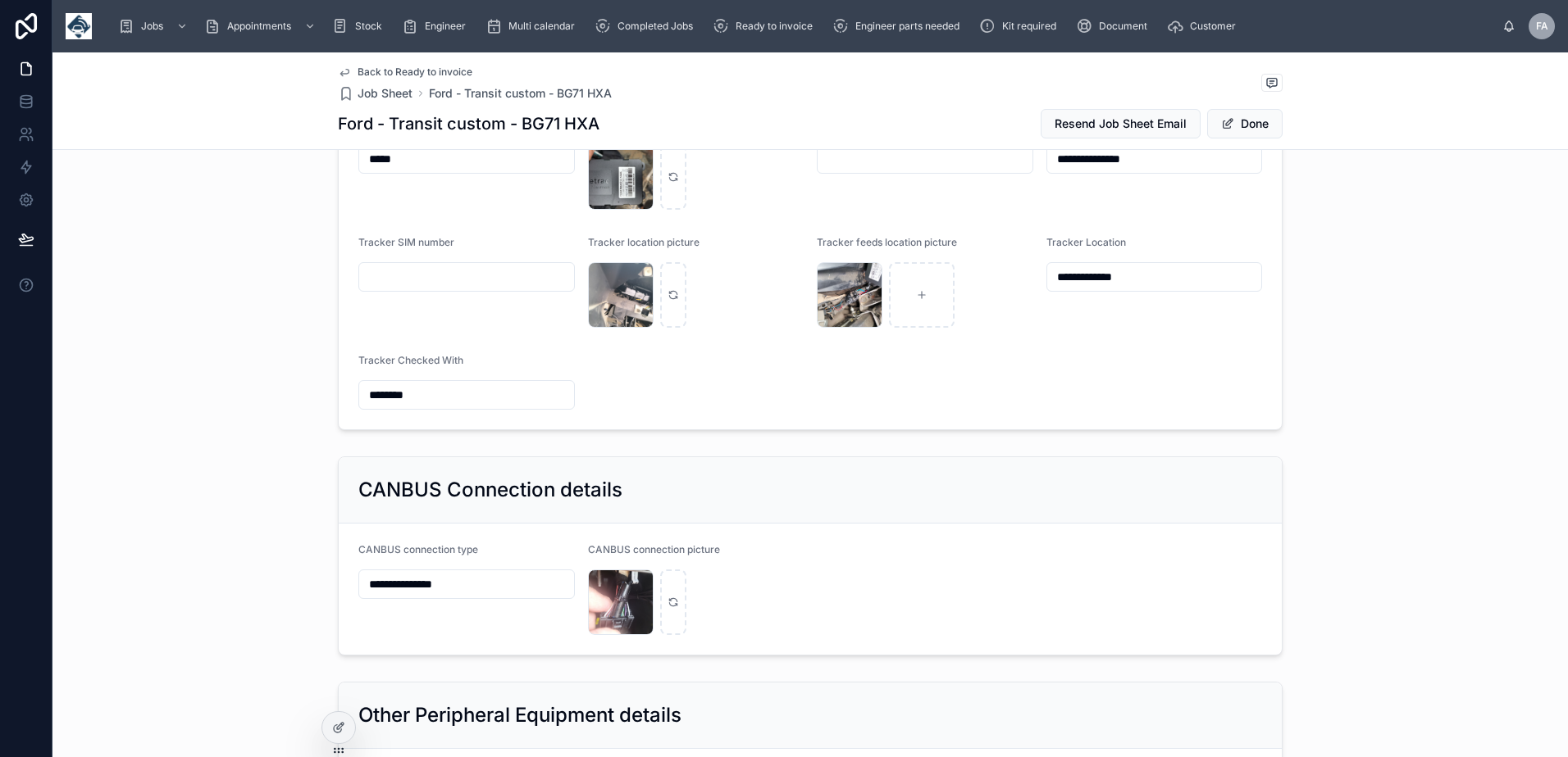
scroll to position [1277, 0]
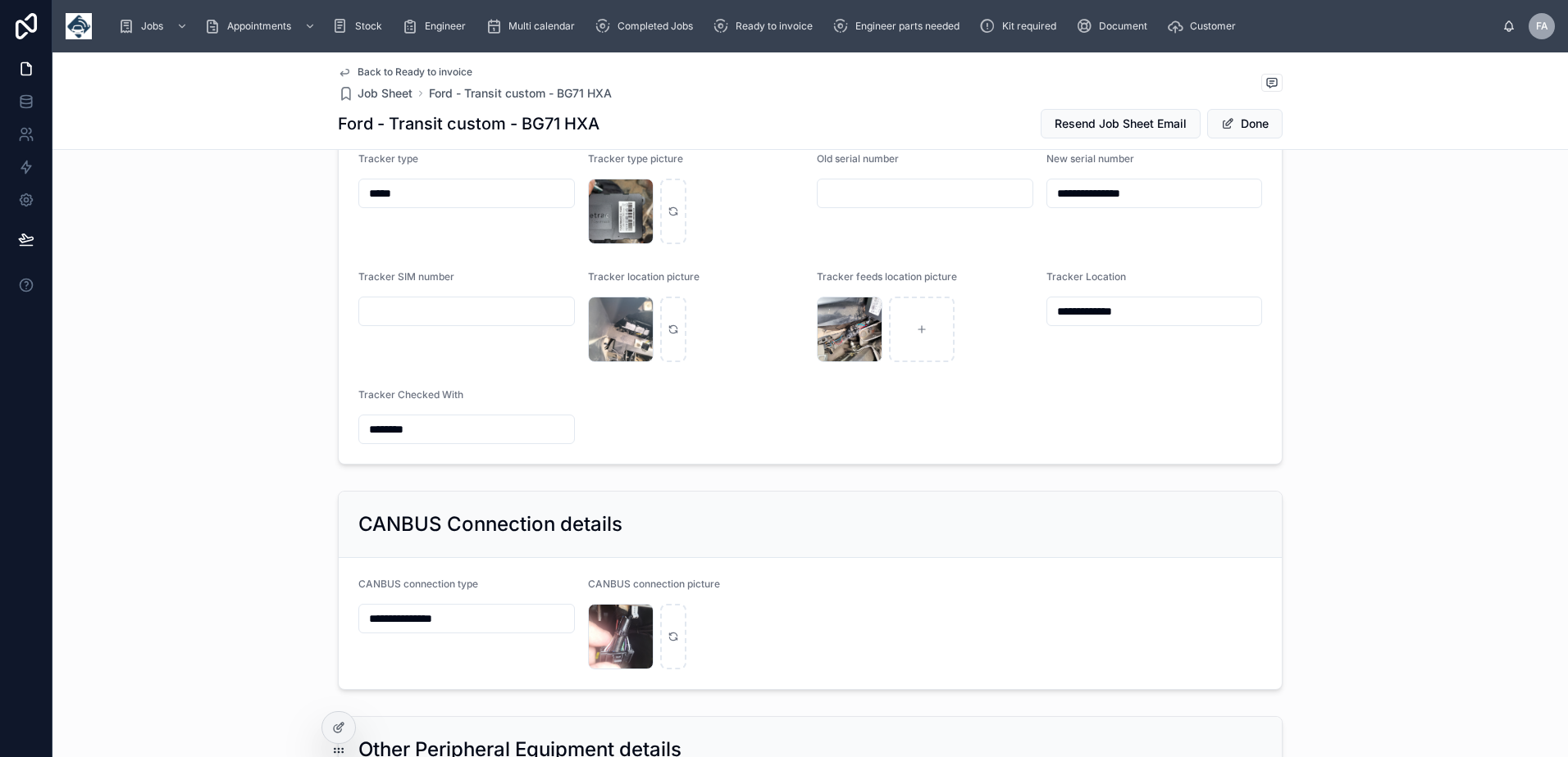
drag, startPoint x: 200, startPoint y: 621, endPoint x: 196, endPoint y: 603, distance: 18.4
click at [164, 622] on div "**********" at bounding box center [810, 590] width 1516 height 213
paste input "text"
type input "*******"
click at [1270, 118] on button "Done" at bounding box center [1244, 124] width 75 height 30
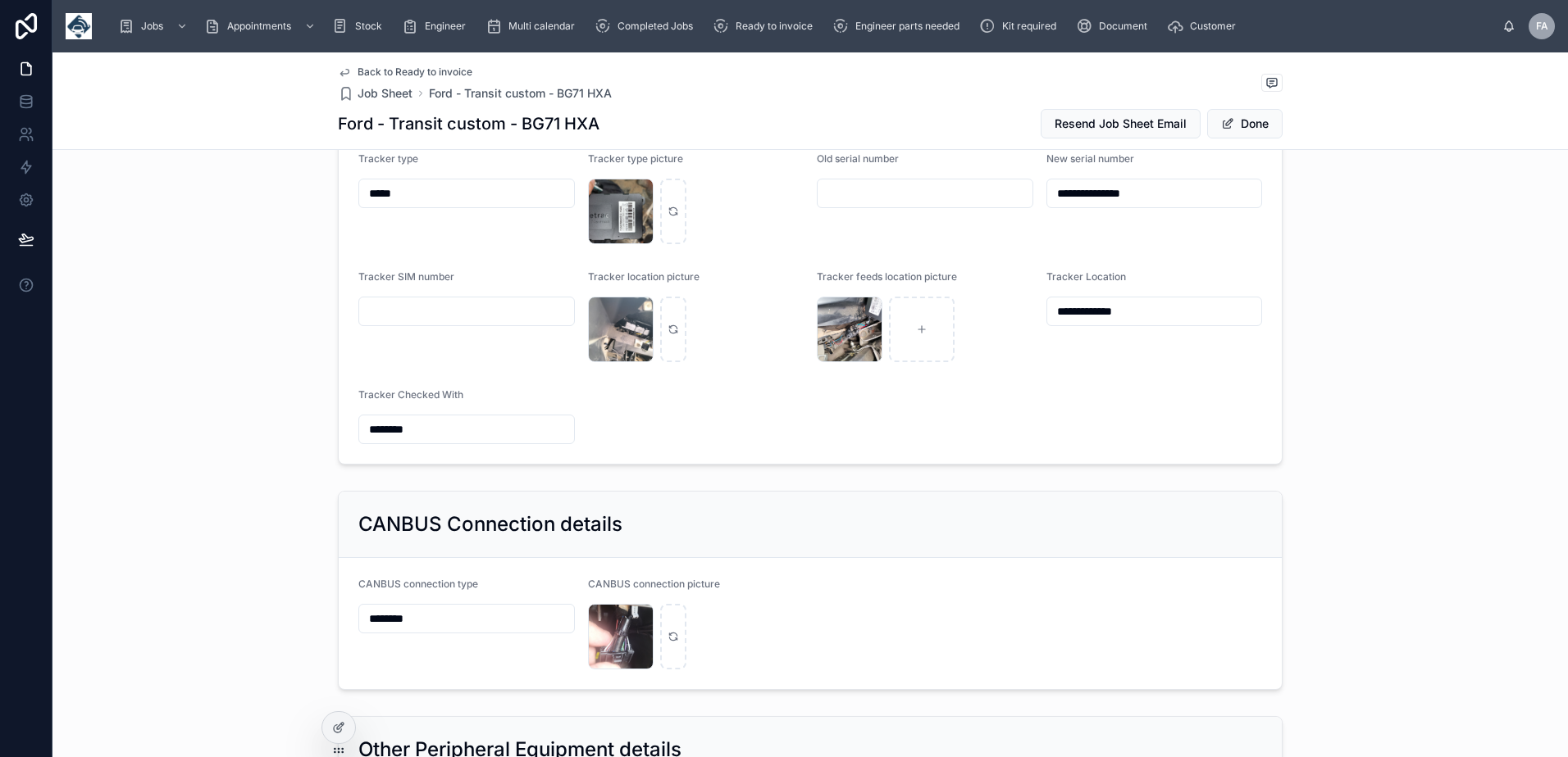
click at [1249, 124] on span "Done" at bounding box center [1244, 124] width 75 height 30
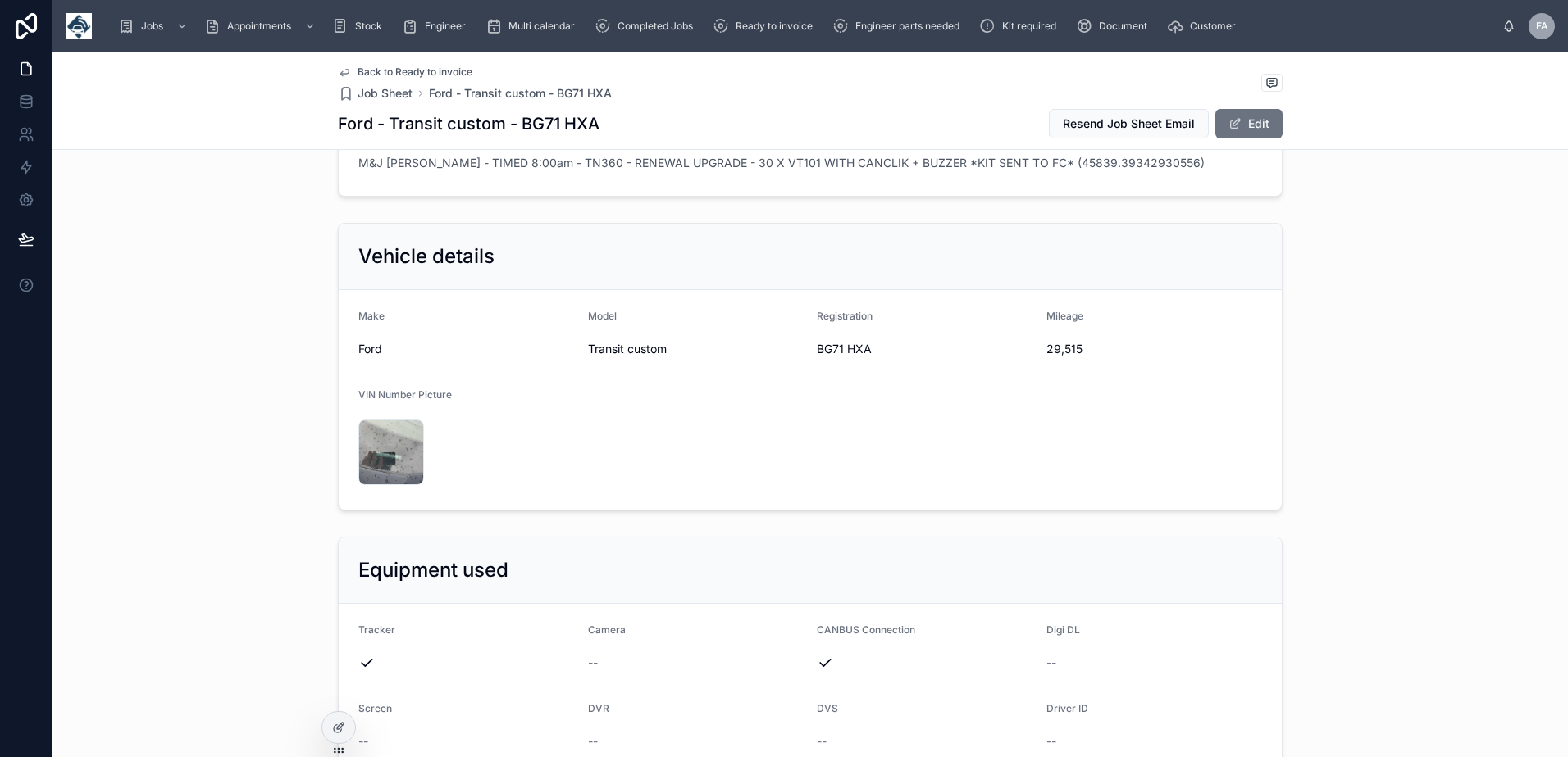
scroll to position [492, 0]
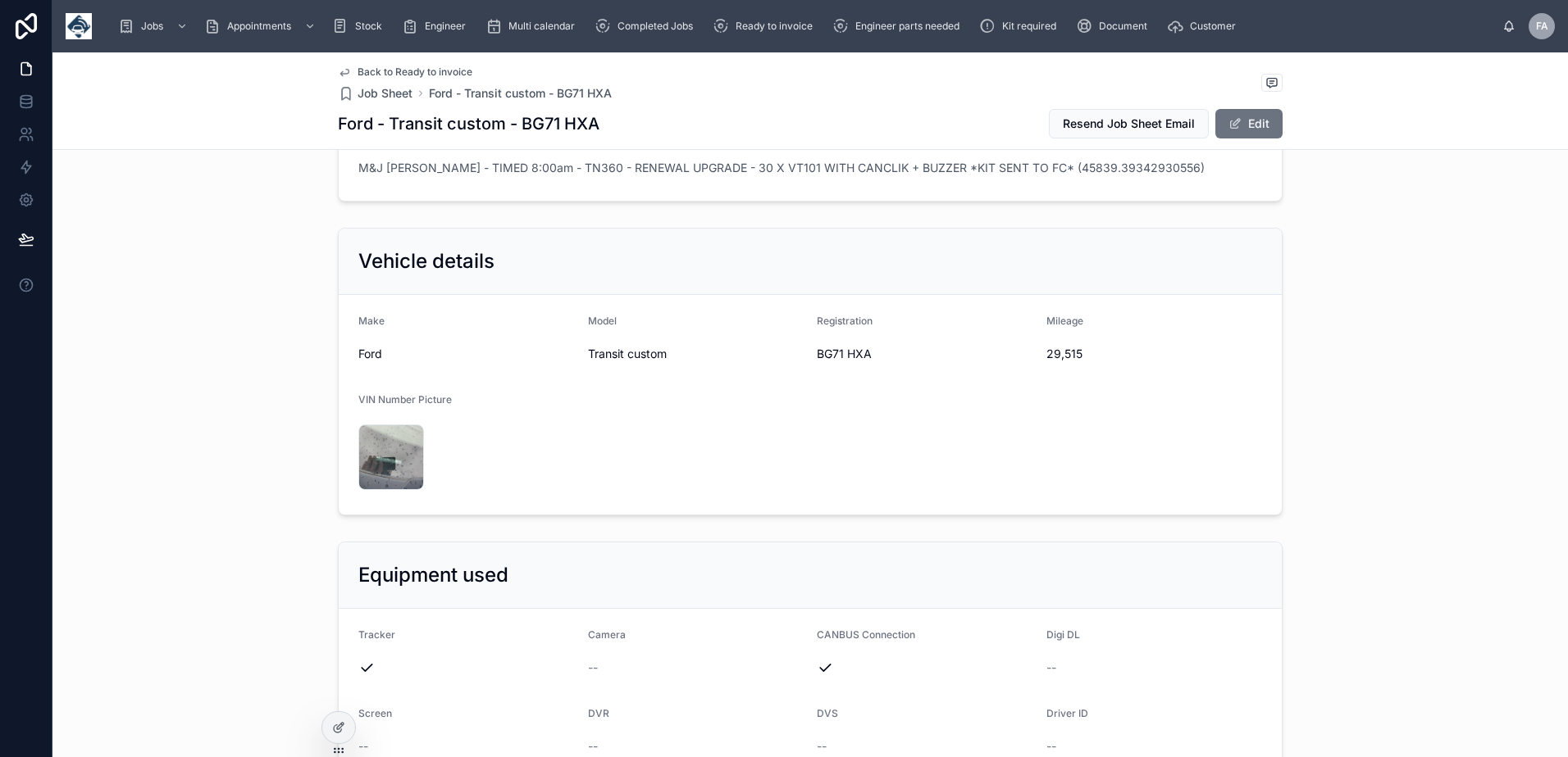
click at [1061, 355] on span "29,515" at bounding box center [1154, 354] width 217 height 17
copy span "29,515"
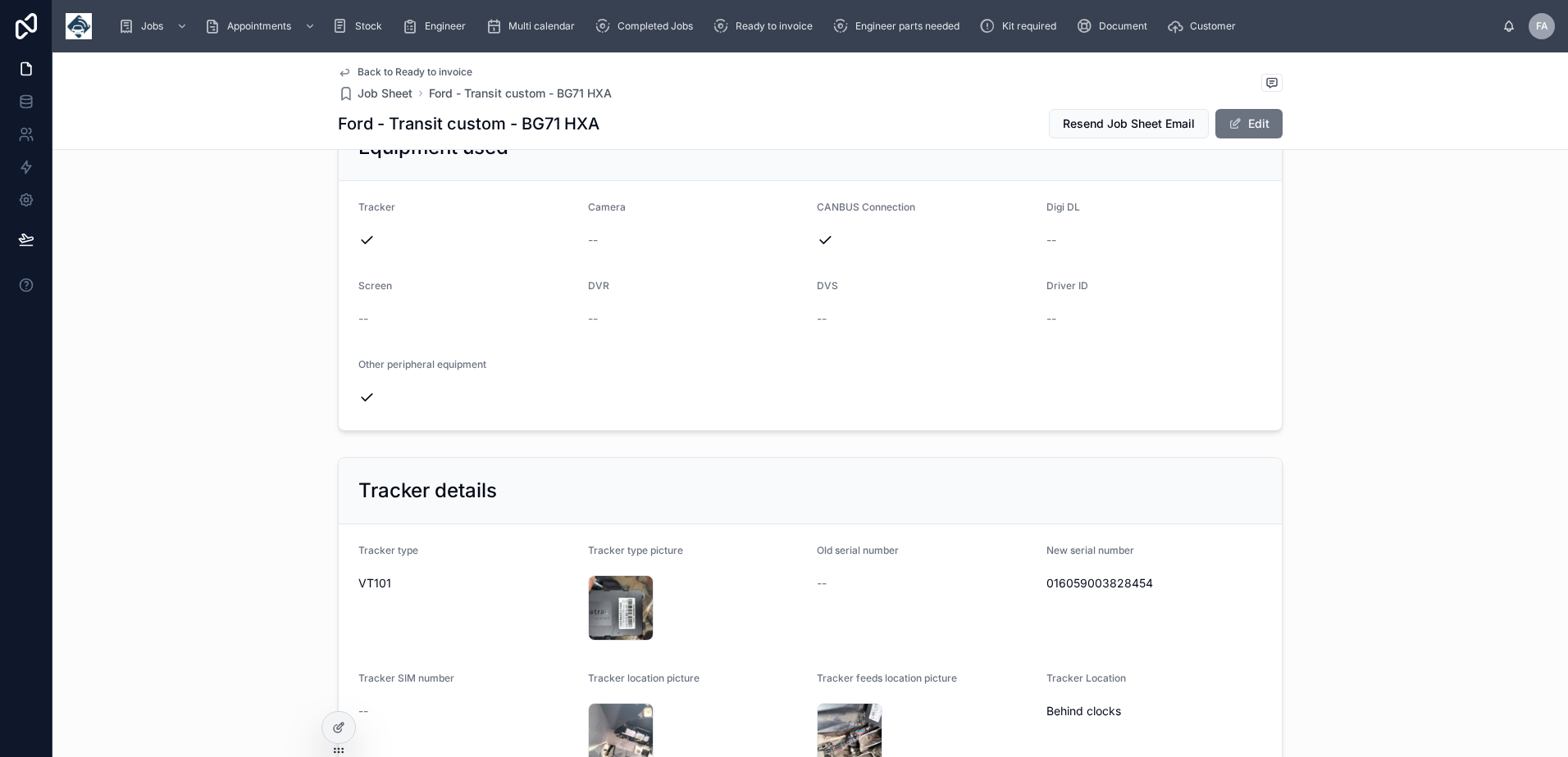
scroll to position [984, 0]
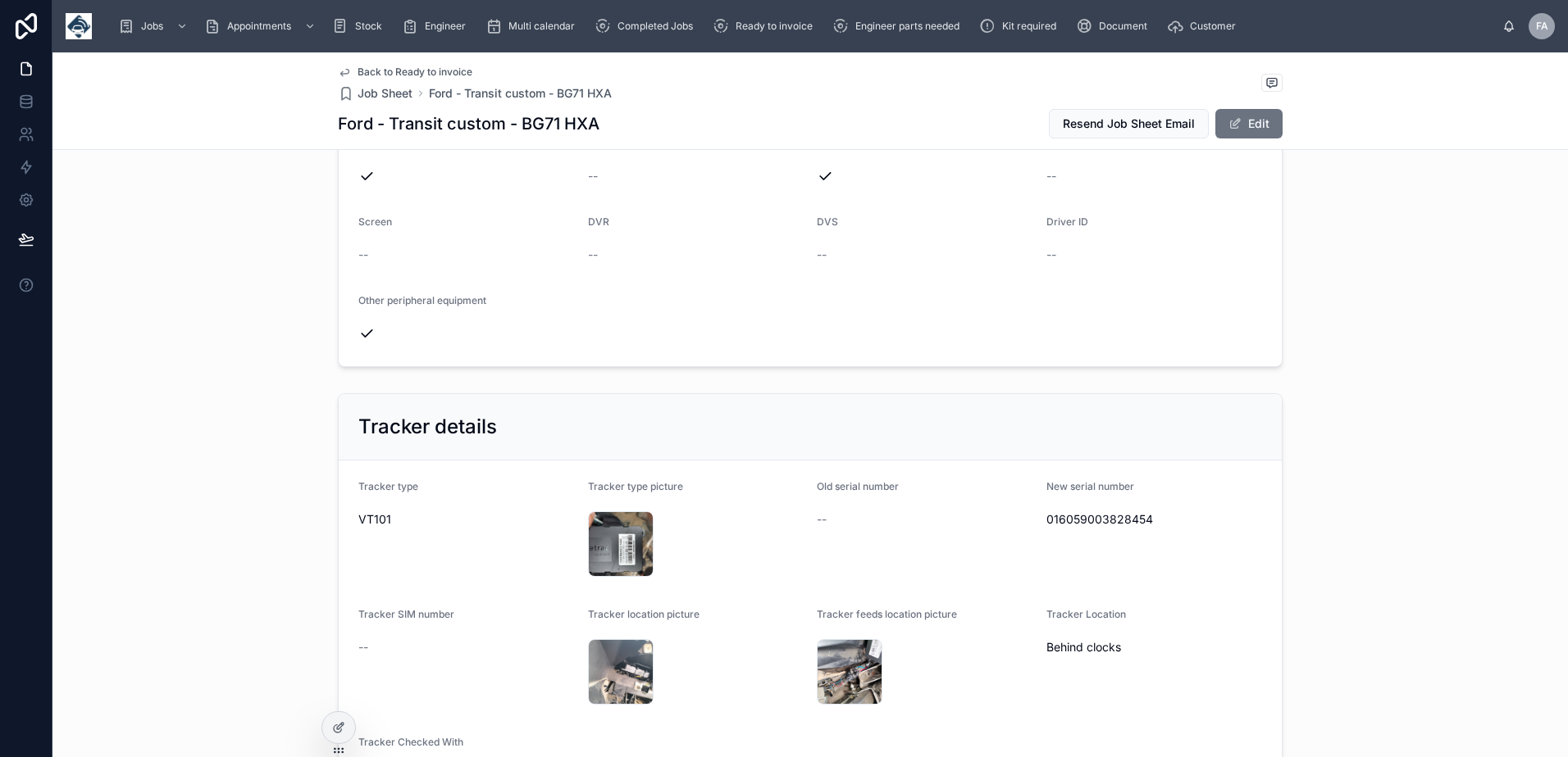
click at [1000, 471] on form "Tracker type VT101 Tracker type picture IMG20250910103717 .jpg Old serial numbe…" at bounding box center [810, 633] width 942 height 347
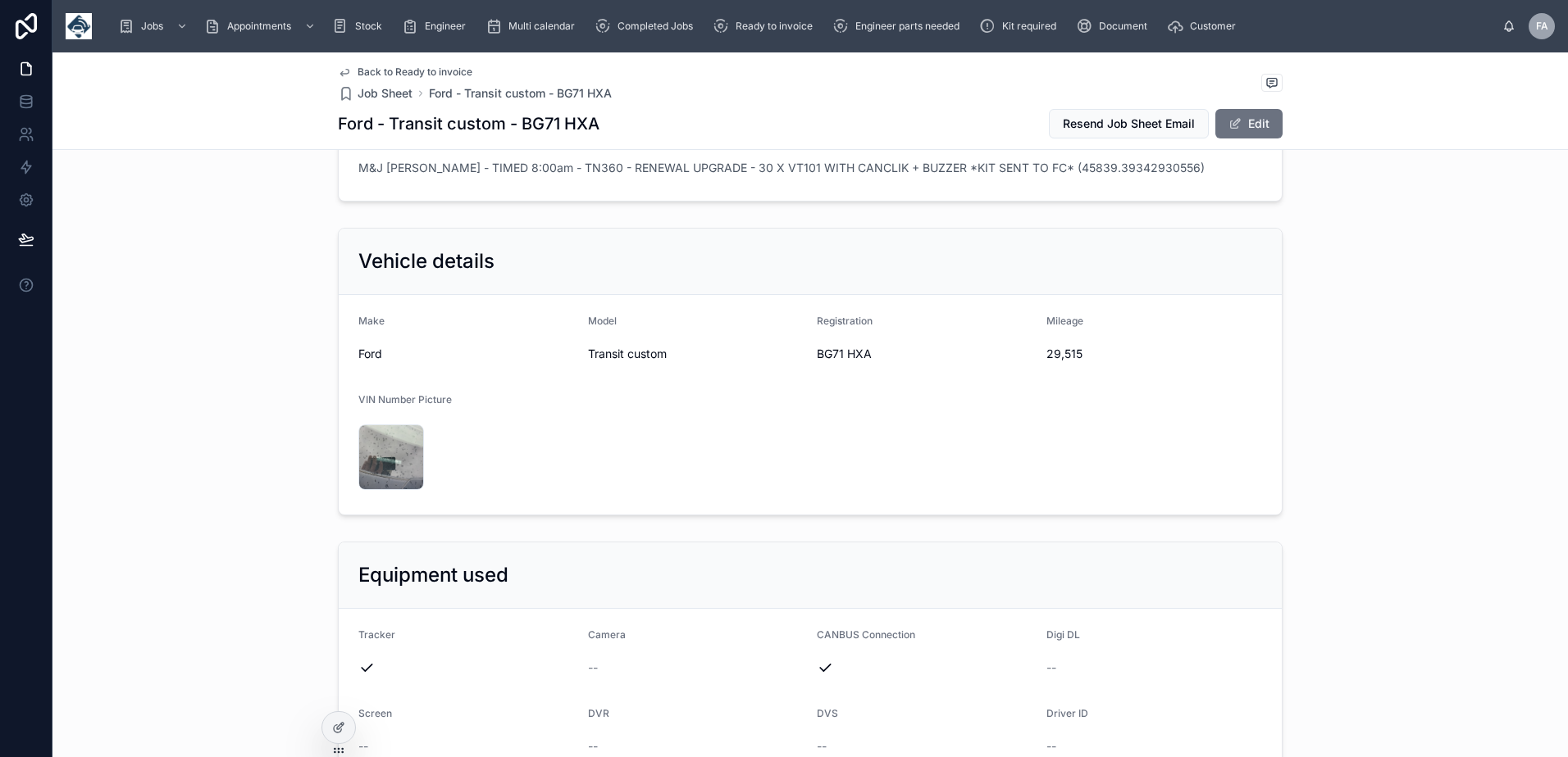
scroll to position [0, 0]
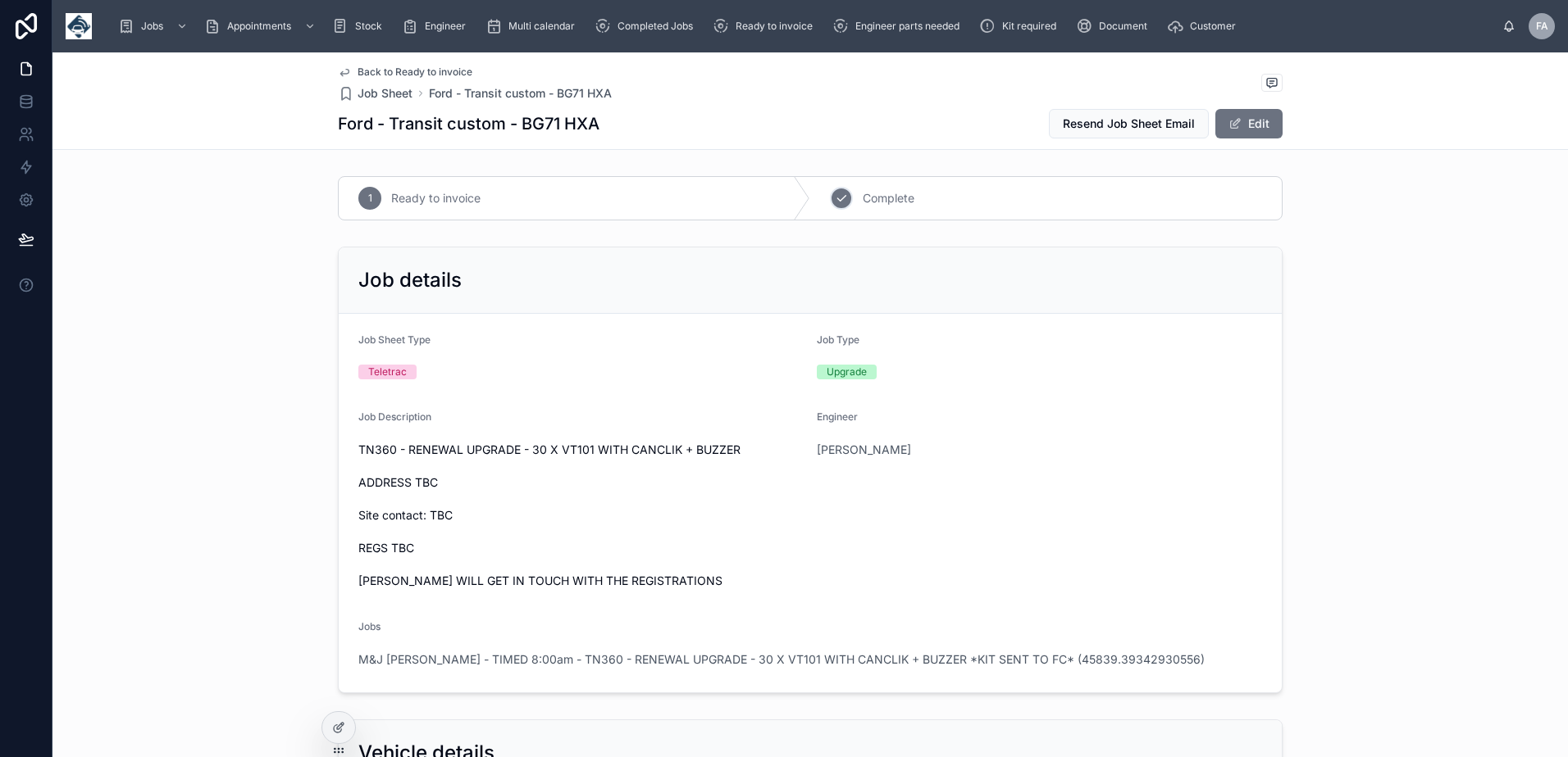
click at [881, 206] on span "Complete" at bounding box center [888, 198] width 51 height 17
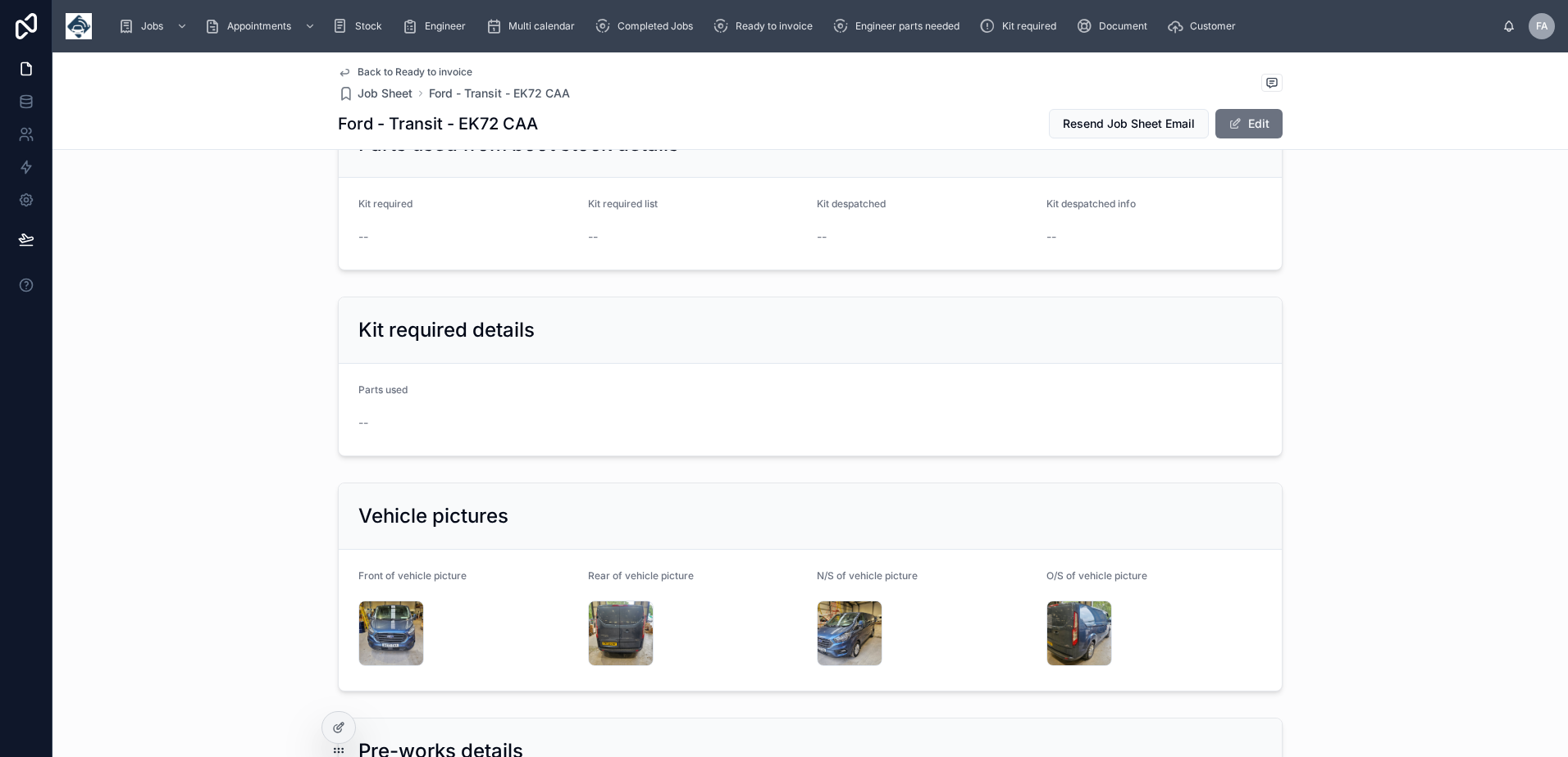
scroll to position [4917, 0]
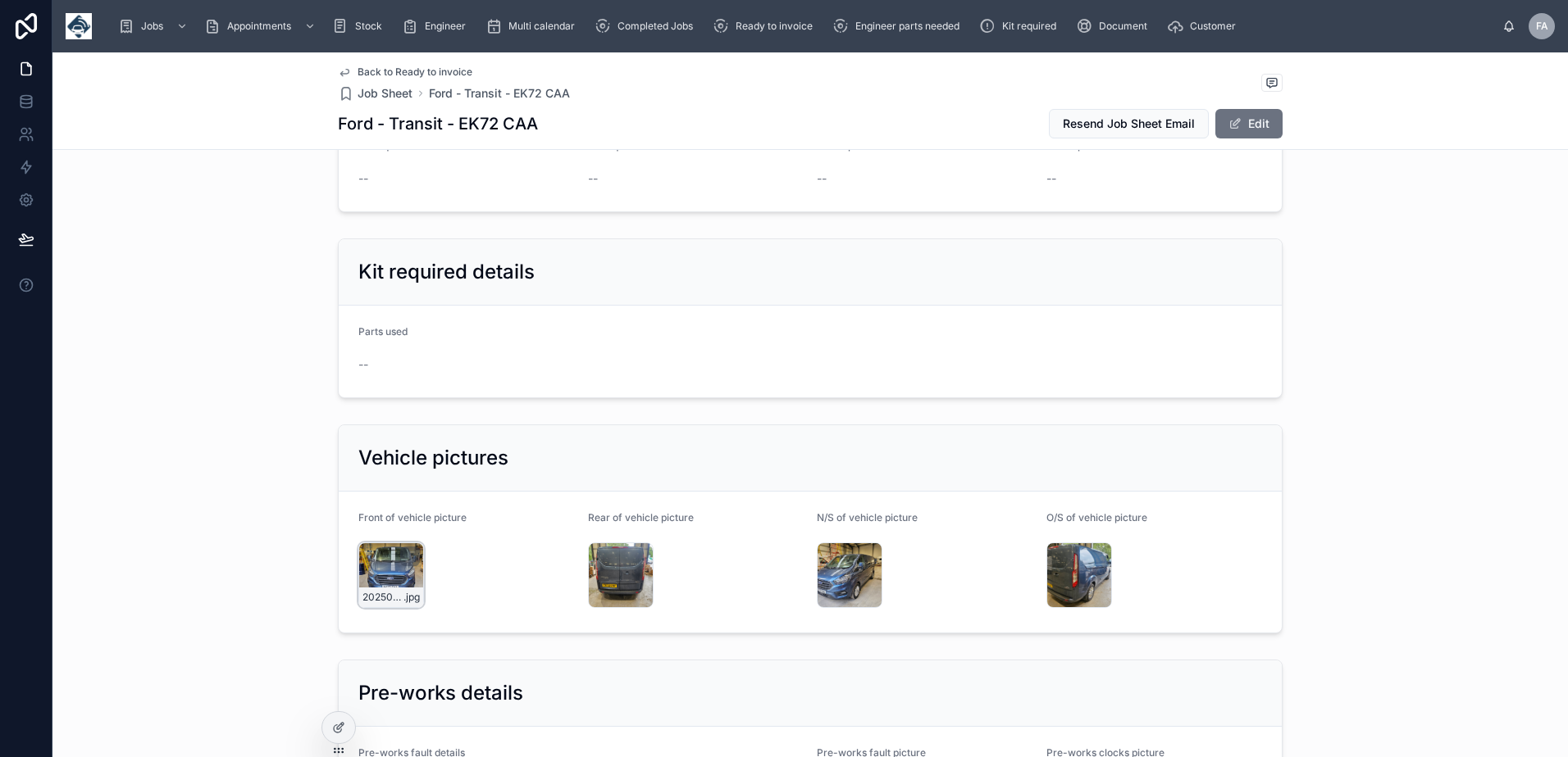
click at [375, 548] on div "20250910_075853 .jpg" at bounding box center [391, 575] width 65 height 65
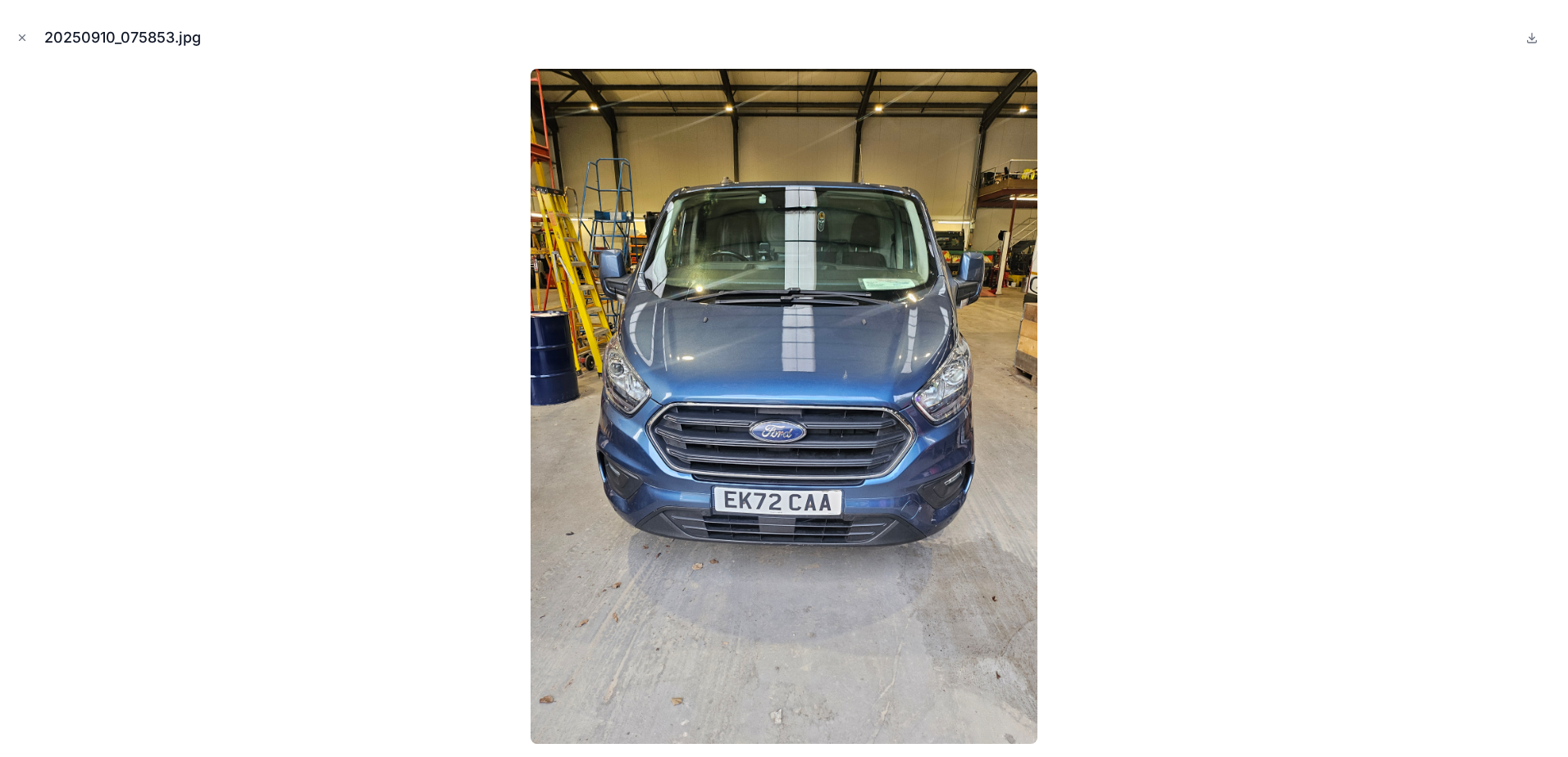
click at [20, 33] on icon "Close modal" at bounding box center [23, 38] width 12 height 12
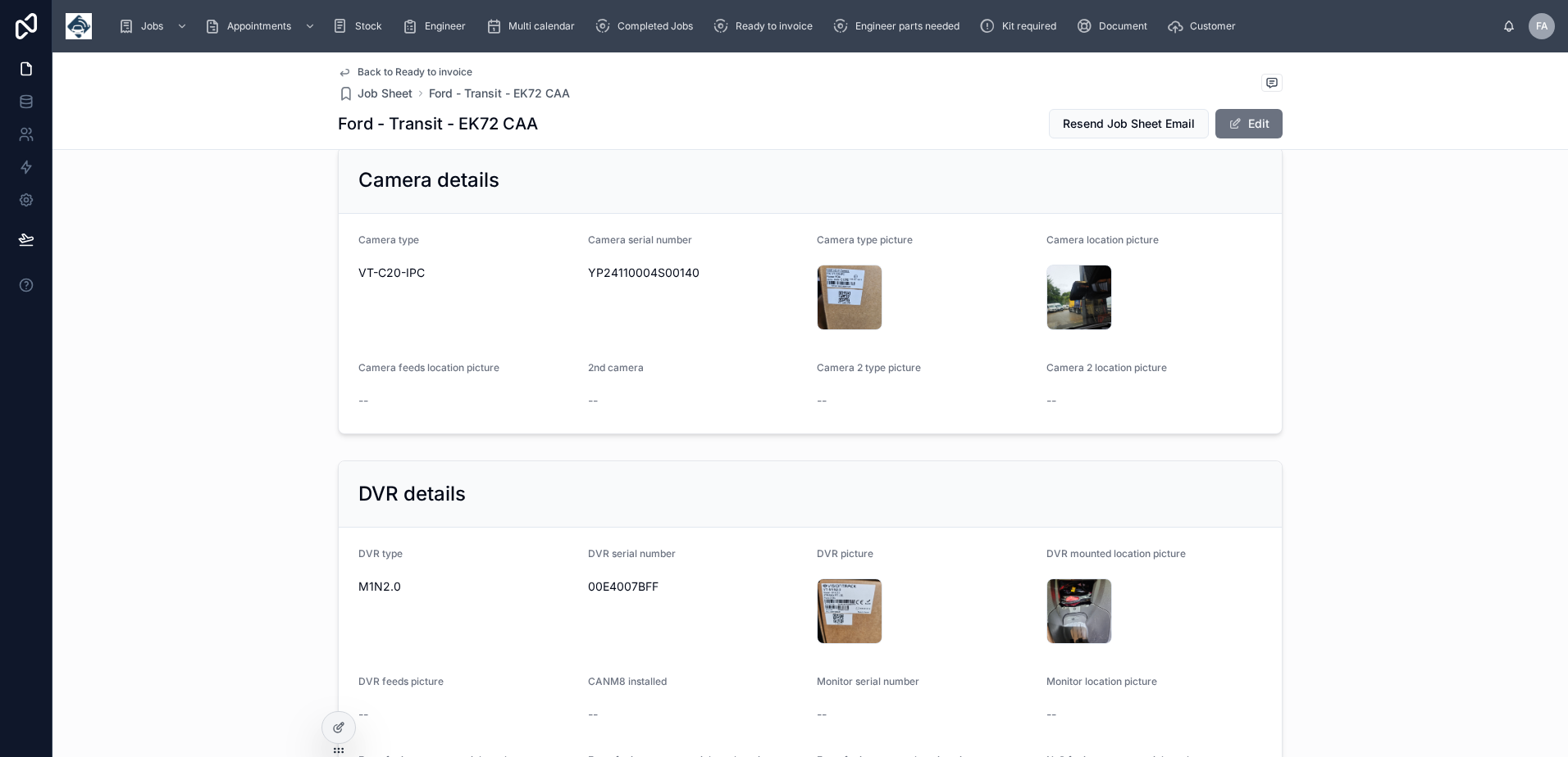
scroll to position [2951, 0]
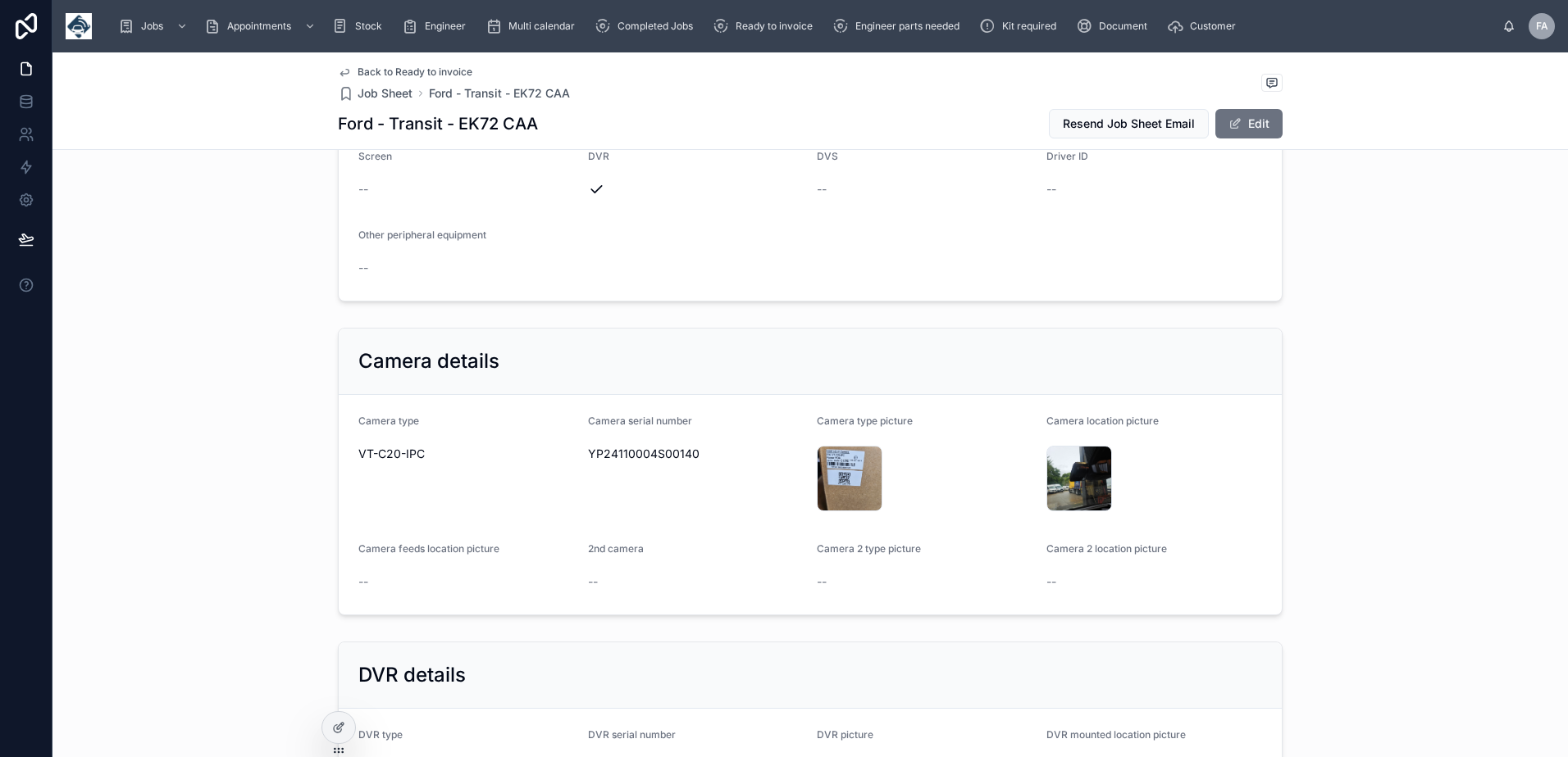
click at [633, 459] on span "YP24110004S00140" at bounding box center [696, 454] width 217 height 17
copy span "YP24110004S00140"
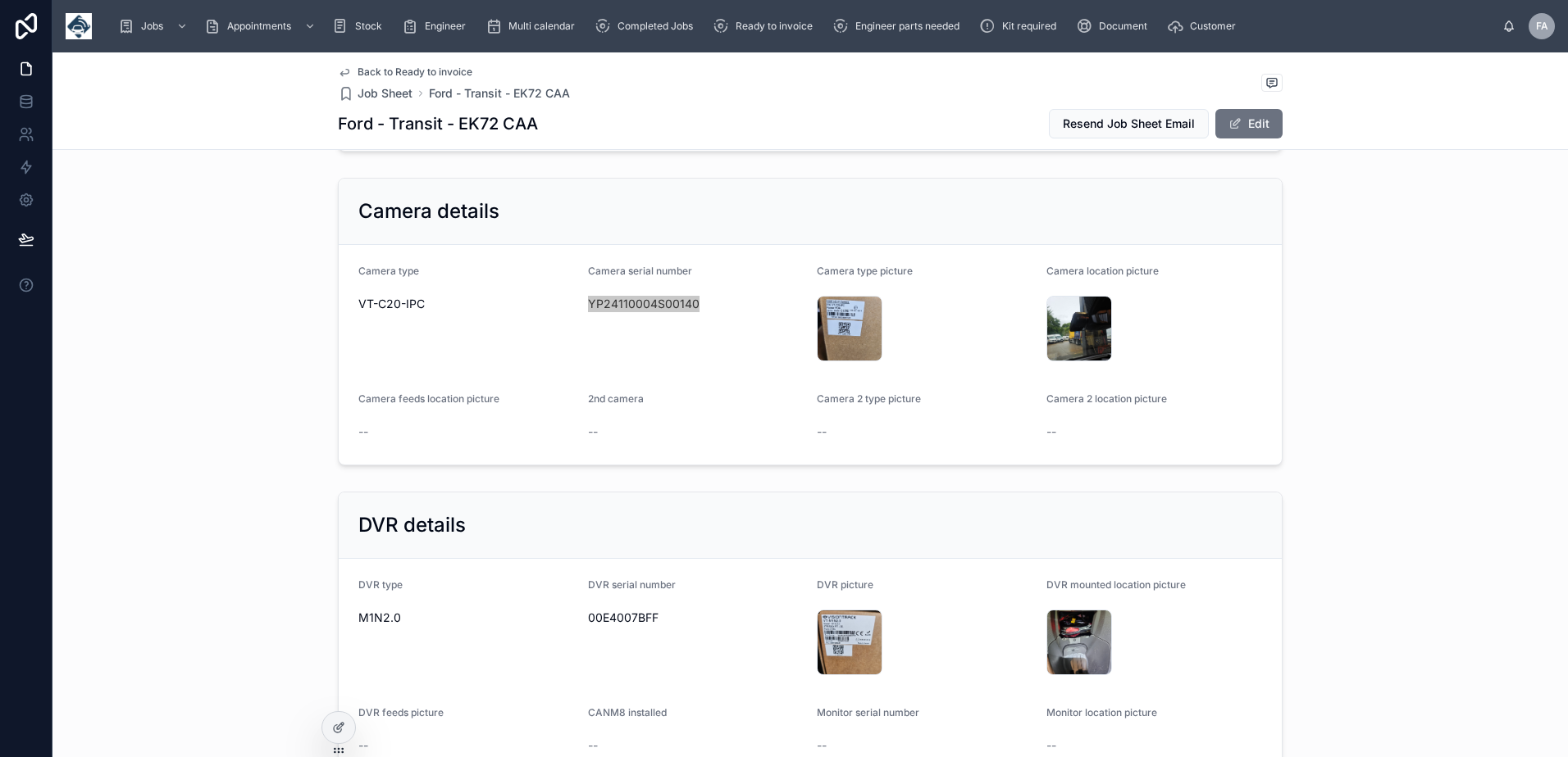
scroll to position [3278, 0]
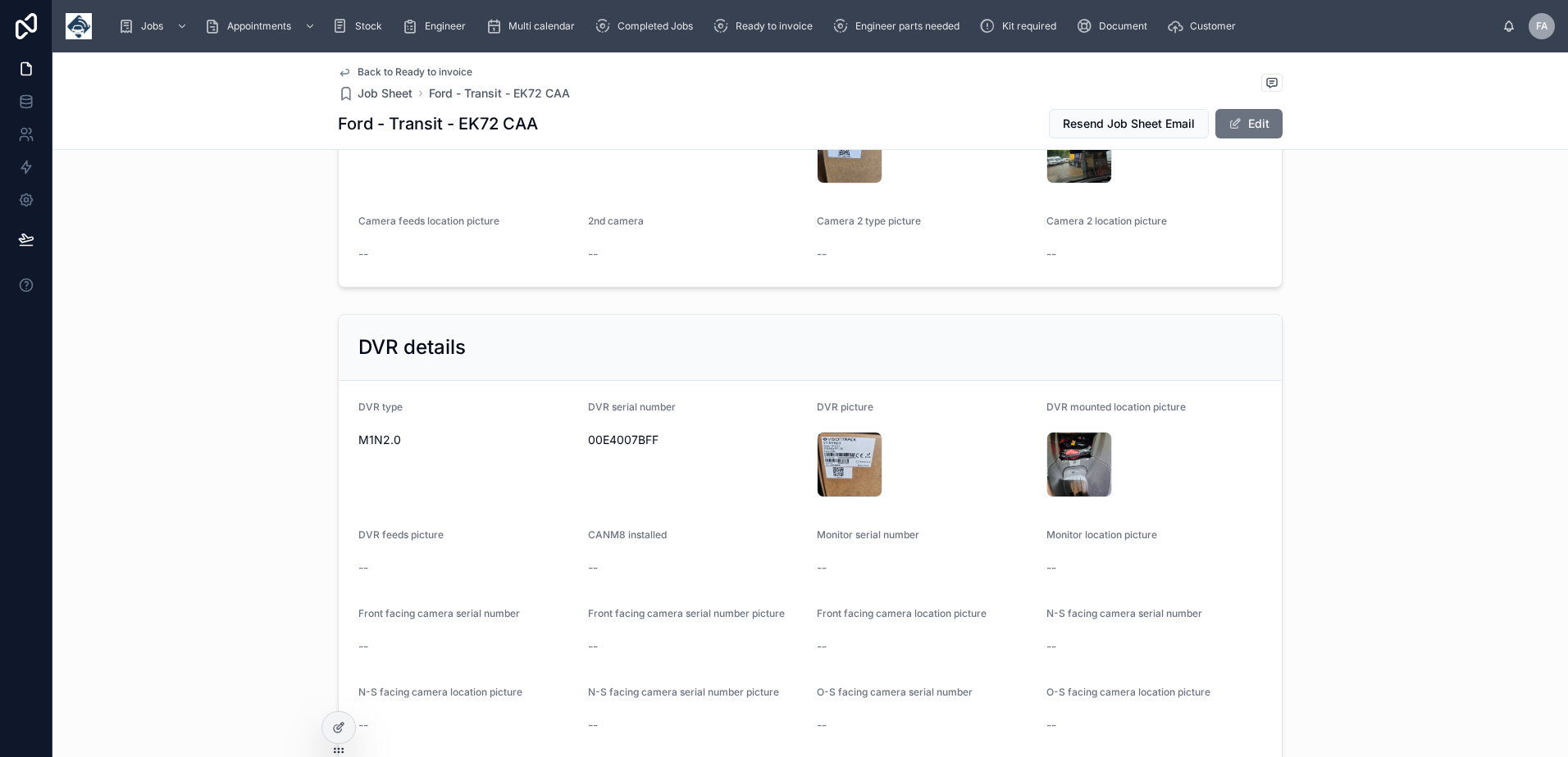
click at [614, 441] on span "00E4007BFF" at bounding box center [696, 439] width 217 height 17
copy span "00E4007BFF"
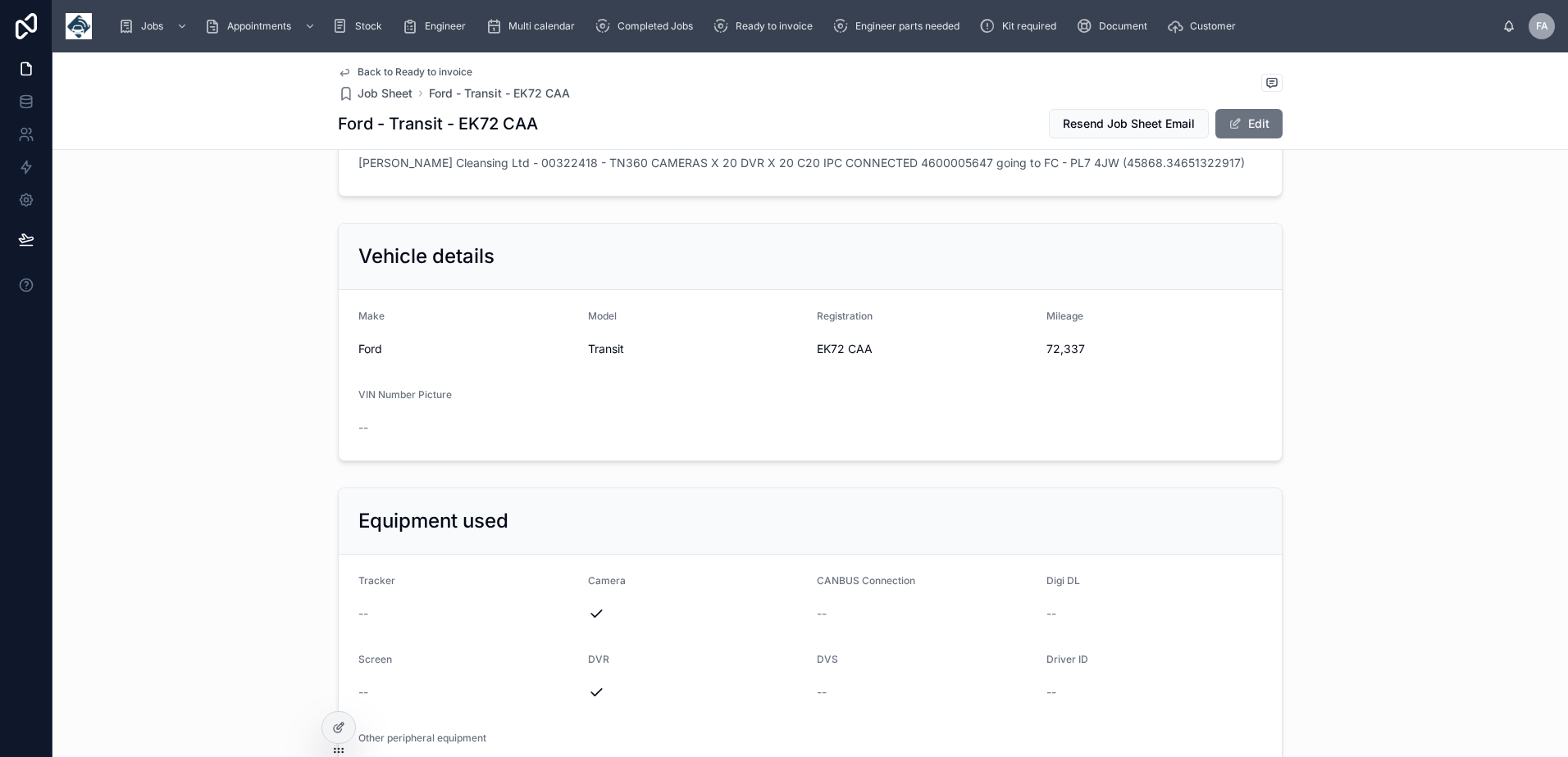
scroll to position [2130, 0]
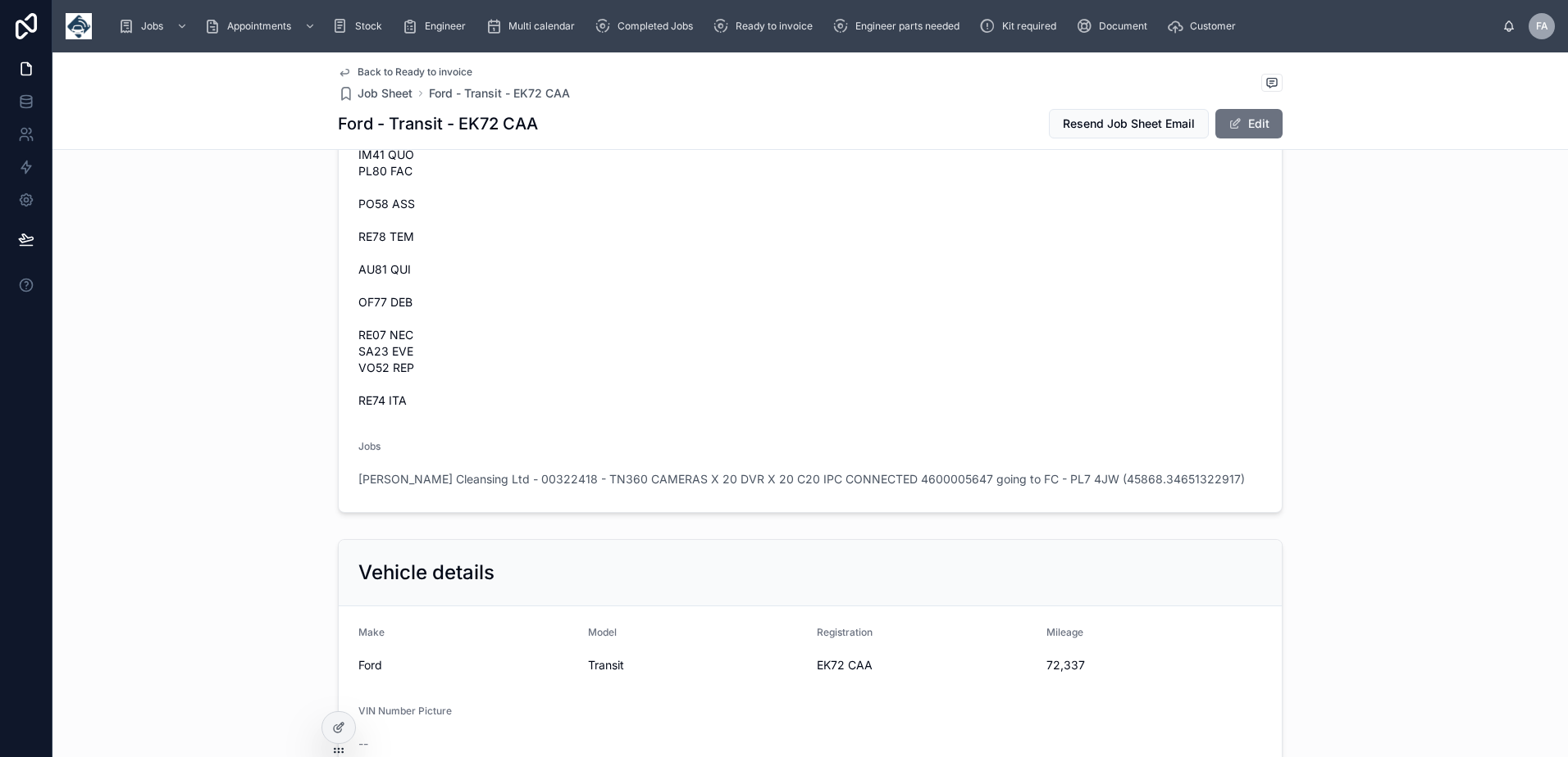
click at [1063, 666] on span "72,337" at bounding box center [1154, 665] width 217 height 17
copy span "72,337"
click at [818, 669] on span "EK72 CAA" at bounding box center [925, 665] width 217 height 17
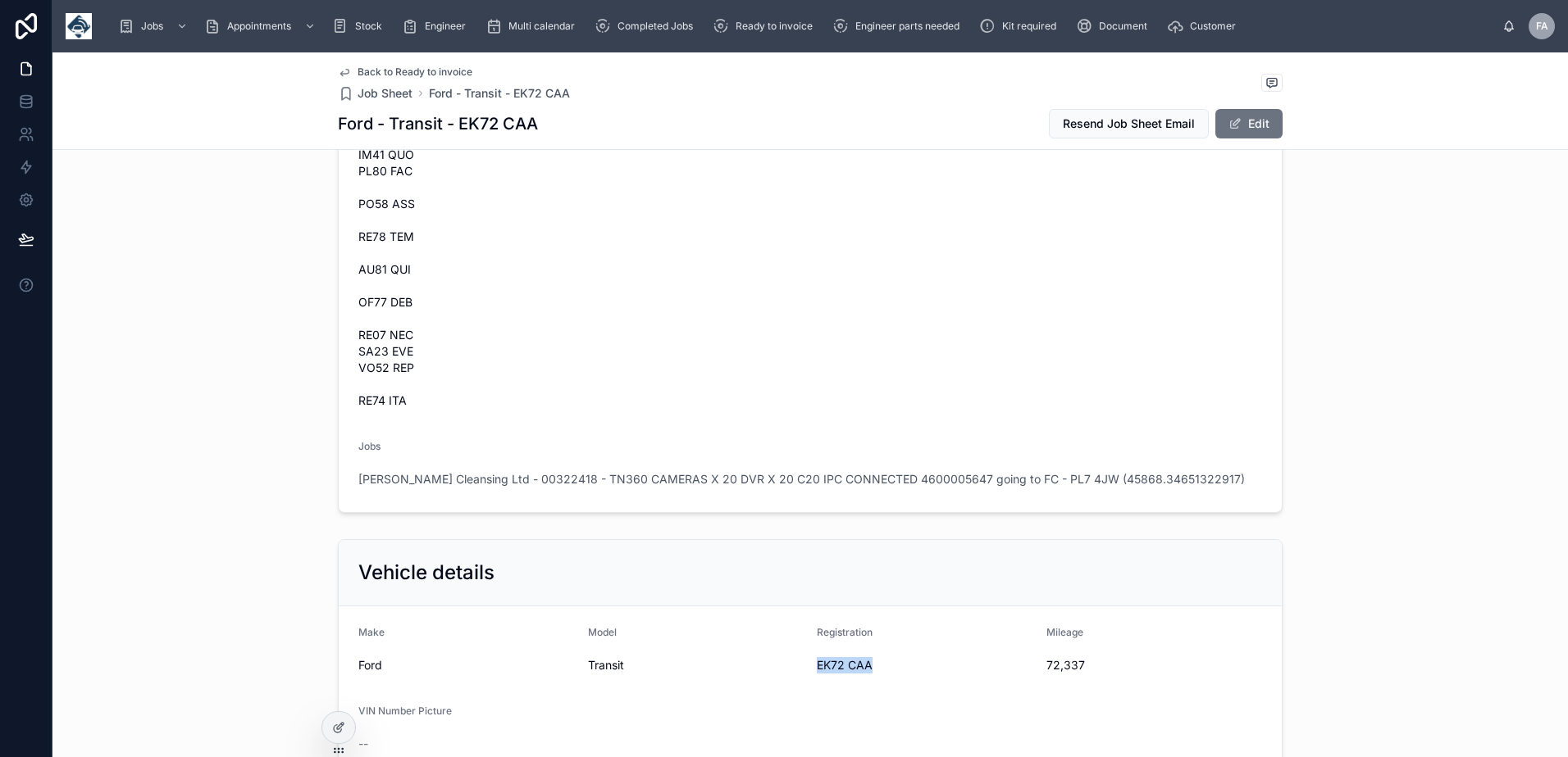
click at [818, 669] on span "EK72 CAA" at bounding box center [925, 665] width 217 height 17
copy span "EK72 CAA"
click at [1059, 670] on span "72,337" at bounding box center [1154, 665] width 217 height 17
copy span "72,337"
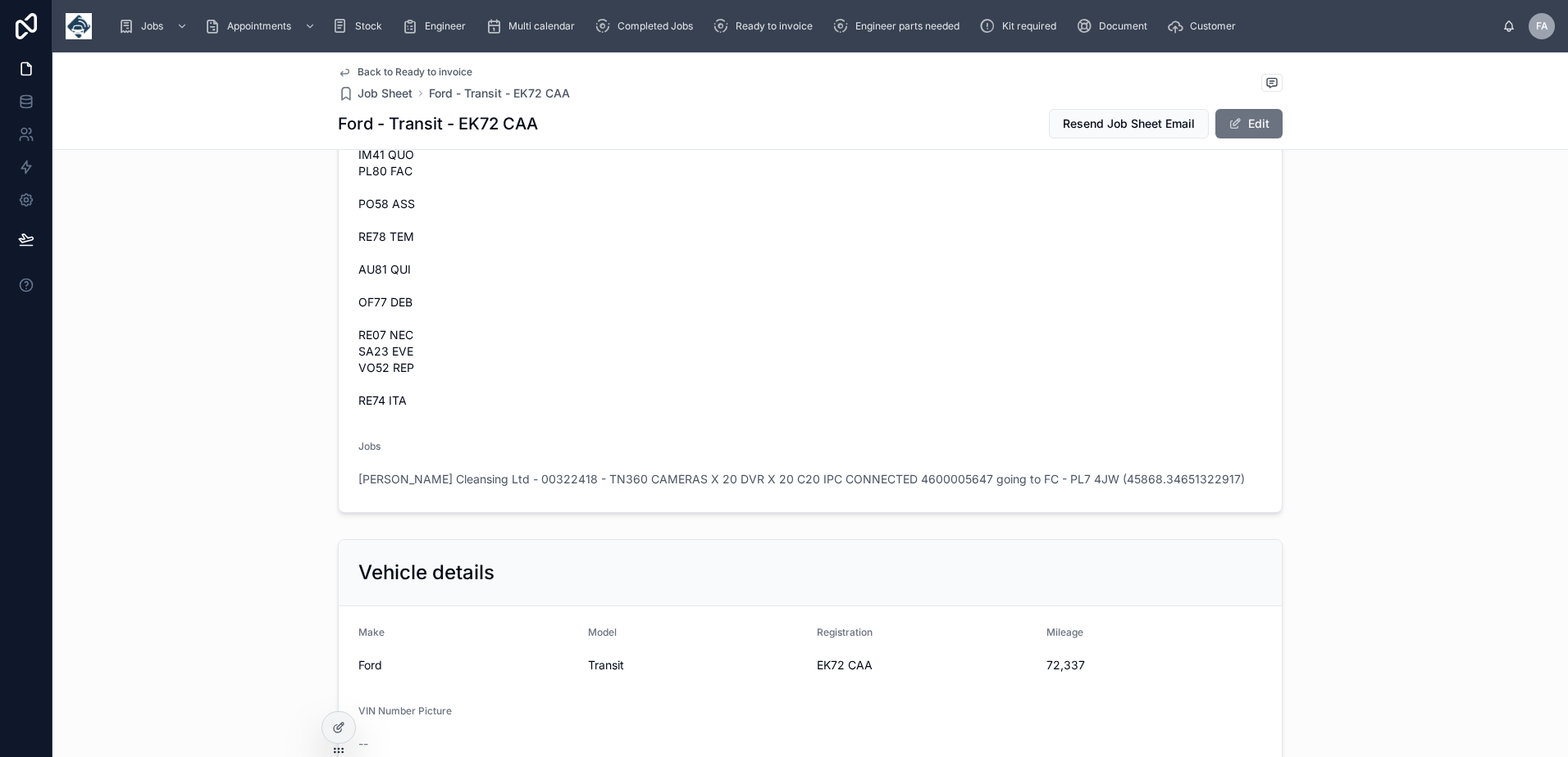
click at [861, 559] on div "Vehicle details" at bounding box center [810, 573] width 942 height 66
click at [819, 489] on div "[PERSON_NAME] Cleansing Ltd - 00322418 - TN360 CAMERAS X 20 DVR X 20 C20 IPC CO…" at bounding box center [810, 479] width 904 height 27
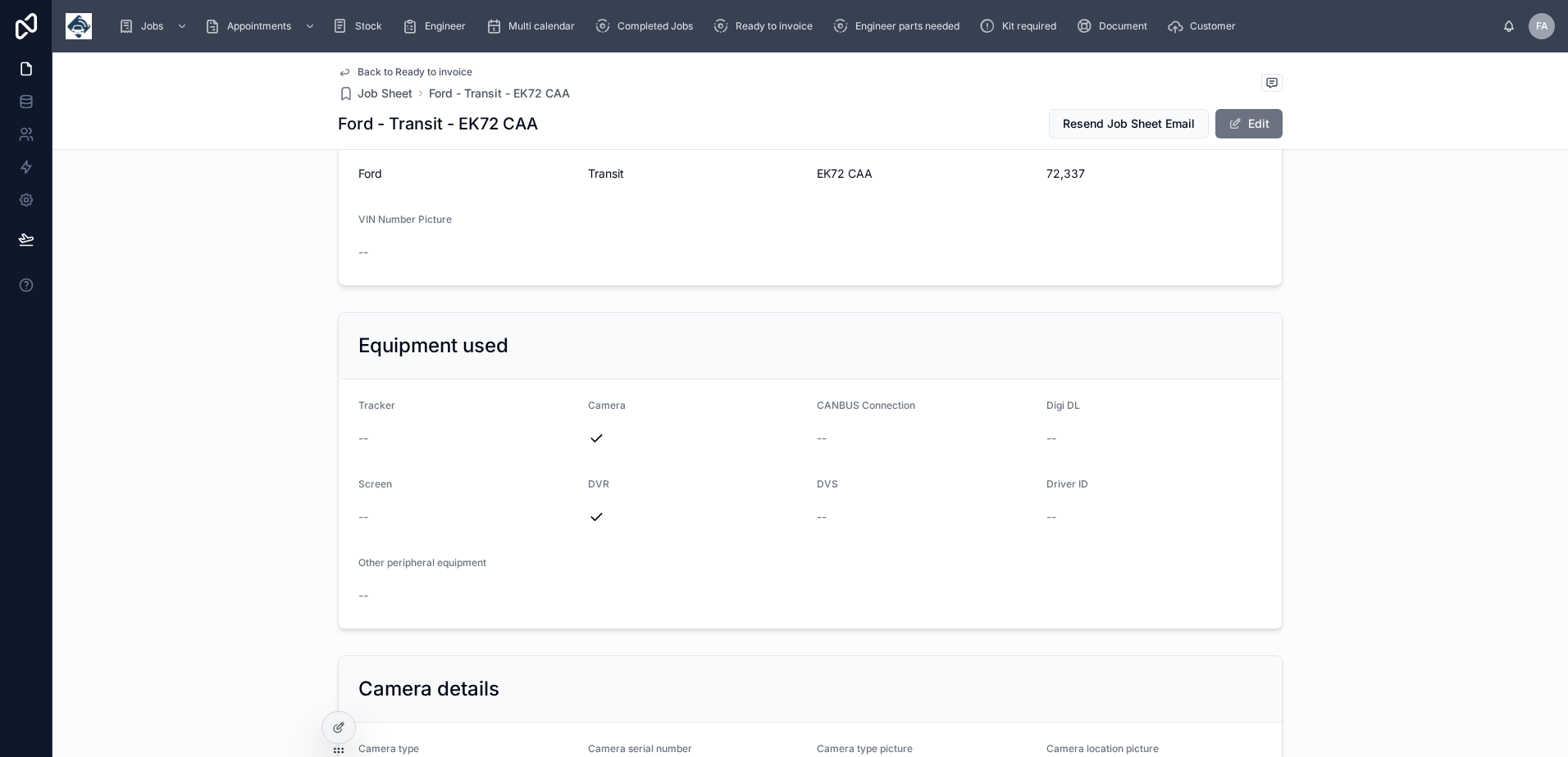
scroll to position [2951, 0]
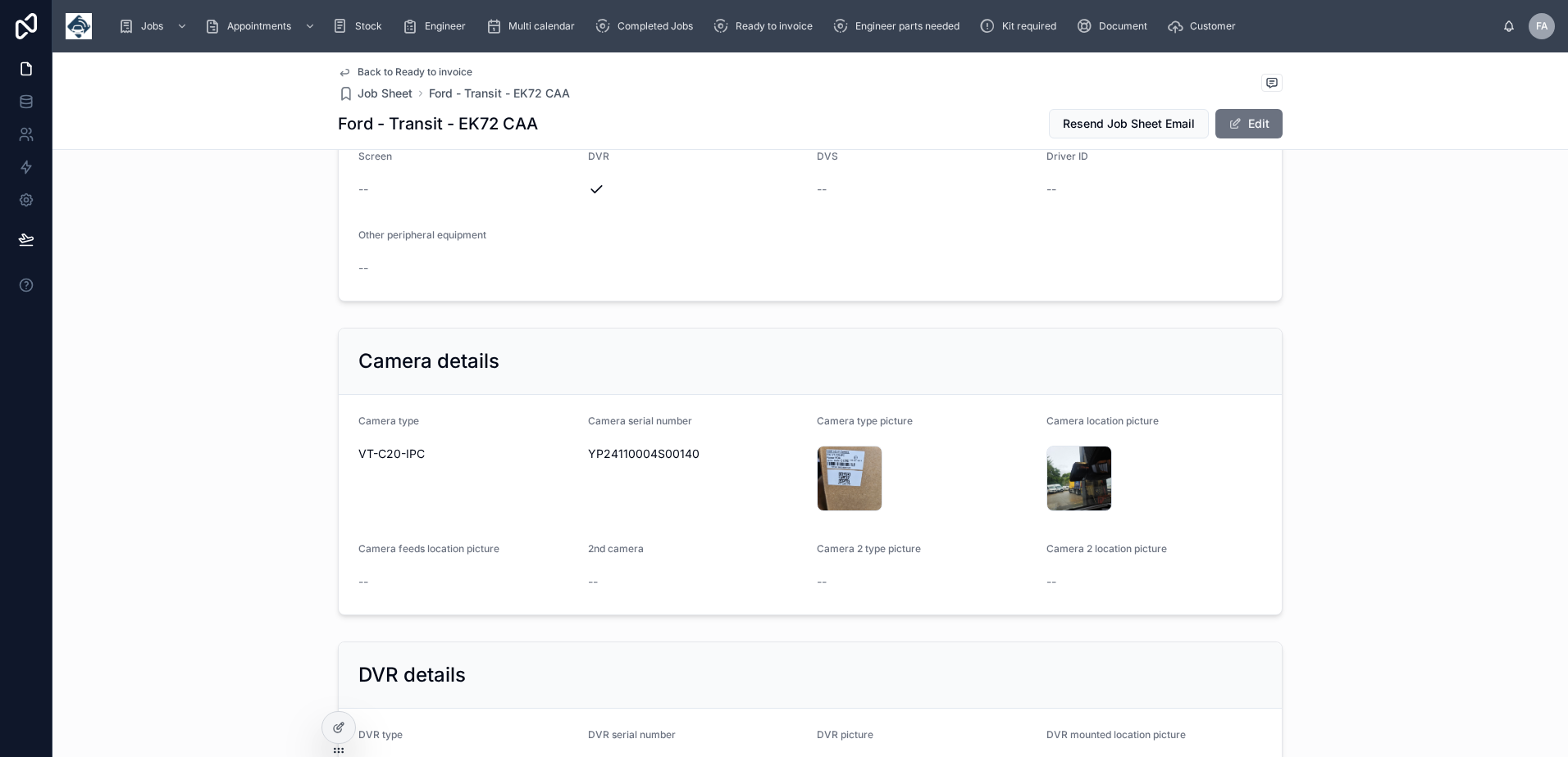
click at [639, 453] on span "YP24110004S00140" at bounding box center [696, 454] width 217 height 17
copy span "YP24110004S00140"
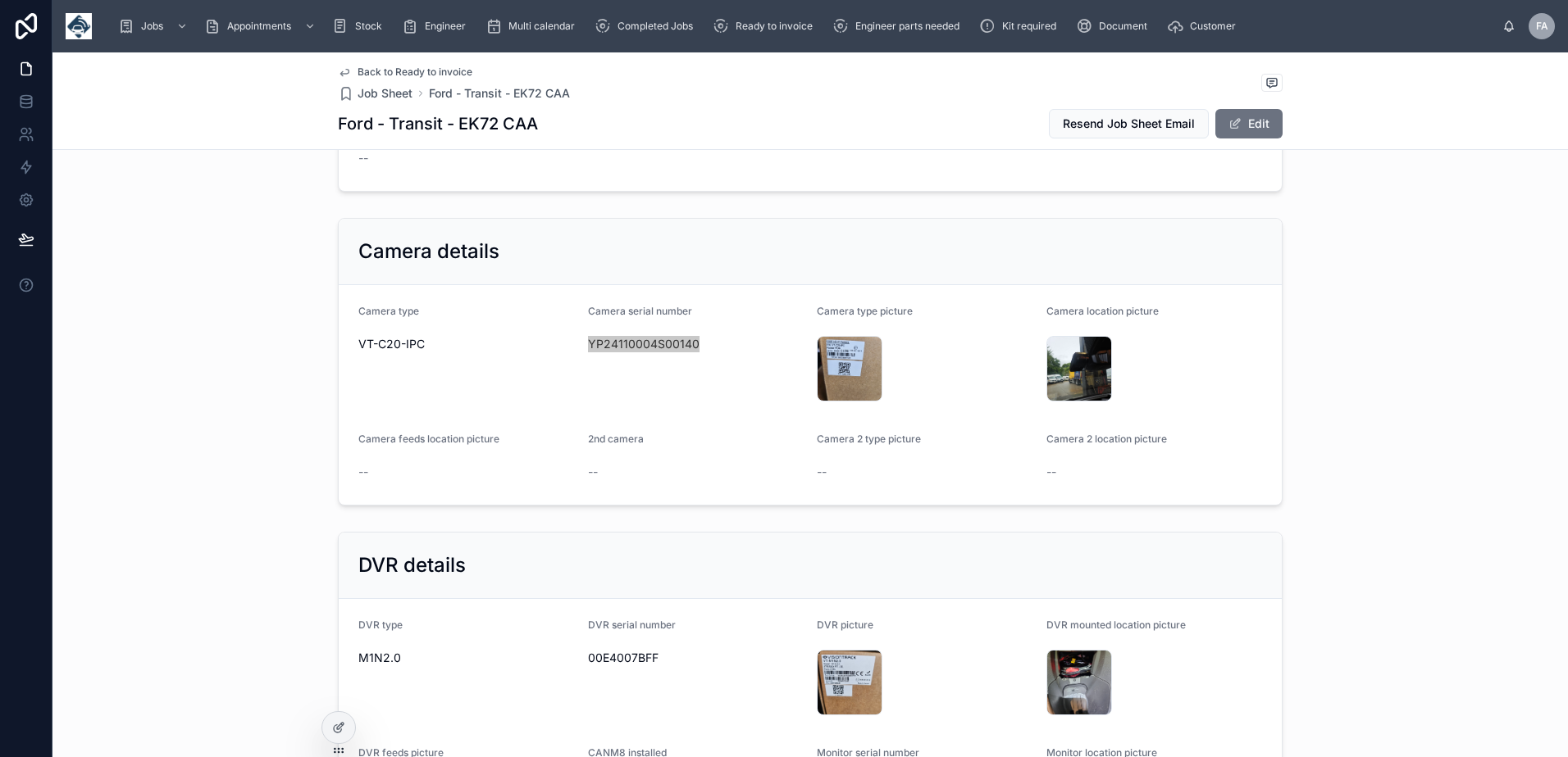
scroll to position [3114, 0]
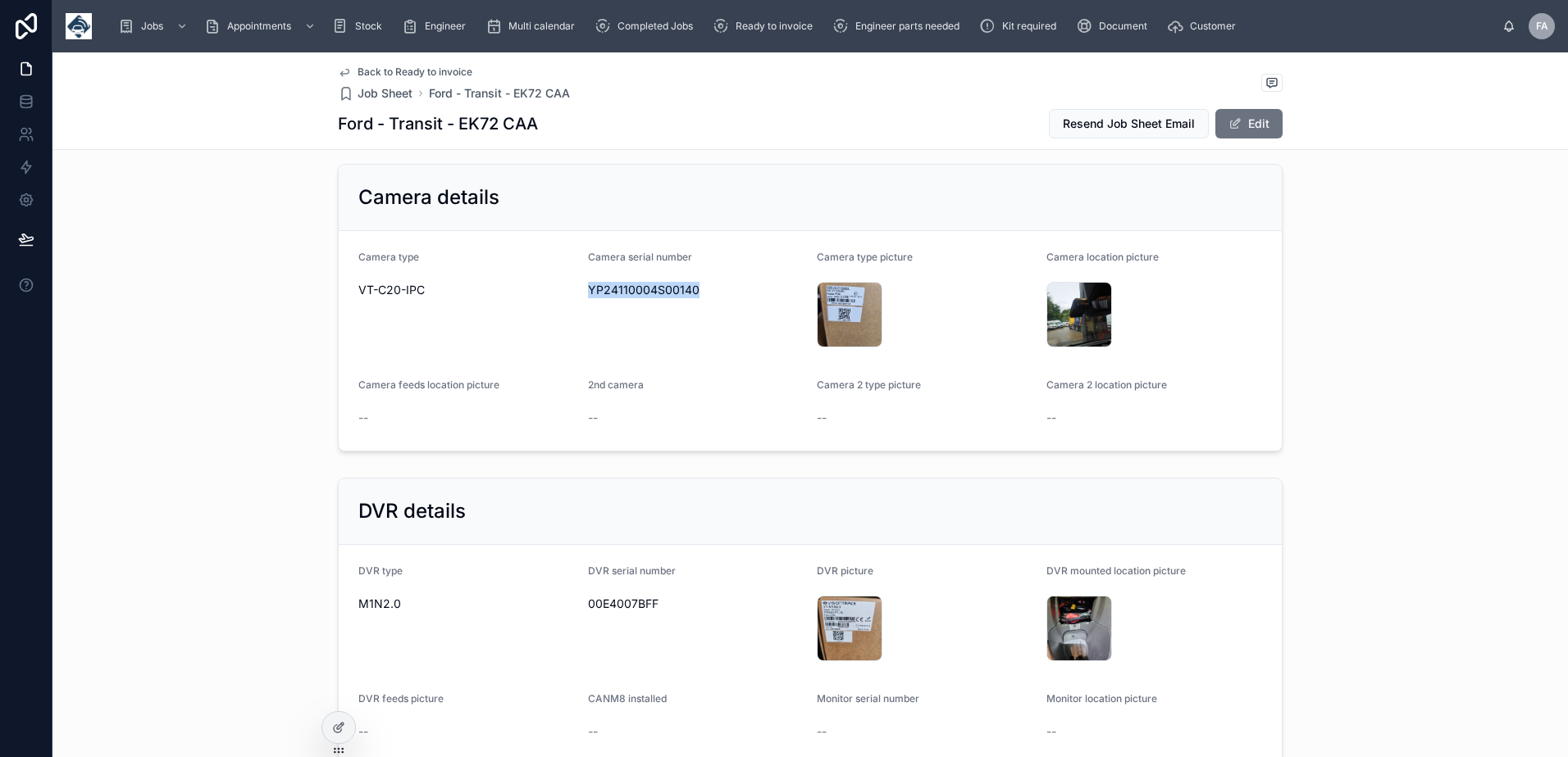
click at [610, 599] on span "00E4007BFF" at bounding box center [696, 604] width 217 height 17
copy span "00E4007BFF"
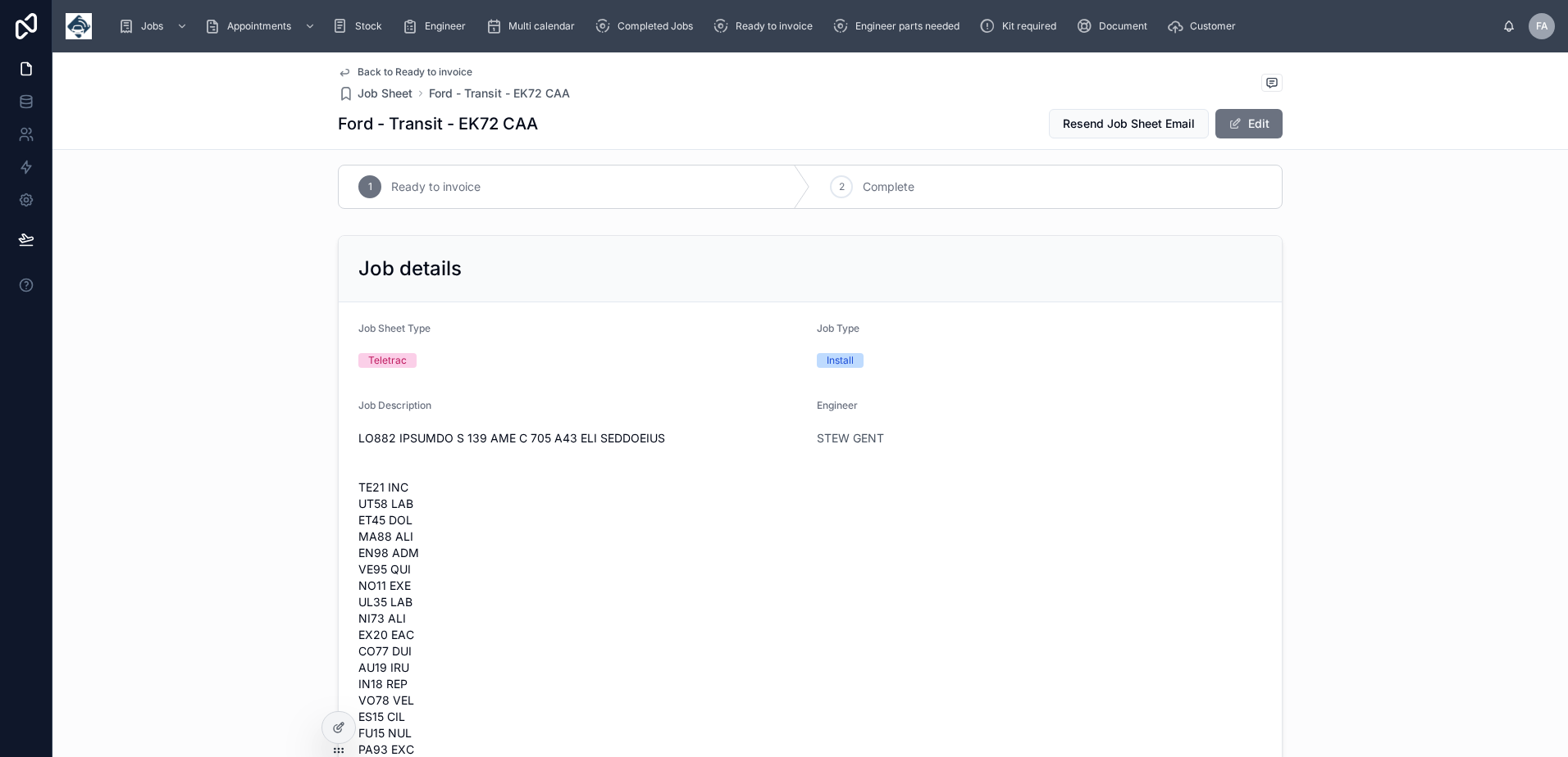
scroll to position [0, 0]
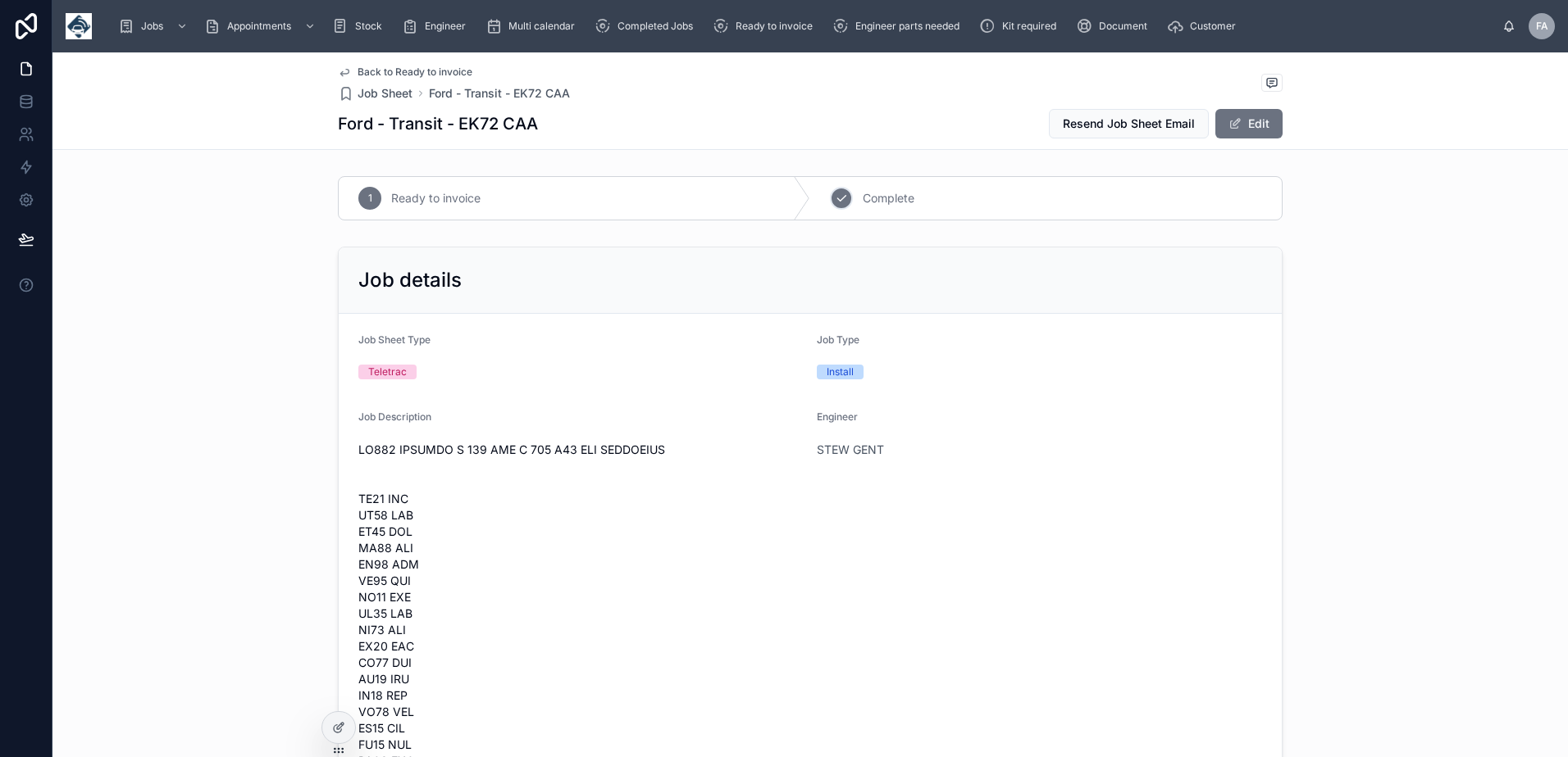
click at [896, 213] on div "2 Complete" at bounding box center [1045, 198] width 471 height 43
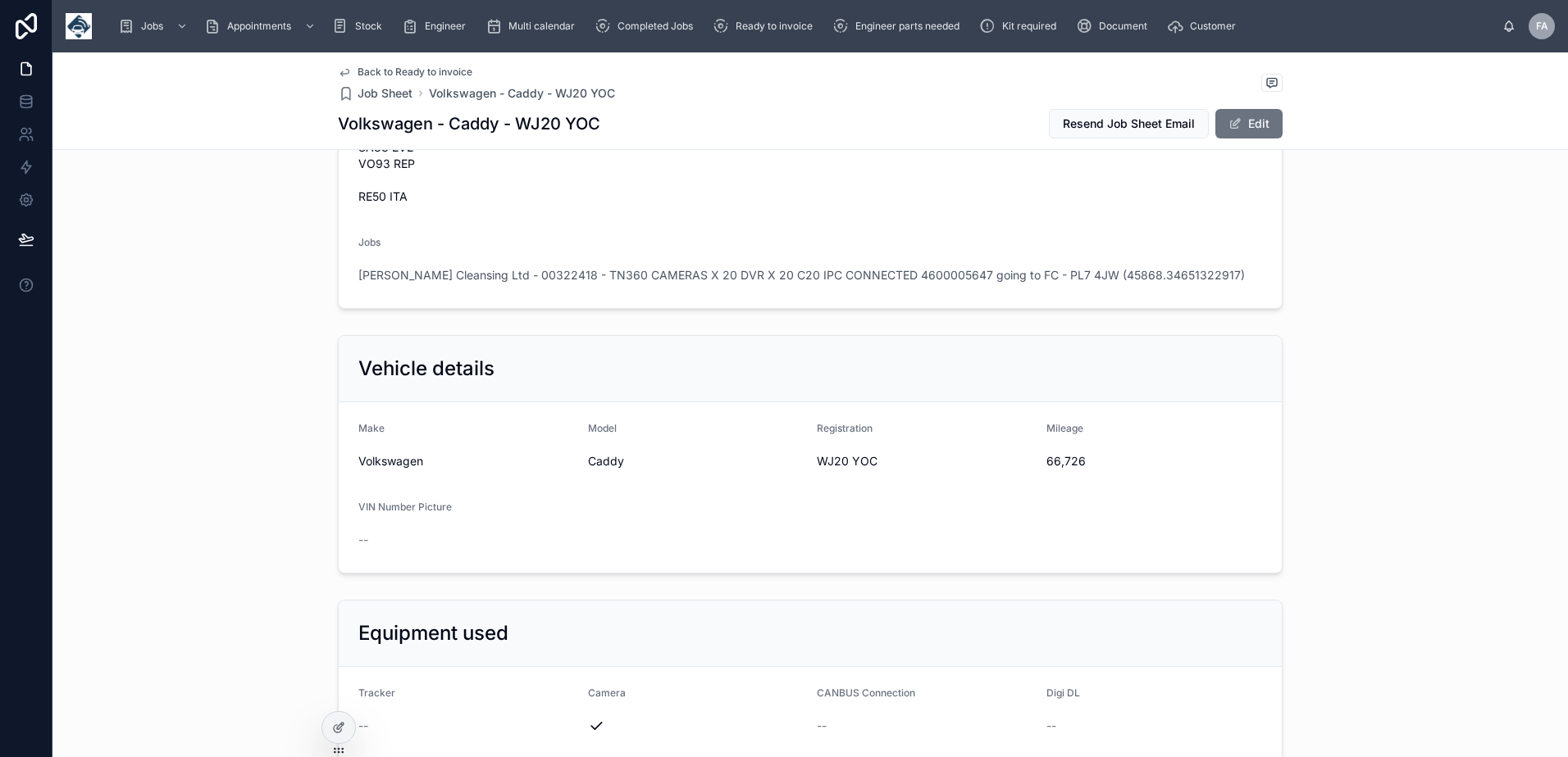
scroll to position [2295, 0]
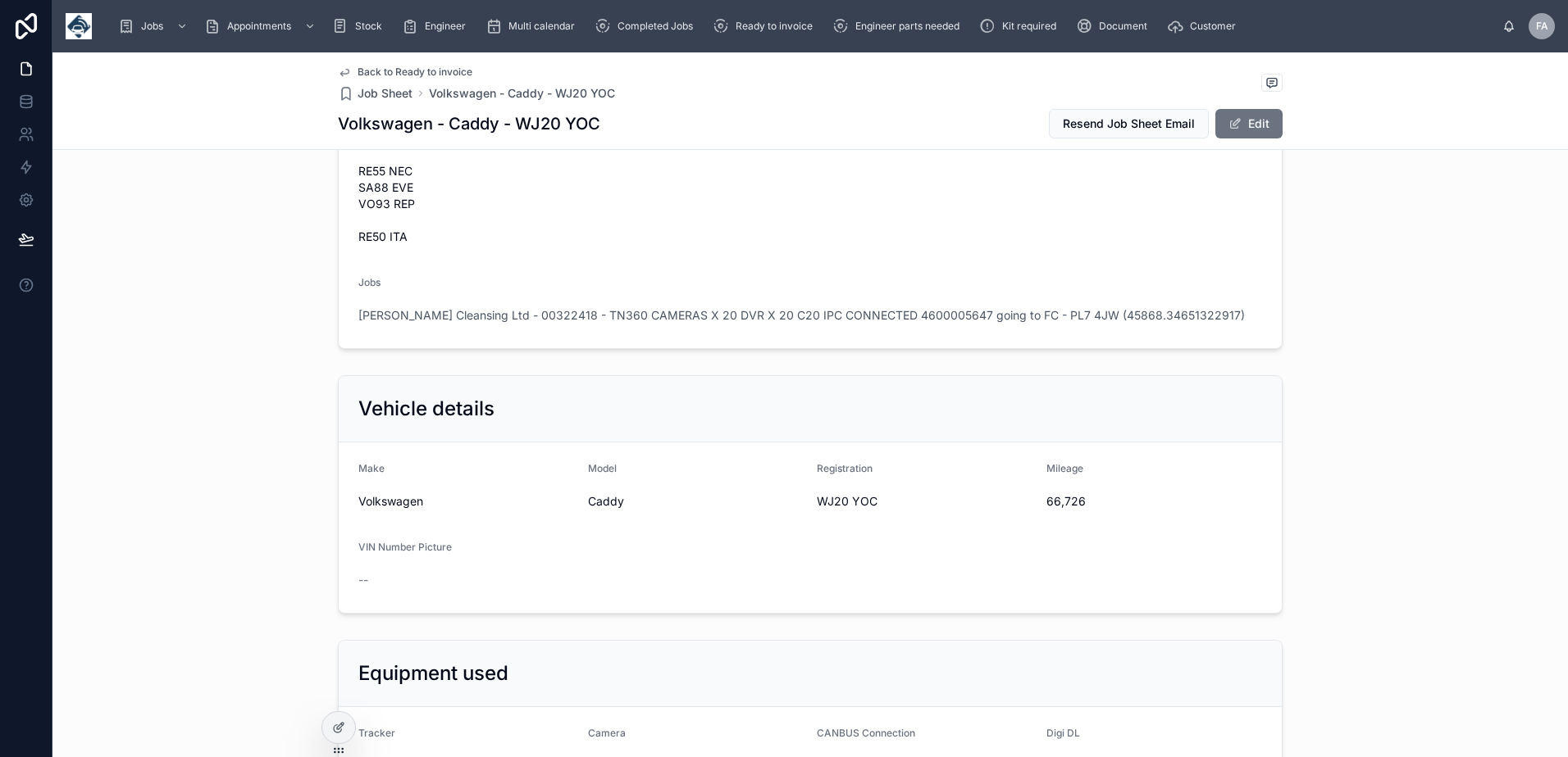
click at [1048, 497] on span "66,726" at bounding box center [1154, 502] width 217 height 17
copy span "66,726"
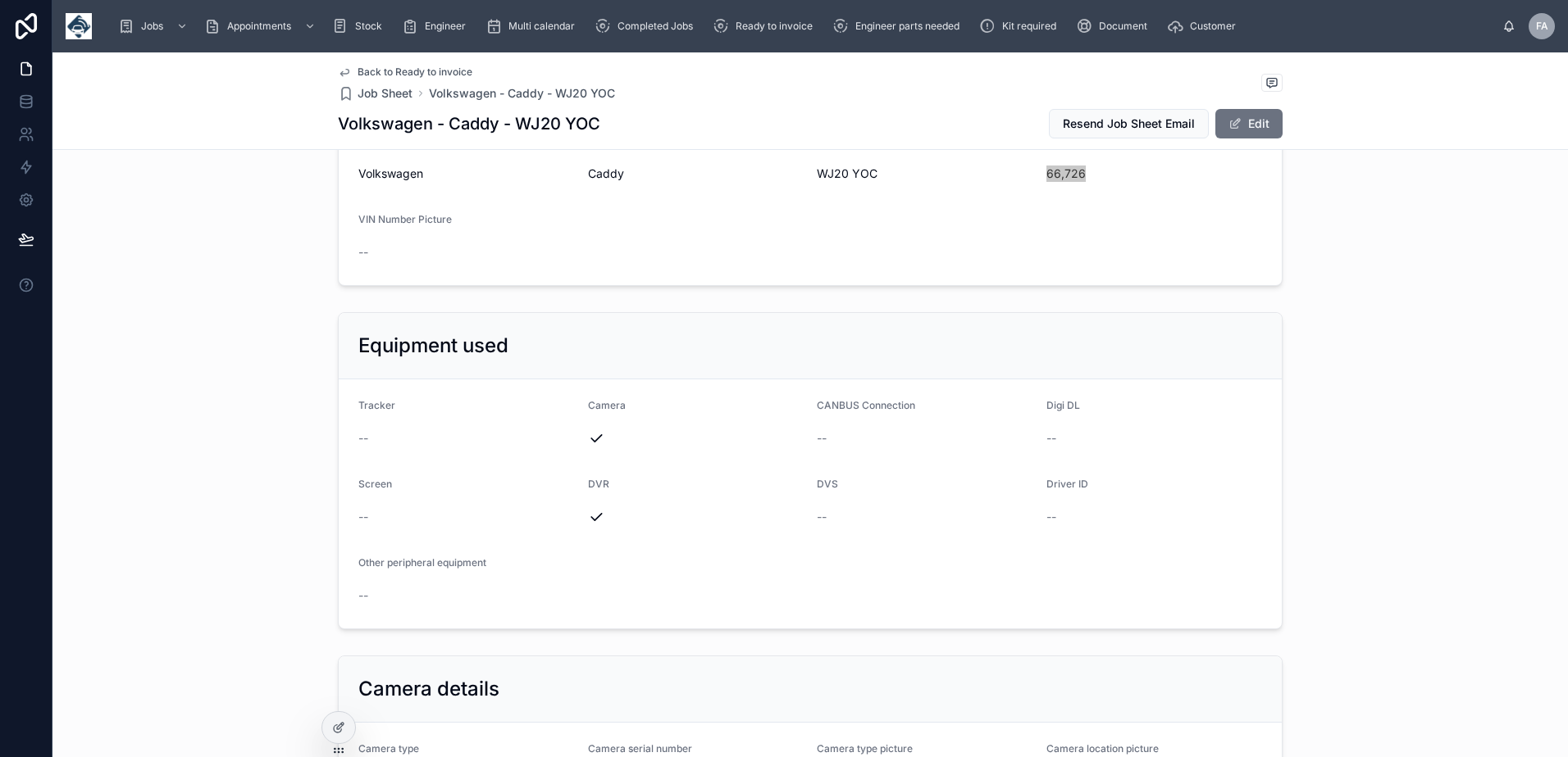
scroll to position [2951, 0]
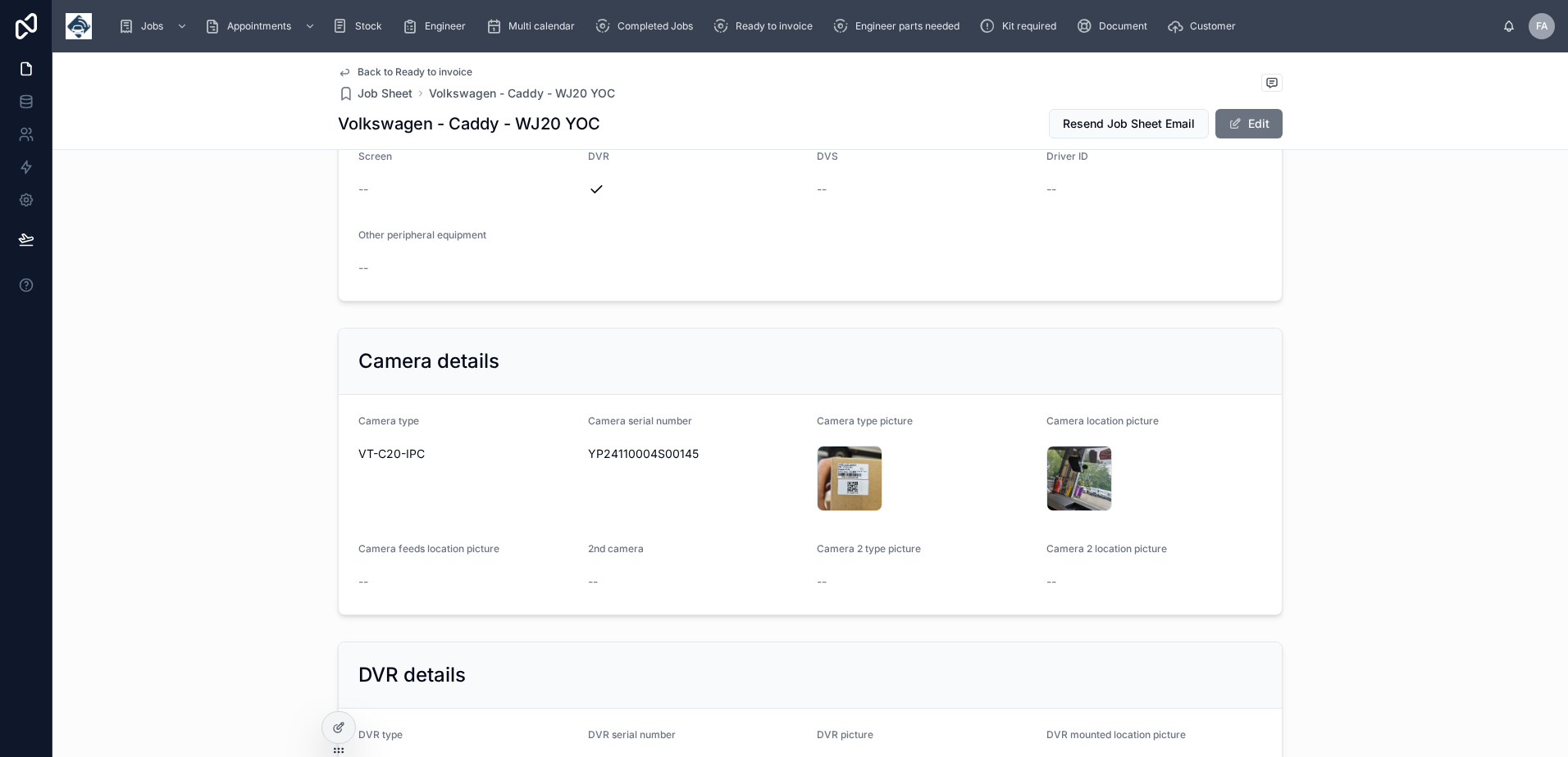
click at [623, 451] on span "YP24110004S00145" at bounding box center [696, 454] width 217 height 17
copy span "YP24110004S00145"
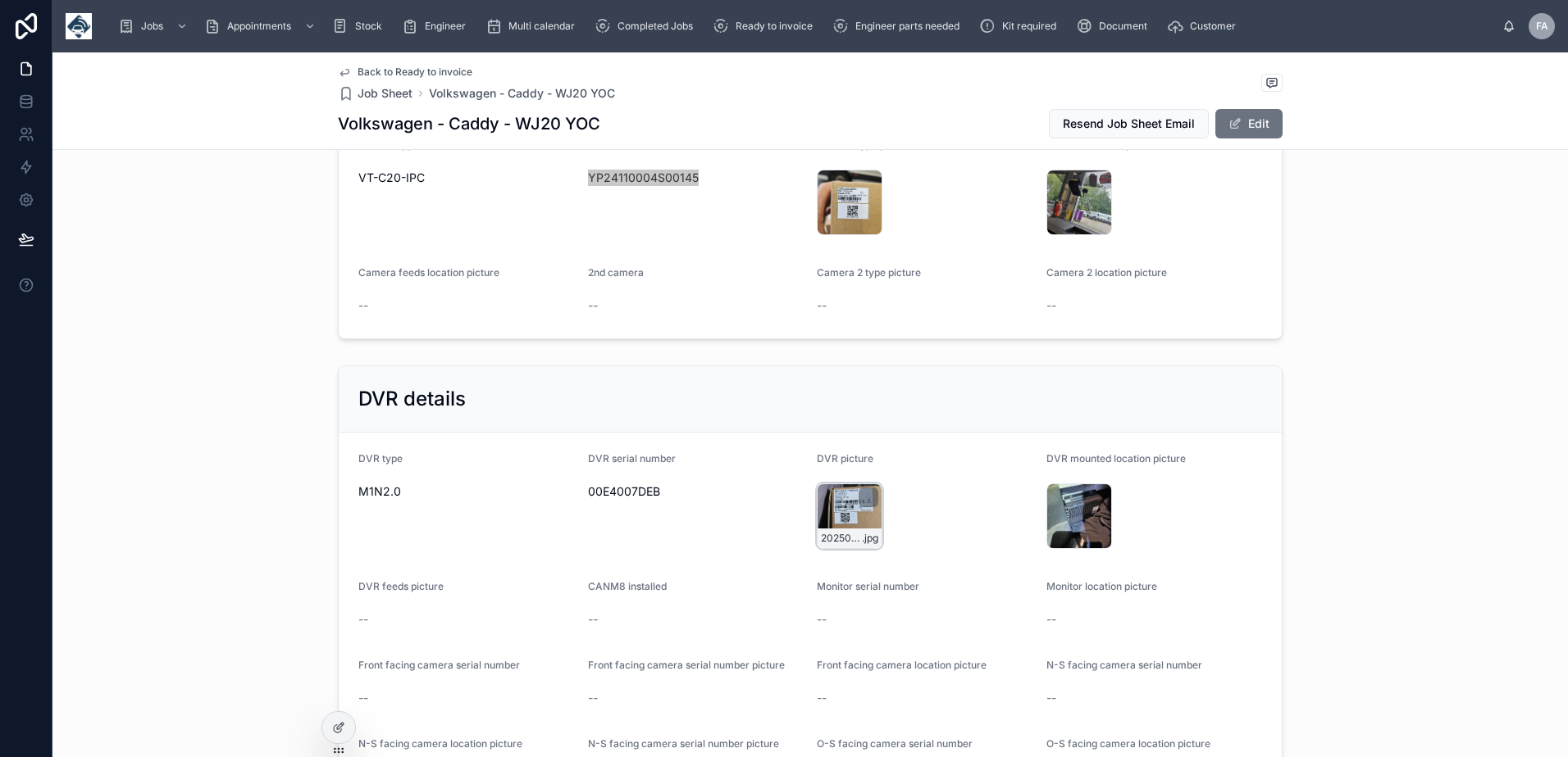
scroll to position [3278, 0]
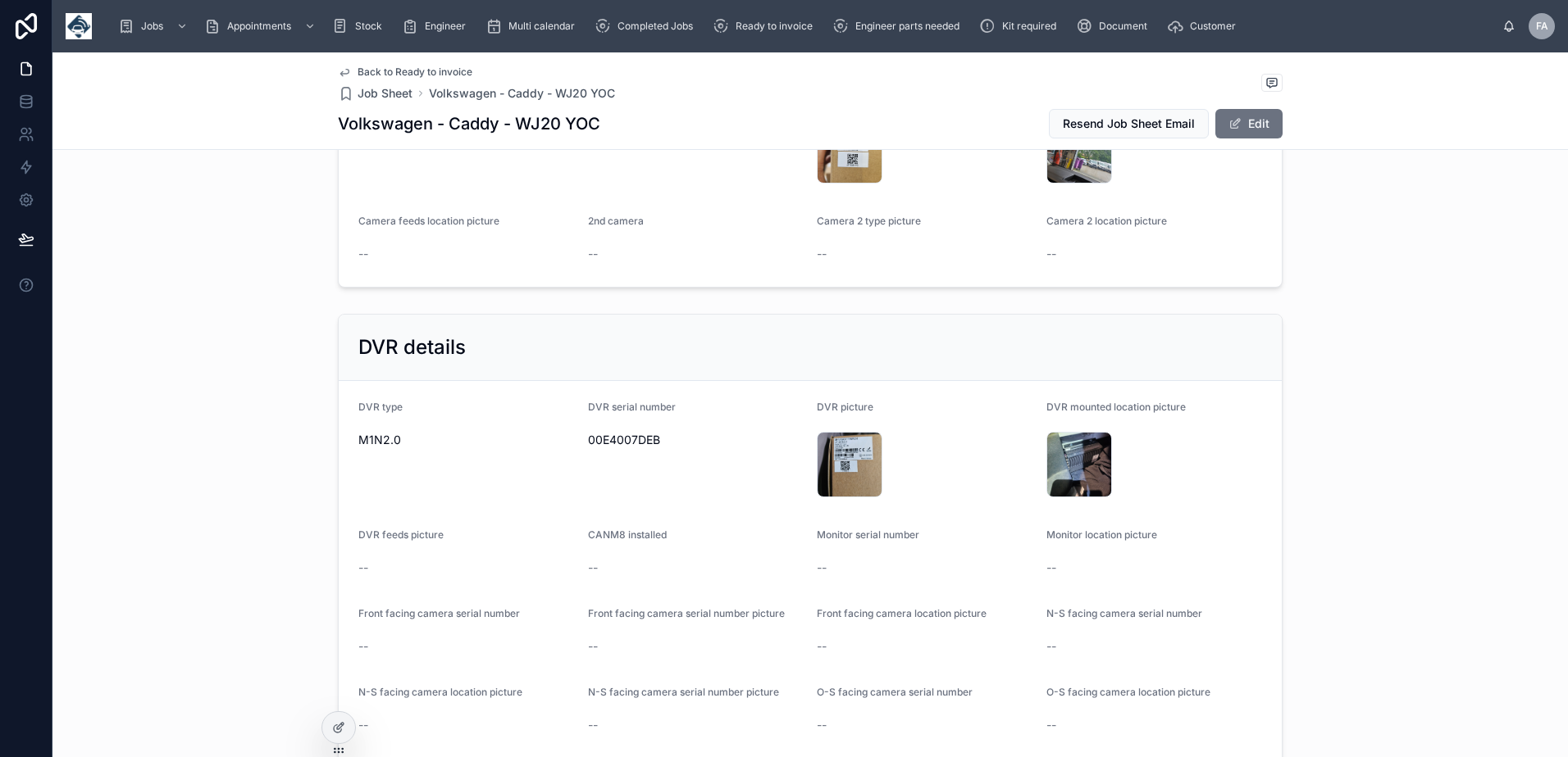
click at [628, 431] on span "00E4007DEB" at bounding box center [696, 439] width 217 height 17
copy span "00E4007DEB"
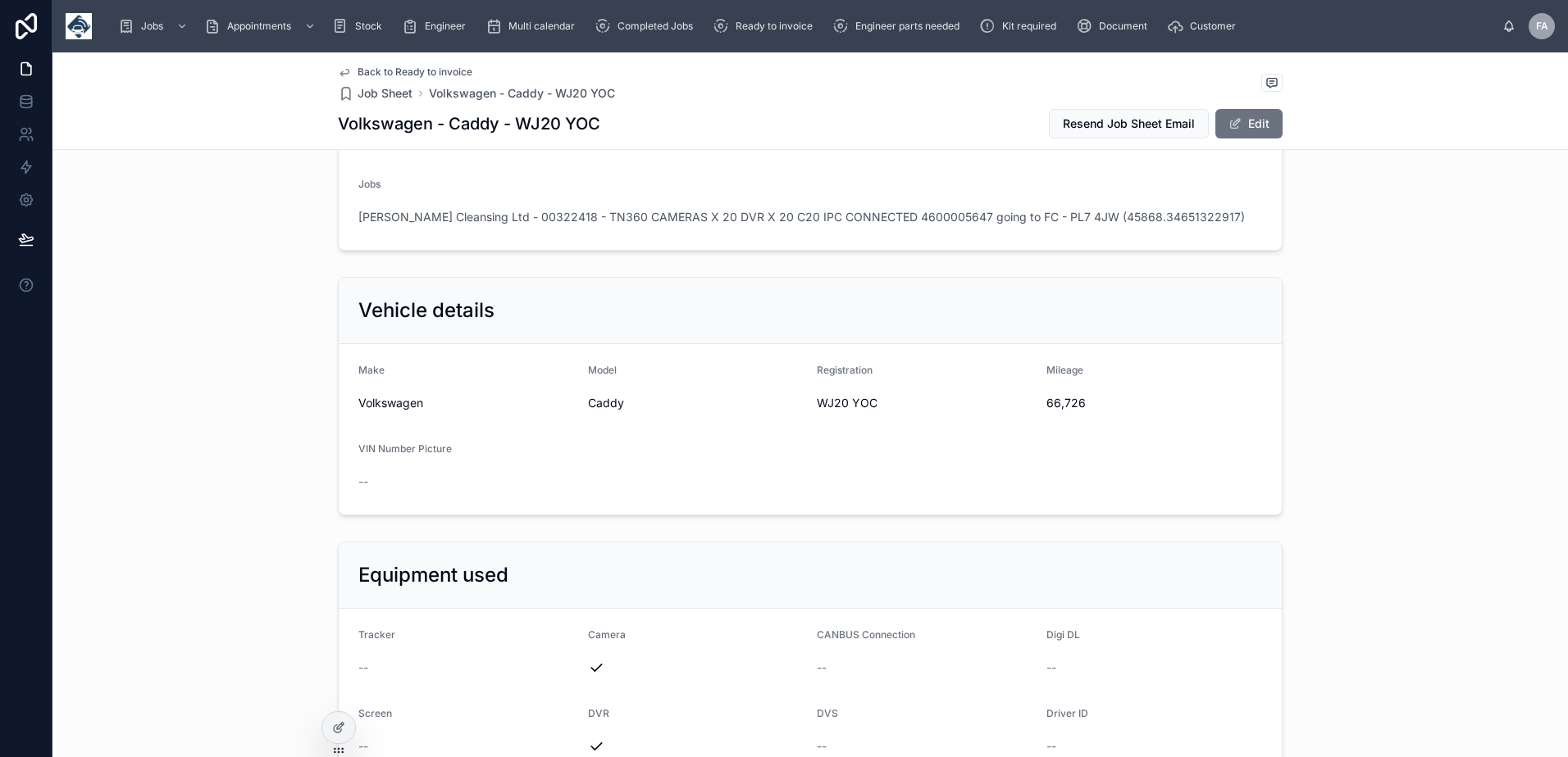
scroll to position [2295, 0]
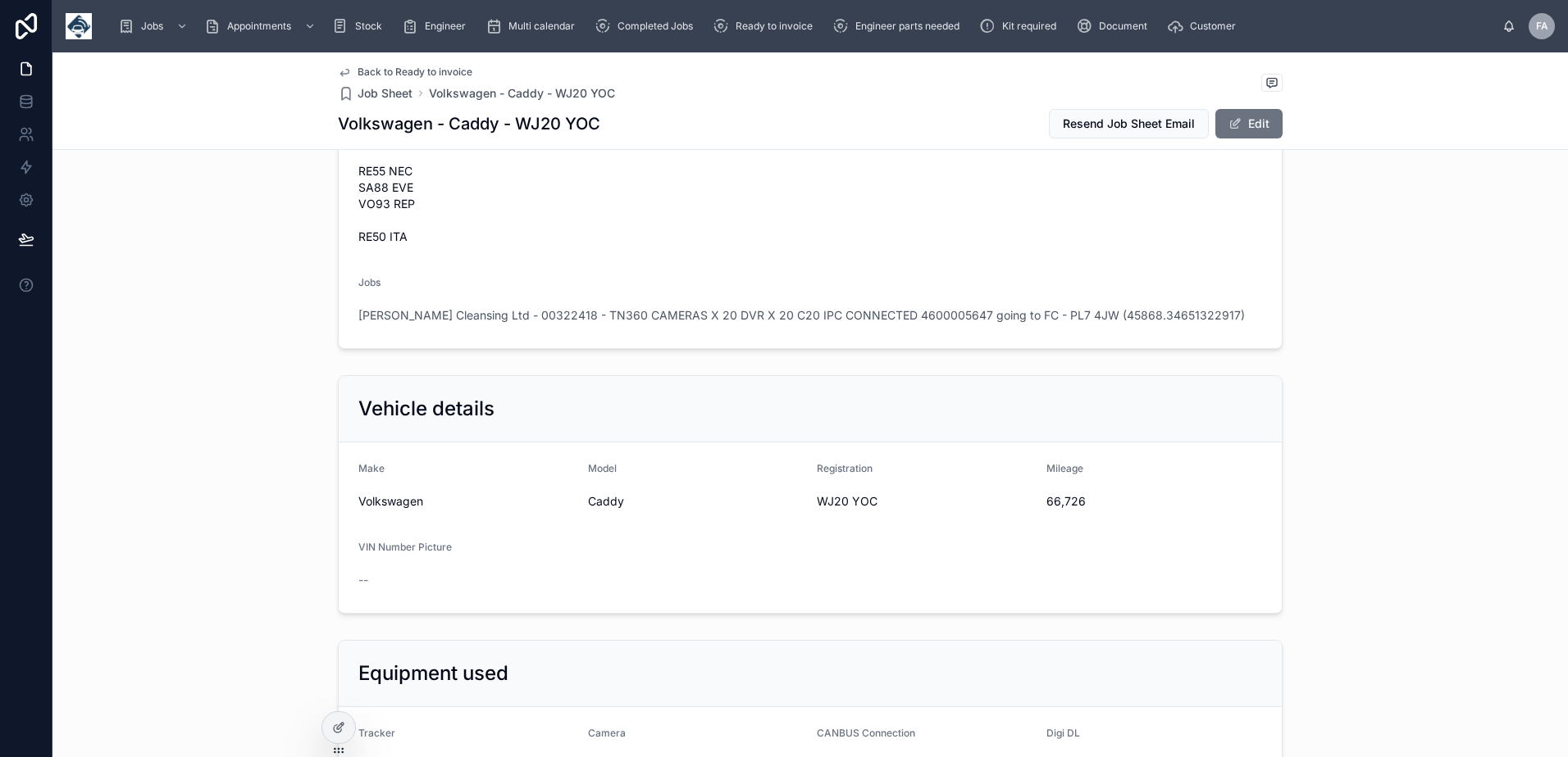
click at [832, 502] on span "WJ20 YOC" at bounding box center [925, 502] width 217 height 17
copy span "WJ20 YOC"
click at [1062, 502] on span "66,726" at bounding box center [1154, 502] width 217 height 17
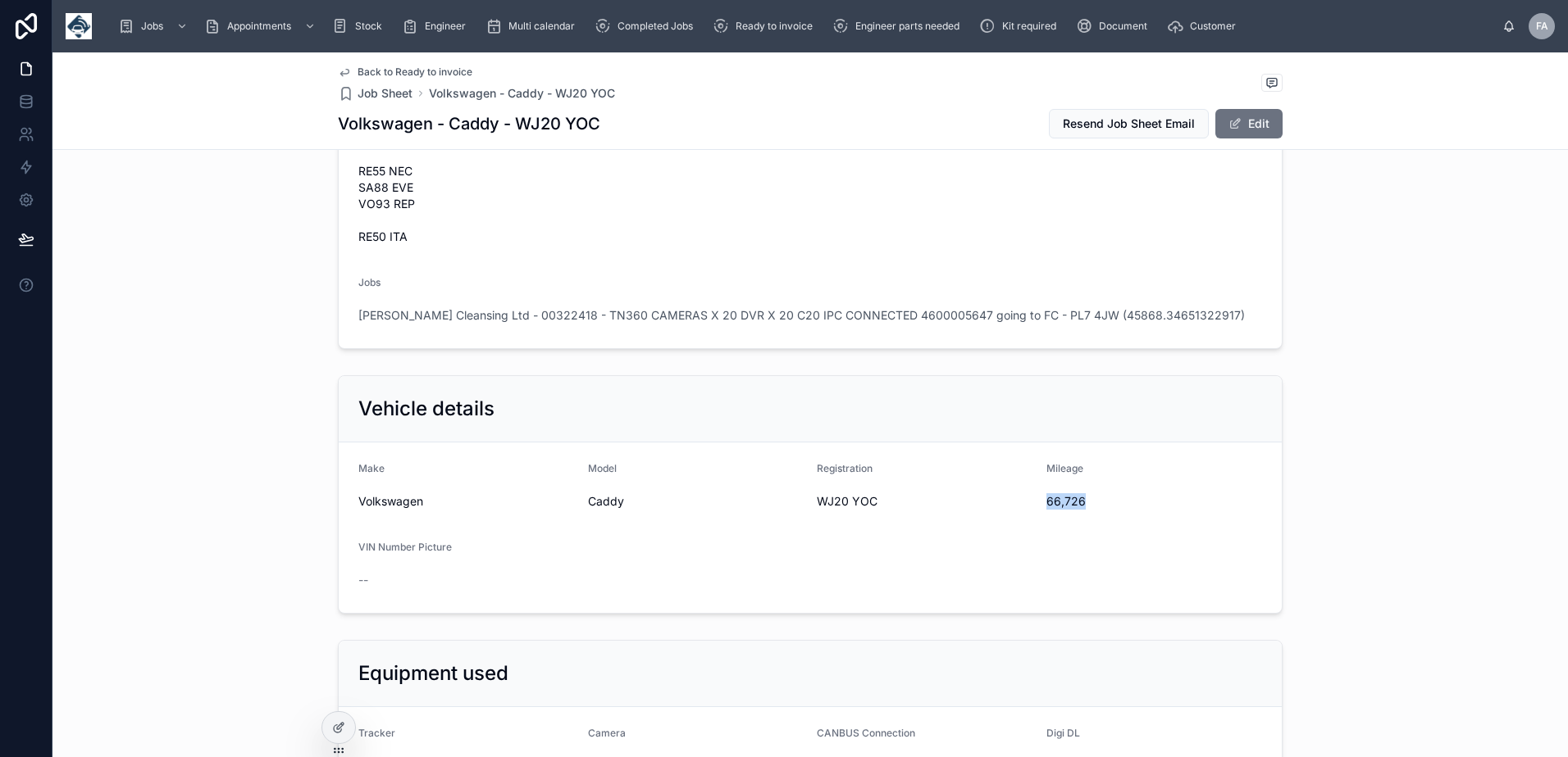
click at [1062, 502] on span "66,726" at bounding box center [1154, 502] width 217 height 17
copy span "66,726"
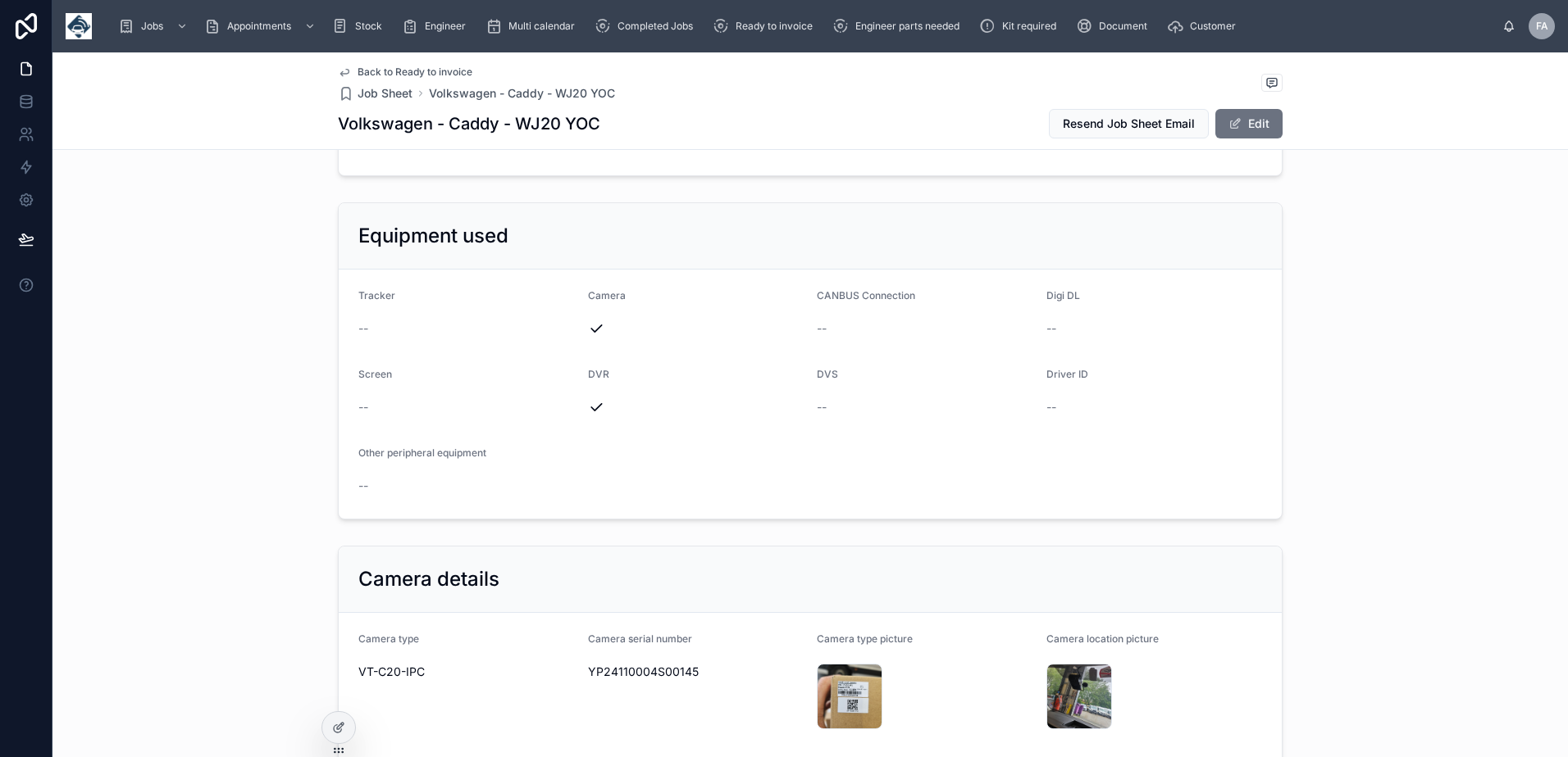
scroll to position [2951, 0]
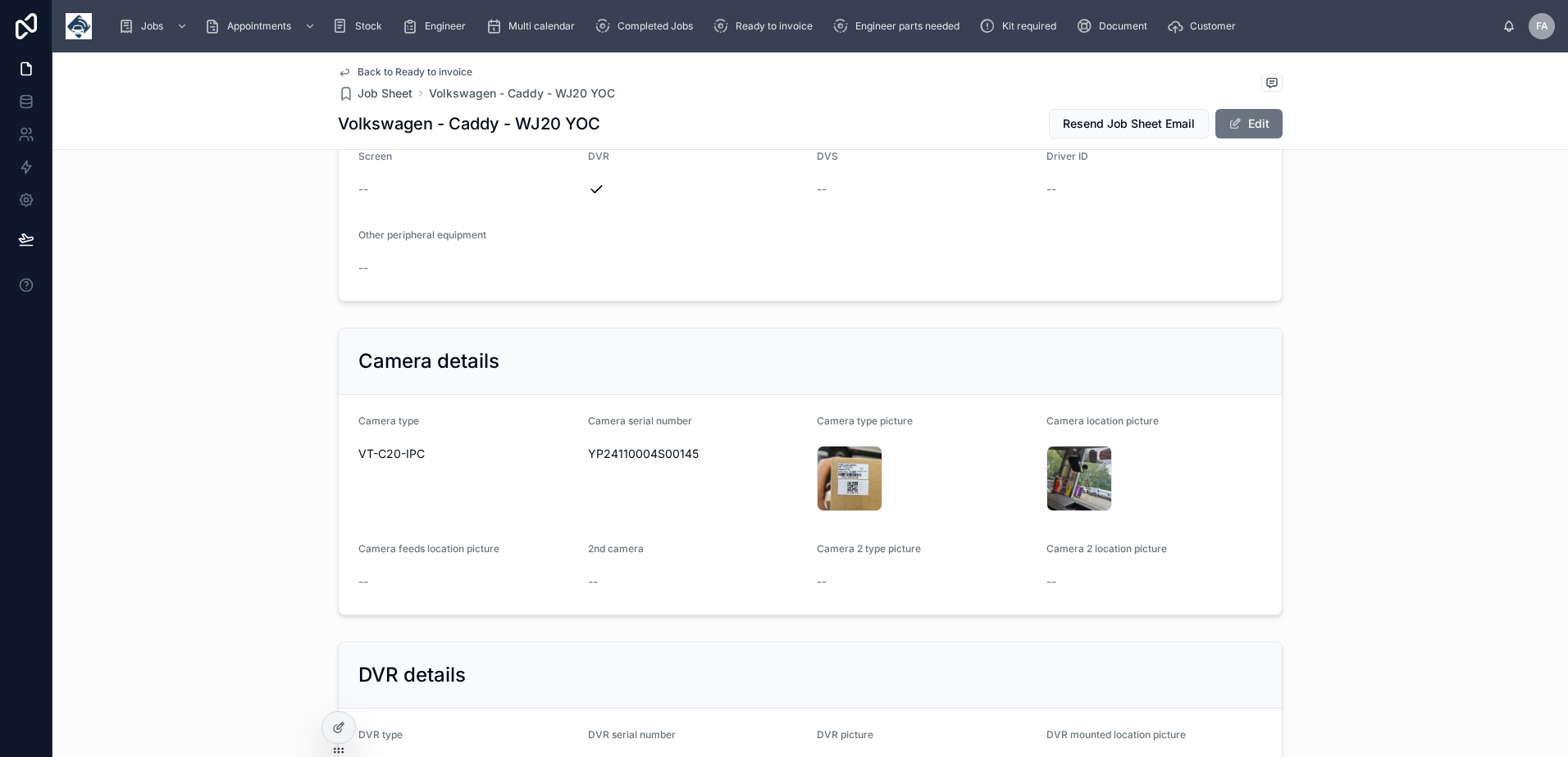
click at [637, 459] on span "YP24110004S00145" at bounding box center [696, 454] width 217 height 17
copy span "YP24110004S00145"
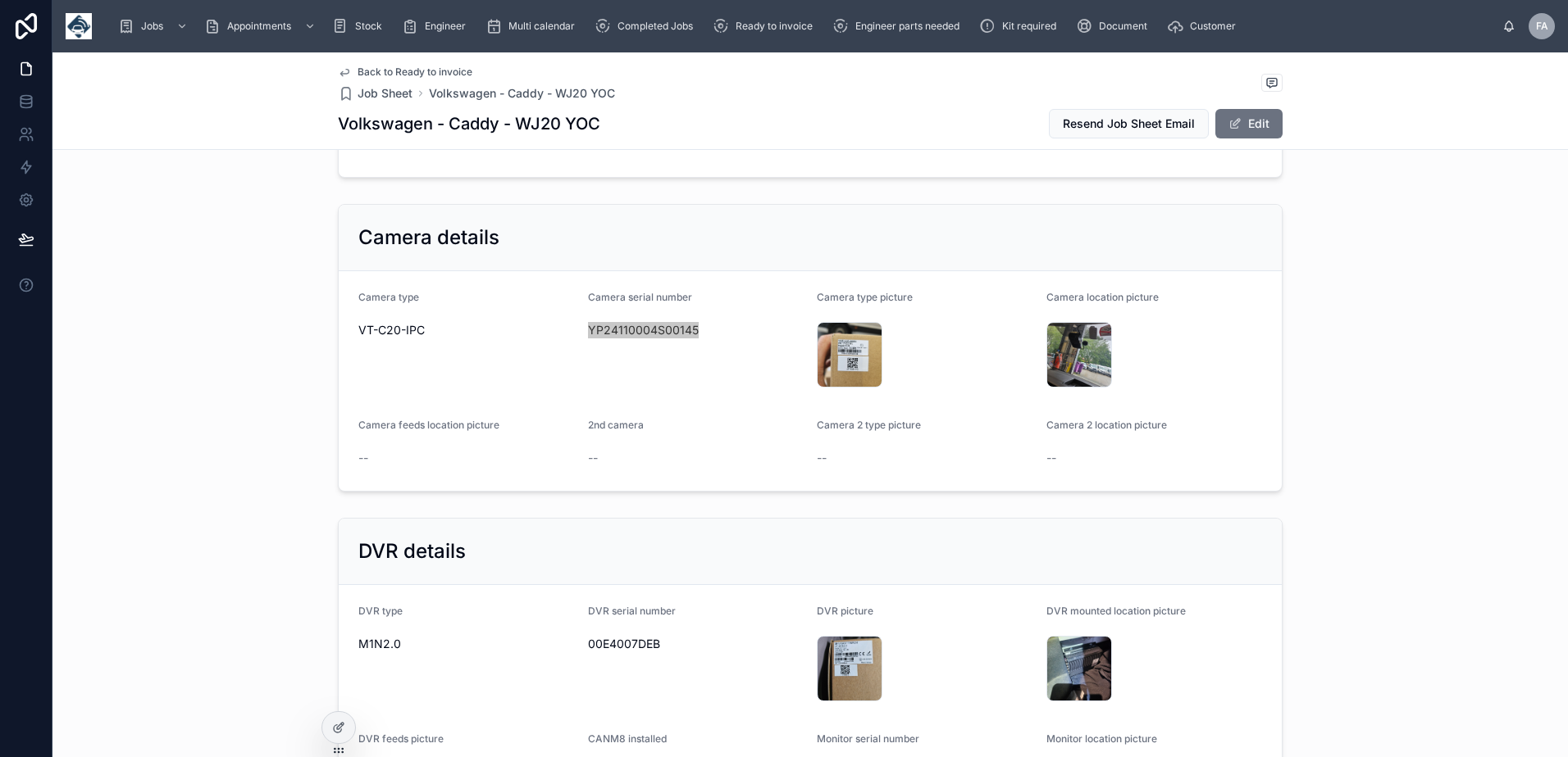
scroll to position [3114, 0]
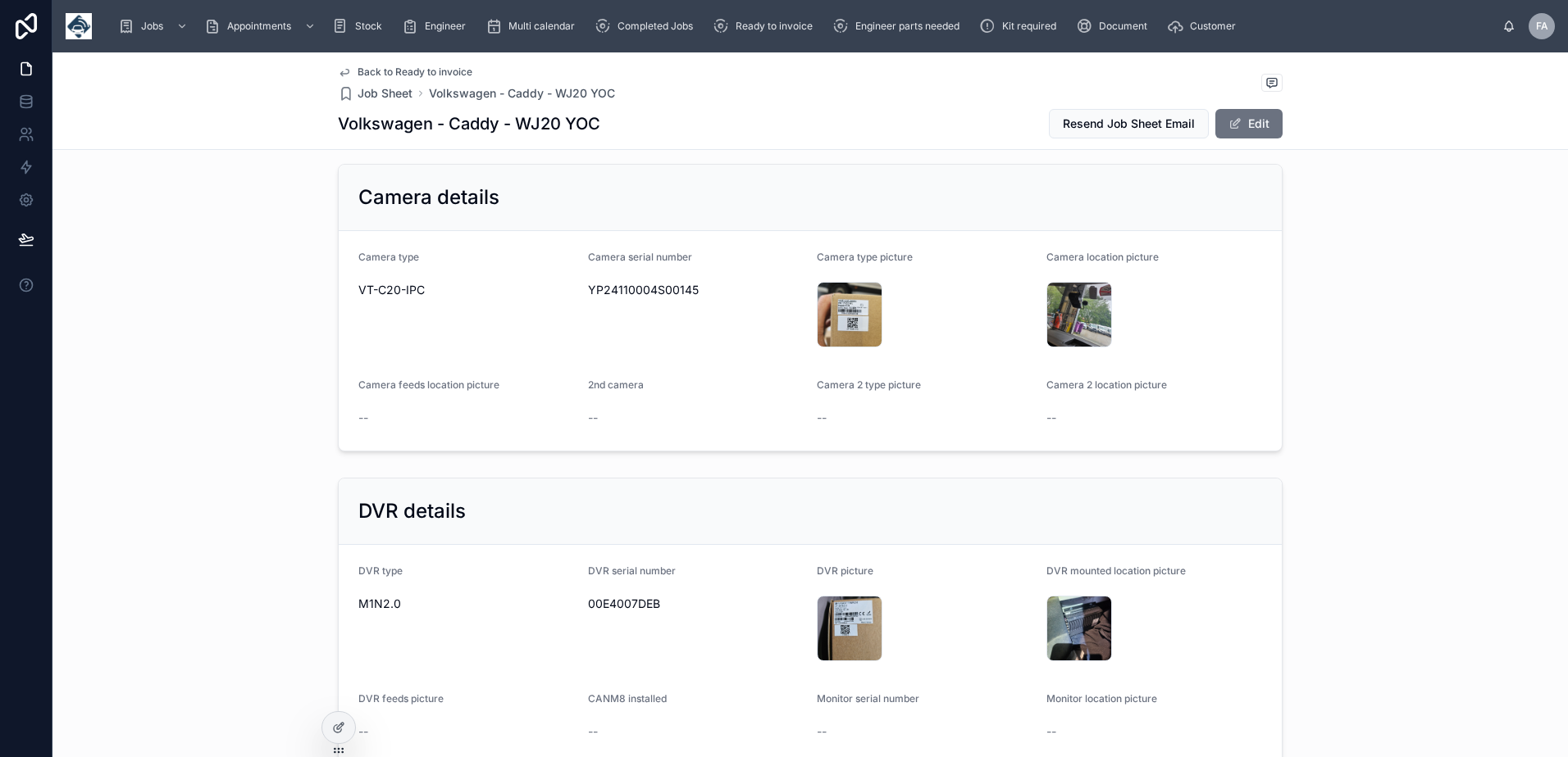
click at [618, 603] on span "00E4007DEB" at bounding box center [696, 604] width 217 height 17
copy span "00E4007DEB"
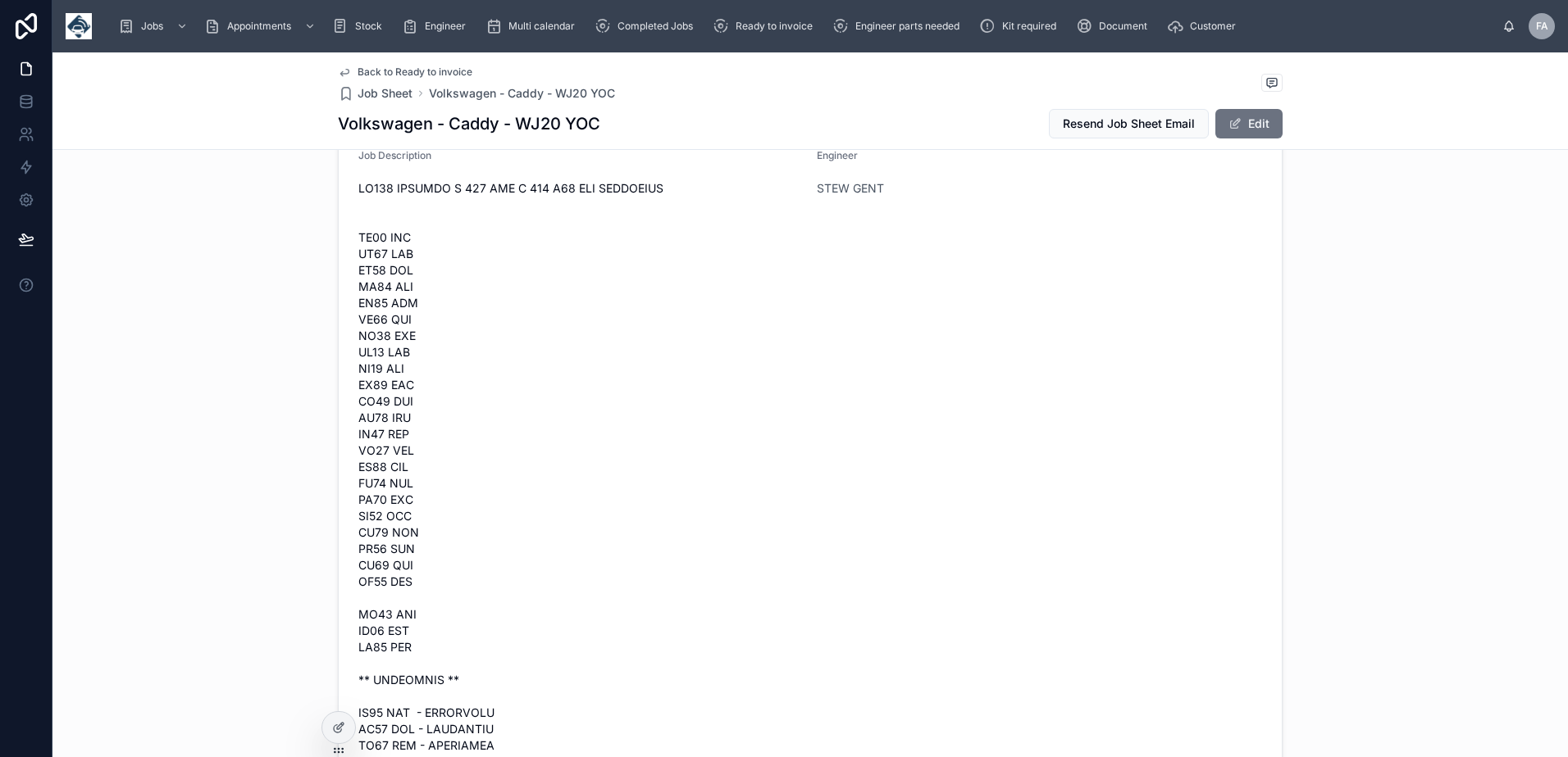
scroll to position [0, 0]
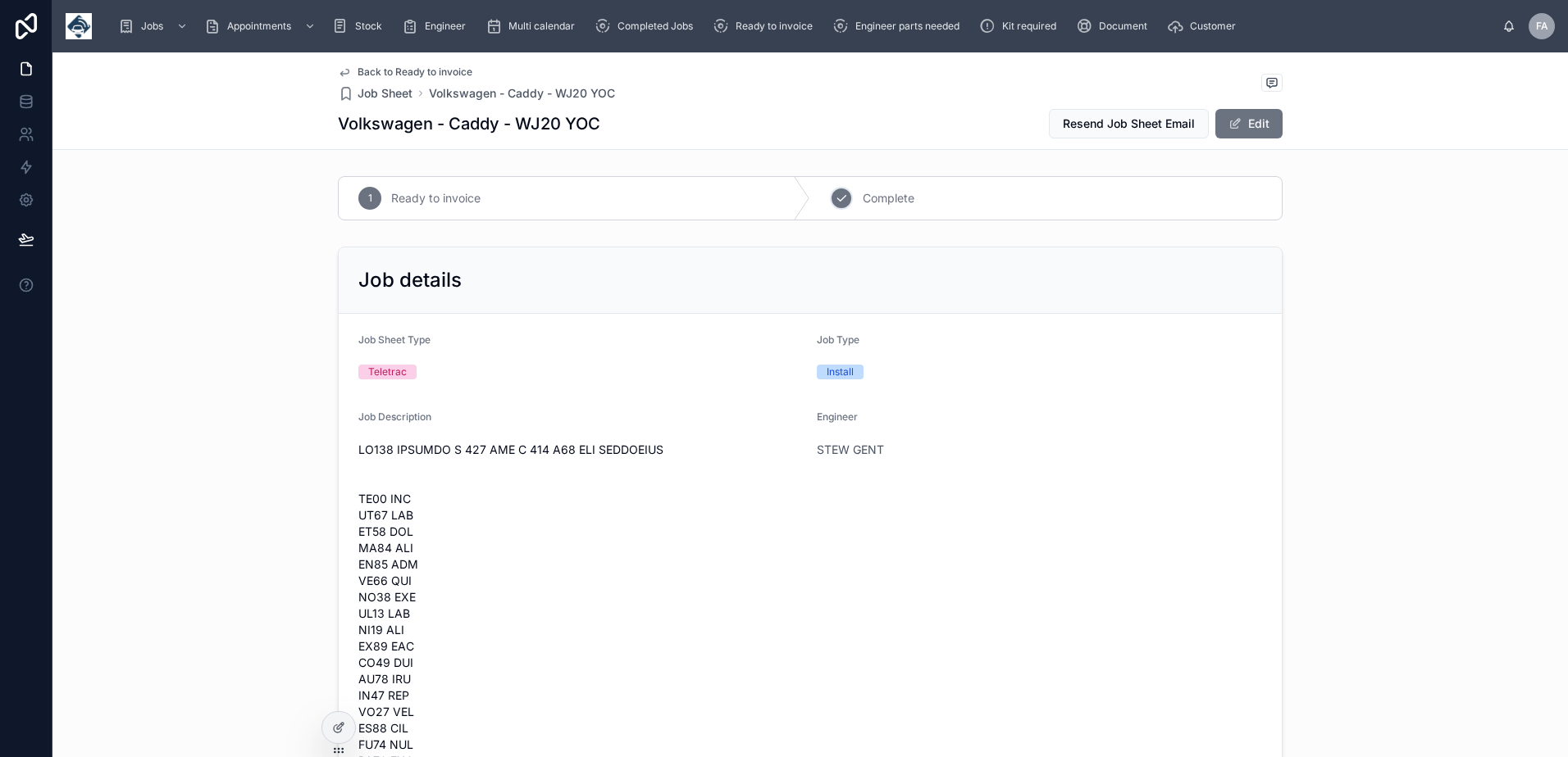
click at [874, 205] on span "Complete" at bounding box center [888, 198] width 51 height 17
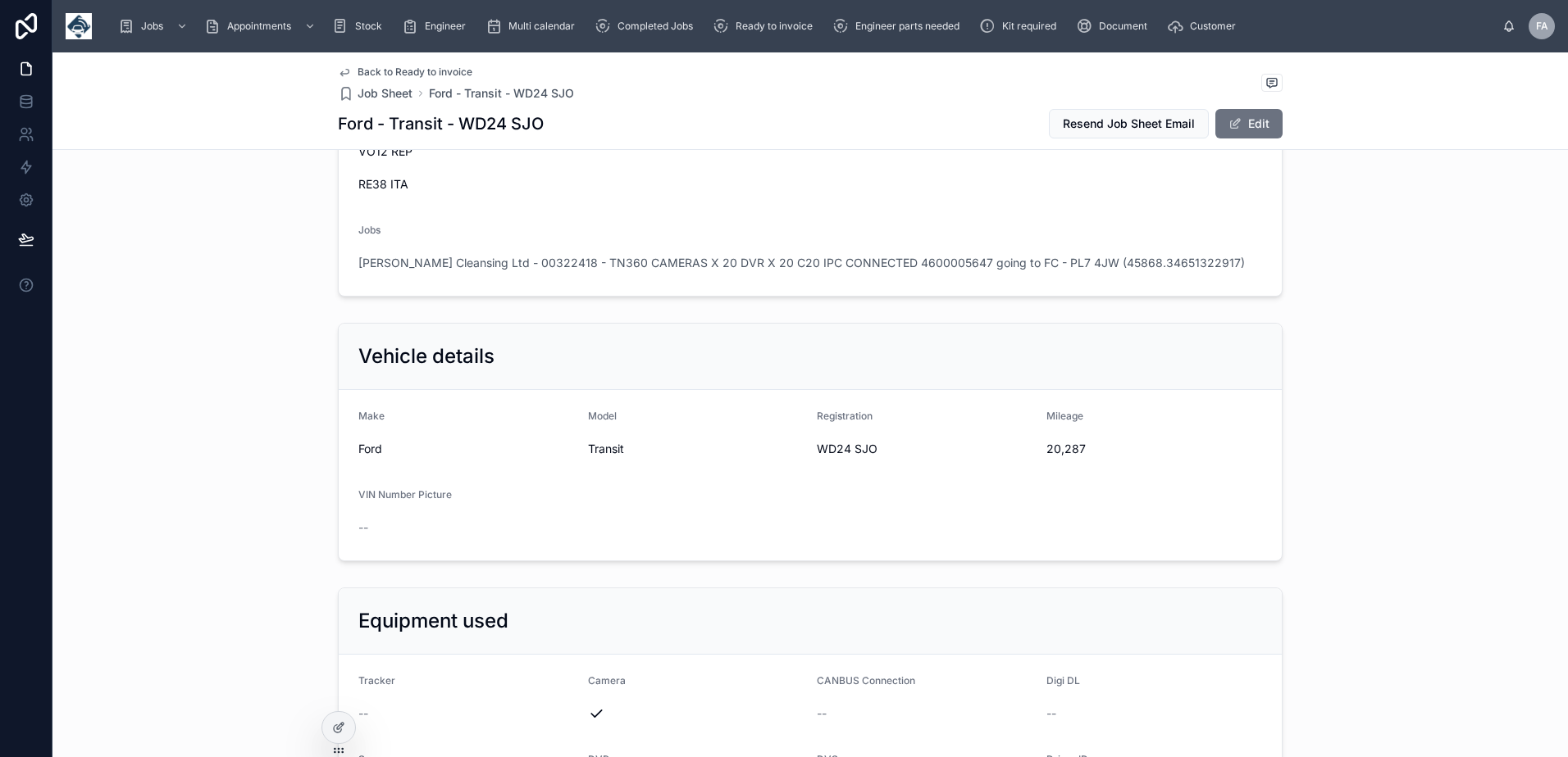
scroll to position [2459, 0]
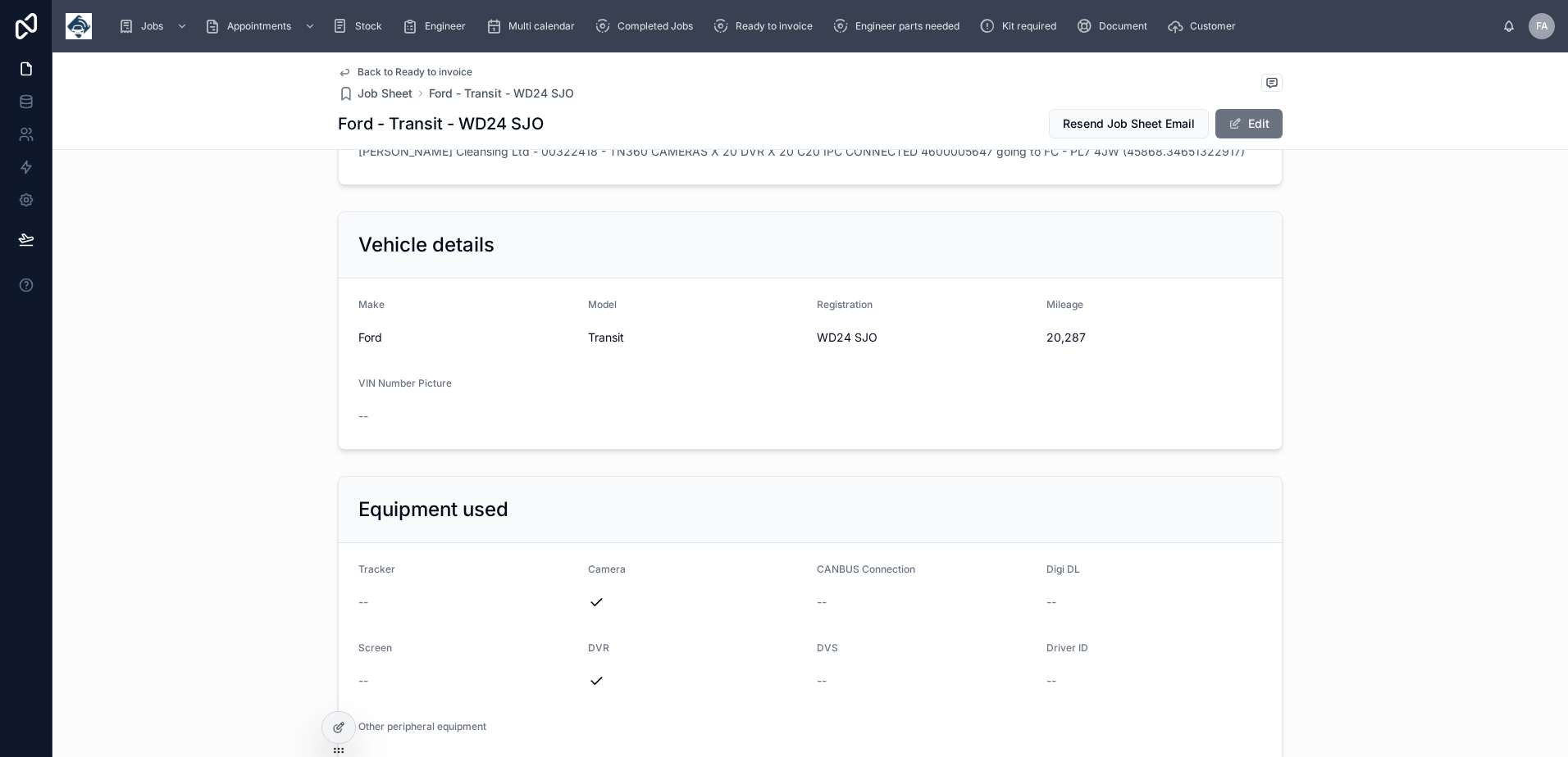
click at [1050, 332] on span "20,287" at bounding box center [1154, 337] width 217 height 17
copy span "20,287"
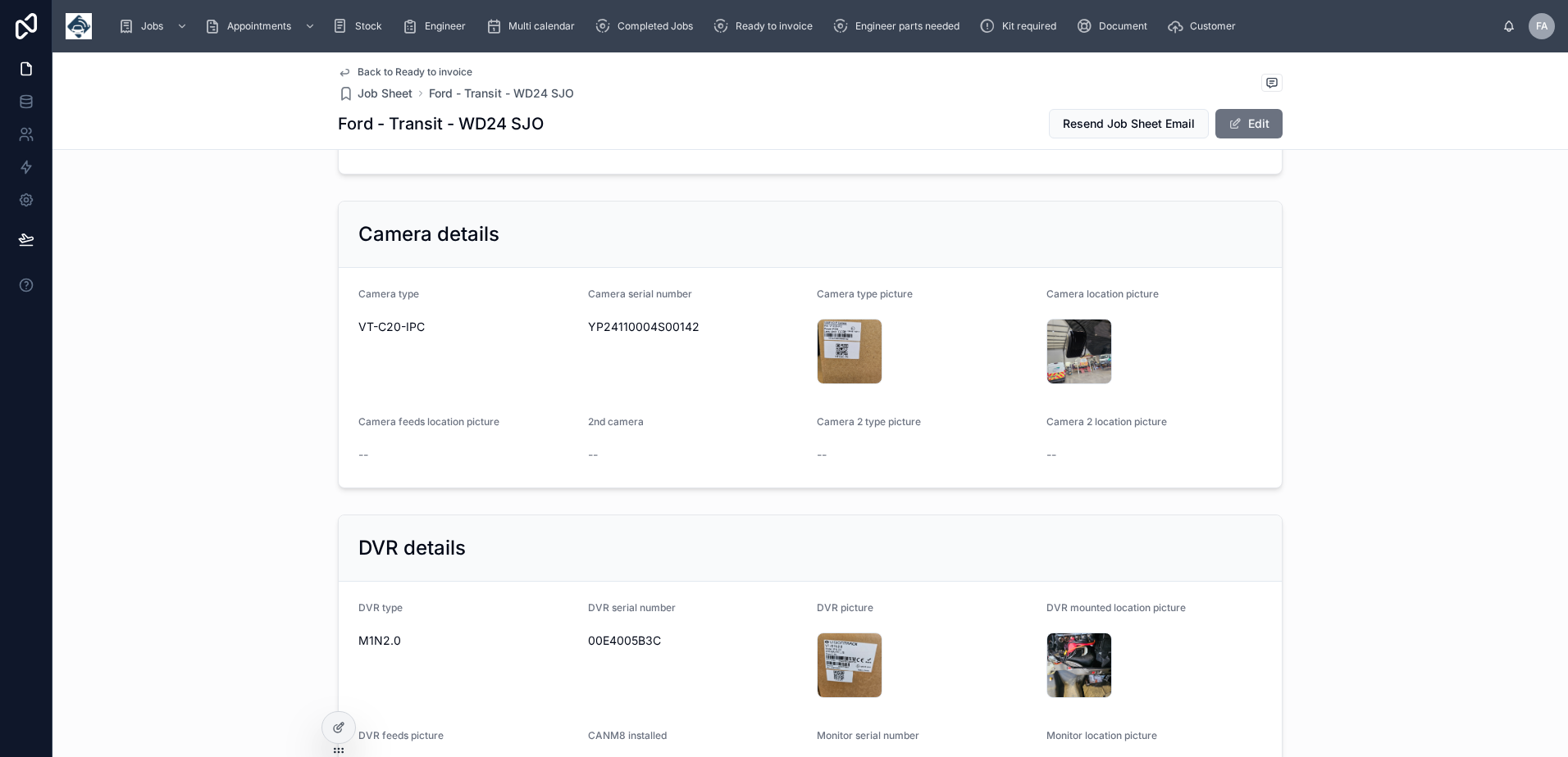
scroll to position [3114, 0]
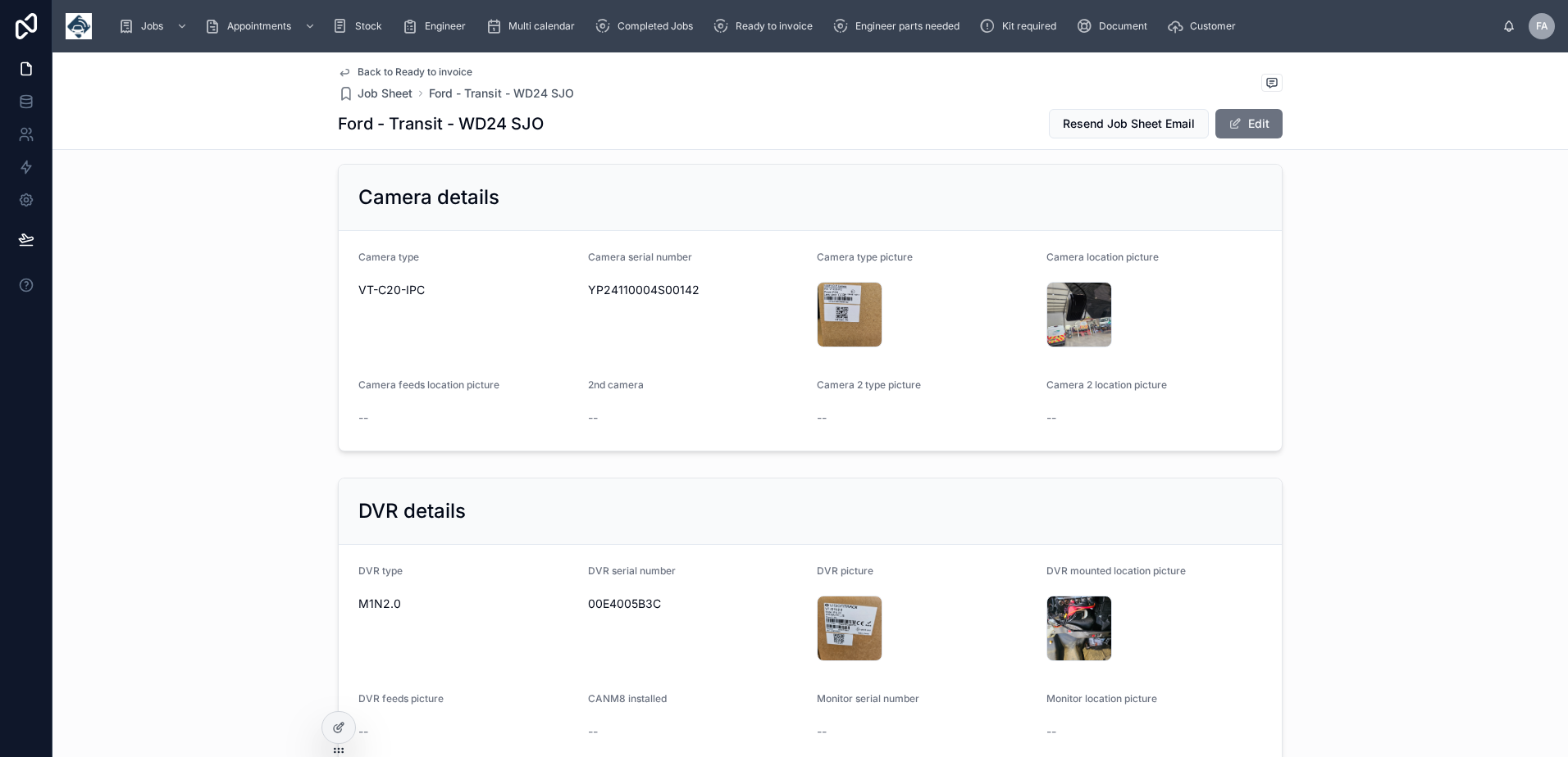
click at [633, 291] on span "YP24110004S00142" at bounding box center [696, 290] width 217 height 17
copy span "YP24110004S00142"
click at [638, 598] on span "00E4005B3C" at bounding box center [696, 604] width 217 height 17
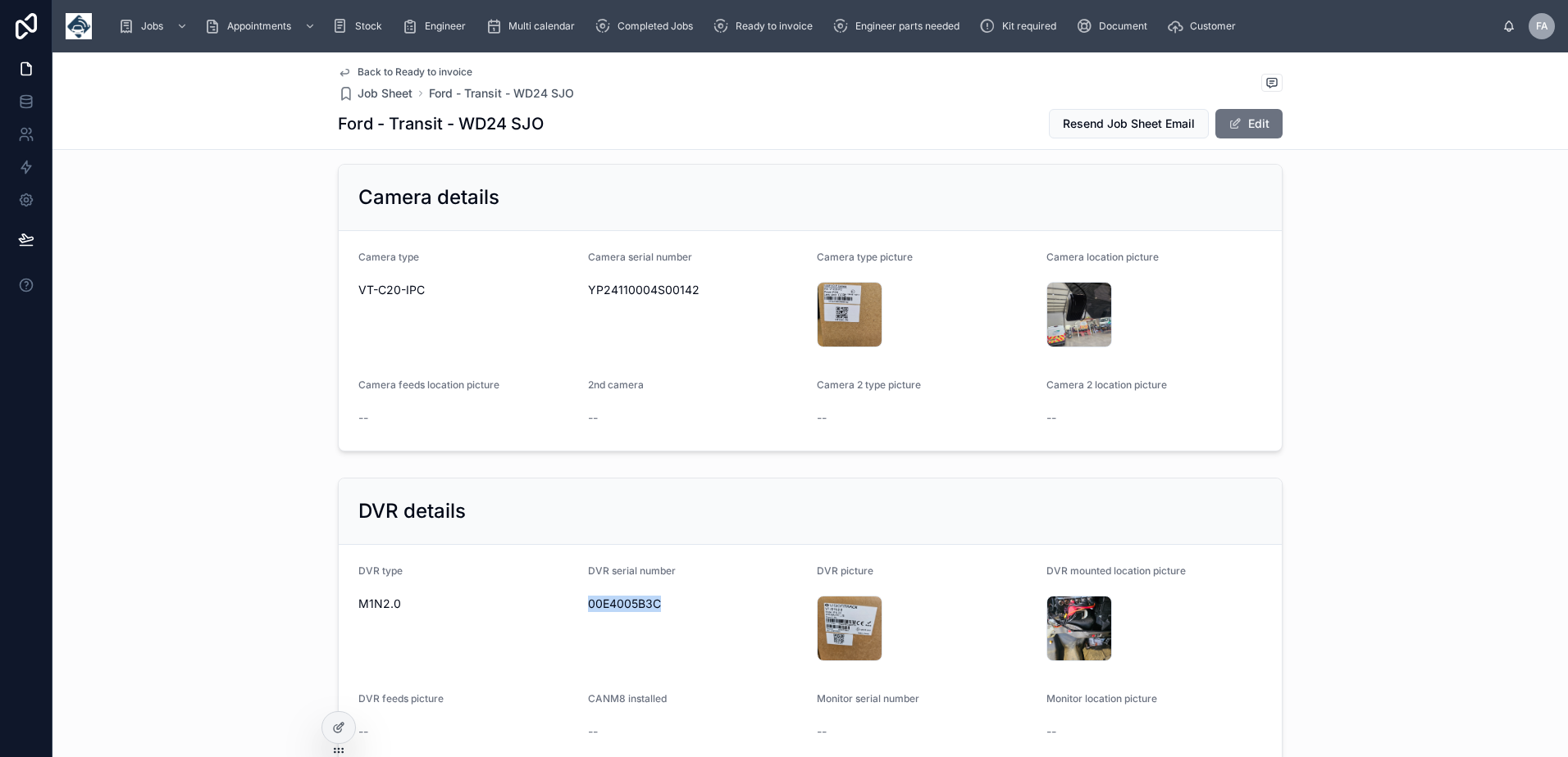
copy span "00E4005B3C"
click at [644, 288] on span "YP24110004S00142" at bounding box center [696, 290] width 217 height 17
copy span "YP24110004S00142"
click at [617, 601] on span "00E4005B3C" at bounding box center [696, 604] width 217 height 17
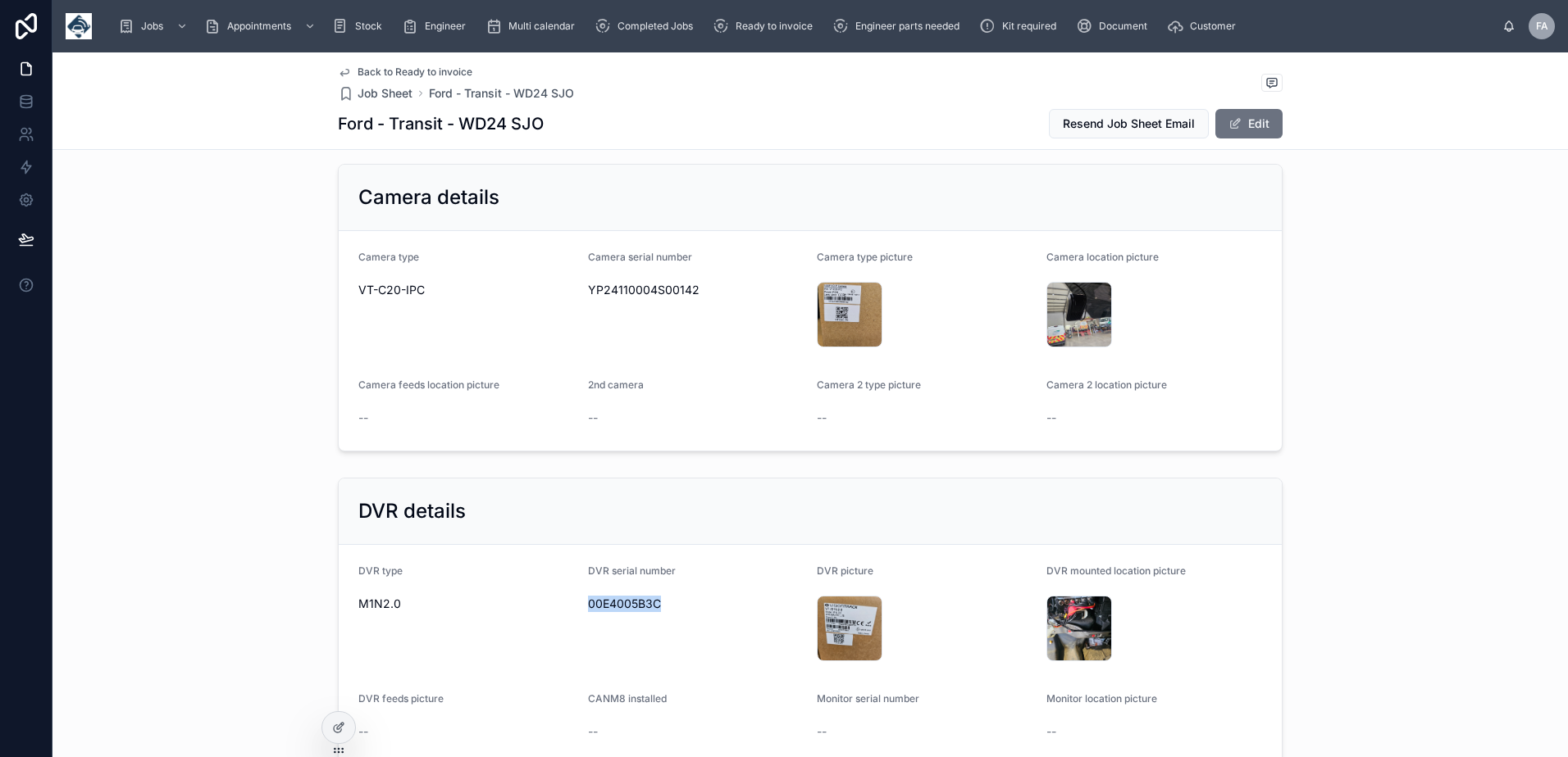
click at [617, 601] on span "00E4005B3C" at bounding box center [696, 604] width 217 height 17
copy span "00E4005B3C"
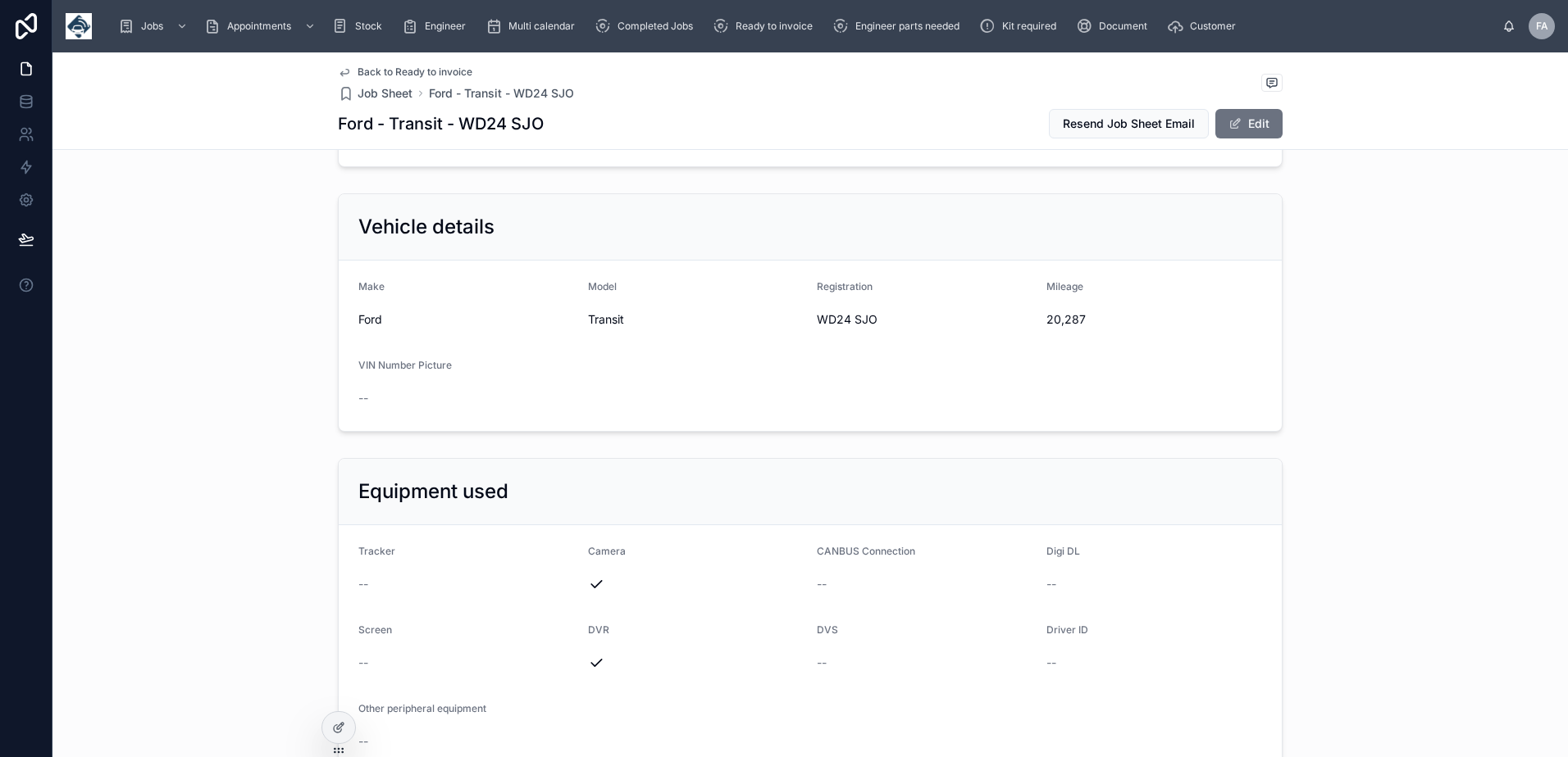
scroll to position [2295, 0]
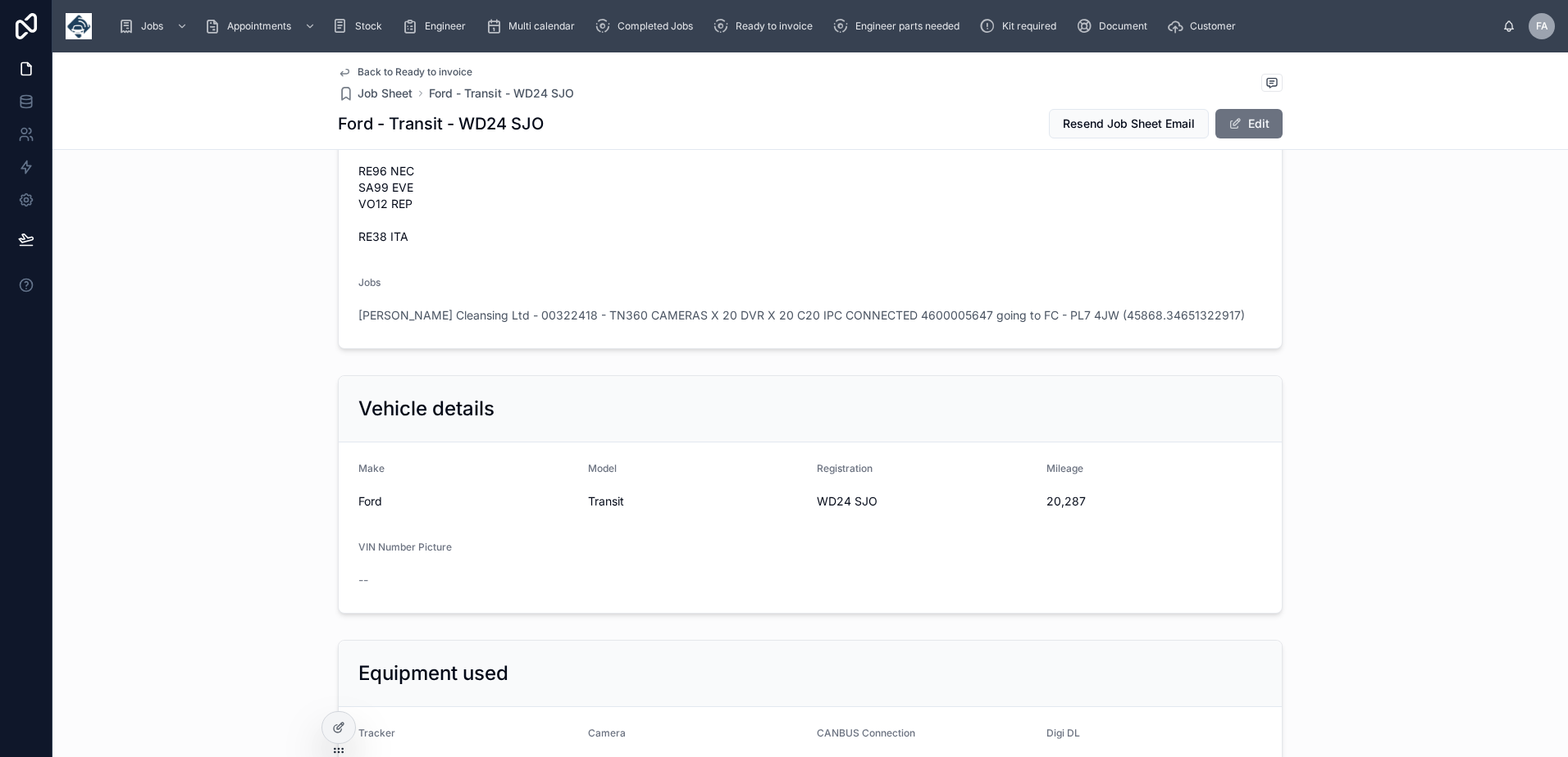
click at [829, 496] on span "WD24 SJO" at bounding box center [925, 502] width 217 height 17
copy span "WD24 SJO"
click at [1053, 501] on span "20,287" at bounding box center [1154, 502] width 217 height 17
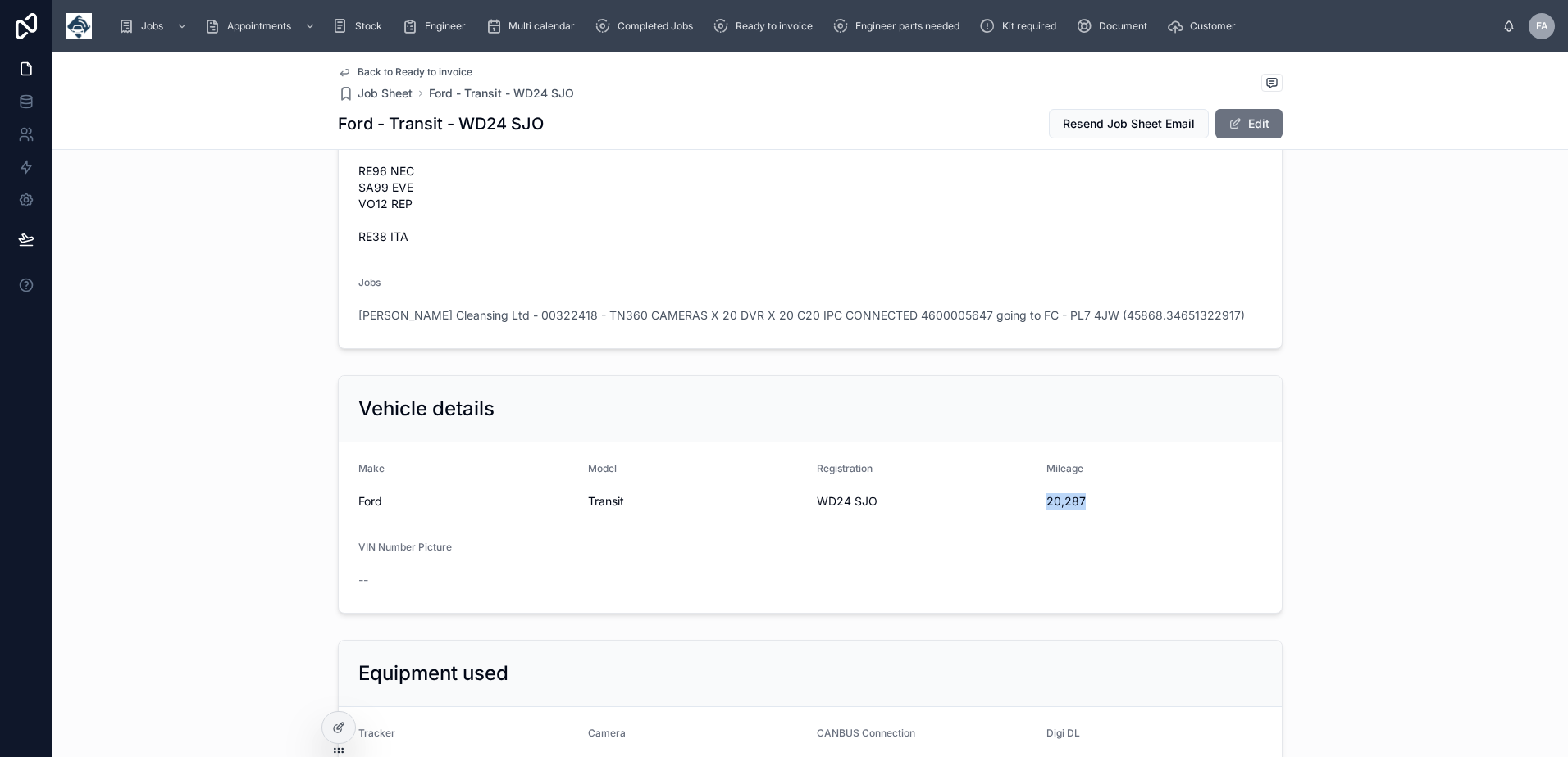
click at [1053, 501] on span "20,287" at bounding box center [1154, 502] width 217 height 17
copy span "20,287"
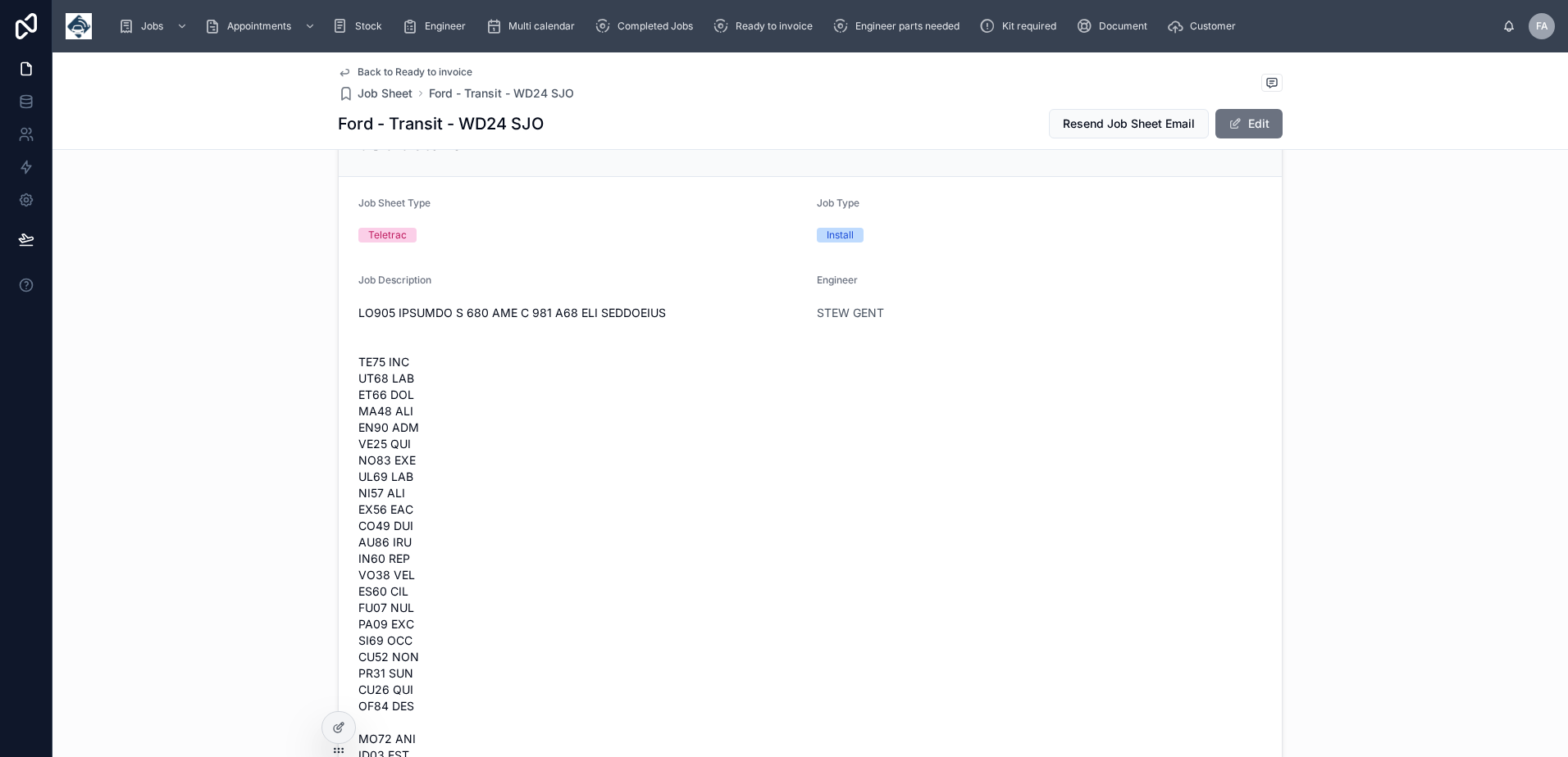
scroll to position [0, 0]
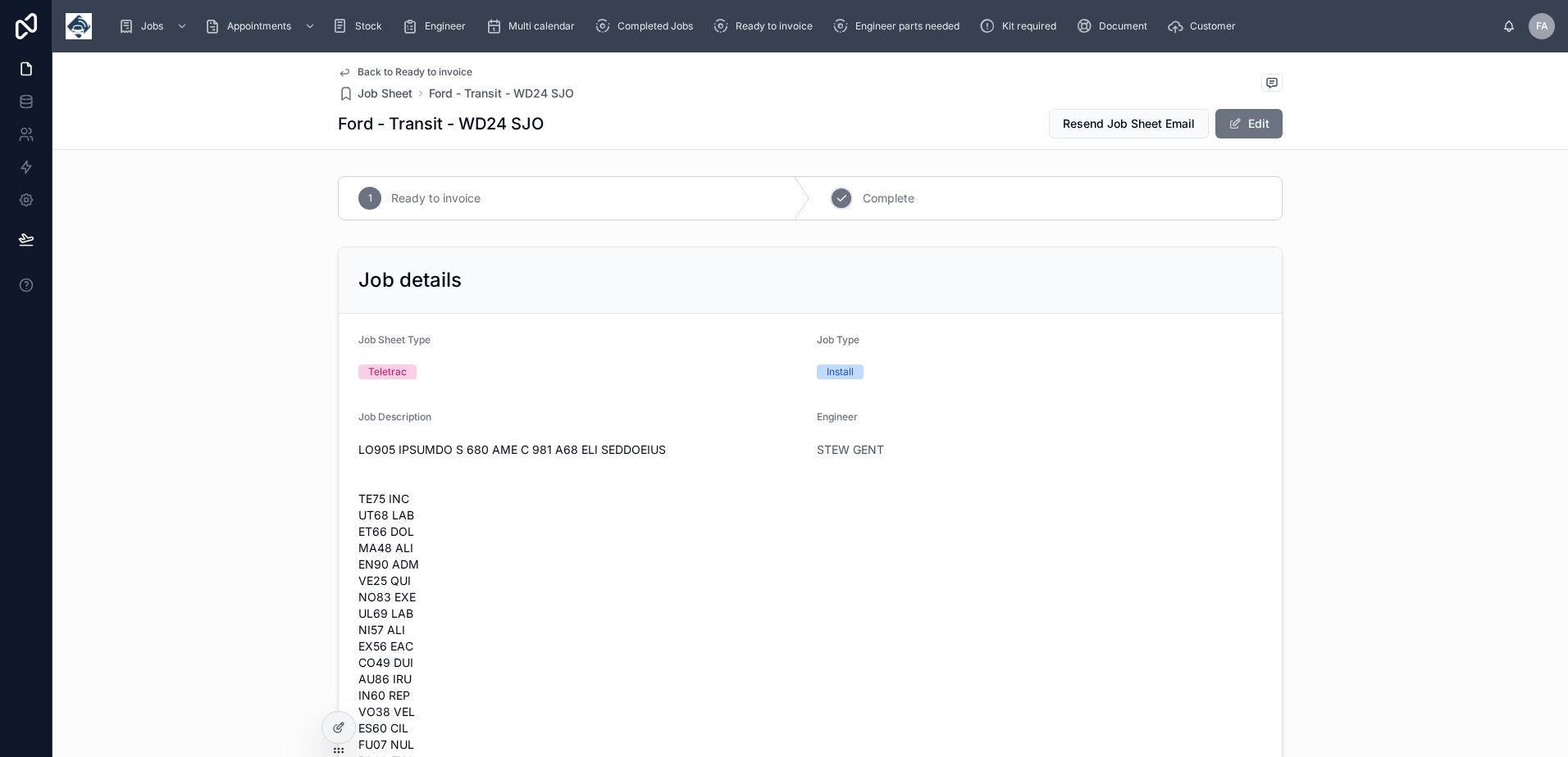
click at [876, 193] on span "Complete" at bounding box center [888, 198] width 51 height 17
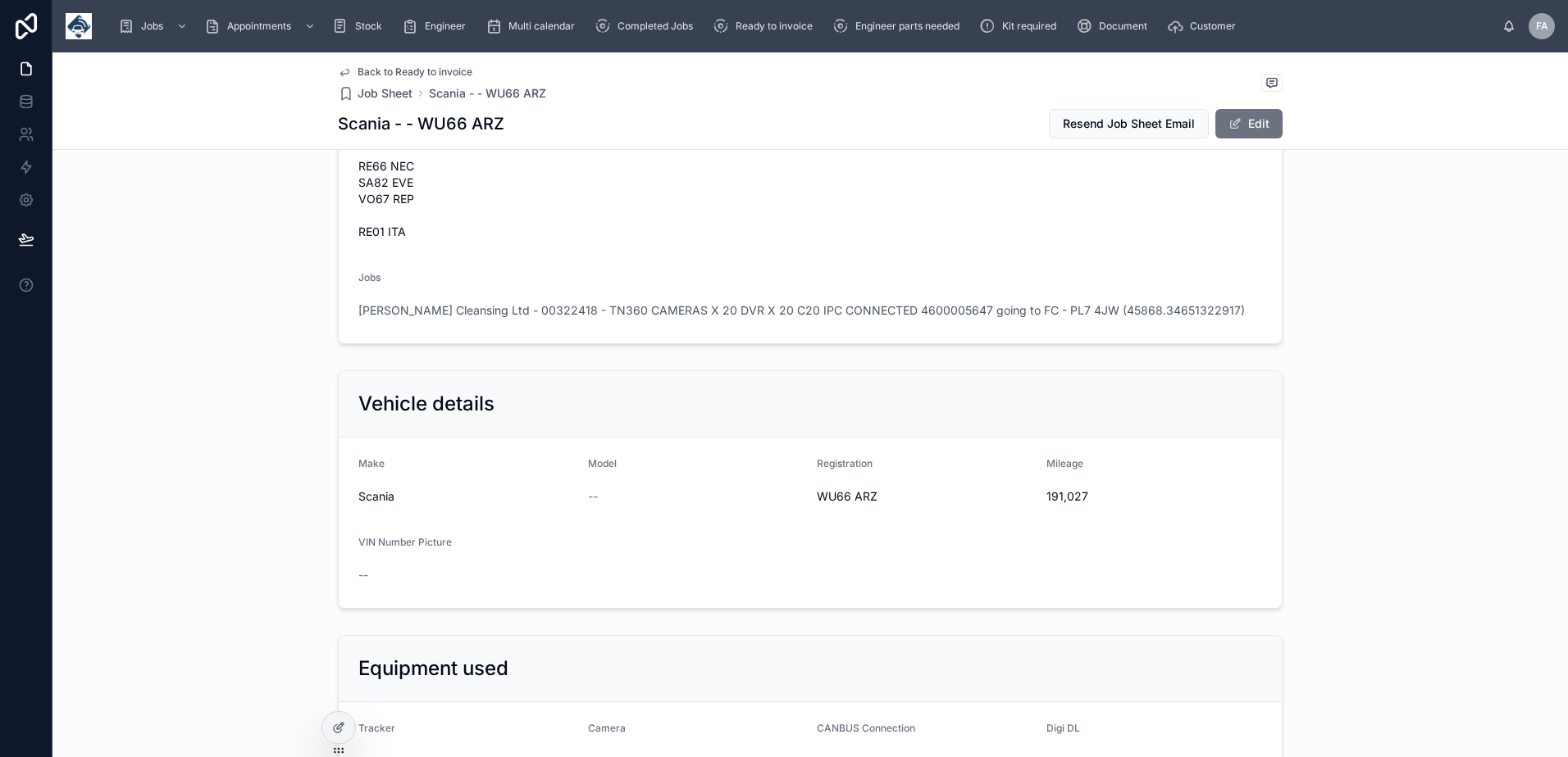
scroll to position [2459, 0]
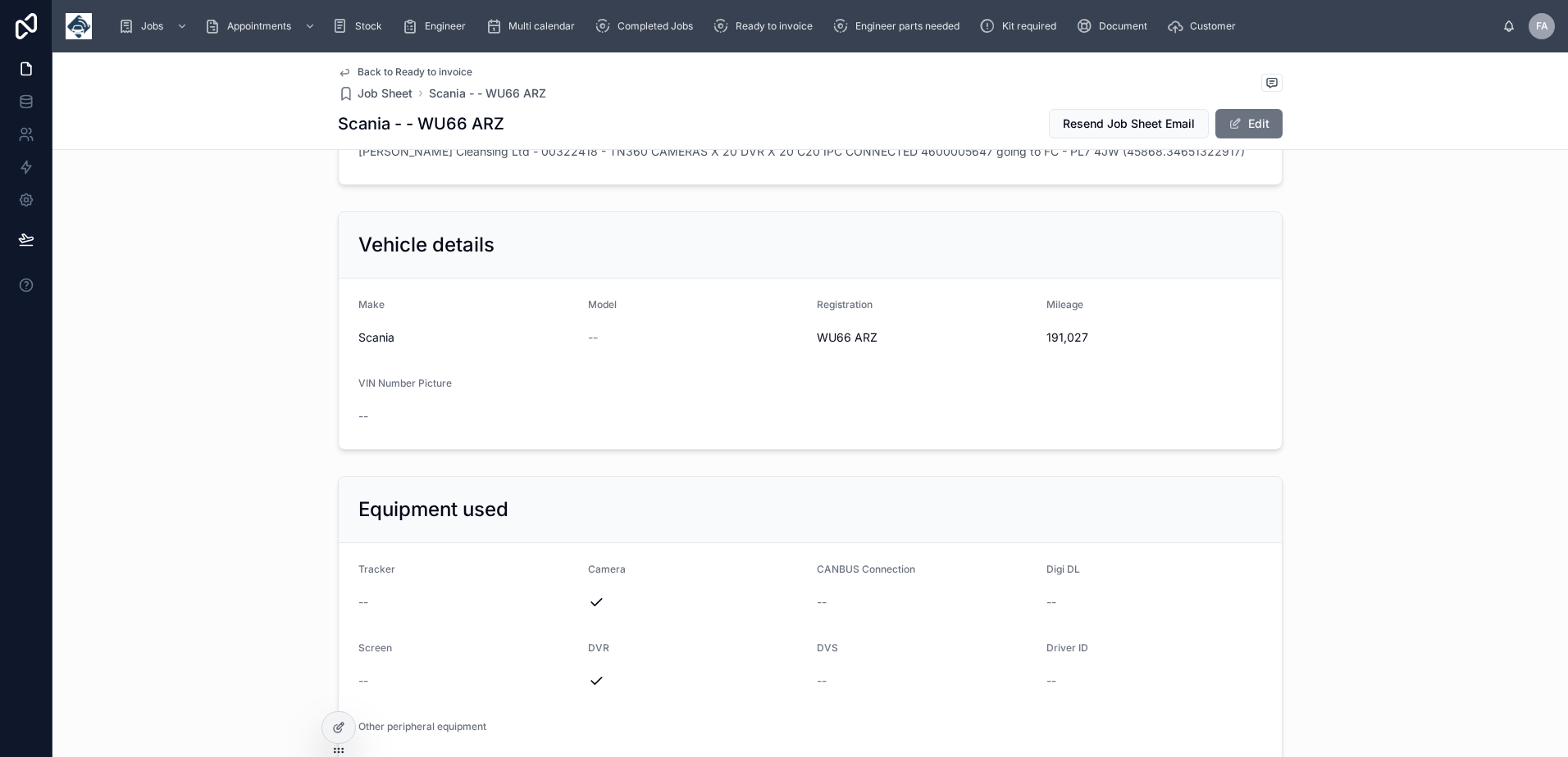
click at [1057, 340] on span "191,027" at bounding box center [1154, 337] width 217 height 17
copy span "191,027"
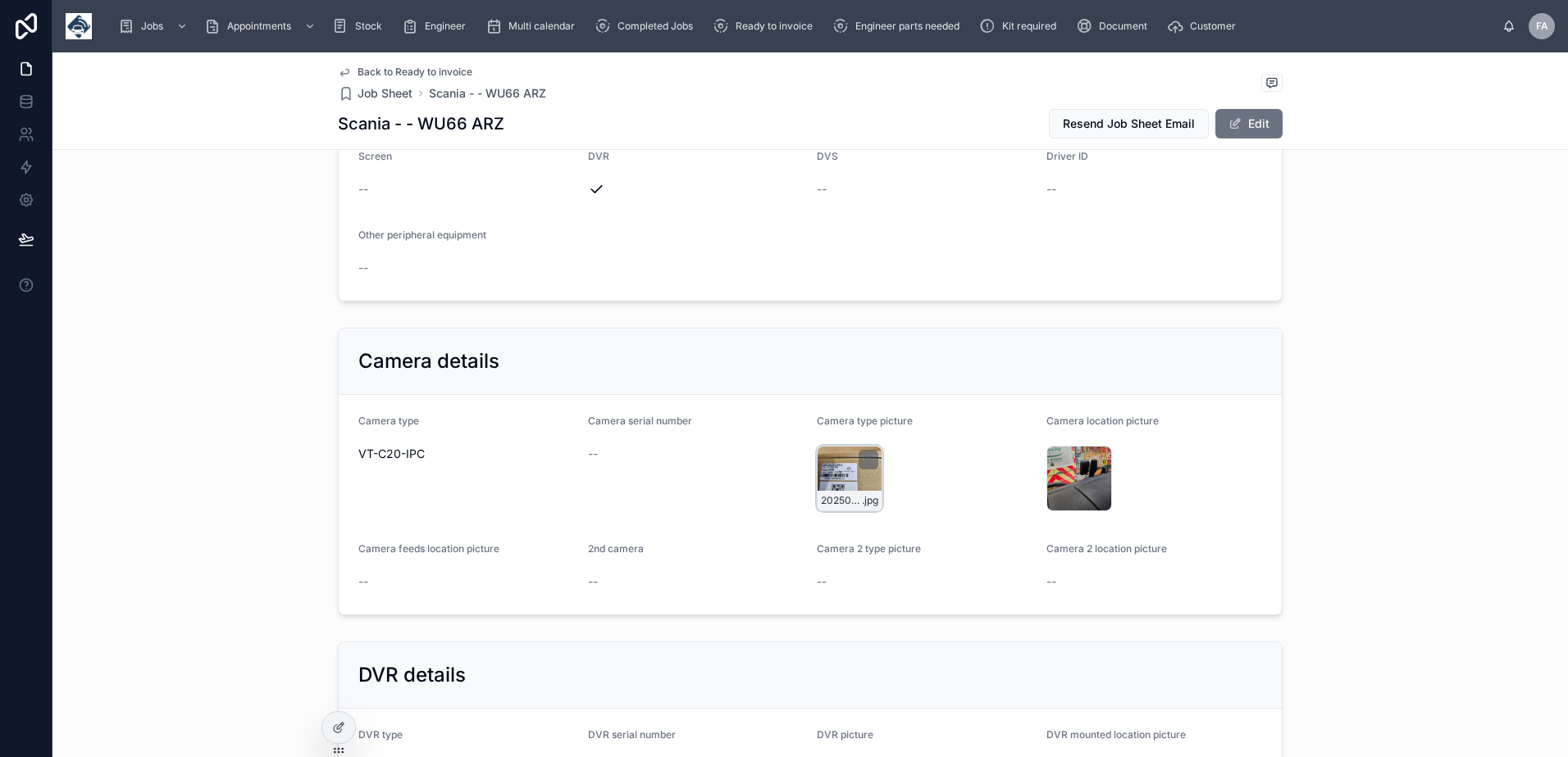
click at [833, 452] on div "20250910_163222 .jpg" at bounding box center [849, 479] width 65 height 65
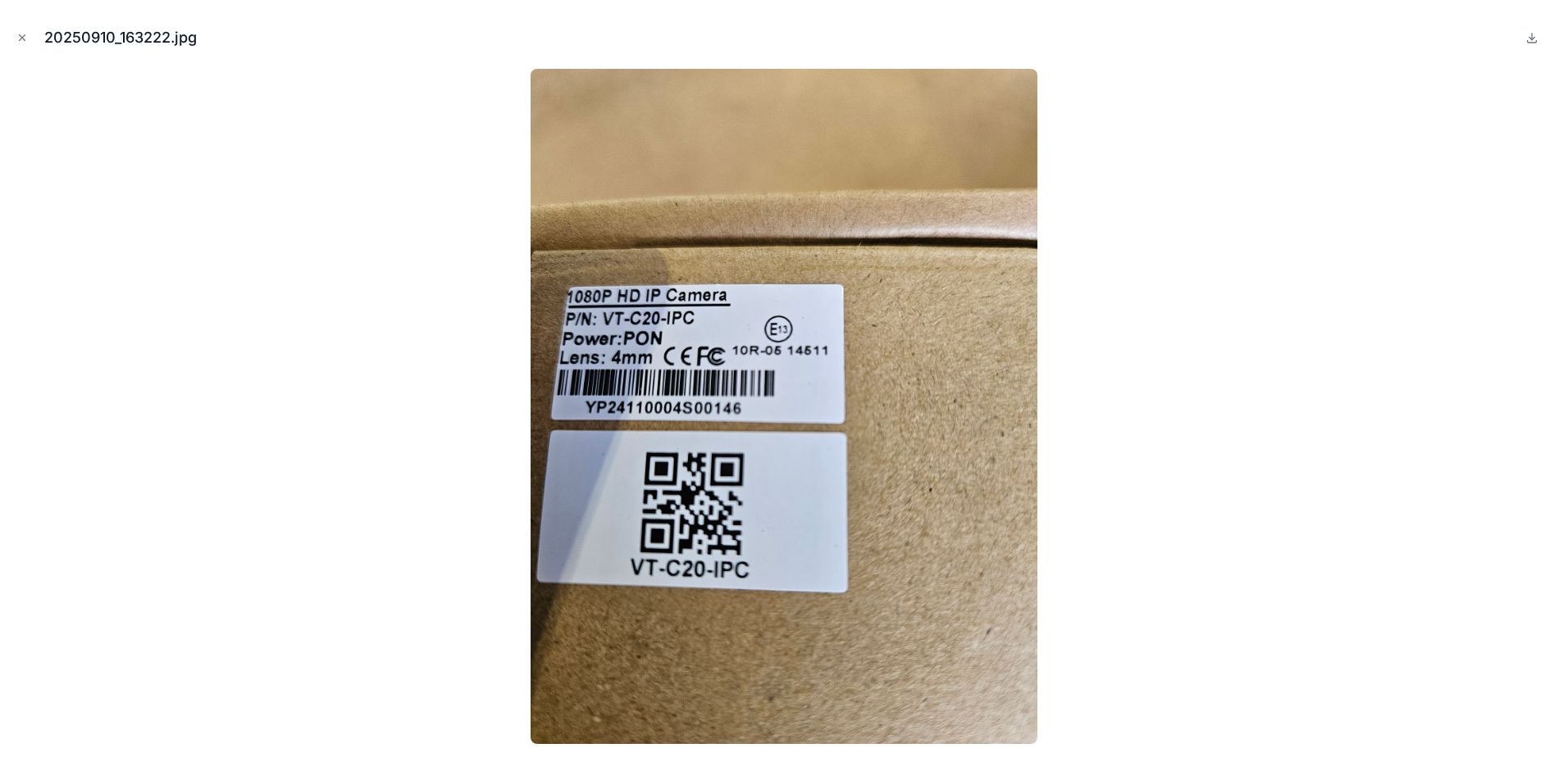
drag, startPoint x: 17, startPoint y: 30, endPoint x: 280, endPoint y: 34, distance: 263.0
click at [17, 30] on button "Close modal" at bounding box center [22, 38] width 18 height 18
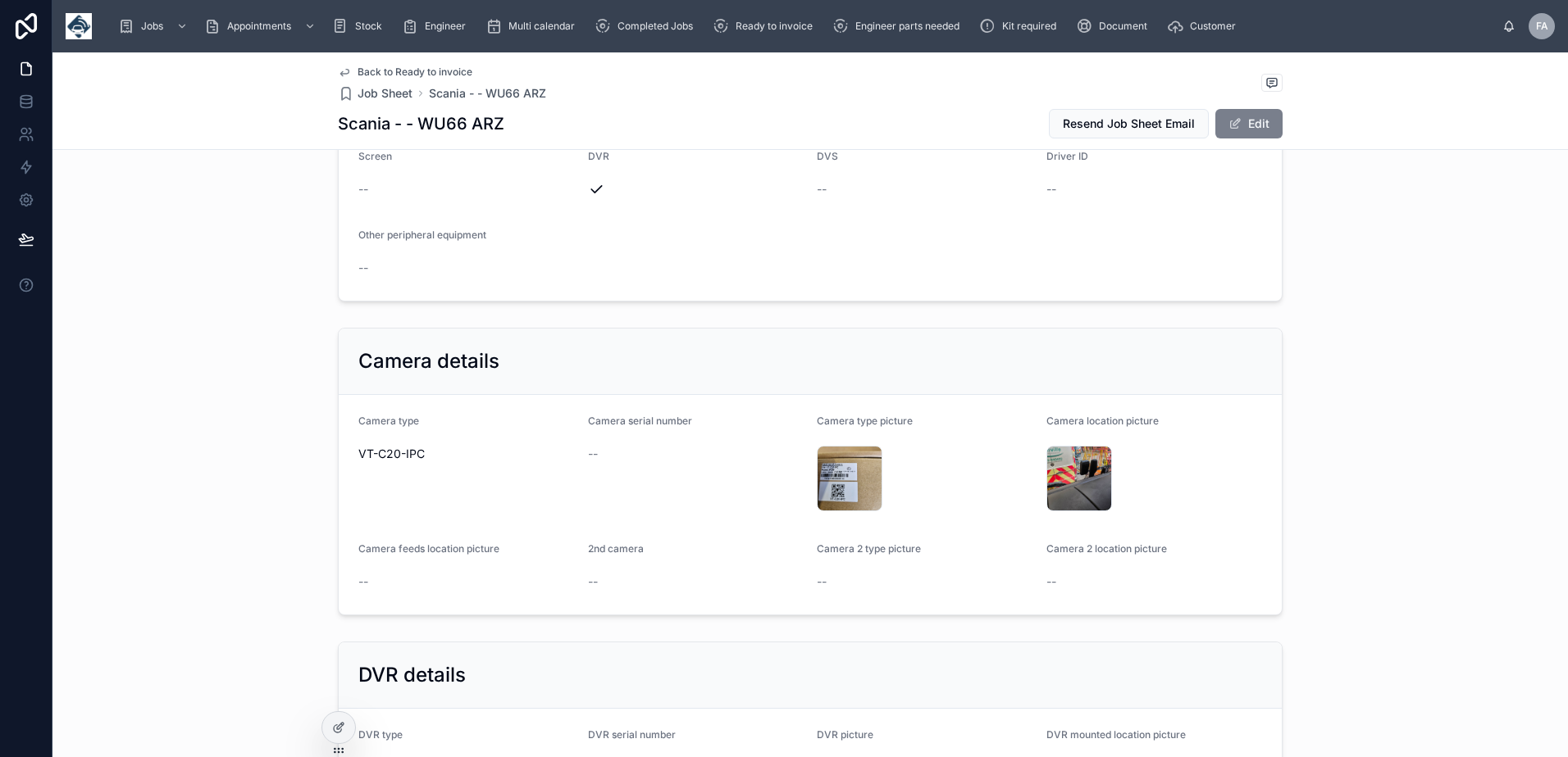
click at [1271, 121] on button "Edit" at bounding box center [1248, 124] width 67 height 30
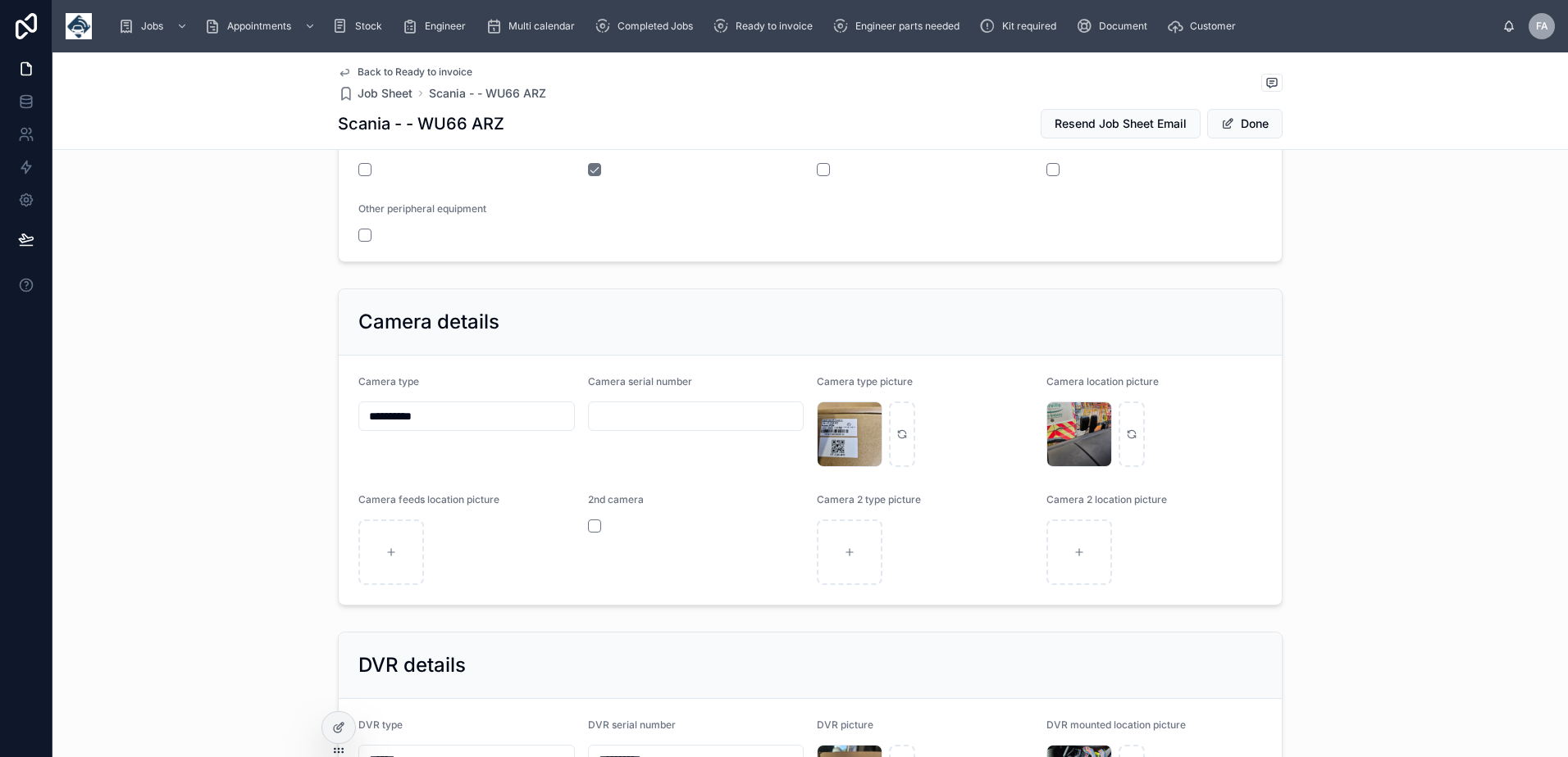
click at [627, 408] on input "text" at bounding box center [696, 416] width 215 height 23
paste input "**********"
type input "**********"
click at [1249, 131] on button "Done" at bounding box center [1244, 124] width 75 height 30
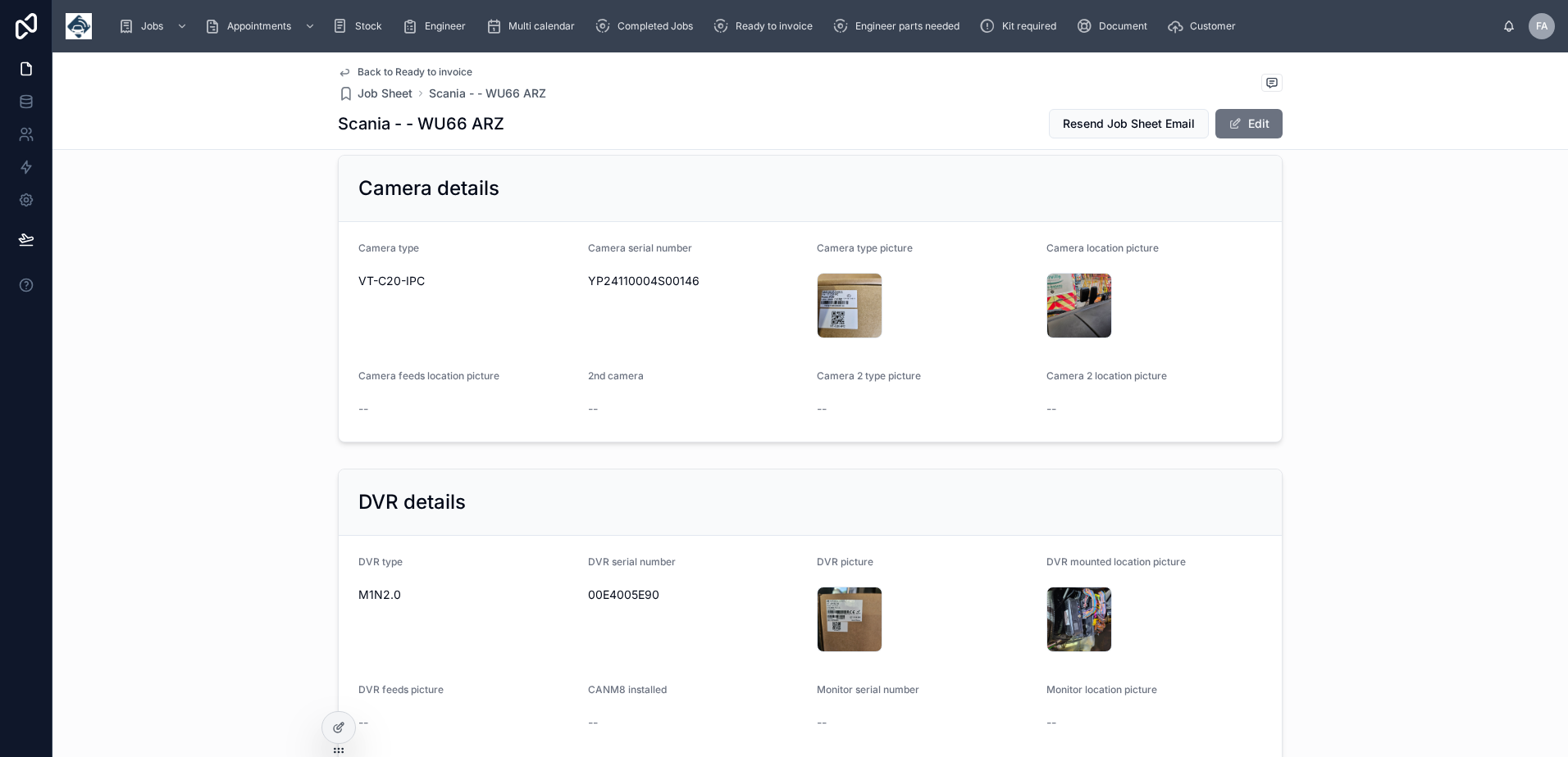
scroll to position [3278, 0]
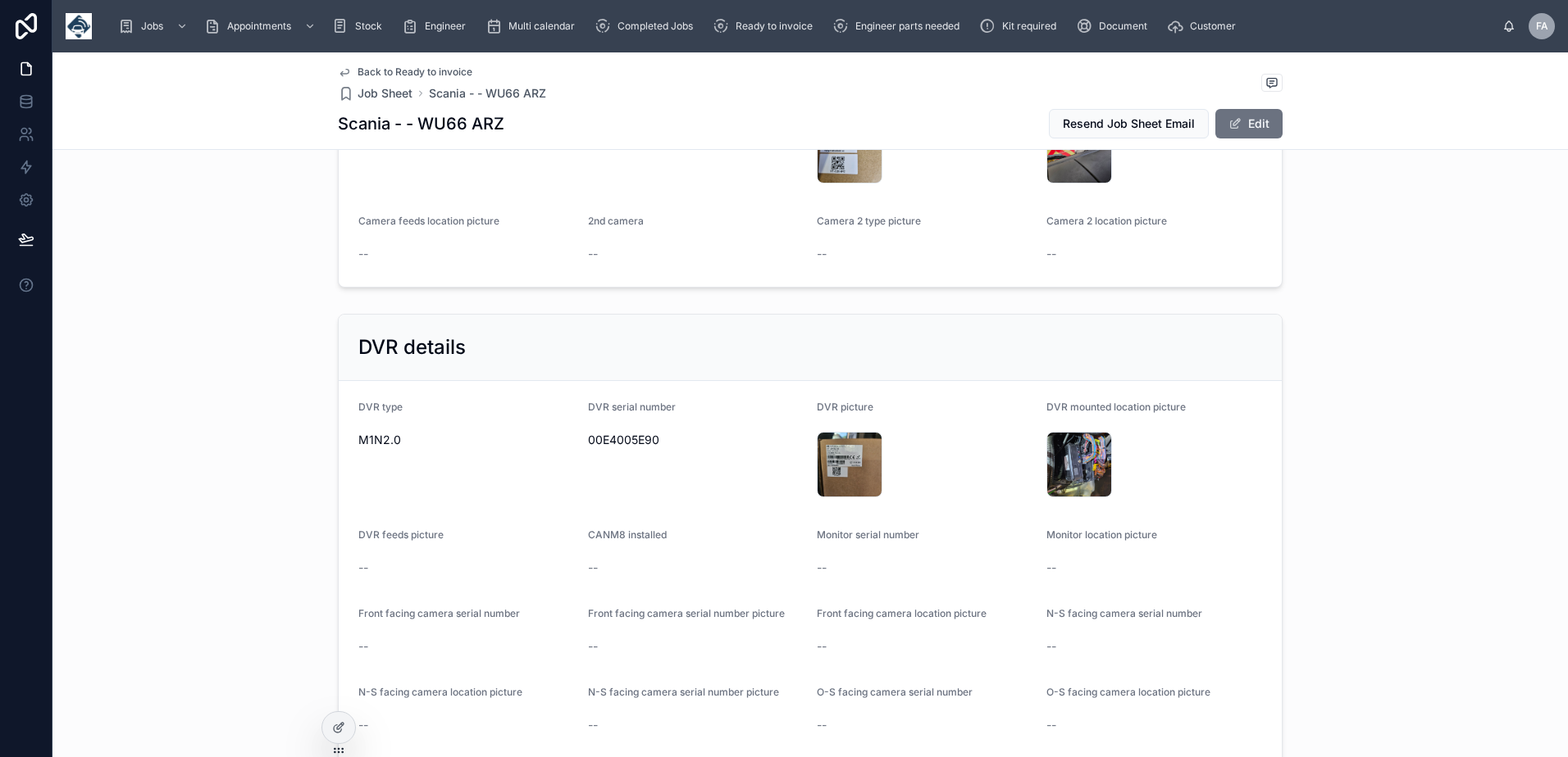
click at [625, 438] on span "00E4005E90" at bounding box center [696, 439] width 217 height 17
copy span "00E4005E90"
click at [613, 435] on span "00E4005E90" at bounding box center [696, 439] width 217 height 17
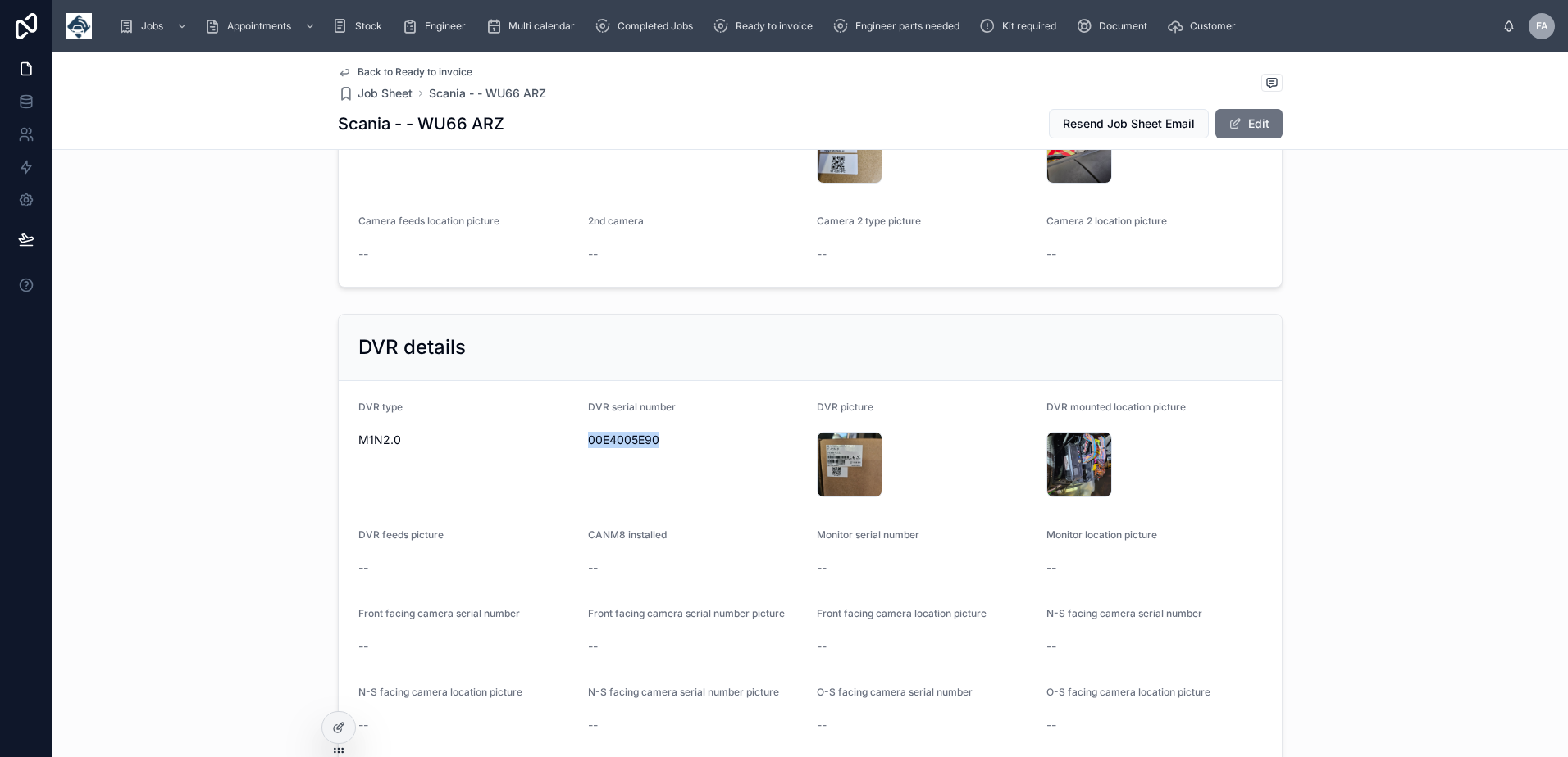
copy span "00E4005E90"
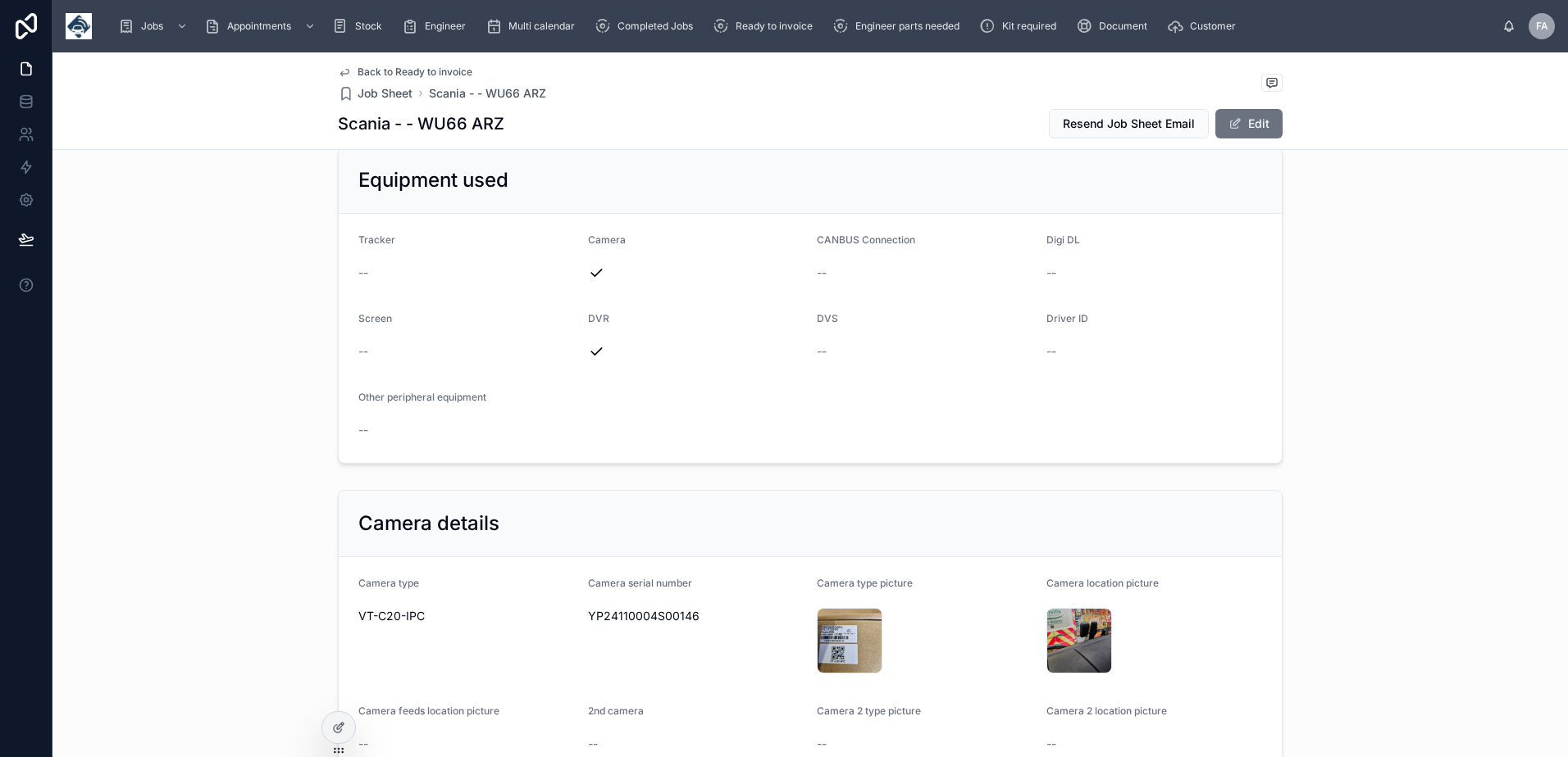
scroll to position [2787, 0]
click at [656, 623] on span "YP24110004S00146" at bounding box center [696, 617] width 217 height 17
copy span "YP24110004S00146"
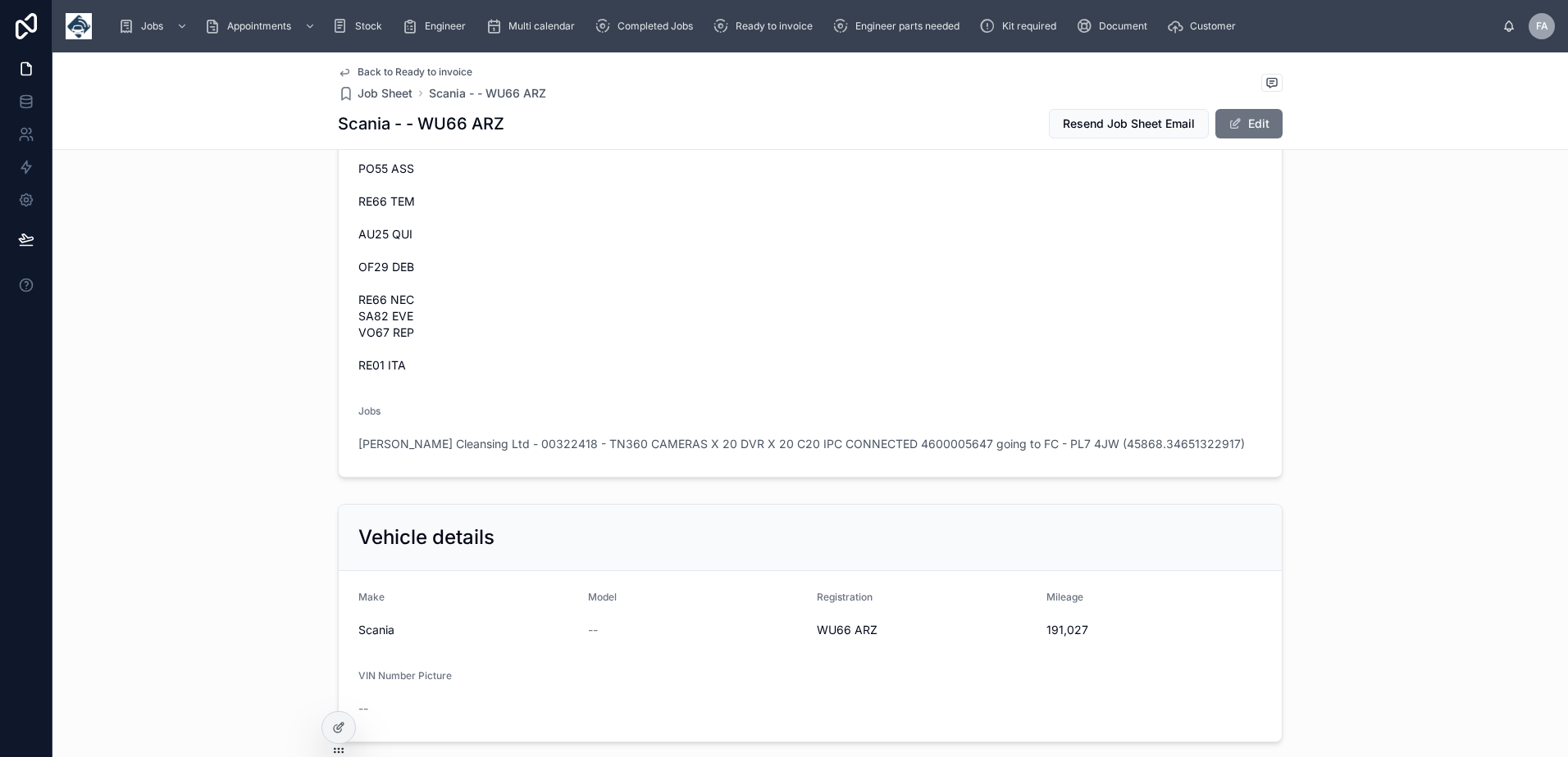
scroll to position [2130, 0]
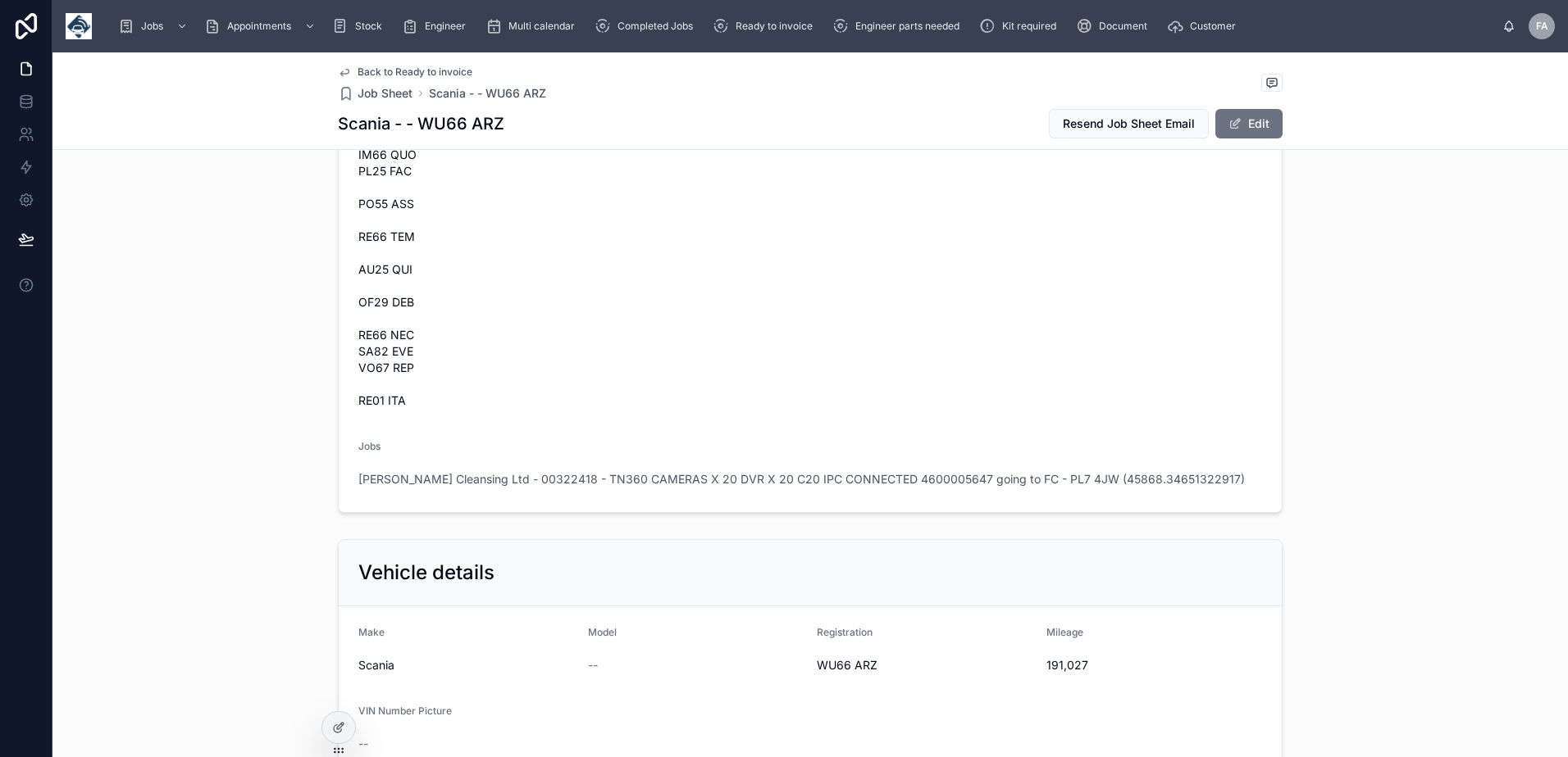
click at [819, 661] on span "WU66 ARZ" at bounding box center [925, 665] width 217 height 17
copy span "WU66 ARZ"
click at [1048, 669] on span "191,027" at bounding box center [1154, 665] width 217 height 17
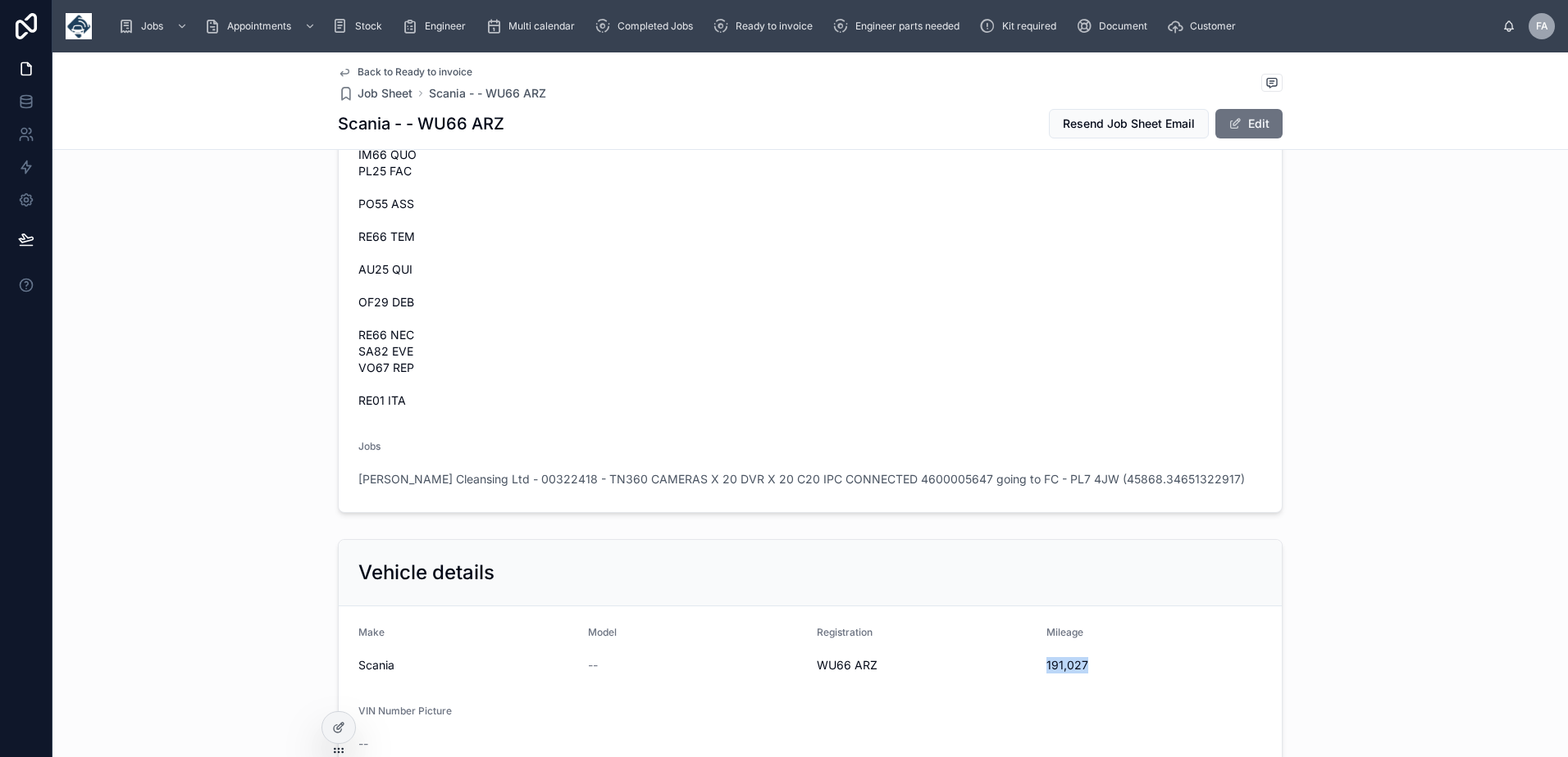
click at [1048, 669] on span "191,027" at bounding box center [1154, 665] width 217 height 17
copy span "191,027"
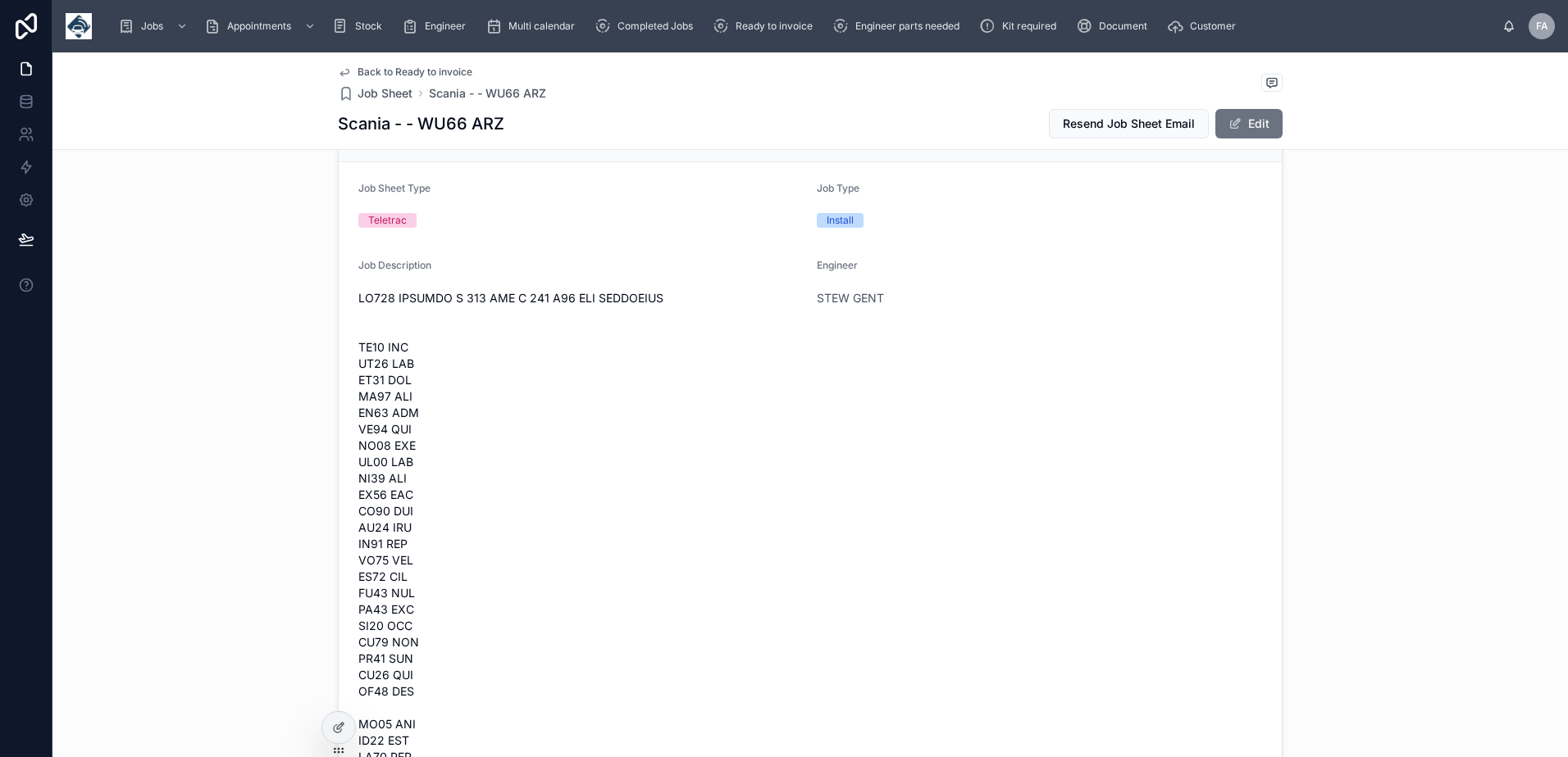
scroll to position [0, 0]
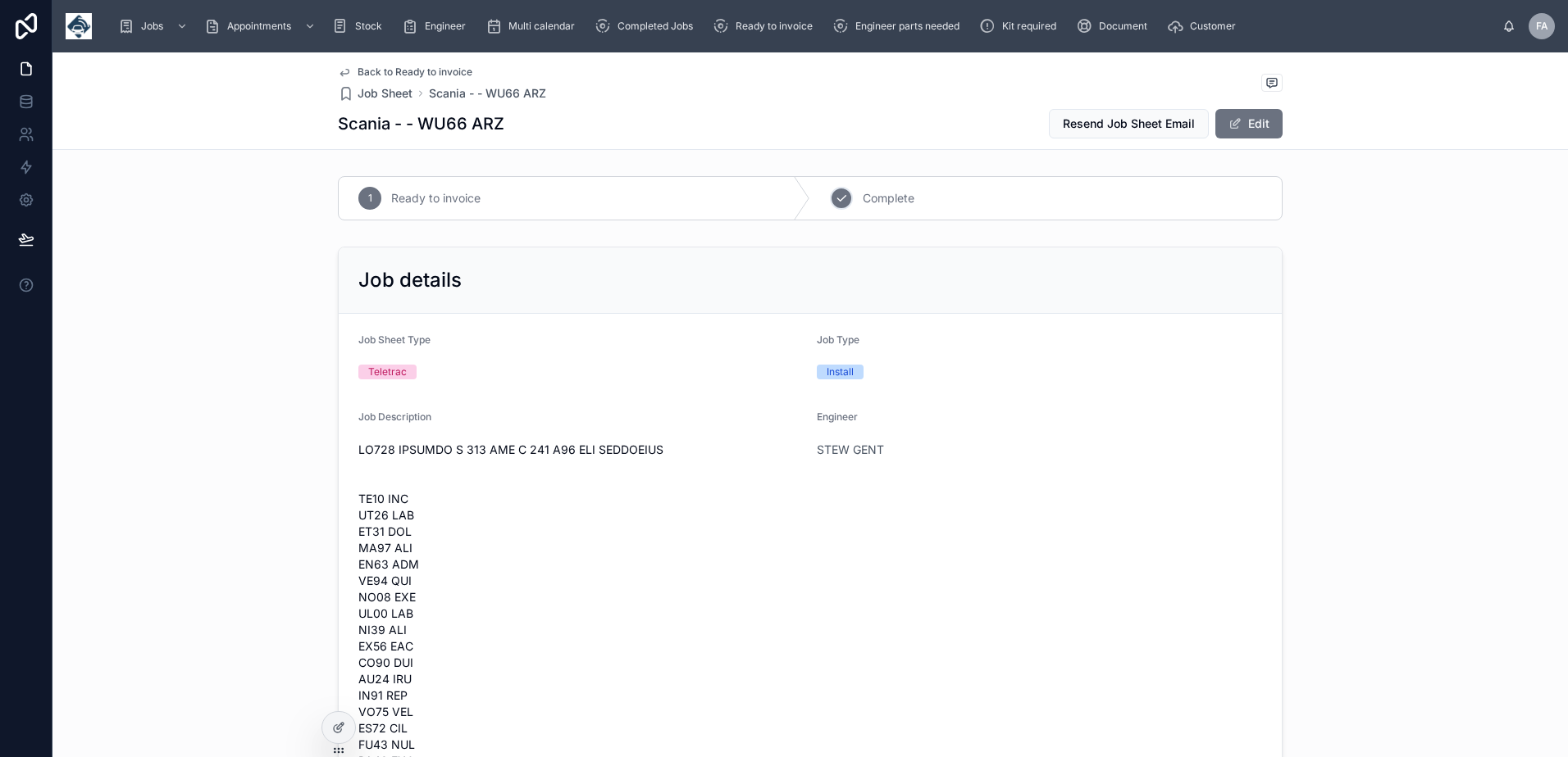
click at [886, 204] on span "Complete" at bounding box center [888, 198] width 51 height 17
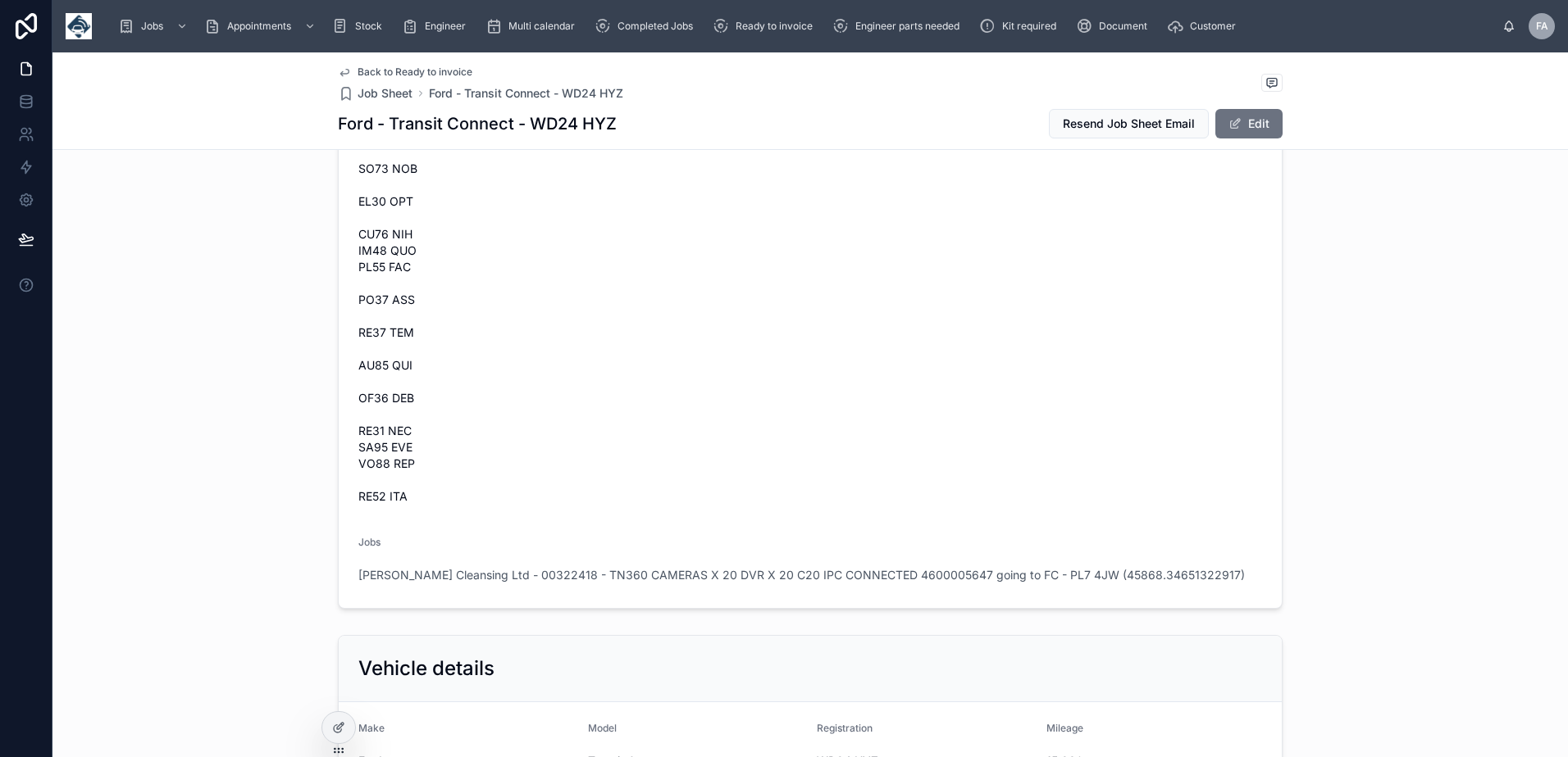
scroll to position [2295, 0]
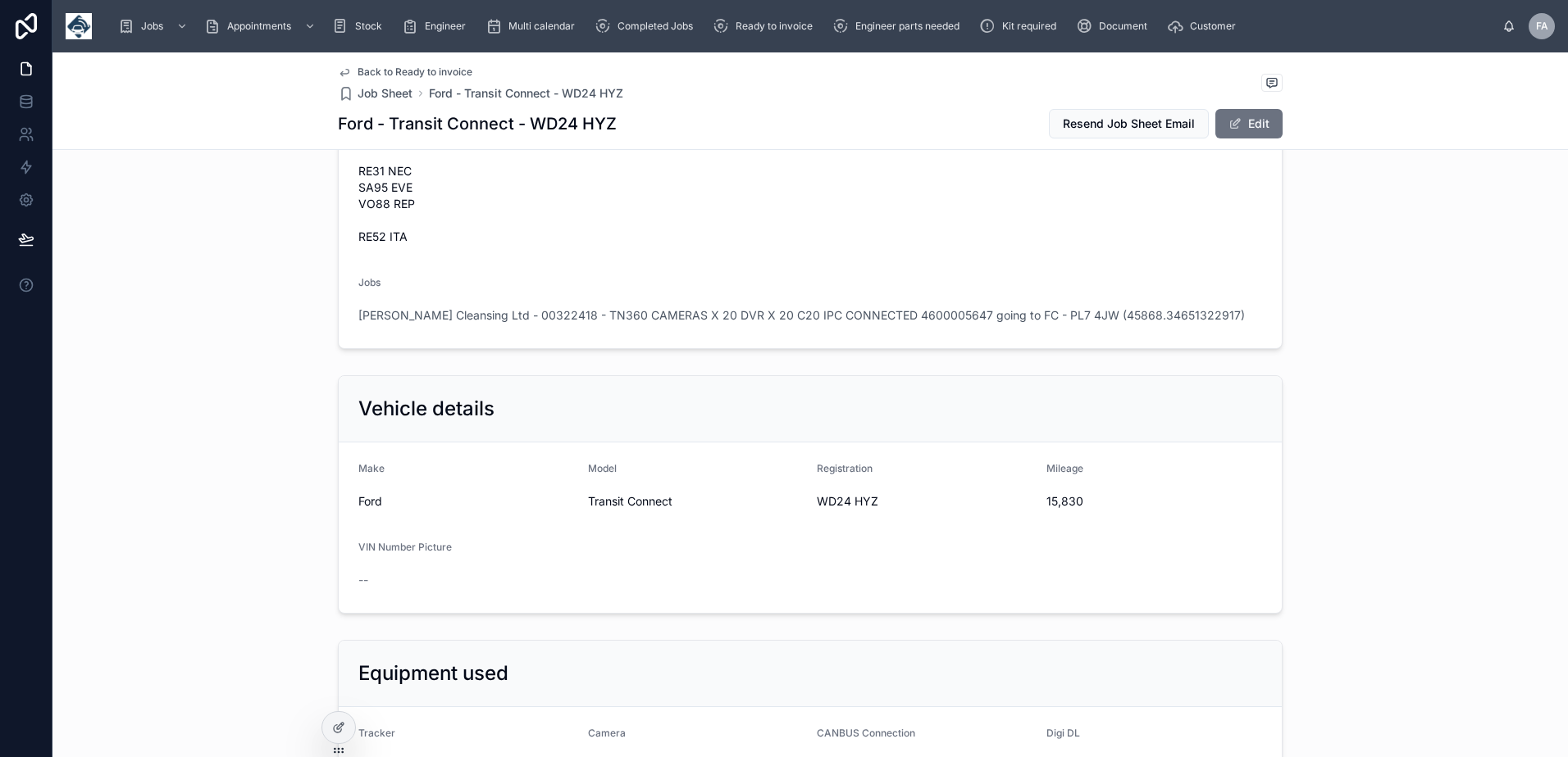
click at [1062, 508] on span "15,830" at bounding box center [1154, 502] width 217 height 17
copy span "15,830"
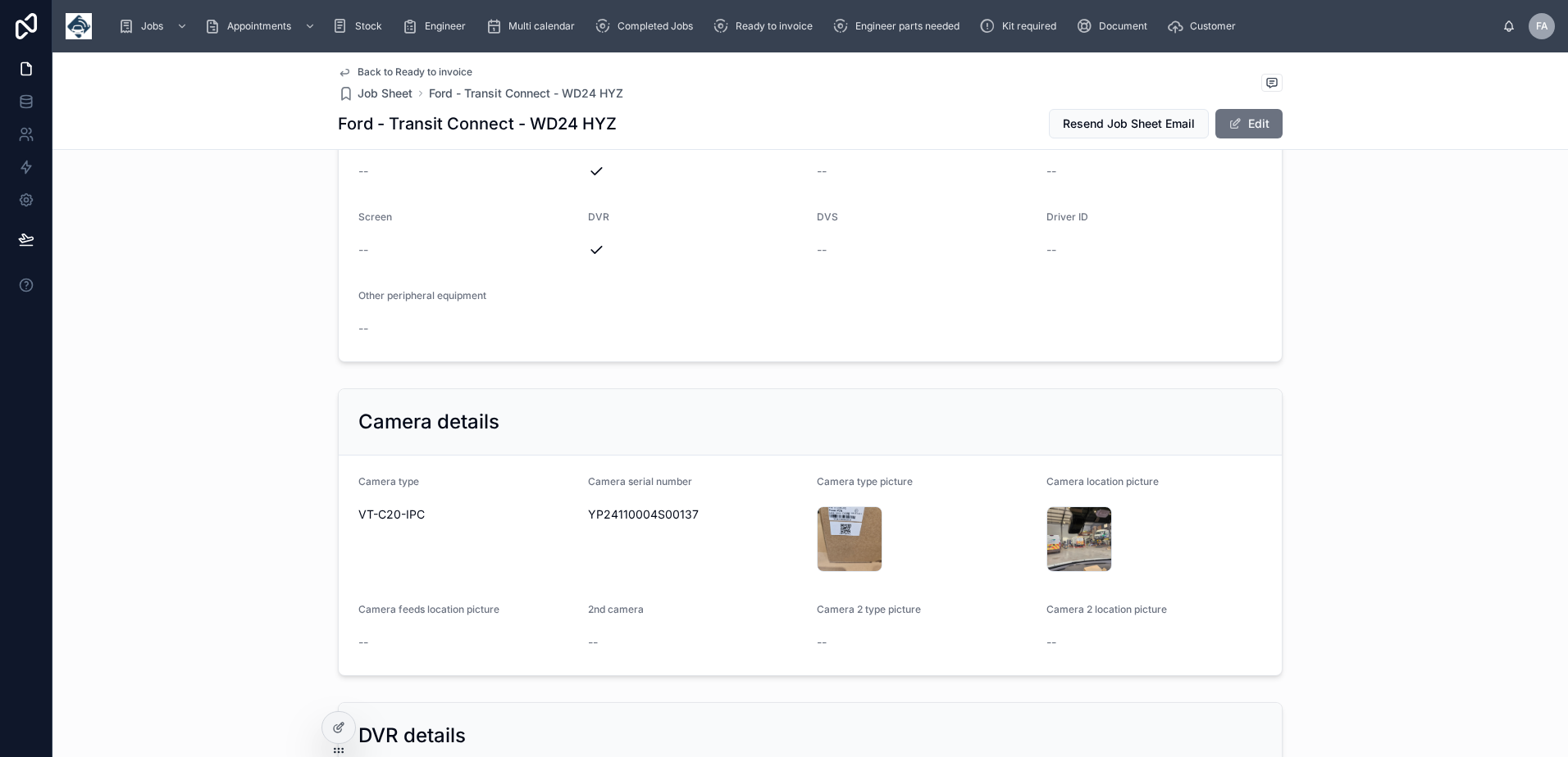
scroll to position [2951, 0]
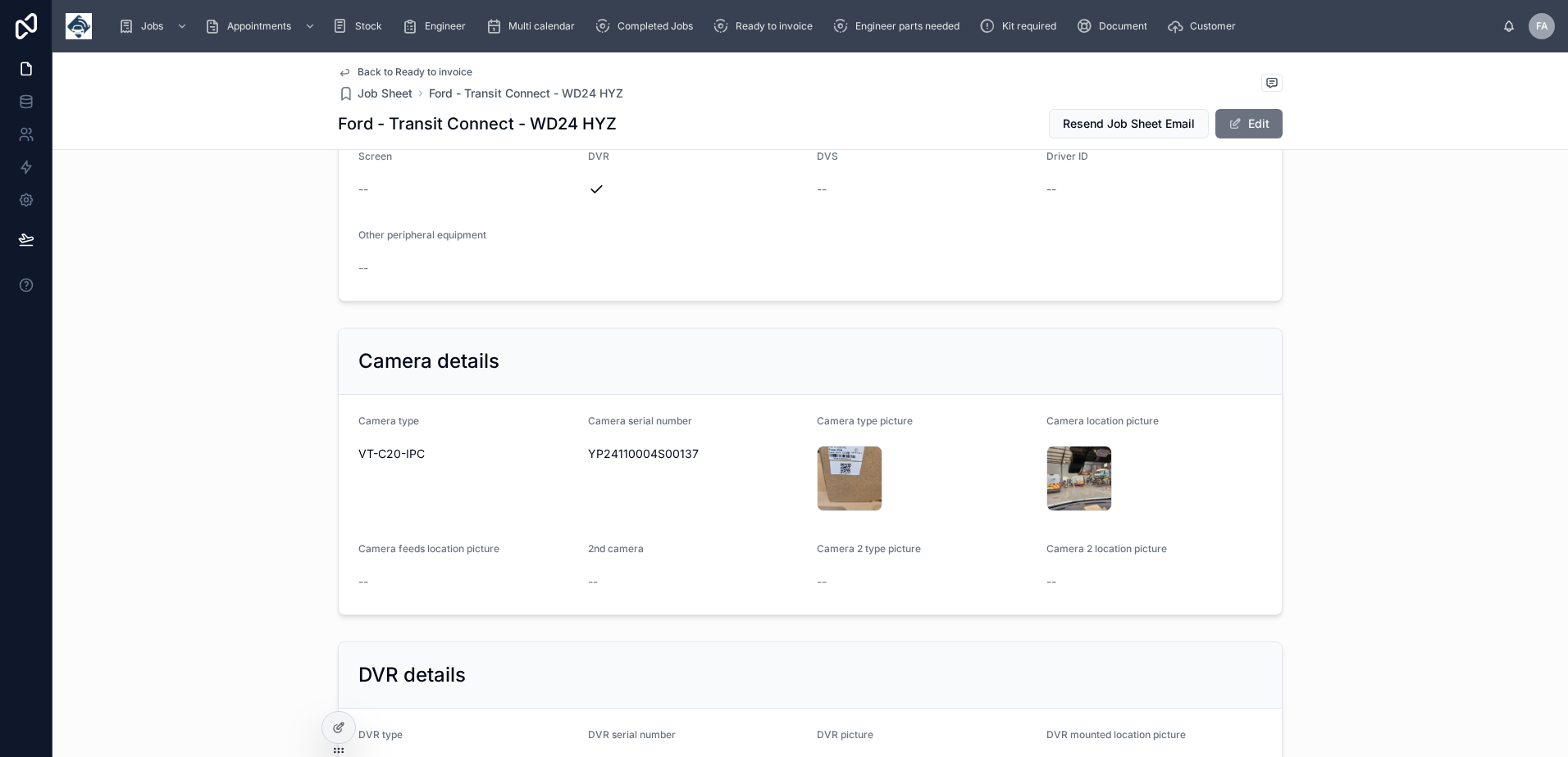
click at [647, 448] on span "YP24110004S00137" at bounding box center [696, 454] width 217 height 17
copy span "YP24110004S00137"
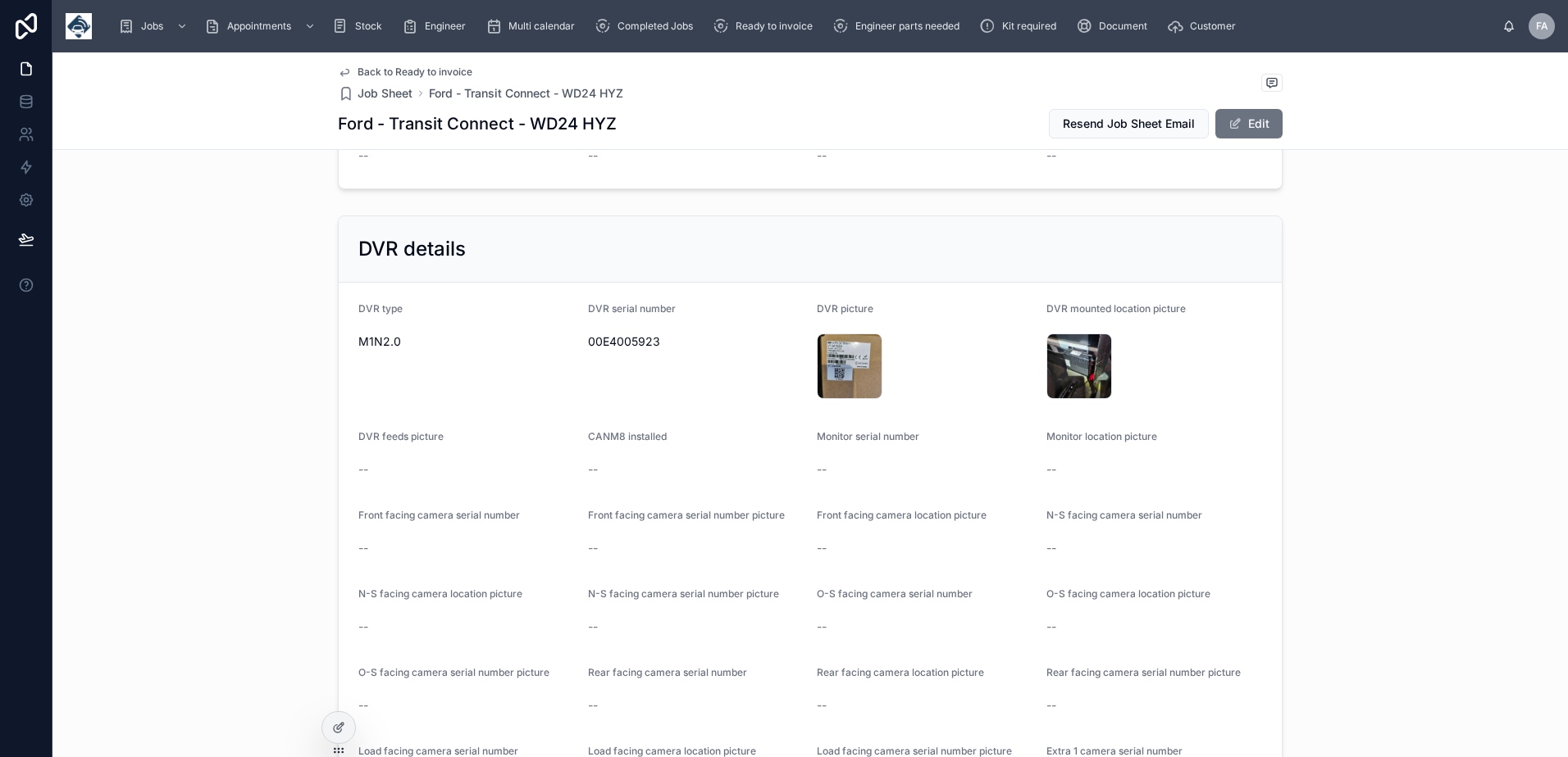
scroll to position [3443, 0]
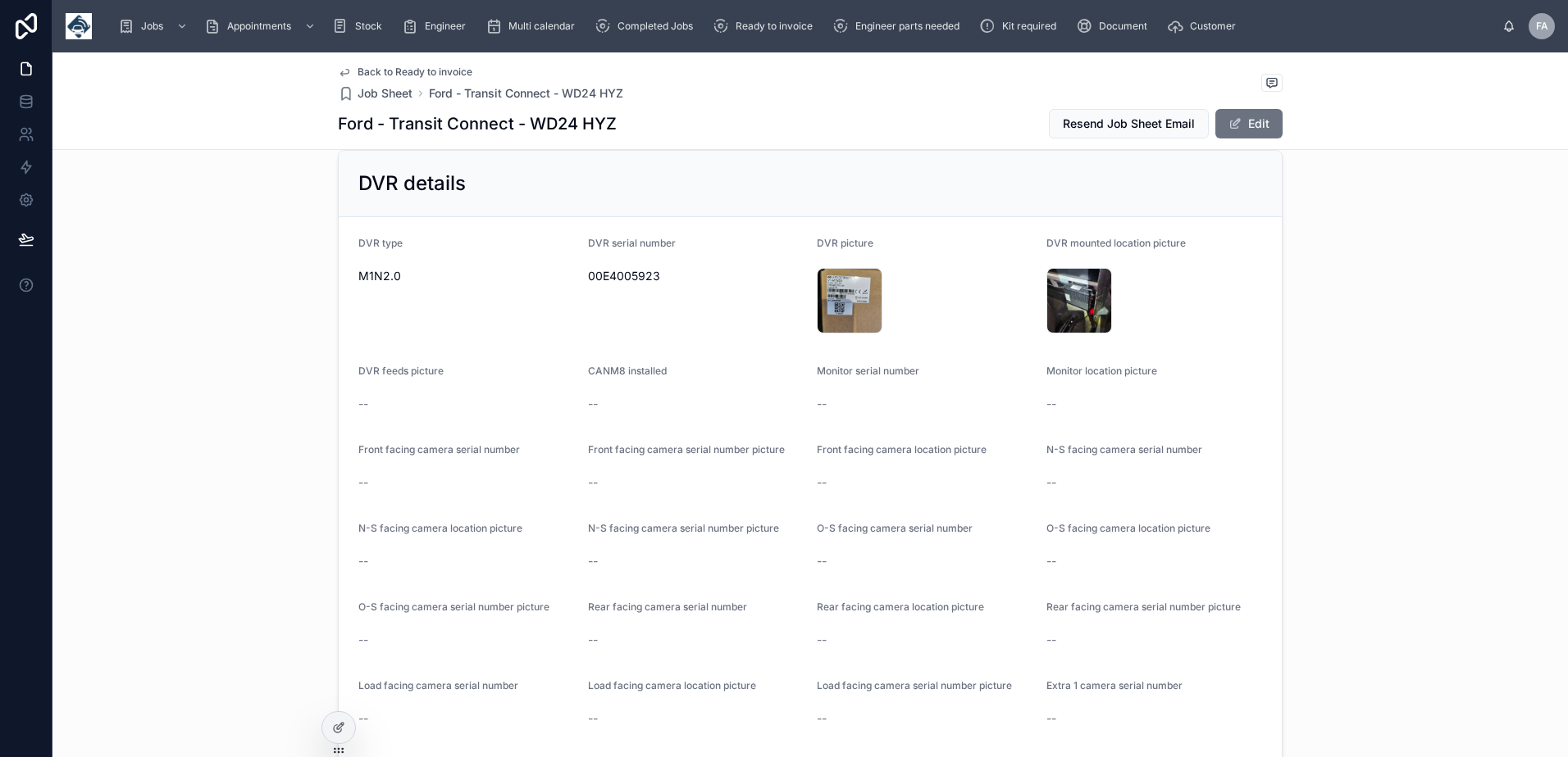
click at [614, 280] on span "00E4005923" at bounding box center [696, 276] width 217 height 17
copy span "00E4005923"
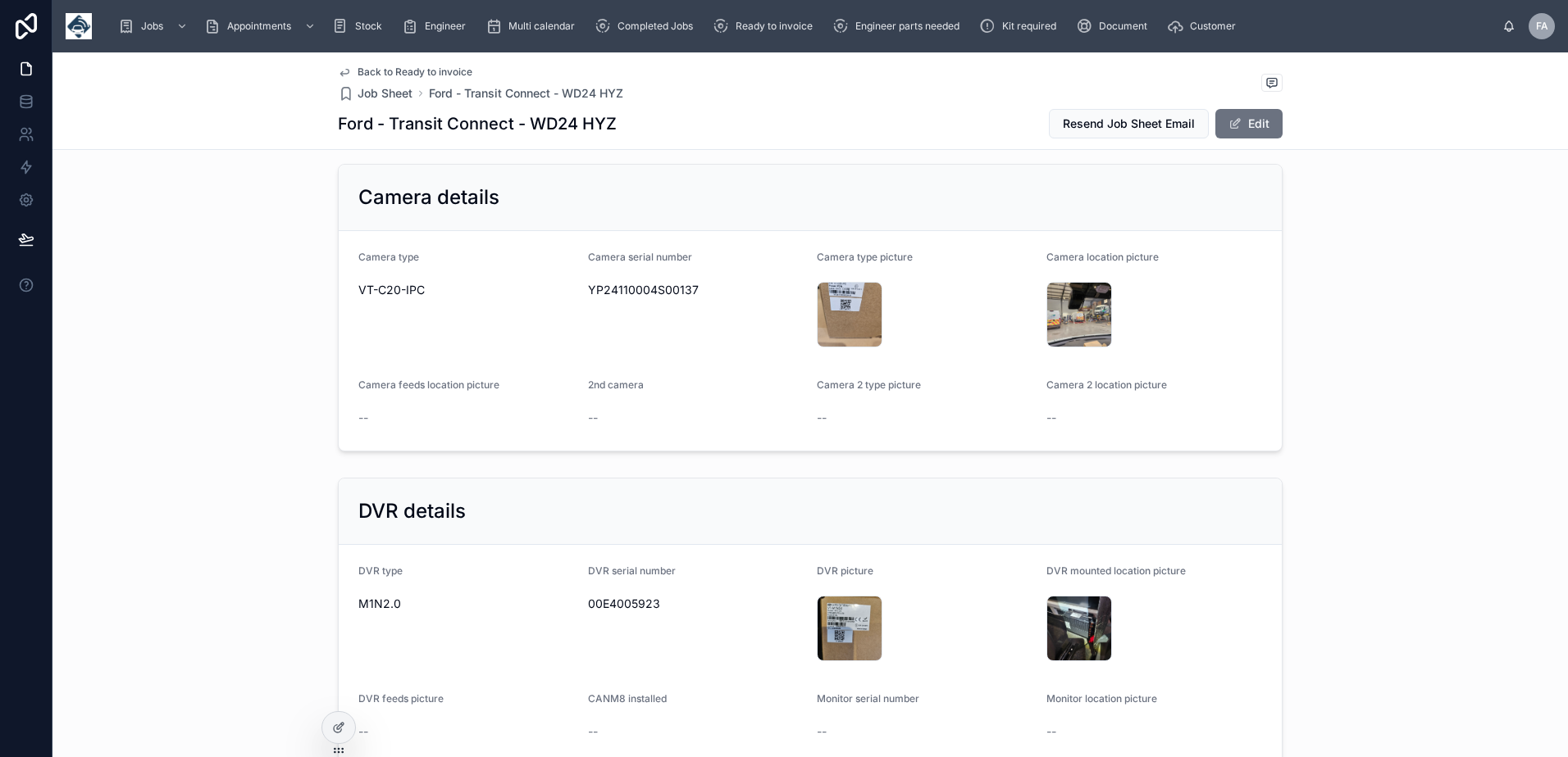
click at [610, 601] on span "00E4005923" at bounding box center [696, 604] width 217 height 17
copy span "00E4005923"
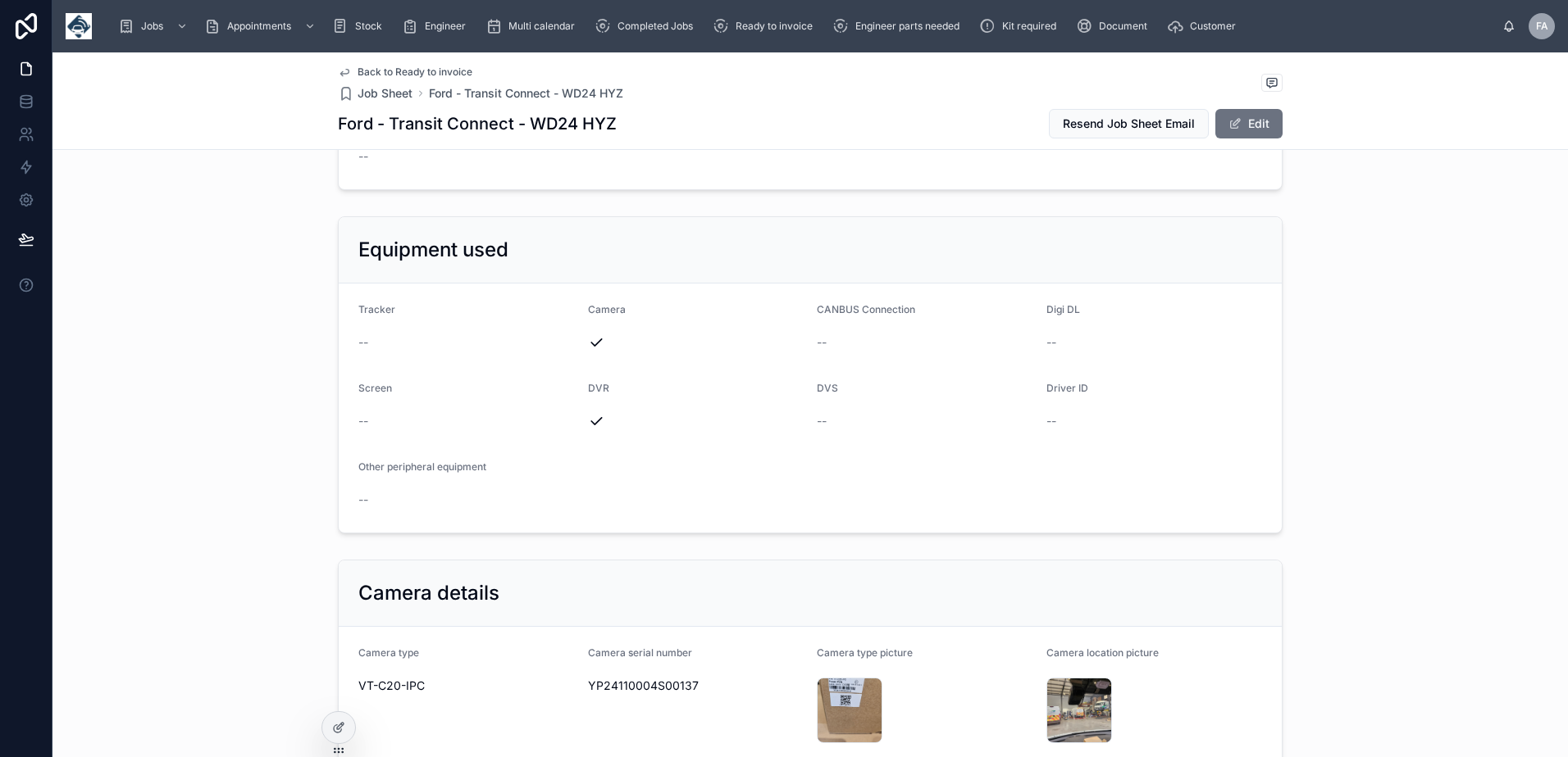
scroll to position [2622, 0]
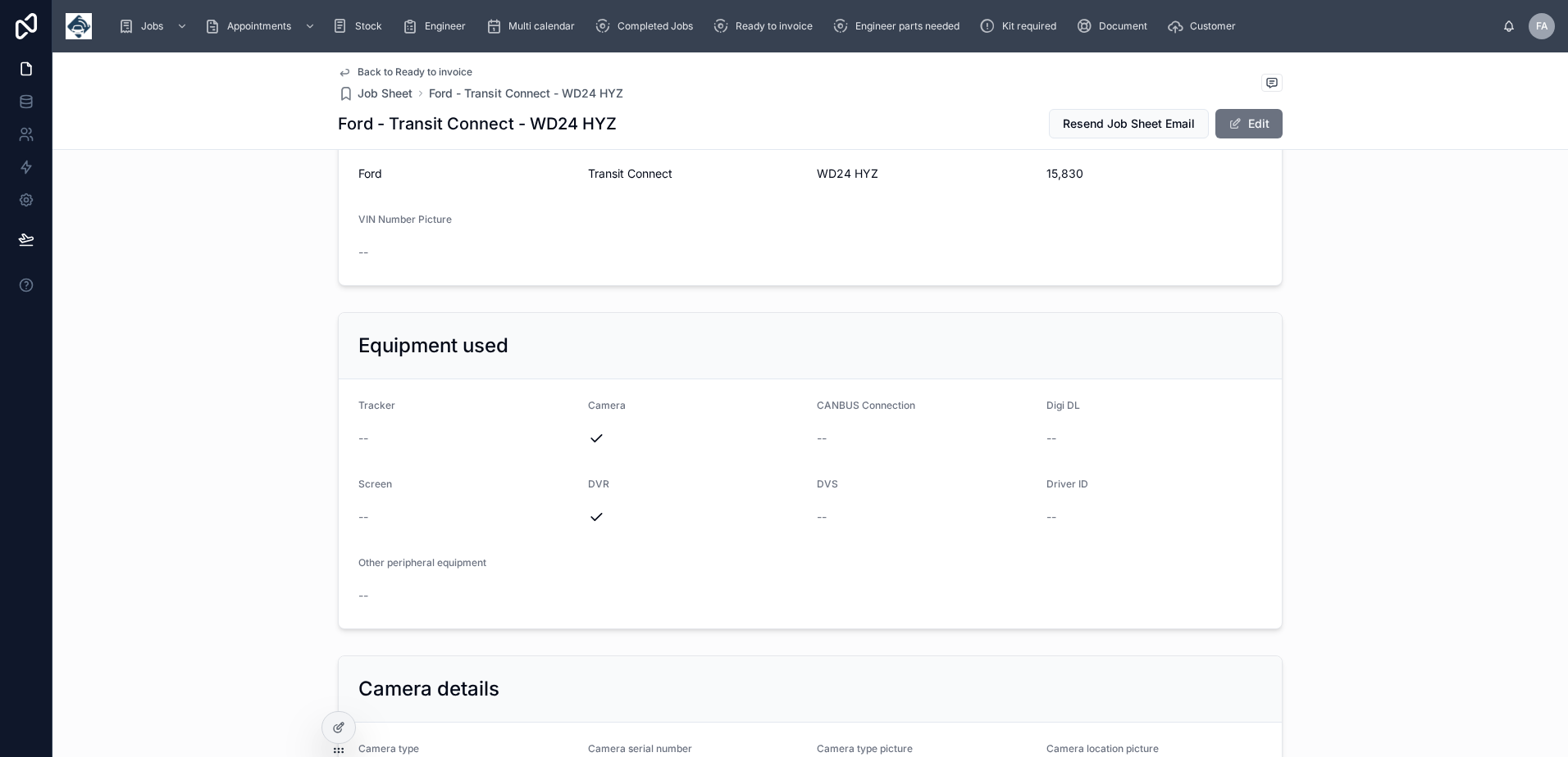
click at [832, 174] on span "WD24 HYZ" at bounding box center [925, 173] width 217 height 17
copy span "WD24"
click at [822, 169] on span "WD24 HYZ" at bounding box center [925, 173] width 217 height 17
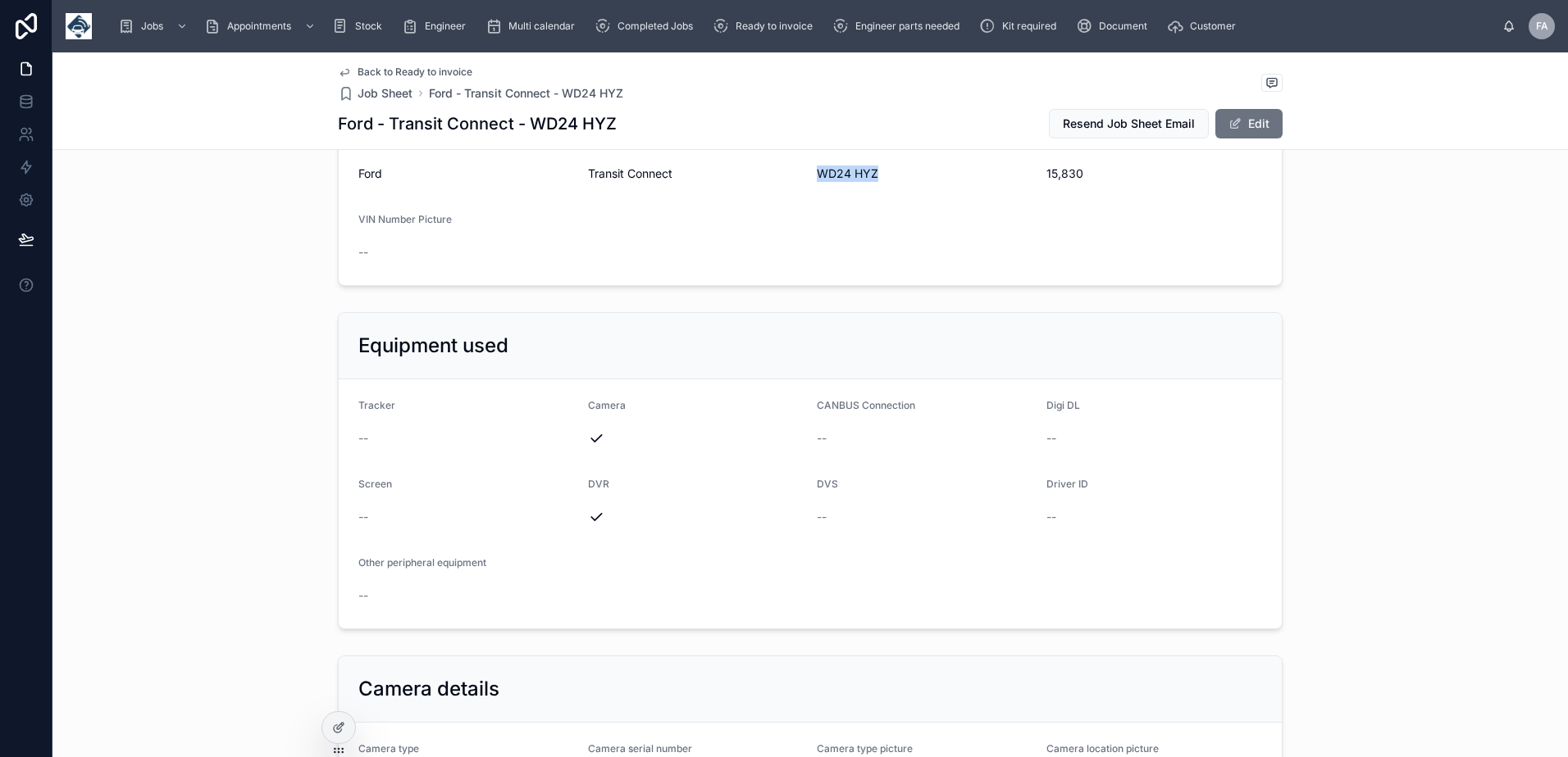
click at [822, 169] on span "WD24 HYZ" at bounding box center [925, 173] width 217 height 17
click at [1060, 173] on span "15,830" at bounding box center [1154, 173] width 217 height 17
copy span "15,830"
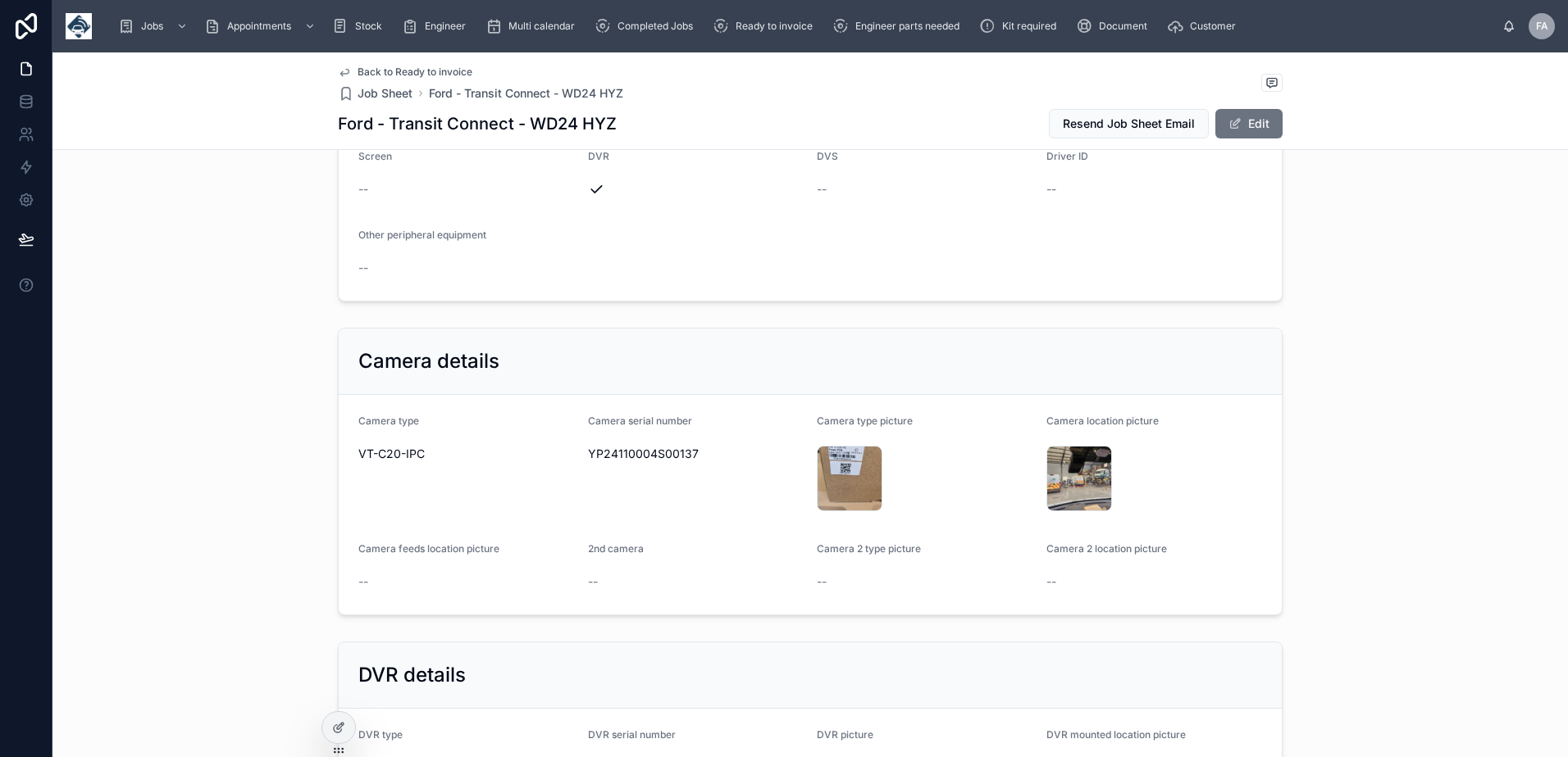
scroll to position [3114, 0]
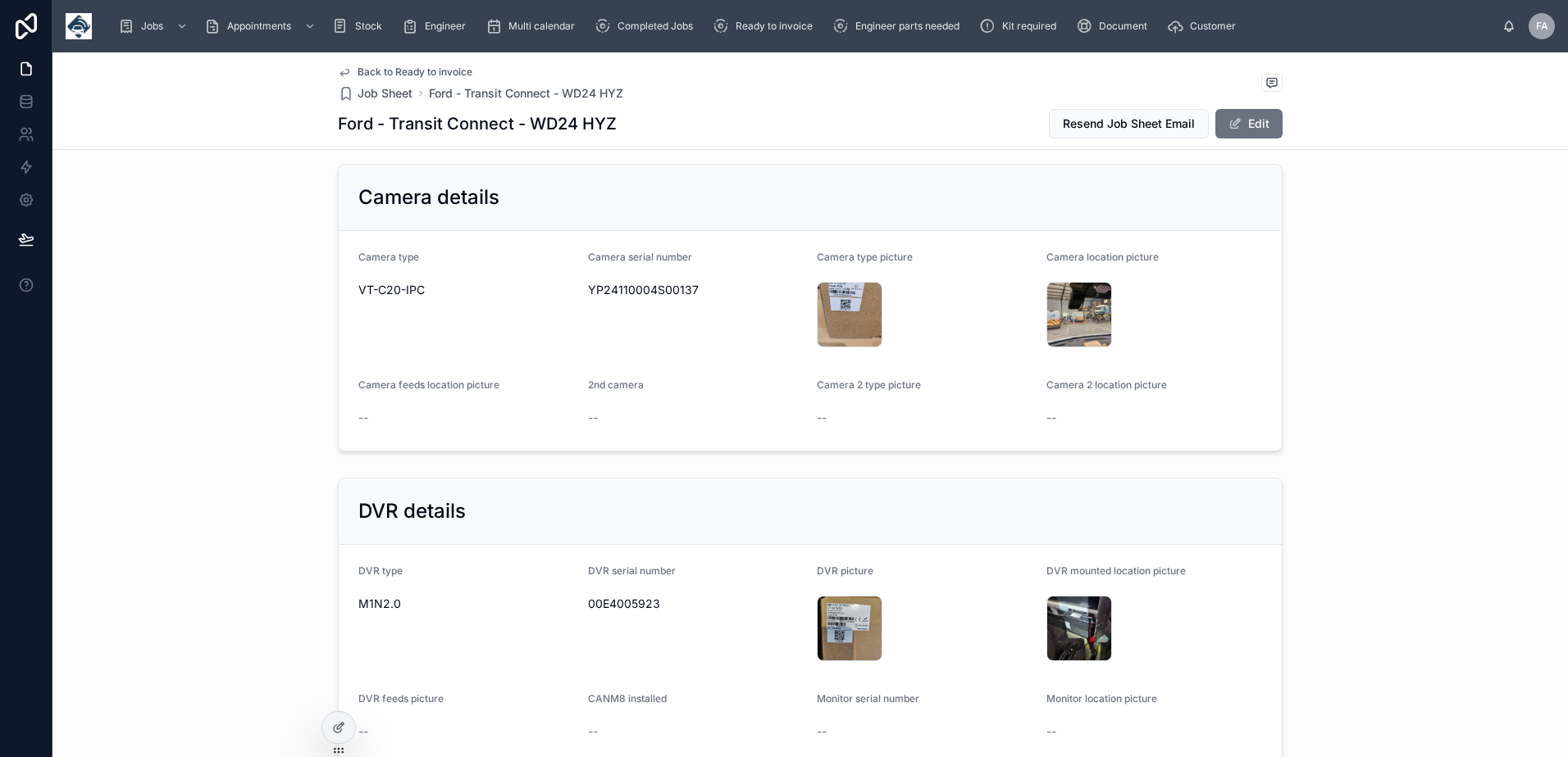
click at [680, 286] on span "YP24110004S00137" at bounding box center [696, 290] width 217 height 17
copy span "YP24110004S00137"
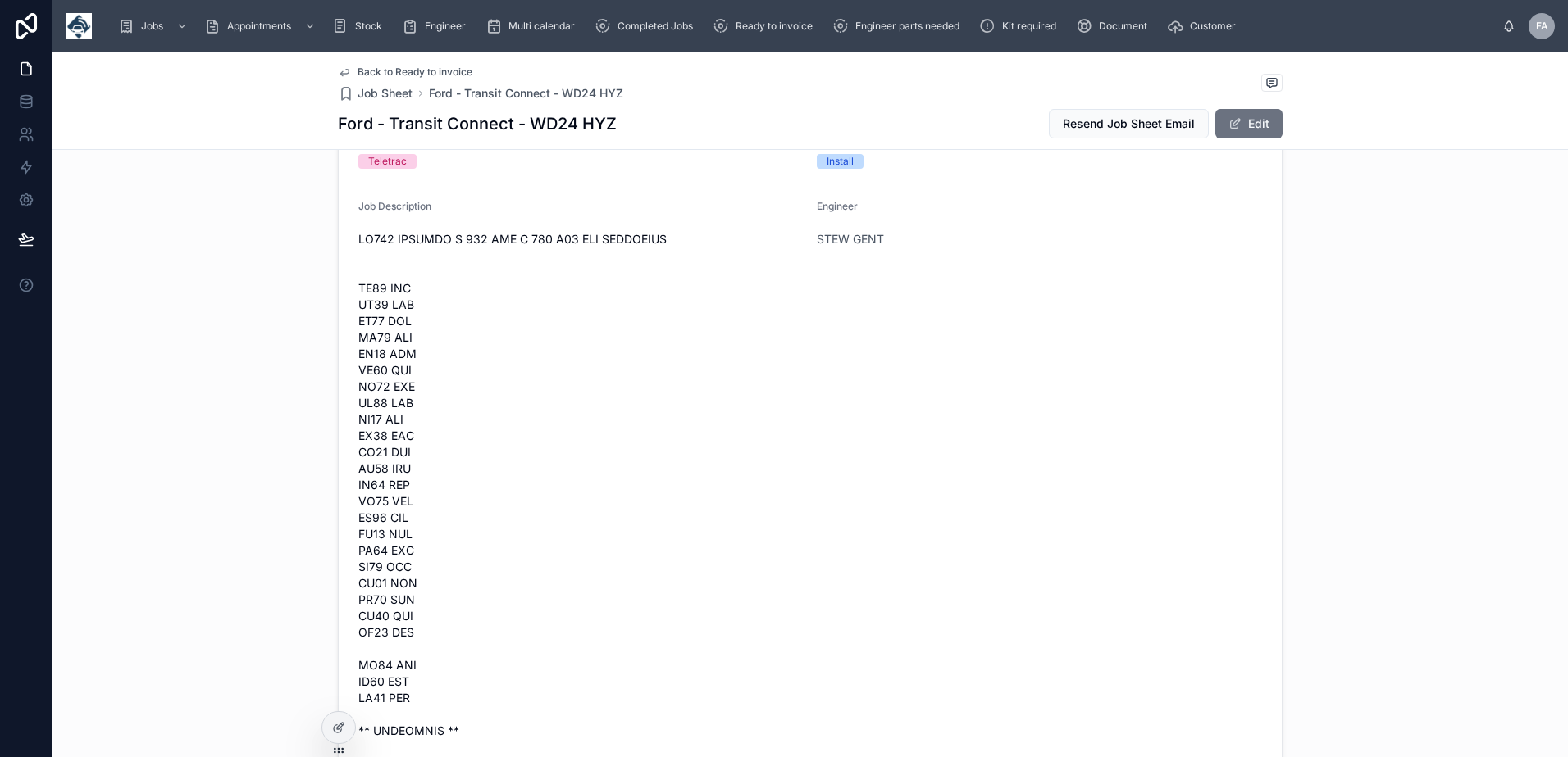
scroll to position [0, 0]
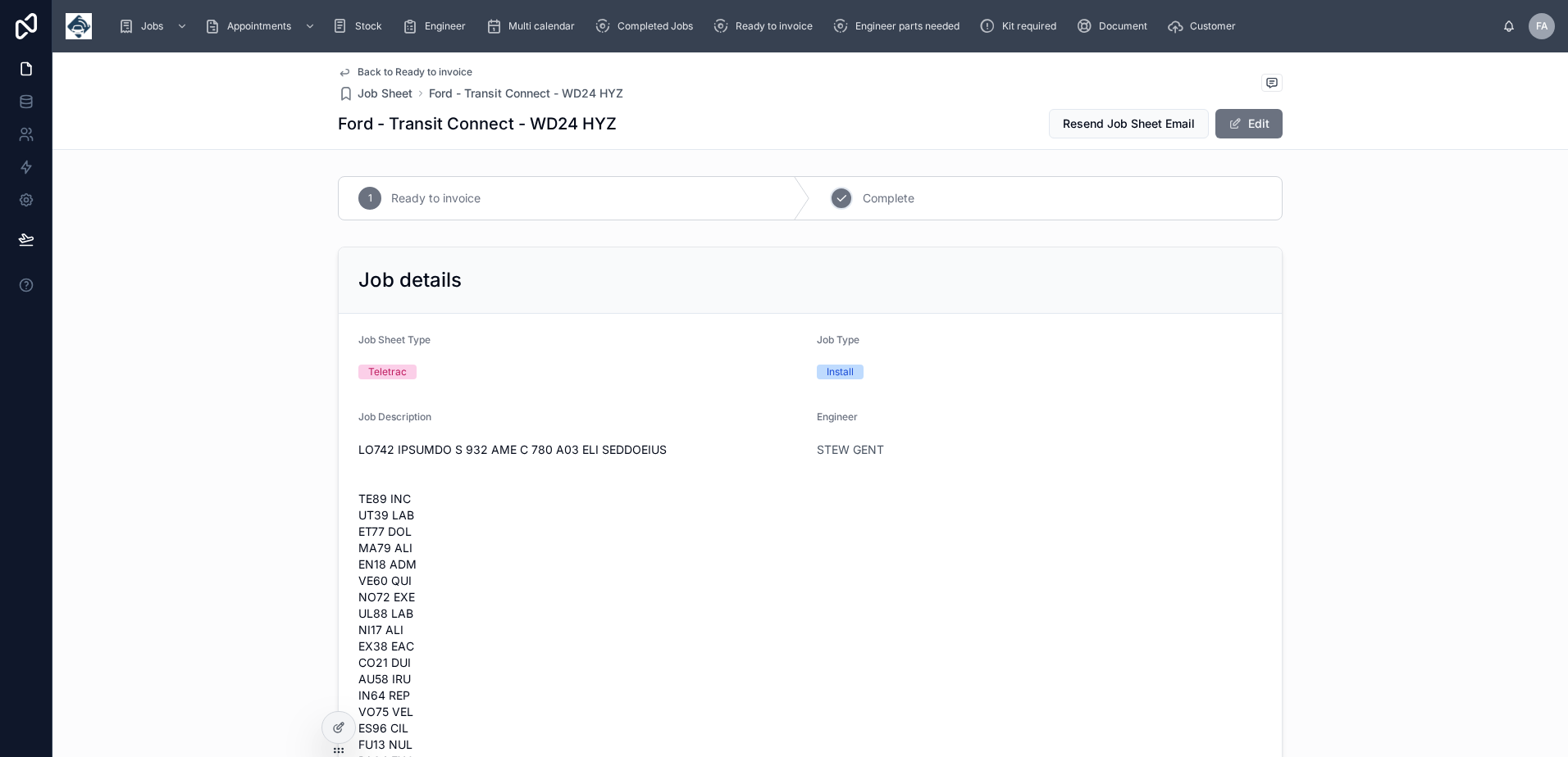
click at [889, 196] on span "Complete" at bounding box center [888, 198] width 51 height 17
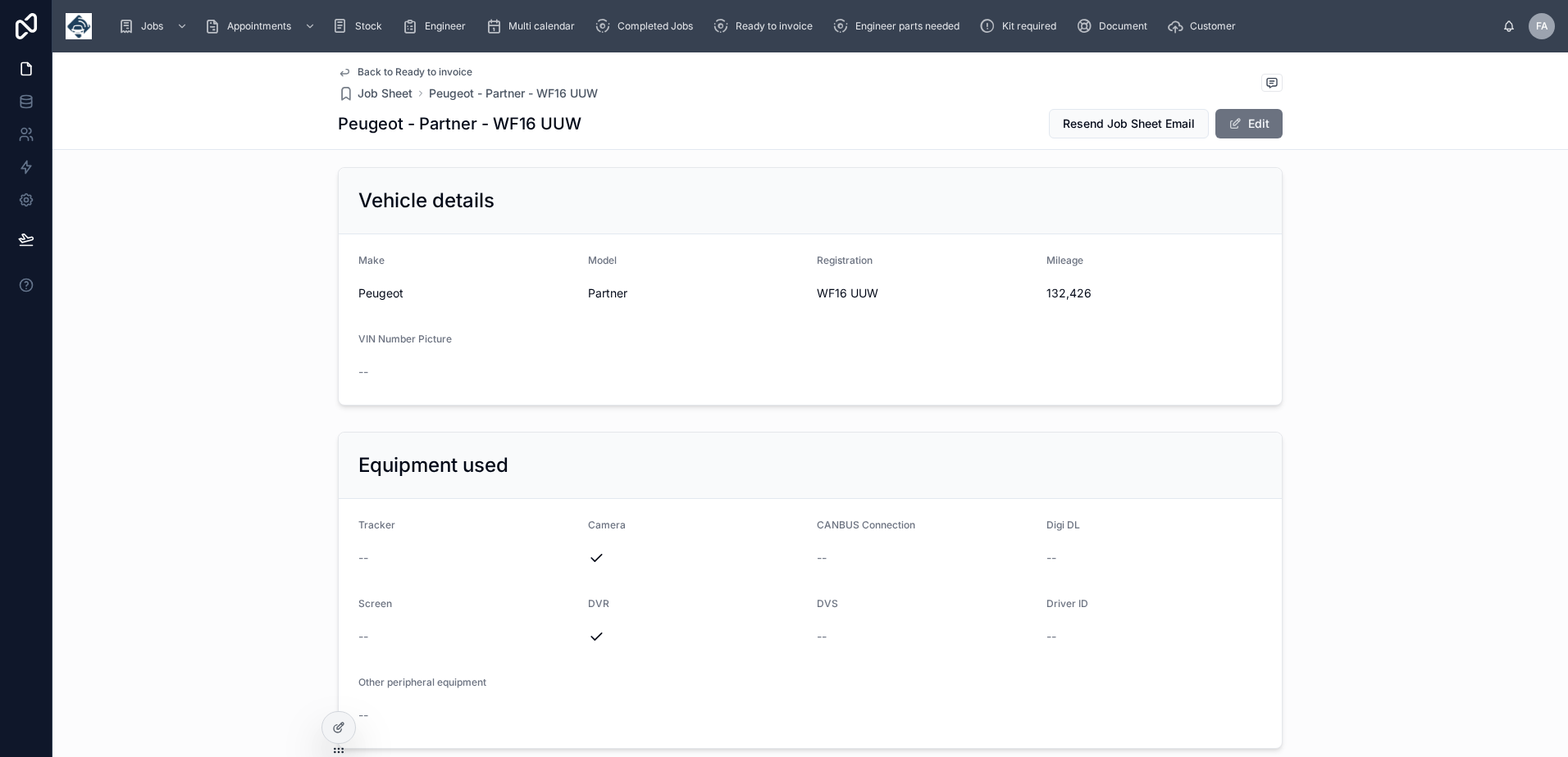
scroll to position [2622, 0]
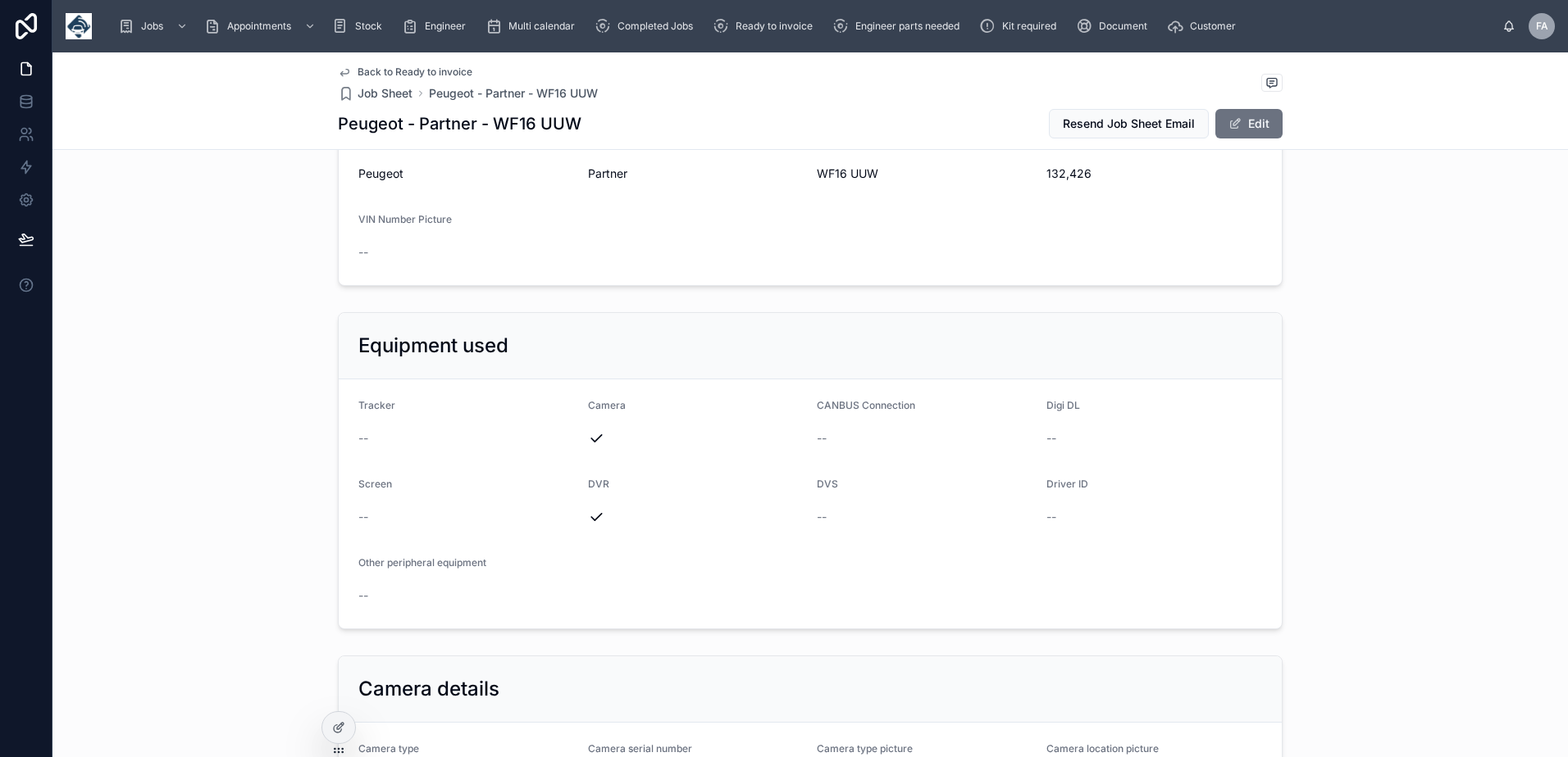
click at [1059, 171] on span "132,426" at bounding box center [1154, 173] width 217 height 17
copy span "132,426"
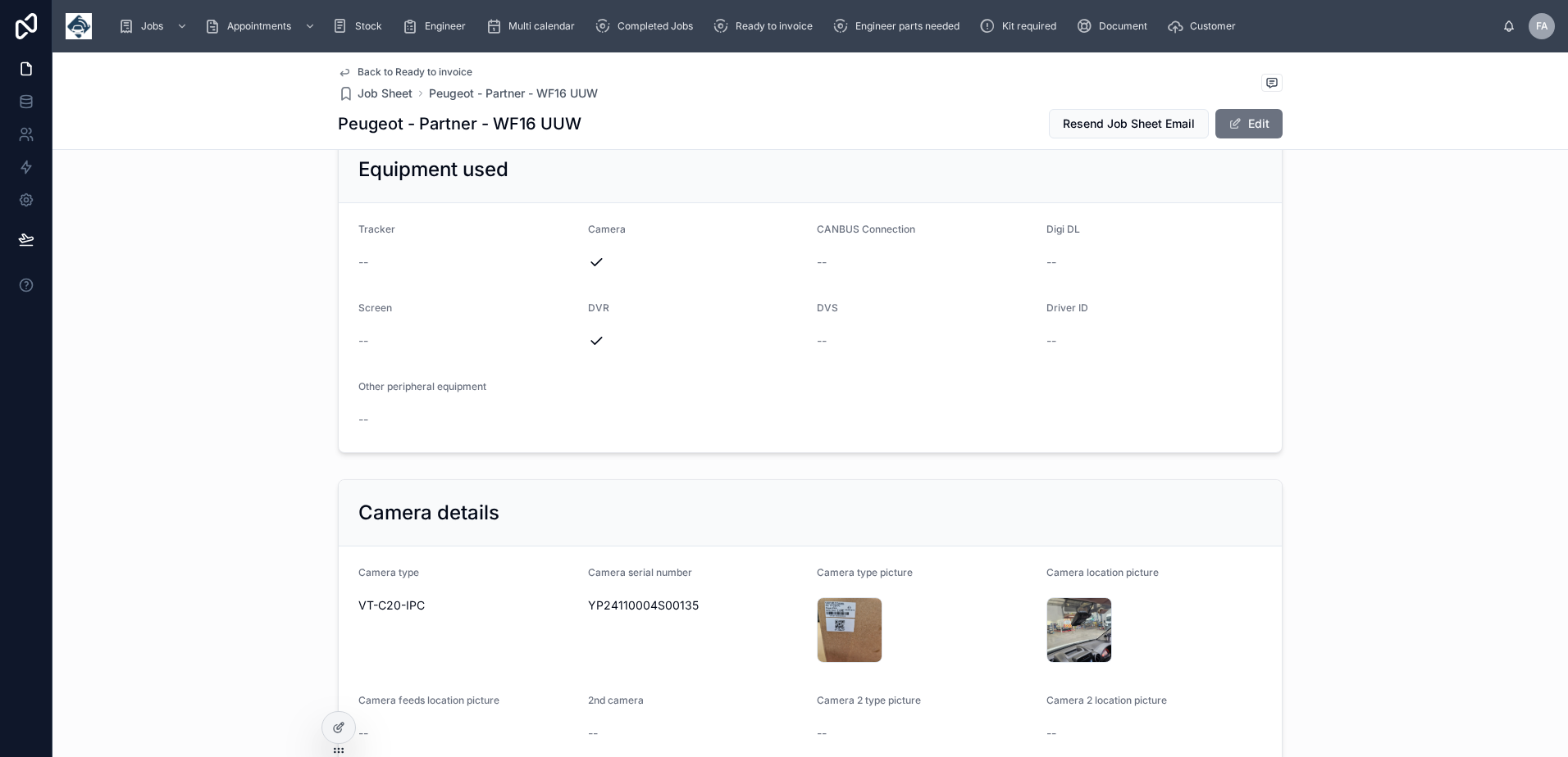
scroll to position [2951, 0]
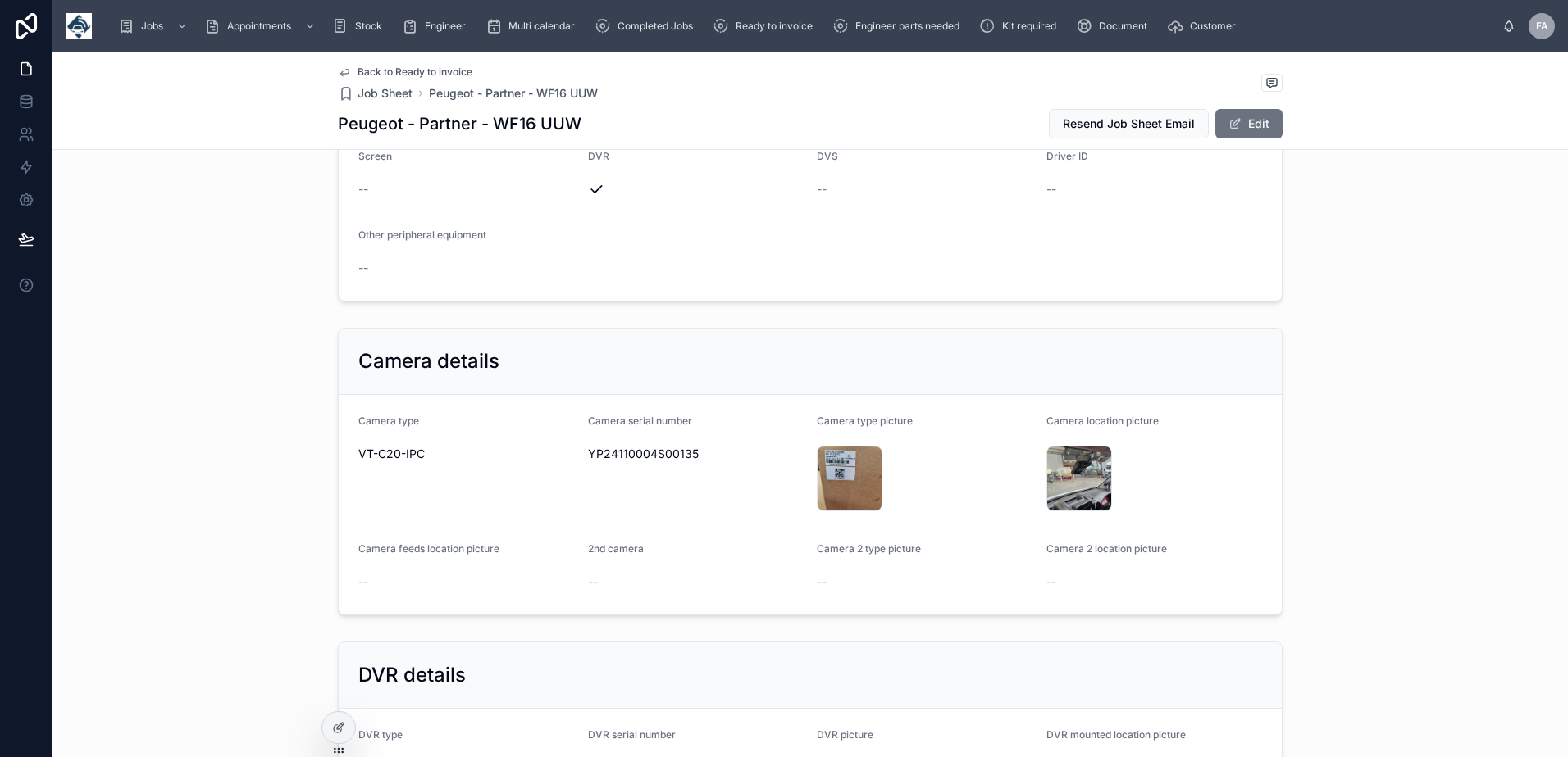
click at [637, 455] on span "YP24110004S00135" at bounding box center [696, 454] width 217 height 17
copy span "YP24110004S00135"
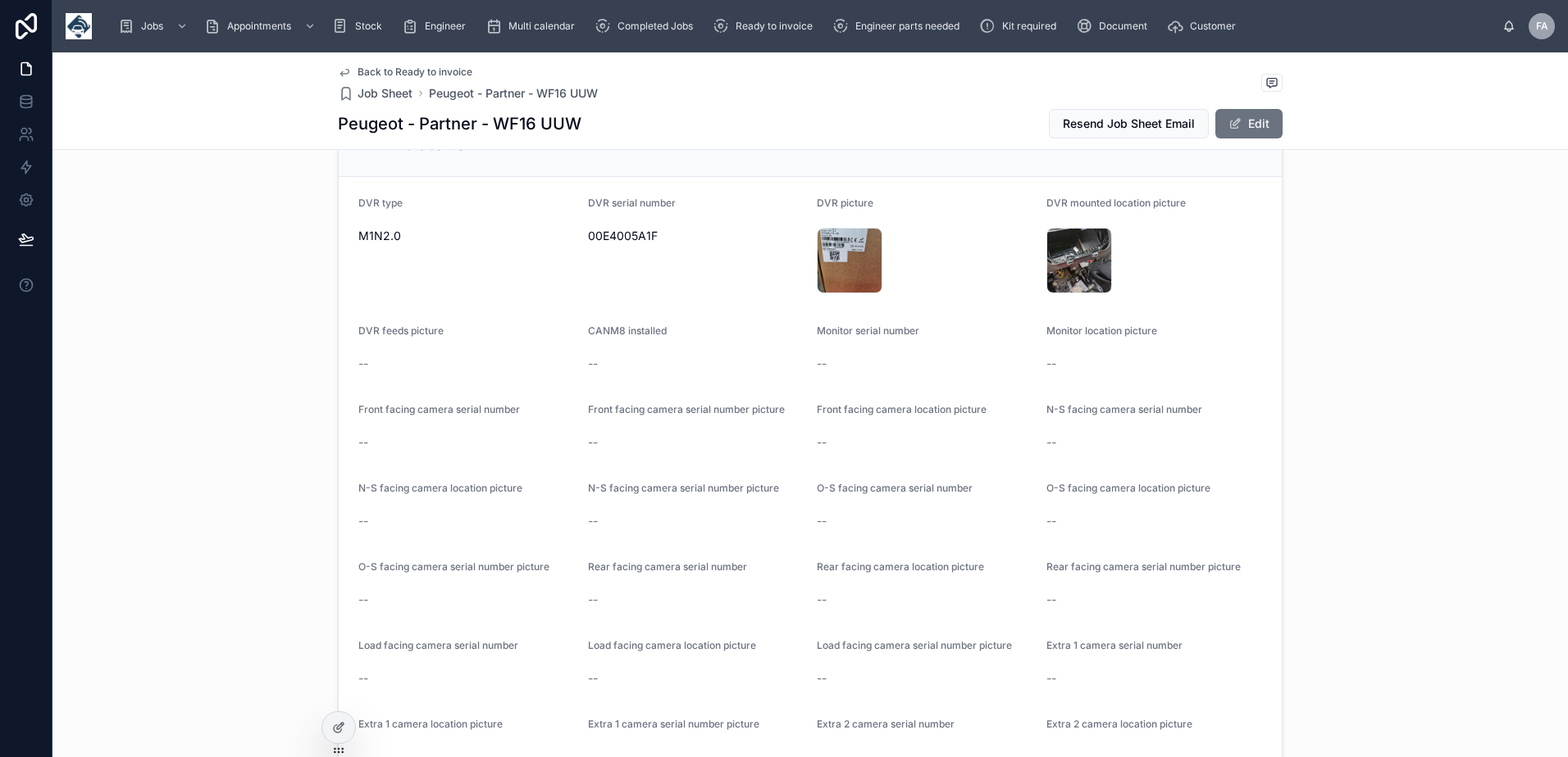
scroll to position [3443, 0]
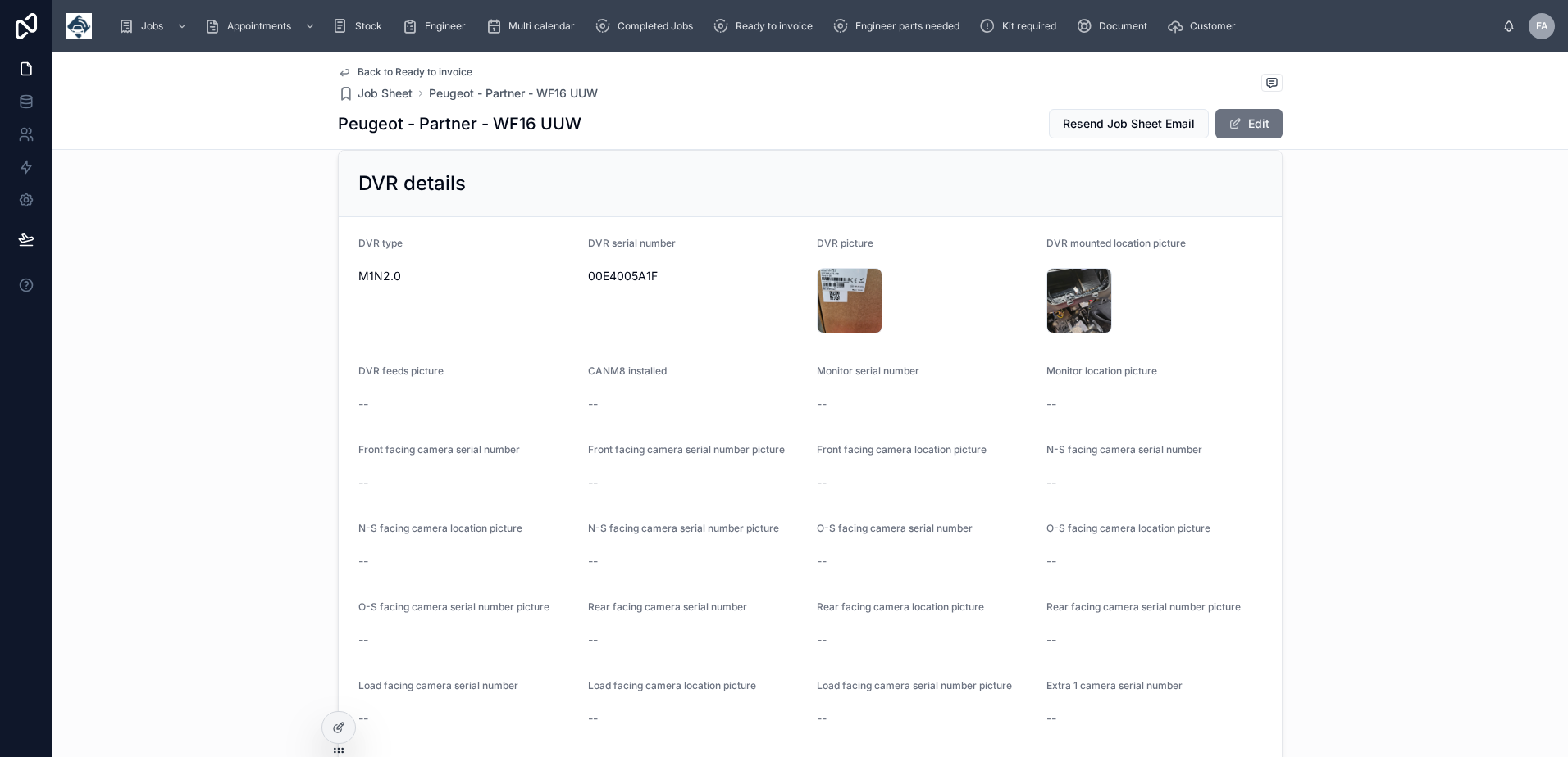
click at [606, 277] on span "00E4005A1F" at bounding box center [696, 276] width 217 height 17
copy span "00E4005A1F"
click at [634, 282] on span "00E4005A1F" at bounding box center [696, 276] width 217 height 17
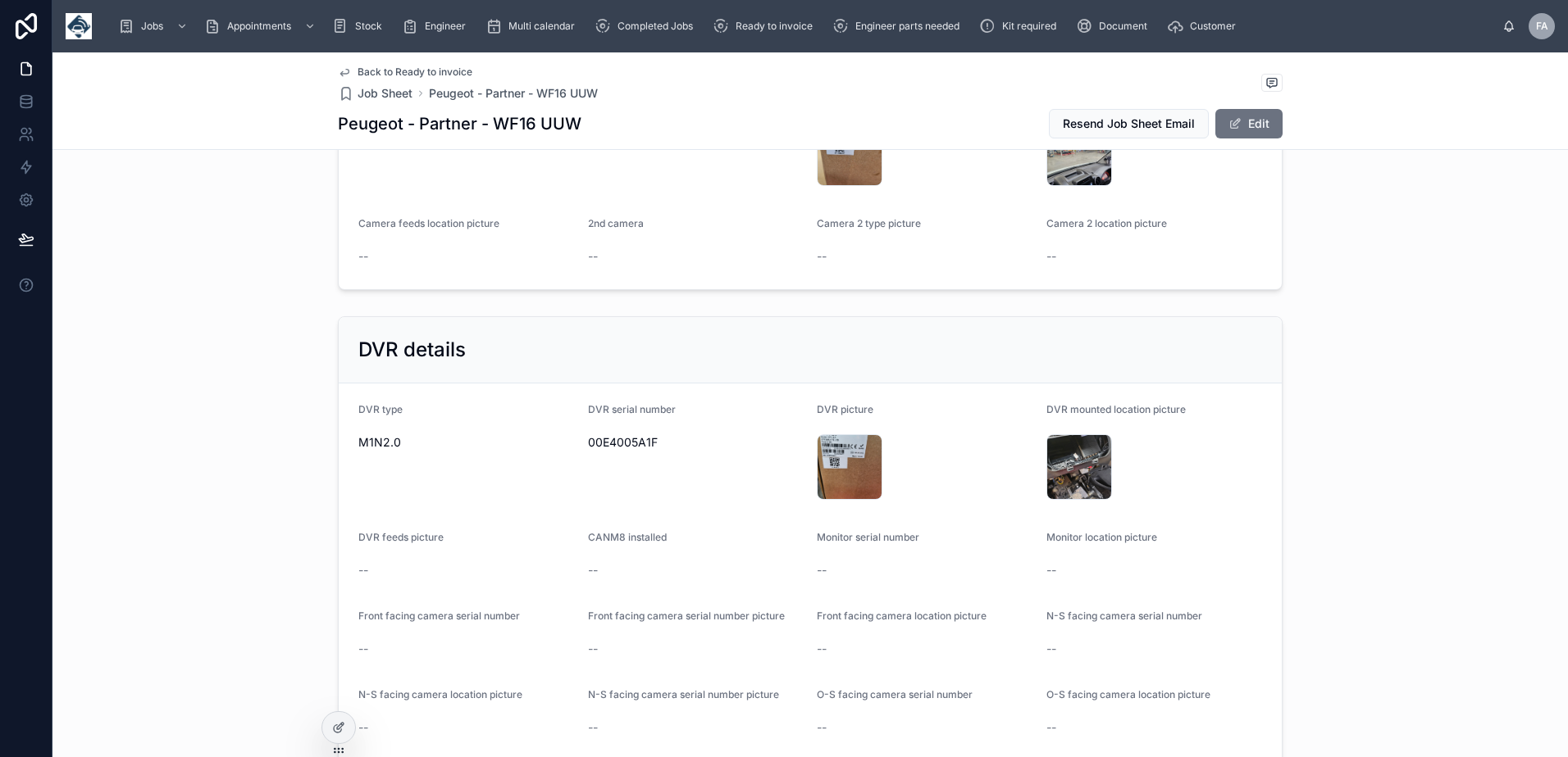
scroll to position [2787, 0]
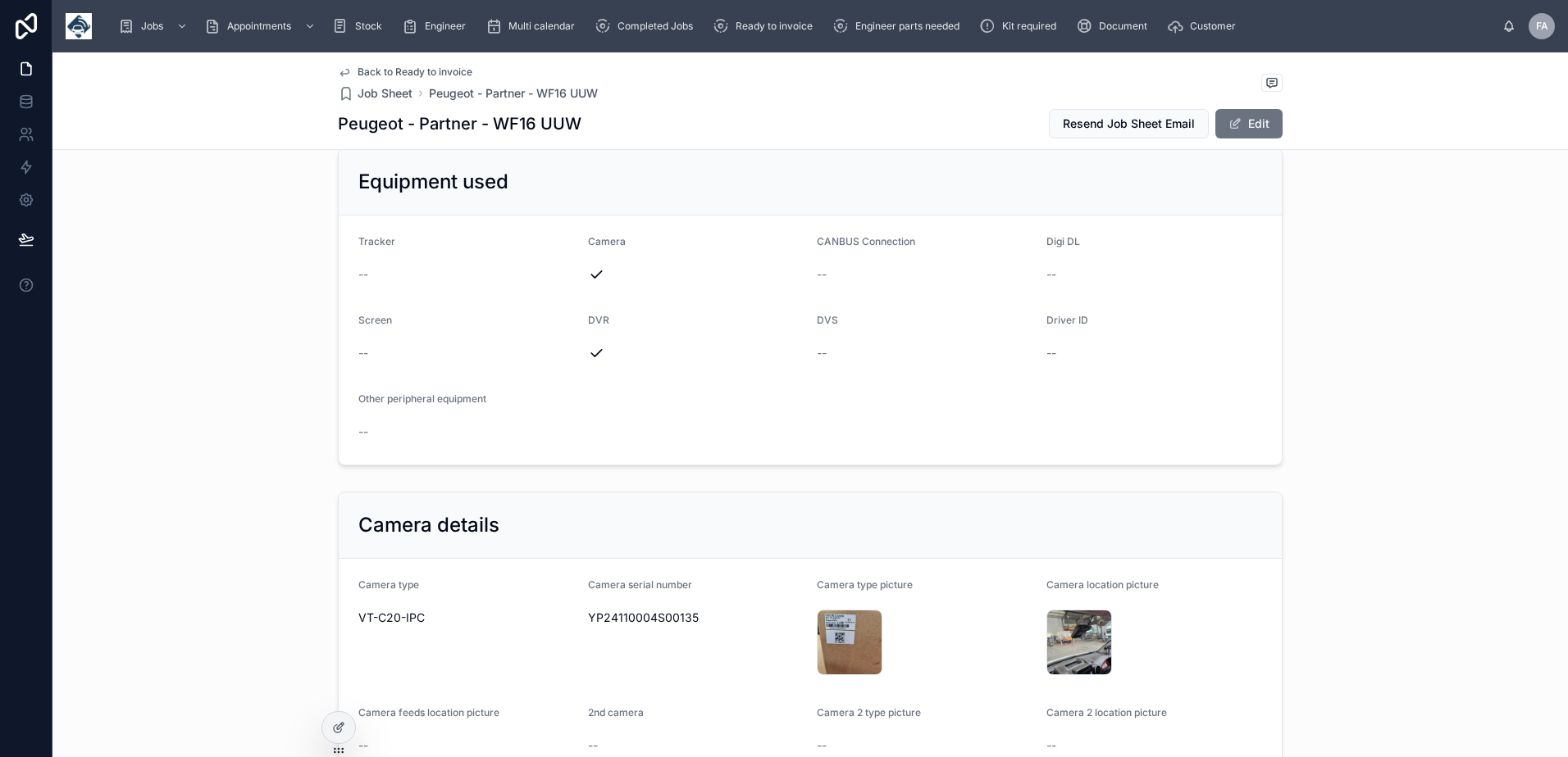
click at [646, 609] on div "YP24110004S00135" at bounding box center [696, 617] width 217 height 27
copy span "YP24110004S00135"
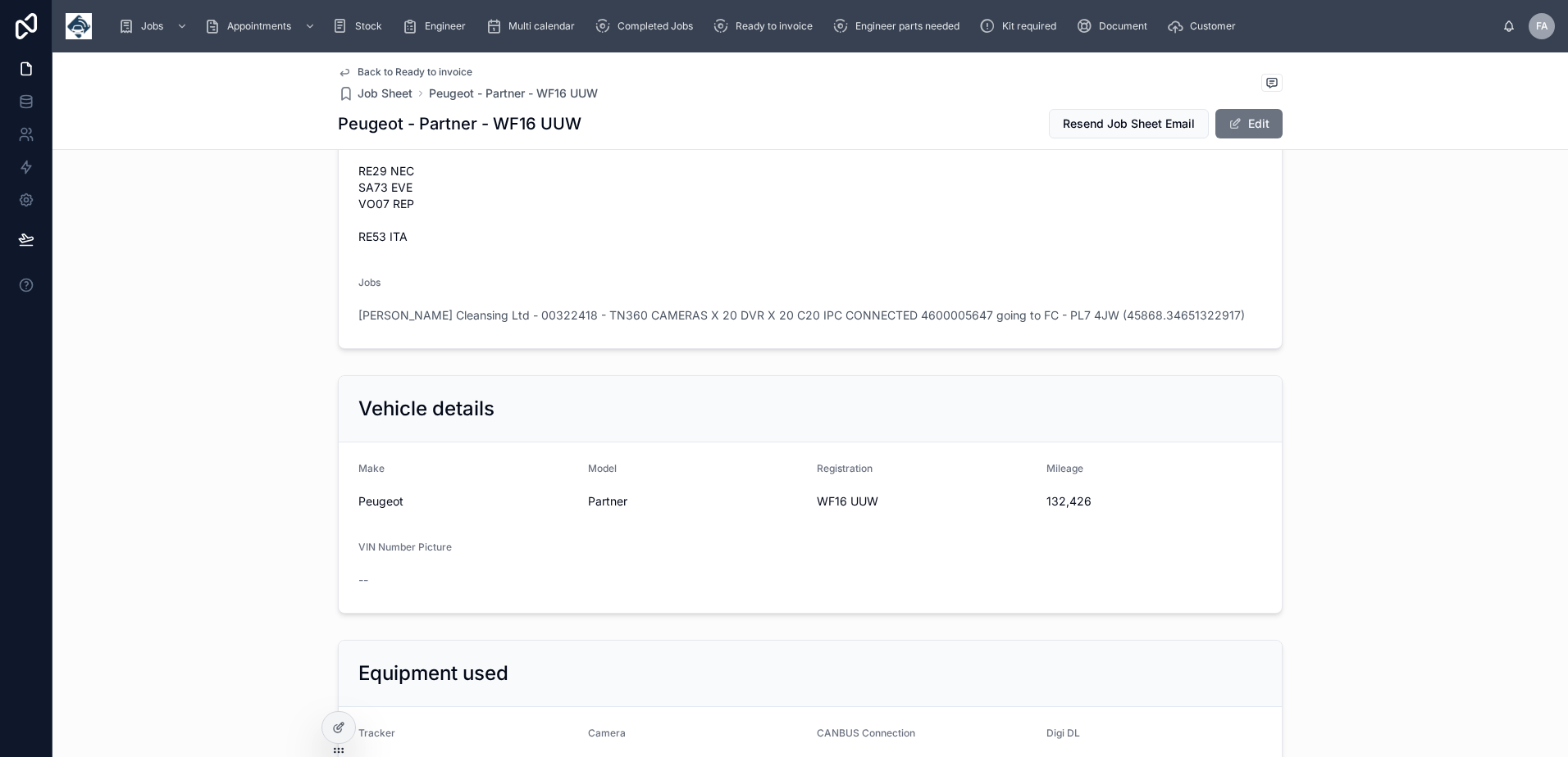
click at [827, 499] on span "WF16 UUW" at bounding box center [925, 502] width 217 height 17
copy span "WF16 UUW"
click at [1063, 494] on span "132,426" at bounding box center [1154, 502] width 217 height 17
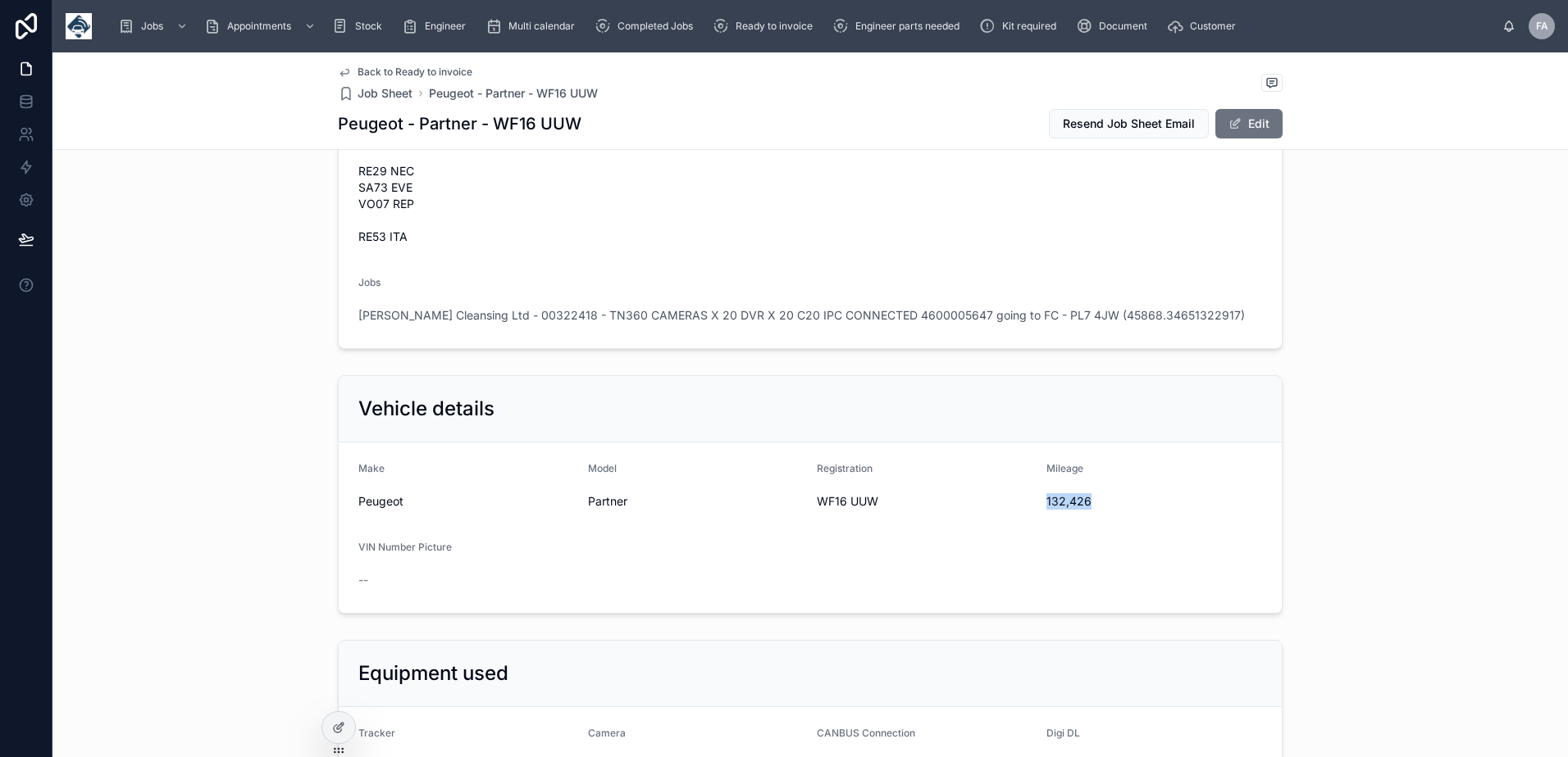
click at [1063, 494] on span "132,426" at bounding box center [1154, 502] width 217 height 17
copy span "132,426"
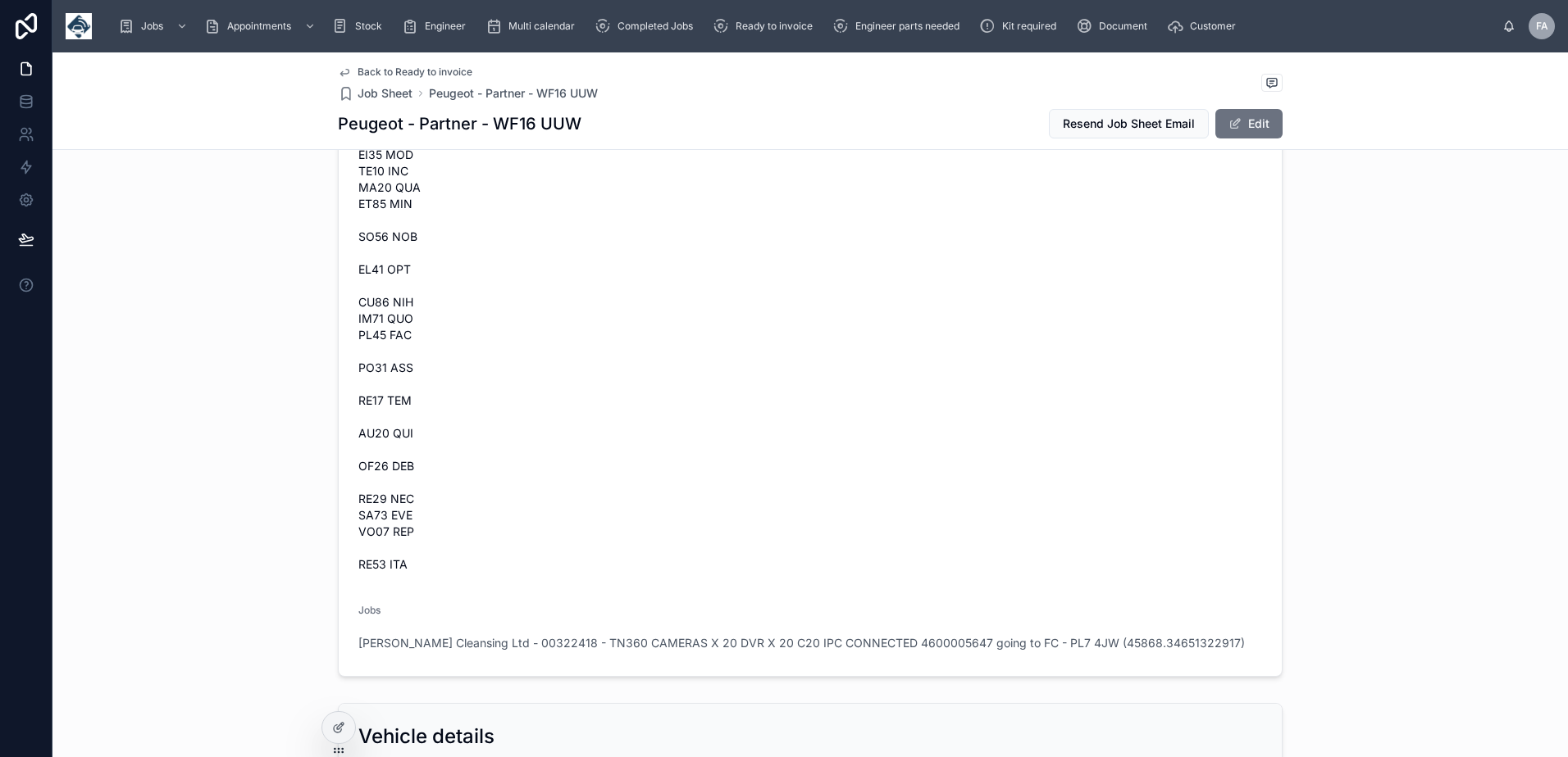
scroll to position [2130, 0]
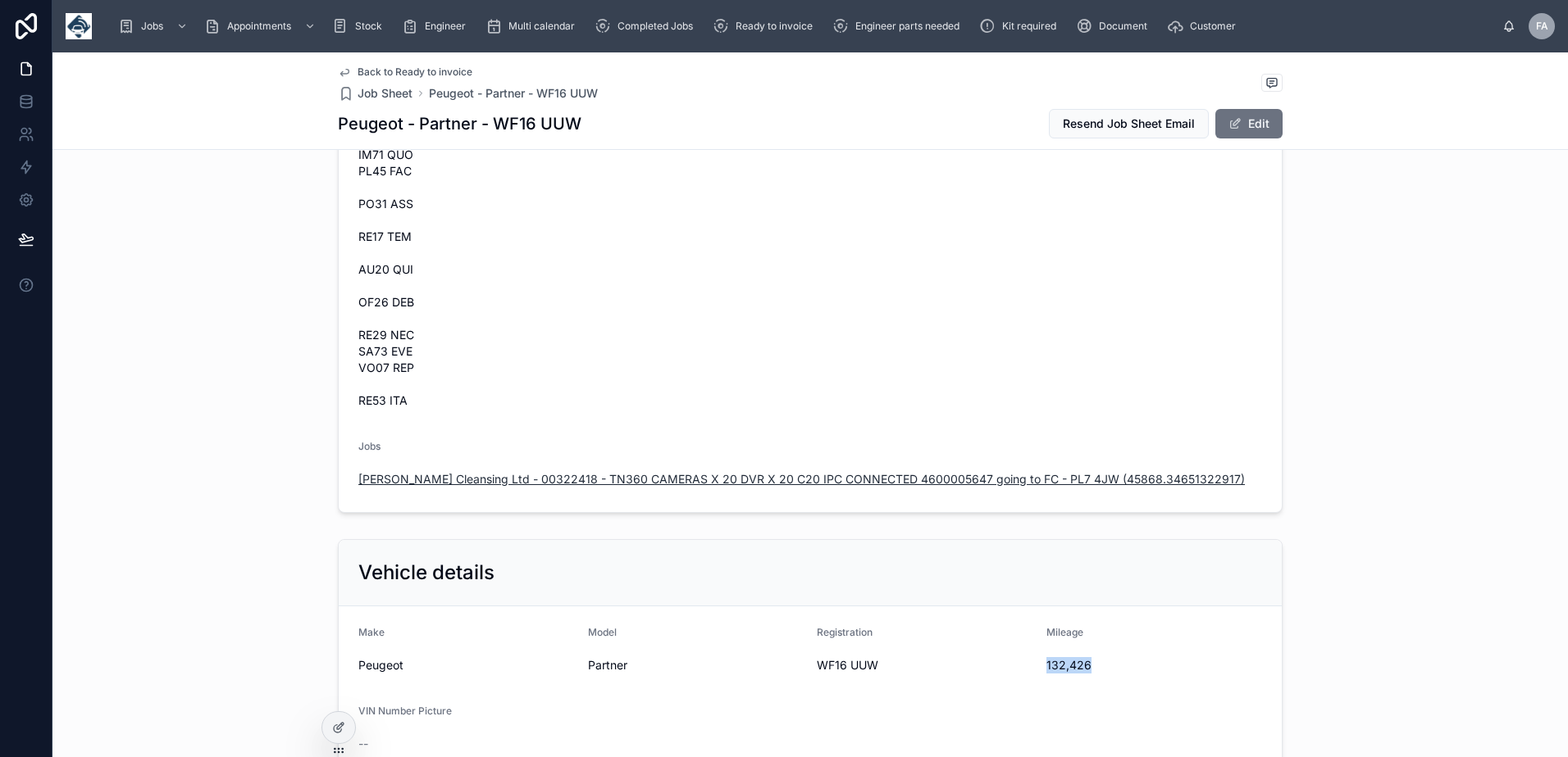
click at [546, 471] on span "[PERSON_NAME] Cleansing Ltd - 00322418 - TN360 CAMERAS X 20 DVR X 20 C20 IPC CO…" at bounding box center [801, 479] width 886 height 17
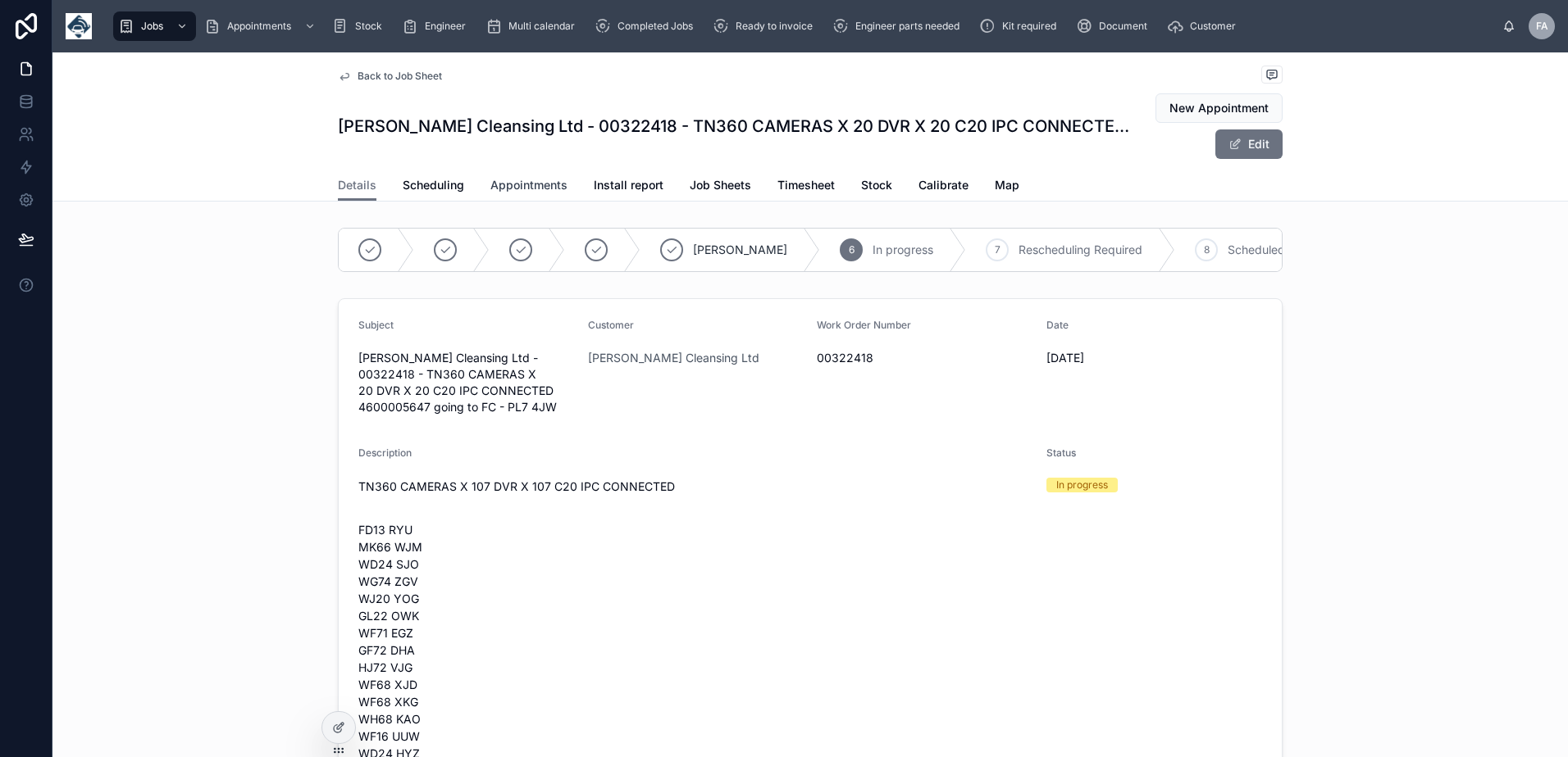
click at [518, 192] on span "Appointments" at bounding box center [529, 185] width 77 height 17
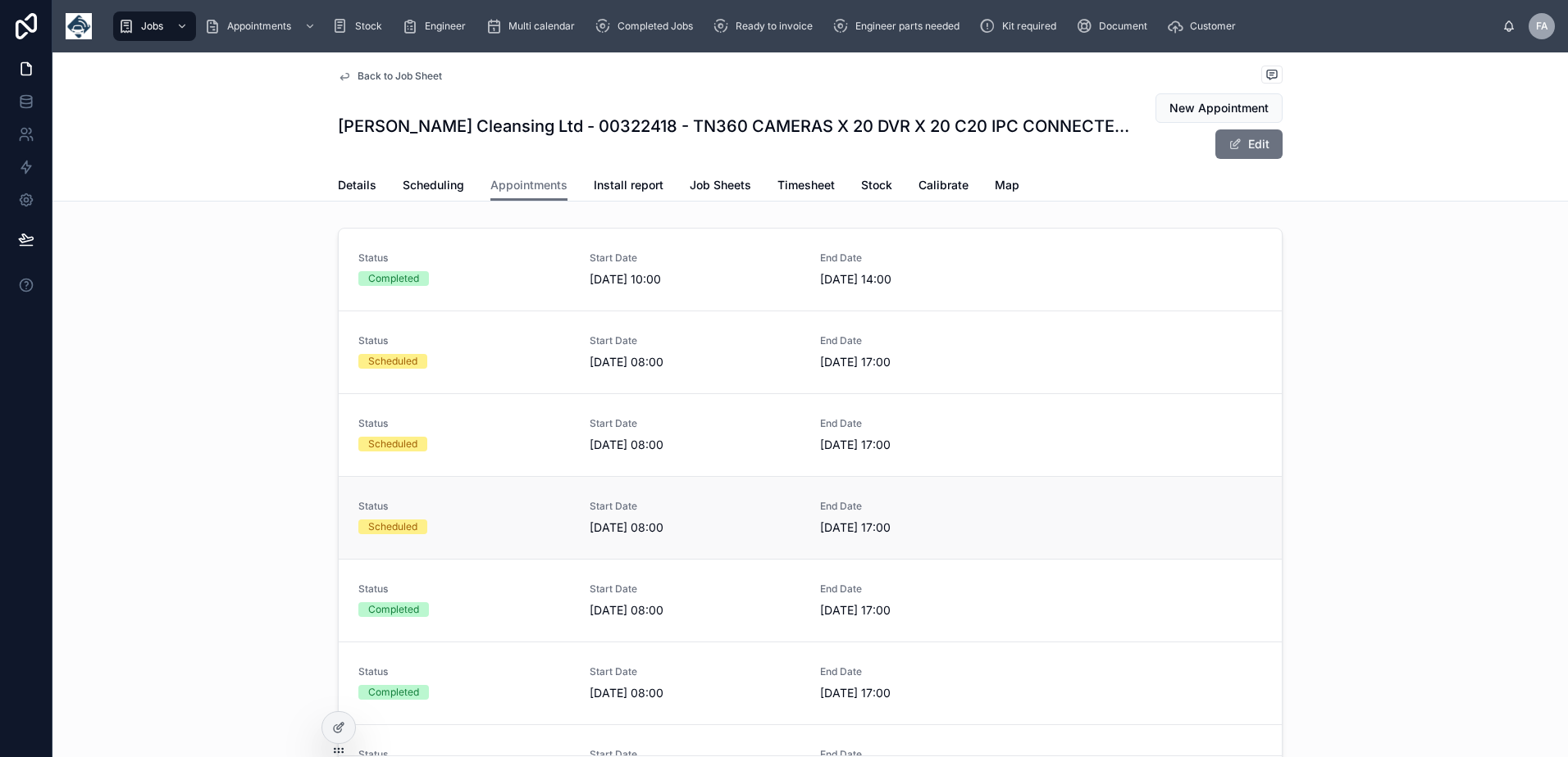
click at [575, 522] on div "Status Scheduled Start Date 10/09/2025 08:00 End Date 10/09/2025 17:00" at bounding box center [810, 518] width 904 height 36
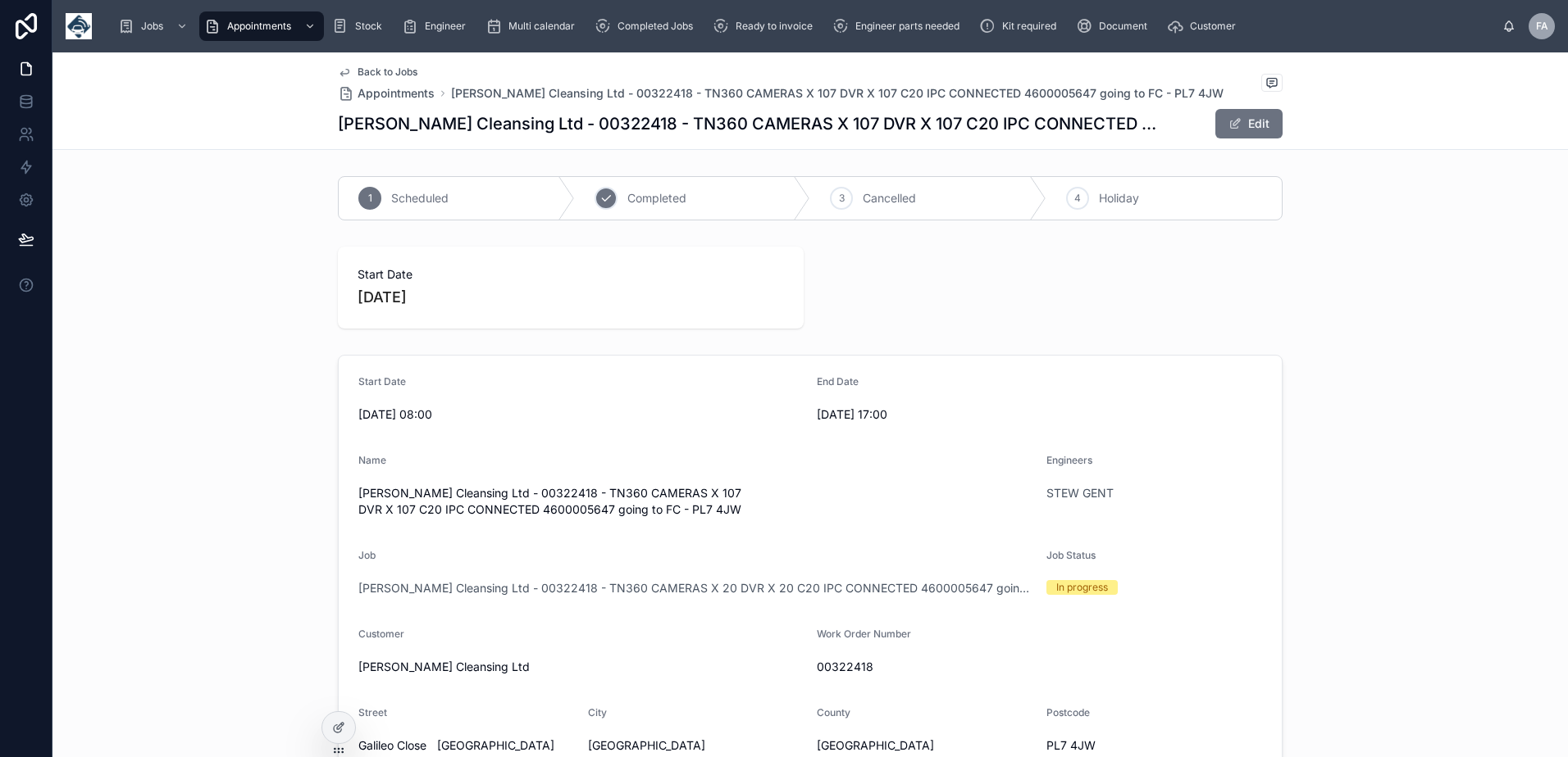
click at [670, 189] on div "2 Completed" at bounding box center [693, 198] width 237 height 43
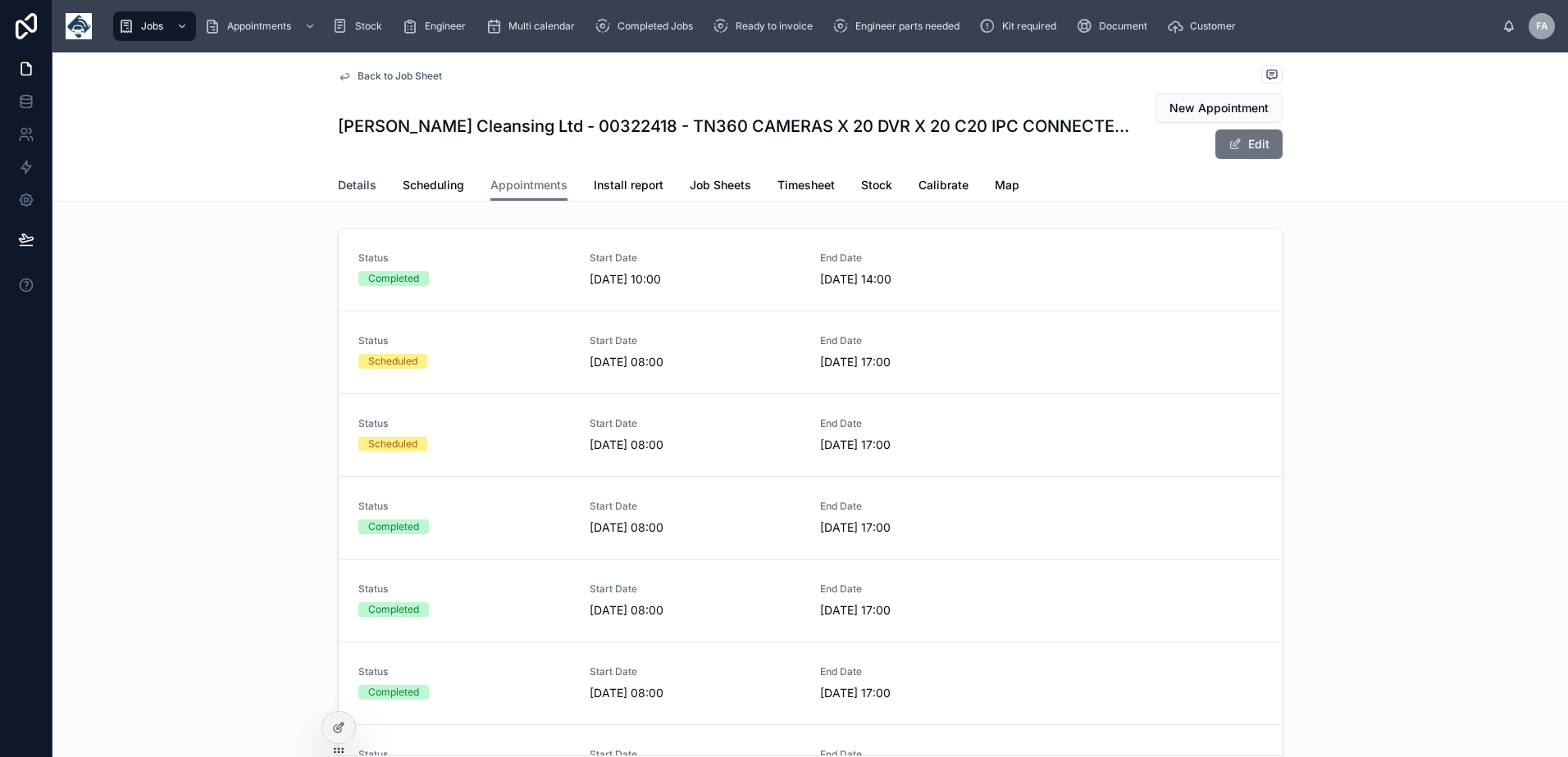
click at [346, 181] on span "Details" at bounding box center [356, 185] width 39 height 17
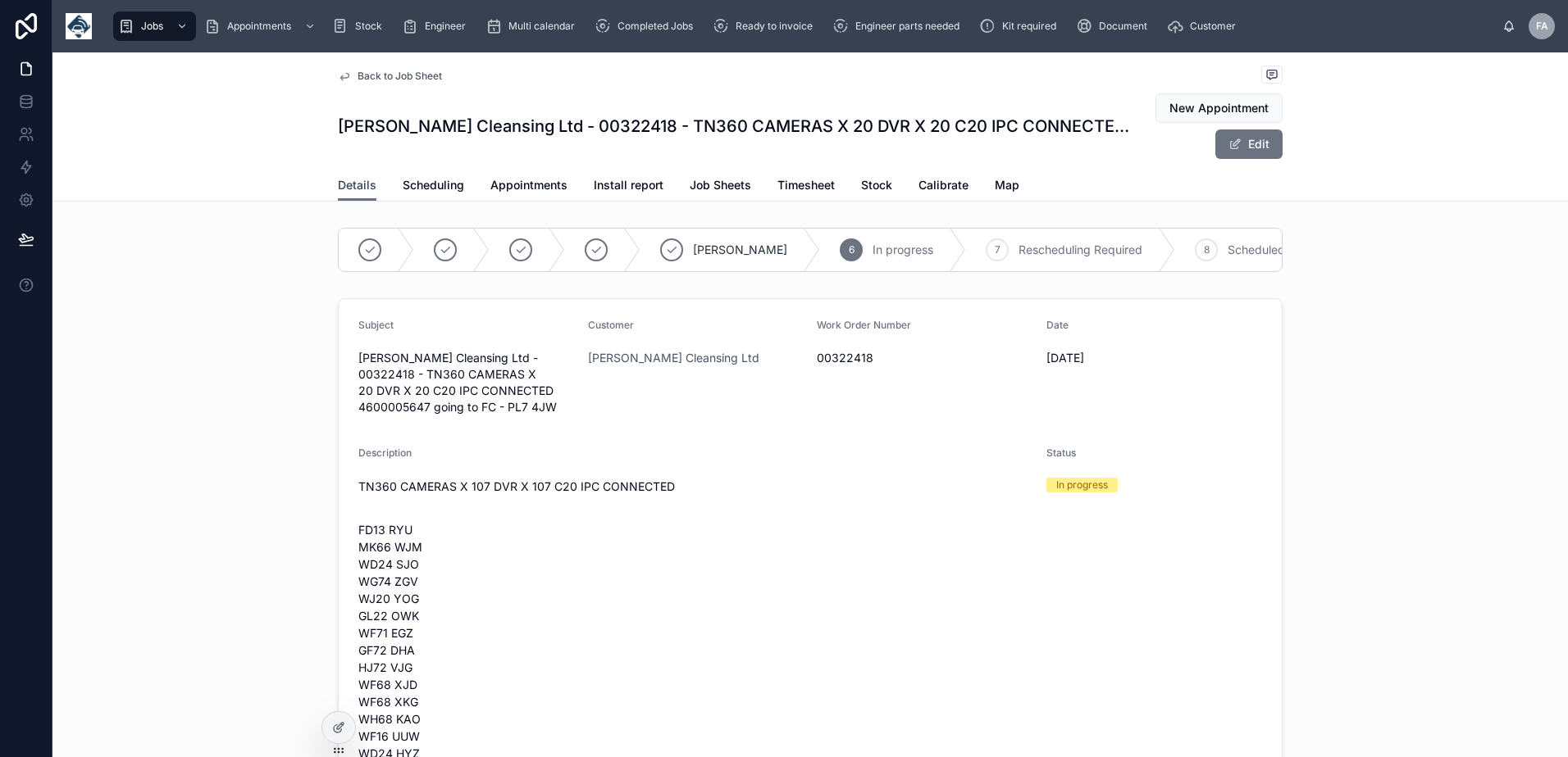
scroll to position [164, 0]
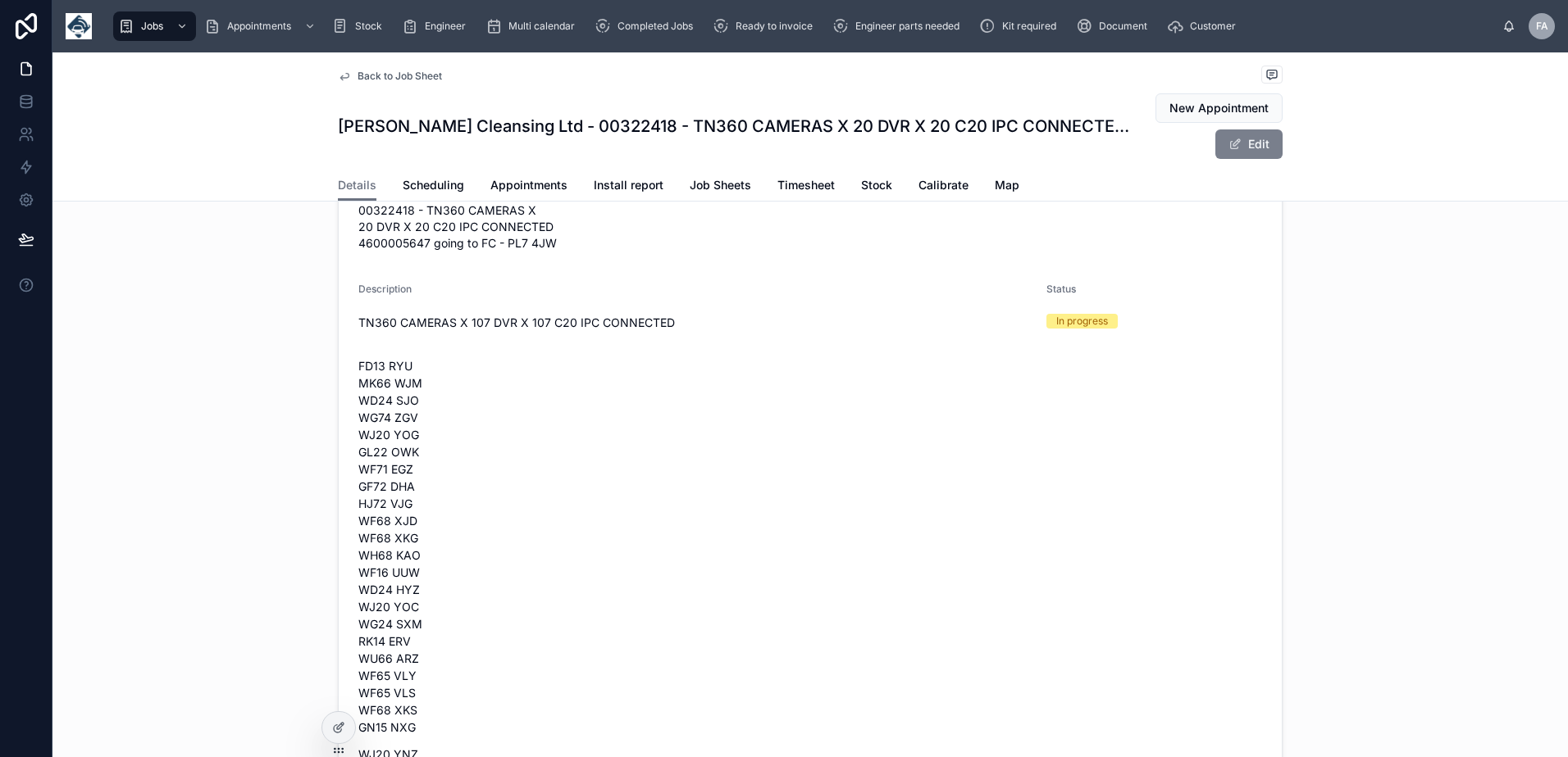
click at [1245, 152] on button "Edit" at bounding box center [1248, 144] width 67 height 30
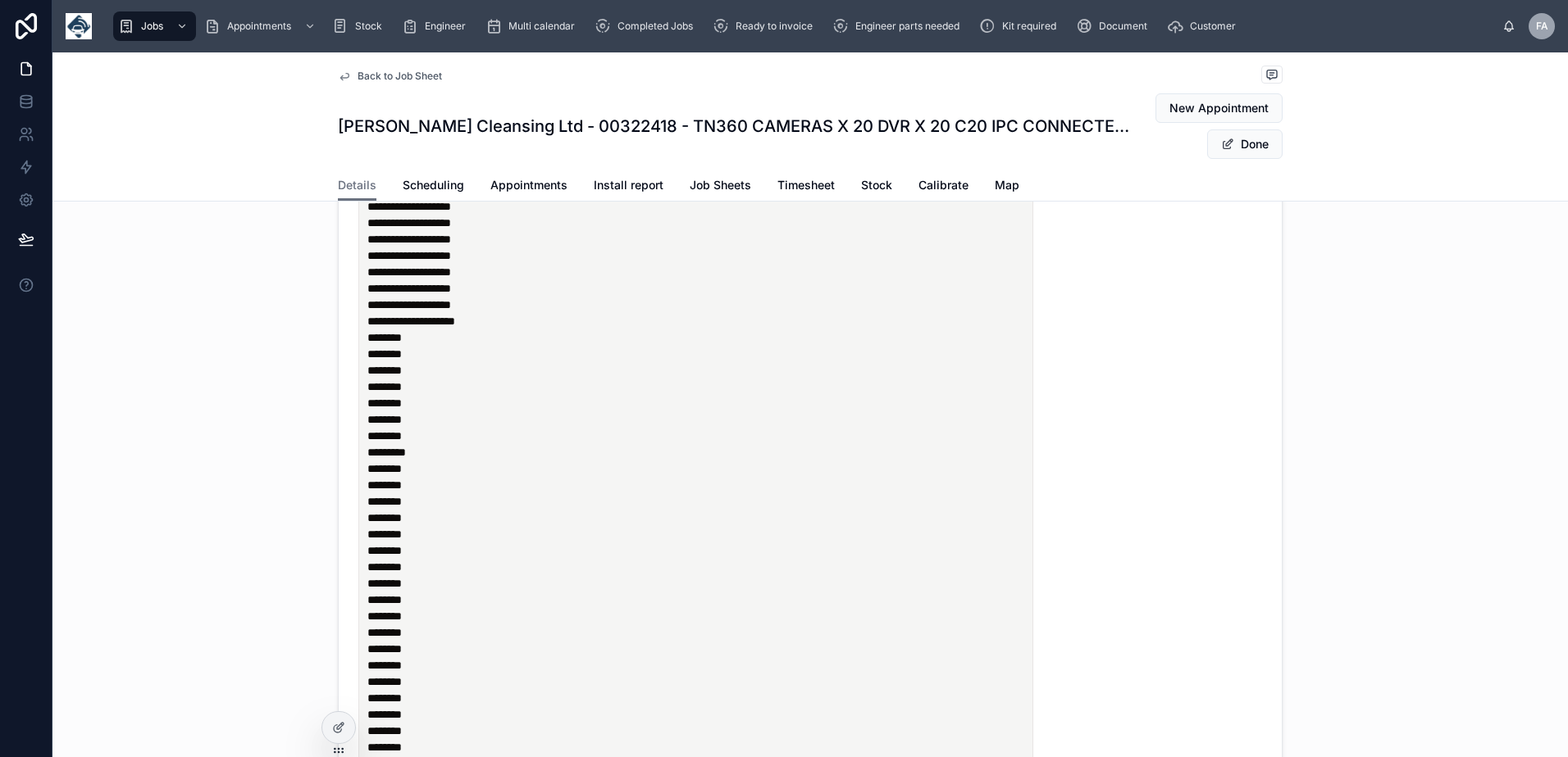
scroll to position [1967, 0]
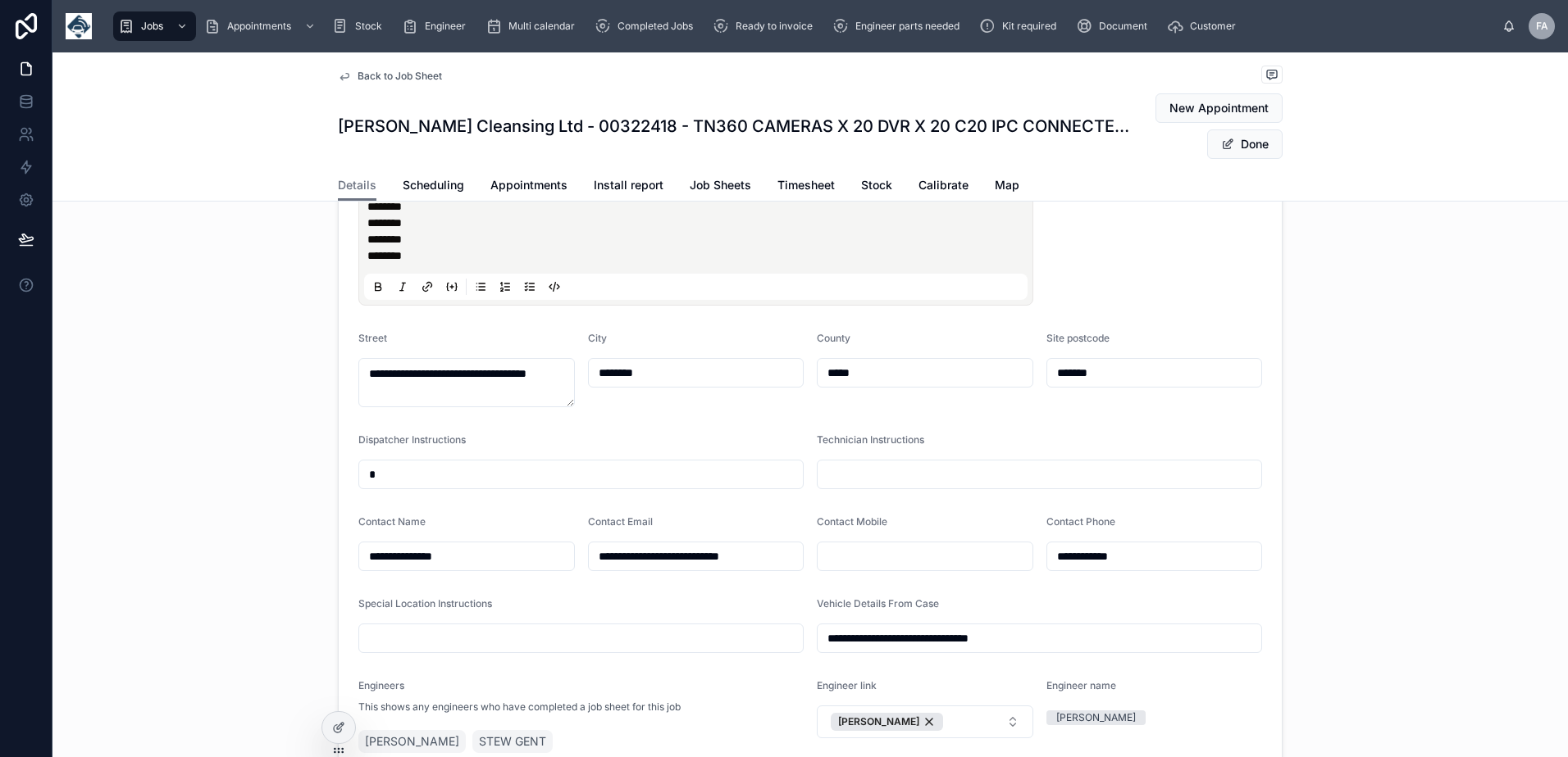
click at [441, 261] on p "********" at bounding box center [699, 255] width 663 height 17
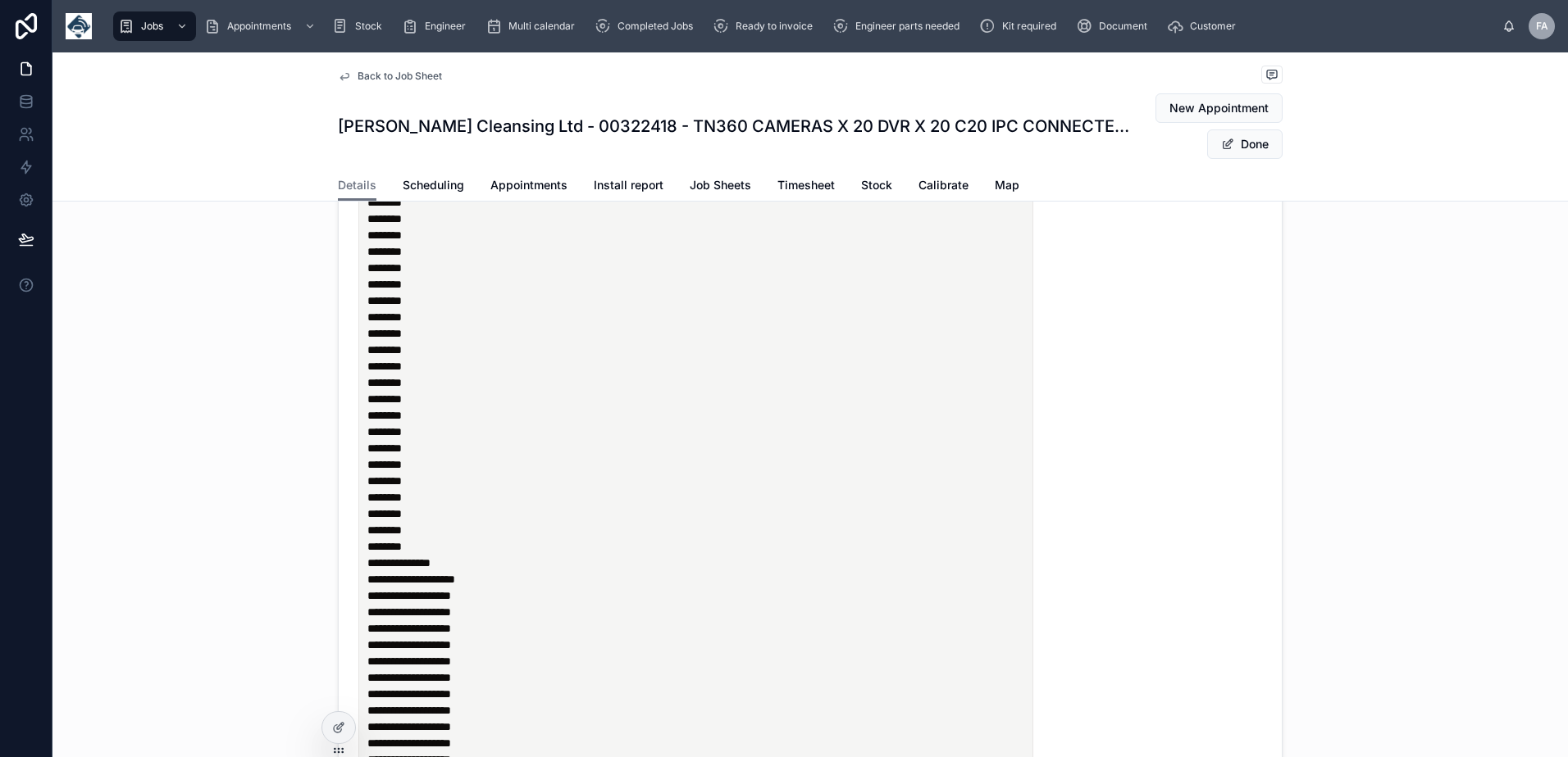
scroll to position [164, 0]
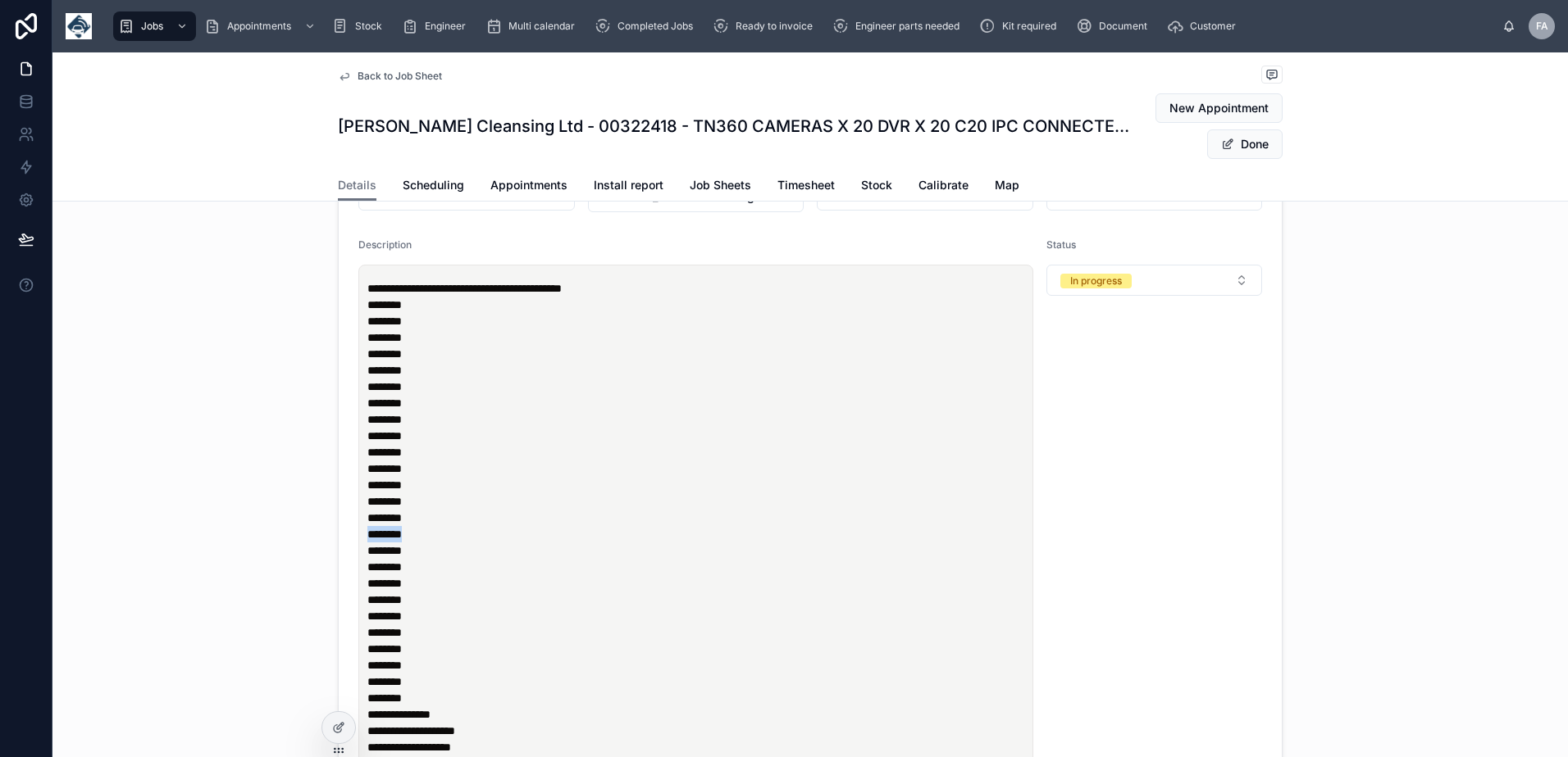
drag, startPoint x: 418, startPoint y: 541, endPoint x: 353, endPoint y: 551, distance: 65.8
drag, startPoint x: 373, startPoint y: 546, endPoint x: 470, endPoint y: 588, distance: 105.7
click at [470, 588] on p "******** ******** ******** ******** ******** ******** ******** ******** *******…" at bounding box center [699, 477] width 663 height 360
click at [428, 544] on p "******** ******** ******** ******** ******** ******** ******** ******** *******…" at bounding box center [699, 477] width 663 height 360
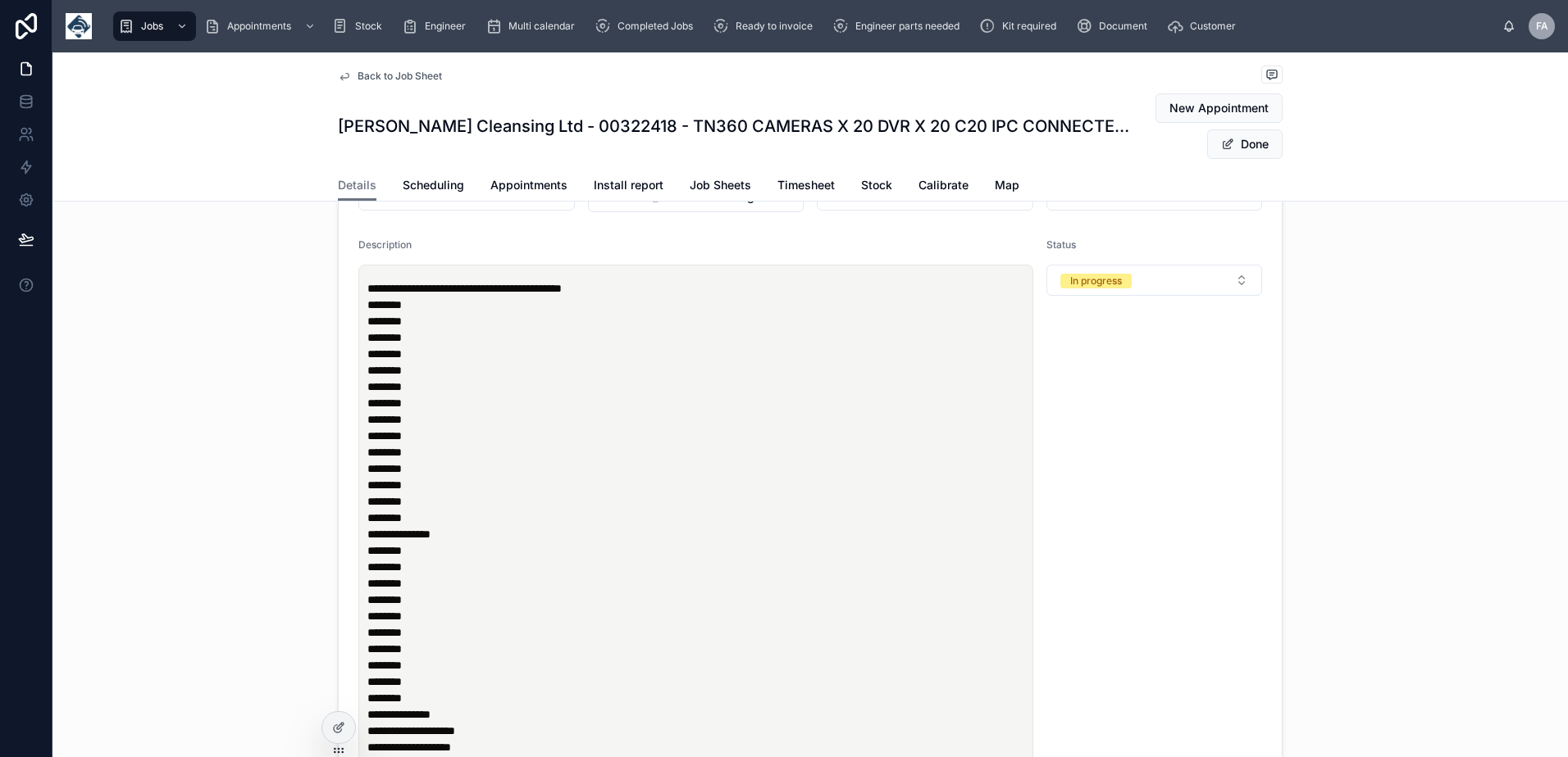
click at [436, 532] on p "**********" at bounding box center [699, 477] width 663 height 360
click at [437, 353] on p "**********" at bounding box center [699, 477] width 663 height 360
click at [440, 592] on p "**********" at bounding box center [699, 477] width 663 height 360
click at [436, 513] on p "**********" at bounding box center [699, 477] width 663 height 360
drag, startPoint x: 462, startPoint y: 345, endPoint x: 364, endPoint y: 343, distance: 98.0
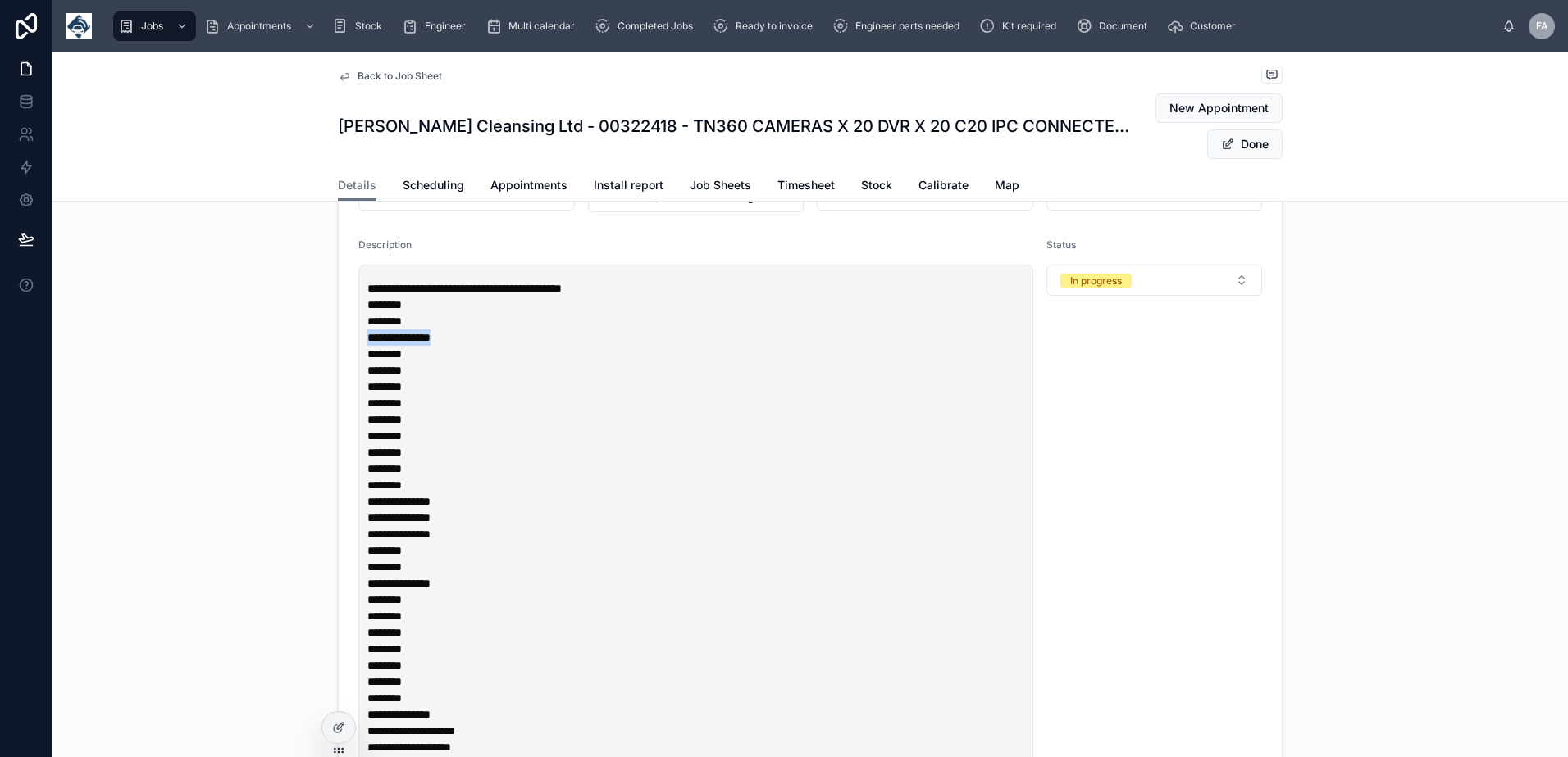
click at [367, 343] on p "**********" at bounding box center [699, 477] width 663 height 360
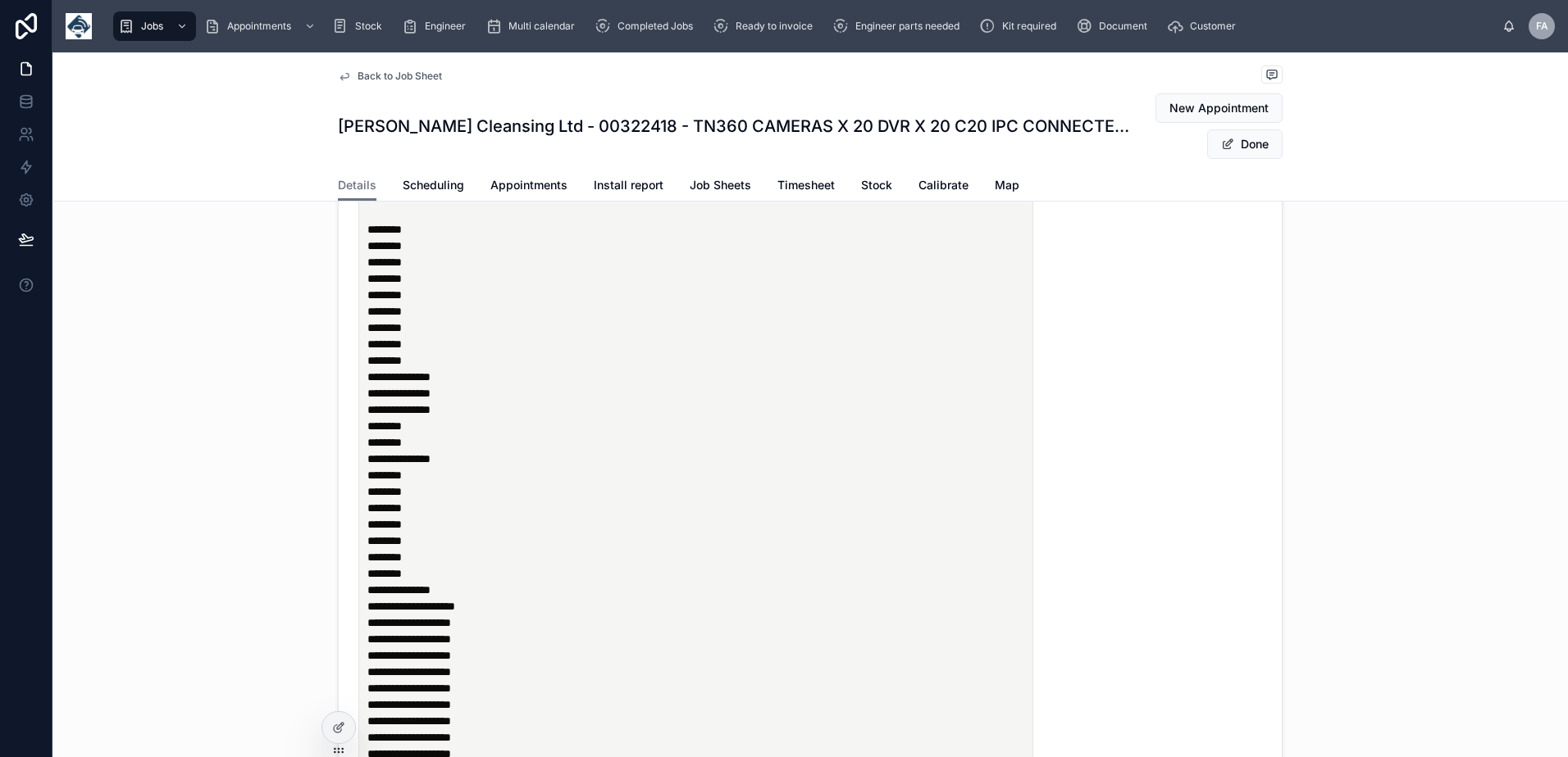
scroll to position [328, 0]
click at [479, 555] on p "**********" at bounding box center [699, 550] width 663 height 17
drag, startPoint x: 459, startPoint y: 379, endPoint x: 361, endPoint y: 346, distance: 103.4
click at [367, 346] on p "**********" at bounding box center [699, 313] width 663 height 360
click at [476, 526] on p "**********" at bounding box center [699, 518] width 663 height 17
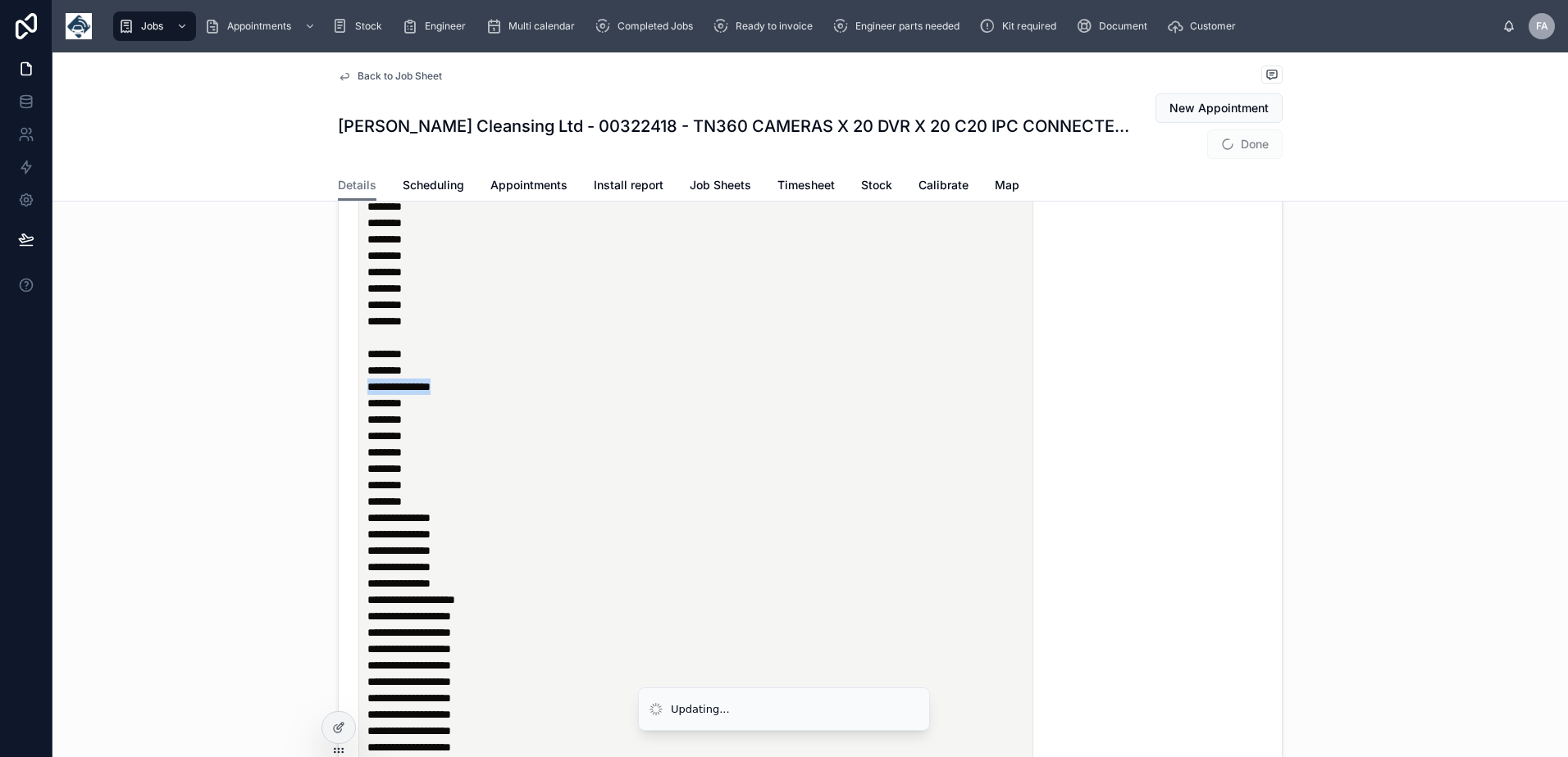
drag, startPoint x: 475, startPoint y: 406, endPoint x: 361, endPoint y: 402, distance: 114.1
click at [367, 402] on p "**********" at bounding box center [699, 296] width 663 height 328
click at [478, 526] on p "**********" at bounding box center [699, 518] width 663 height 17
click at [375, 399] on p "******** ******** ******** ******** ******** ******** ******** ******** *******…" at bounding box center [699, 296] width 663 height 328
click at [367, 347] on p "******** ******** ******** ******** ******** ******** ******** ******** *******…" at bounding box center [699, 288] width 663 height 312
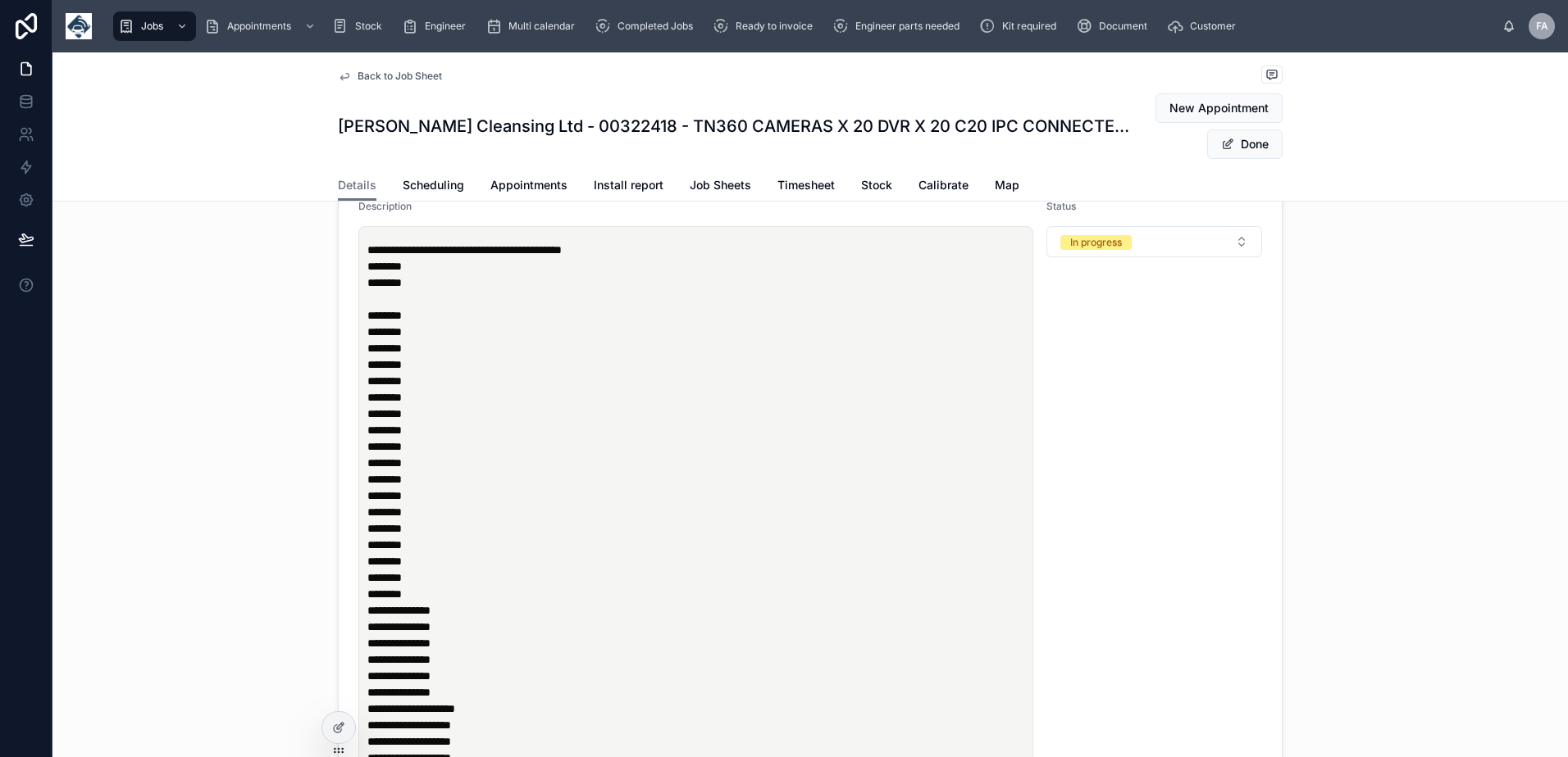
scroll to position [164, 0]
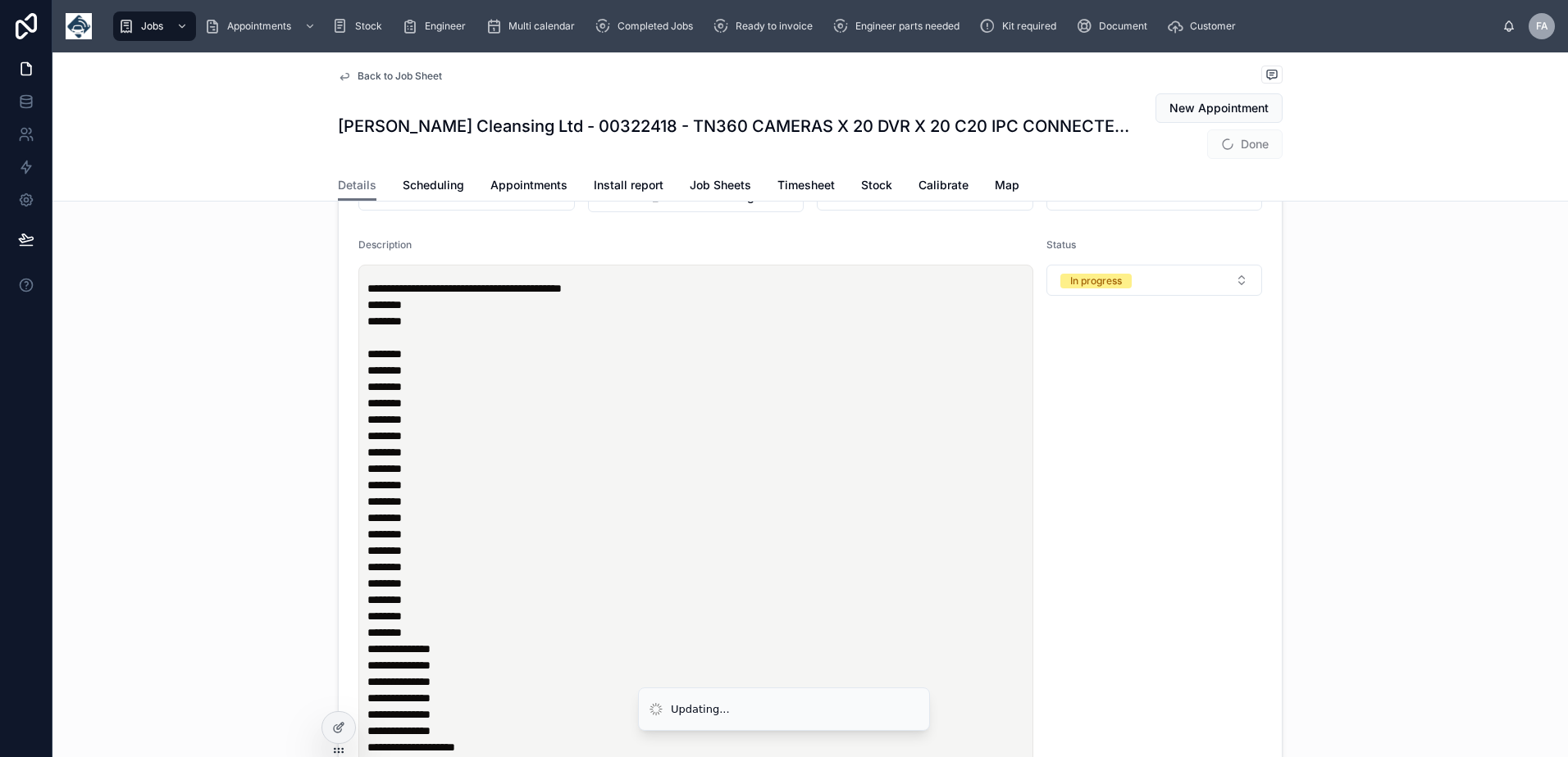
click at [372, 345] on p "******** ******** ******** ******** ******** ******** ******** ******** *******…" at bounding box center [699, 444] width 663 height 295
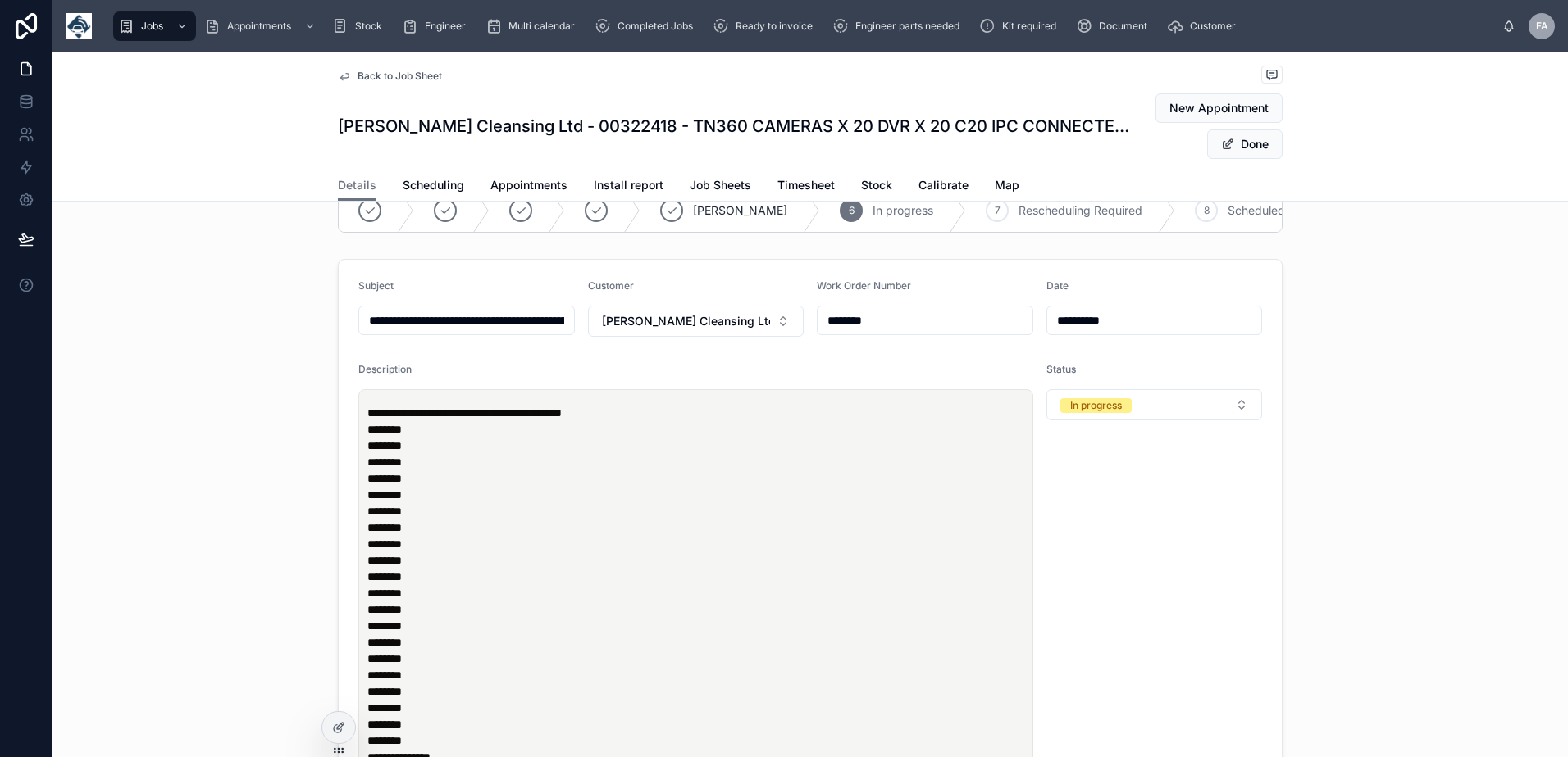
scroll to position [0, 0]
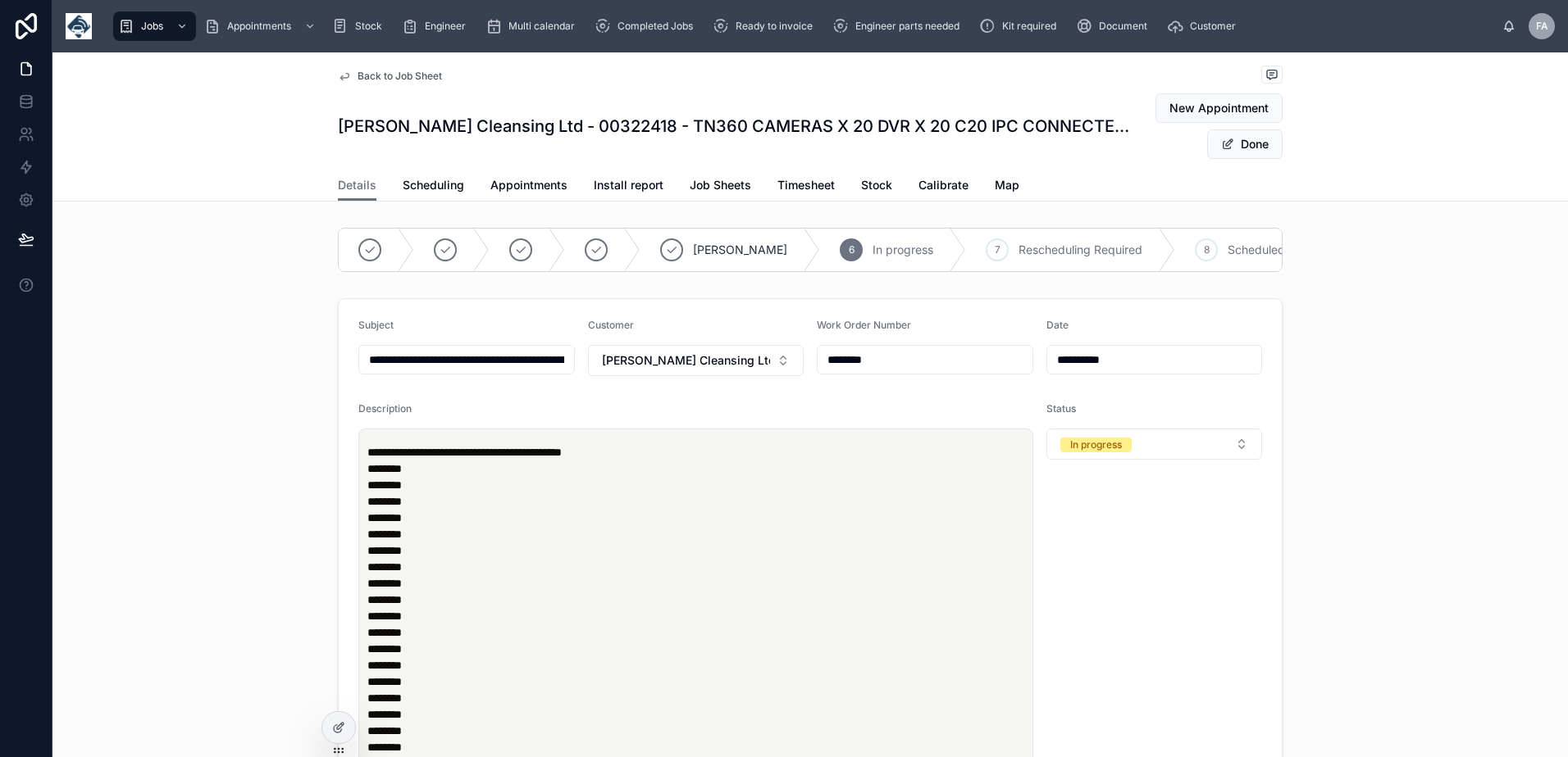
click at [502, 371] on input "**********" at bounding box center [466, 359] width 215 height 23
click at [501, 370] on input "**********" at bounding box center [466, 359] width 215 height 23
type input "**********"
click at [1254, 146] on button "Done" at bounding box center [1244, 144] width 75 height 30
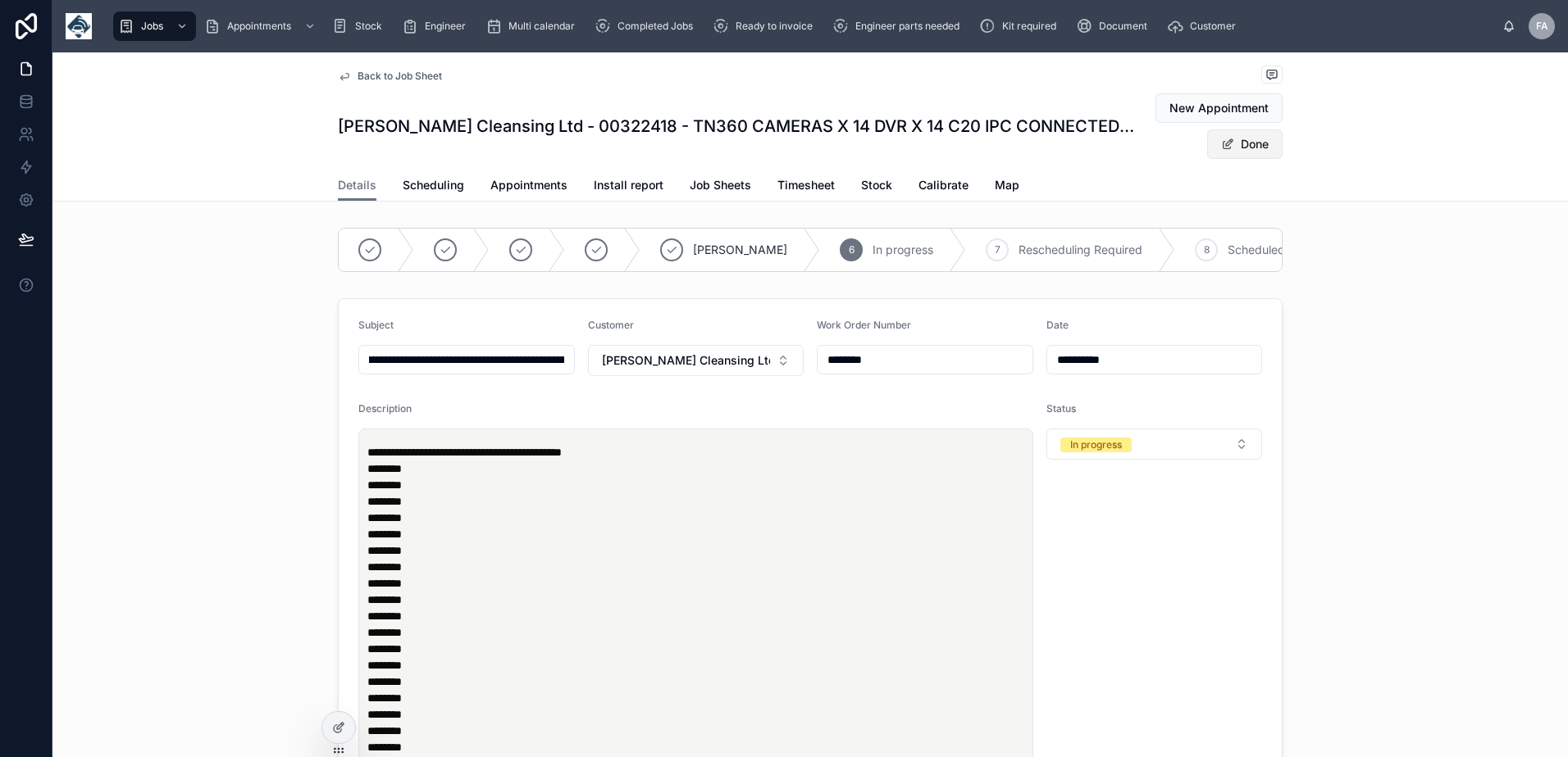
scroll to position [0, 0]
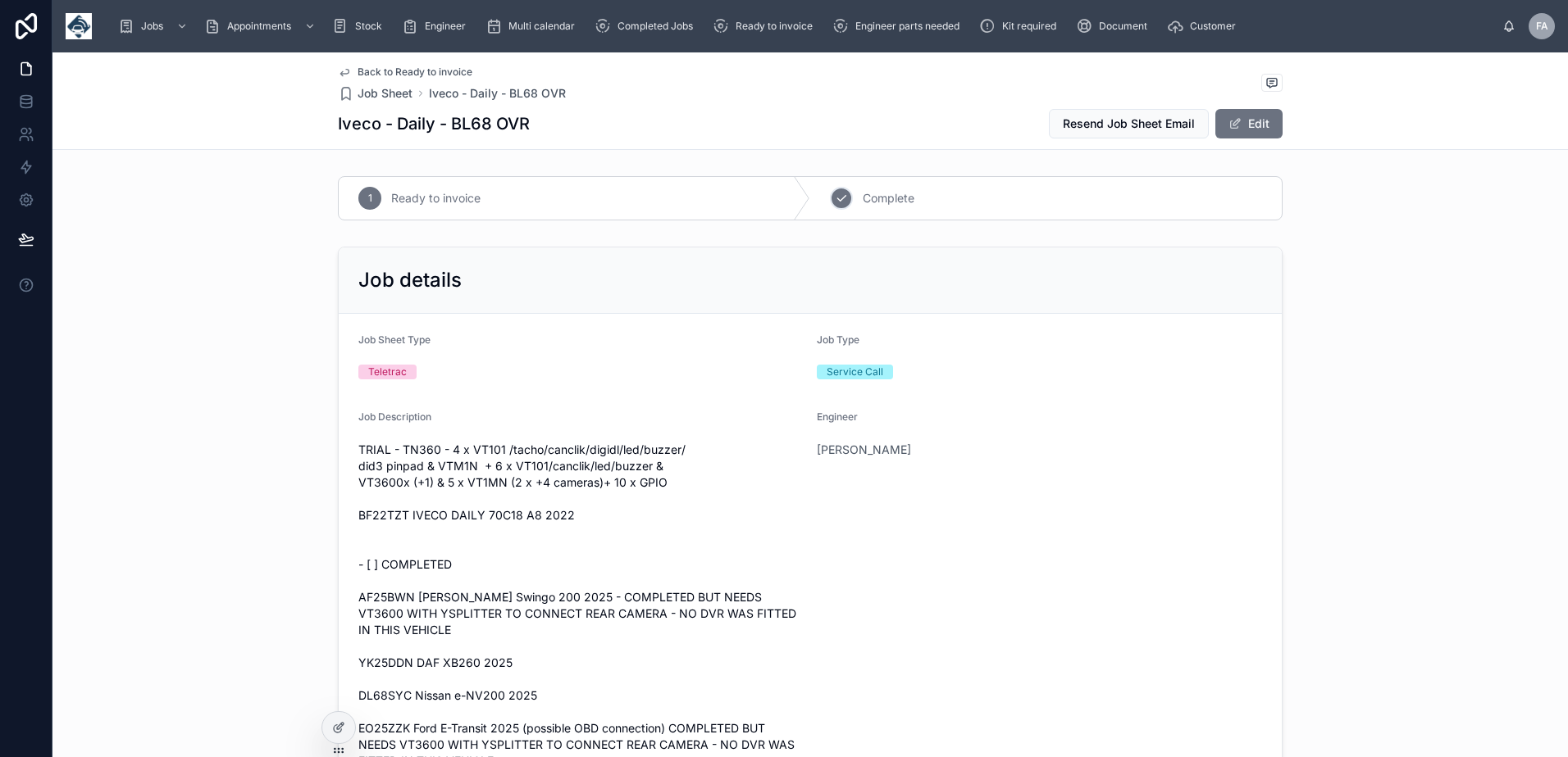
click at [896, 187] on div "2 Complete" at bounding box center [1045, 198] width 471 height 43
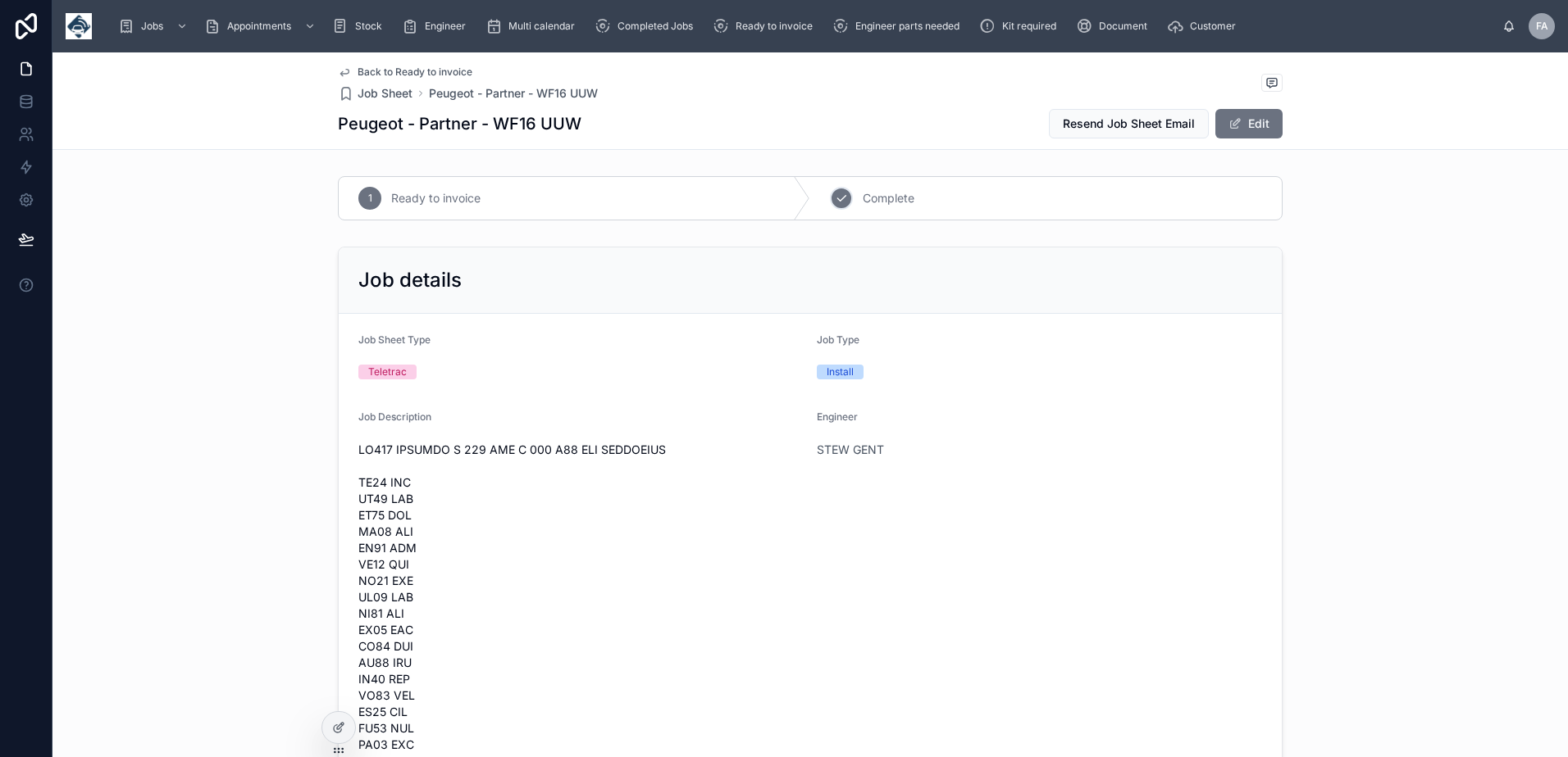
click at [903, 189] on div "2 Complete" at bounding box center [1045, 198] width 471 height 43
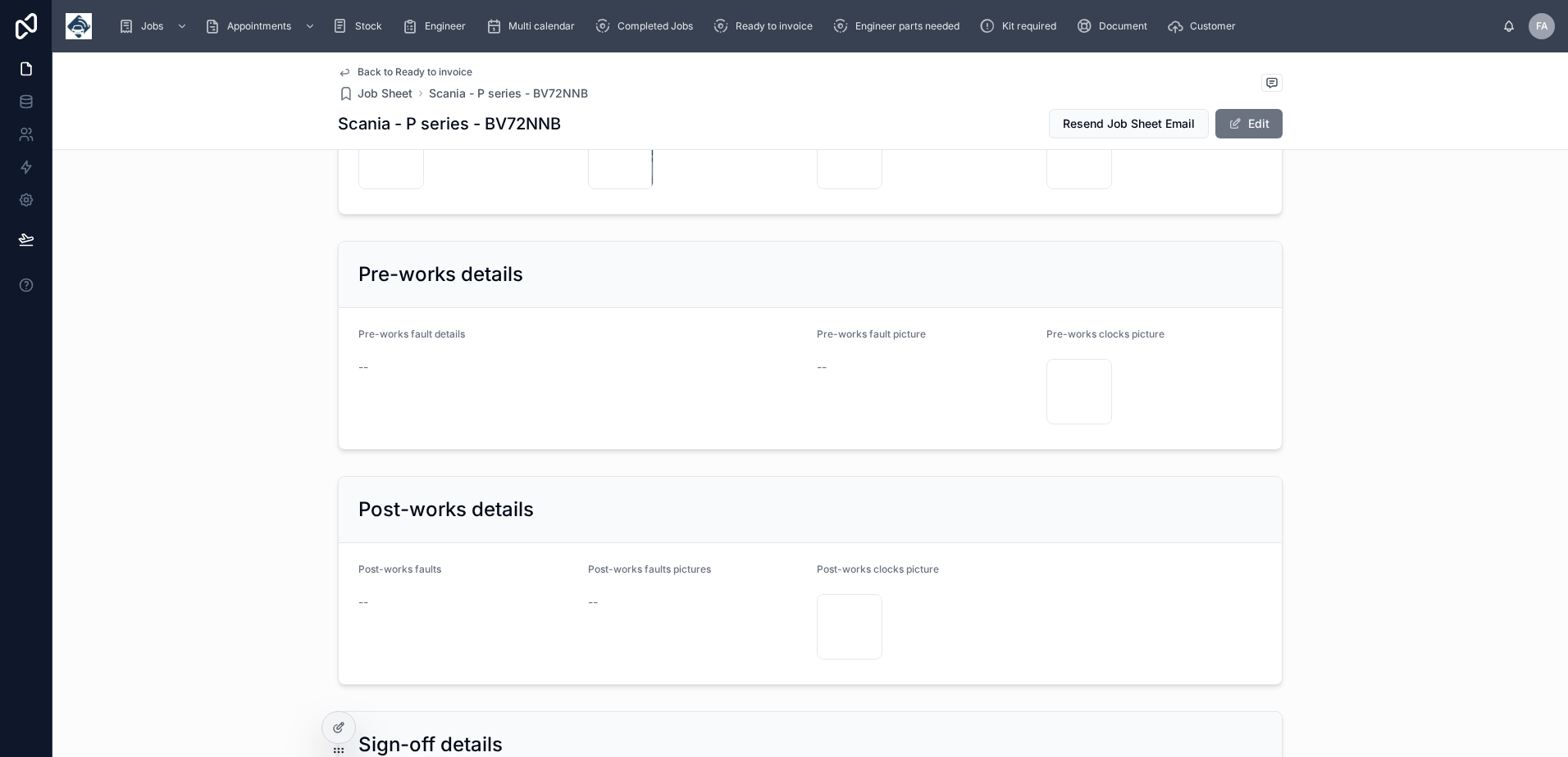
scroll to position [2787, 0]
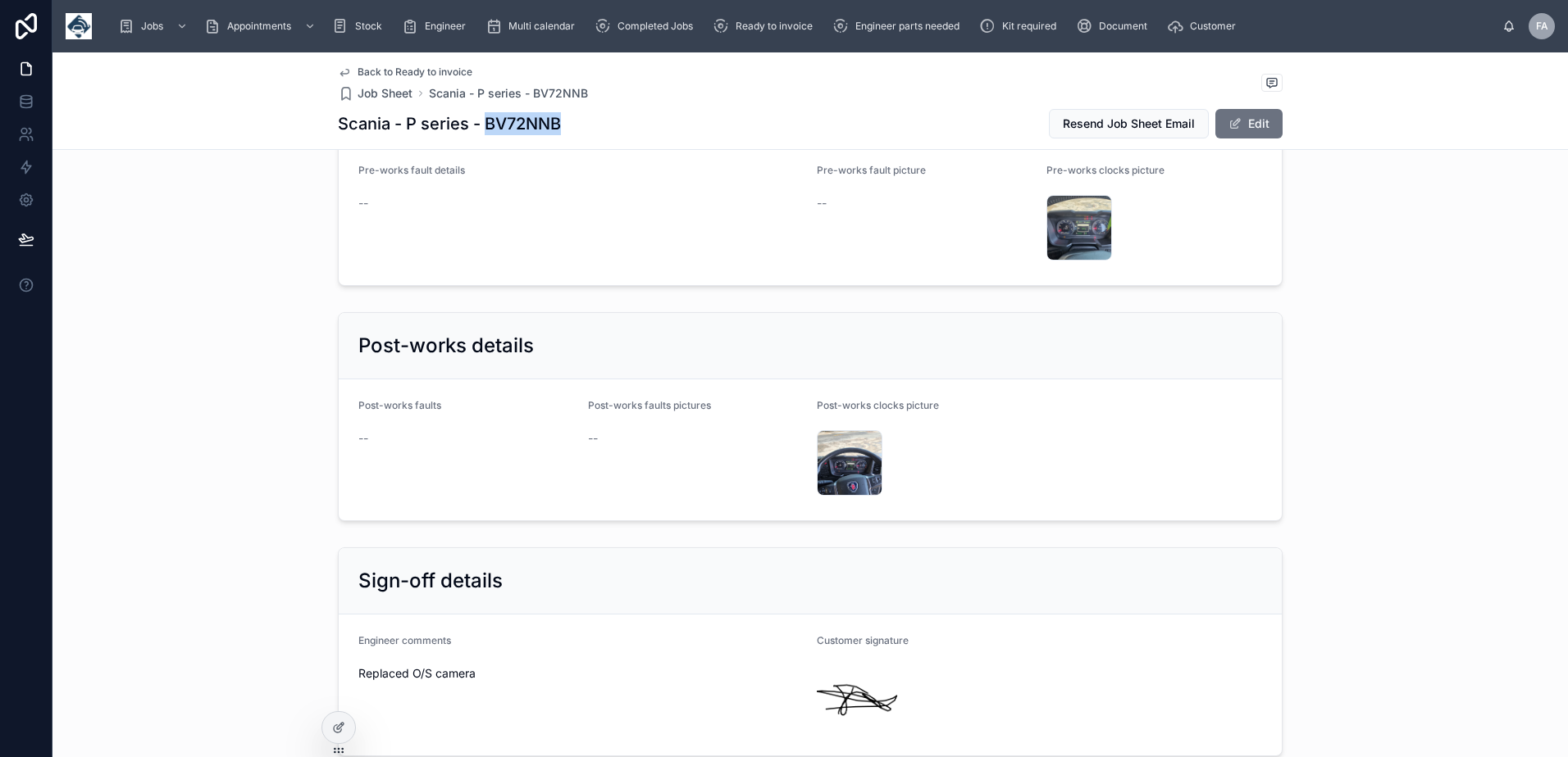
drag, startPoint x: 482, startPoint y: 121, endPoint x: 559, endPoint y: 128, distance: 77.3
click at [559, 128] on div "Scania - P series - BV72NNB Resend Job Sheet Email Edit" at bounding box center [810, 123] width 944 height 31
copy h1 "BV72NNB"
drag, startPoint x: 468, startPoint y: 663, endPoint x: 348, endPoint y: 661, distance: 120.0
click at [348, 661] on form "Engineer comments Replaced O/S camera Customer signature" at bounding box center [810, 685] width 942 height 141
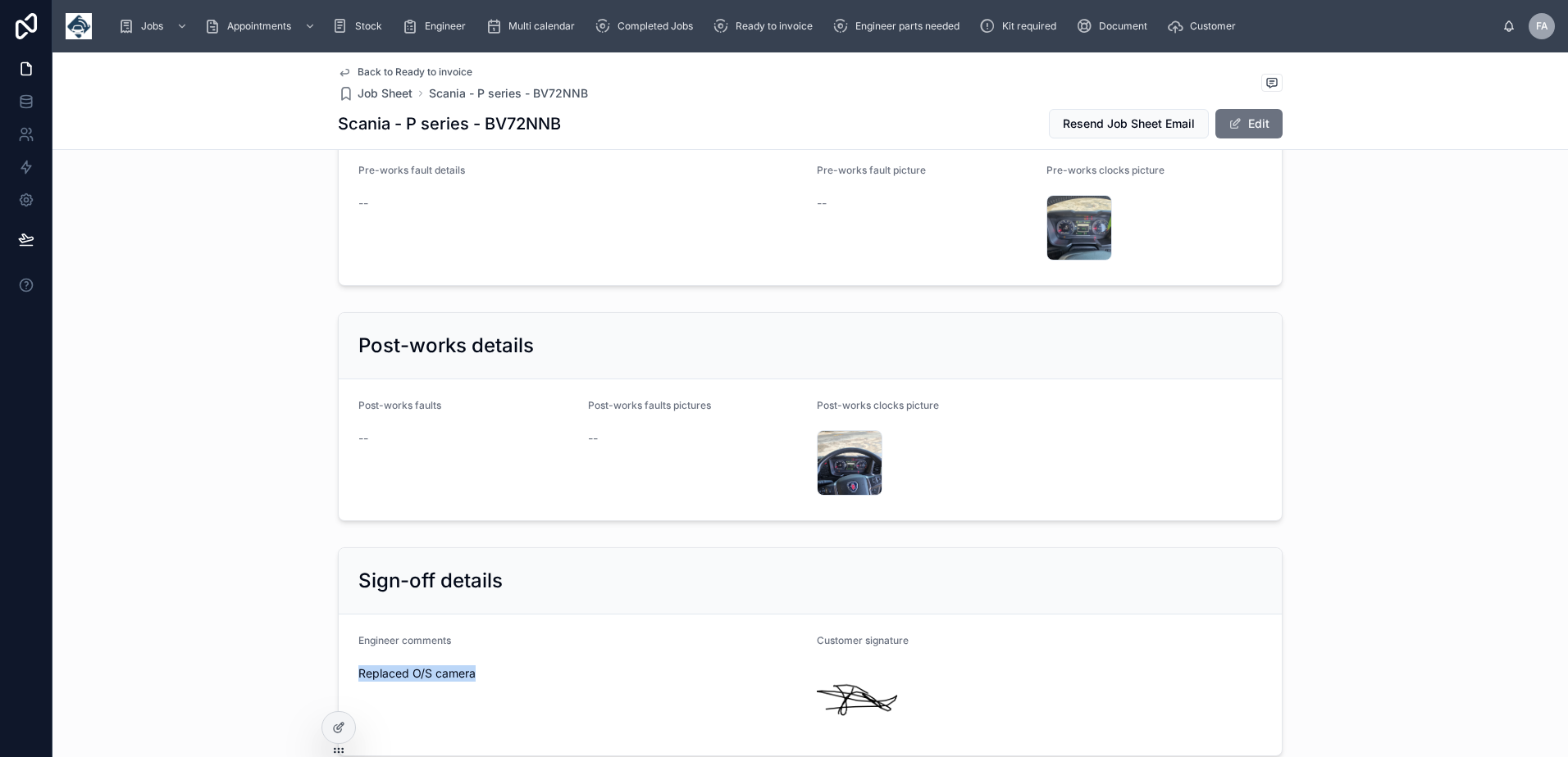
copy span "Replaced O/S camera"
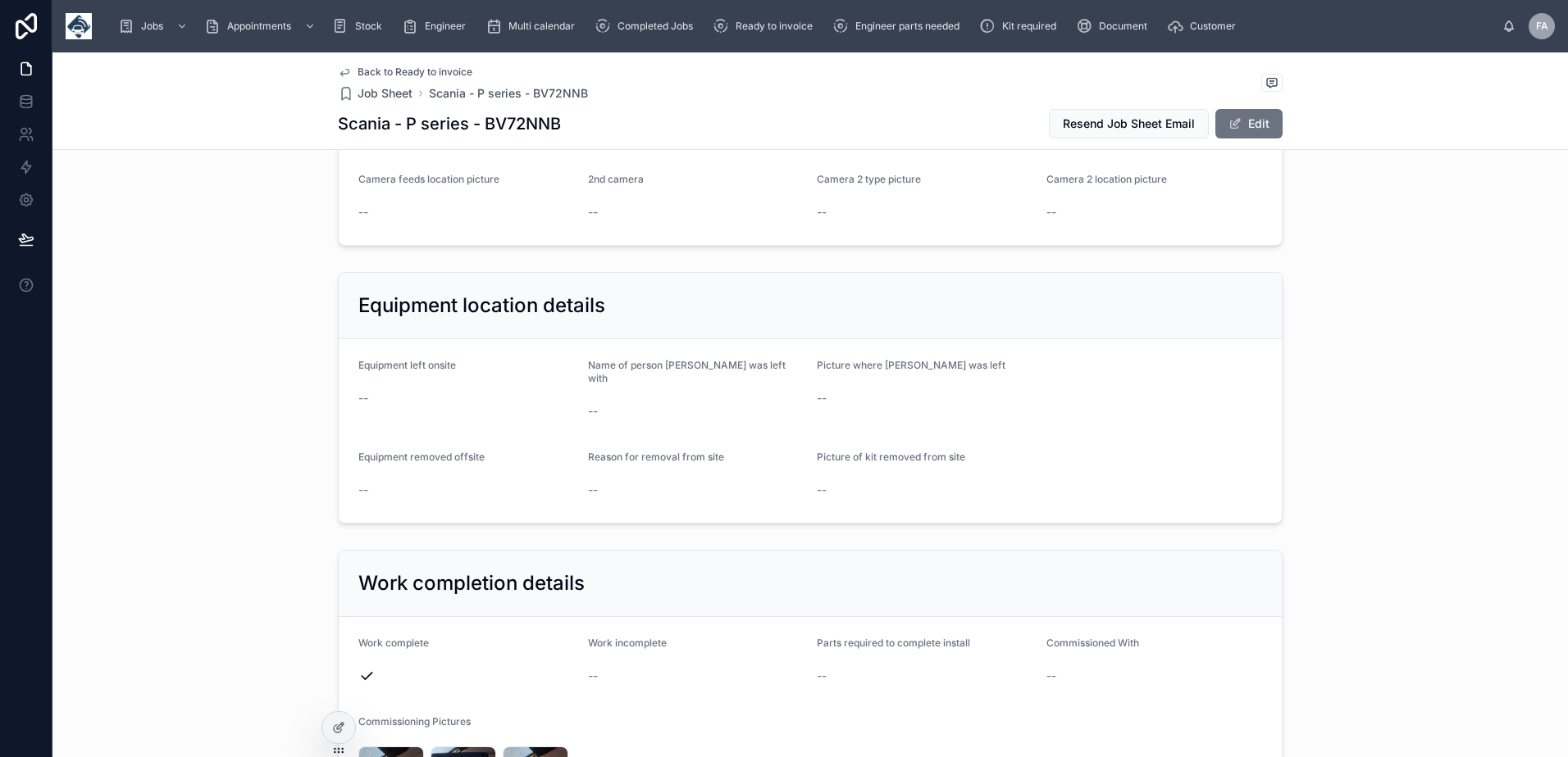
scroll to position [1148, 0]
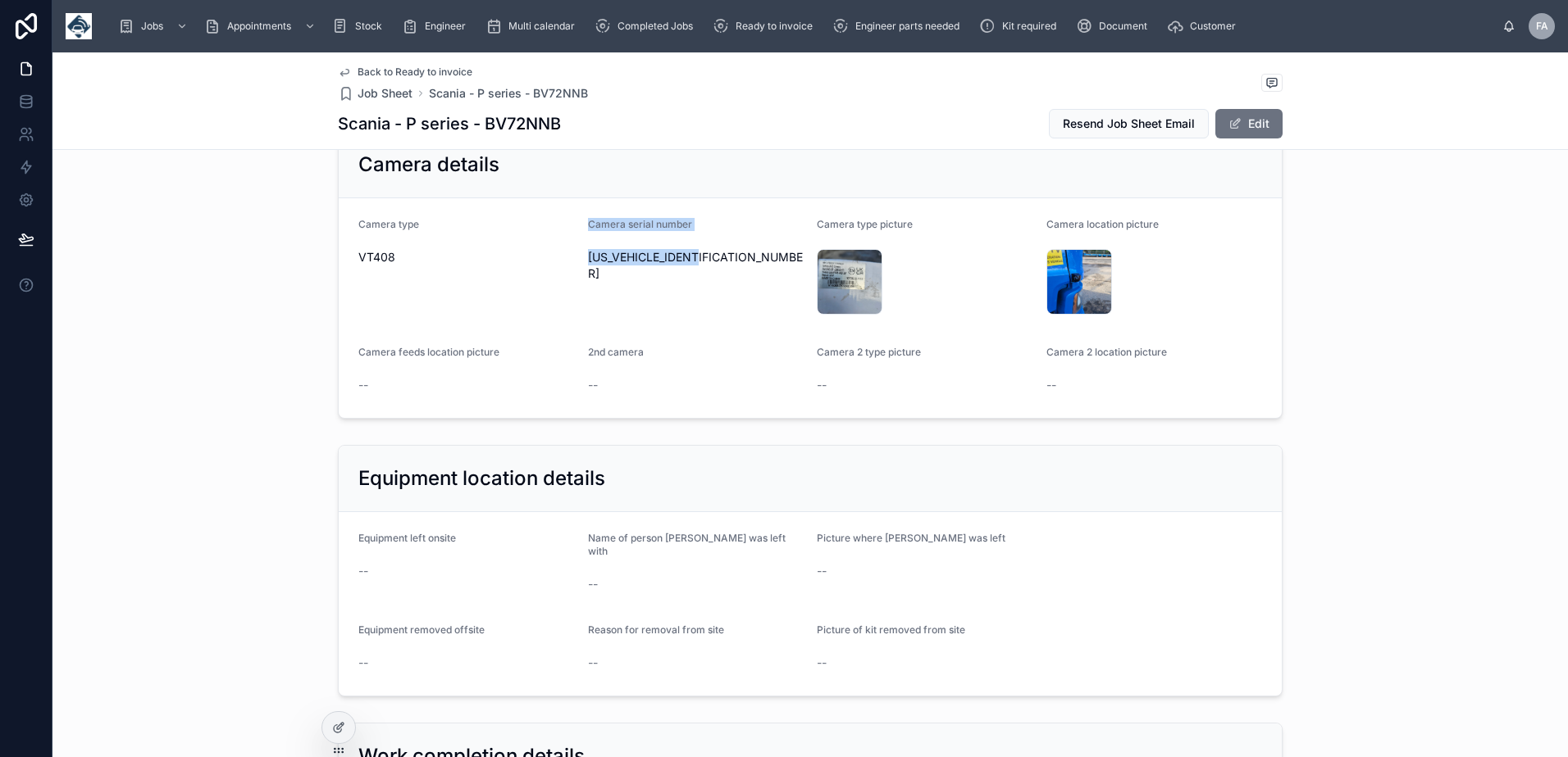
drag, startPoint x: 577, startPoint y: 220, endPoint x: 710, endPoint y: 254, distance: 137.3
click at [710, 254] on form "Camera type VT408 Camera serial number [US_VEHICLE_IDENTIFICATION_NUMBER] Camer…" at bounding box center [810, 308] width 942 height 220
copy div "Camera serial number [US_VEHICLE_IDENTIFICATION_NUMBER]"
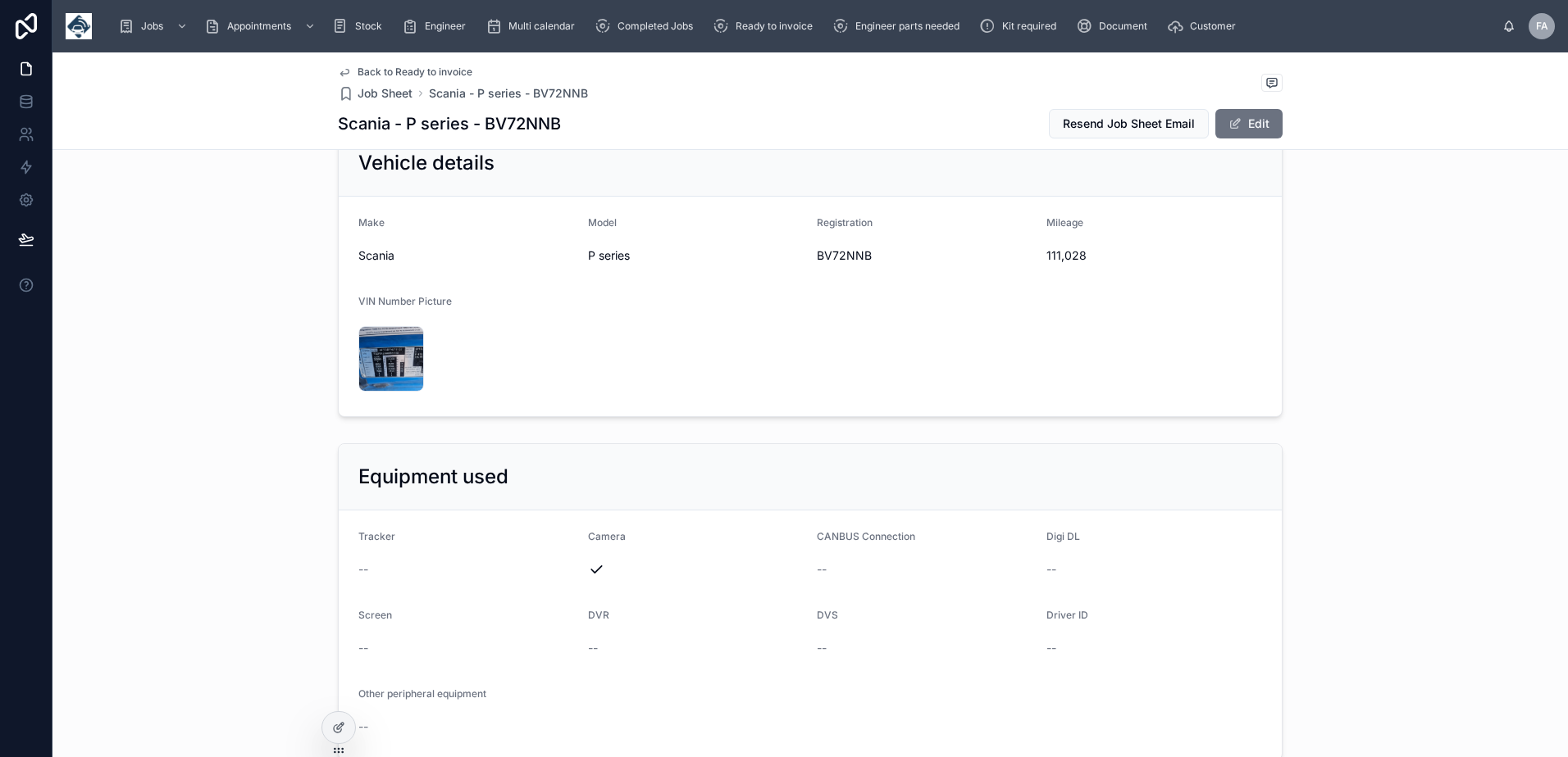
scroll to position [328, 0]
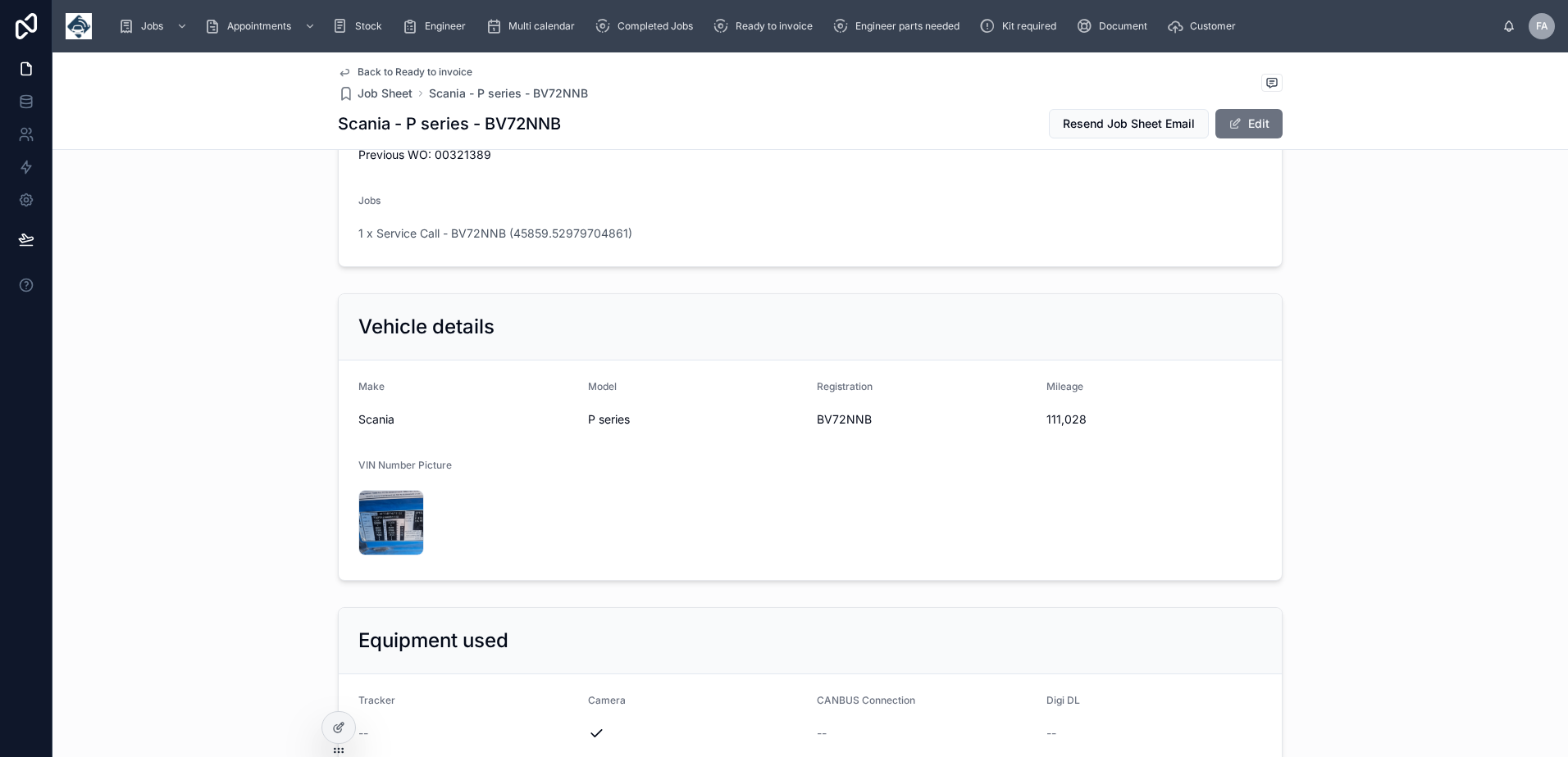
click at [1059, 415] on span "111,028" at bounding box center [1154, 420] width 217 height 17
copy span "111,028"
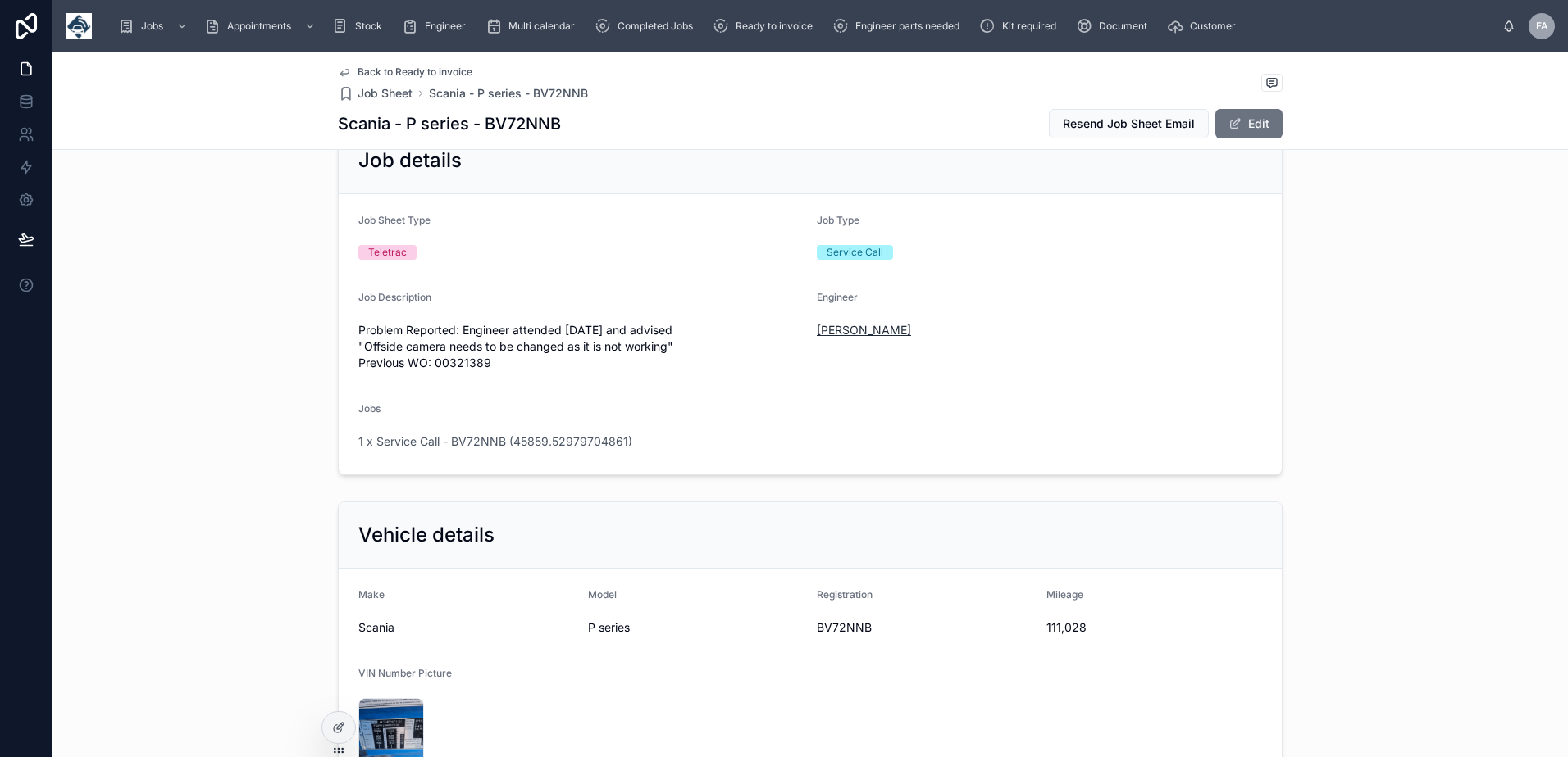
scroll to position [0, 0]
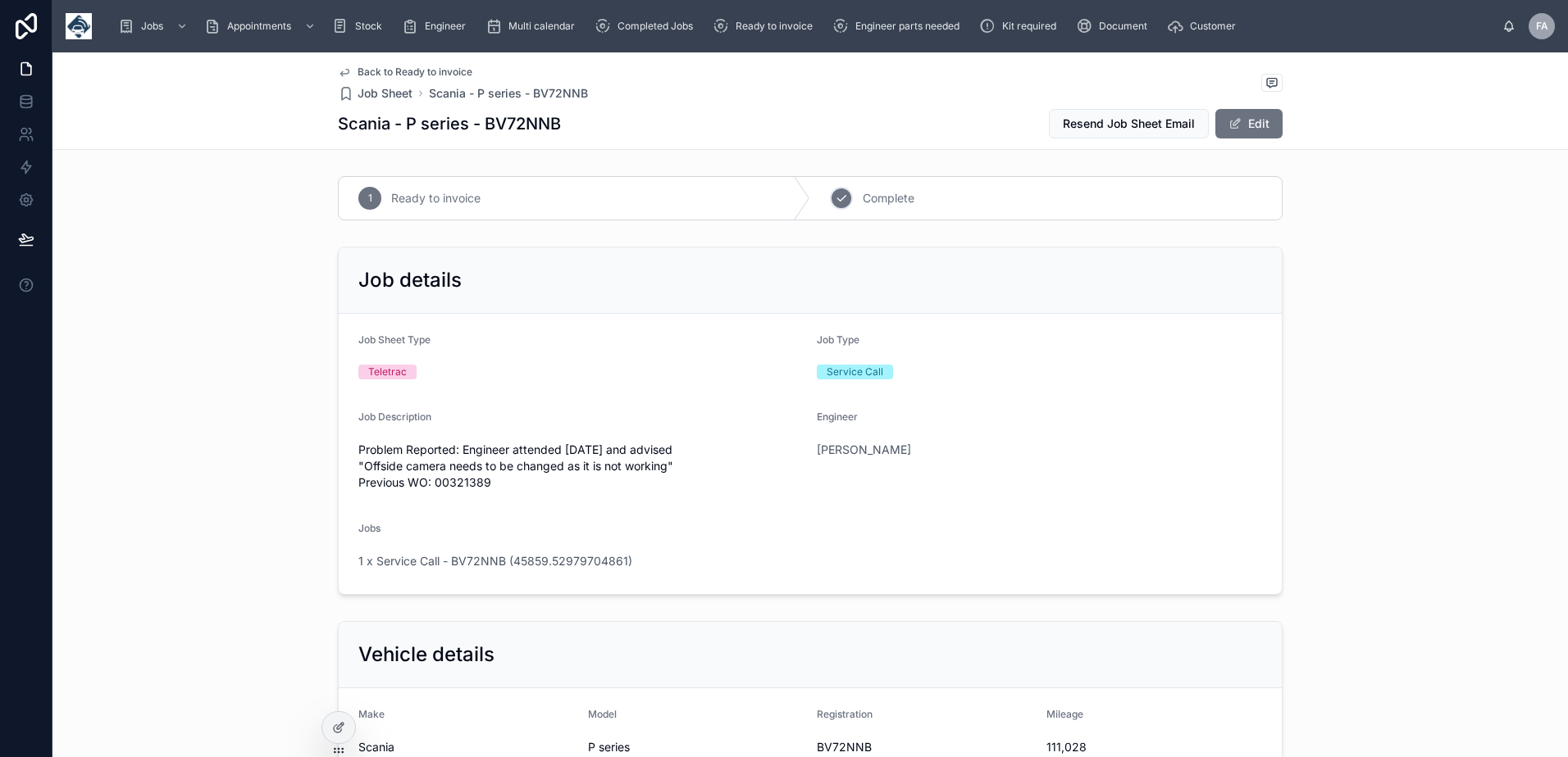
click at [890, 196] on span "Complete" at bounding box center [888, 198] width 51 height 17
click at [434, 568] on span "1 x Service Call - BV72NNB (45859.52979704861)" at bounding box center [495, 561] width 274 height 17
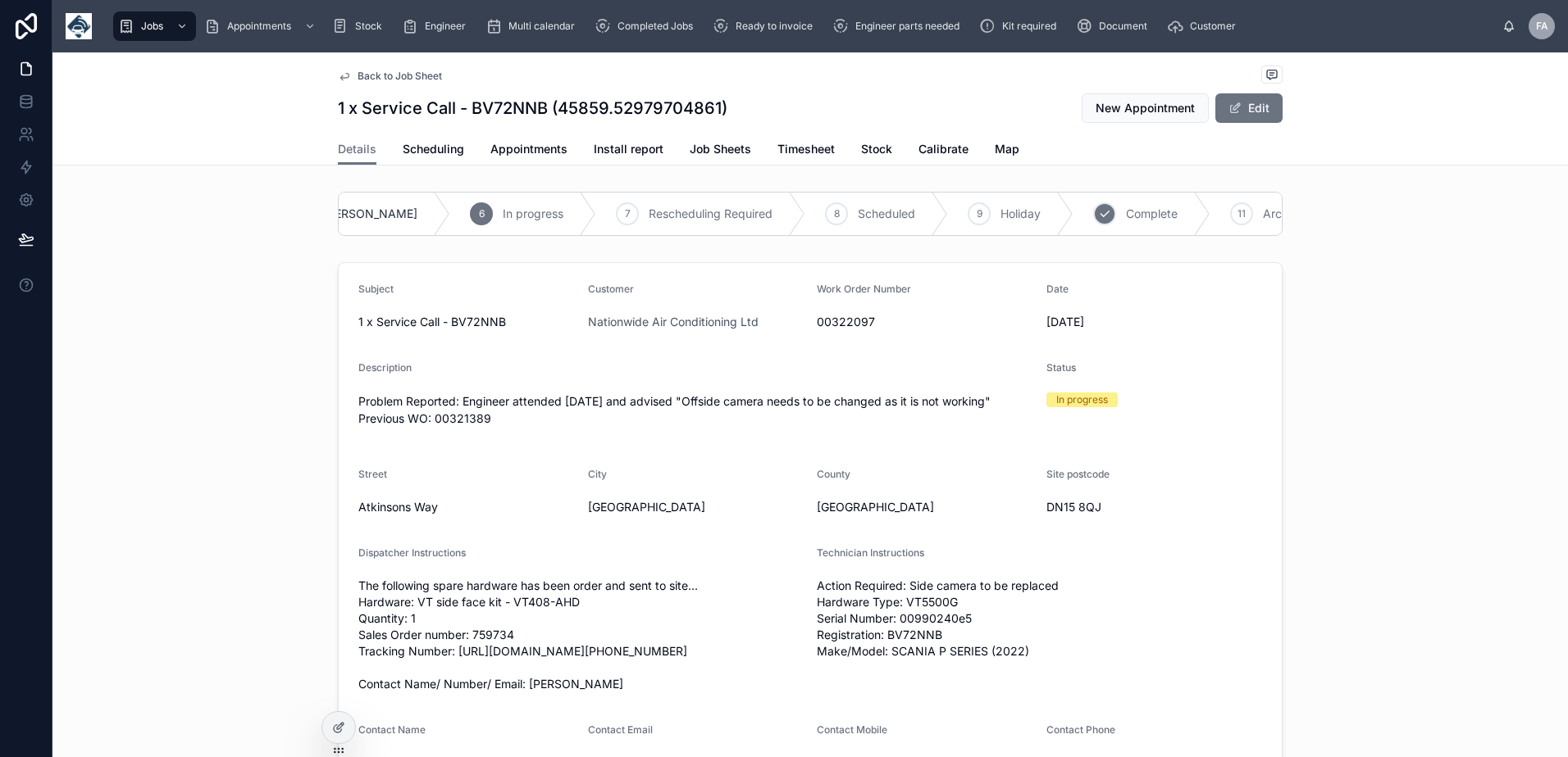
click at [1126, 209] on span "Complete" at bounding box center [1151, 214] width 51 height 17
click at [539, 152] on span "Appointments" at bounding box center [529, 148] width 77 height 17
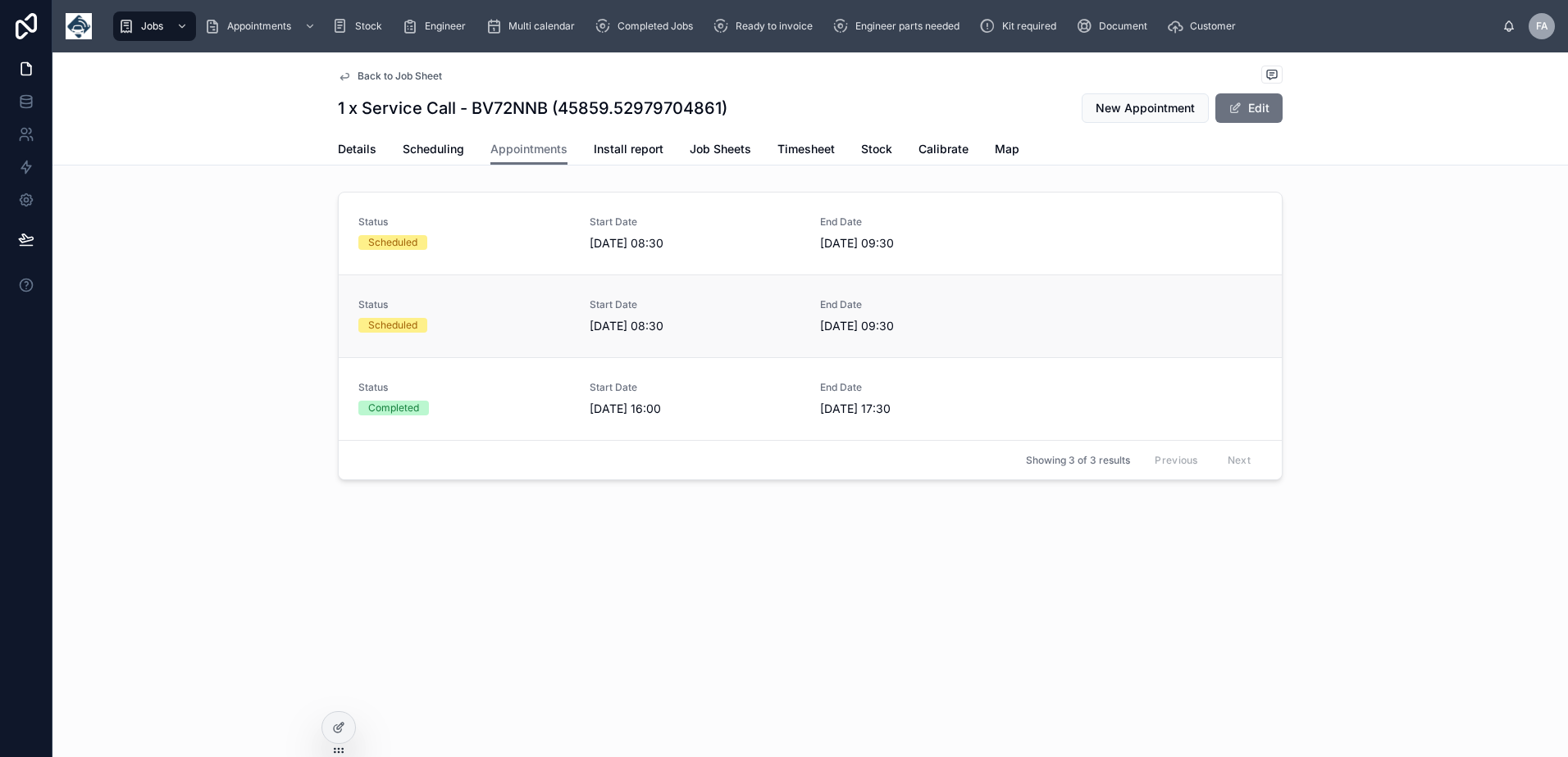
click at [561, 310] on span "Status" at bounding box center [464, 304] width 212 height 13
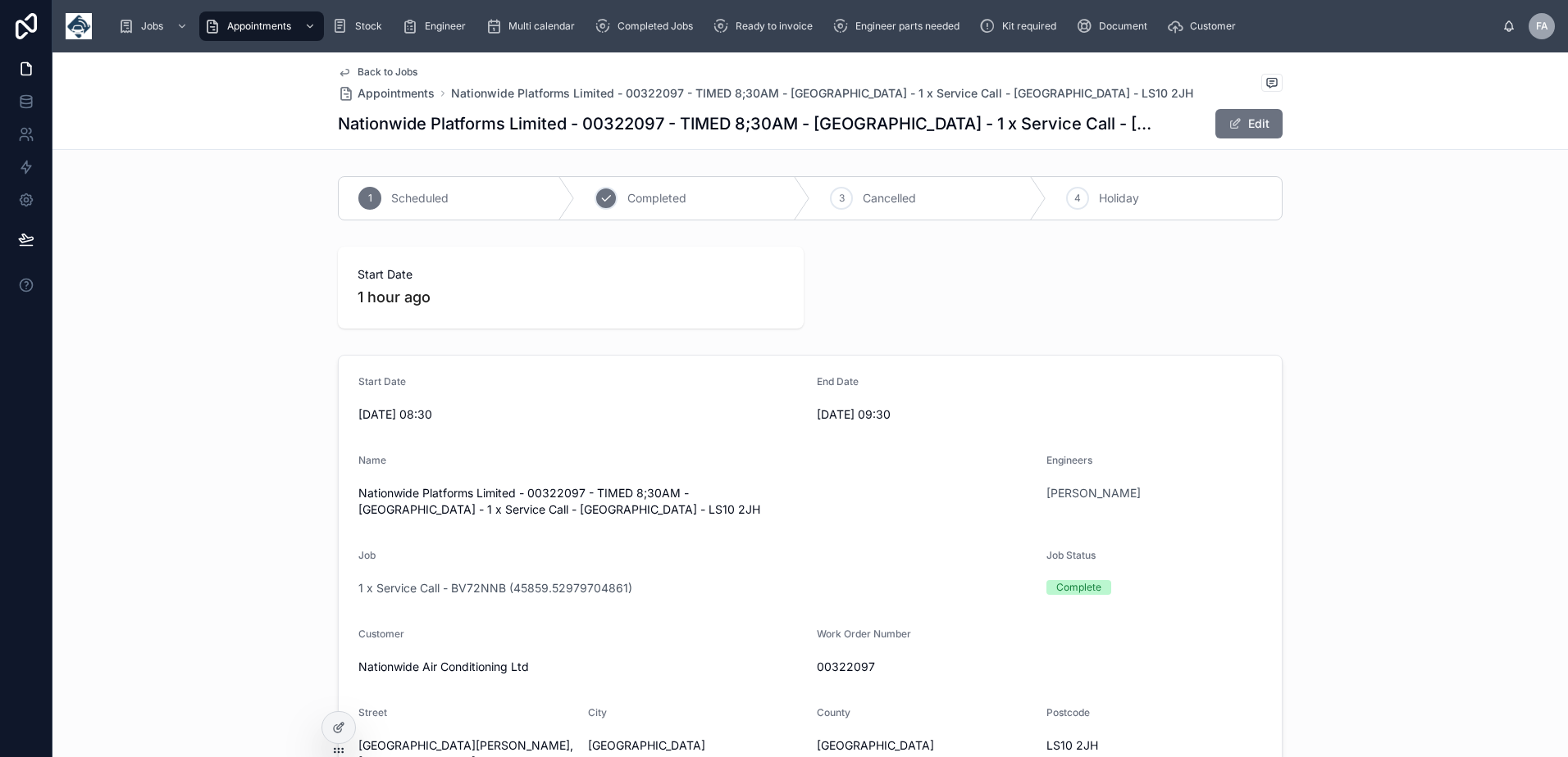
click at [661, 188] on div "2 Completed" at bounding box center [693, 198] width 237 height 43
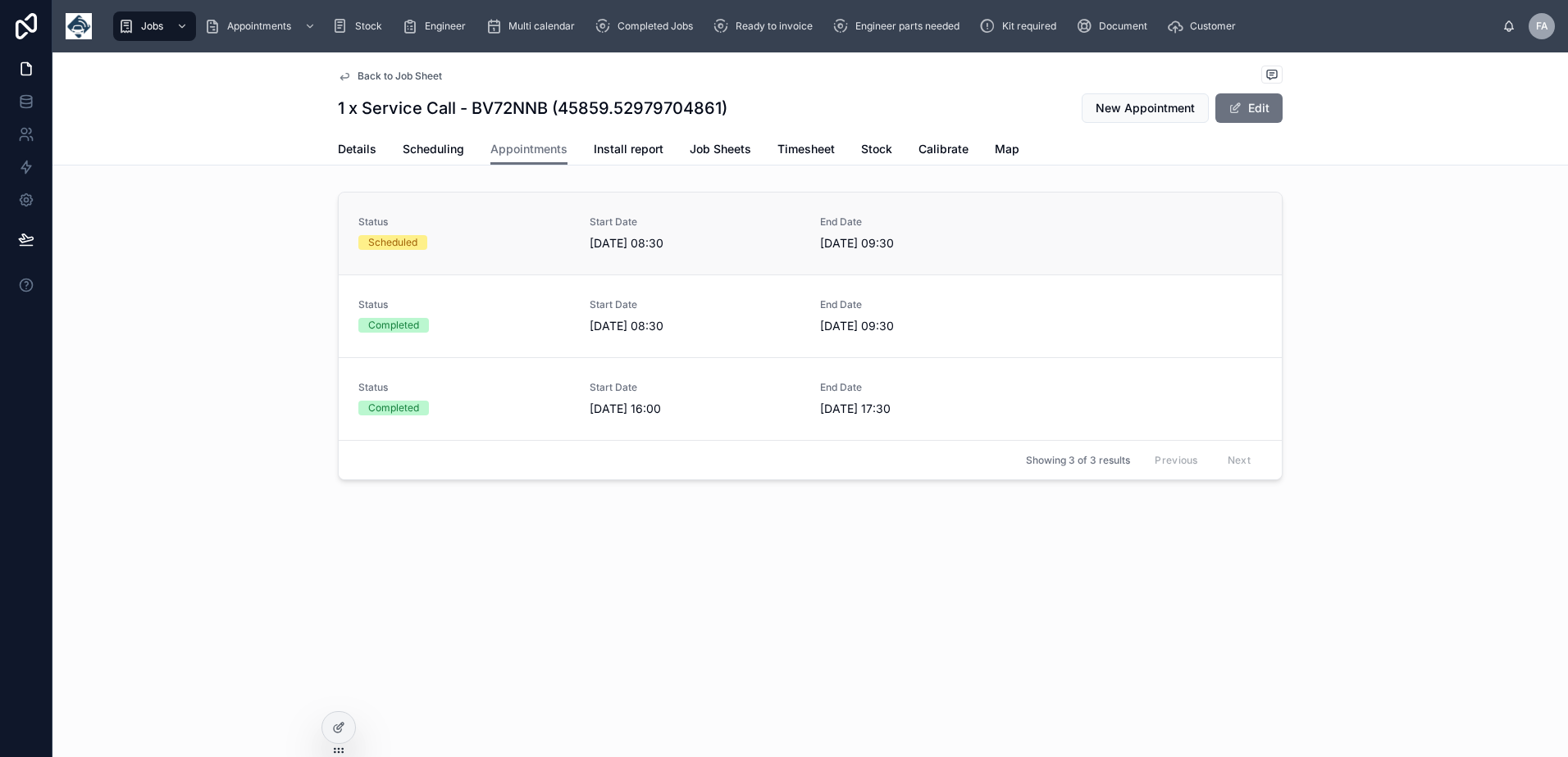
click at [454, 237] on div "Scheduled" at bounding box center [464, 242] width 212 height 15
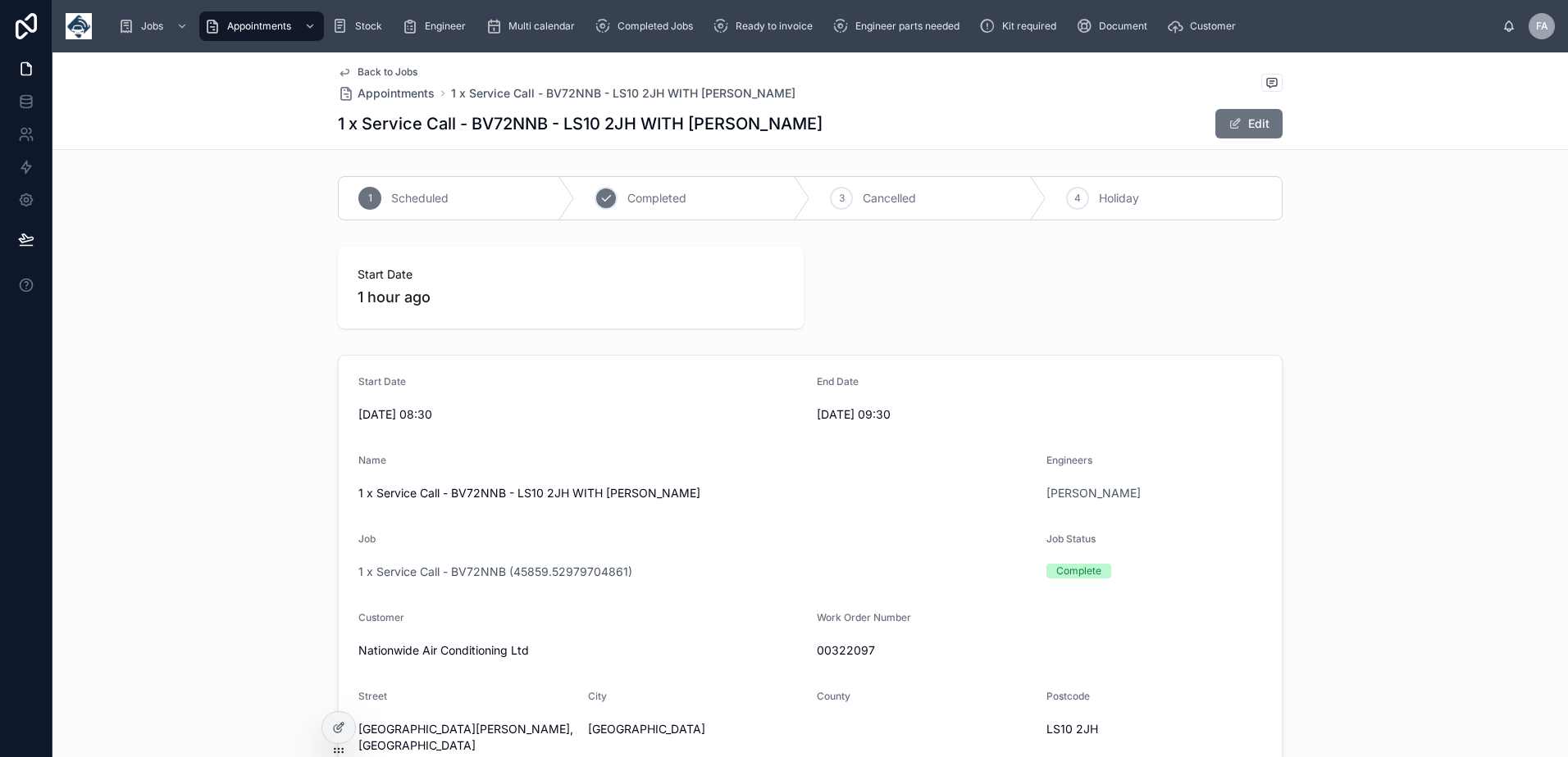
click at [628, 198] on span "Completed" at bounding box center [657, 198] width 59 height 17
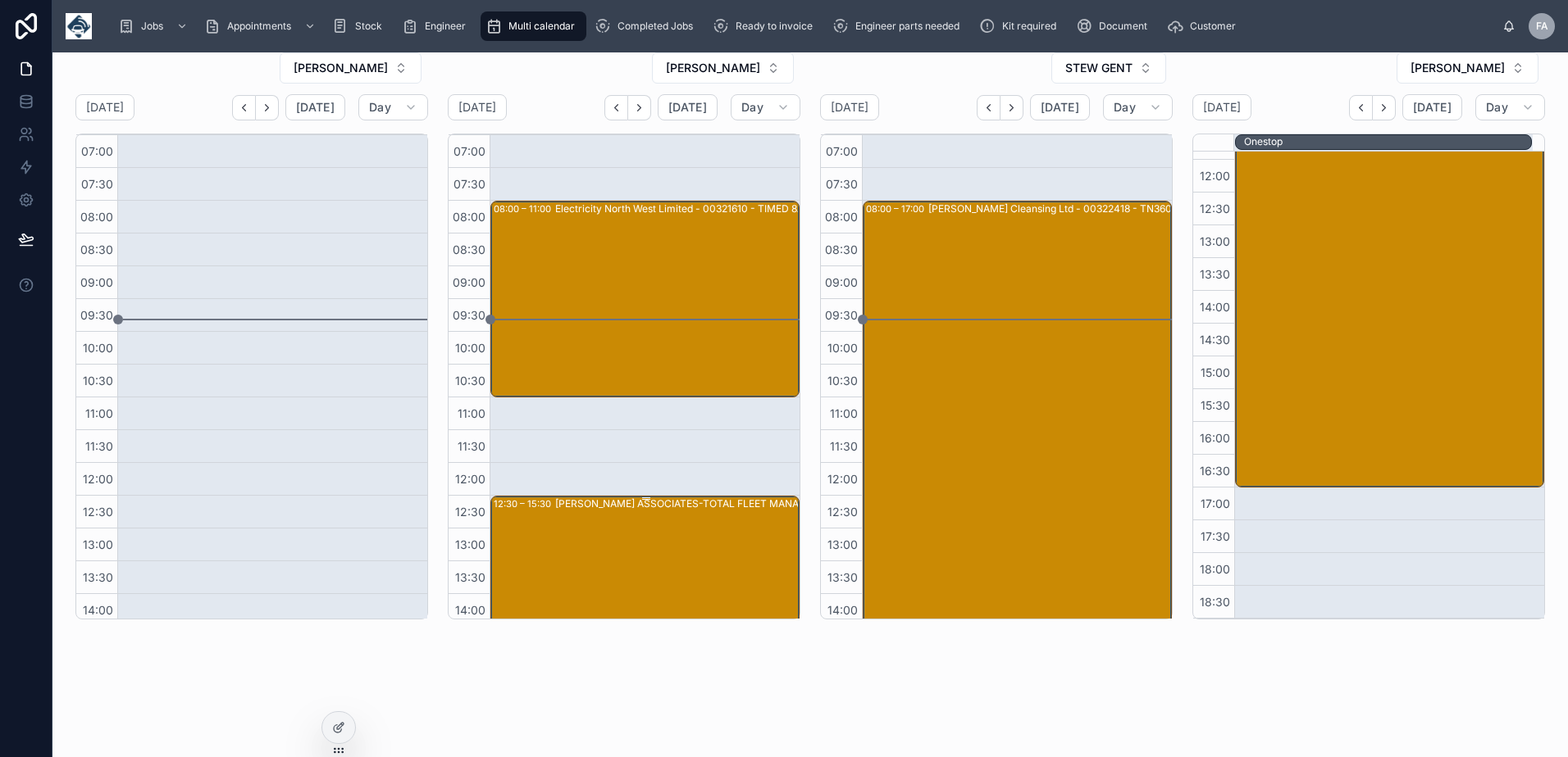
click at [588, 529] on div "[PERSON_NAME] ASSOCIATES-TOTAL FLEET MANAGEMENT LIMITED- 00316577 - 2 X VT3000 …" at bounding box center [707, 593] width 304 height 193
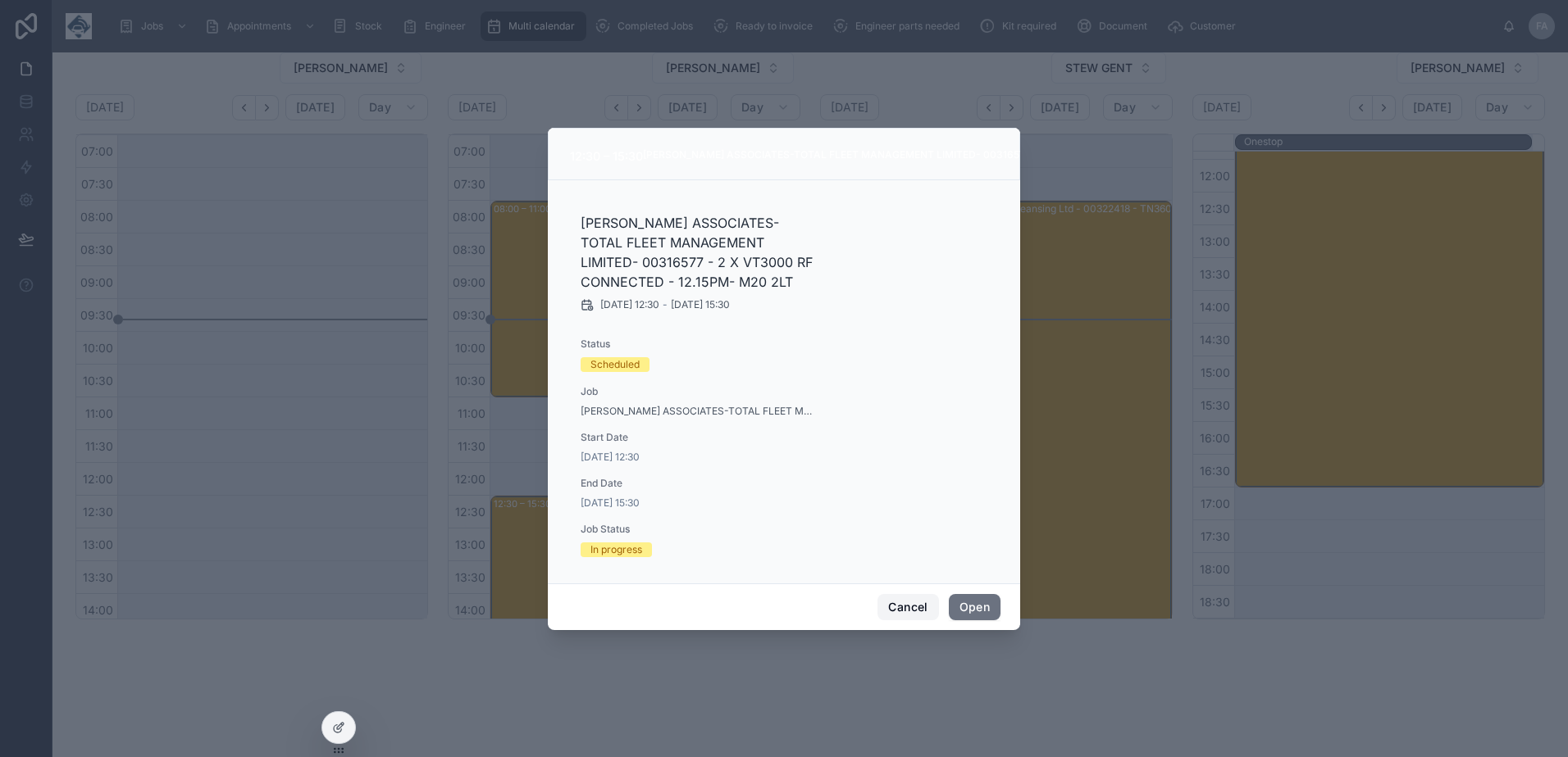
click at [916, 614] on button "Cancel" at bounding box center [907, 607] width 60 height 27
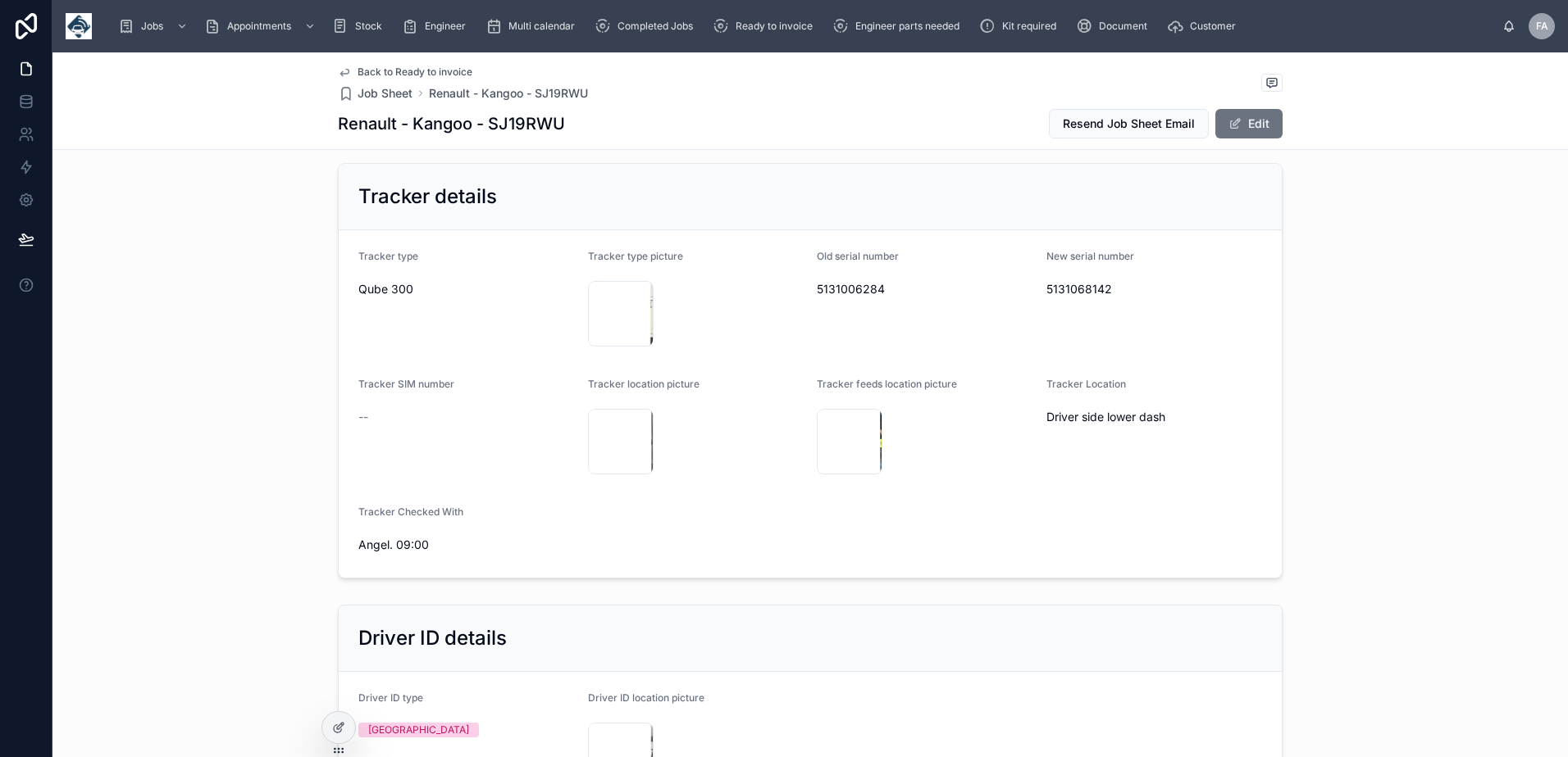
scroll to position [1148, 0]
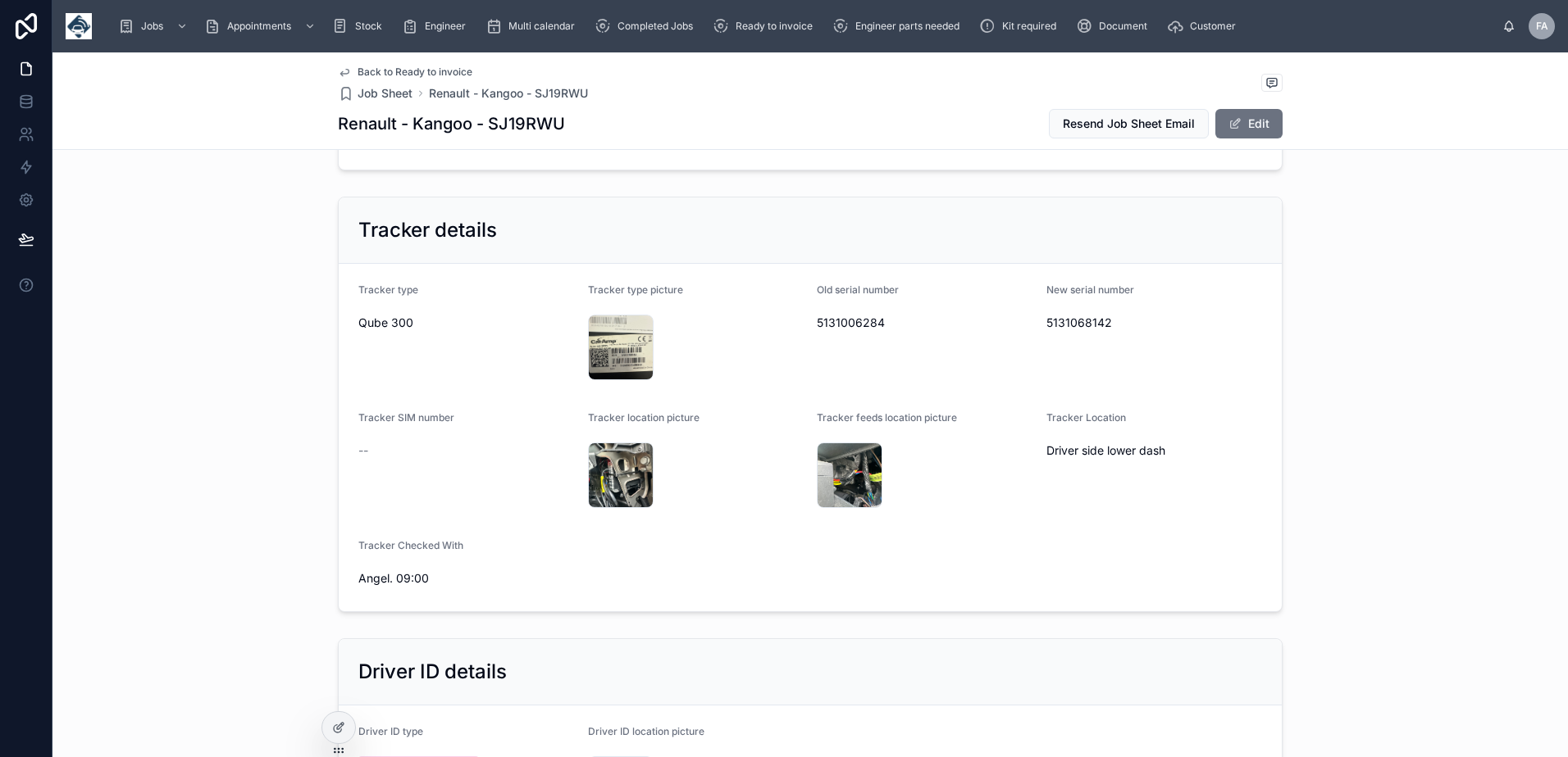
click at [1066, 315] on span "5131068142" at bounding box center [1154, 323] width 217 height 17
copy span "5131068142"
drag, startPoint x: 425, startPoint y: 562, endPoint x: 351, endPoint y: 563, distance: 74.0
click at [358, 570] on span "Angel. 09:00" at bounding box center [466, 578] width 217 height 17
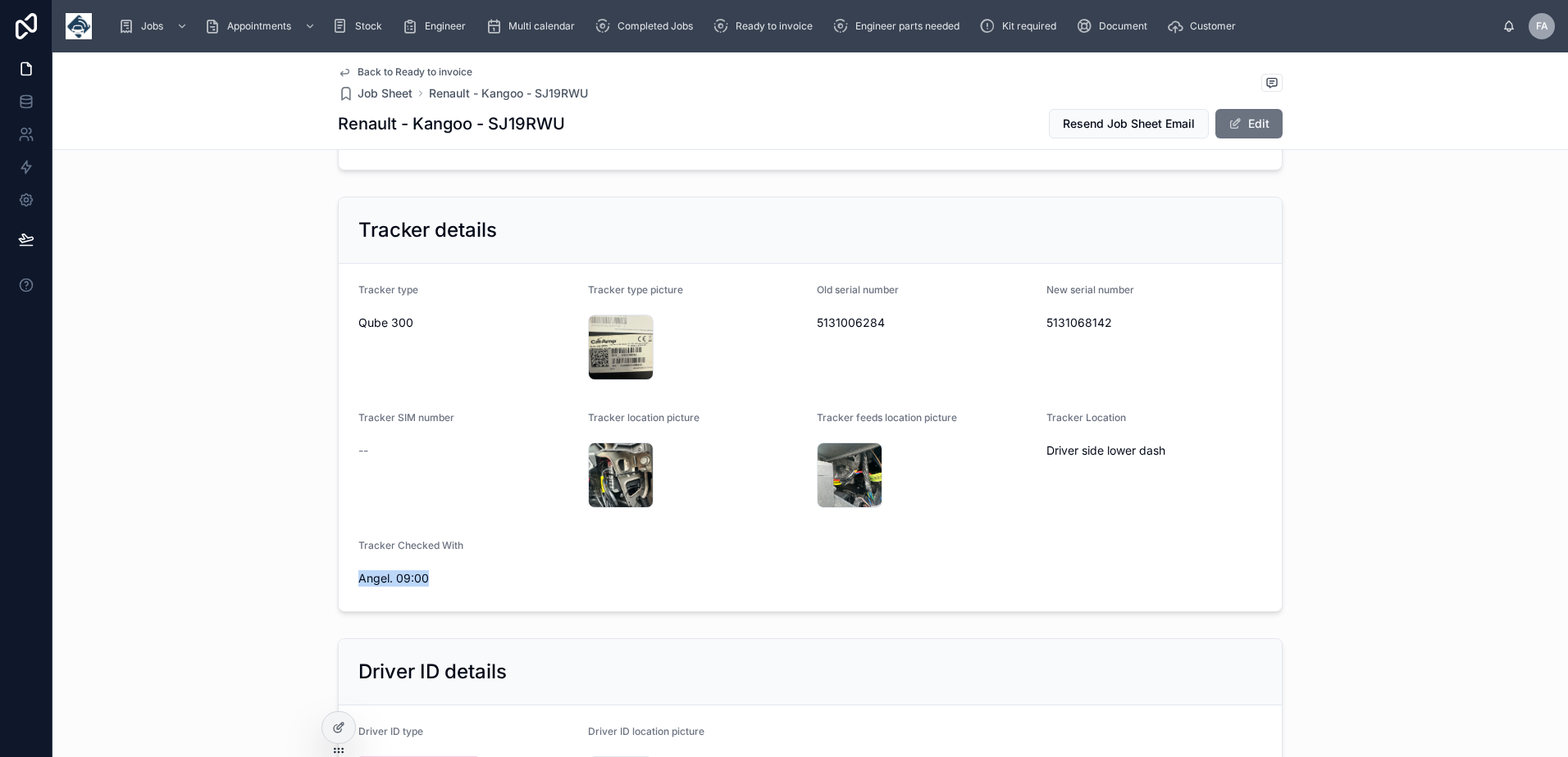
copy span "Angel. 09:00"
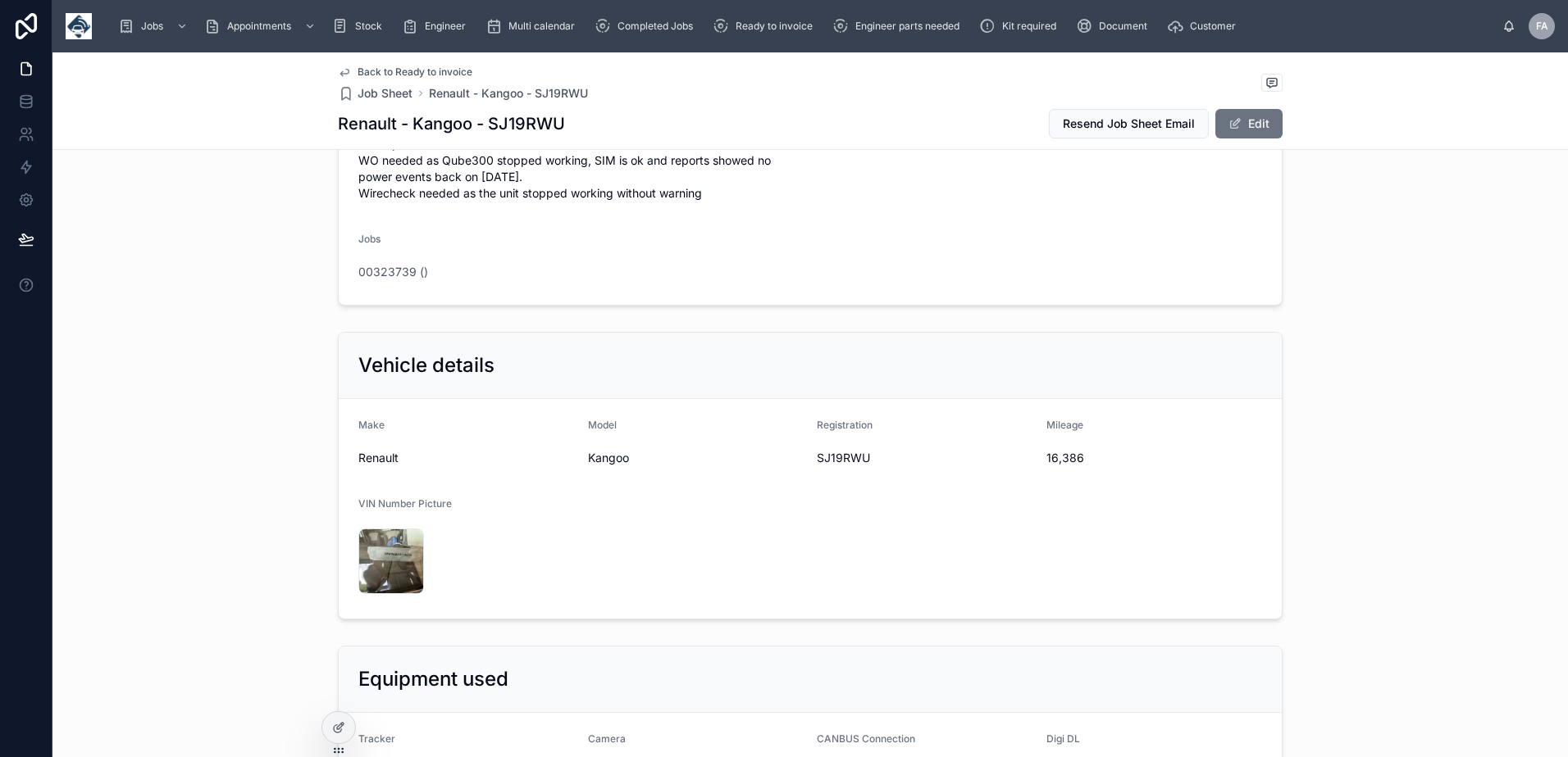
scroll to position [328, 0]
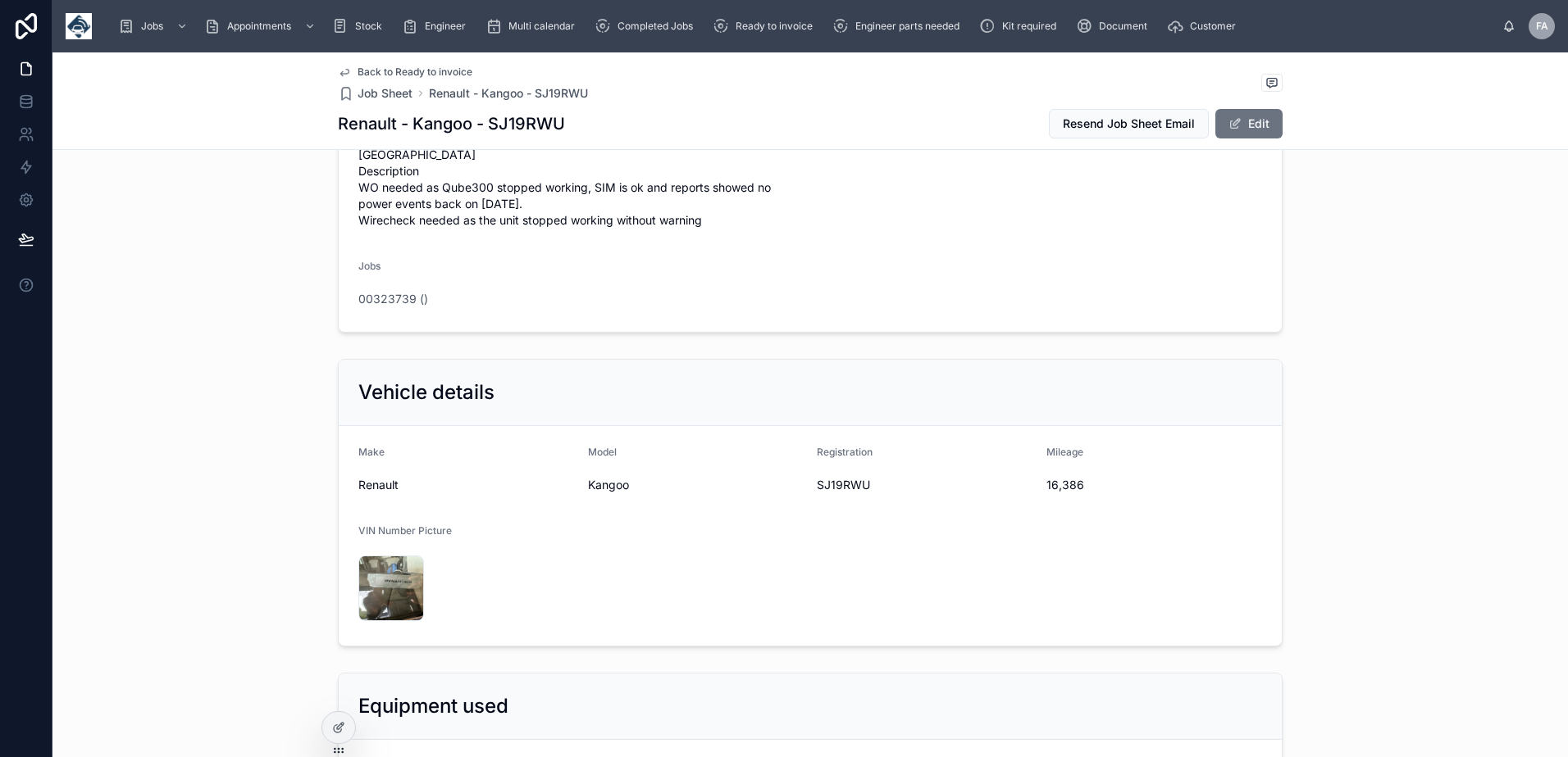
click at [1053, 477] on span "16,386" at bounding box center [1154, 485] width 217 height 17
copy span "16,386"
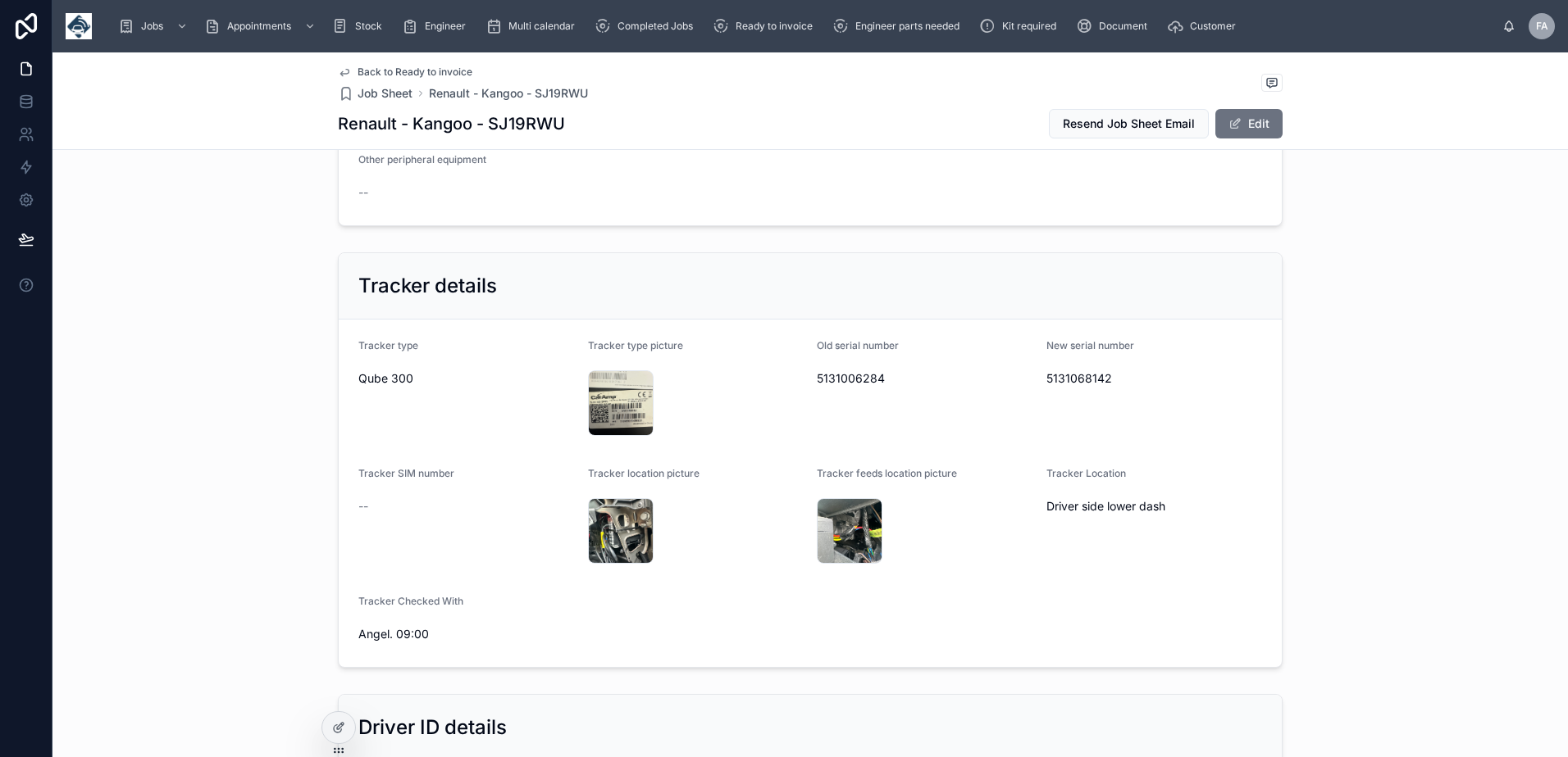
scroll to position [1148, 0]
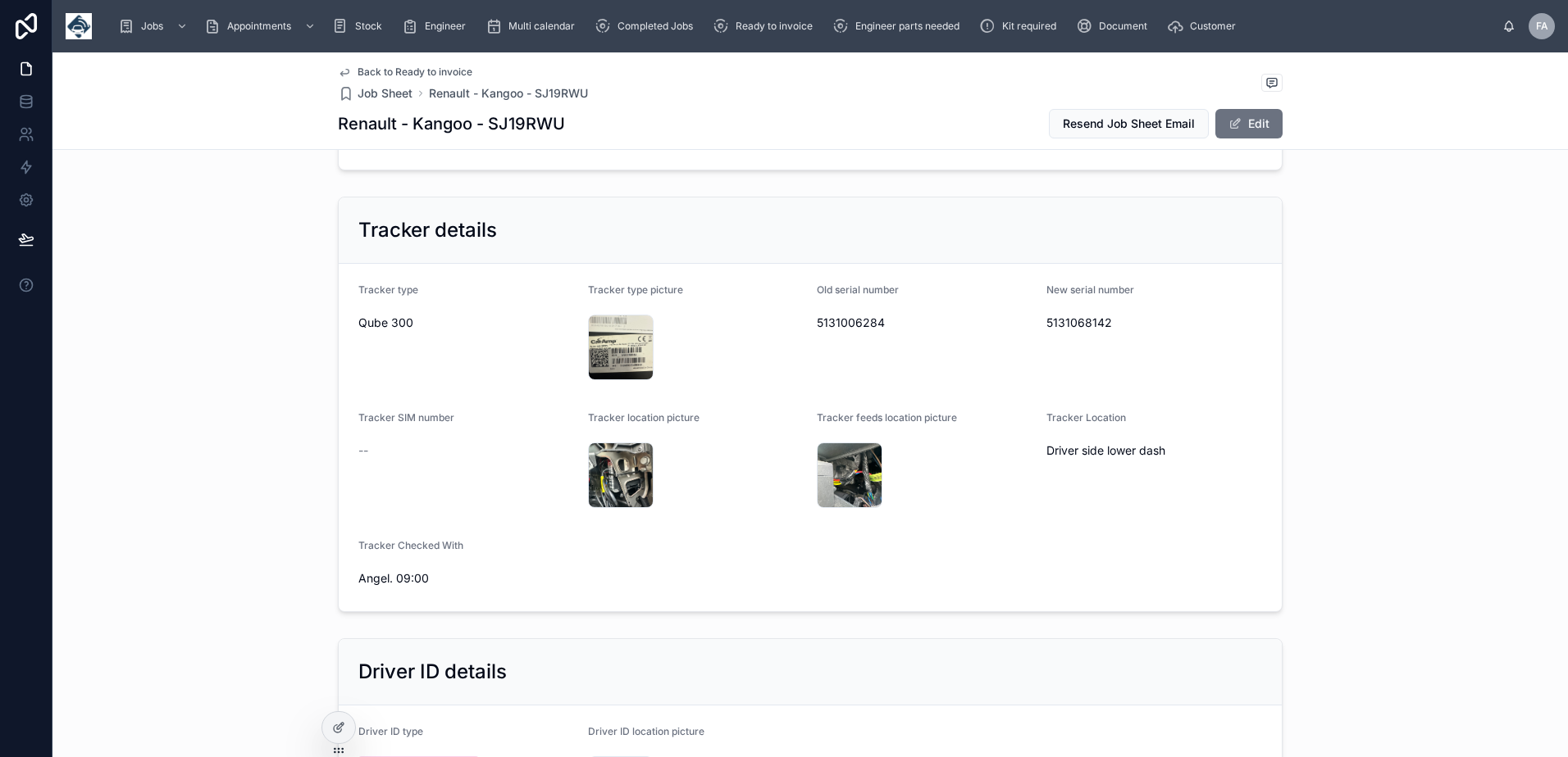
click at [699, 553] on form "Tracker type Qube 300 Tracker type picture IMG_1539 .jpeg Old serial number 513…" at bounding box center [810, 437] width 942 height 347
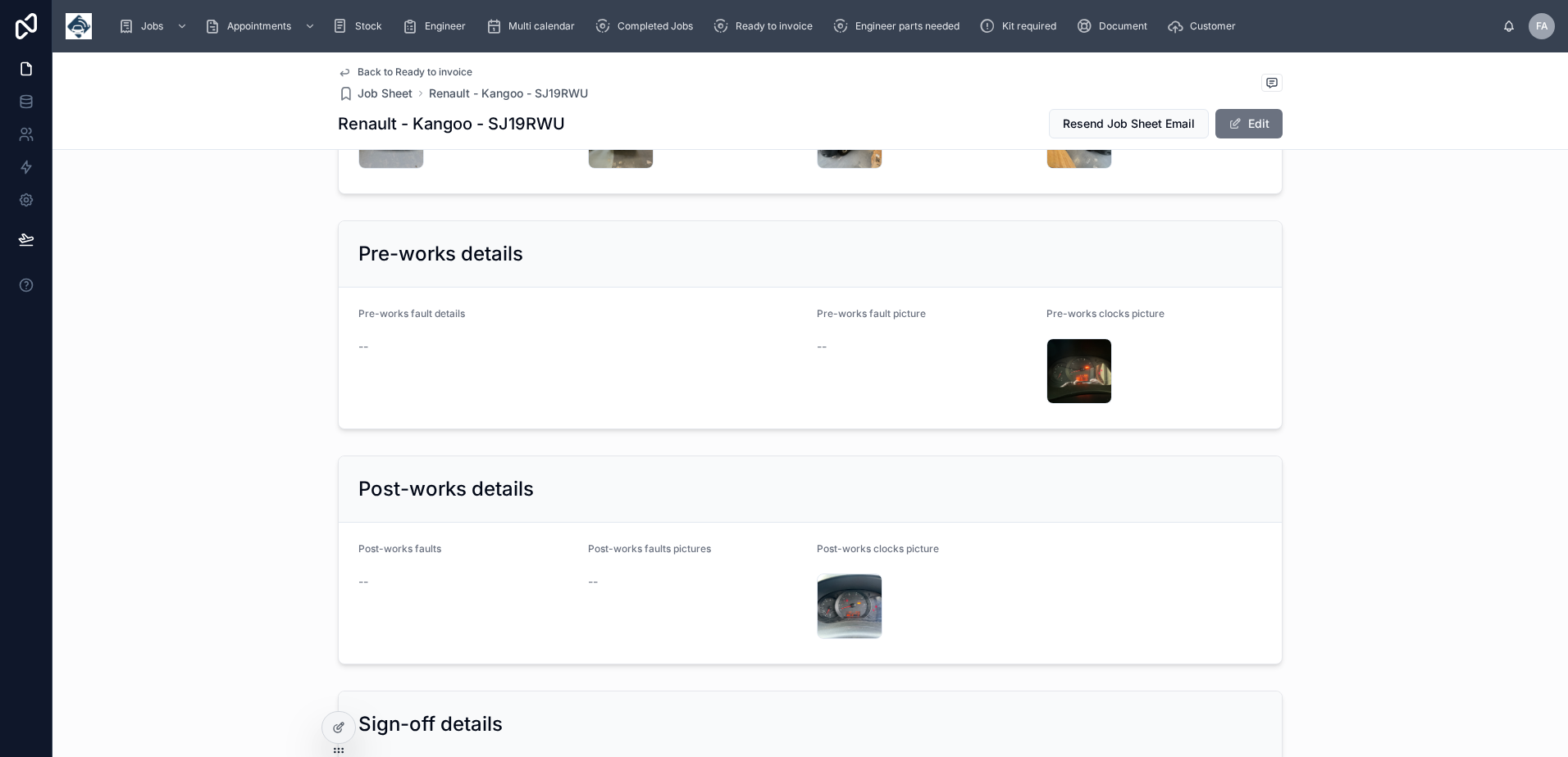
scroll to position [3278, 0]
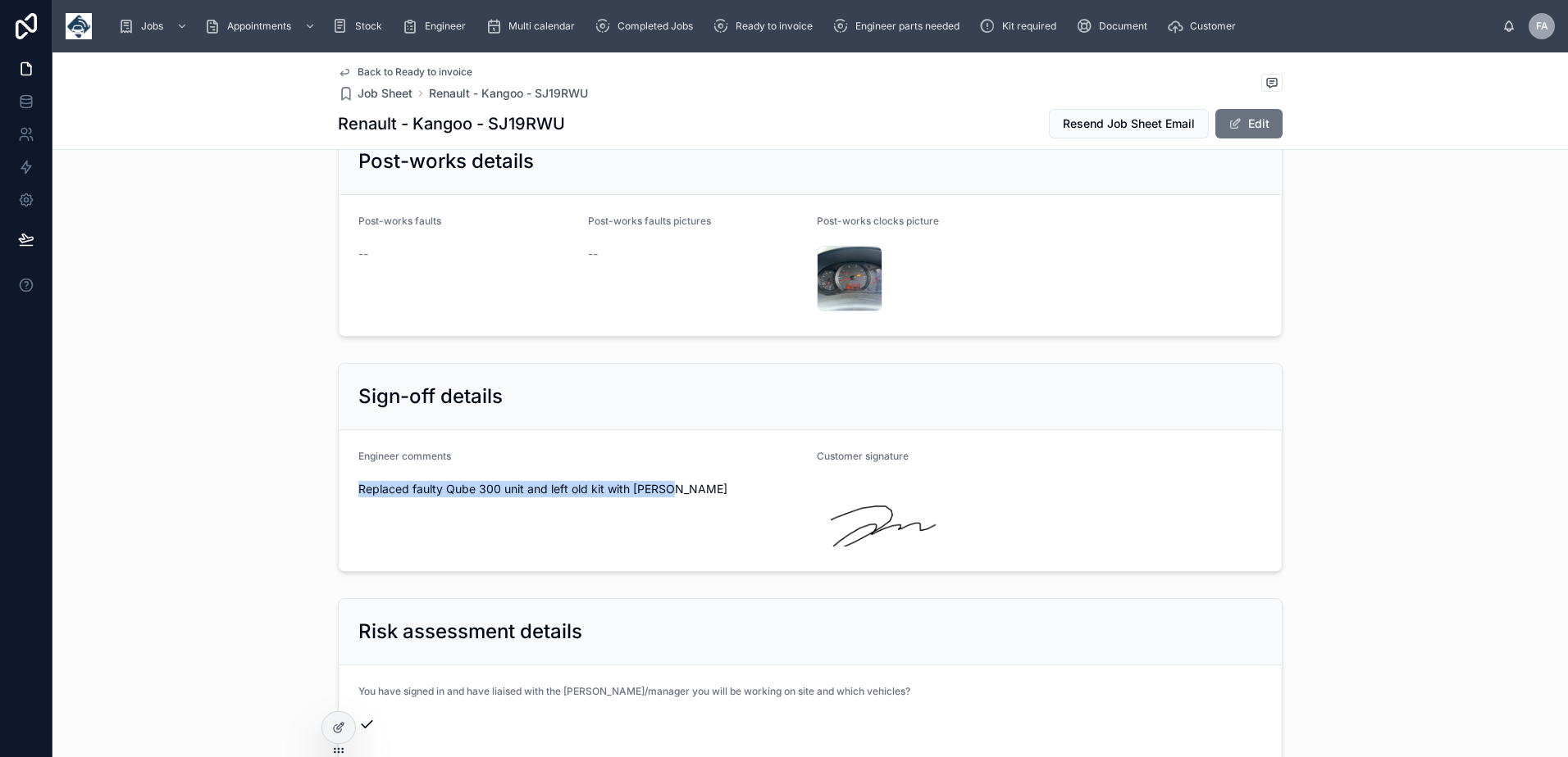
drag, startPoint x: 348, startPoint y: 458, endPoint x: 667, endPoint y: 456, distance: 319.0
click at [667, 456] on form "Engineer comments Replaced faulty Qube 300 unit and left old kit with [PERSON_N…" at bounding box center [810, 501] width 942 height 141
copy span "Replaced faulty Qube 300 unit and left old kit with [PERSON_NAME]"
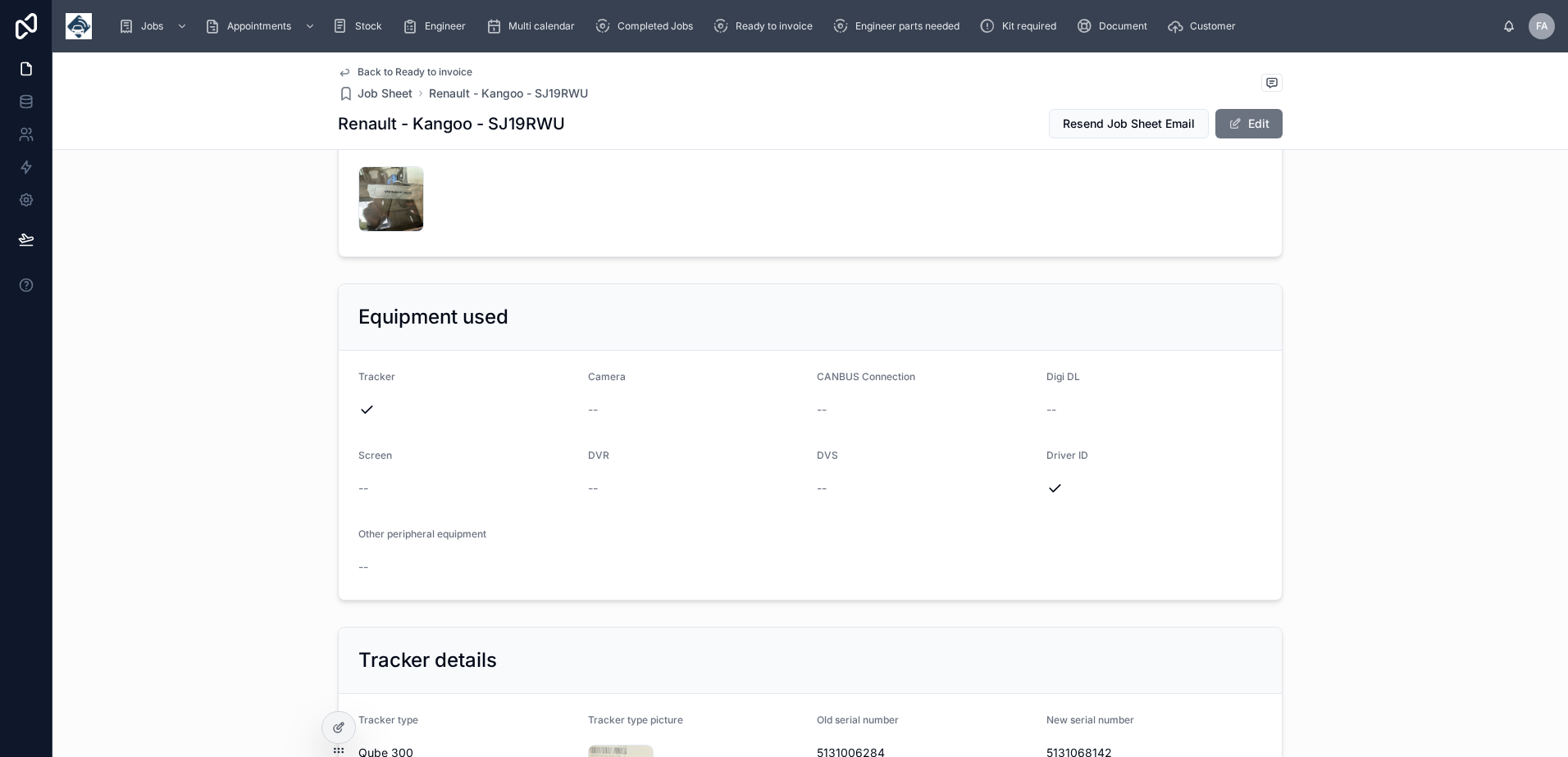
scroll to position [0, 0]
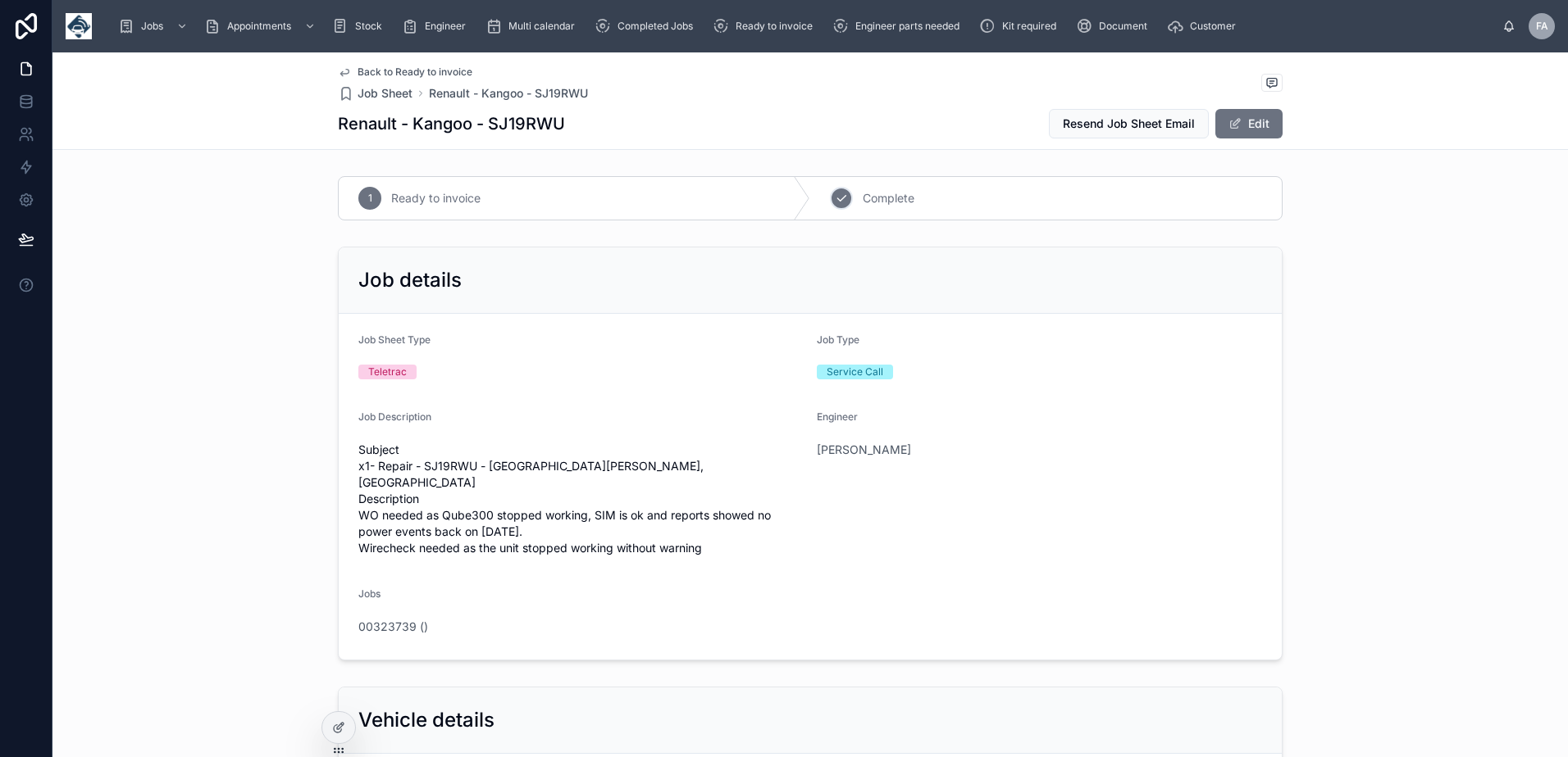
click at [865, 204] on span "Complete" at bounding box center [888, 198] width 51 height 17
click at [391, 618] on span "00323739 ()" at bounding box center [393, 626] width 69 height 17
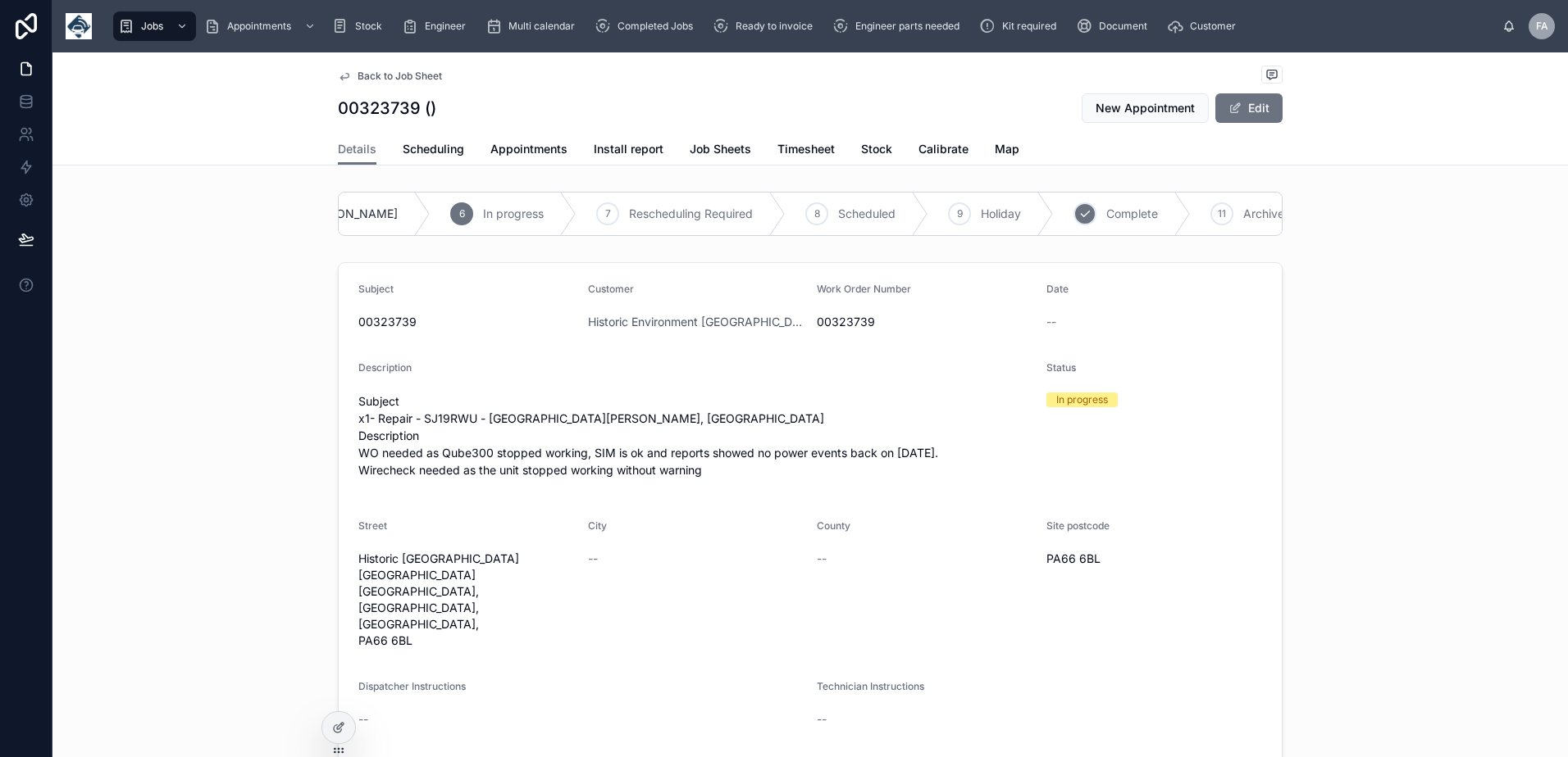
click at [1106, 208] on span "Complete" at bounding box center [1131, 214] width 51 height 17
click at [505, 146] on span "Appointments" at bounding box center [529, 148] width 77 height 17
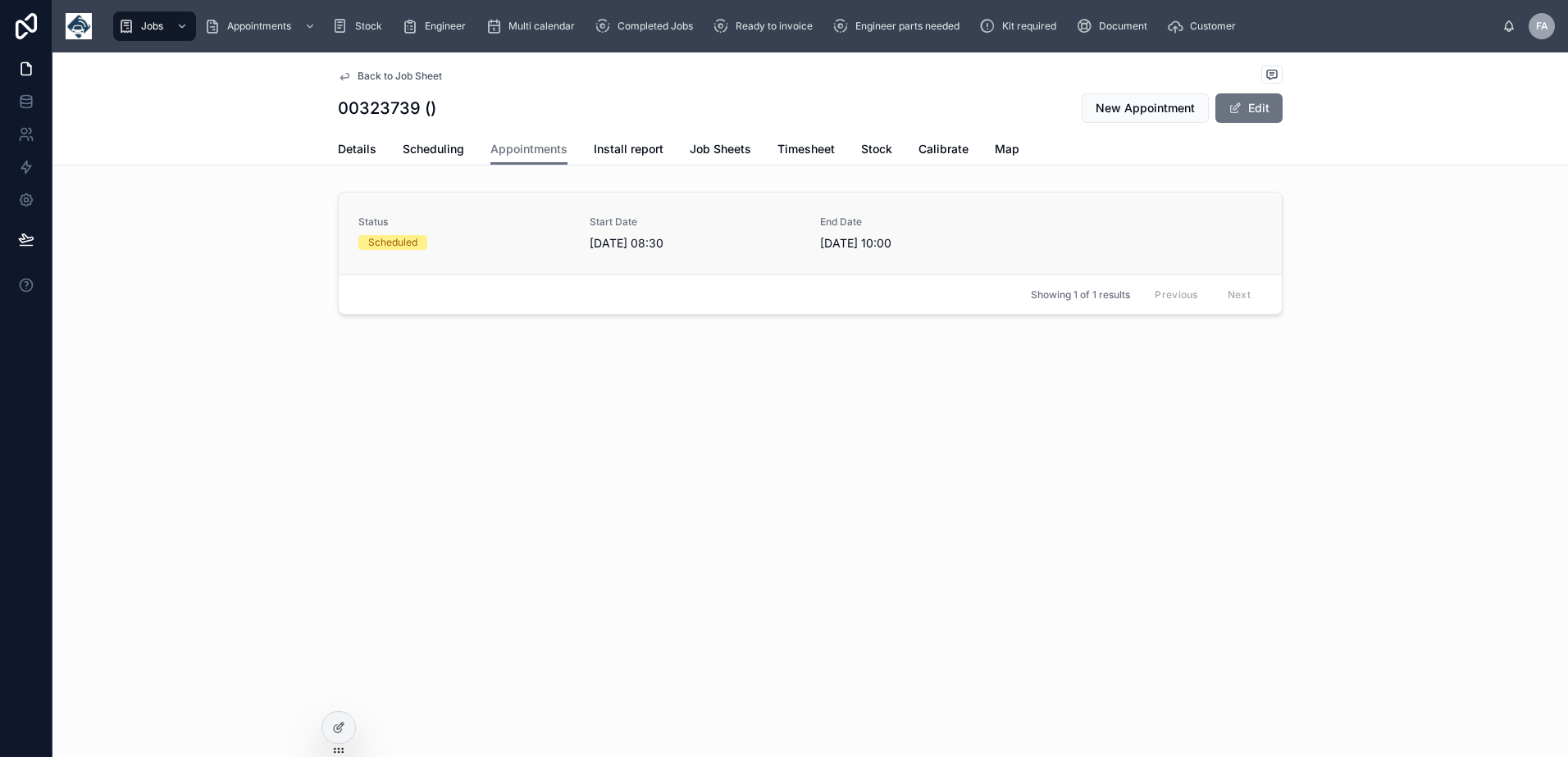
click at [628, 248] on span "[DATE] 08:30" at bounding box center [695, 243] width 212 height 17
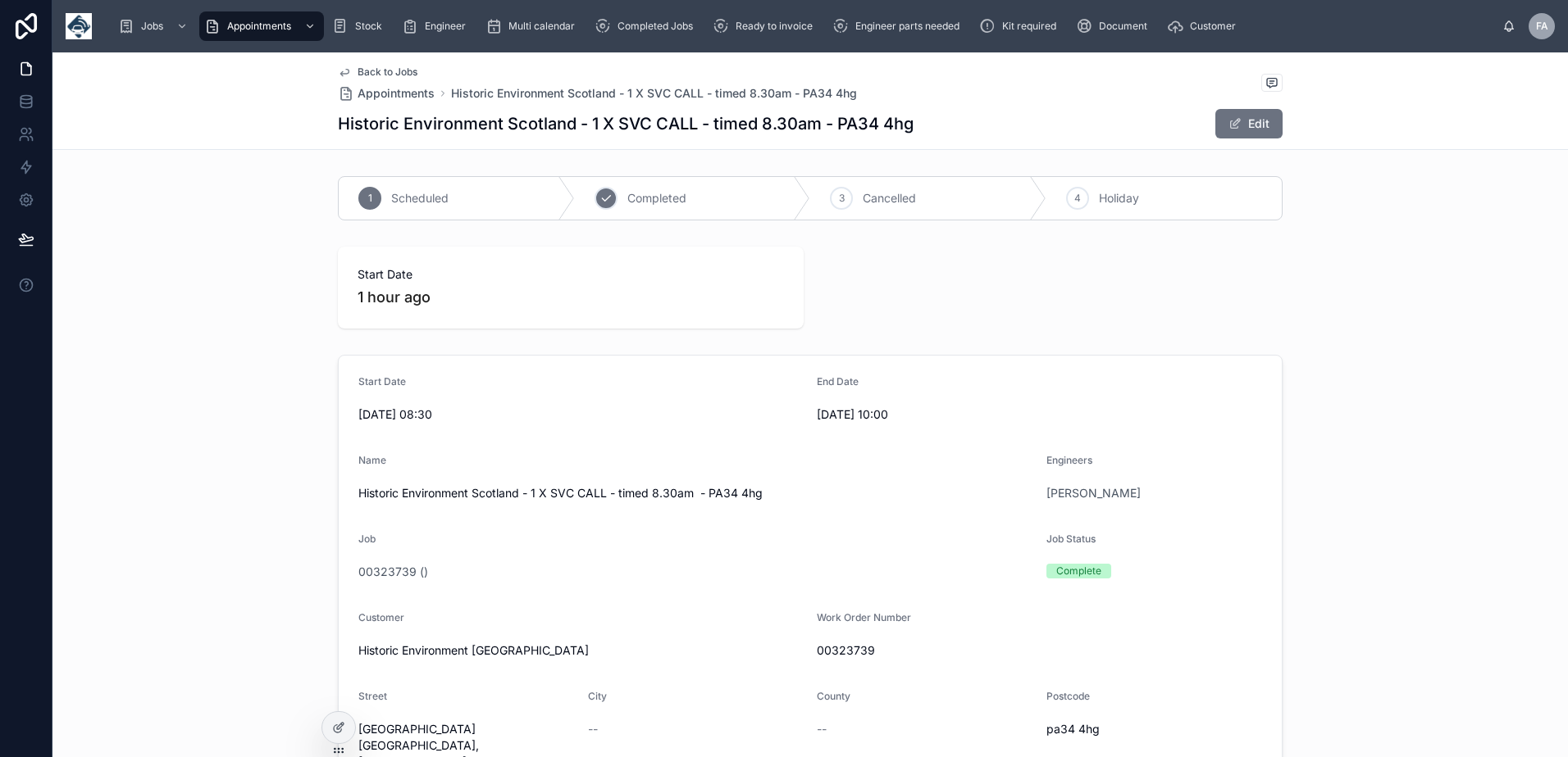
click at [678, 195] on span "Completed" at bounding box center [657, 198] width 59 height 17
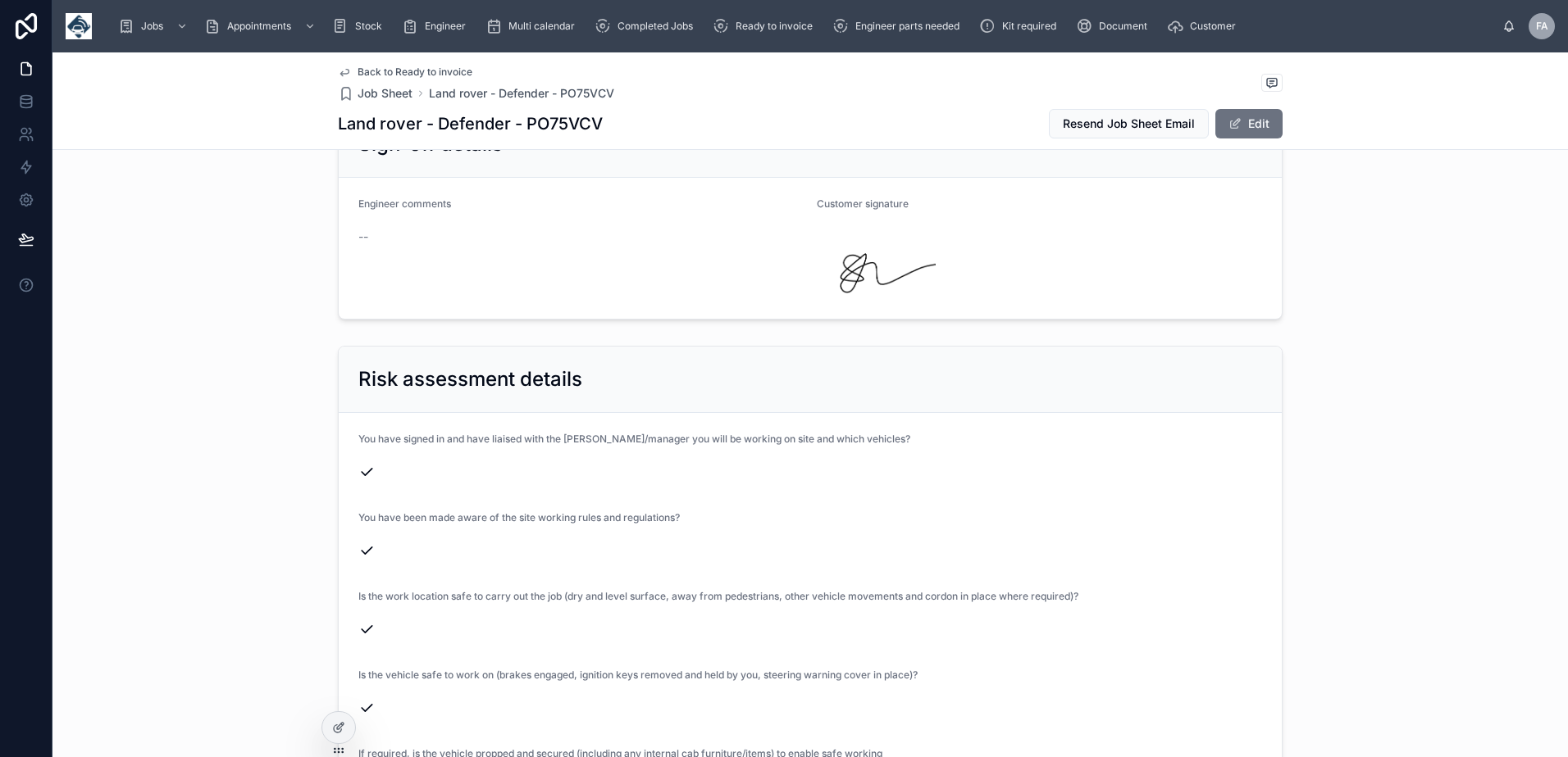
scroll to position [3278, 0]
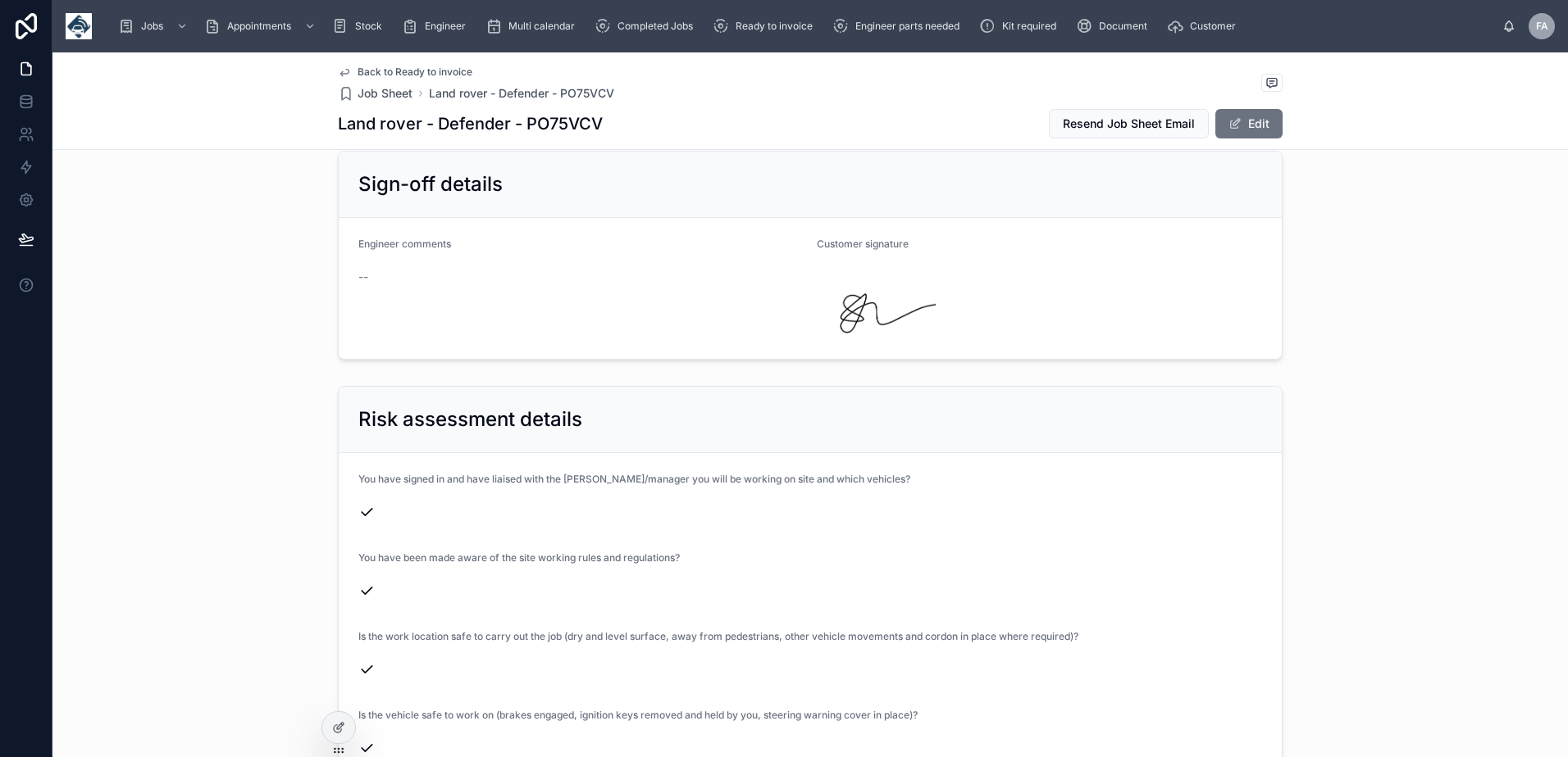
click at [575, 123] on h1 "Land rover - Defender - PO75VCV" at bounding box center [470, 123] width 265 height 23
copy h1 "PO75VCV"
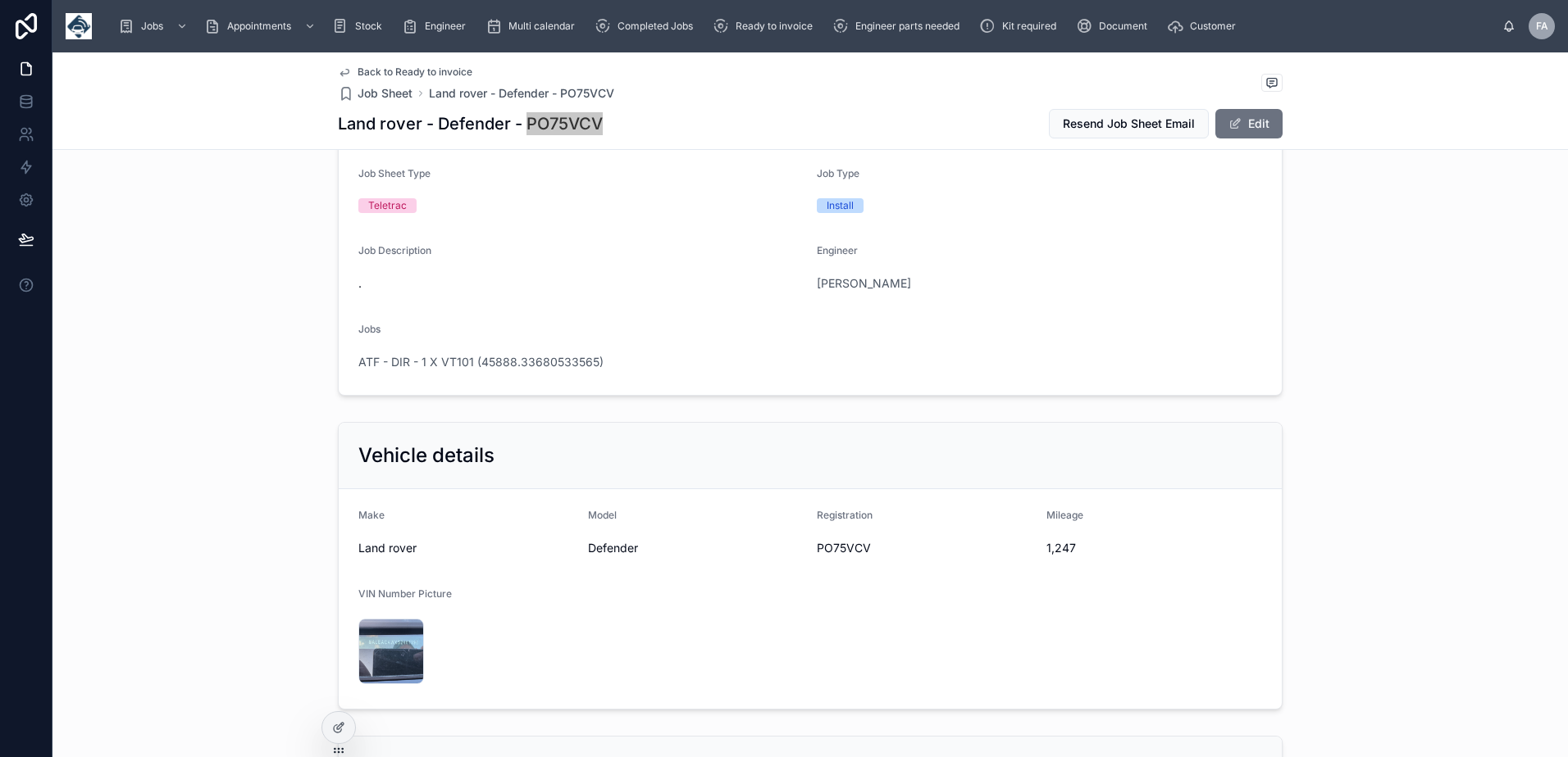
scroll to position [492, 0]
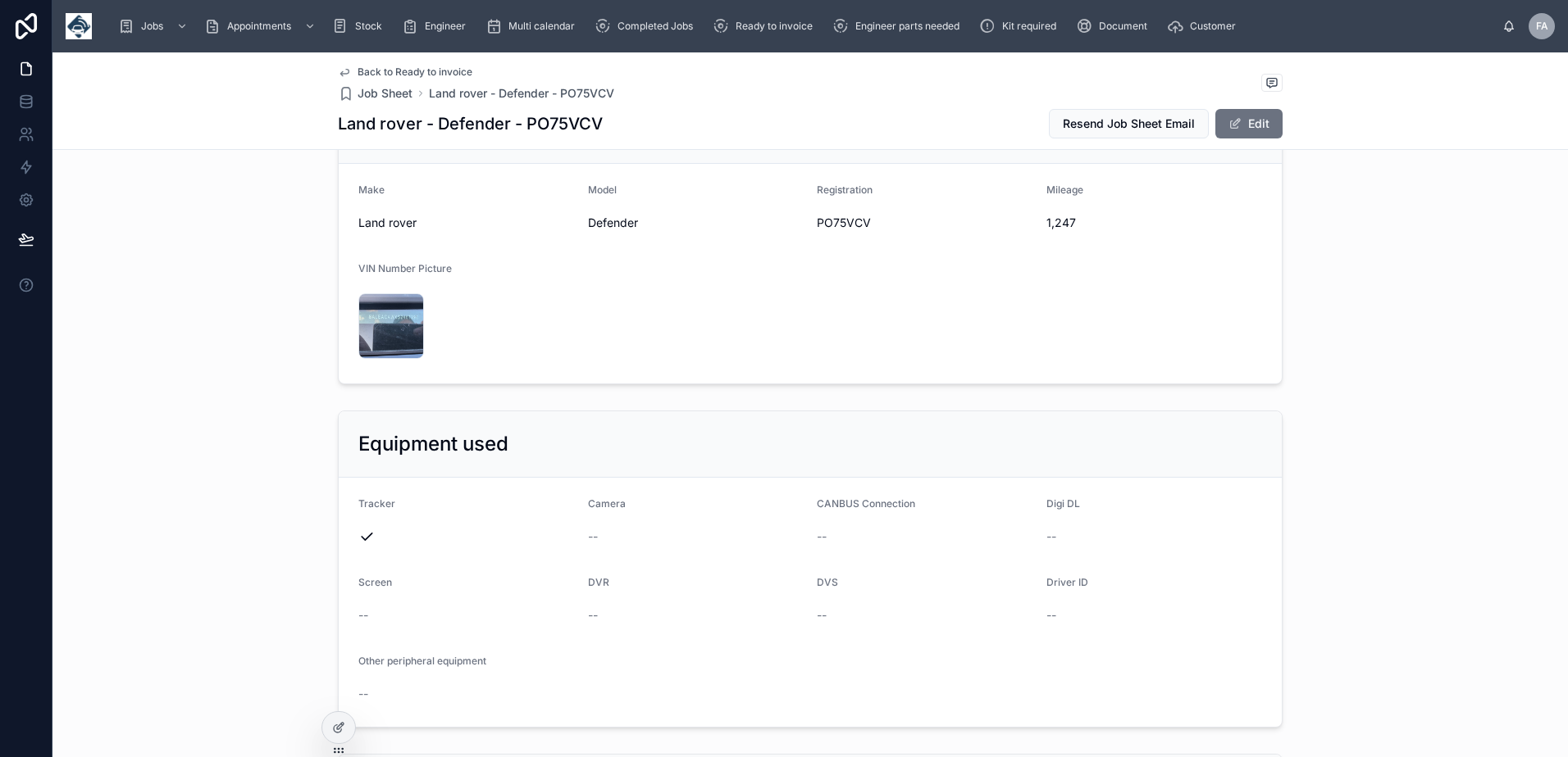
click at [1056, 222] on span "1,247" at bounding box center [1154, 223] width 217 height 17
copy span "1,247"
click at [830, 219] on span "PO75VCV" at bounding box center [925, 223] width 217 height 17
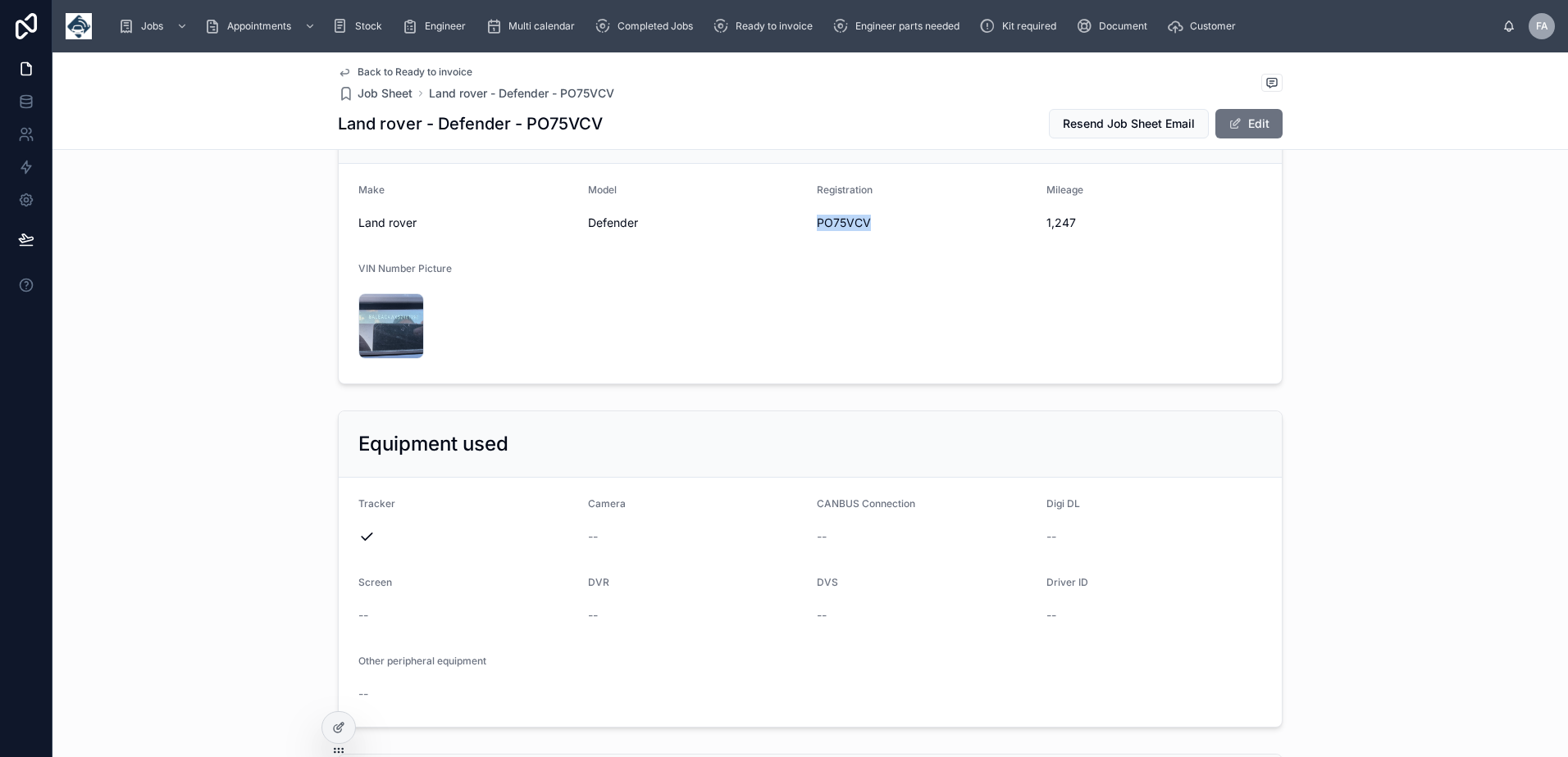
copy span "PO75VCV"
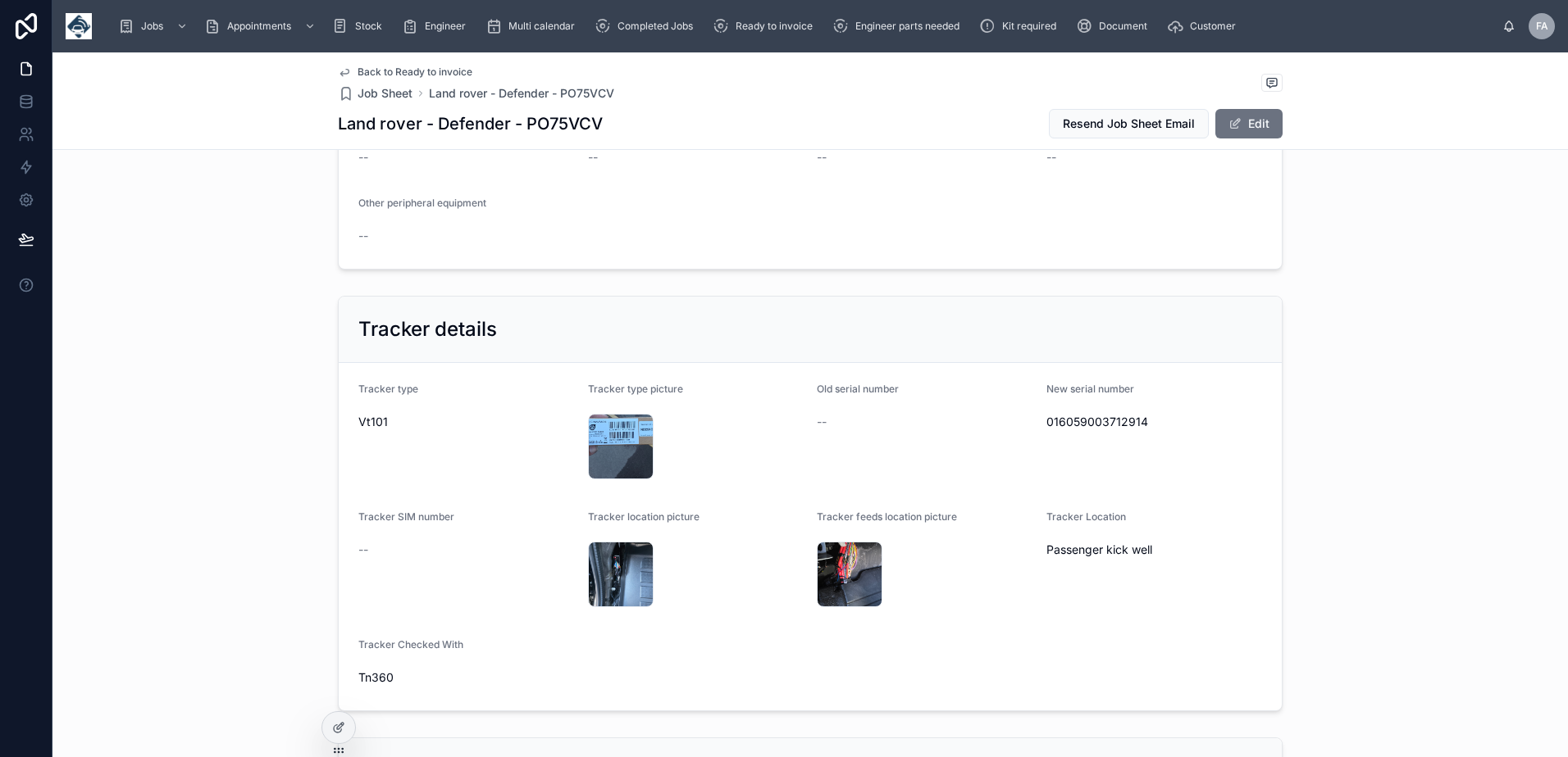
scroll to position [984, 0]
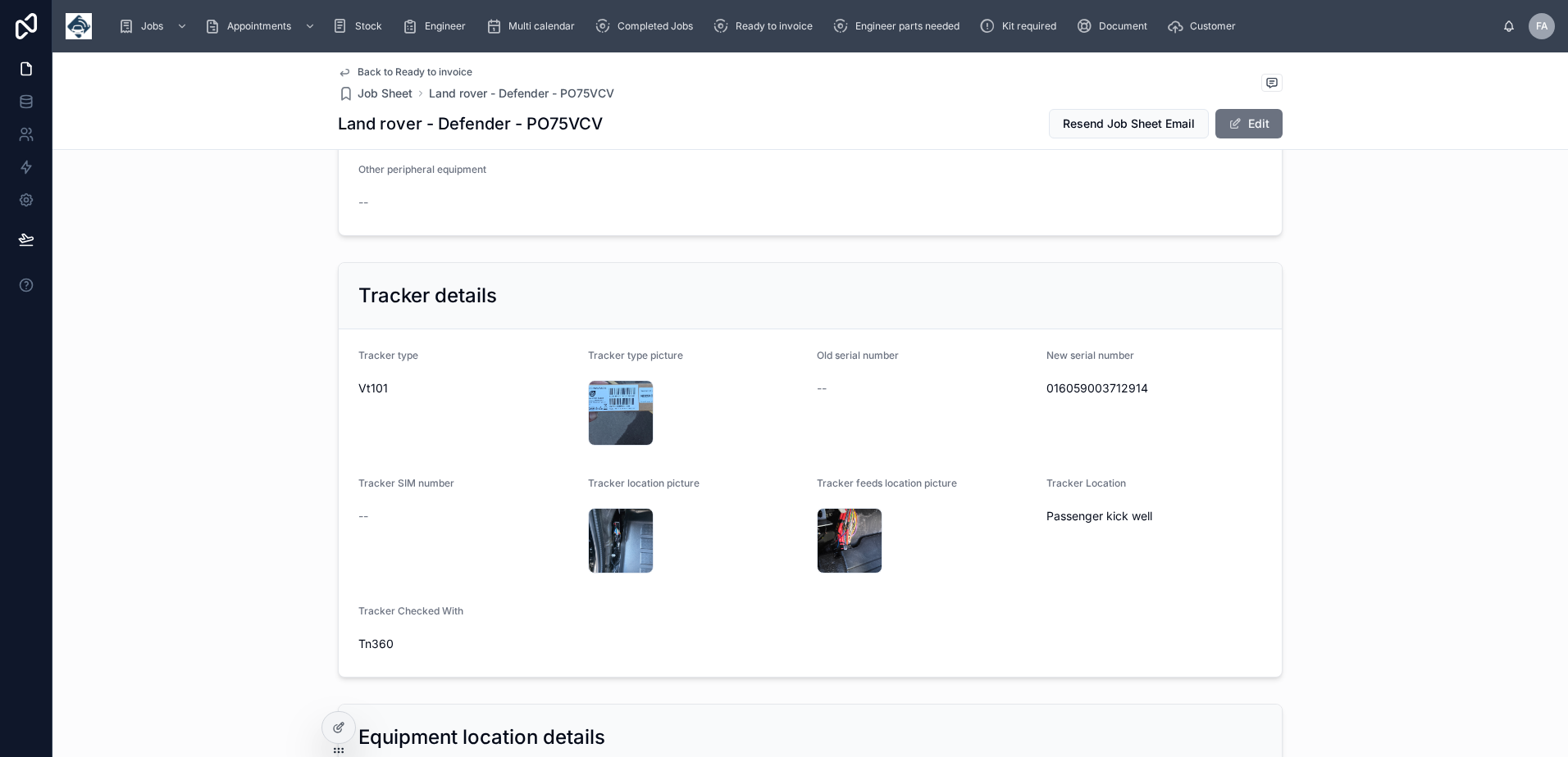
click at [370, 642] on span "Tn360" at bounding box center [466, 644] width 217 height 17
copy span "Tn360"
click at [1107, 387] on span "016059003712914" at bounding box center [1154, 388] width 217 height 17
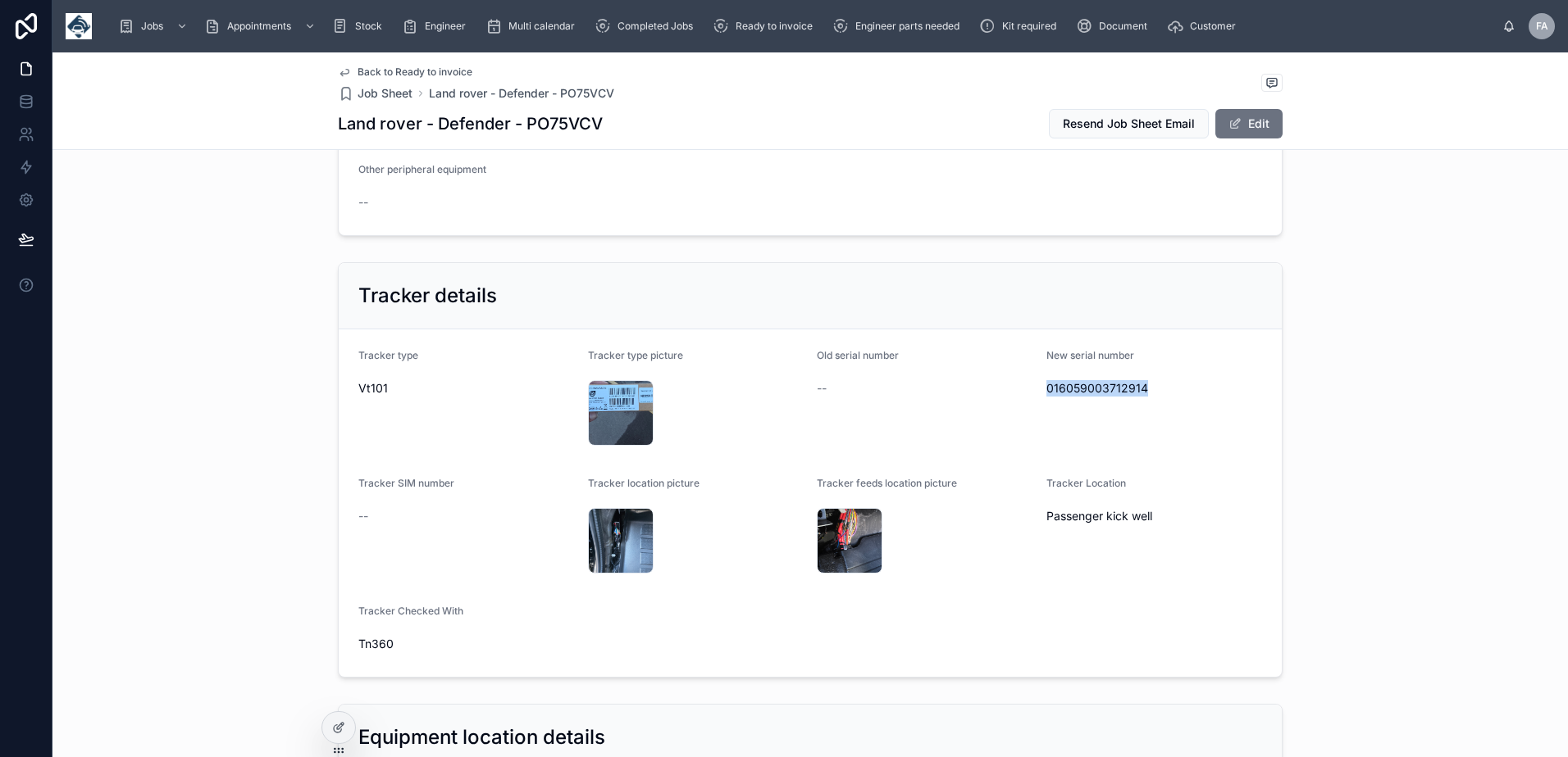
copy span "016059003712914"
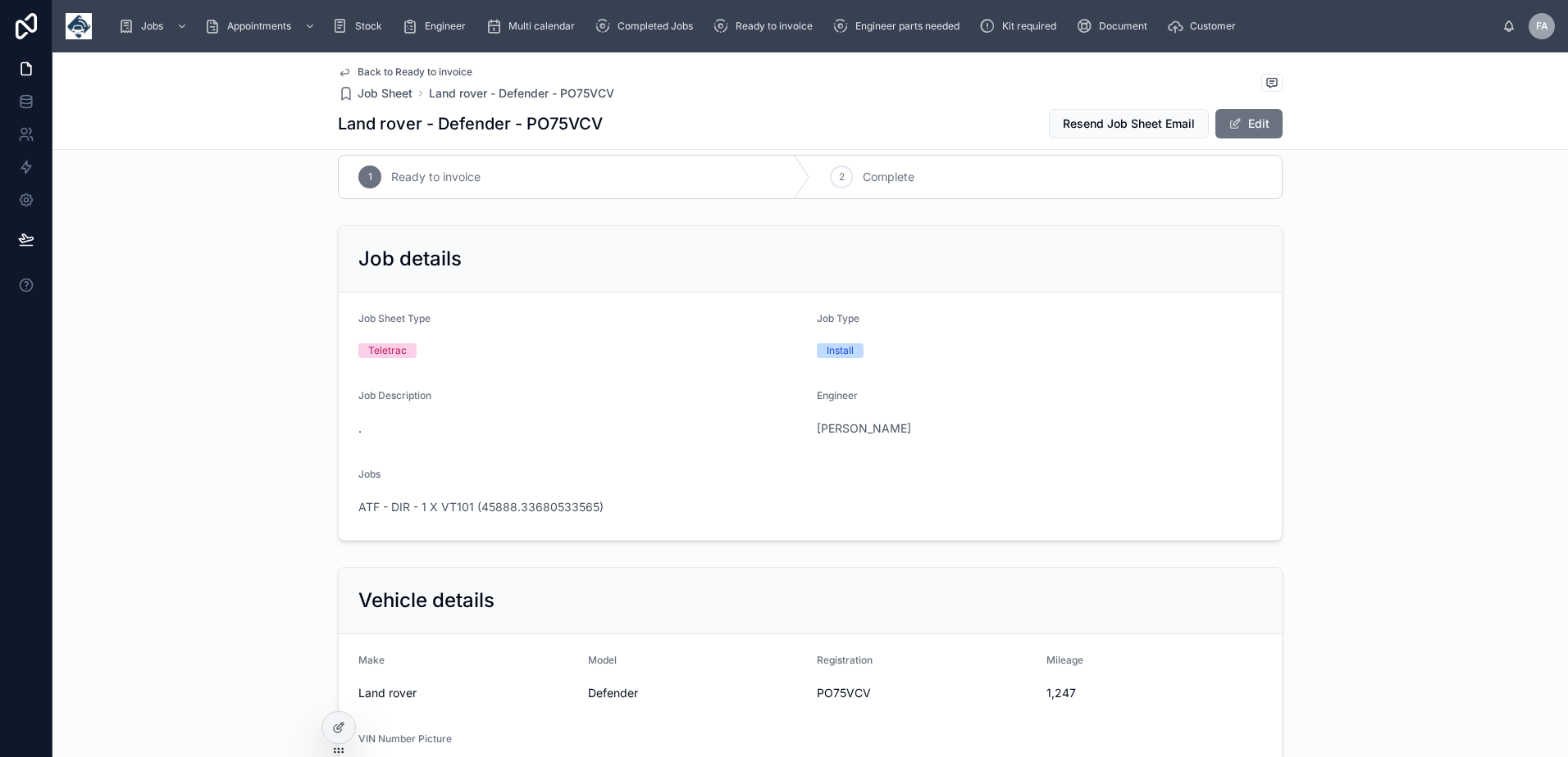
scroll to position [0, 0]
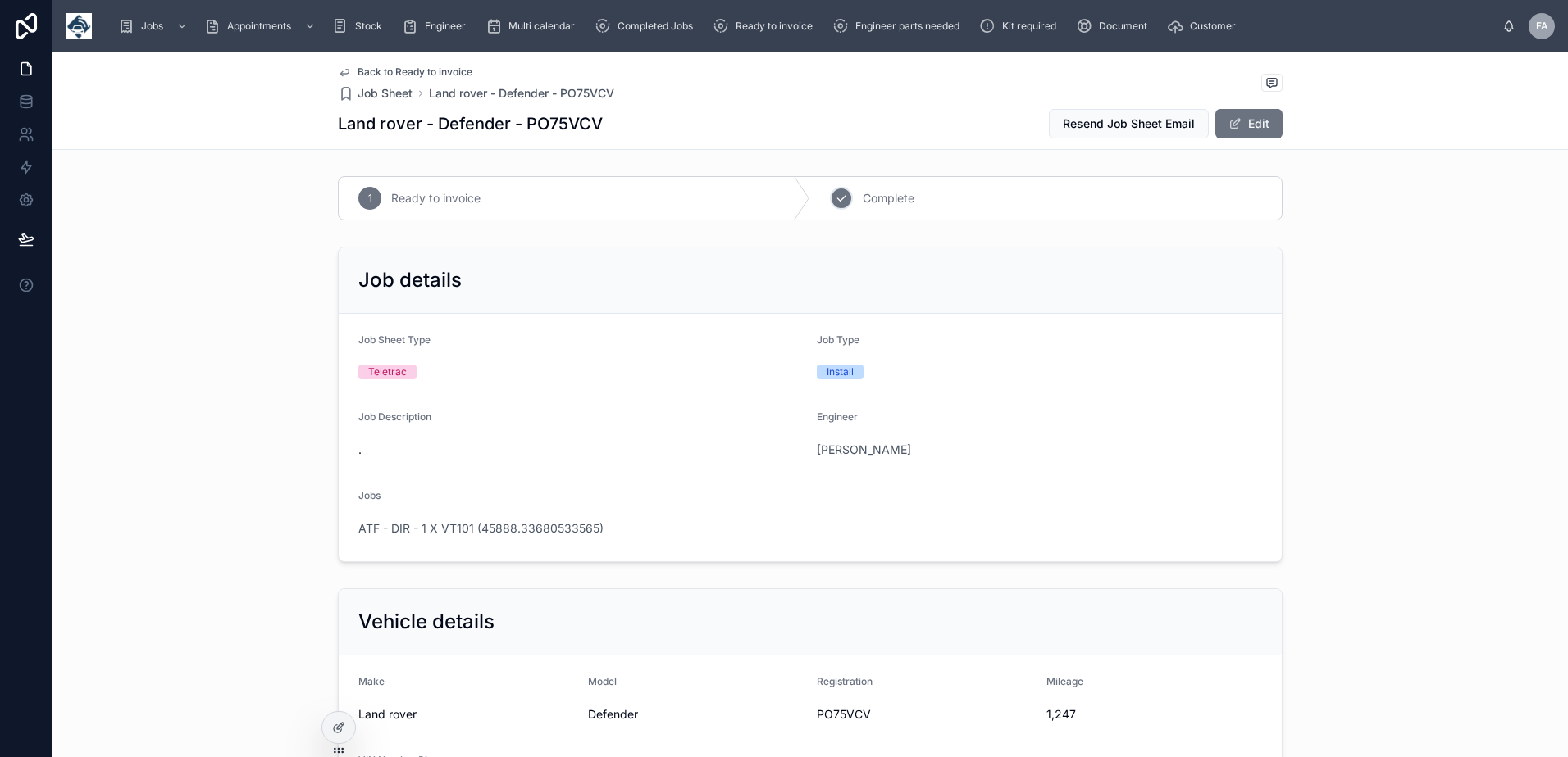
click at [883, 195] on span "Complete" at bounding box center [888, 198] width 51 height 17
click at [400, 533] on span "ATF - DIR - 1 X VT101 (45888.33680533565)" at bounding box center [481, 528] width 245 height 17
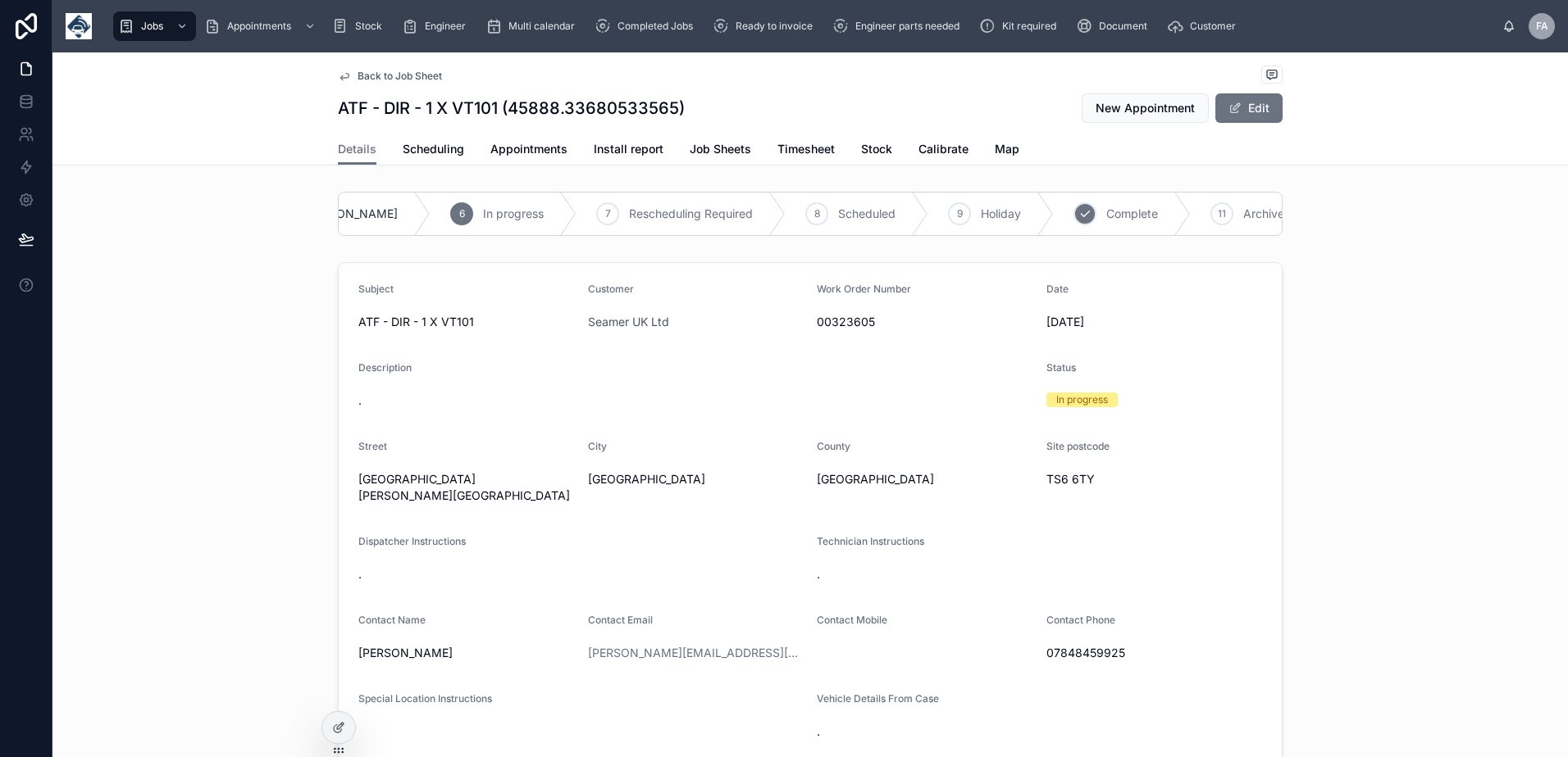
click at [1076, 223] on div "10 Complete" at bounding box center [1122, 214] width 137 height 43
click at [534, 159] on link "Appointments" at bounding box center [529, 150] width 77 height 33
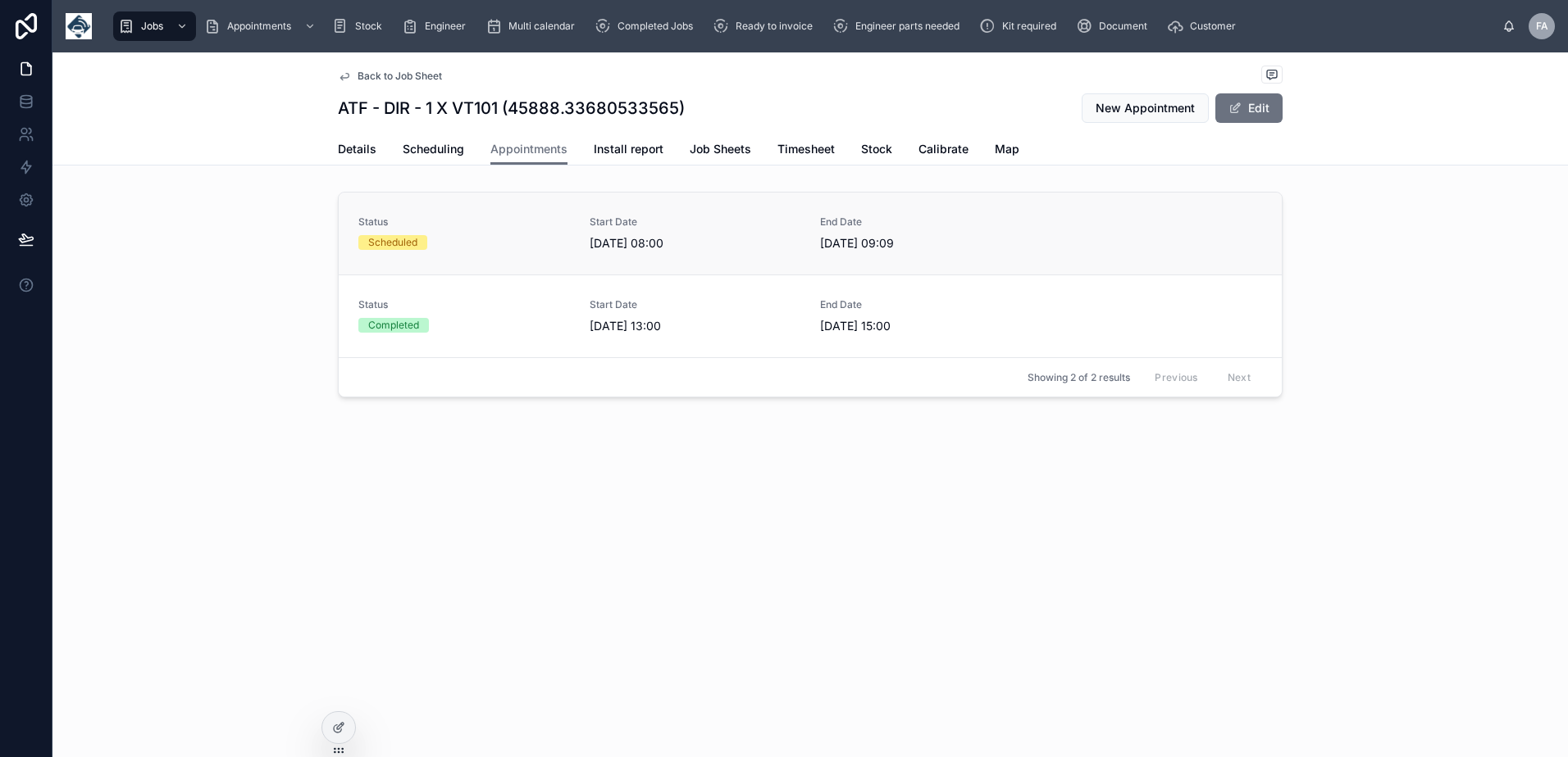
click at [594, 246] on span "[DATE] 08:00" at bounding box center [695, 243] width 212 height 17
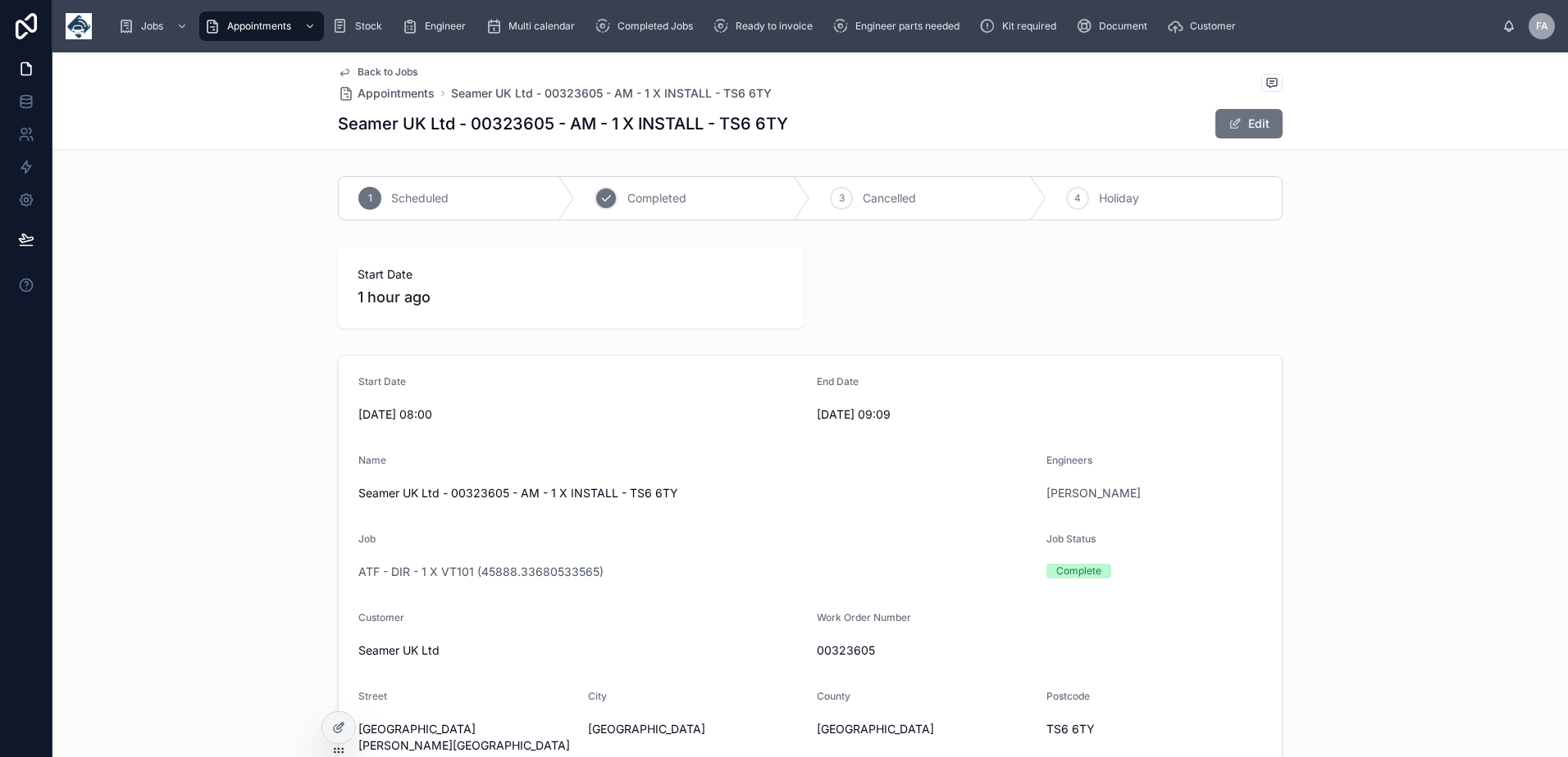
click at [646, 198] on span "Completed" at bounding box center [657, 198] width 59 height 17
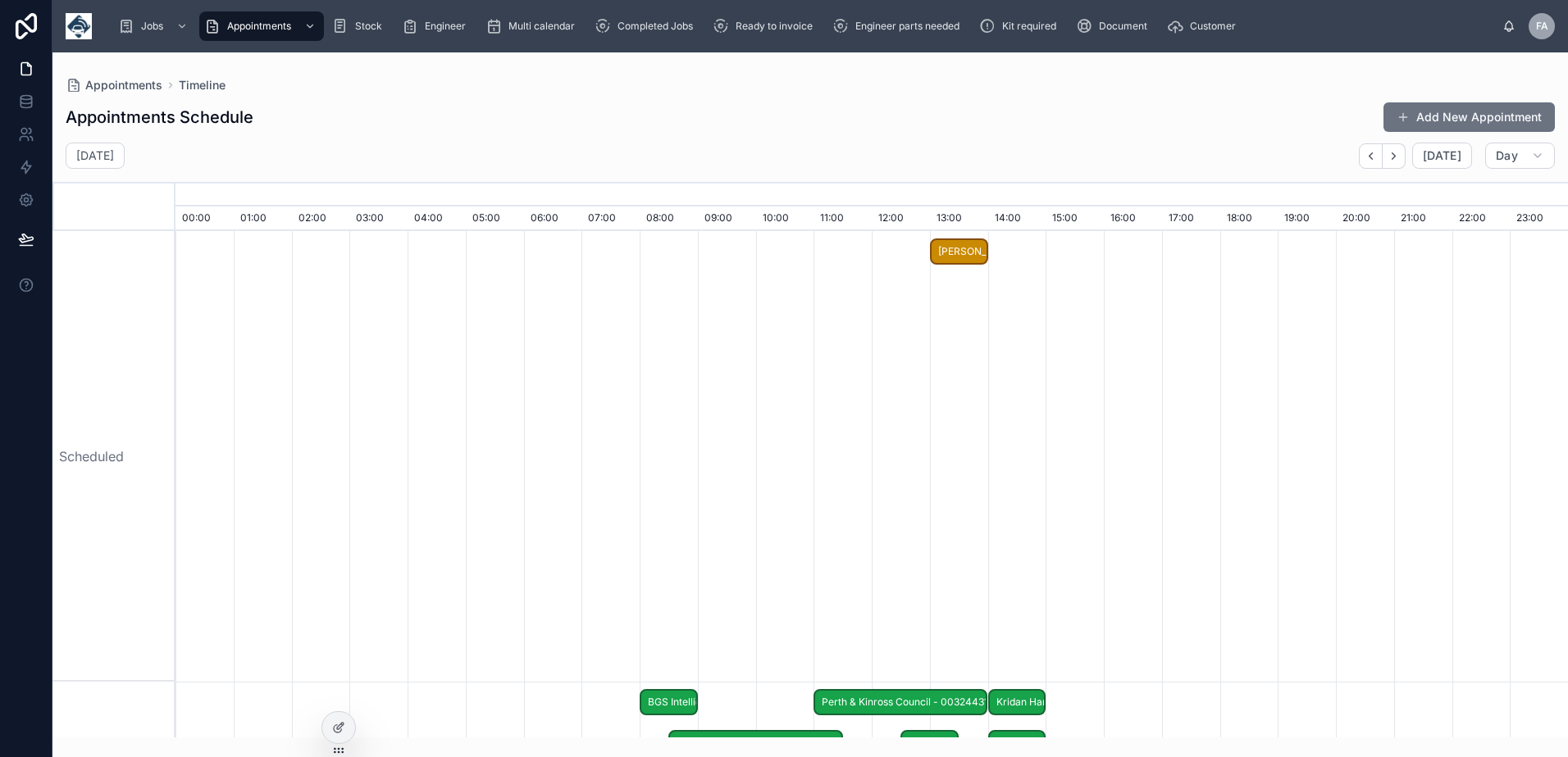
scroll to position [0, 9745]
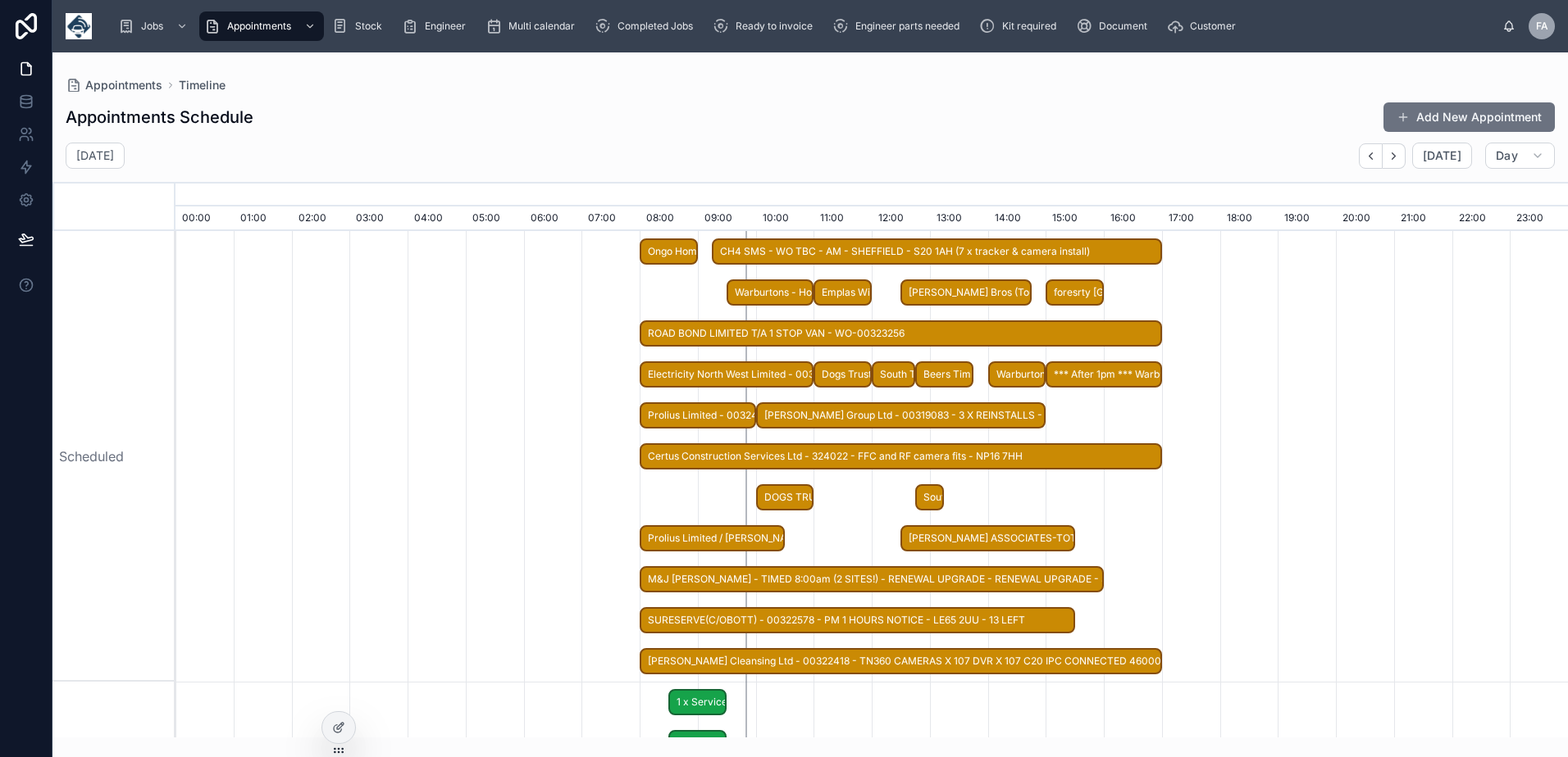
click at [1087, 373] on span "*** After 1pm *** Warburtons 1 x De install - kit to be taken off site - BS35 4…" at bounding box center [1104, 374] width 113 height 27
click at [941, 141] on div "Appointments Schedule Add New Appointment [DATE] [DATE] Day [DATE] 00:00 01:00 …" at bounding box center [810, 415] width 1516 height 646
